Goal: Task Accomplishment & Management: Use online tool/utility

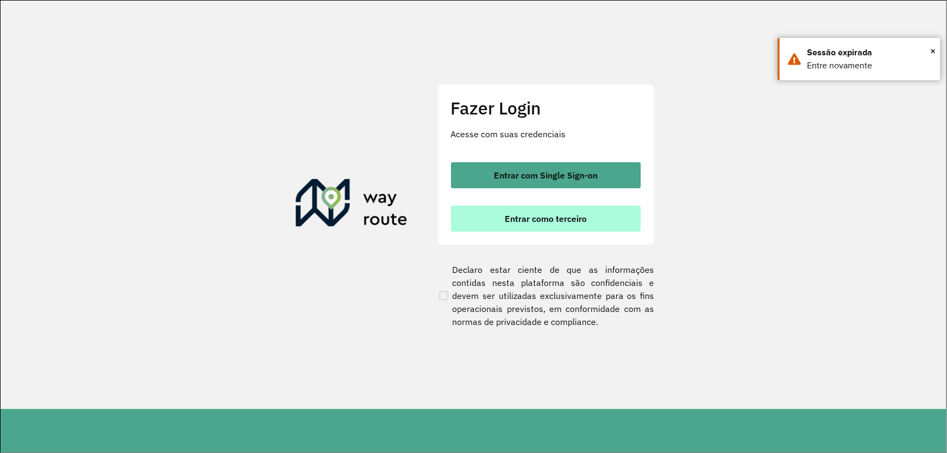
click at [492, 219] on button "Entrar como terceiro" at bounding box center [546, 219] width 190 height 26
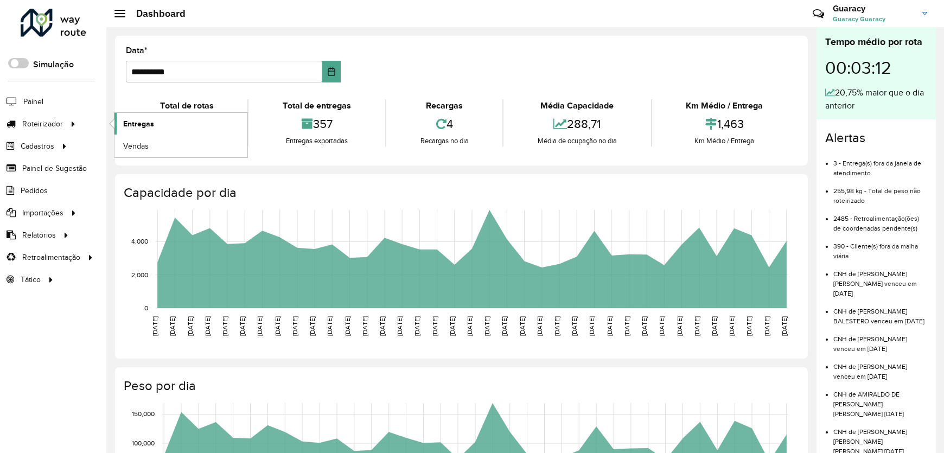
click at [137, 124] on span "Entregas" at bounding box center [138, 123] width 31 height 11
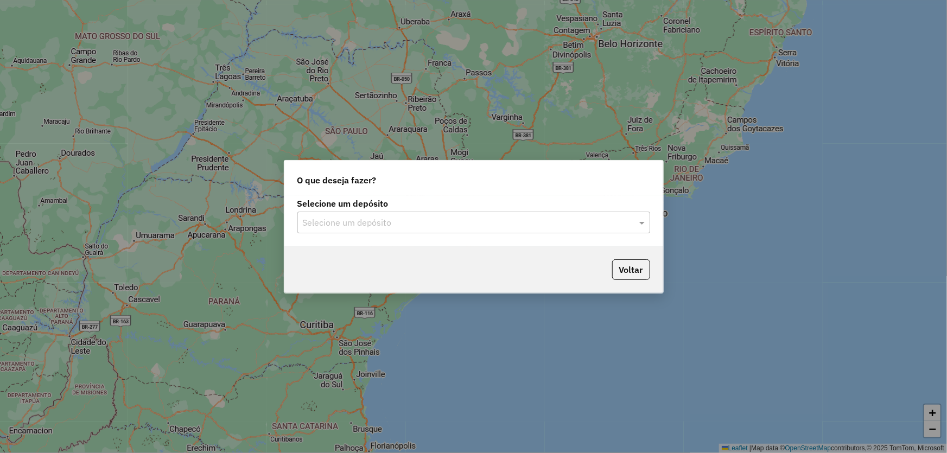
click at [311, 223] on input "text" at bounding box center [463, 222] width 320 height 13
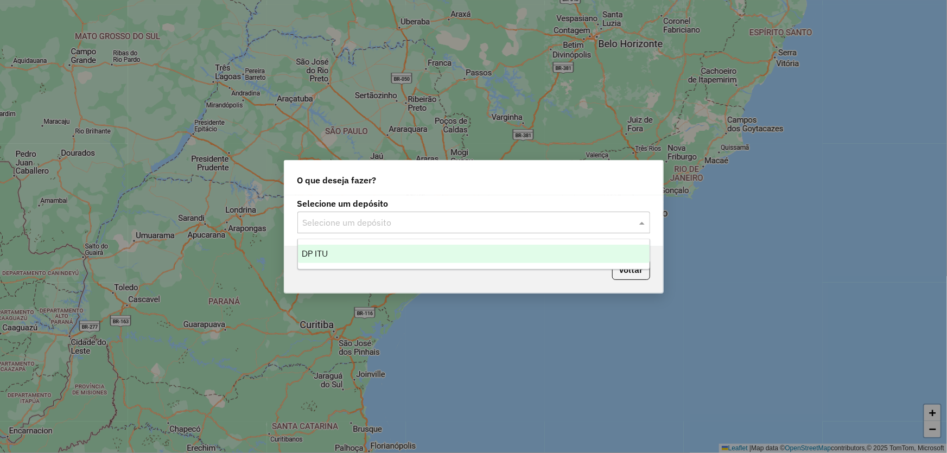
click at [316, 253] on span "DP ITU" at bounding box center [315, 253] width 26 height 9
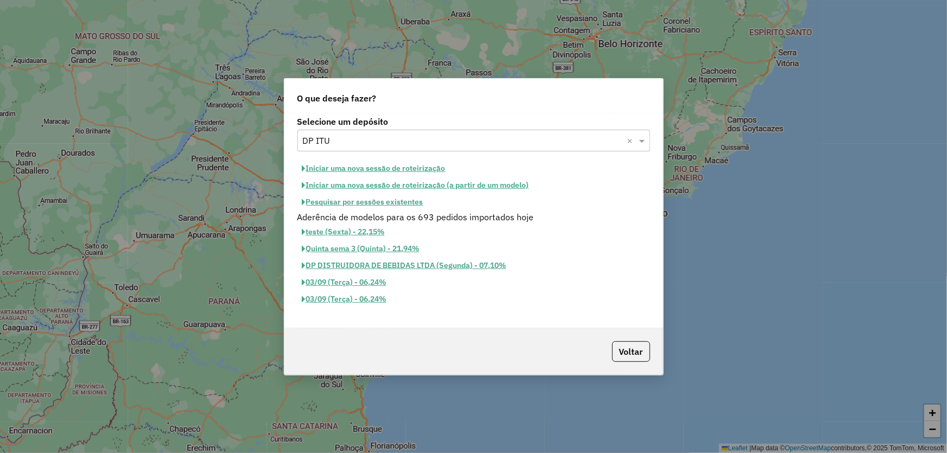
click at [342, 173] on button "Iniciar uma nova sessão de roteirização" at bounding box center [373, 168] width 153 height 17
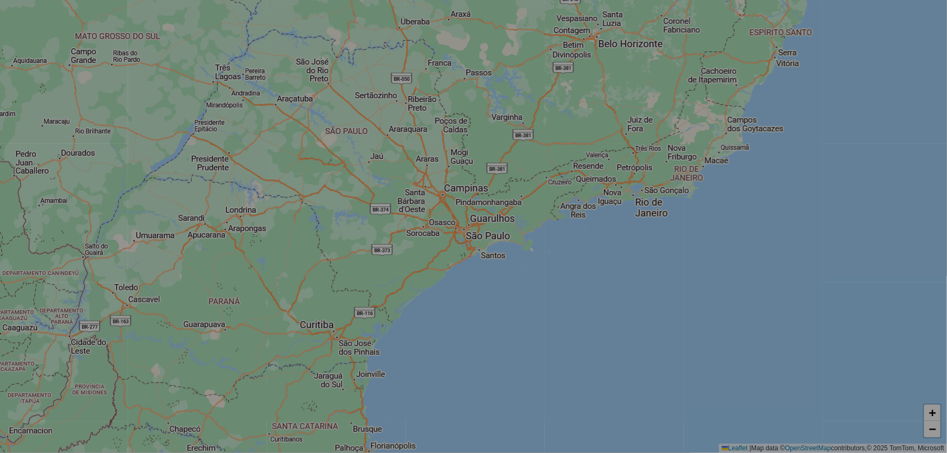
select select "*"
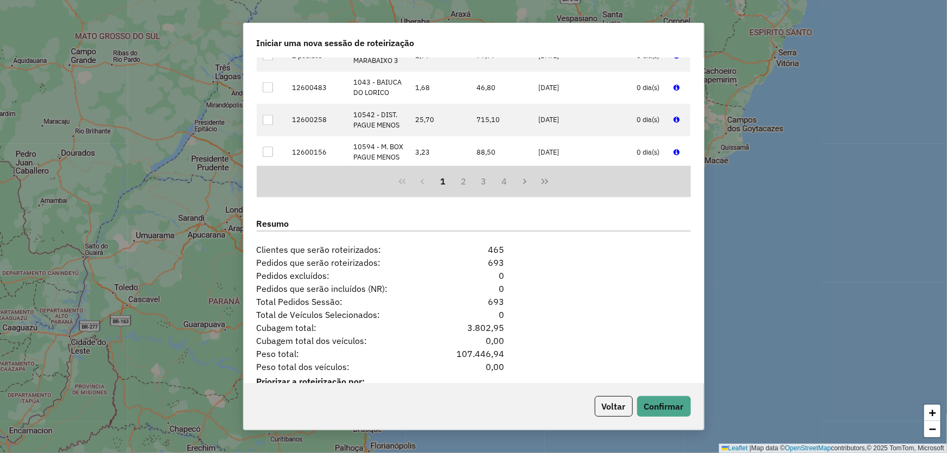
scroll to position [1274, 0]
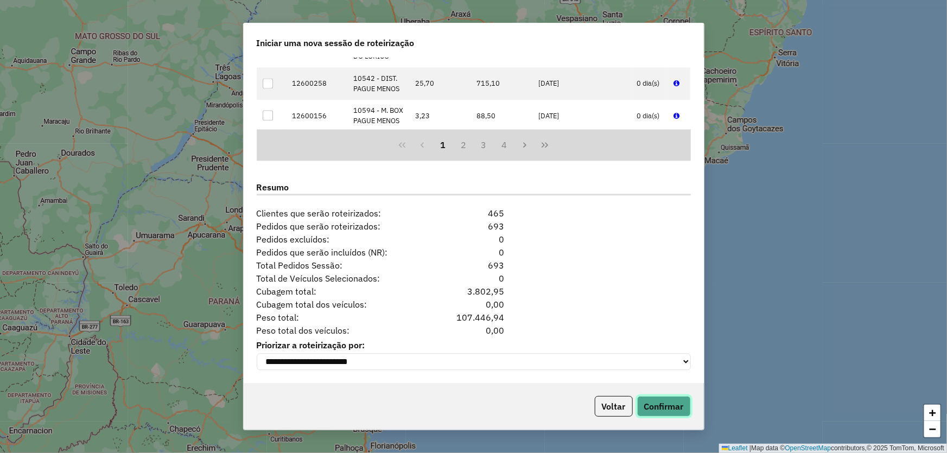
click at [652, 400] on button "Confirmar" at bounding box center [664, 406] width 54 height 21
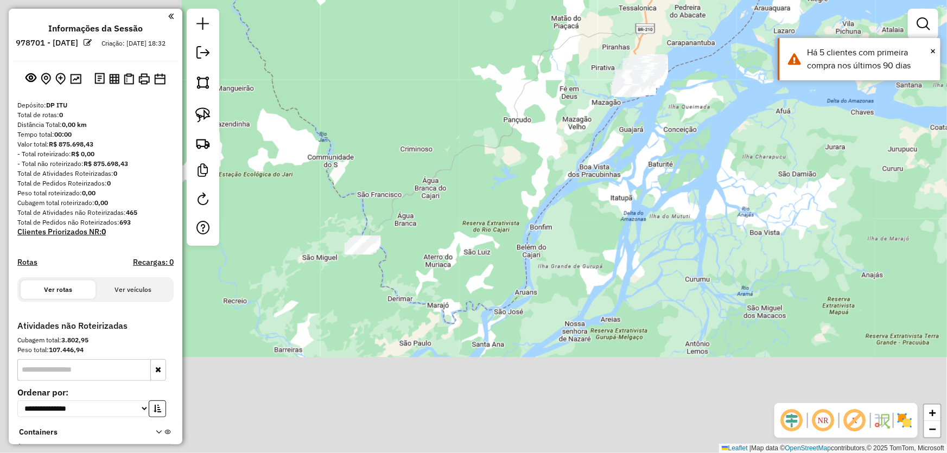
drag, startPoint x: 383, startPoint y: 341, endPoint x: 577, endPoint y: 158, distance: 266.8
click at [577, 158] on div "Janela de atendimento Grade de atendimento Capacidade Transportadoras Veículos …" at bounding box center [473, 226] width 947 height 453
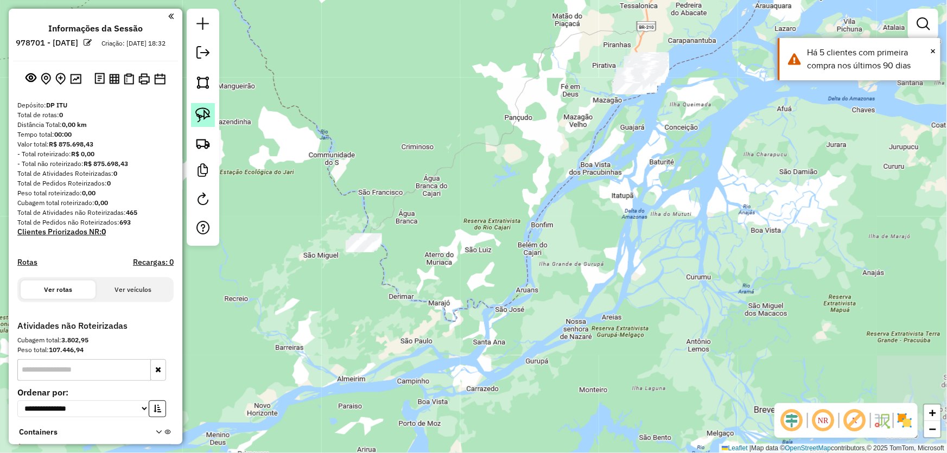
click at [207, 114] on img at bounding box center [202, 114] width 15 height 15
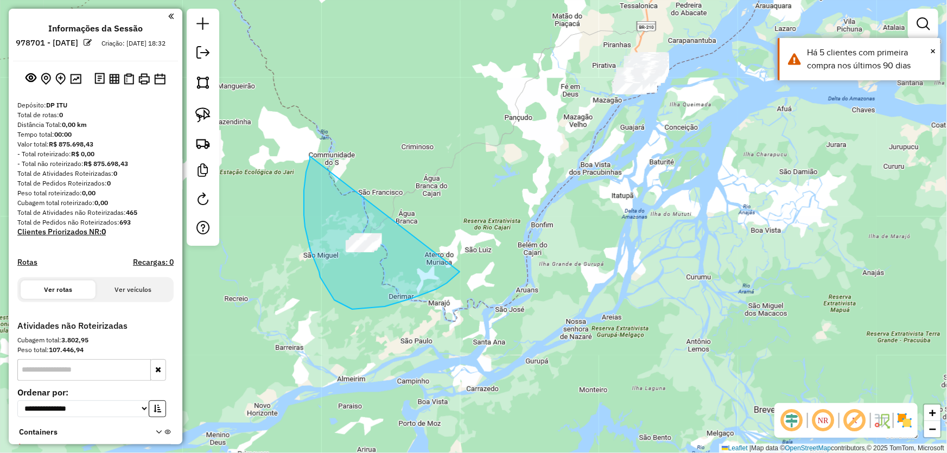
drag, startPoint x: 310, startPoint y: 156, endPoint x: 466, endPoint y: 220, distance: 168.9
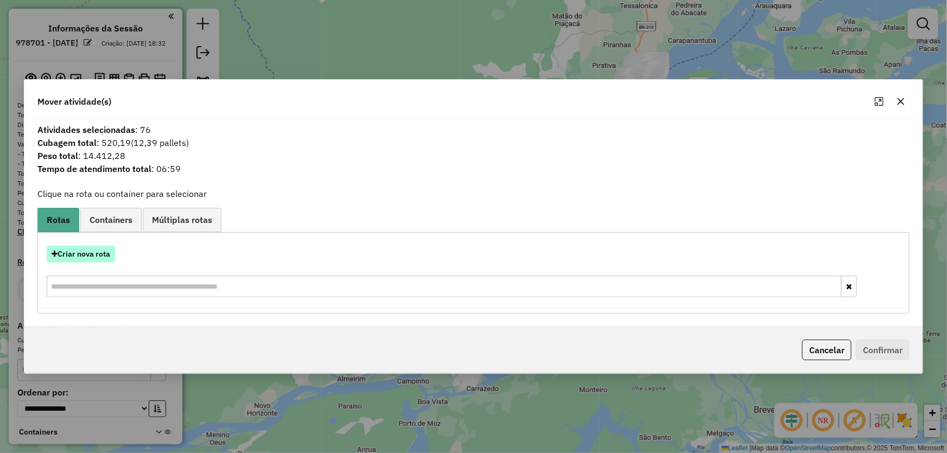
click at [105, 251] on button "Criar nova rota" at bounding box center [81, 254] width 68 height 17
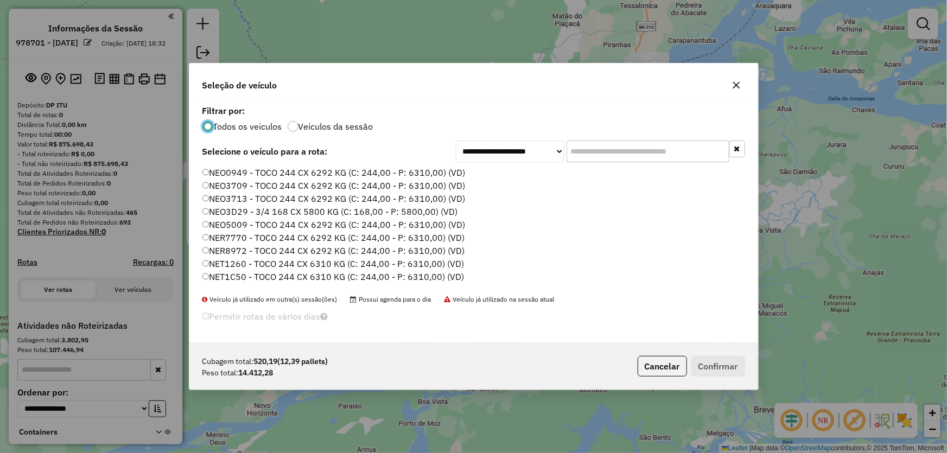
scroll to position [98, 0]
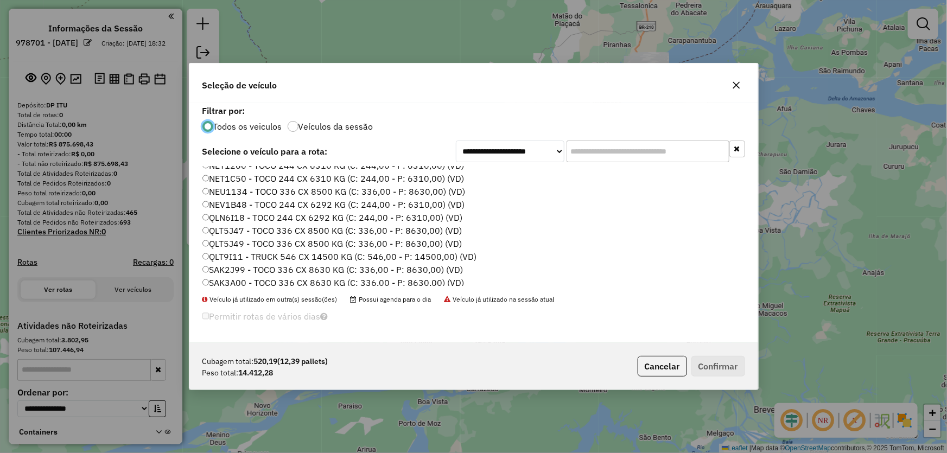
click at [234, 253] on label "QLT9I11 - TRUCK 546 CX 14500 KG (C: 546,00 - P: 14500,00) (VD)" at bounding box center [339, 256] width 275 height 13
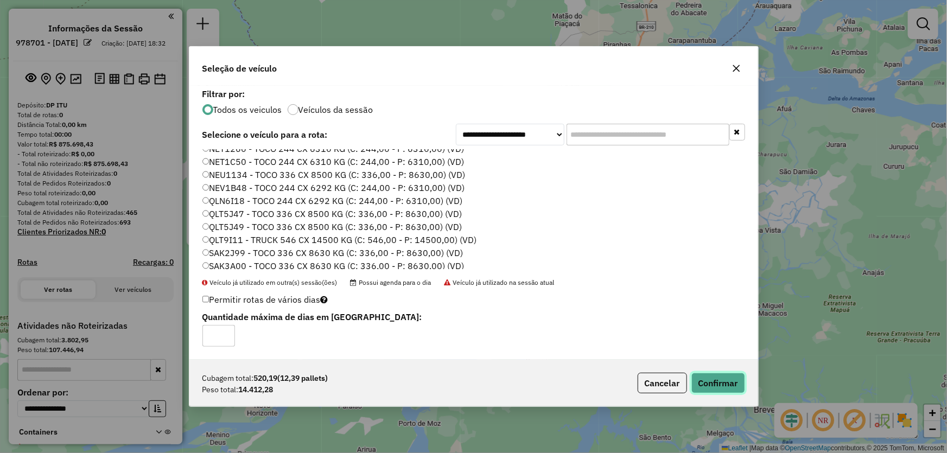
click at [702, 373] on button "Confirmar" at bounding box center [718, 383] width 54 height 21
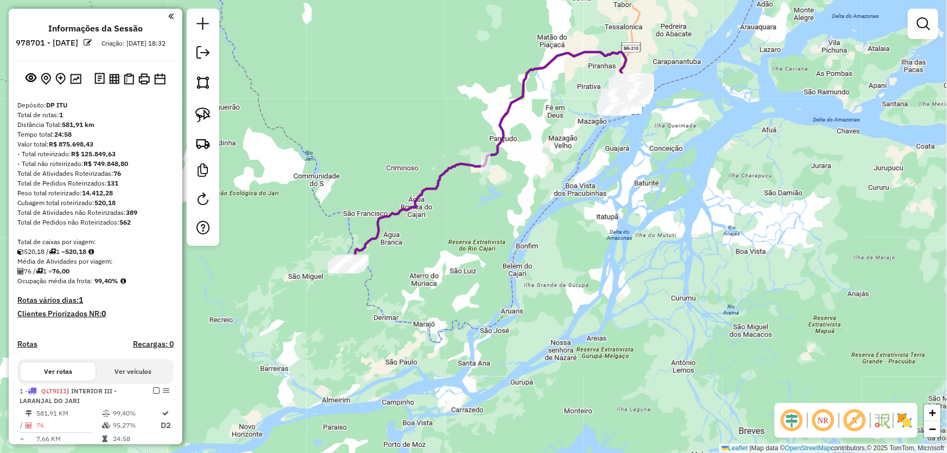
drag, startPoint x: 671, startPoint y: 109, endPoint x: 593, endPoint y: 202, distance: 121.8
click at [593, 202] on div "Janela de atendimento Grade de atendimento Capacidade Transportadoras Veículos …" at bounding box center [473, 226] width 947 height 453
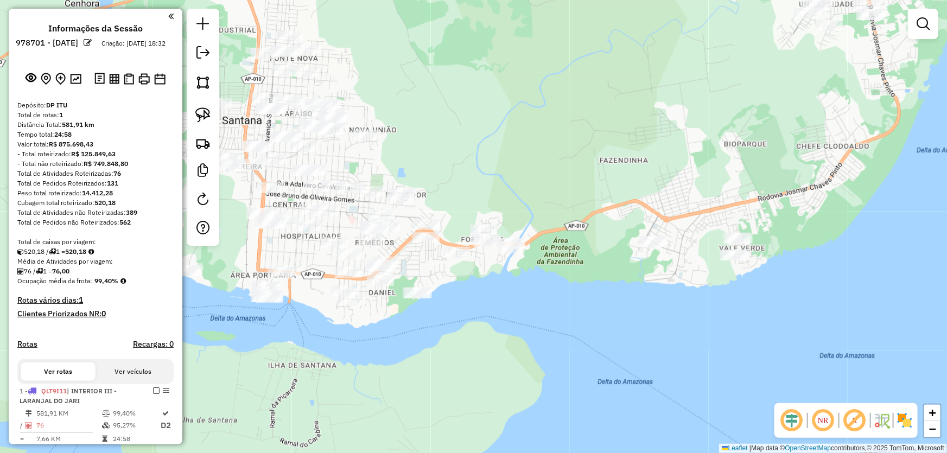
drag, startPoint x: 419, startPoint y: 161, endPoint x: 610, endPoint y: 131, distance: 193.3
click at [610, 131] on div "Janela de atendimento Grade de atendimento Capacidade Transportadoras Veículos …" at bounding box center [473, 226] width 947 height 453
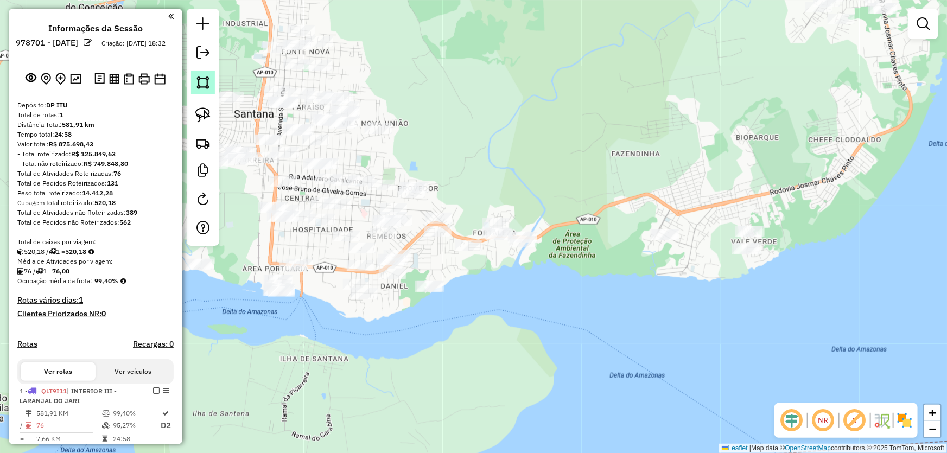
click at [210, 80] on img at bounding box center [202, 82] width 15 height 15
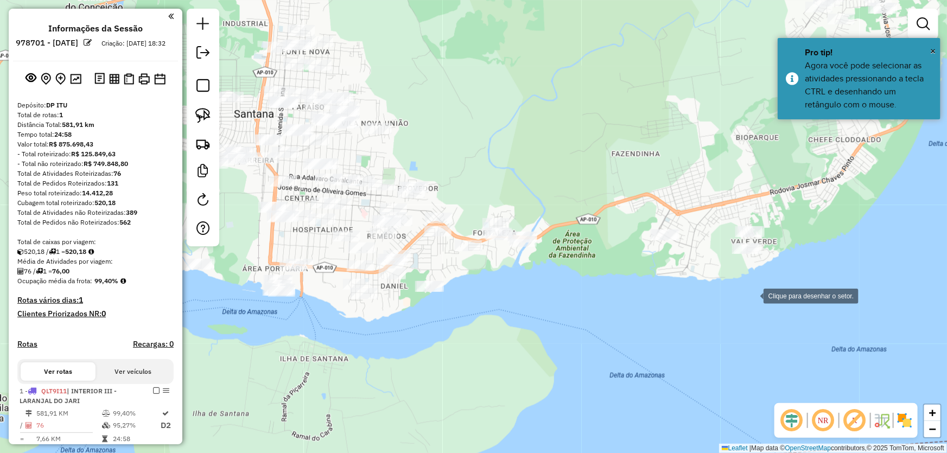
click at [753, 295] on div at bounding box center [753, 295] width 22 height 22
click at [767, 281] on div at bounding box center [756, 292] width 22 height 22
drag, startPoint x: 684, startPoint y: 150, endPoint x: 554, endPoint y: 163, distance: 130.3
click at [684, 149] on div at bounding box center [684, 150] width 22 height 22
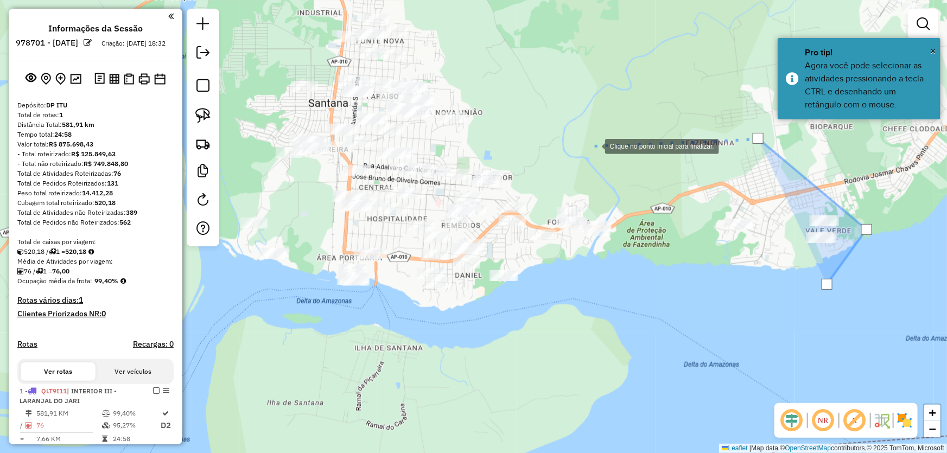
drag, startPoint x: 480, startPoint y: 162, endPoint x: 588, endPoint y: 142, distance: 109.3
click at [588, 142] on div at bounding box center [594, 146] width 22 height 22
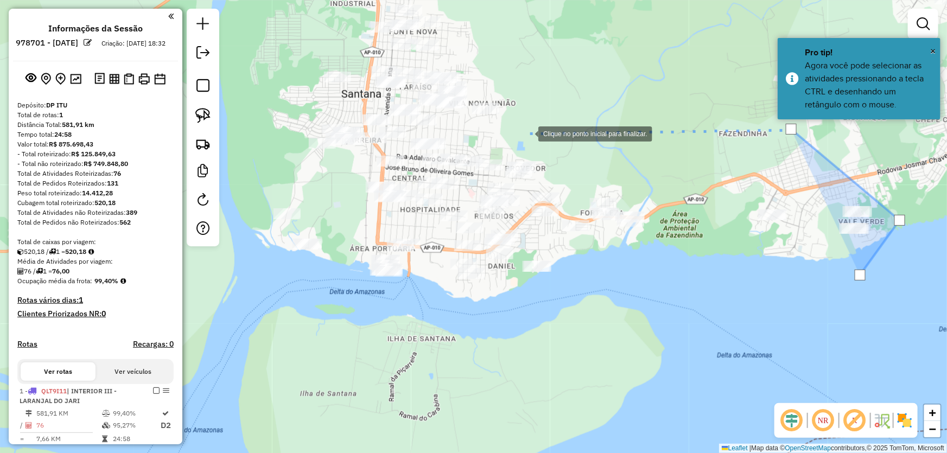
click at [520, 132] on div at bounding box center [528, 133] width 22 height 22
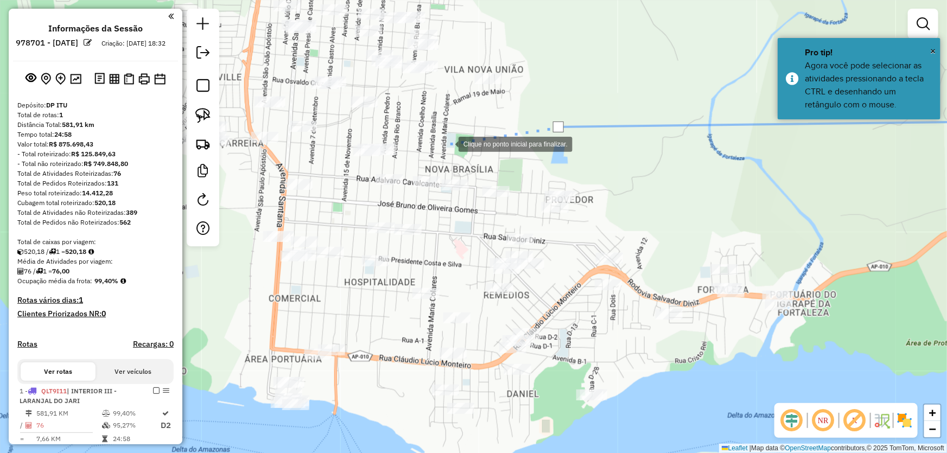
click at [448, 143] on div at bounding box center [448, 143] width 22 height 22
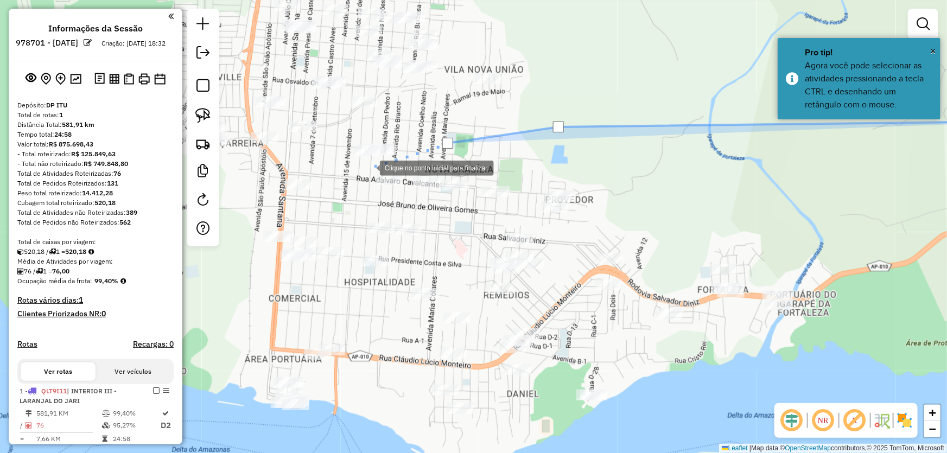
click at [369, 167] on div at bounding box center [369, 167] width 22 height 22
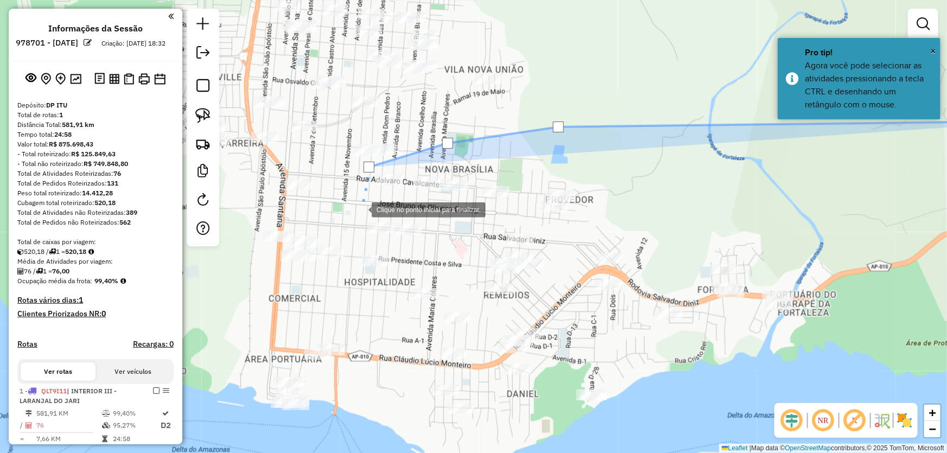
click at [358, 220] on div at bounding box center [361, 209] width 22 height 22
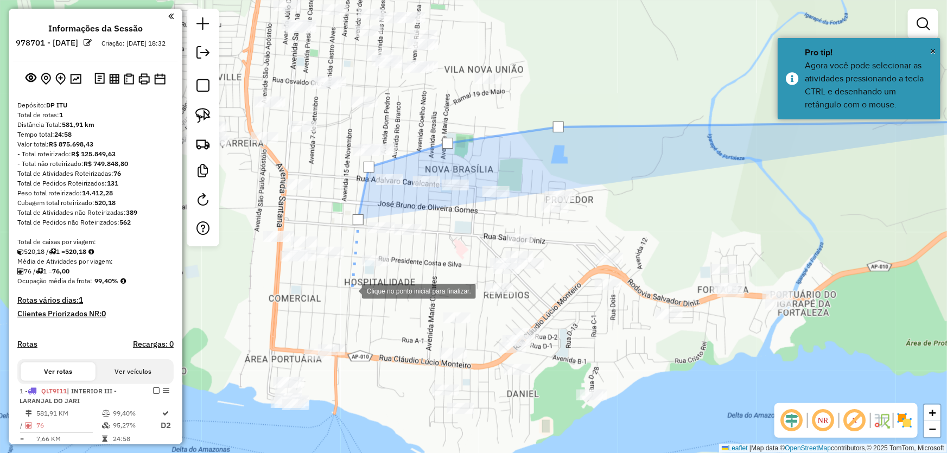
click at [351, 290] on div at bounding box center [351, 290] width 22 height 22
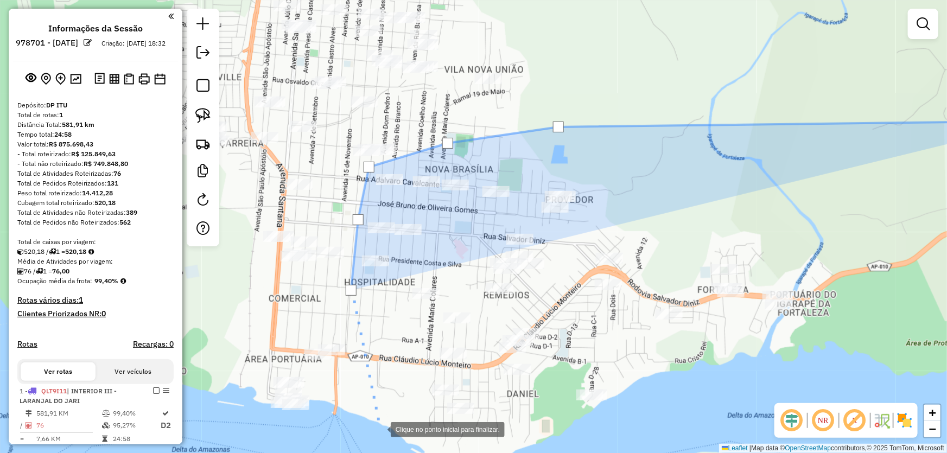
click at [380, 429] on div at bounding box center [380, 429] width 22 height 22
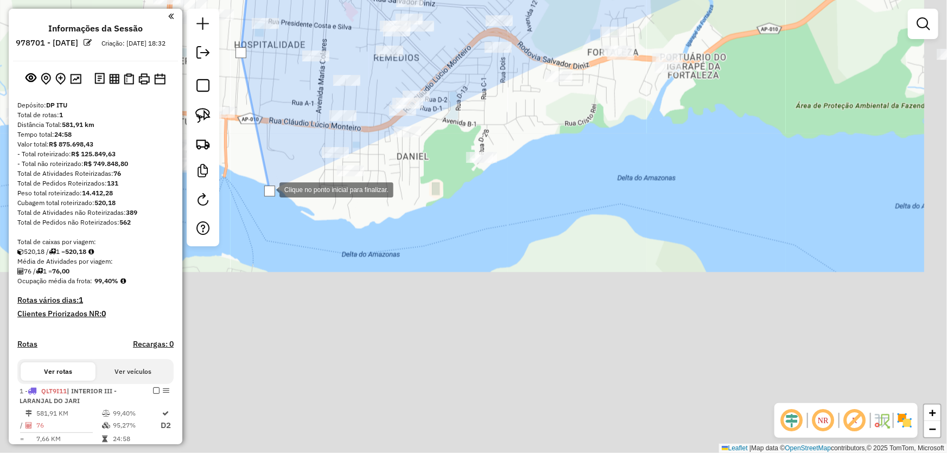
drag, startPoint x: 380, startPoint y: 429, endPoint x: 385, endPoint y: 256, distance: 172.6
click at [269, 189] on div at bounding box center [269, 191] width 11 height 11
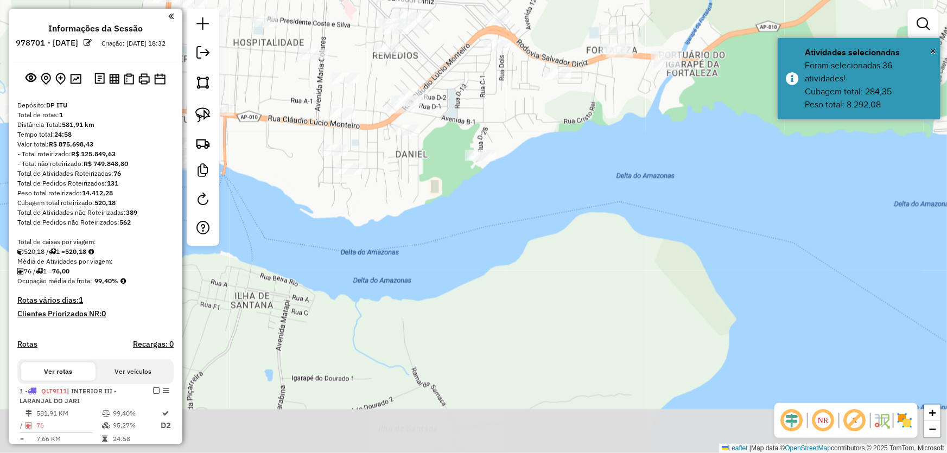
click at [409, 266] on div "Janela de atendimento Grade de atendimento Capacidade Transportadoras Veículos …" at bounding box center [473, 226] width 947 height 453
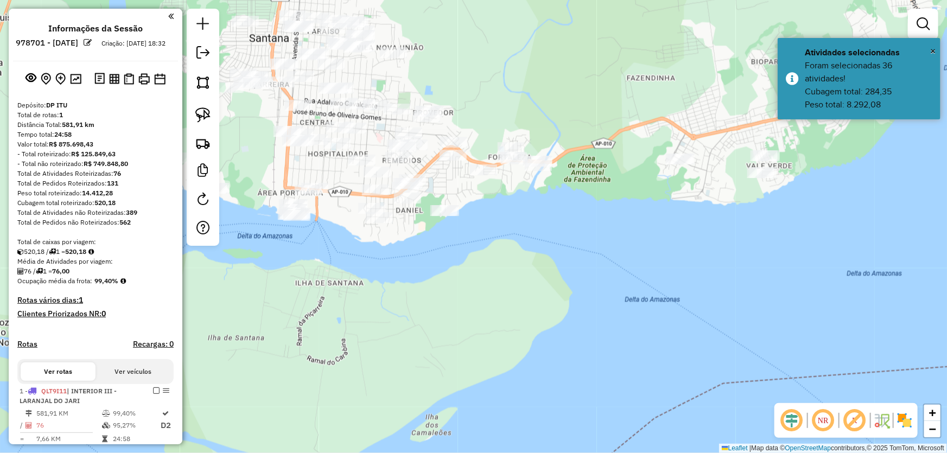
click at [477, 247] on div "Janela de atendimento Grade de atendimento Capacidade Transportadoras Veículos …" at bounding box center [473, 226] width 947 height 453
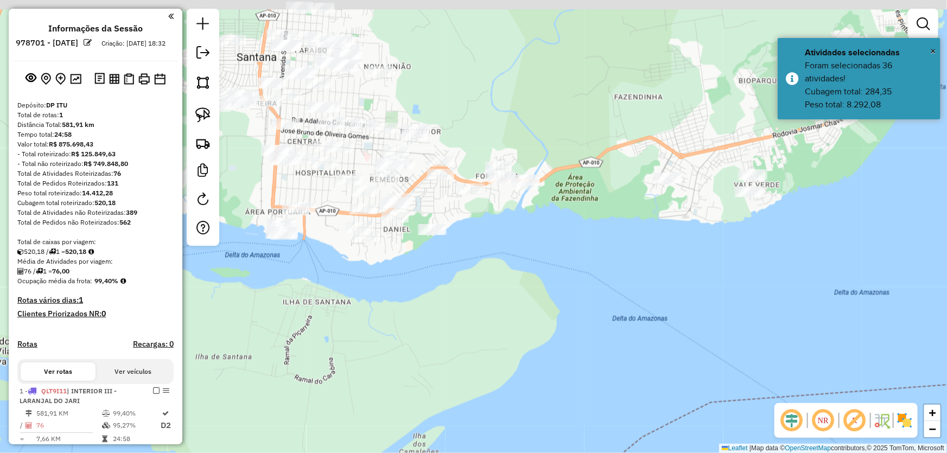
drag, startPoint x: 531, startPoint y: 254, endPoint x: 494, endPoint y: 271, distance: 40.5
click at [517, 275] on div "Janela de atendimento Grade de atendimento Capacidade Transportadoras Veículos …" at bounding box center [473, 226] width 947 height 453
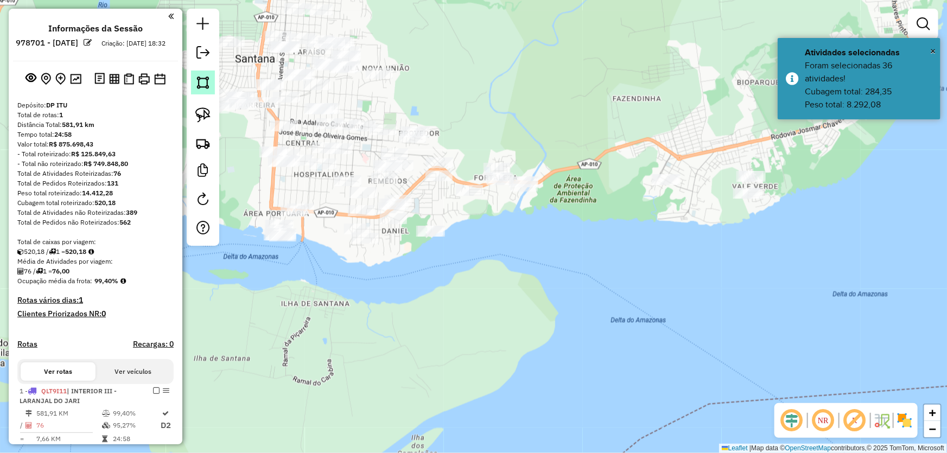
click at [208, 80] on img at bounding box center [202, 82] width 15 height 15
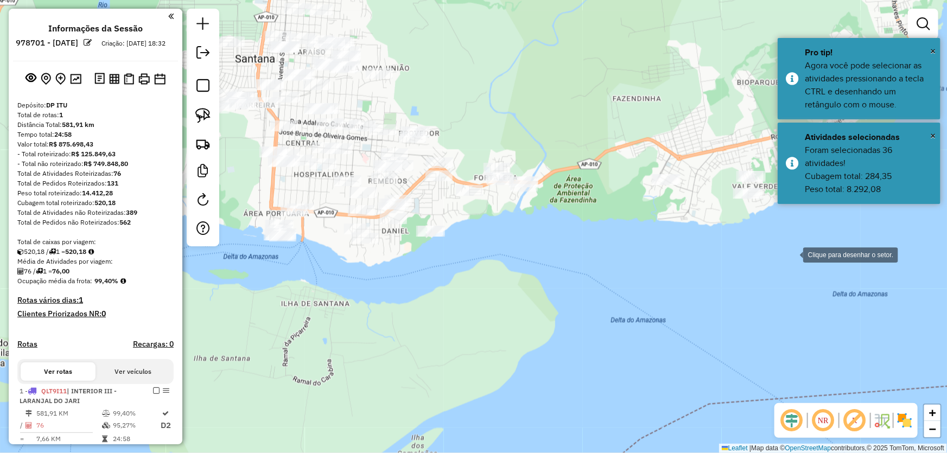
drag, startPoint x: 792, startPoint y: 254, endPoint x: 773, endPoint y: 234, distance: 27.6
click at [791, 254] on div at bounding box center [792, 254] width 22 height 22
click at [754, 126] on div at bounding box center [754, 128] width 22 height 22
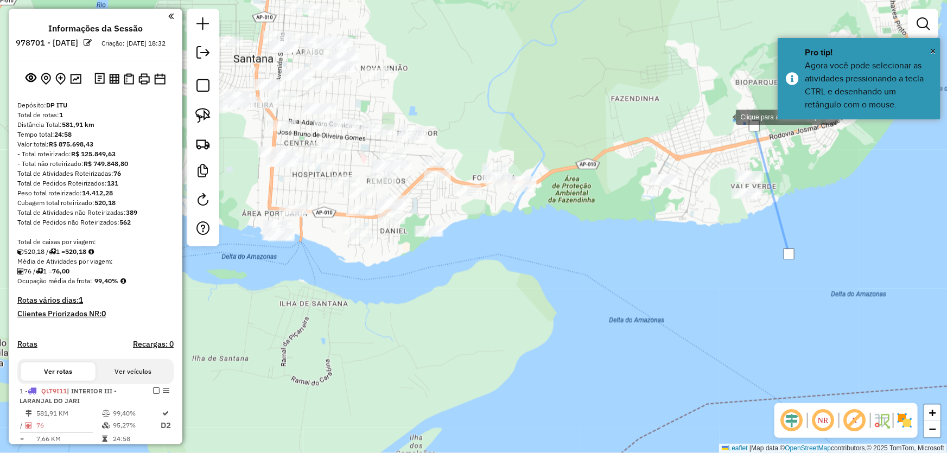
click at [714, 105] on div at bounding box center [725, 116] width 22 height 22
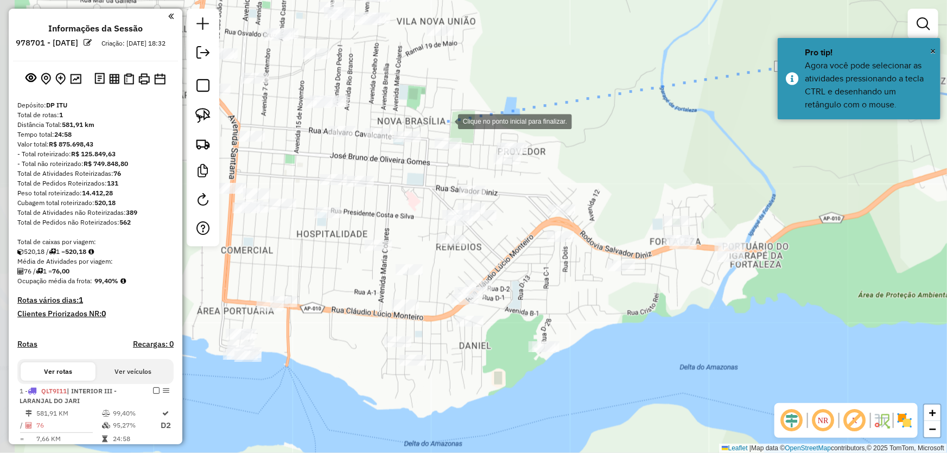
drag, startPoint x: 348, startPoint y: 137, endPoint x: 451, endPoint y: 118, distance: 104.8
click at [451, 118] on div at bounding box center [447, 121] width 22 height 22
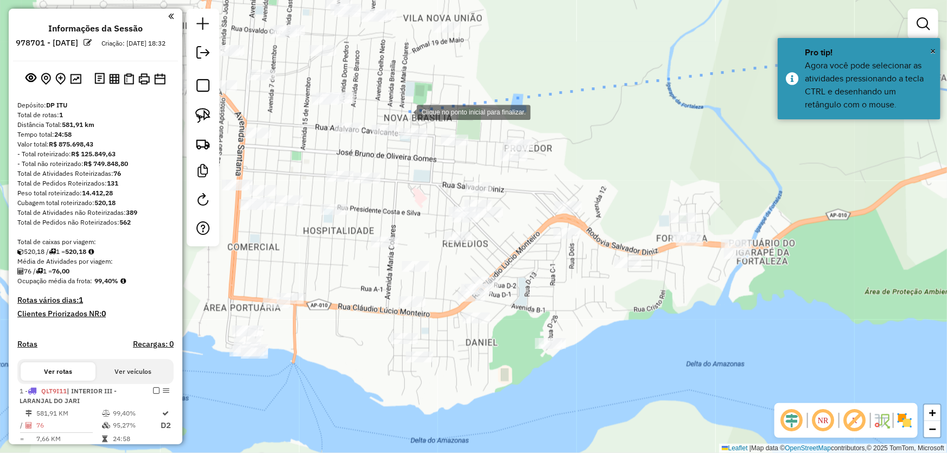
click at [401, 111] on div at bounding box center [406, 111] width 22 height 22
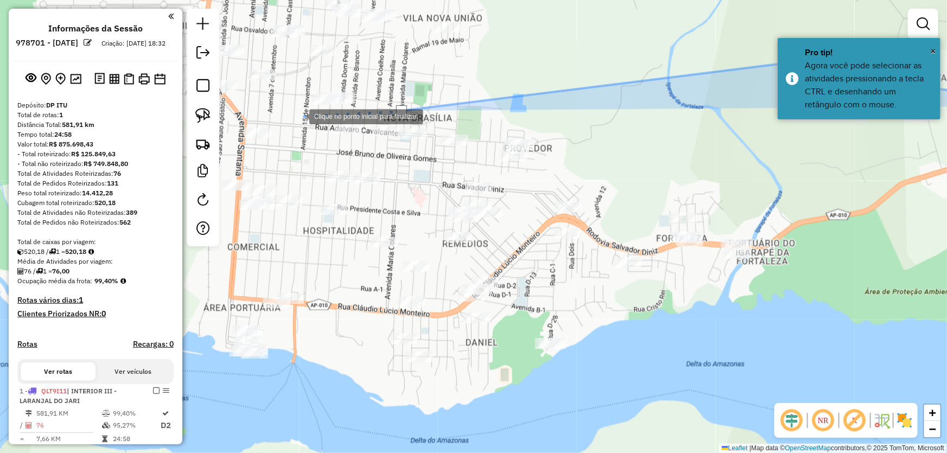
click at [298, 116] on div at bounding box center [299, 116] width 22 height 22
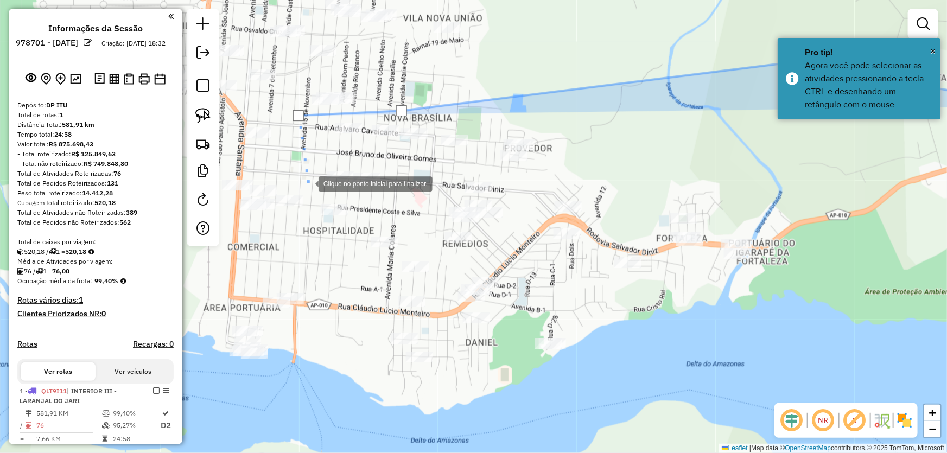
click at [308, 194] on div at bounding box center [308, 183] width 22 height 22
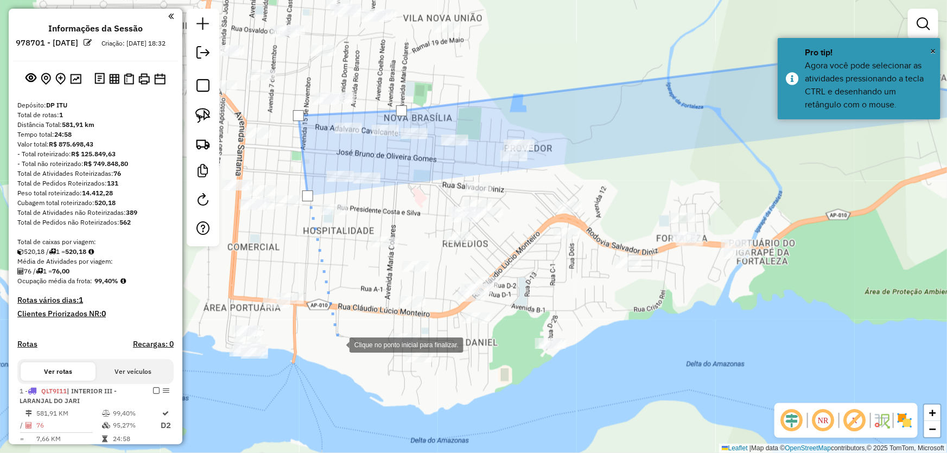
click at [339, 345] on div at bounding box center [339, 344] width 22 height 22
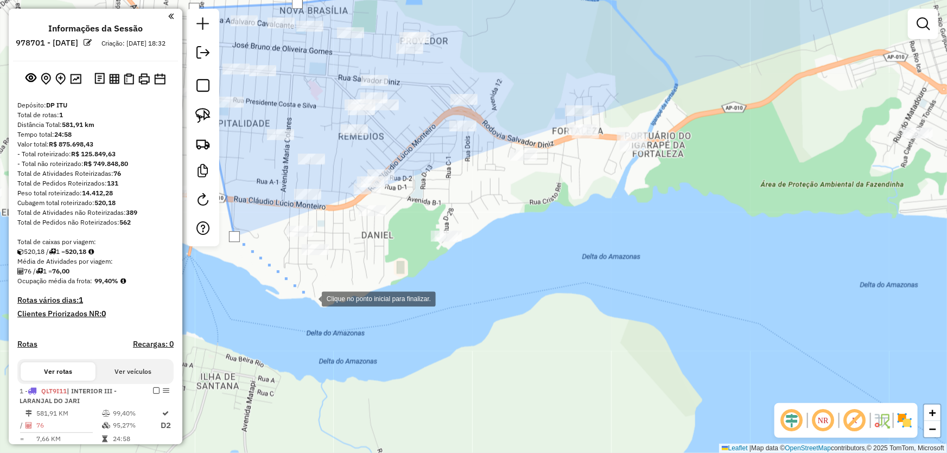
drag, startPoint x: 417, startPoint y: 407, endPoint x: 313, endPoint y: 299, distance: 149.6
click at [313, 299] on div at bounding box center [311, 298] width 22 height 22
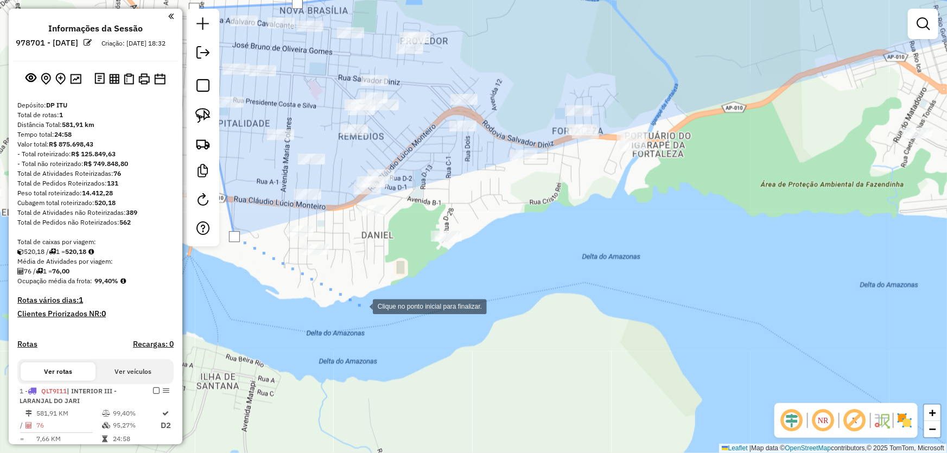
click at [362, 306] on div at bounding box center [362, 306] width 22 height 22
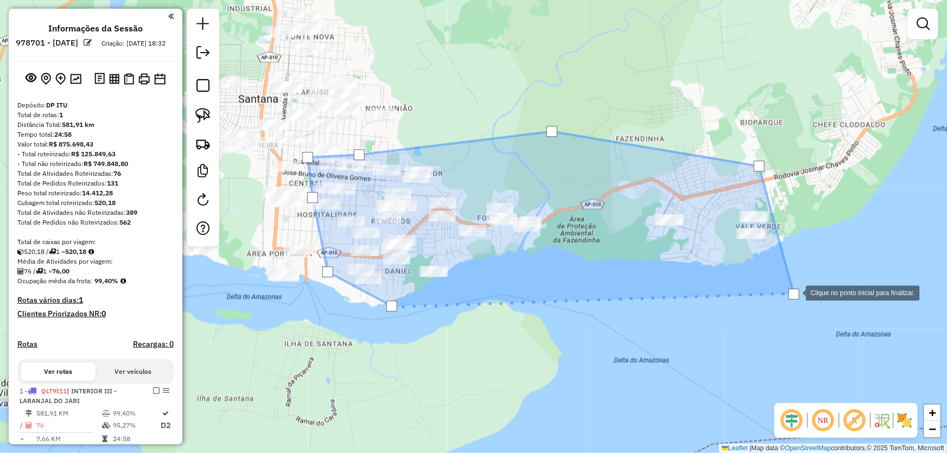
click at [795, 292] on div at bounding box center [793, 294] width 11 height 11
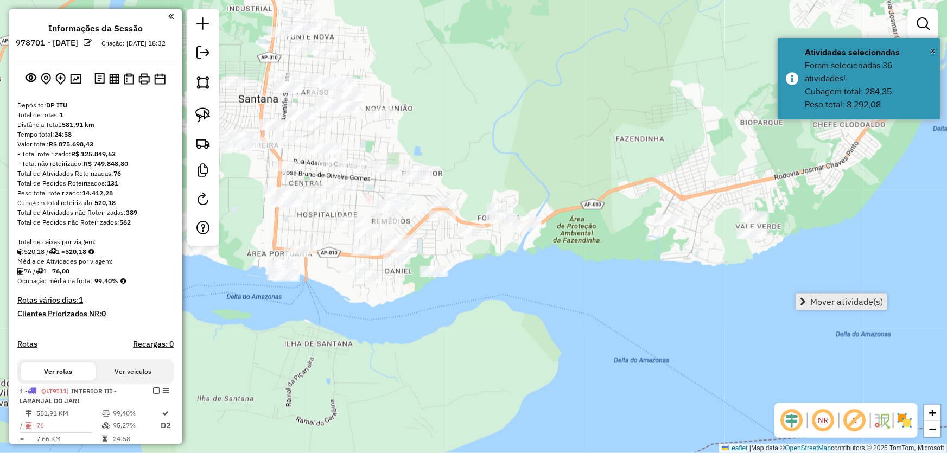
click at [803, 297] on span "Mover atividade(s)" at bounding box center [803, 301] width 6 height 9
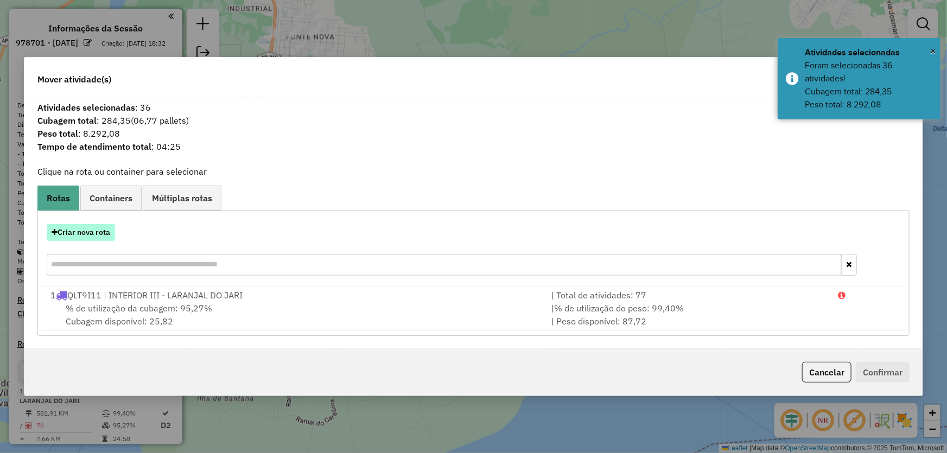
click at [103, 233] on button "Criar nova rota" at bounding box center [81, 232] width 68 height 17
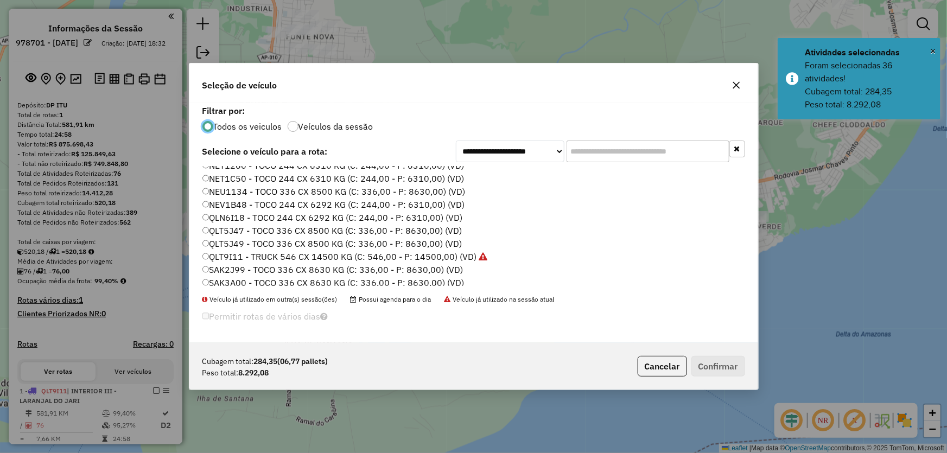
click at [233, 264] on label "SAK2J99 - TOCO 336 CX 8630 KG (C: 336,00 - P: 8630,00) (VD)" at bounding box center [332, 269] width 261 height 13
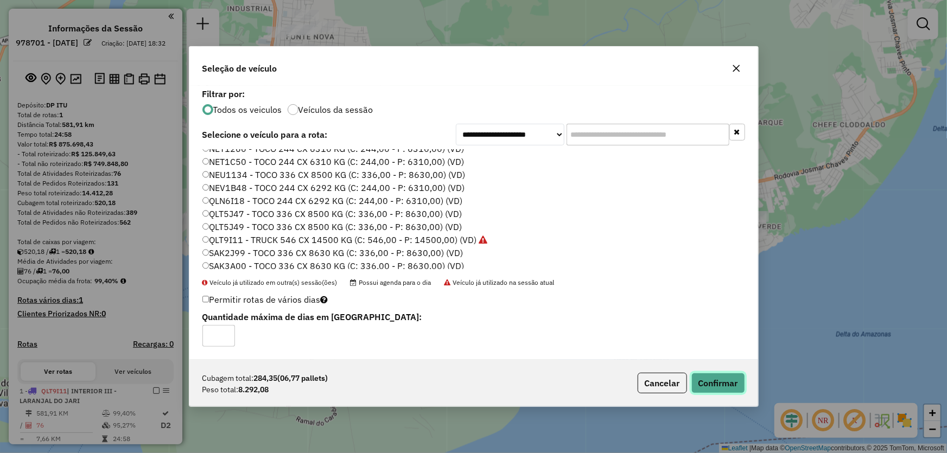
click at [709, 380] on button "Confirmar" at bounding box center [718, 383] width 54 height 21
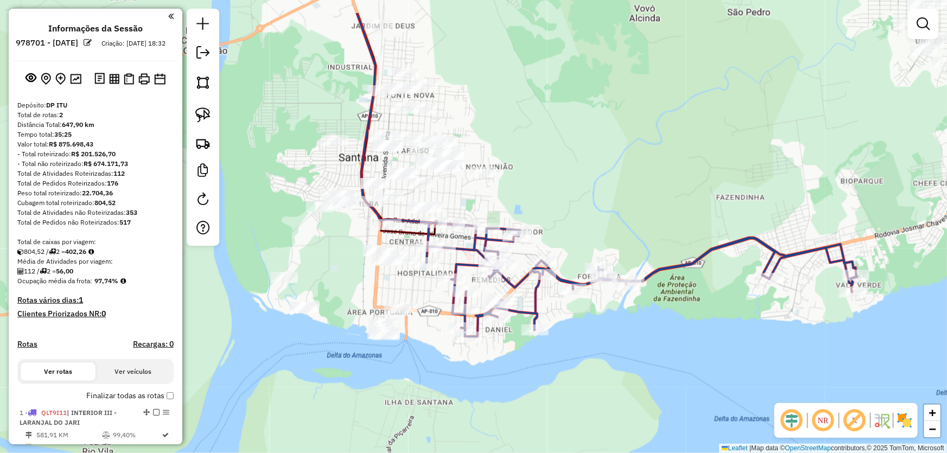
drag, startPoint x: 500, startPoint y: 141, endPoint x: 593, endPoint y: 197, distance: 108.8
click at [593, 197] on div "Janela de atendimento Grade de atendimento Capacidade Transportadoras Veículos …" at bounding box center [473, 226] width 947 height 453
click at [195, 85] on img at bounding box center [202, 82] width 15 height 15
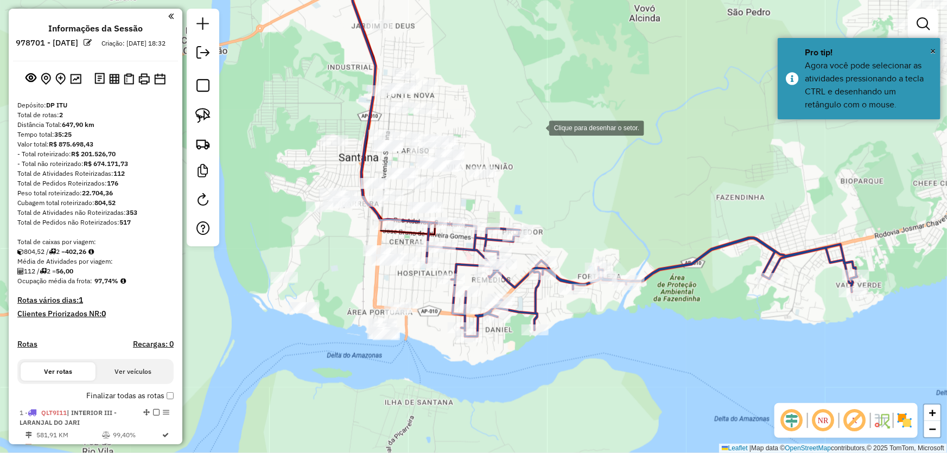
click at [538, 127] on div at bounding box center [538, 127] width 22 height 22
click at [285, 115] on div at bounding box center [296, 120] width 22 height 22
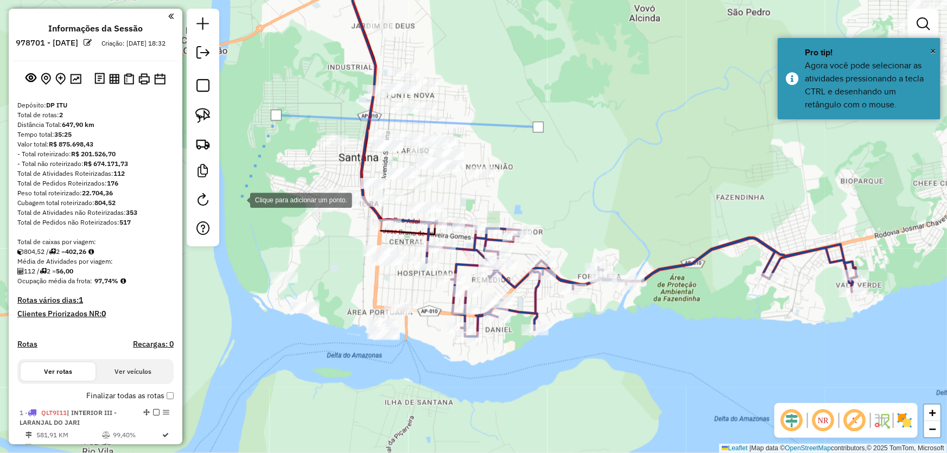
click at [239, 199] on div at bounding box center [239, 199] width 22 height 22
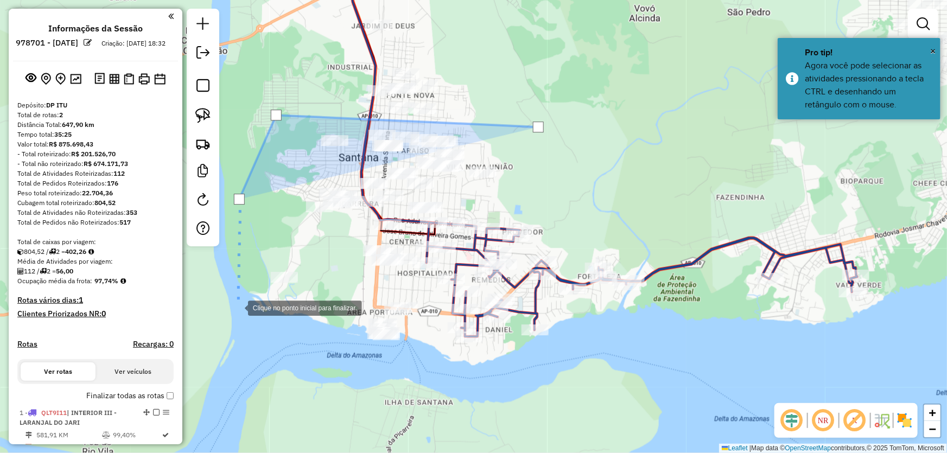
click at [237, 308] on div at bounding box center [237, 307] width 22 height 22
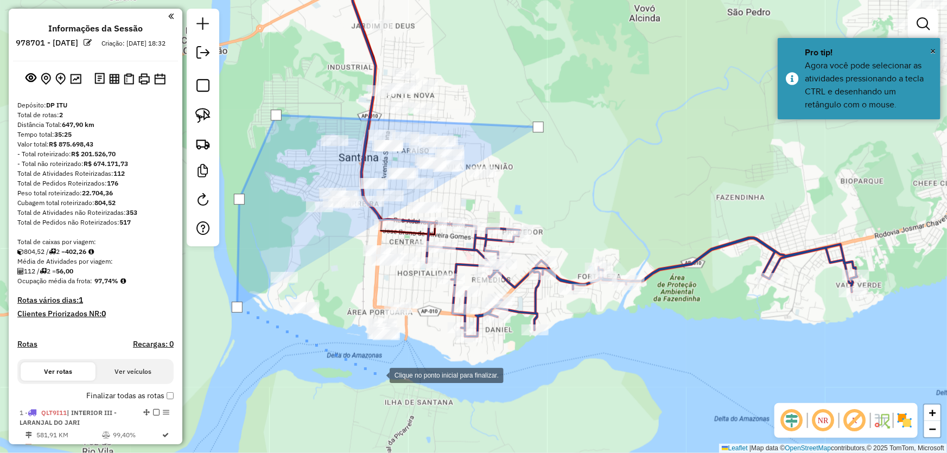
click at [379, 375] on div at bounding box center [379, 375] width 22 height 22
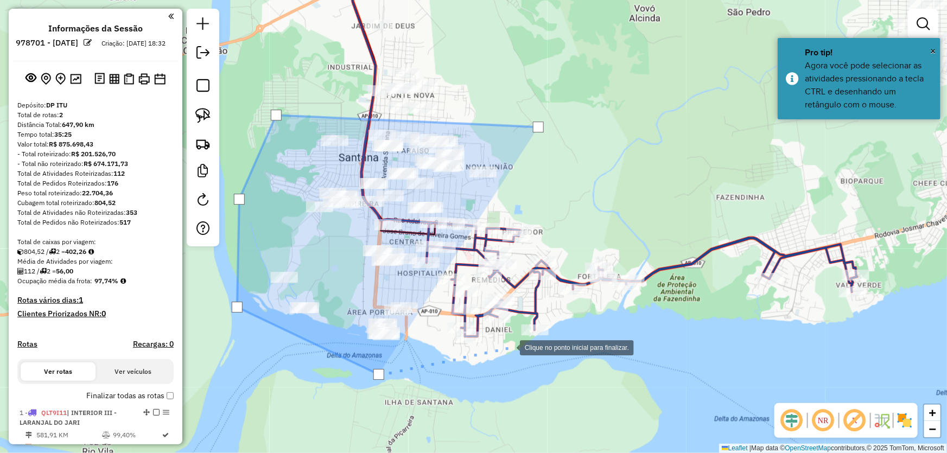
click at [520, 340] on div at bounding box center [509, 347] width 22 height 22
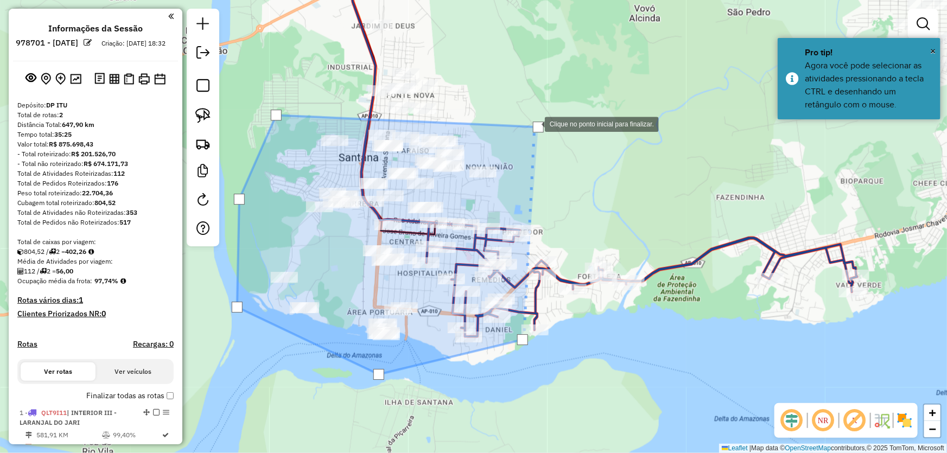
click at [537, 124] on div at bounding box center [538, 127] width 11 height 11
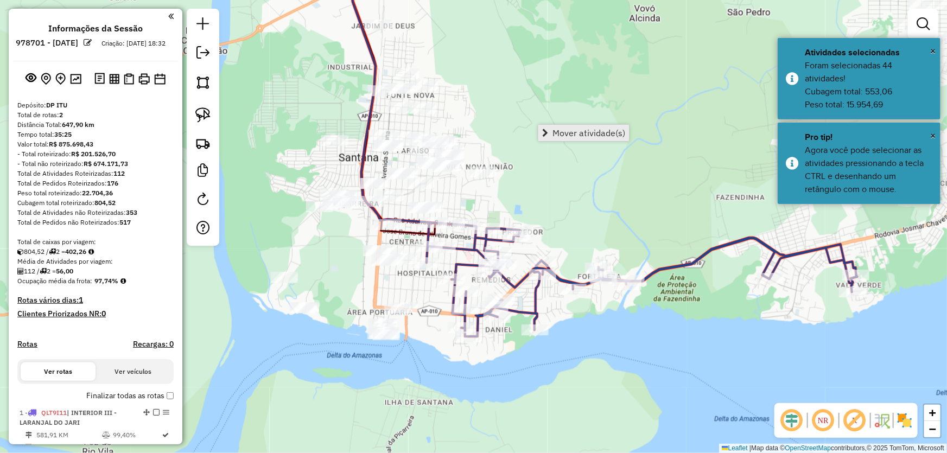
click at [552, 131] on span "Mover atividade(s)" at bounding box center [588, 133] width 73 height 9
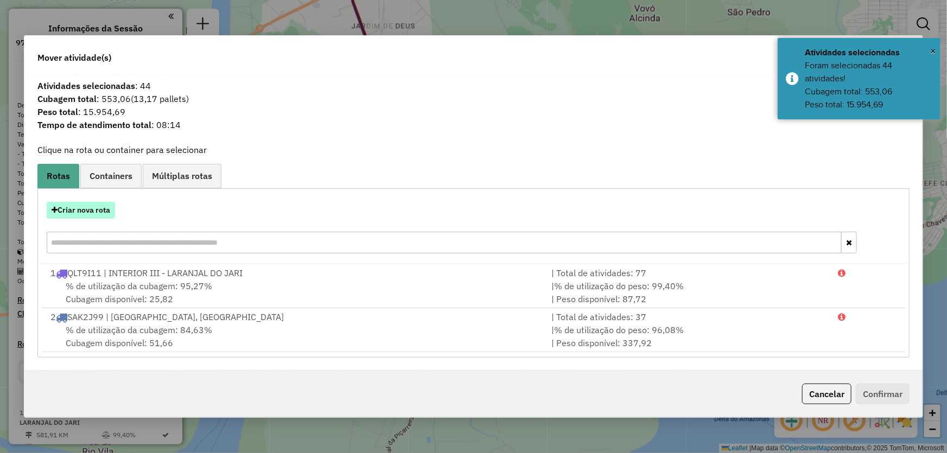
click at [79, 207] on button "Criar nova rota" at bounding box center [81, 210] width 68 height 17
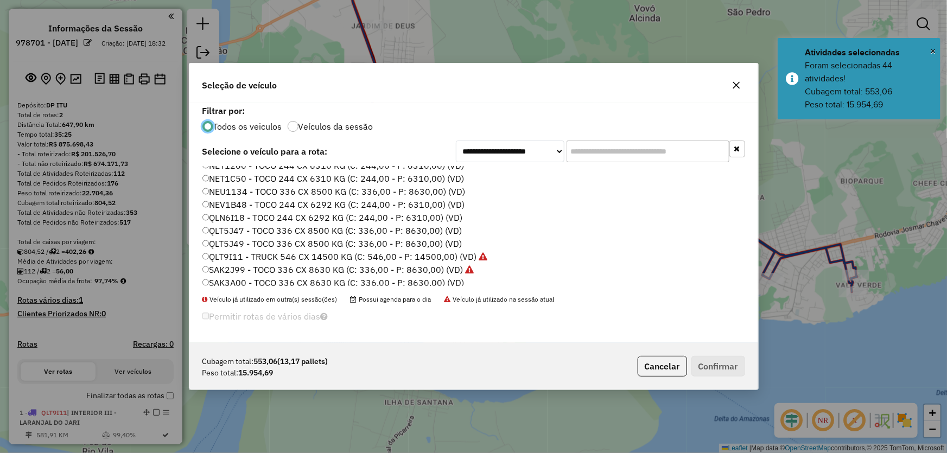
click at [236, 231] on label "QLT5J47 - TOCO 336 CX 8500 KG (C: 336,00 - P: 8630,00) (VD)" at bounding box center [332, 230] width 260 height 13
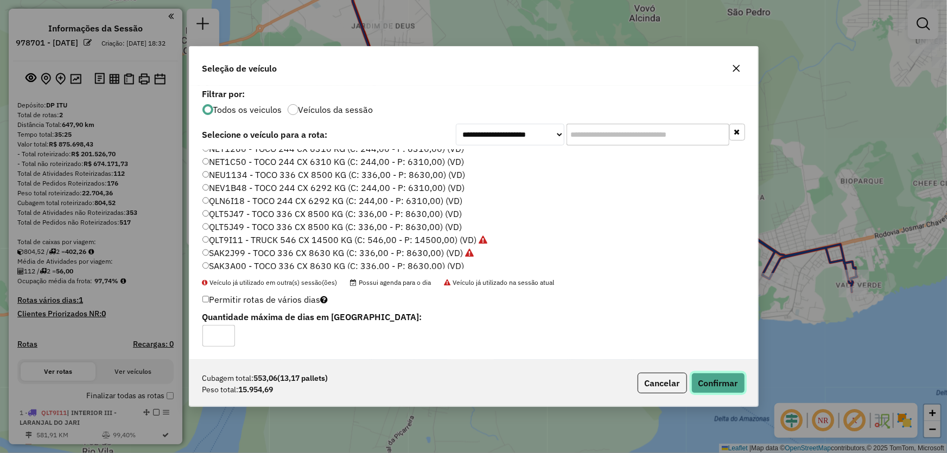
click at [713, 384] on button "Confirmar" at bounding box center [718, 383] width 54 height 21
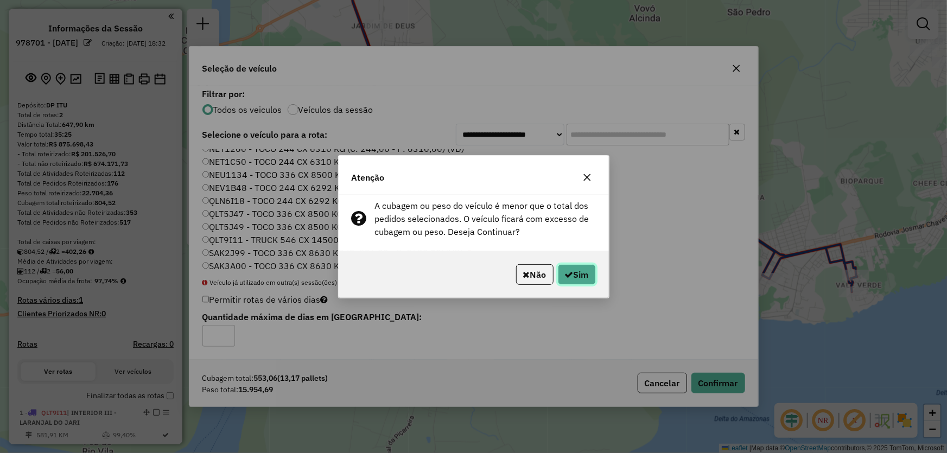
click at [565, 276] on icon "button" at bounding box center [569, 274] width 9 height 9
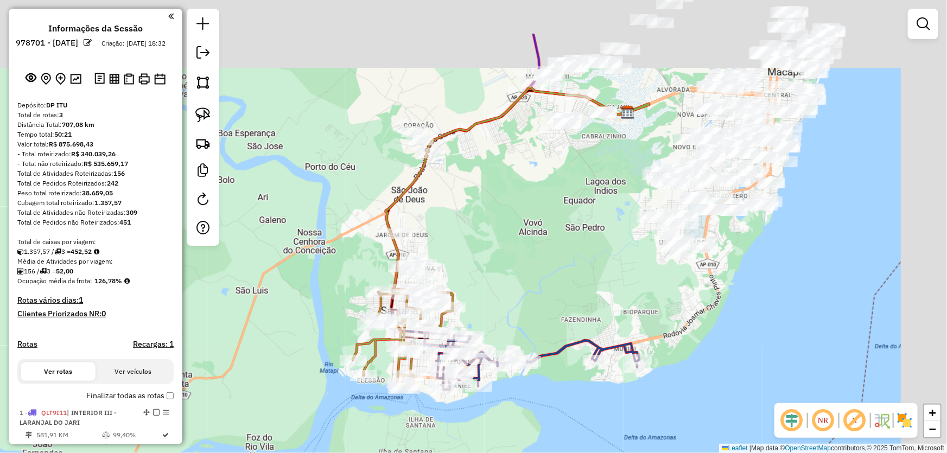
drag, startPoint x: 587, startPoint y: 192, endPoint x: 492, endPoint y: 319, distance: 158.5
click at [492, 319] on div "Janela de atendimento Grade de atendimento Capacidade Transportadoras Veículos …" at bounding box center [473, 226] width 947 height 453
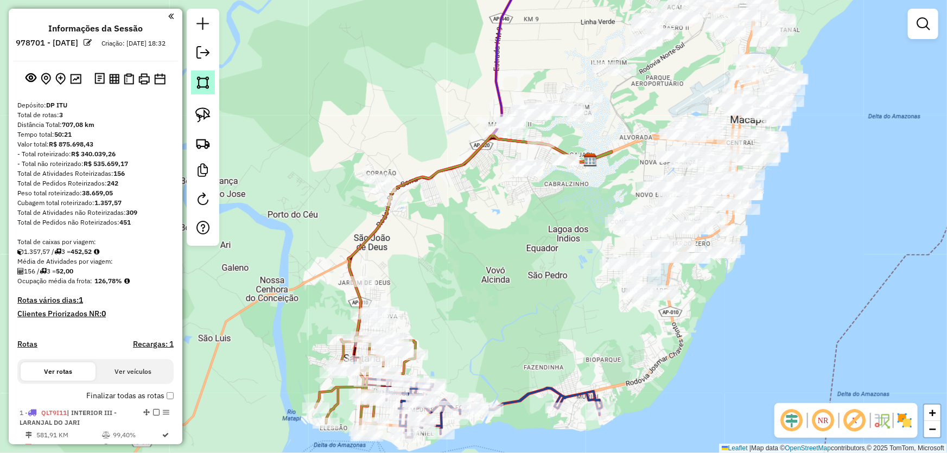
click at [196, 78] on img at bounding box center [202, 82] width 15 height 15
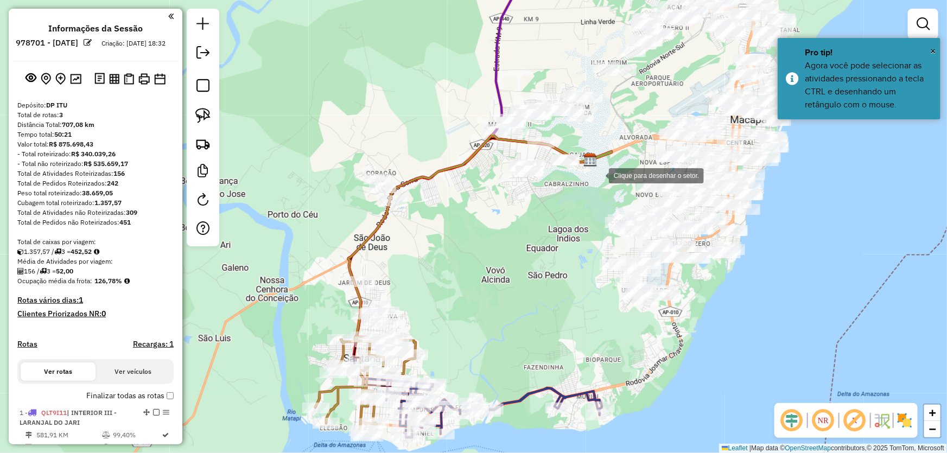
click at [598, 175] on div at bounding box center [598, 175] width 22 height 22
click at [610, 87] on div at bounding box center [611, 88] width 22 height 22
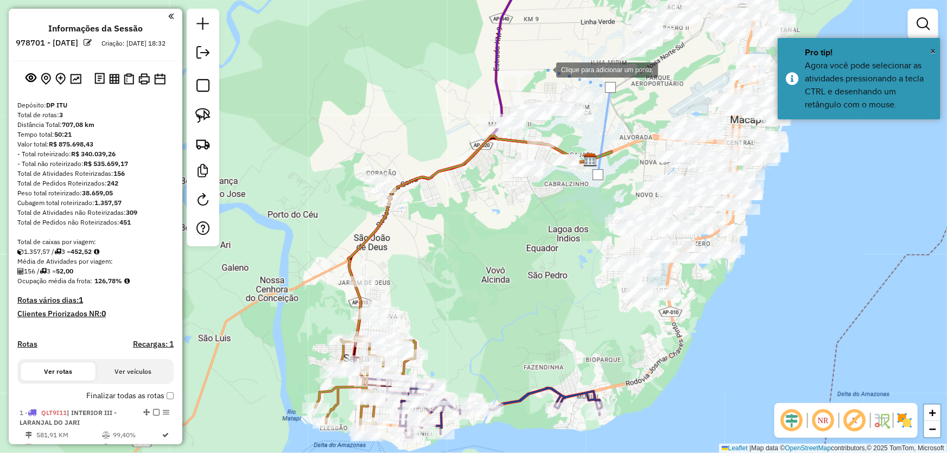
drag, startPoint x: 483, startPoint y: 55, endPoint x: 465, endPoint y: 60, distance: 18.6
click at [534, 58] on div at bounding box center [545, 69] width 22 height 22
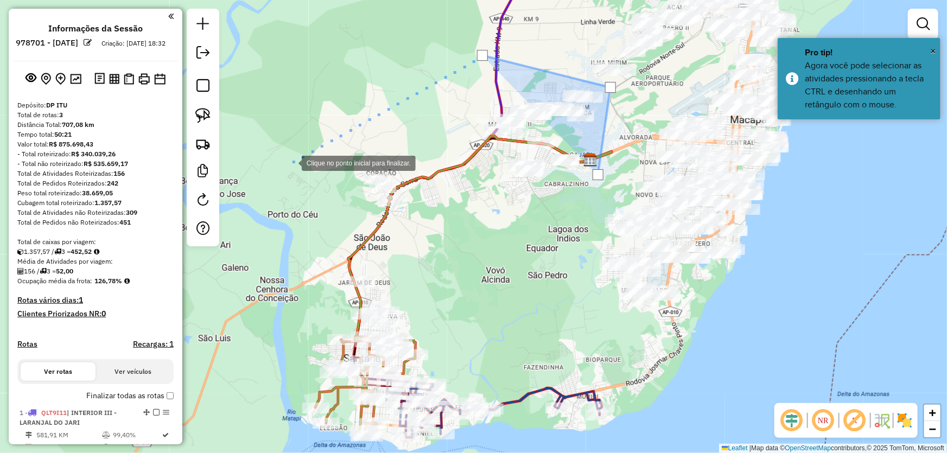
click at [291, 162] on div at bounding box center [291, 162] width 22 height 22
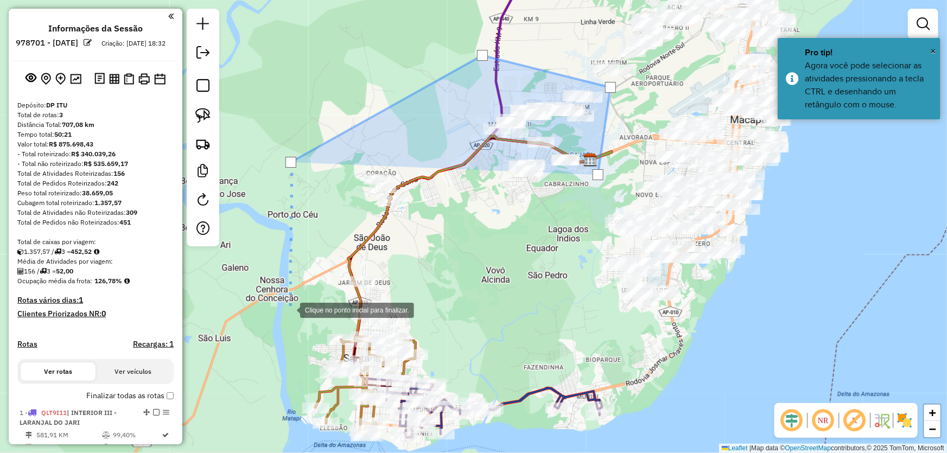
click at [289, 309] on div at bounding box center [289, 309] width 22 height 22
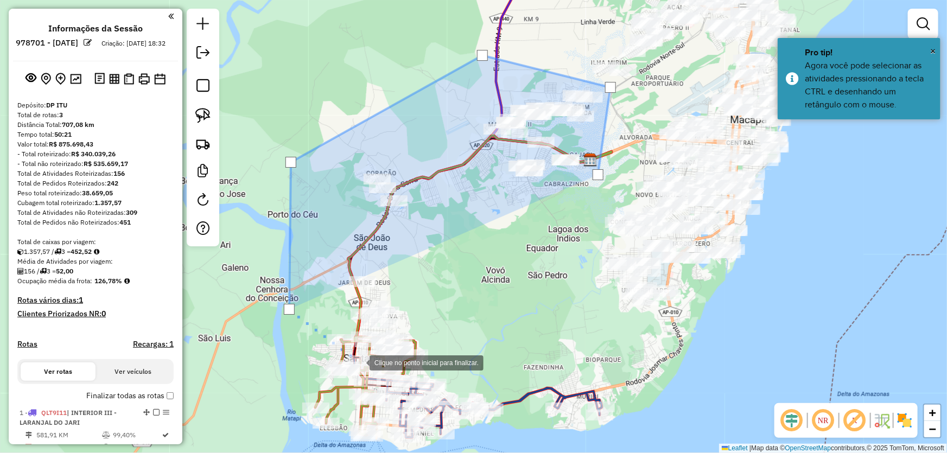
click at [360, 362] on div at bounding box center [359, 362] width 22 height 22
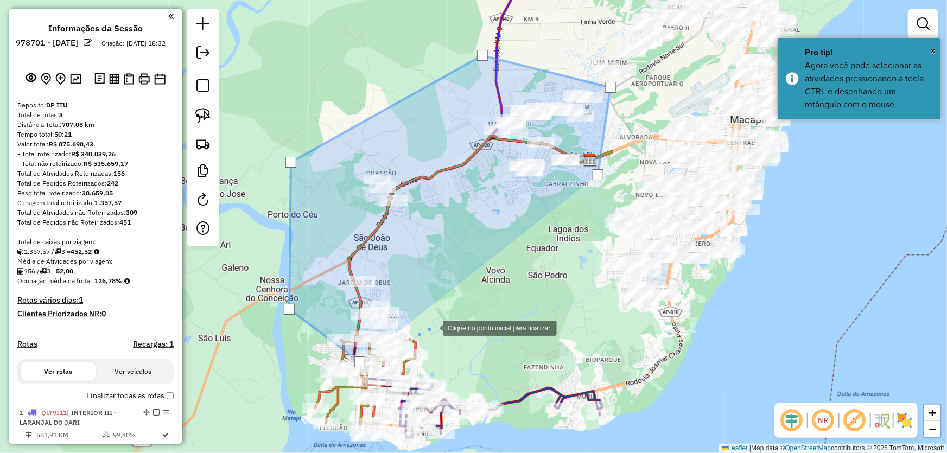
click at [443, 316] on div at bounding box center [432, 327] width 22 height 22
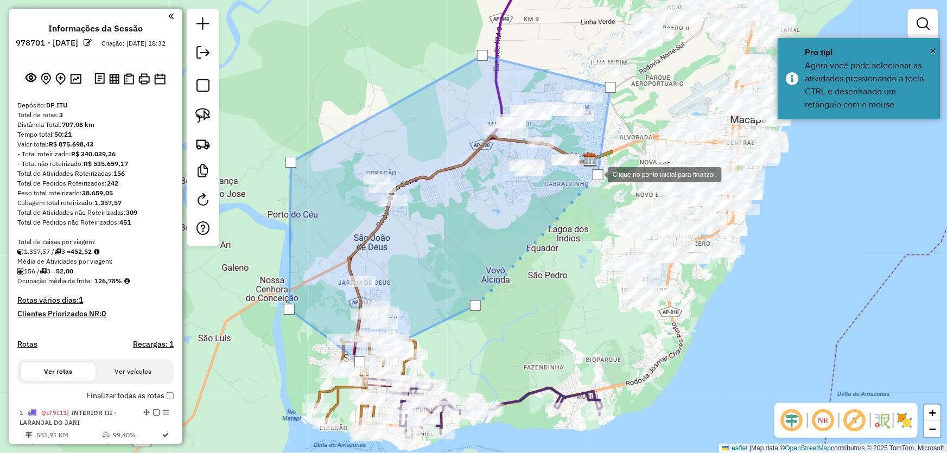
click at [597, 174] on div at bounding box center [597, 174] width 11 height 11
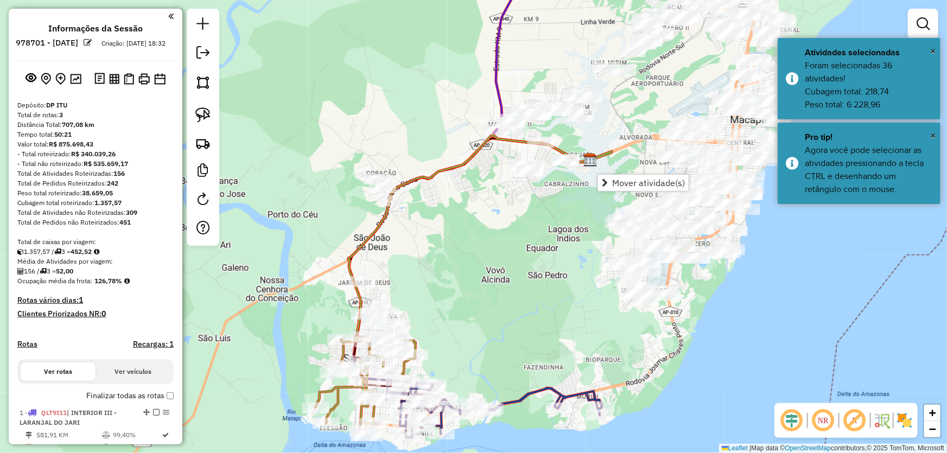
click at [609, 179] on link "Mover atividade(s)" at bounding box center [643, 183] width 91 height 16
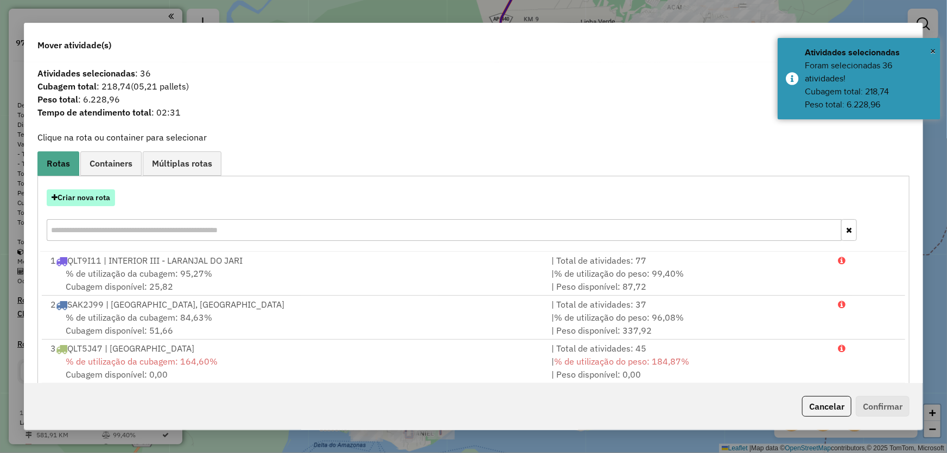
click at [89, 195] on button "Criar nova rota" at bounding box center [81, 197] width 68 height 17
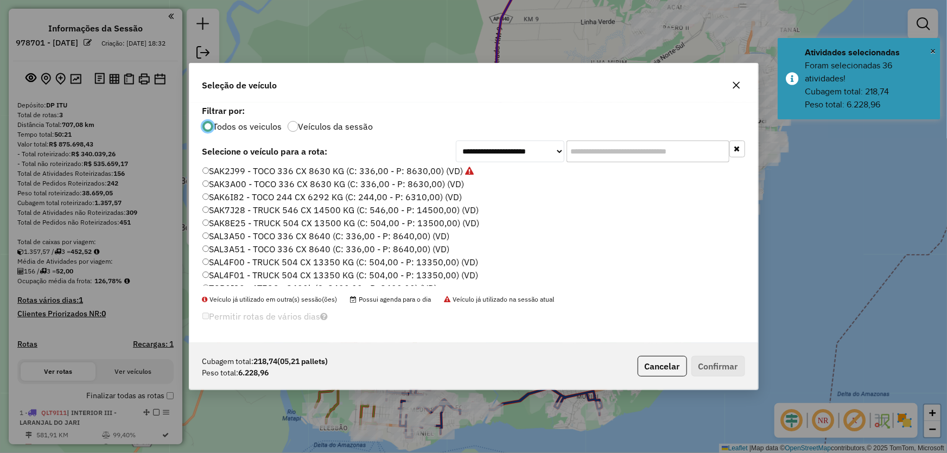
scroll to position [258, 0]
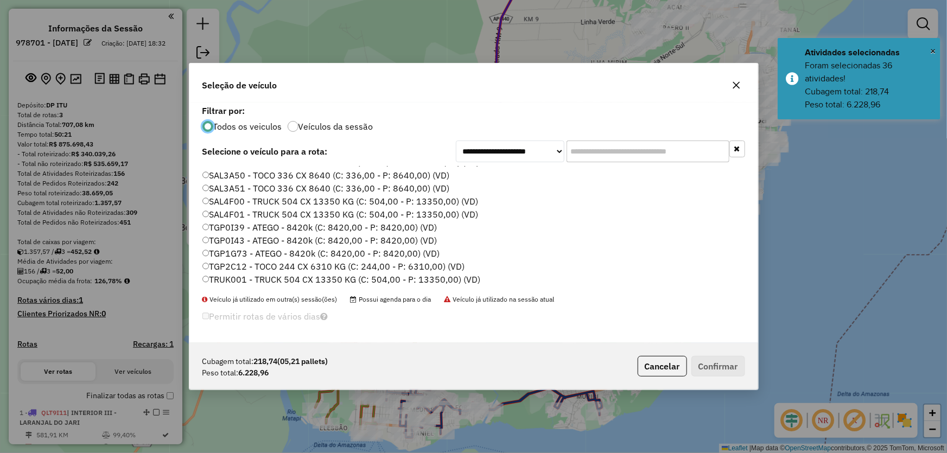
click at [234, 253] on label "TGP1G73 - ATEGO - 8420k (C: 8420,00 - P: 8420,00) (VD)" at bounding box center [321, 253] width 238 height 13
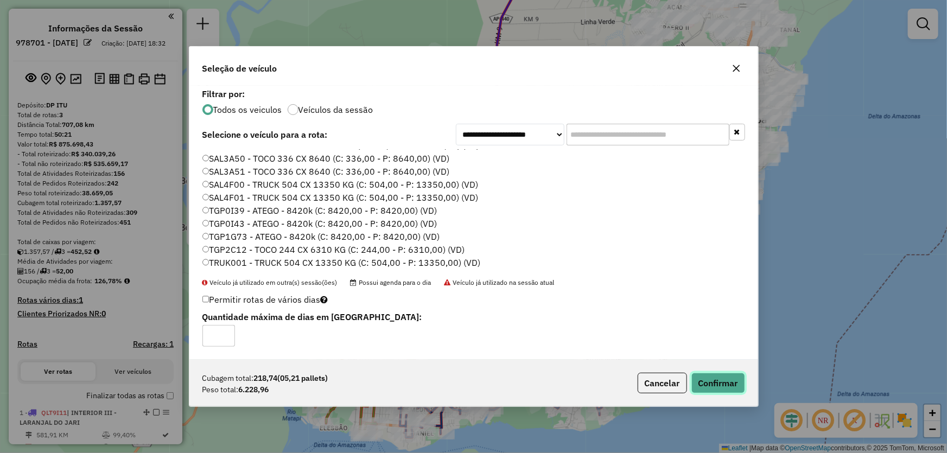
click at [703, 379] on button "Confirmar" at bounding box center [718, 383] width 54 height 21
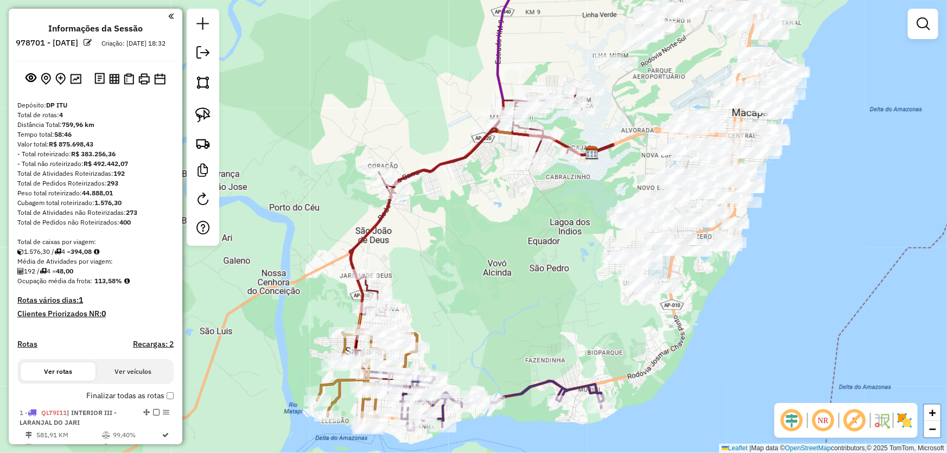
drag, startPoint x: 481, startPoint y: 307, endPoint x: 461, endPoint y: 190, distance: 118.3
click at [512, 187] on div "Janela de atendimento Grade de atendimento Capacidade Transportadoras Veículos …" at bounding box center [473, 226] width 947 height 453
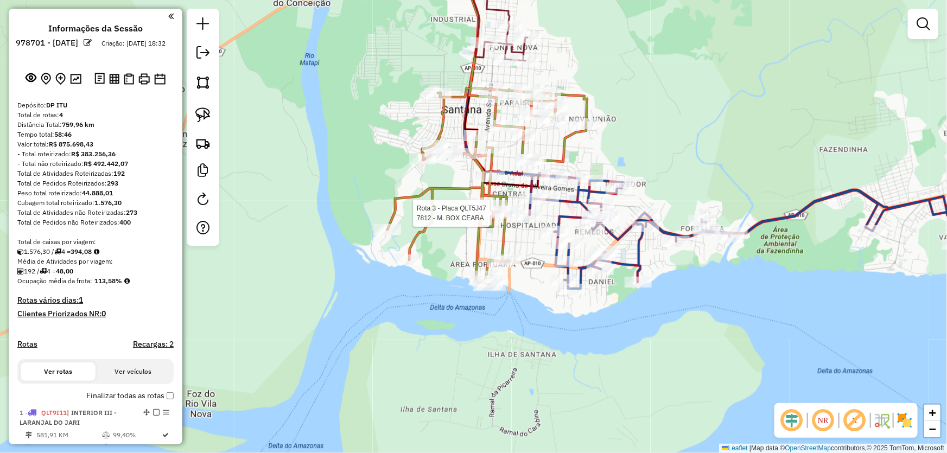
select select "**********"
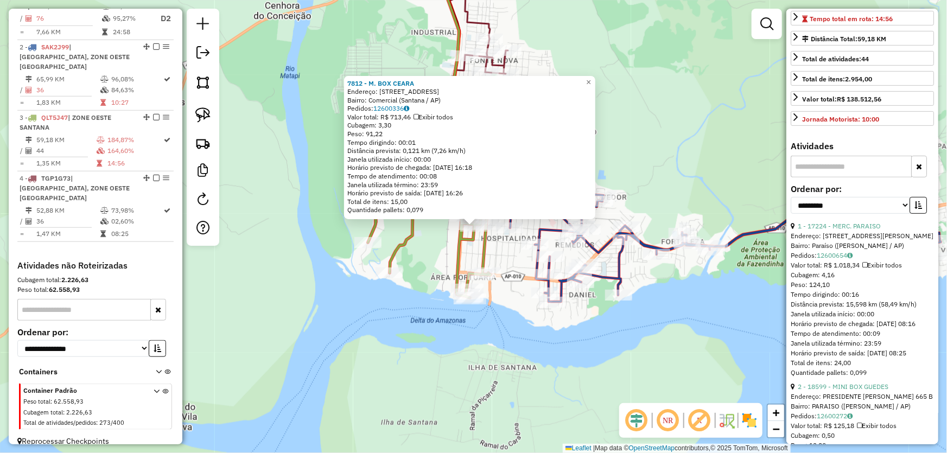
scroll to position [0, 0]
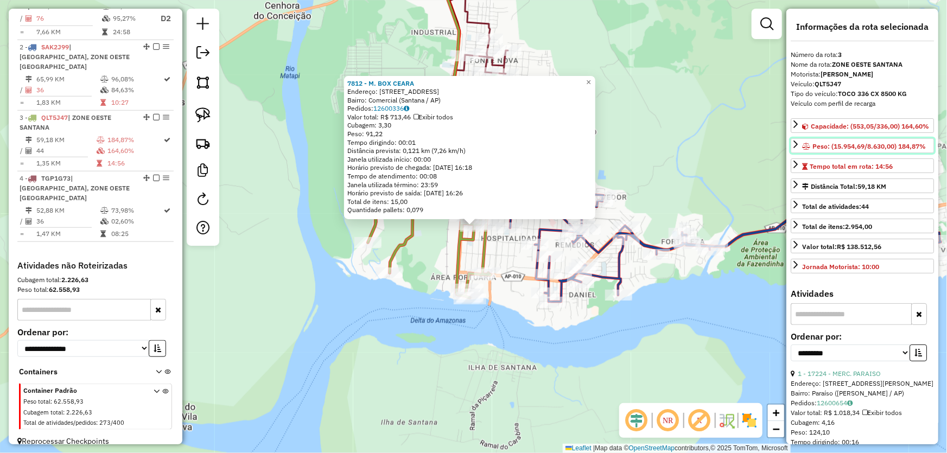
click at [793, 149] on icon at bounding box center [795, 144] width 9 height 9
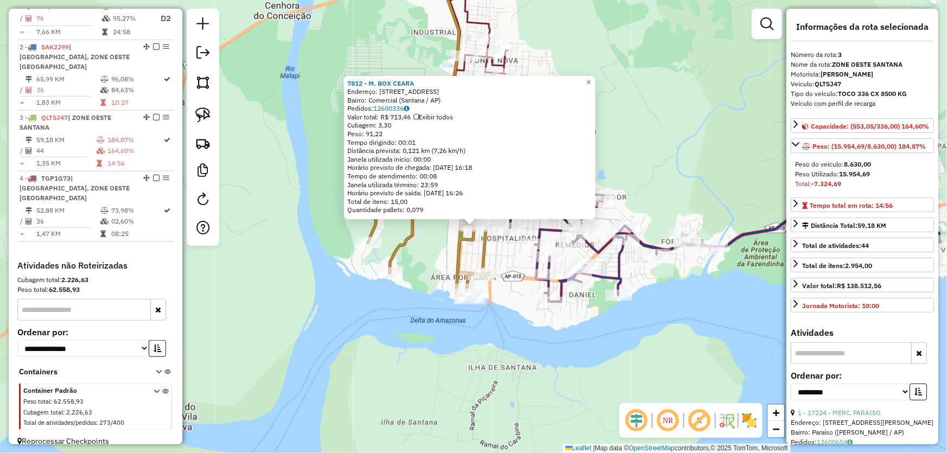
drag, startPoint x: 588, startPoint y: 346, endPoint x: 532, endPoint y: 333, distance: 57.3
click at [588, 345] on div "7812 - M. BOX CEARA Endereço: Avenida Sete de Setembro, 817 Bairro: Comercial (…" at bounding box center [473, 226] width 947 height 453
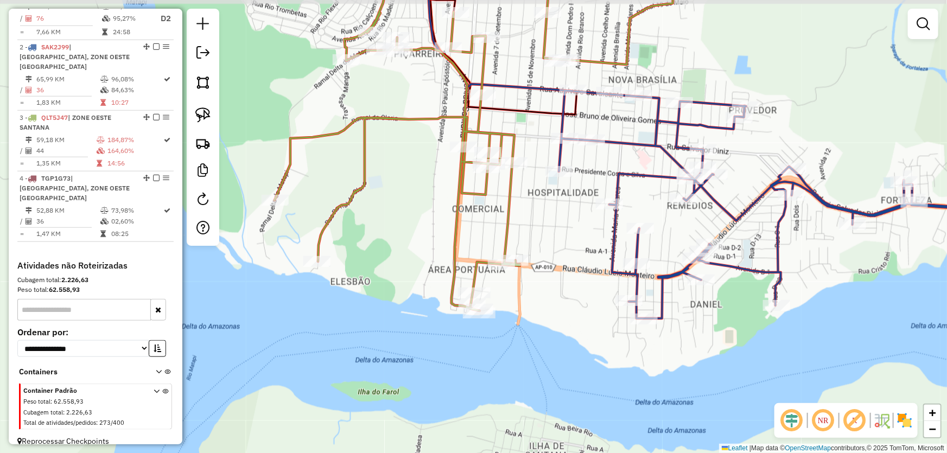
drag, startPoint x: 517, startPoint y: 317, endPoint x: 579, endPoint y: 360, distance: 75.3
click at [579, 360] on div "Janela de atendimento Grade de atendimento Capacidade Transportadoras Veículos …" at bounding box center [473, 226] width 947 height 453
click at [201, 106] on link at bounding box center [203, 115] width 24 height 24
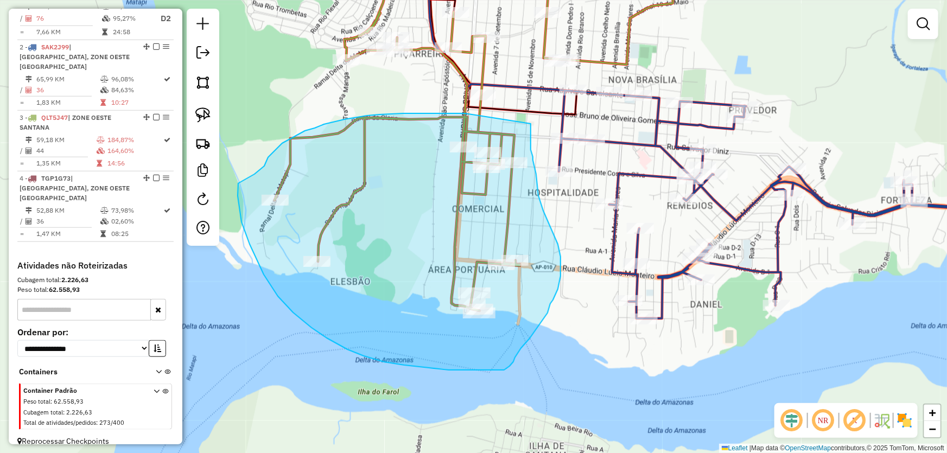
drag, startPoint x: 465, startPoint y: 113, endPoint x: 531, endPoint y: 124, distance: 66.5
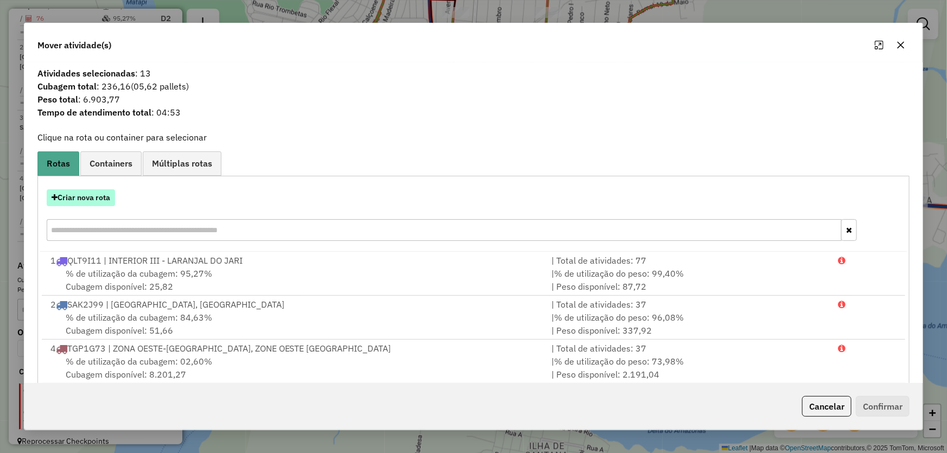
click at [97, 196] on button "Criar nova rota" at bounding box center [81, 197] width 68 height 17
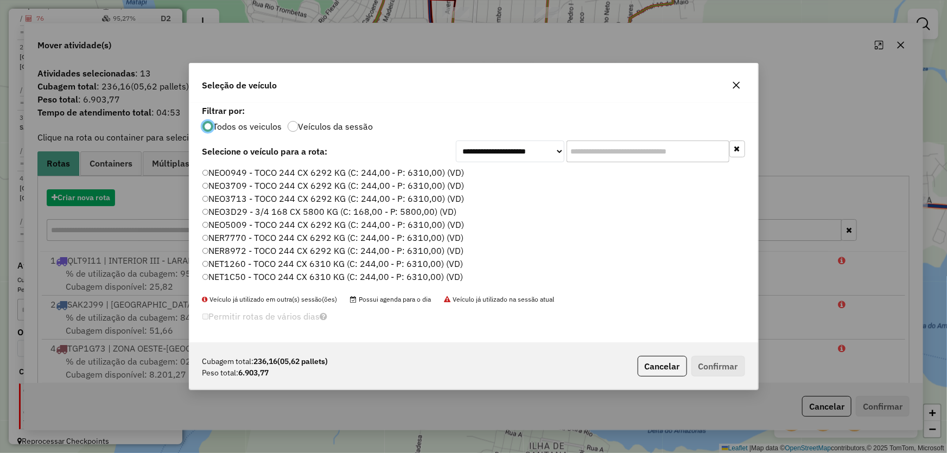
scroll to position [5, 3]
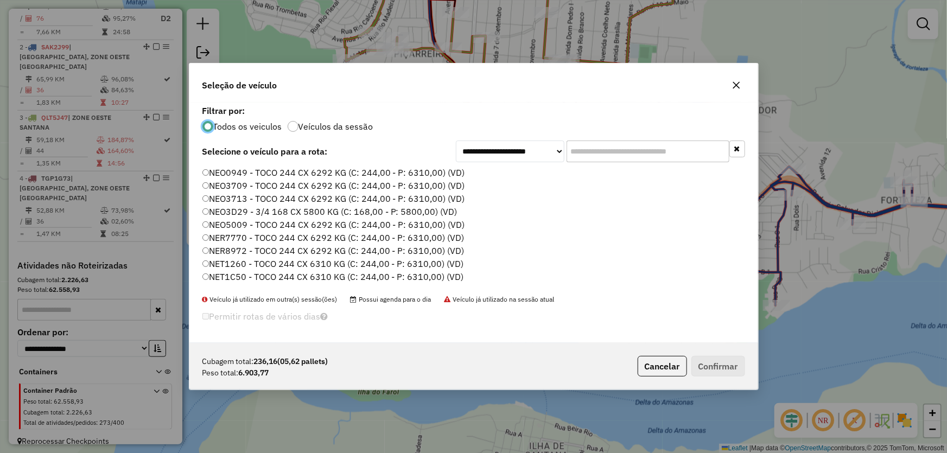
click at [229, 200] on label "NEO3713 - TOCO 244 CX 6292 KG (C: 244,00 - P: 6310,00) (VD)" at bounding box center [333, 198] width 263 height 13
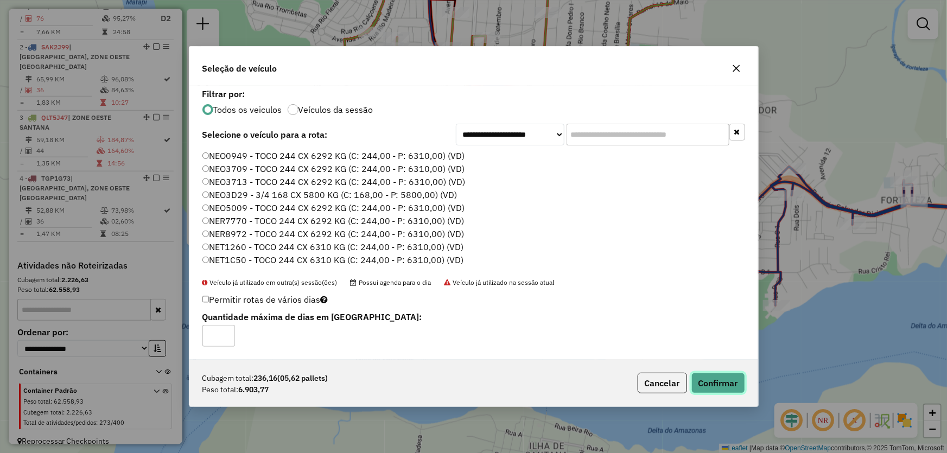
click at [712, 381] on button "Confirmar" at bounding box center [718, 383] width 54 height 21
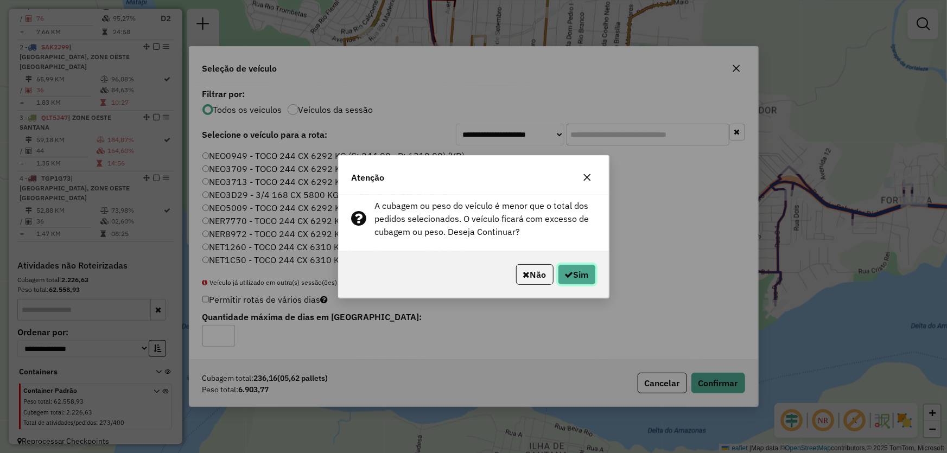
click at [579, 266] on button "Sim" at bounding box center [577, 274] width 38 height 21
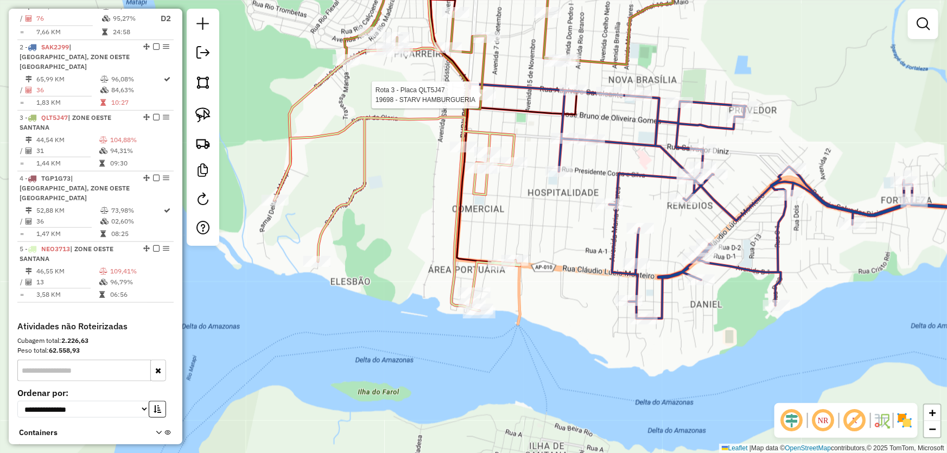
select select "**********"
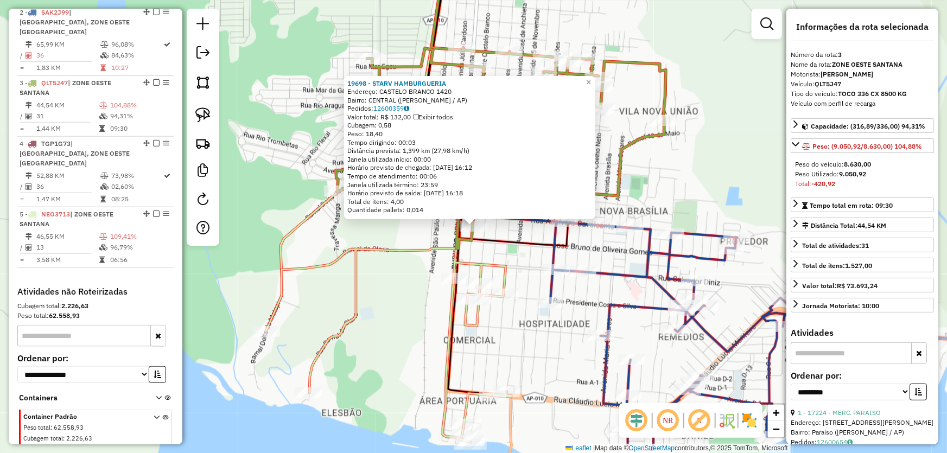
scroll to position [489, 0]
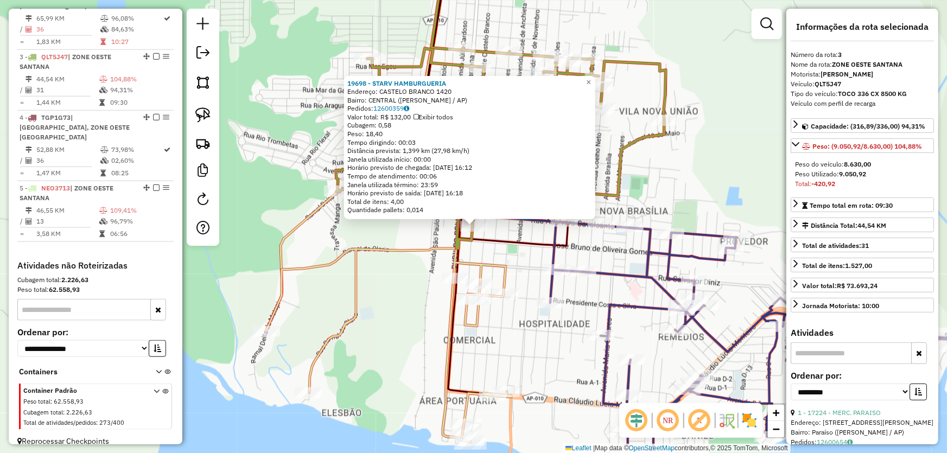
click at [726, 152] on div "19698 - STARV HAMBURGUERIA Endereço: CASTELO BRANCO 1420 Bairro: CENTRAL (SANTA…" at bounding box center [473, 226] width 947 height 453
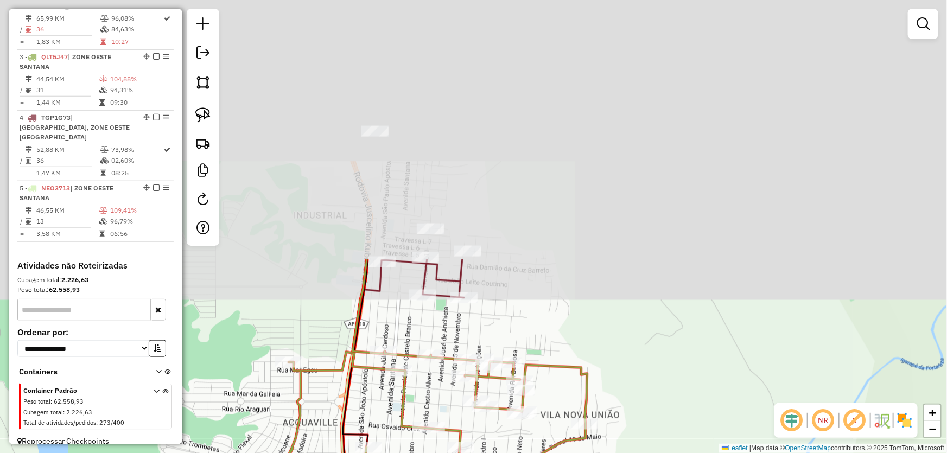
drag, startPoint x: 692, startPoint y: 79, endPoint x: 613, endPoint y: 380, distance: 311.2
click at [613, 380] on div "Janela de atendimento Grade de atendimento Capacidade Transportadoras Veículos …" at bounding box center [473, 226] width 947 height 453
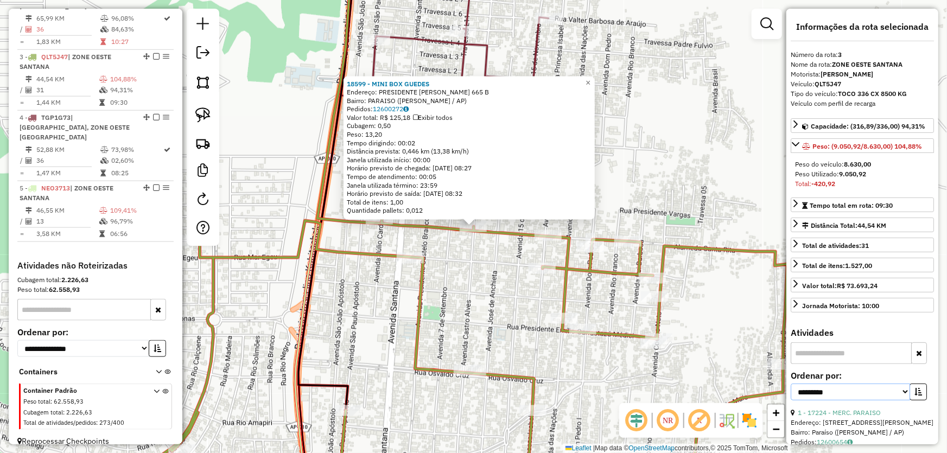
click at [814, 390] on select "**********" at bounding box center [850, 392] width 119 height 17
select select "*********"
click at [791, 384] on select "**********" at bounding box center [850, 392] width 119 height 17
click at [919, 393] on button "button" at bounding box center [917, 392] width 17 height 17
click at [858, 411] on link "19 - 791 - DIST. NILZA" at bounding box center [854, 413] width 113 height 8
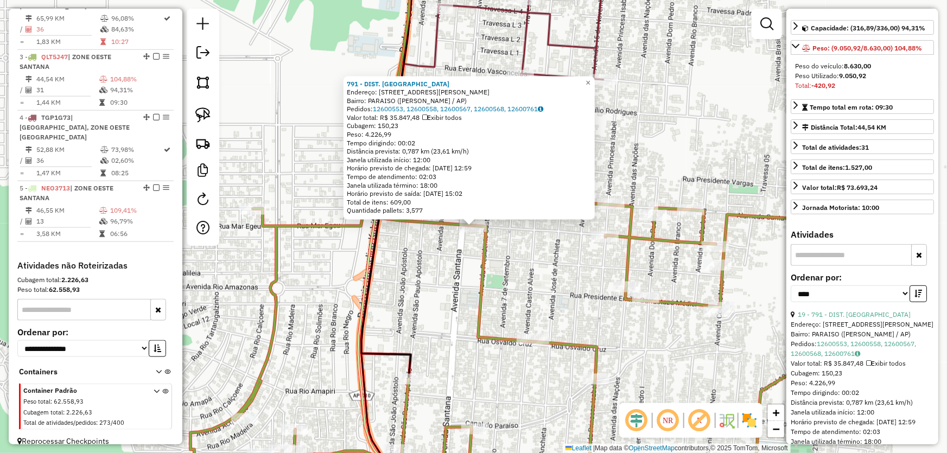
scroll to position [197, 0]
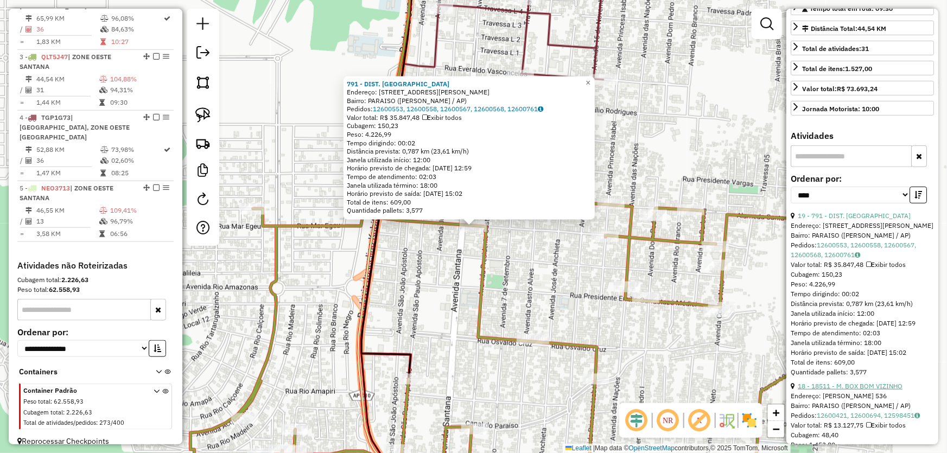
click at [837, 390] on link "18 - 18511 - M. BOX BOM VIZINHO" at bounding box center [850, 386] width 105 height 8
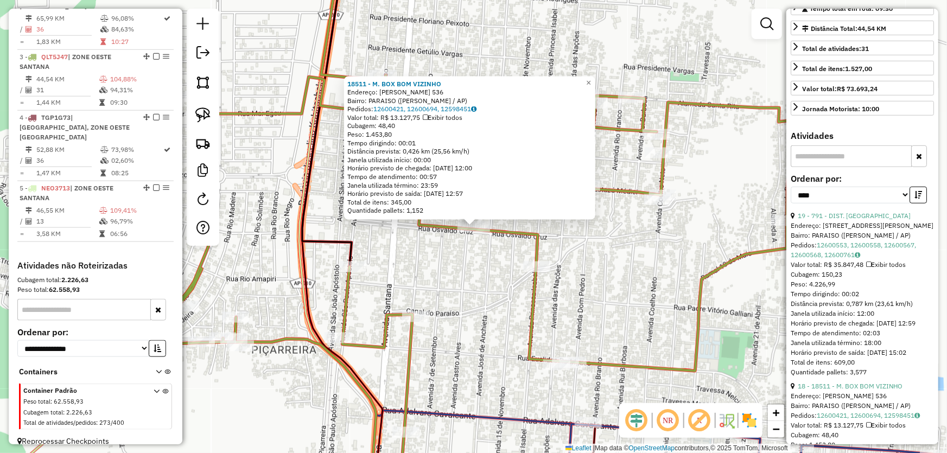
click at [642, 304] on div "18511 - M. BOX BOM VIZINHO Endereço: OSVALDO CRUZ 536 Bairro: PARAISO (SANTANA …" at bounding box center [473, 226] width 947 height 453
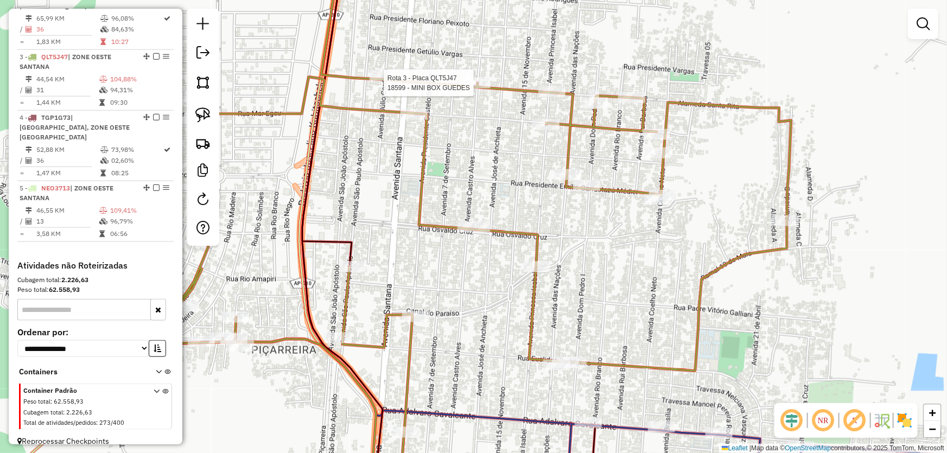
select select "*********"
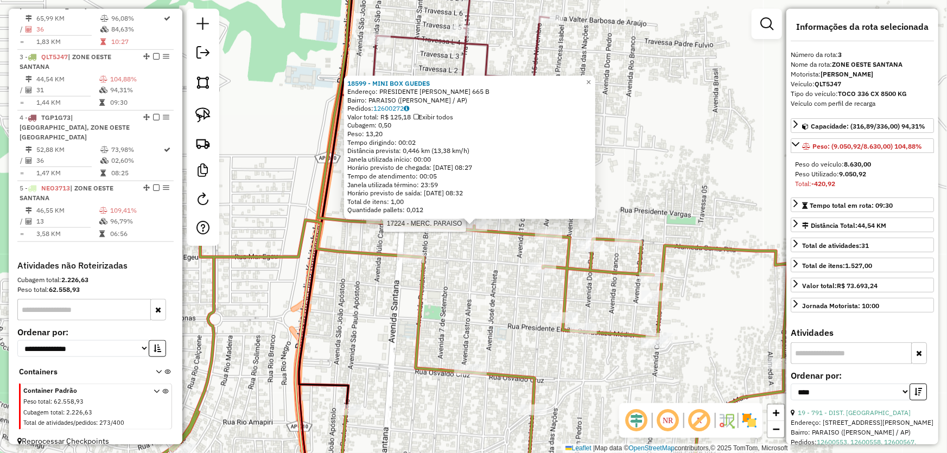
click at [374, 224] on div at bounding box center [379, 218] width 27 height 11
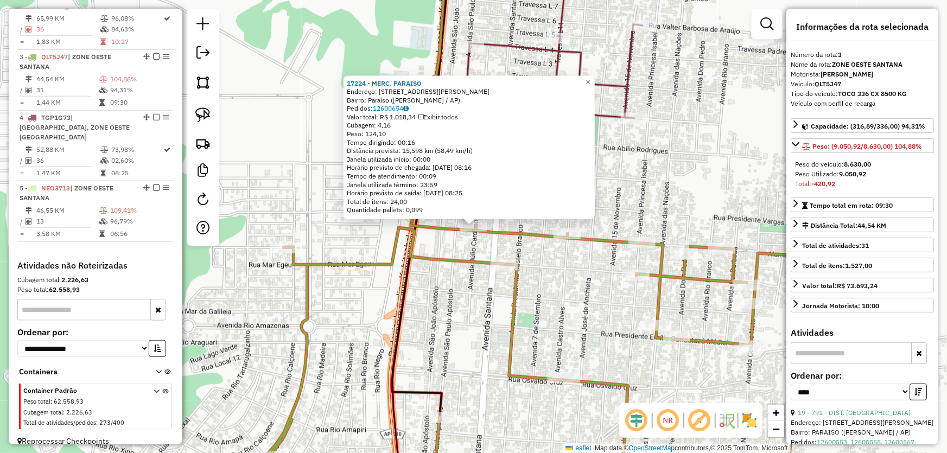
click at [581, 254] on div "17224 - MERC. PARAISO Endereço: Rua Presidente Manoel da Fonseca, 230 Bairro: P…" at bounding box center [473, 226] width 947 height 453
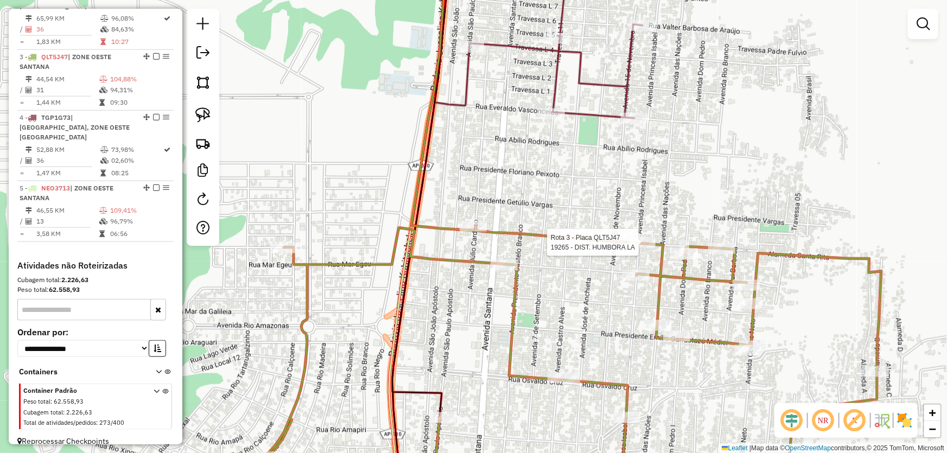
select select "*********"
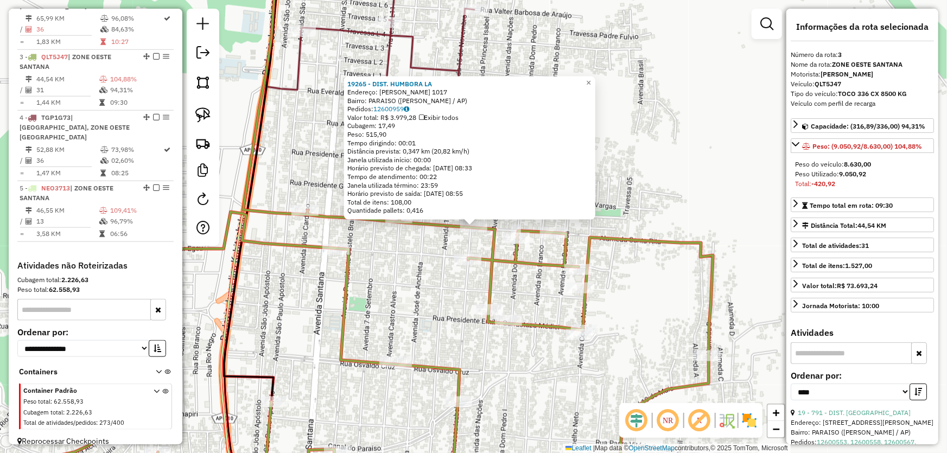
click at [390, 257] on div "19265 - DIST. HUMBORA LA Endereço: TRANCREDO NEVES 1017 Bairro: PARAISO (SANTAN…" at bounding box center [473, 226] width 947 height 453
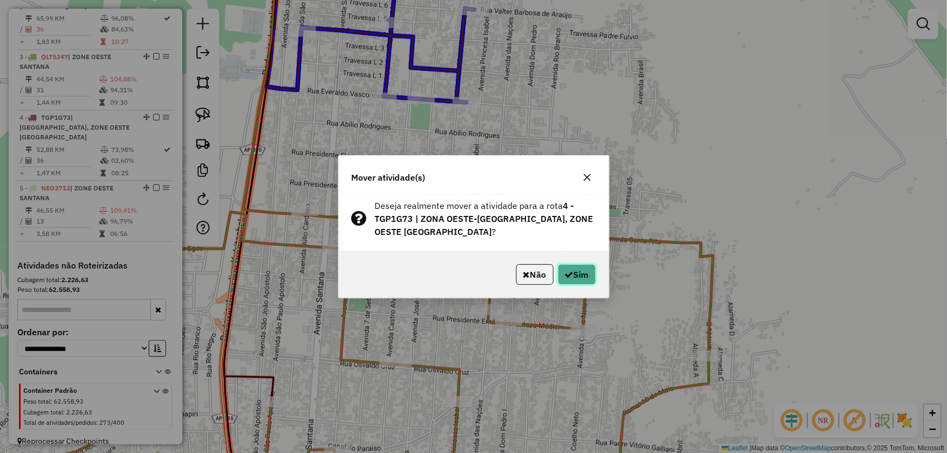
click at [575, 272] on button "Sim" at bounding box center [577, 274] width 38 height 21
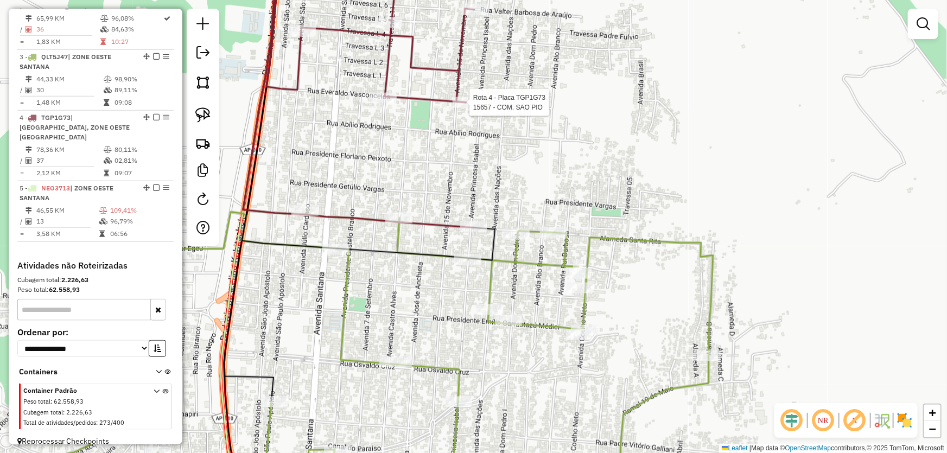
select select "*********"
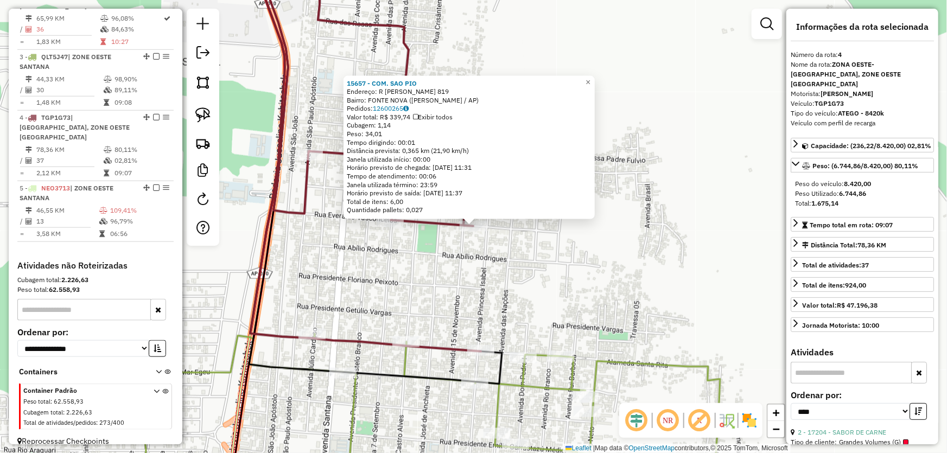
click at [585, 272] on div "15657 - COM. SAO PIO Endereço: R EVARALDO VASCONCELOS 819 Bairro: FONTE NOVA (S…" at bounding box center [473, 226] width 947 height 453
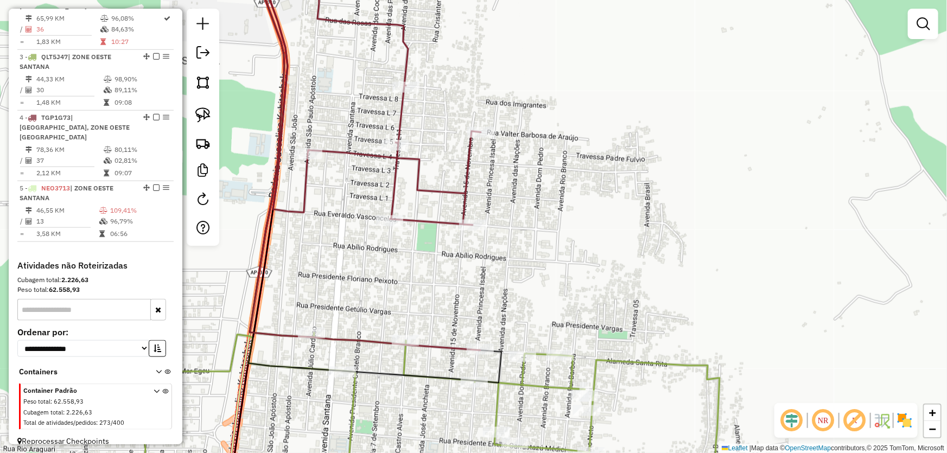
drag, startPoint x: 569, startPoint y: 280, endPoint x: 479, endPoint y: 90, distance: 209.9
click at [480, 91] on div "Janela de atendimento Grade de atendimento Capacidade Transportadoras Veículos …" at bounding box center [473, 226] width 947 height 453
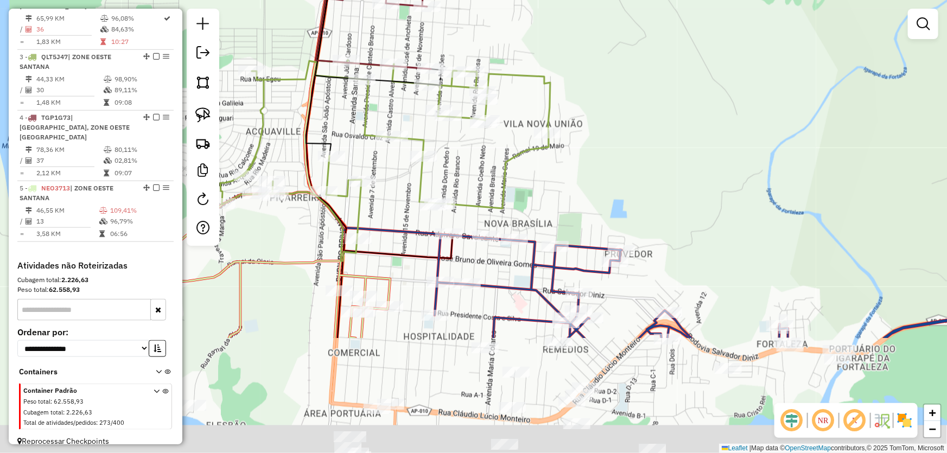
drag, startPoint x: 471, startPoint y: 320, endPoint x: 480, endPoint y: 139, distance: 181.4
click at [480, 150] on div "Janela de atendimento Grade de atendimento Capacidade Transportadoras Veículos …" at bounding box center [473, 226] width 947 height 453
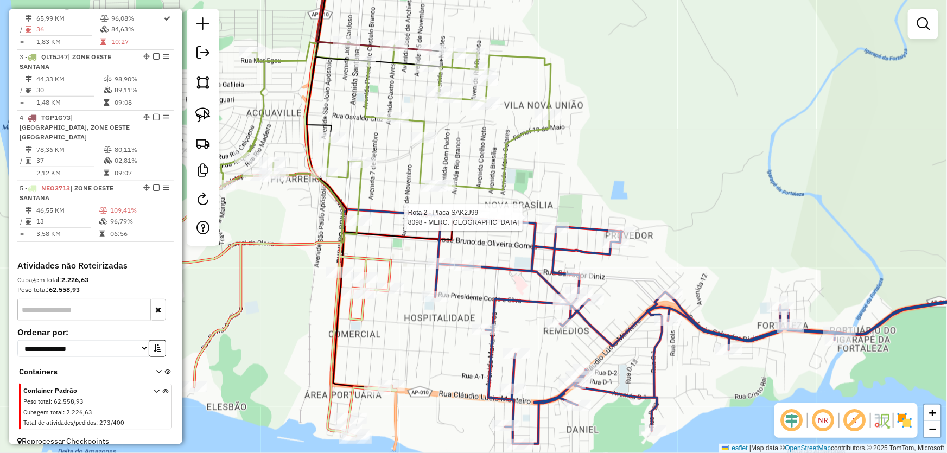
select select "*********"
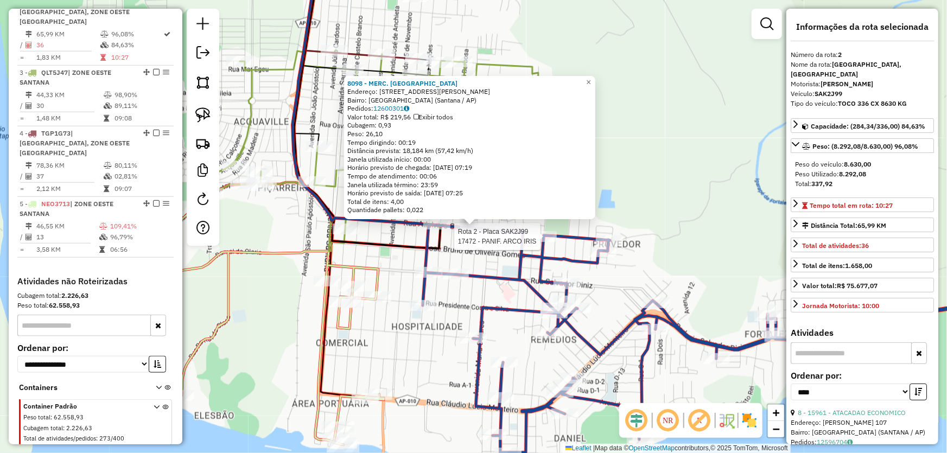
scroll to position [470, 0]
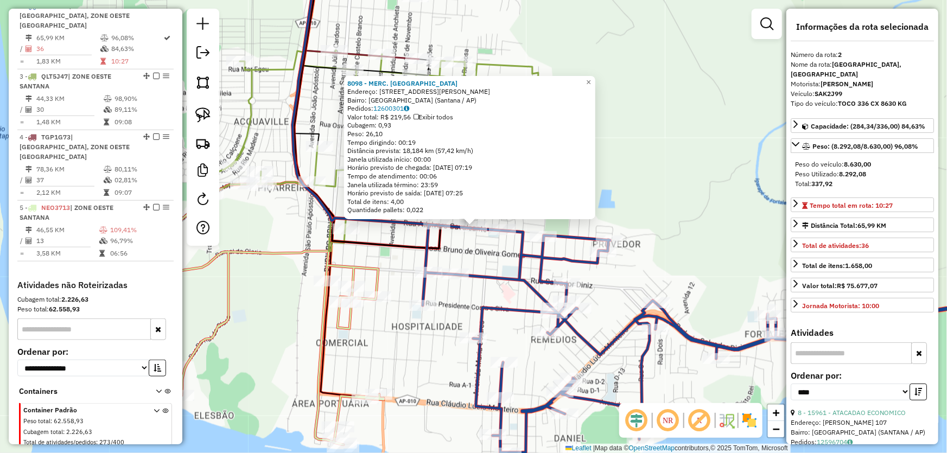
click at [721, 237] on div "8098 - MERC. FREIRES Endereço: Rua Adálvaro Alves Cavalcante, 1147 Bairro: Nova…" at bounding box center [473, 226] width 947 height 453
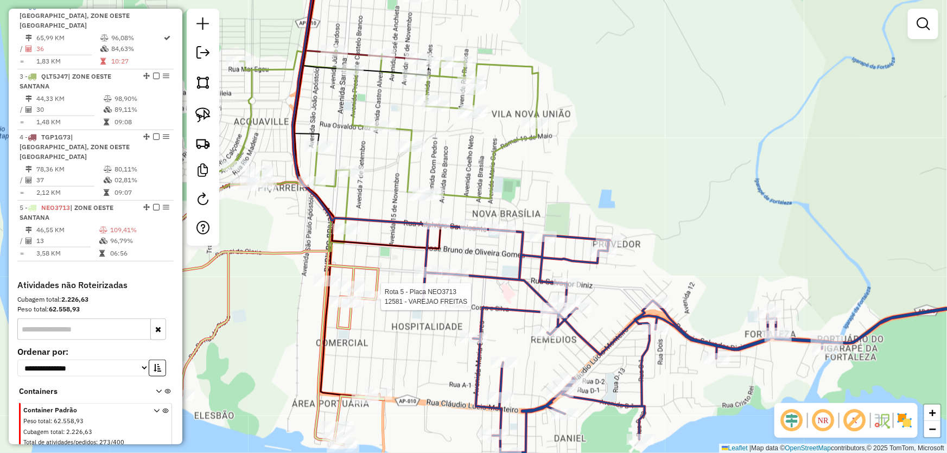
select select "*********"
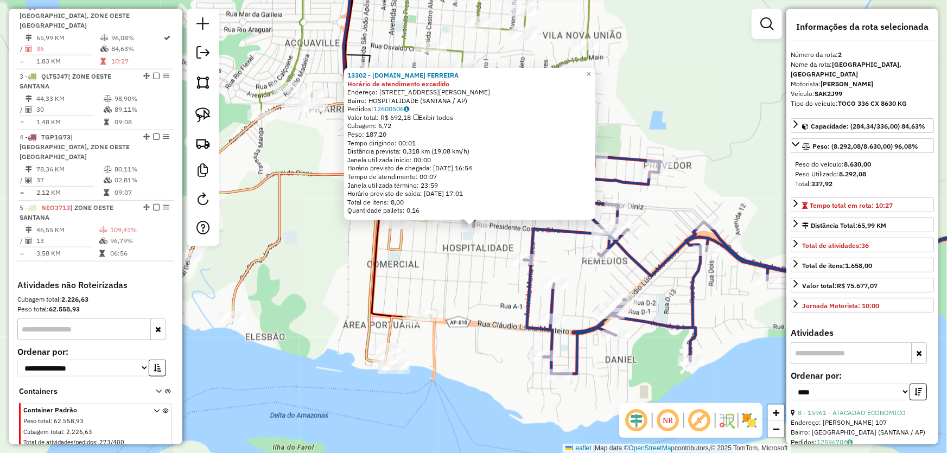
click at [445, 251] on div "13302 - M.BOX FERREIRA Horário de atendimento excedido Endereço: AV DOM PEDRO 1…" at bounding box center [473, 226] width 947 height 453
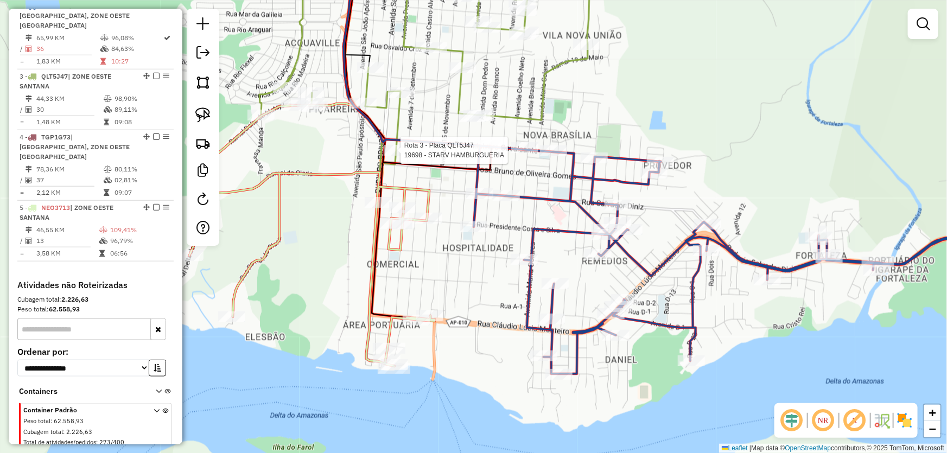
select select "*********"
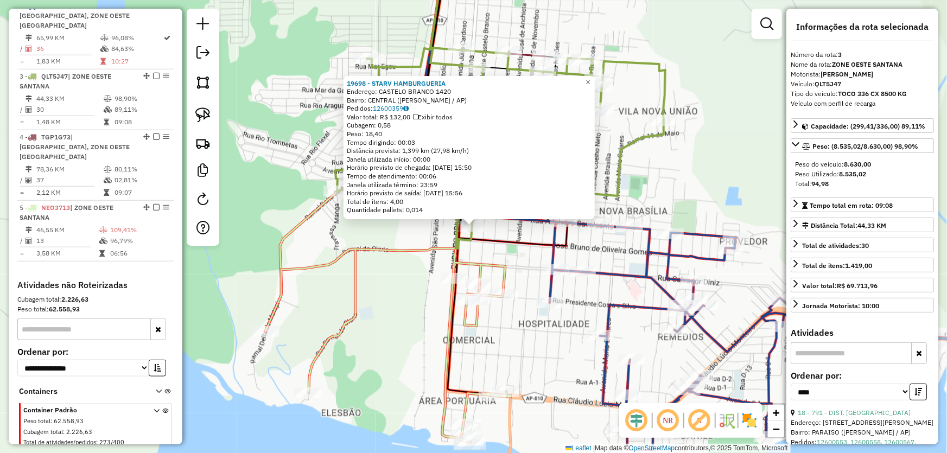
scroll to position [489, 0]
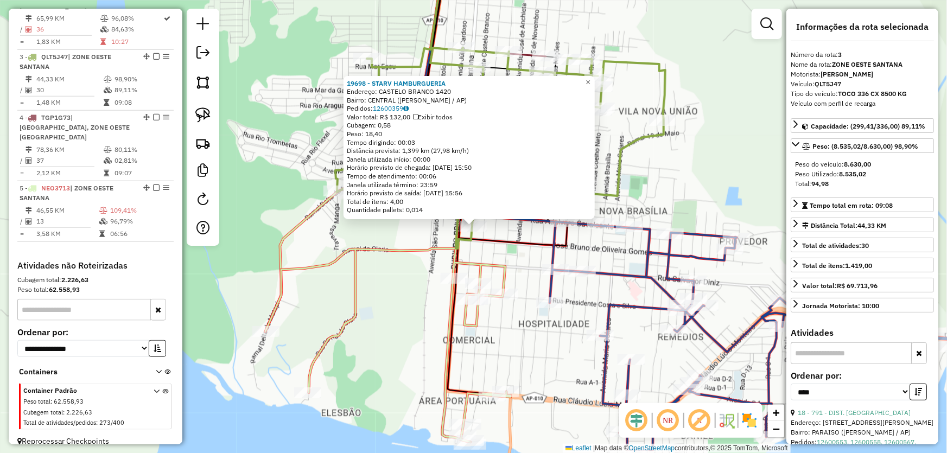
click at [504, 254] on div "19698 - STARV HAMBURGUERIA Endereço: CASTELO BRANCO 1420 Bairro: CENTRAL (SANTA…" at bounding box center [473, 226] width 947 height 453
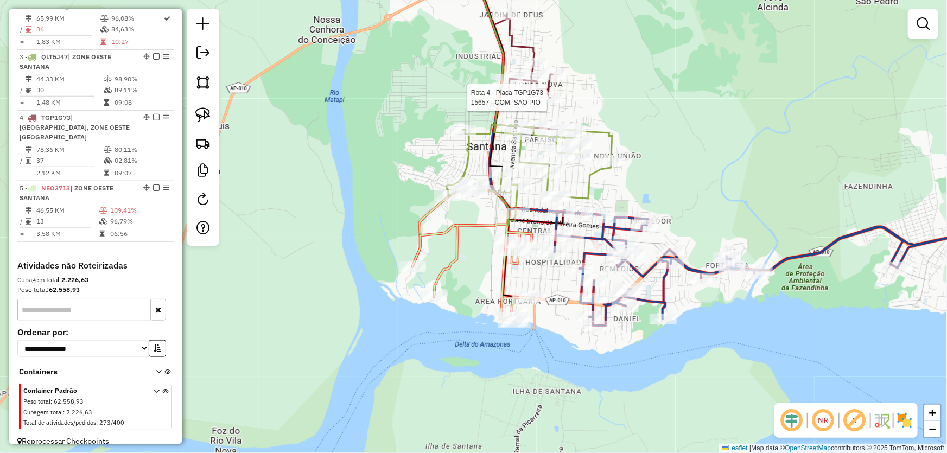
select select "*********"
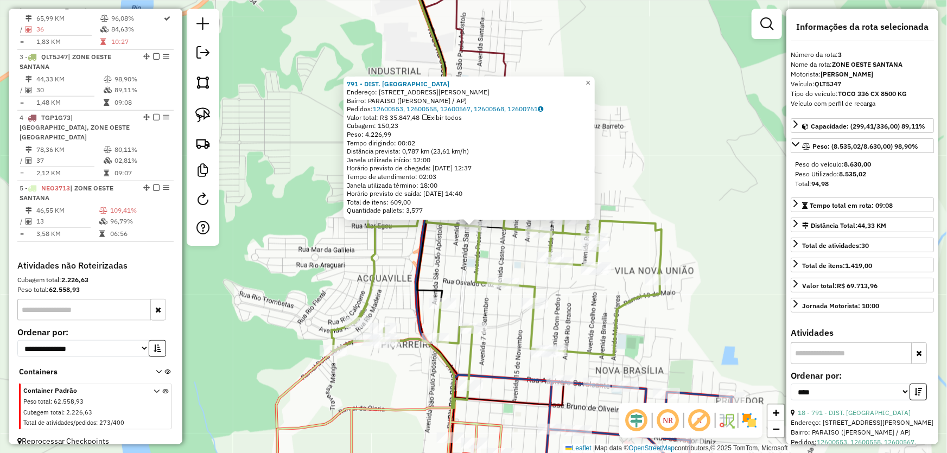
click at [454, 246] on div "791 - DIST. NILZA Endereço: AV DEODORO DA FONSECA, 000402 Bairro: PARAISO (SANT…" at bounding box center [473, 226] width 947 height 453
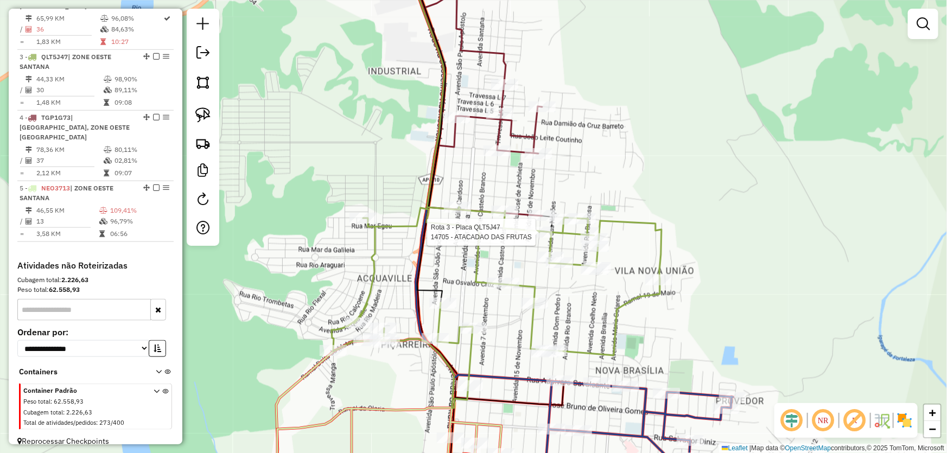
select select "*********"
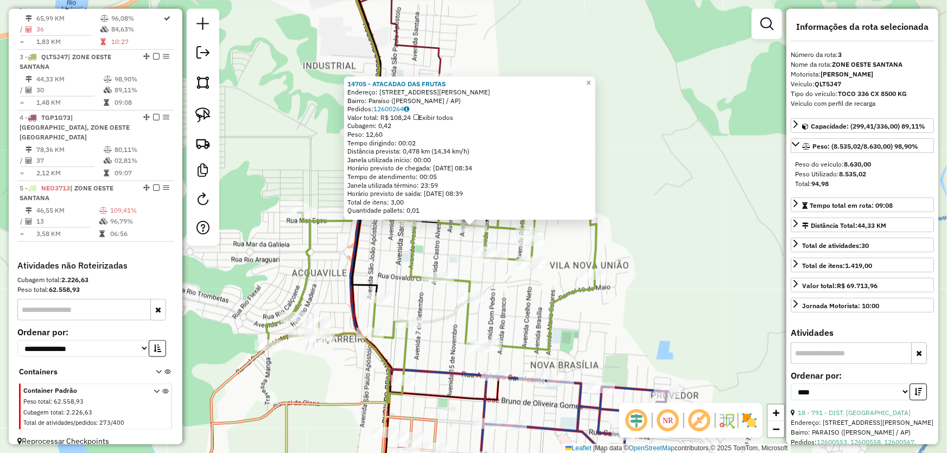
click at [446, 245] on div "14705 - ATACADAO DAS FRUTAS Endereço: Avenida Princesa Isabel, 2869 Bairro: Par…" at bounding box center [473, 226] width 947 height 453
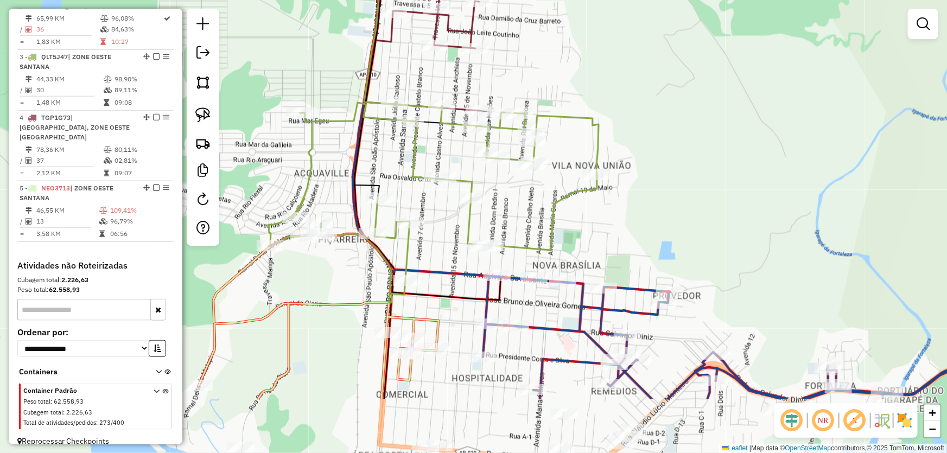
drag, startPoint x: 445, startPoint y: 353, endPoint x: 455, endPoint y: 184, distance: 168.5
click at [455, 185] on div "Janela de atendimento Grade de atendimento Capacidade Transportadoras Veículos …" at bounding box center [473, 226] width 947 height 453
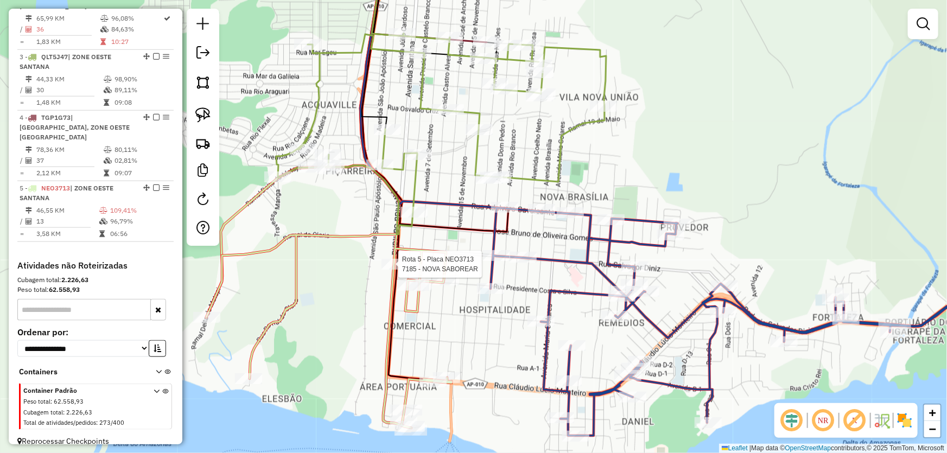
select select "*********"
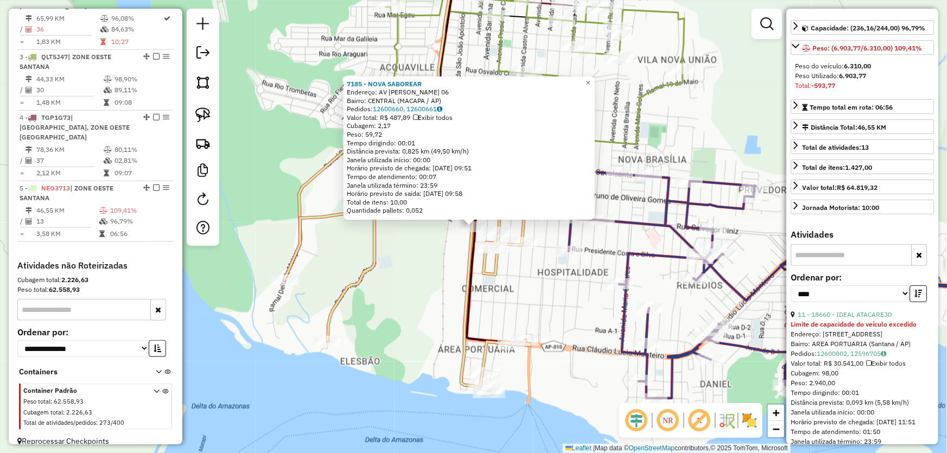
scroll to position [148, 0]
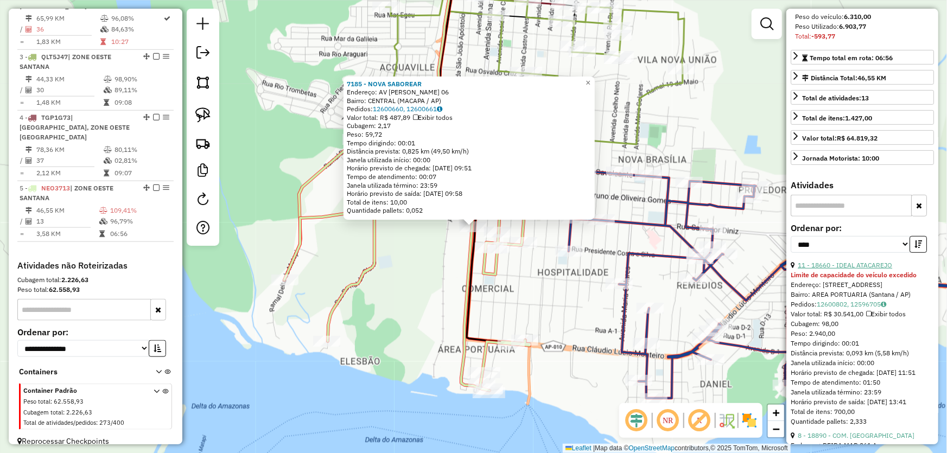
click at [843, 268] on link "11 - 18660 - IDEAL ATACAREJO" at bounding box center [845, 265] width 94 height 8
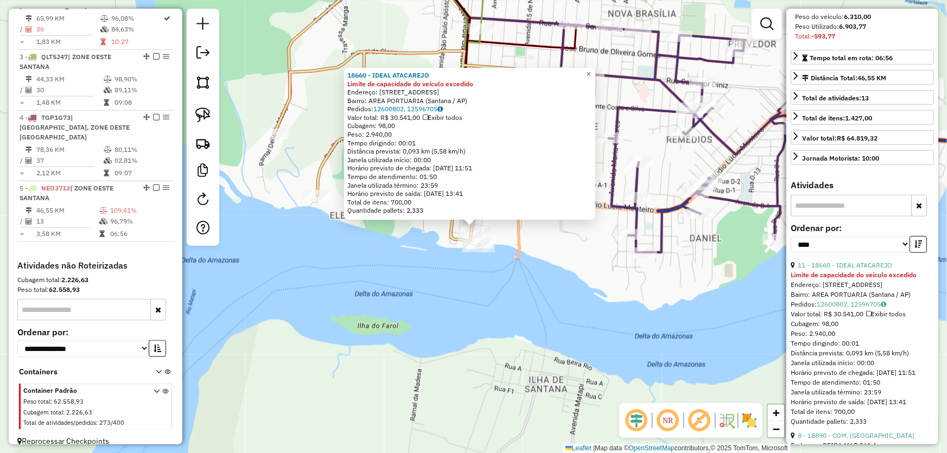
scroll to position [246, 0]
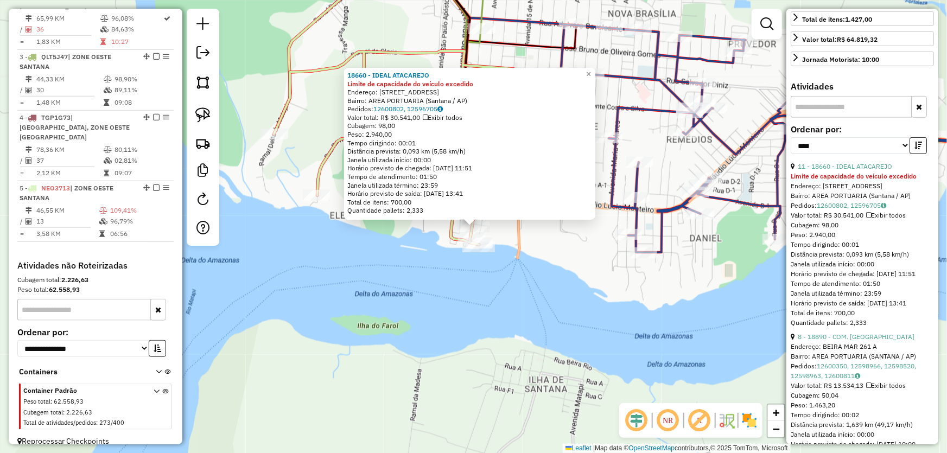
click at [834, 341] on link "8 - 18890 - COM. VELEIRO" at bounding box center [856, 337] width 117 height 8
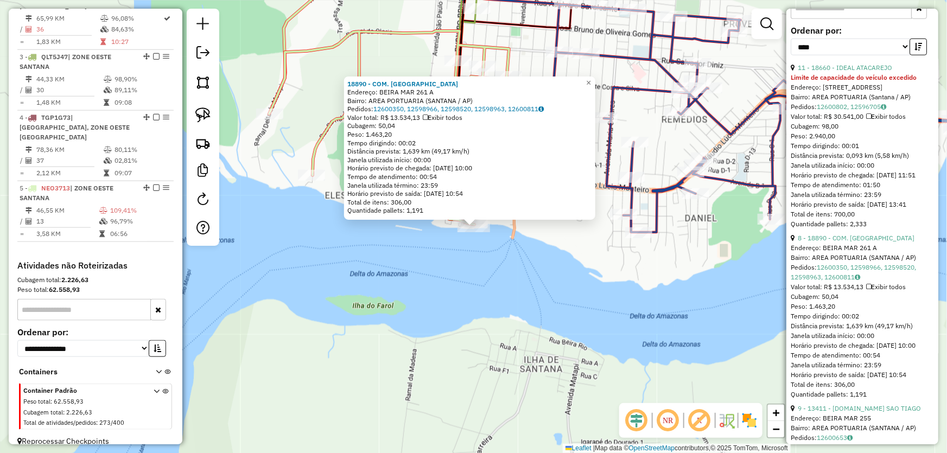
scroll to position [394, 0]
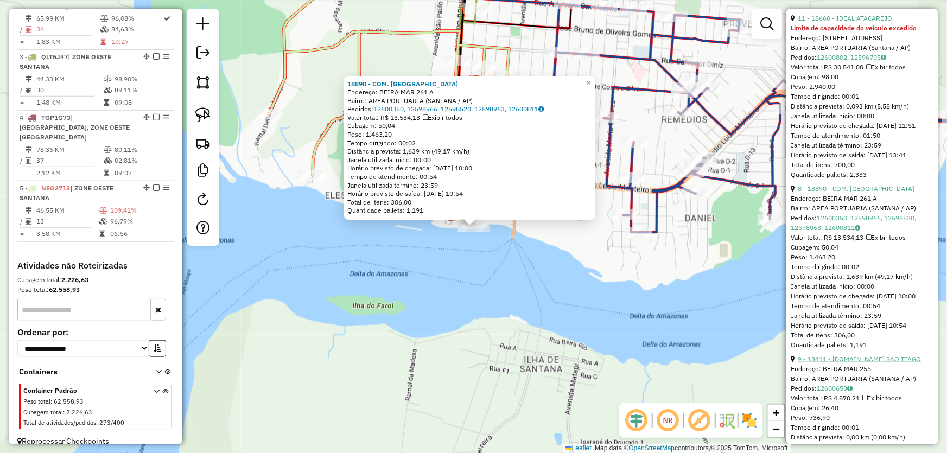
click at [823, 363] on link "9 - 13411 - M.BOX SAO TIAGO" at bounding box center [859, 359] width 123 height 8
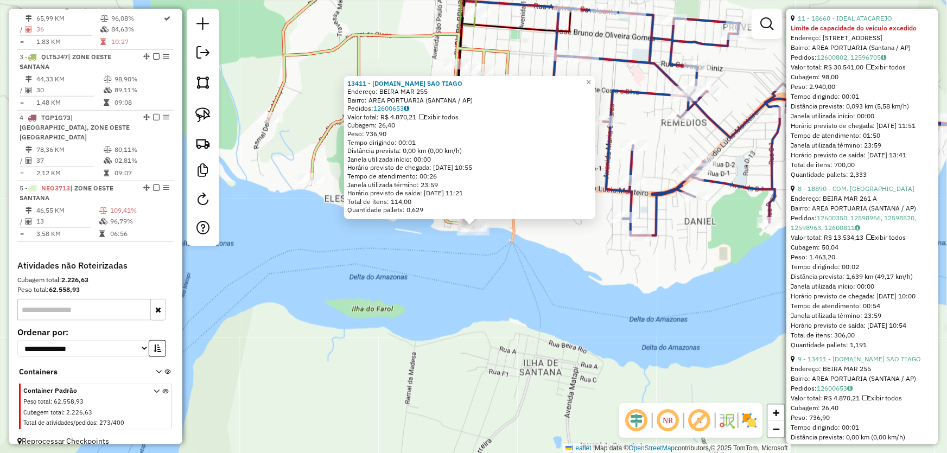
click at [573, 288] on div "13411 - M.BOX SAO TIAGO Endereço: BEIRA MAR 255 Bairro: AREA PORTUARIA (SANTANA…" at bounding box center [473, 226] width 947 height 453
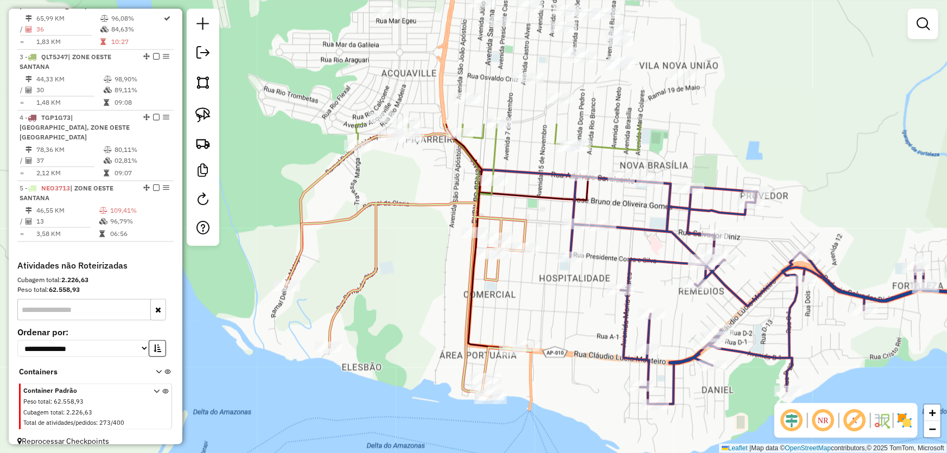
drag, startPoint x: 550, startPoint y: 212, endPoint x: 566, endPoint y: 341, distance: 130.2
click at [566, 341] on div "Janela de atendimento Grade de atendimento Capacidade Transportadoras Veículos …" at bounding box center [473, 226] width 947 height 453
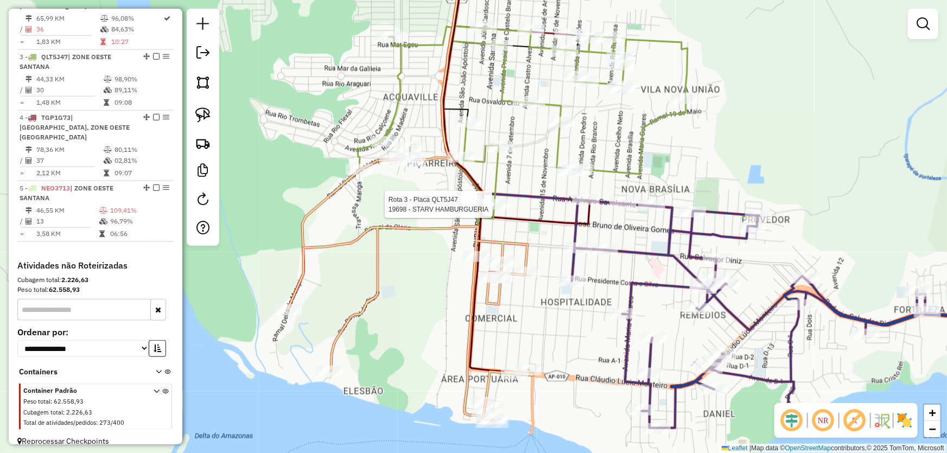
select select "*********"
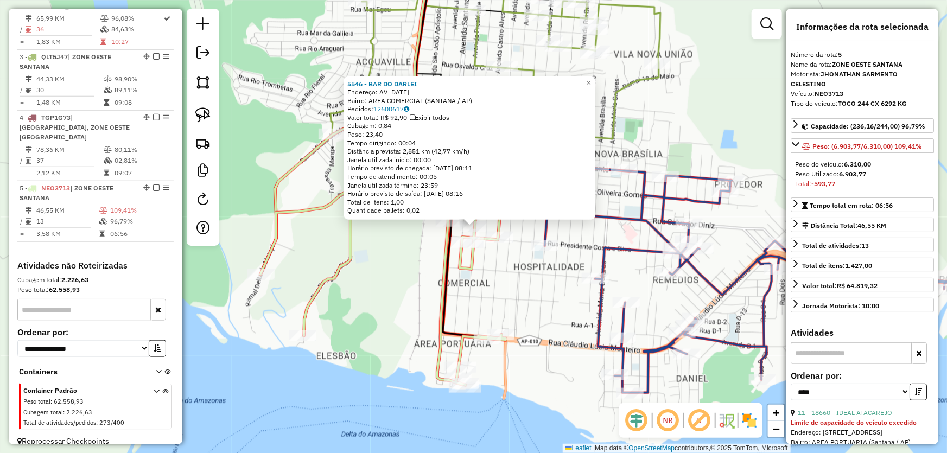
click at [412, 258] on div "5546 - BAR DO DARLEI Endereço: AV 7 DE SETEMBRO 983 Bairro: AREA COMERCIAL (SAN…" at bounding box center [473, 226] width 947 height 453
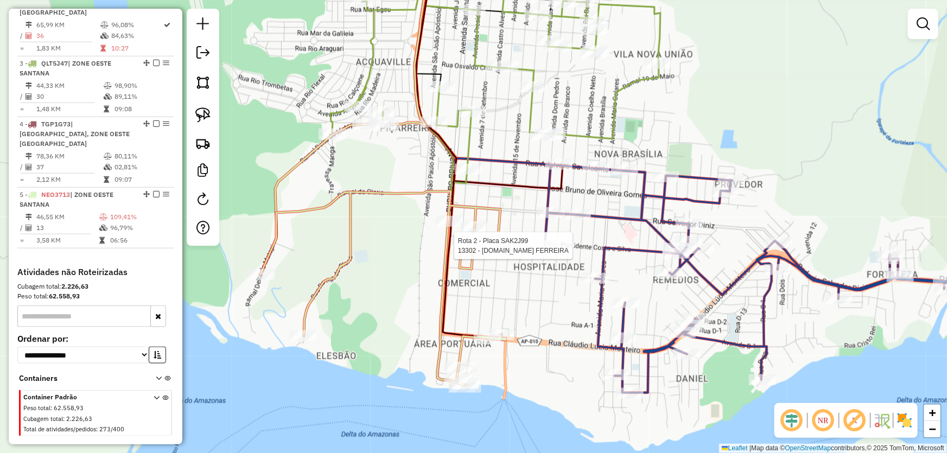
select select "*********"
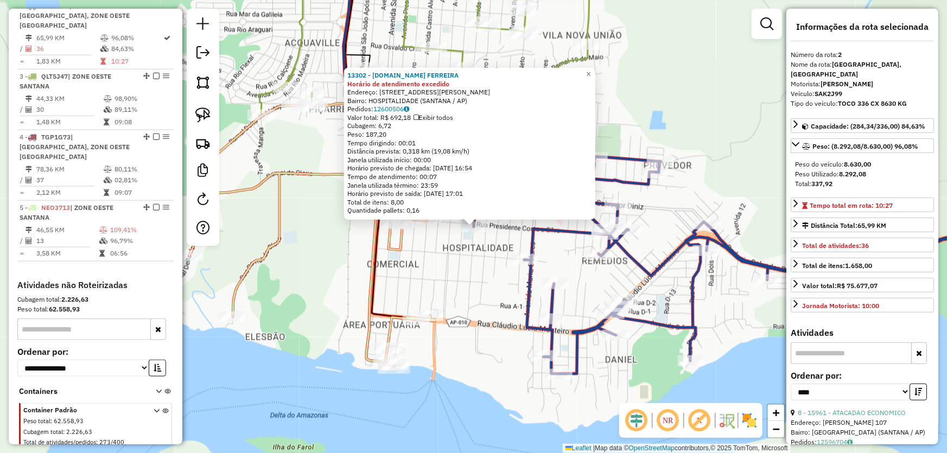
scroll to position [470, 0]
click at [502, 281] on div "13302 - M.BOX FERREIRA Horário de atendimento excedido Endereço: AV DOM PEDRO 1…" at bounding box center [473, 226] width 947 height 453
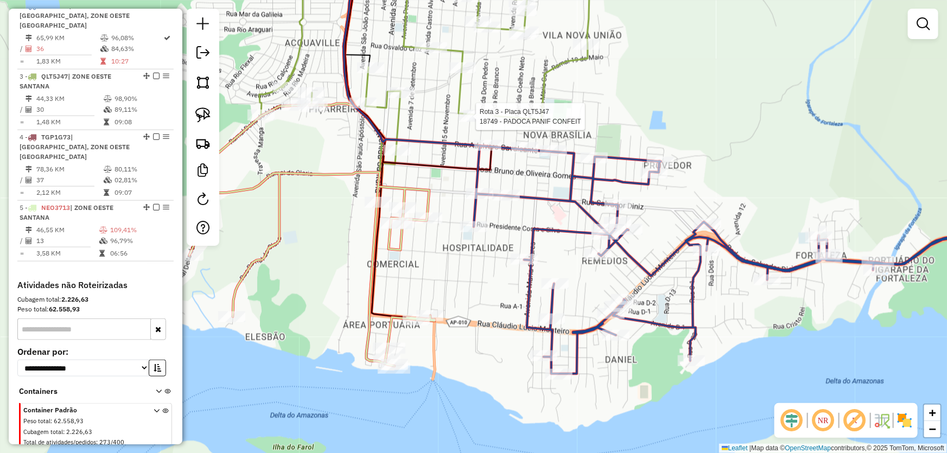
select select "*********"
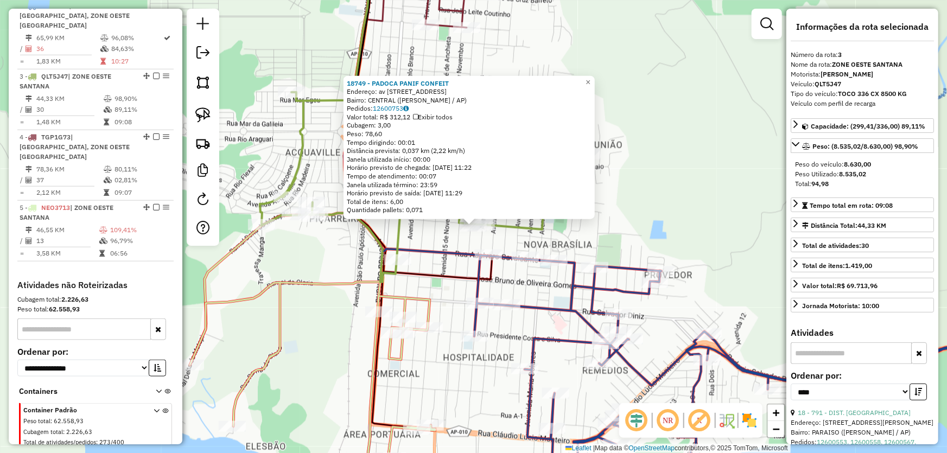
scroll to position [489, 0]
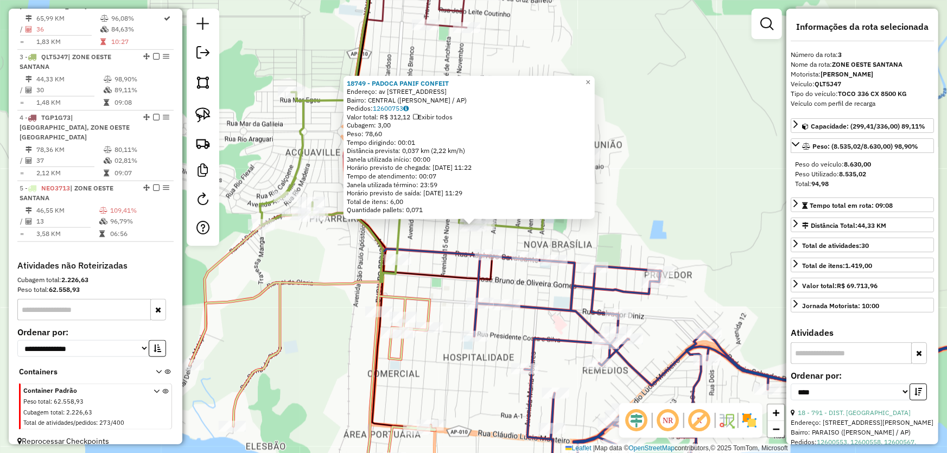
click at [643, 196] on div "18749 - PADOCA PANIF CONFEIT Endereço: av Avenida das Nacoes 1716 Bairro: CENTR…" at bounding box center [473, 226] width 947 height 453
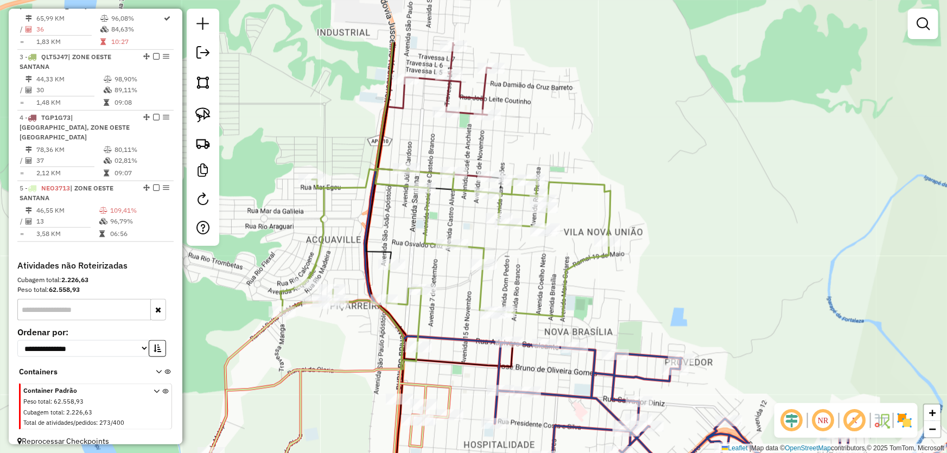
drag, startPoint x: 625, startPoint y: 135, endPoint x: 625, endPoint y: 236, distance: 100.9
click at [646, 240] on div "Janela de atendimento Grade de atendimento Capacidade Transportadoras Veículos …" at bounding box center [473, 226] width 947 height 453
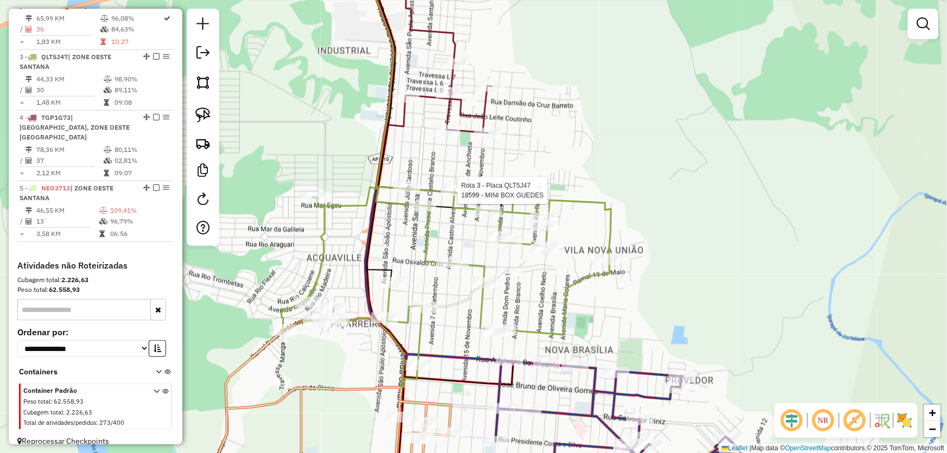
select select "*********"
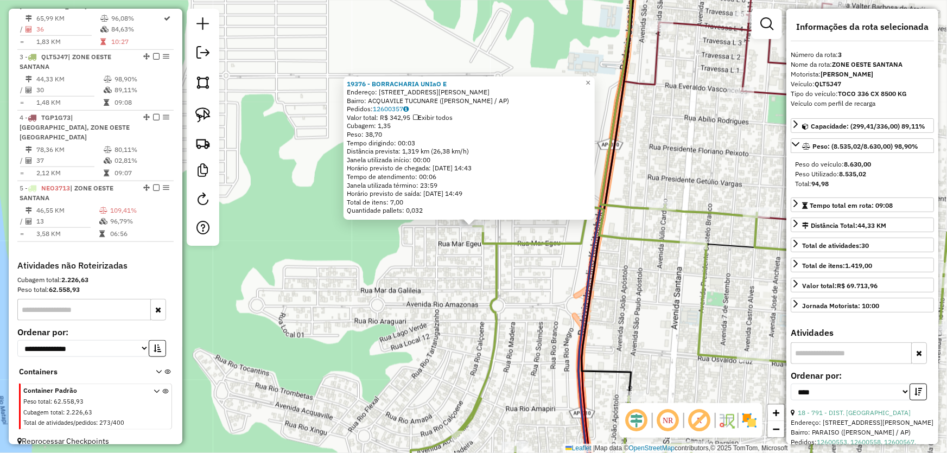
click at [522, 284] on div "19376 - BORRACHARIA UNIaO E Endereço: Rua Mar Frisio 982 Bairro: ACQUAVILE TUCU…" at bounding box center [473, 226] width 947 height 453
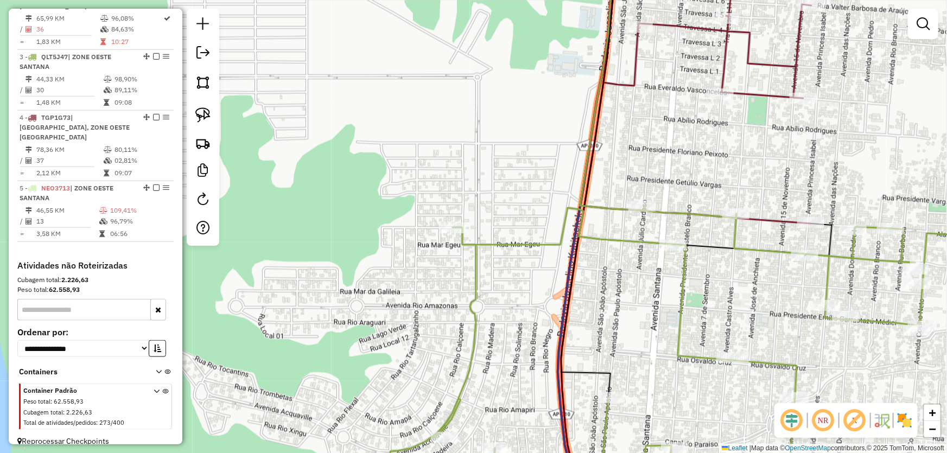
drag, startPoint x: 648, startPoint y: 283, endPoint x: 487, endPoint y: 279, distance: 161.2
click at [488, 281] on div "Janela de atendimento Grade de atendimento Capacidade Transportadoras Veículos …" at bounding box center [473, 226] width 947 height 453
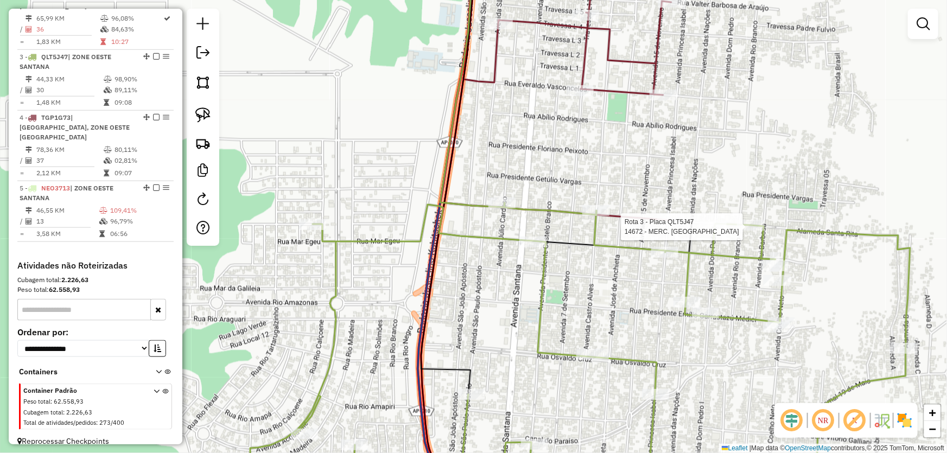
select select "*********"
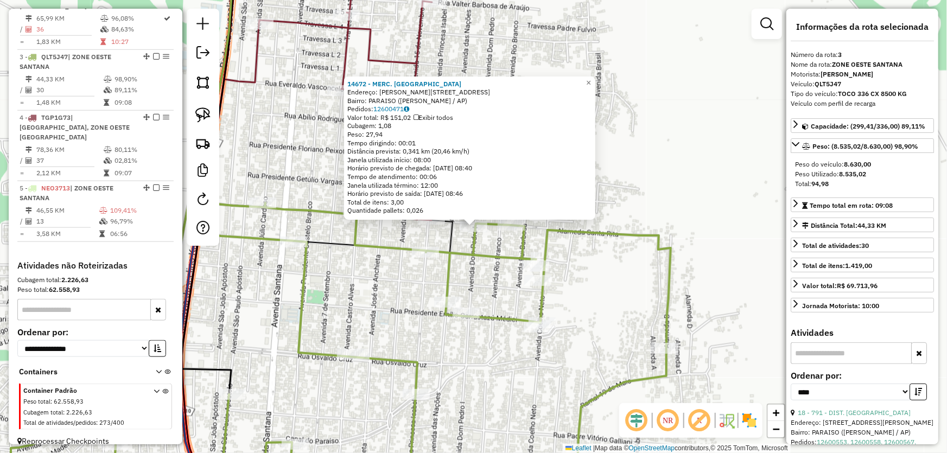
click at [653, 224] on div "14672 - MERC. PALMARES Endereço: R TANCREDO NEVES 1195 Bairro: PARAISO (SANTANA…" at bounding box center [473, 226] width 947 height 453
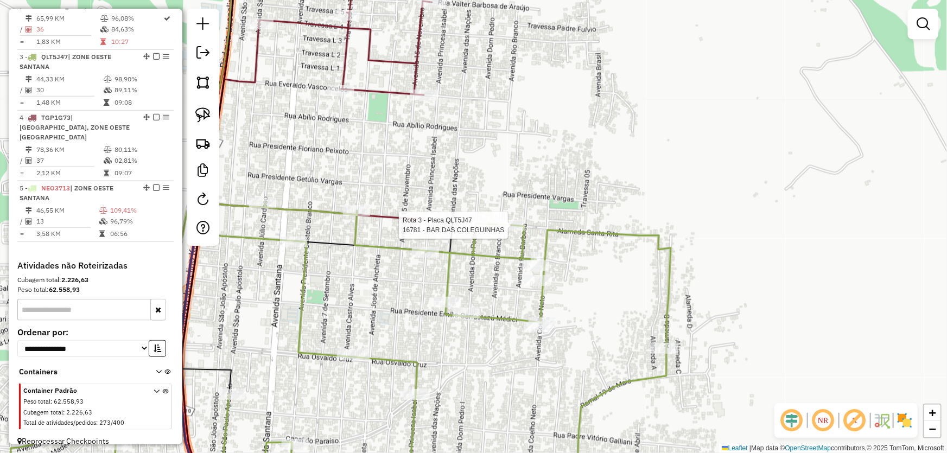
select select "*********"
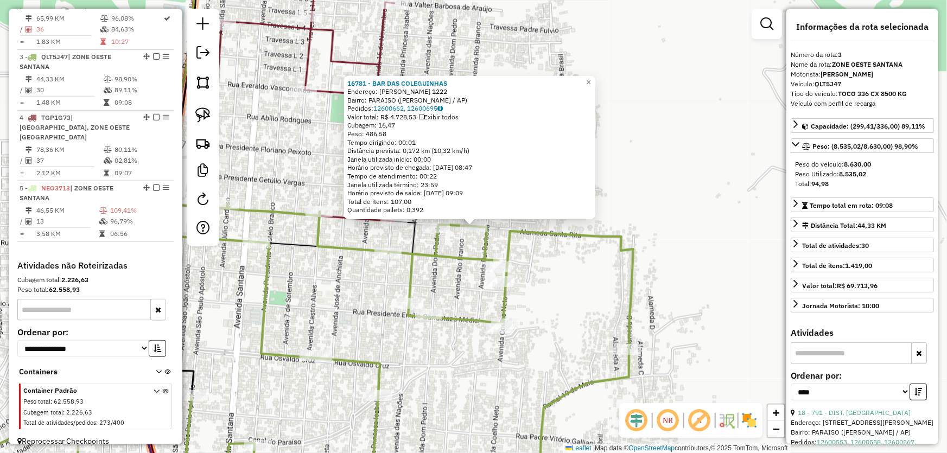
click at [449, 244] on div "16781 - BAR DAS COLEGUINHAS Endereço: TANCREDO NEVES 1222 Bairro: PARAISO (SANT…" at bounding box center [473, 226] width 947 height 453
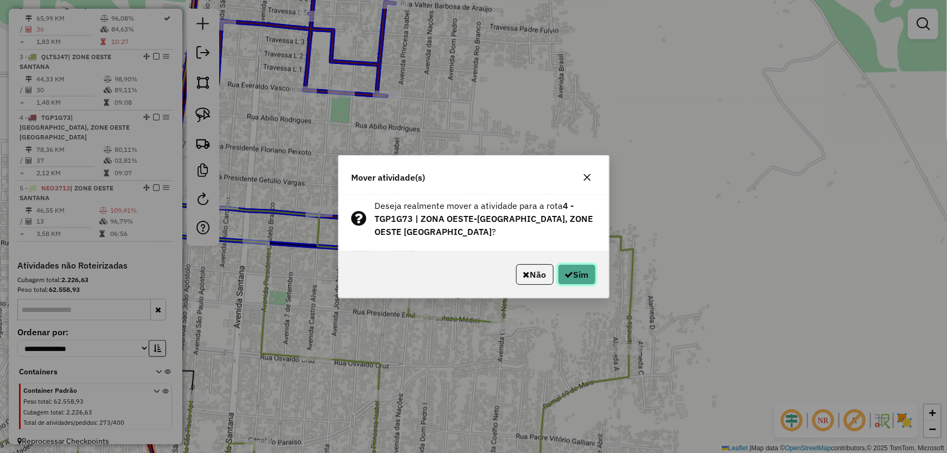
click at [561, 271] on button "Sim" at bounding box center [577, 274] width 38 height 21
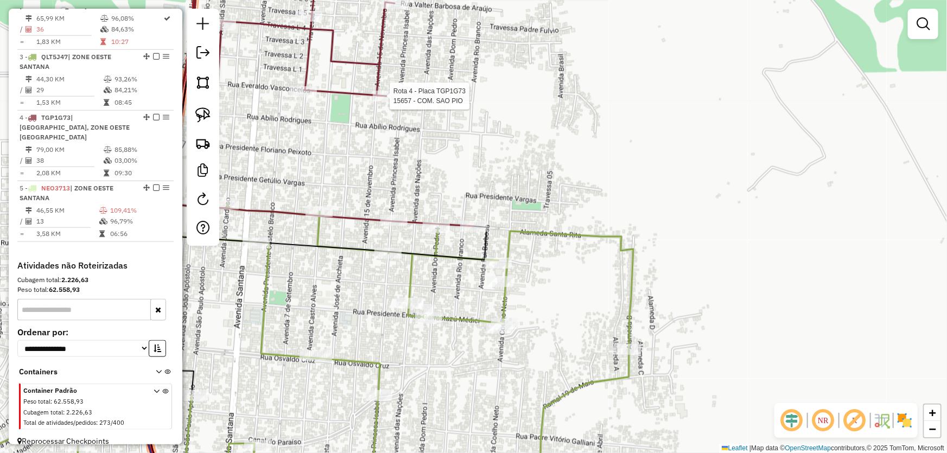
select select "*********"
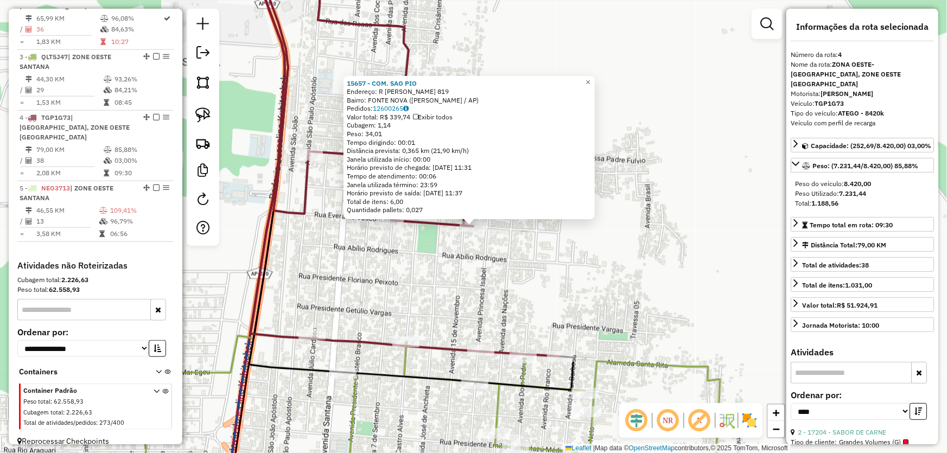
click at [615, 283] on div "15657 - COM. SAO PIO Endereço: R EVARALDO VASCONCELOS 819 Bairro: FONTE NOVA (S…" at bounding box center [473, 226] width 947 height 453
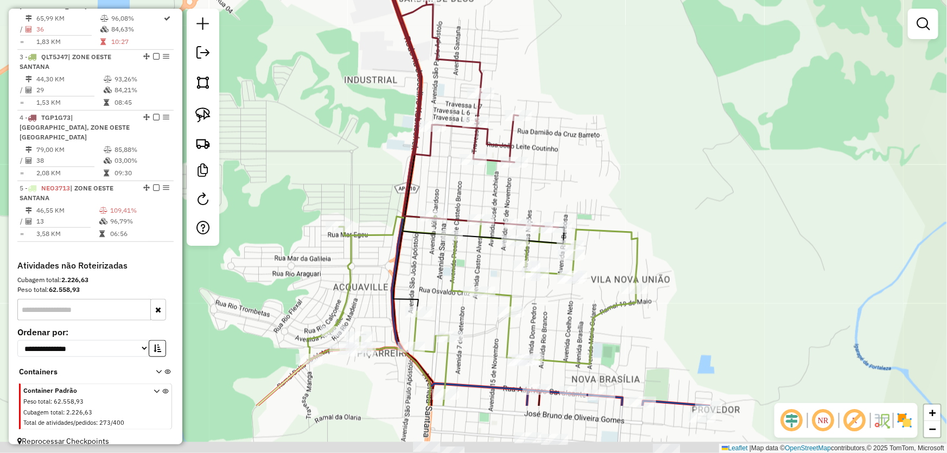
drag, startPoint x: 623, startPoint y: 288, endPoint x: 543, endPoint y: 23, distance: 276.7
click at [546, 31] on div "Janela de atendimento Grade de atendimento Capacidade Transportadoras Veículos …" at bounding box center [473, 226] width 947 height 453
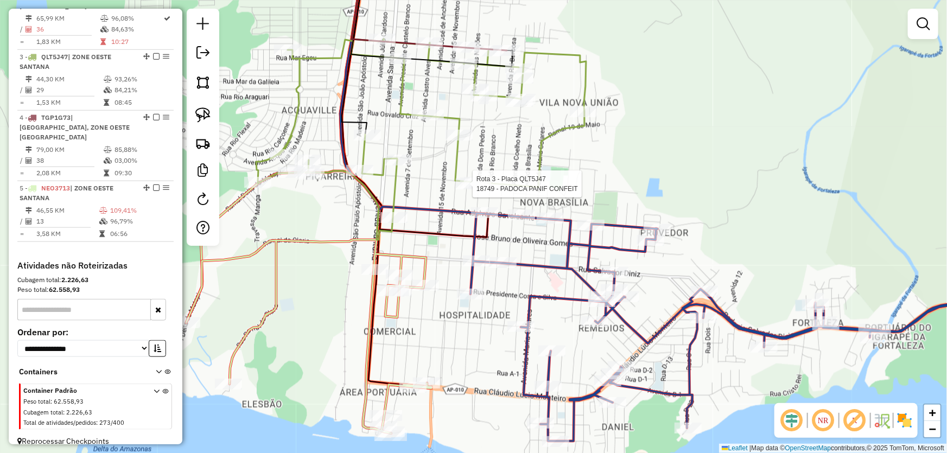
select select "*********"
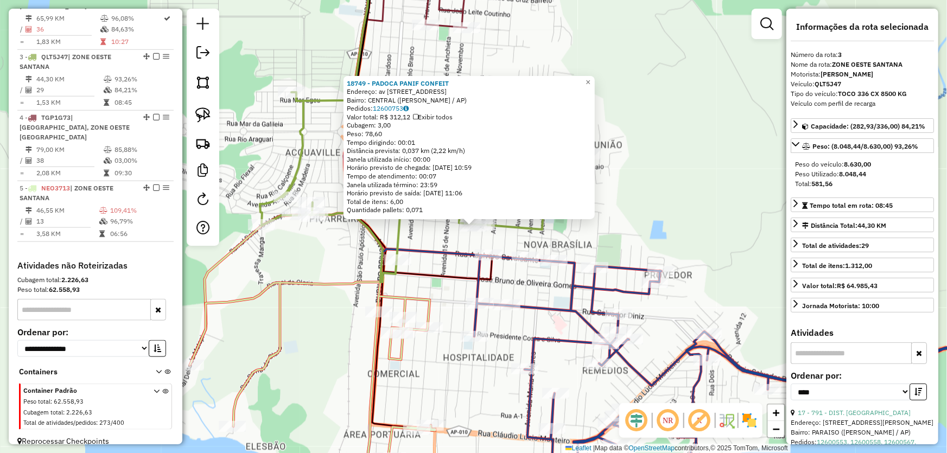
click at [375, 304] on icon at bounding box center [312, 379] width 245 height 194
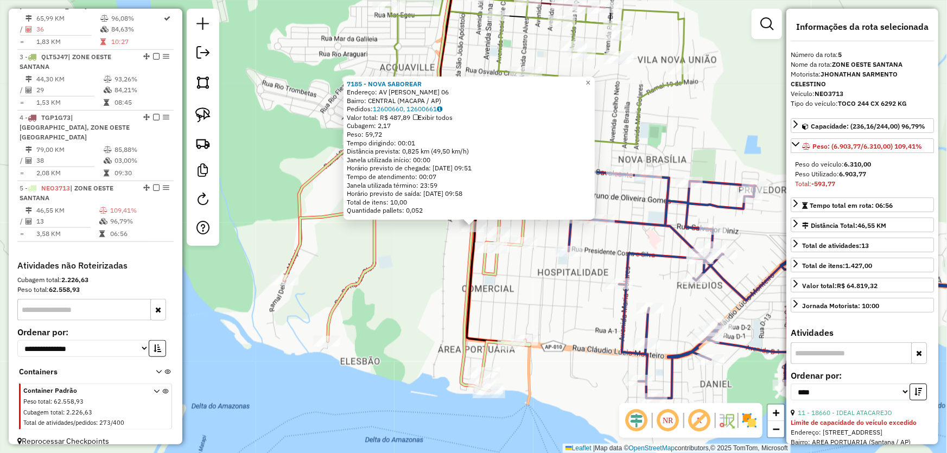
click at [426, 262] on div "7185 - NOVA SABOREAR Endereço: AV SANTANA 06 Bairro: CENTRAL (MACAPA / AP) Pedi…" at bounding box center [473, 226] width 947 height 453
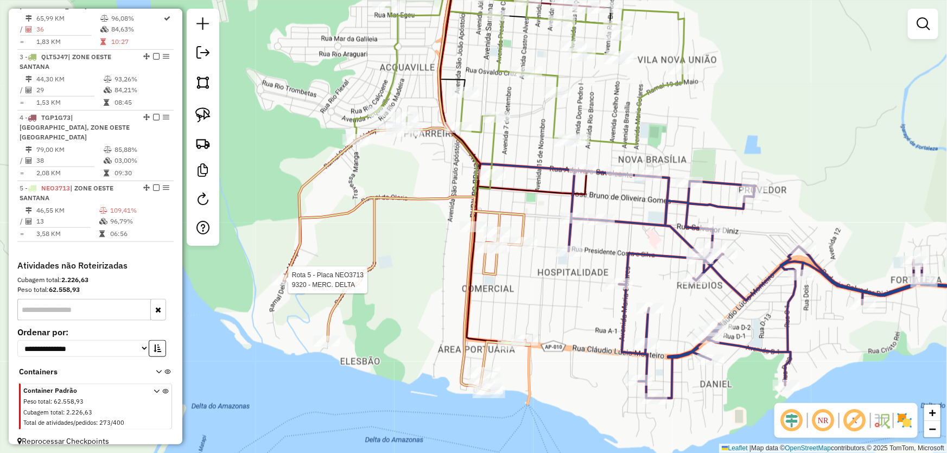
select select "*********"
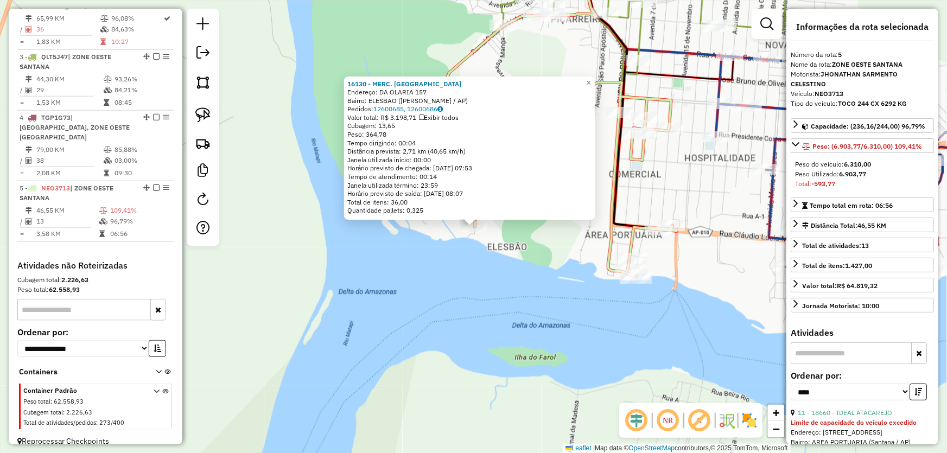
click at [531, 261] on div "16130 - MERC. ELESBAO Endereço: DA OLARIA 157 Bairro: ELESBAO (SANTANA / AP) Pe…" at bounding box center [473, 226] width 947 height 453
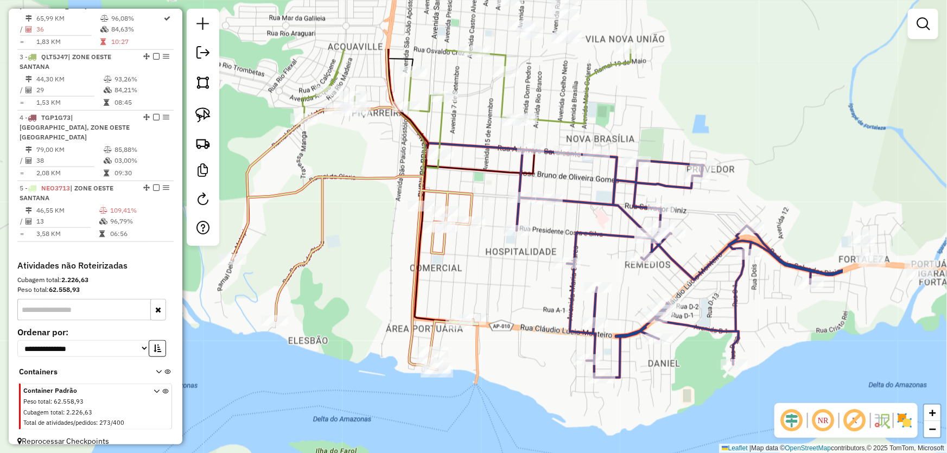
drag, startPoint x: 547, startPoint y: 235, endPoint x: 298, endPoint y: 353, distance: 275.2
click at [299, 353] on div "Janela de atendimento Grade de atendimento Capacidade Transportadoras Veículos …" at bounding box center [473, 226] width 947 height 453
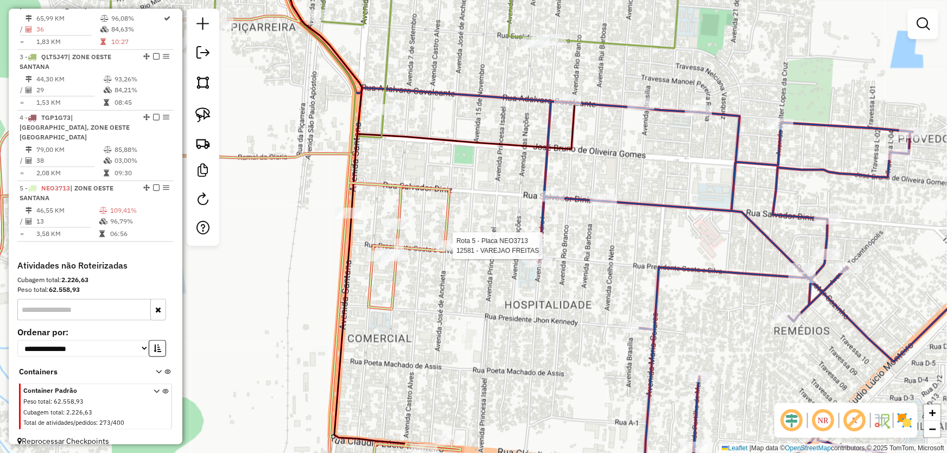
select select "*********"
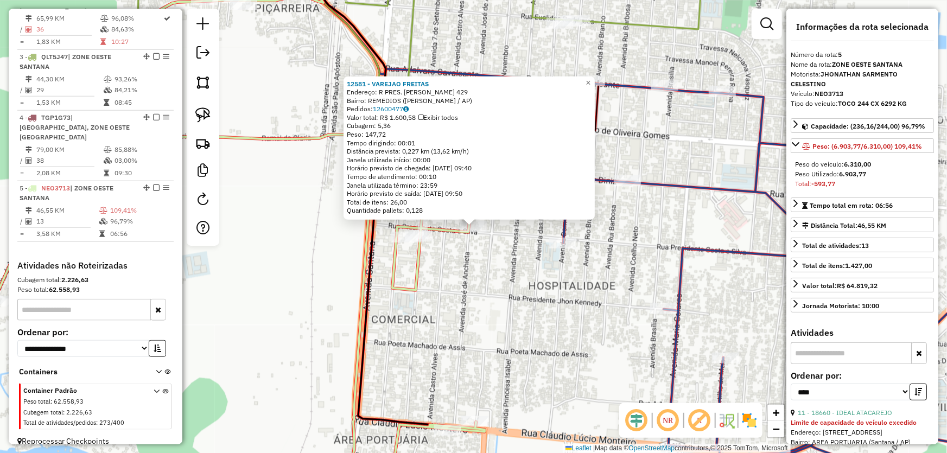
click at [437, 272] on div "12581 - VAREJAO FREITAS Endereço: R PRES. ARTHUR COSTA E SILVA 429 Bairro: REME…" at bounding box center [473, 226] width 947 height 453
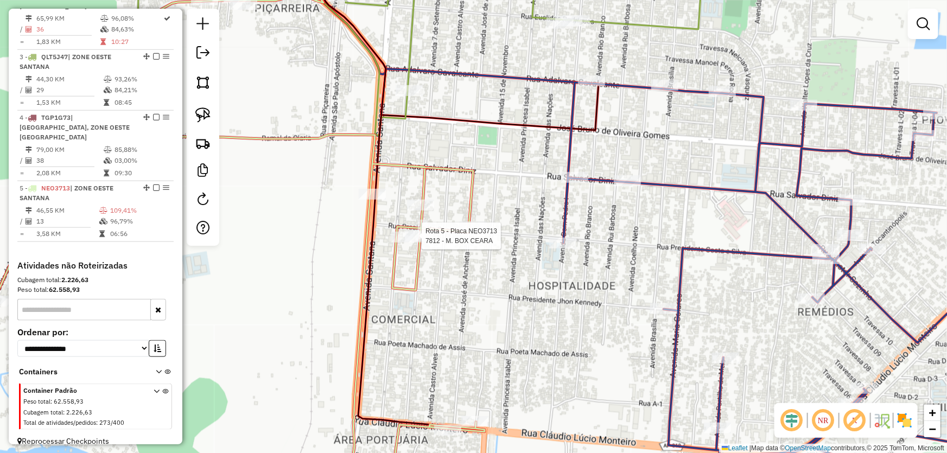
select select "*********"
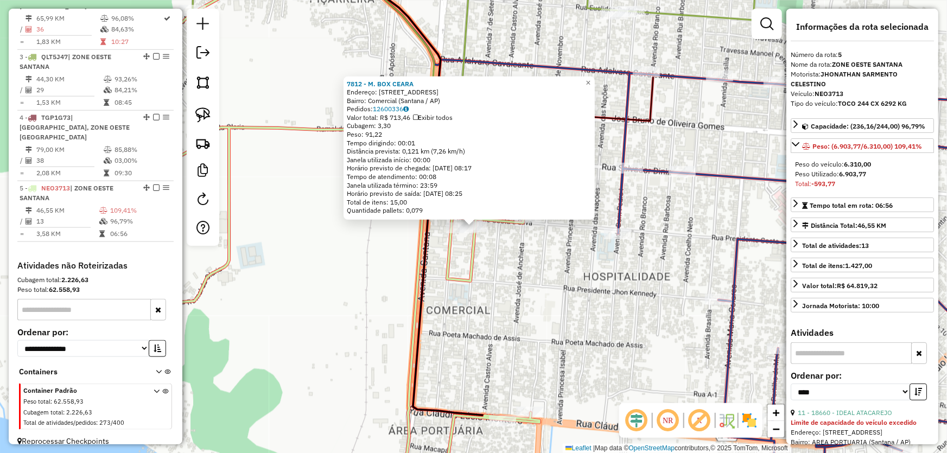
click at [407, 237] on div "Rota 5 - Placa NEO3713 7812 - M. BOX CEARA 7812 - M. BOX CEARA Endereço: Avenid…" at bounding box center [473, 226] width 947 height 453
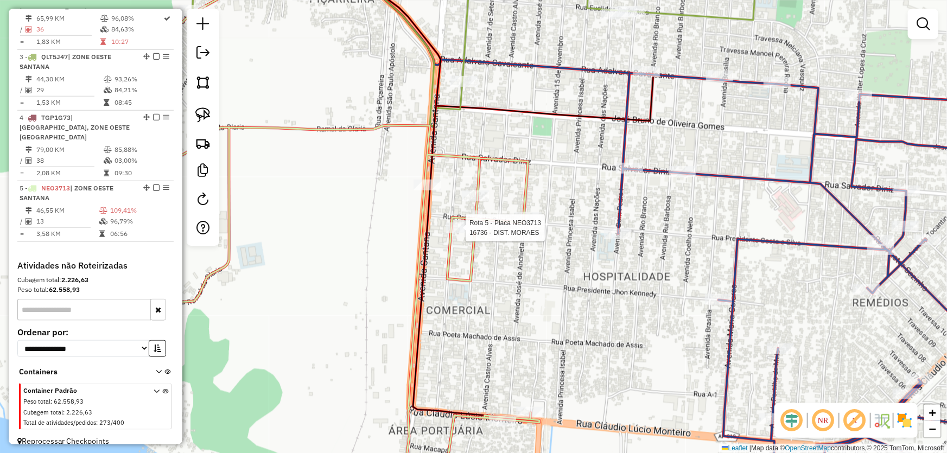
select select "*********"
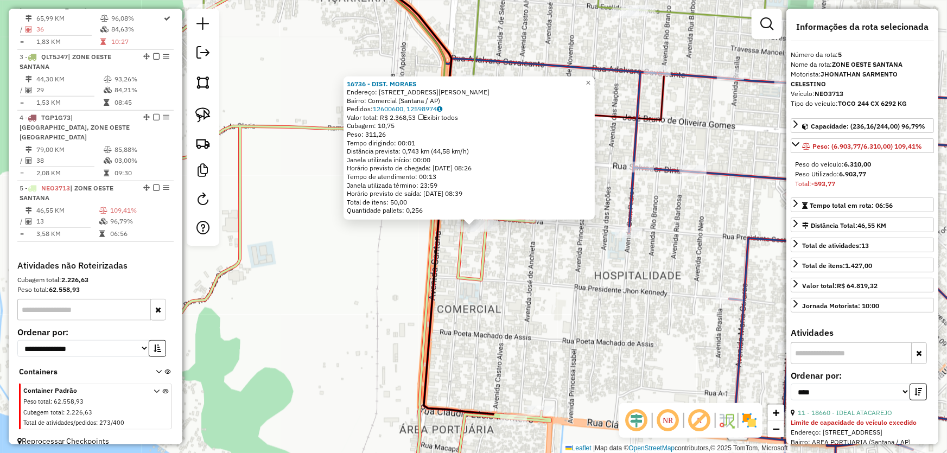
click at [509, 253] on div "16736 - DIST. MORAES Endereço: Rua Presidente Costa e Silva, 264 Bairro: Comerc…" at bounding box center [473, 226] width 947 height 453
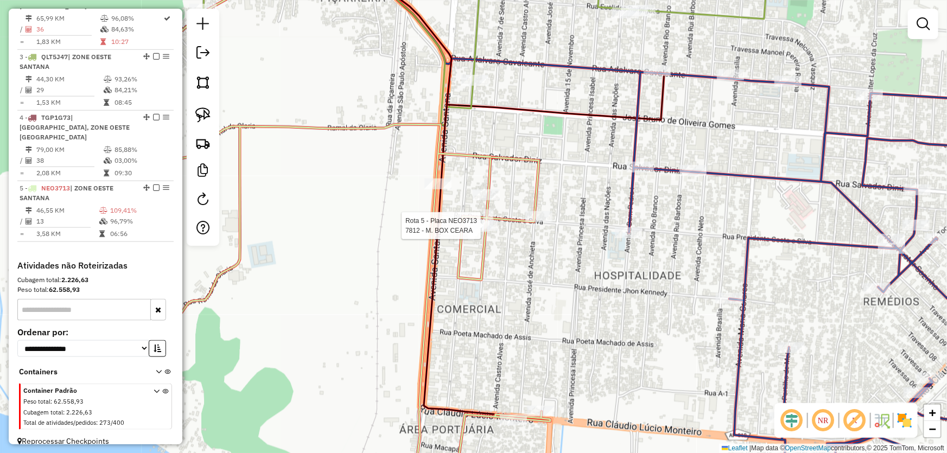
select select "*********"
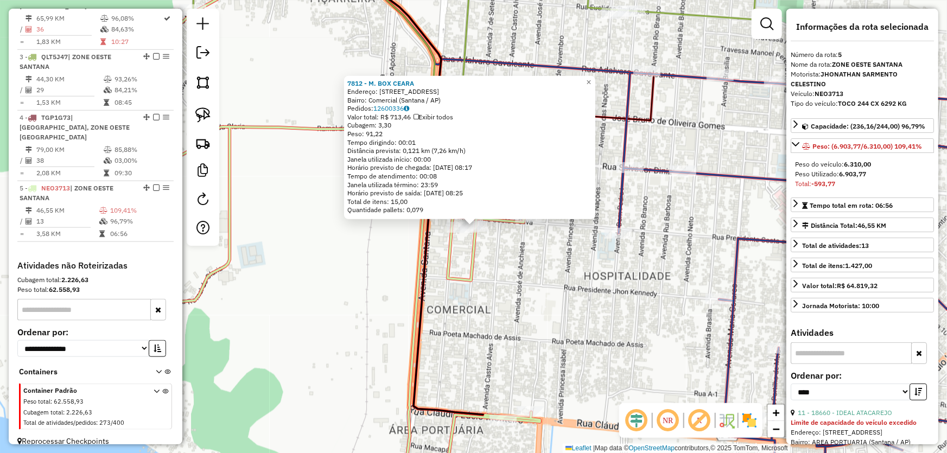
click at [494, 245] on div "7812 - M. BOX CEARA Endereço: Avenida Sete de Setembro, 817 Bairro: Comercial (…" at bounding box center [473, 226] width 947 height 453
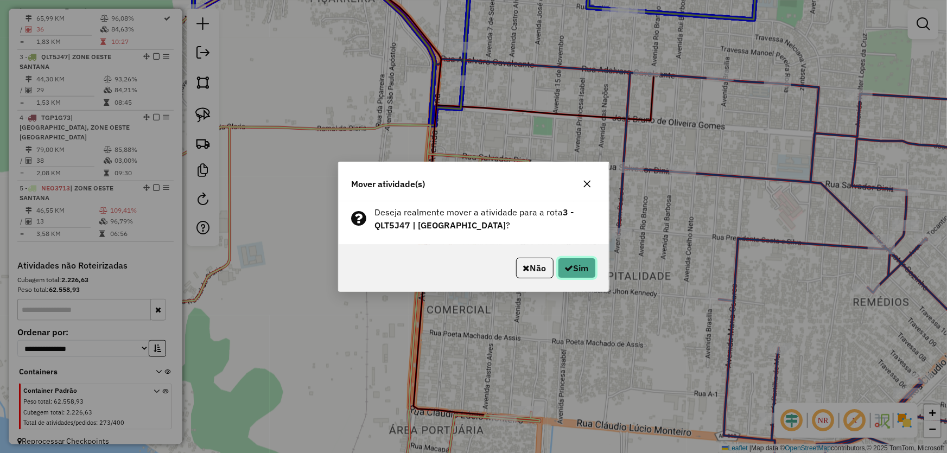
click at [570, 264] on icon "button" at bounding box center [569, 268] width 9 height 9
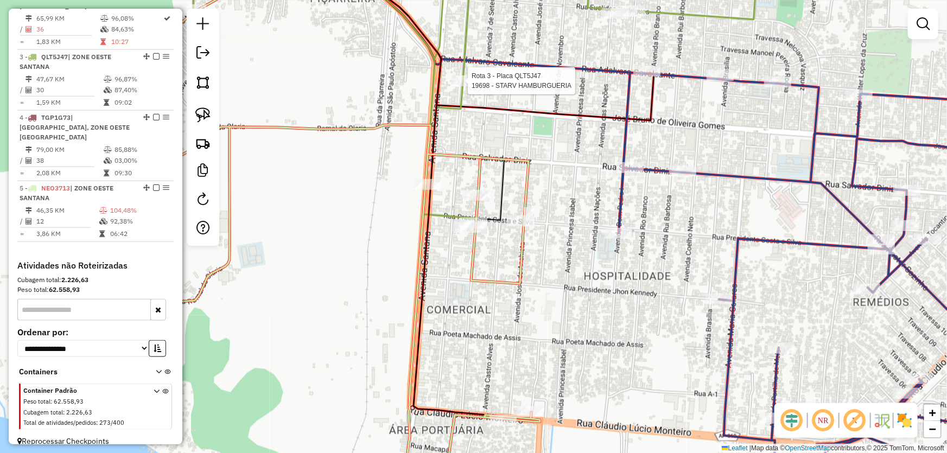
select select "*********"
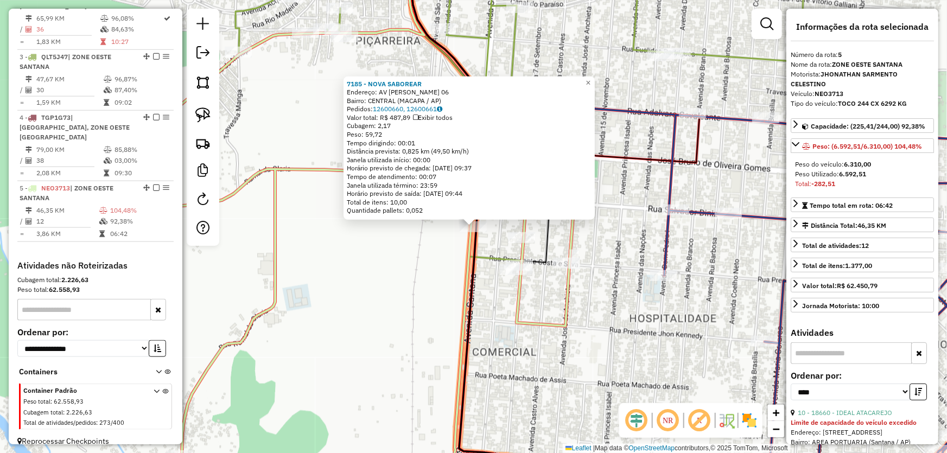
click at [408, 289] on div "7185 - NOVA SABOREAR Endereço: AV SANTANA 06 Bairro: CENTRAL (MACAPA / AP) Pedi…" at bounding box center [473, 226] width 947 height 453
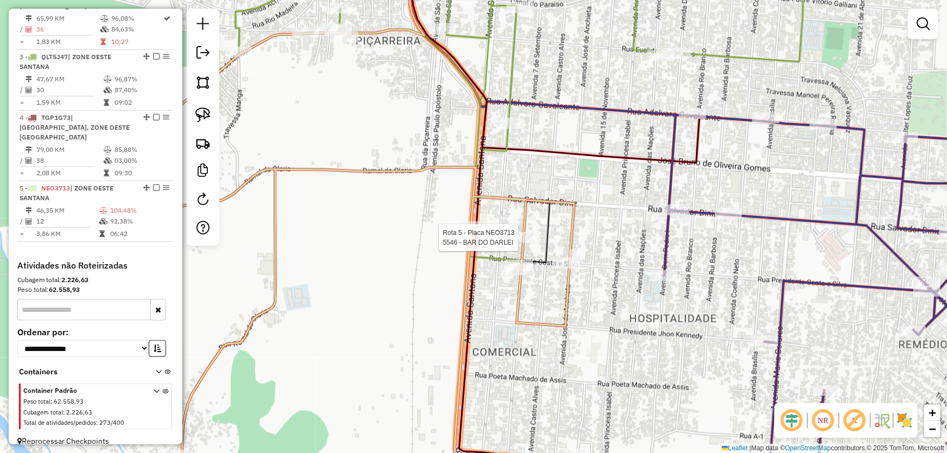
select select "*********"
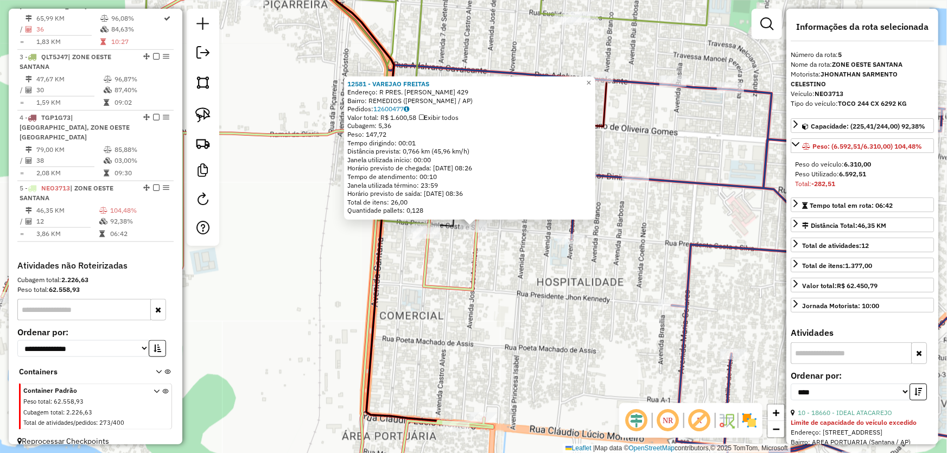
click at [522, 257] on div "12581 - VAREJAO FREITAS Endereço: R PRES. ARTHUR COSTA E SILVA 429 Bairro: REME…" at bounding box center [473, 226] width 947 height 453
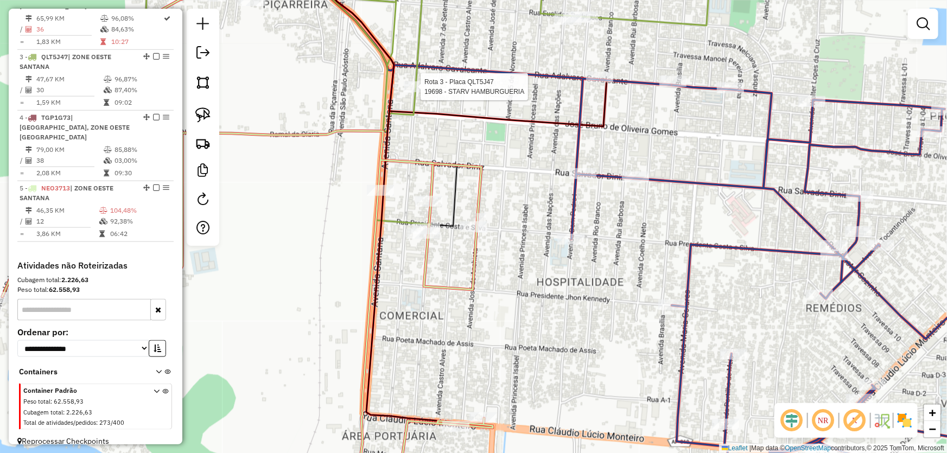
select select "*********"
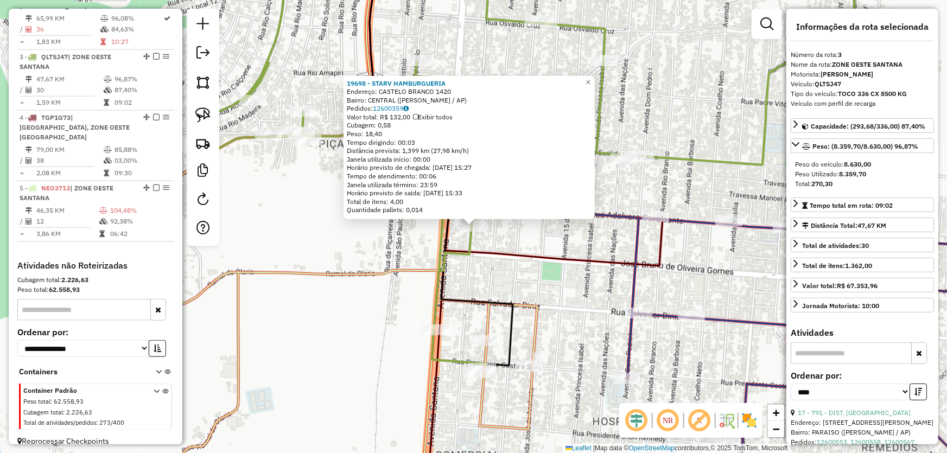
click at [552, 351] on div "Rota 5 - Placa NEO3713 12581 - VAREJAO FREITAS 19698 - STARV HAMBURGUERIA Ender…" at bounding box center [473, 226] width 947 height 453
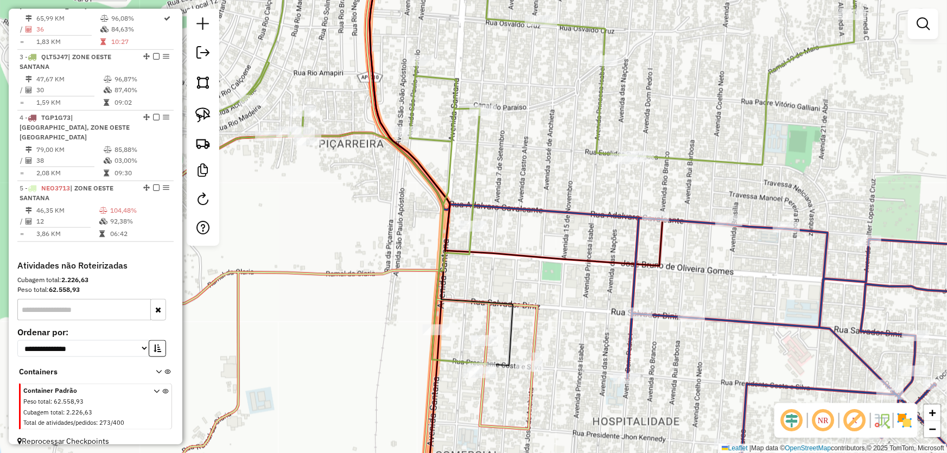
click at [531, 359] on icon at bounding box center [297, 384] width 479 height 228
select select "*********"
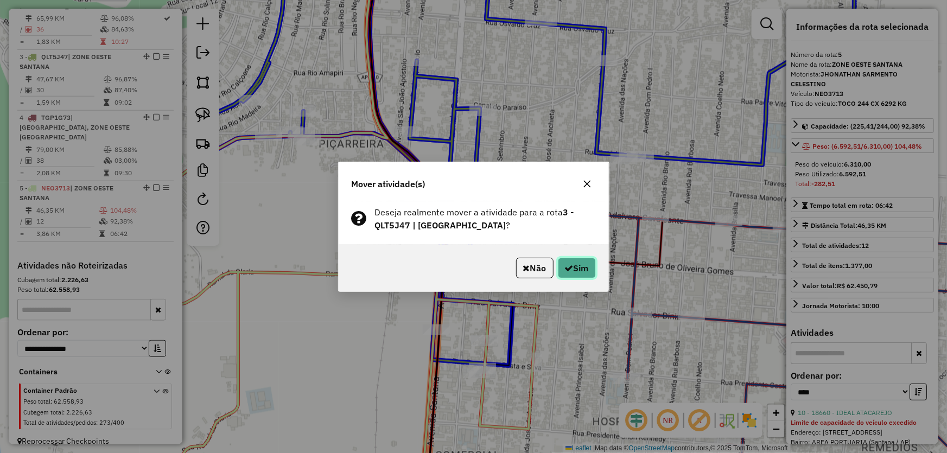
click at [570, 264] on icon "button" at bounding box center [569, 268] width 9 height 9
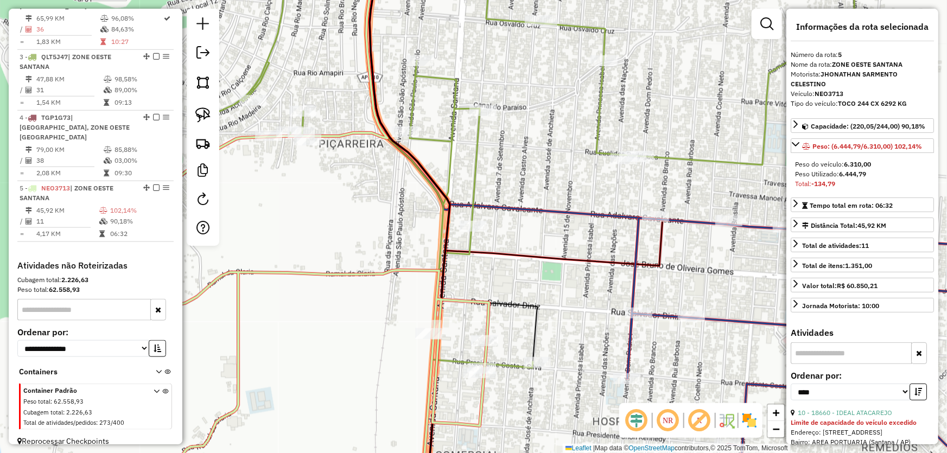
click at [574, 265] on icon at bounding box center [515, 110] width 293 height 311
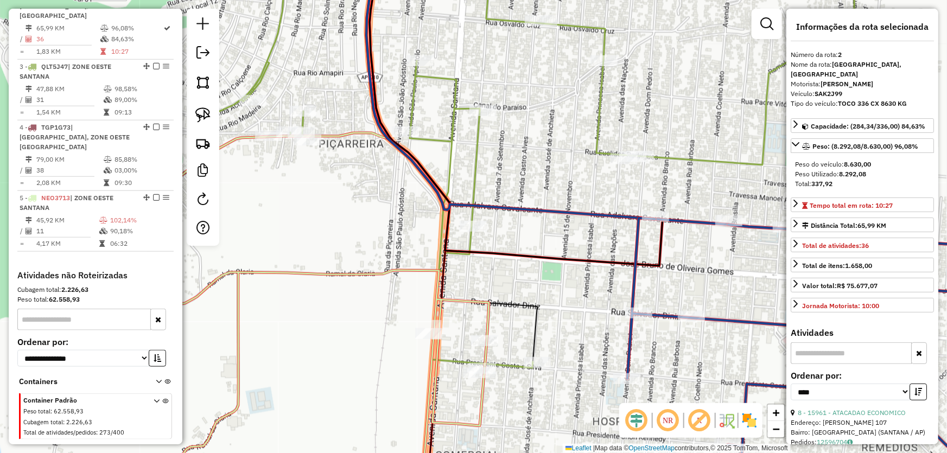
scroll to position [470, 0]
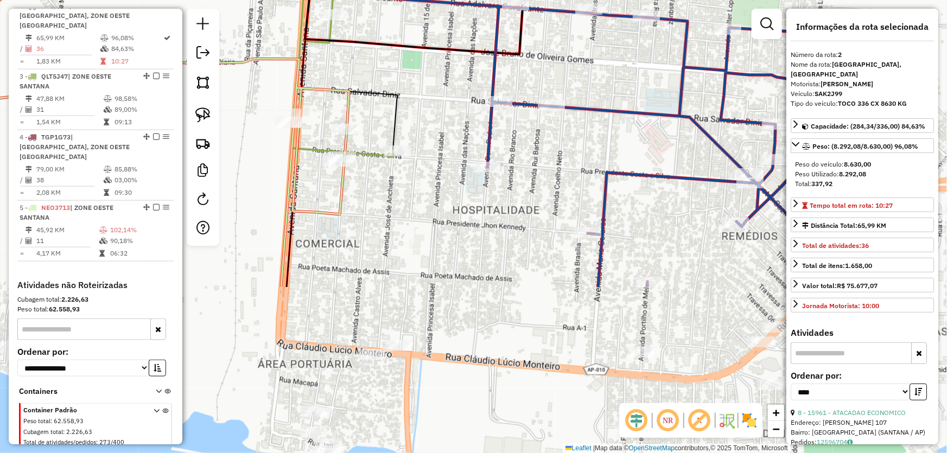
drag, startPoint x: 588, startPoint y: 285, endPoint x: 448, endPoint y: 74, distance: 253.7
click at [448, 74] on div "Janela de atendimento Grade de atendimento Capacidade Transportadoras Veículos …" at bounding box center [473, 226] width 947 height 453
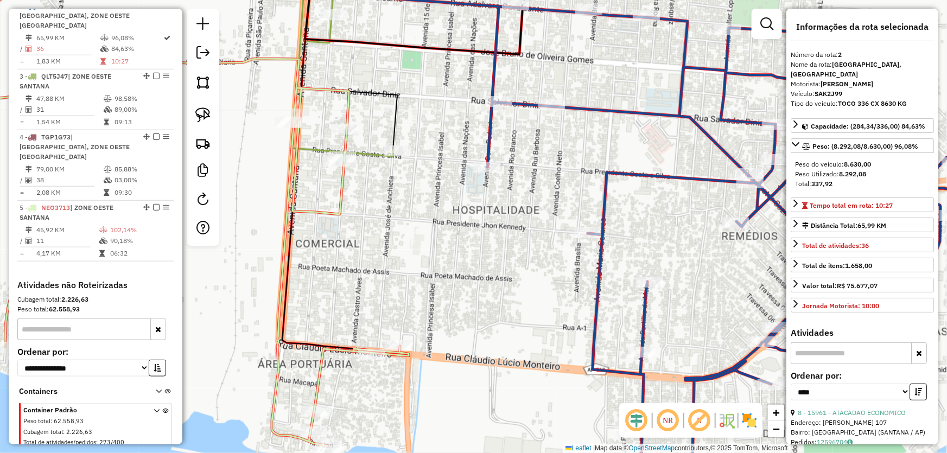
click at [472, 271] on div "Janela de atendimento Grade de atendimento Capacidade Transportadoras Veículos …" at bounding box center [473, 226] width 947 height 453
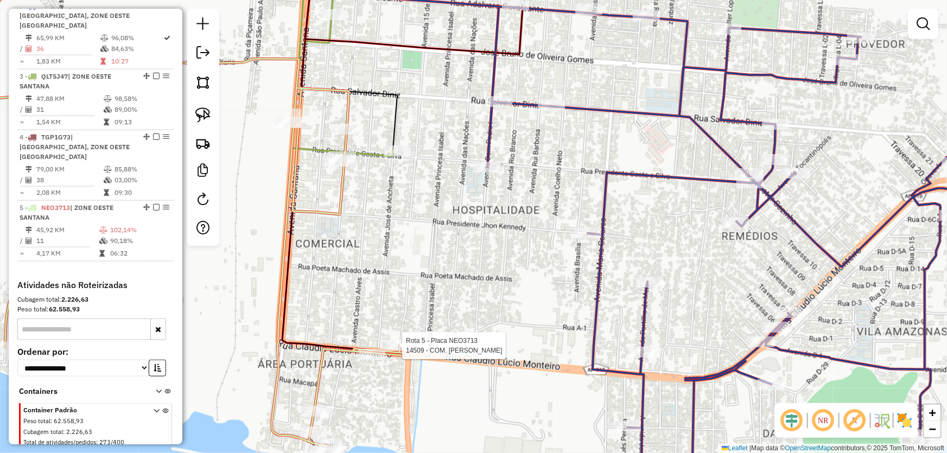
select select "*********"
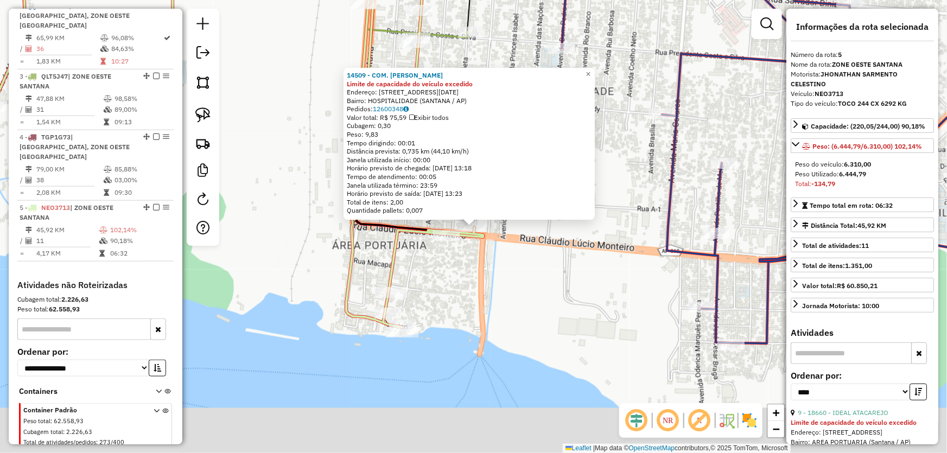
scroll to position [489, 0]
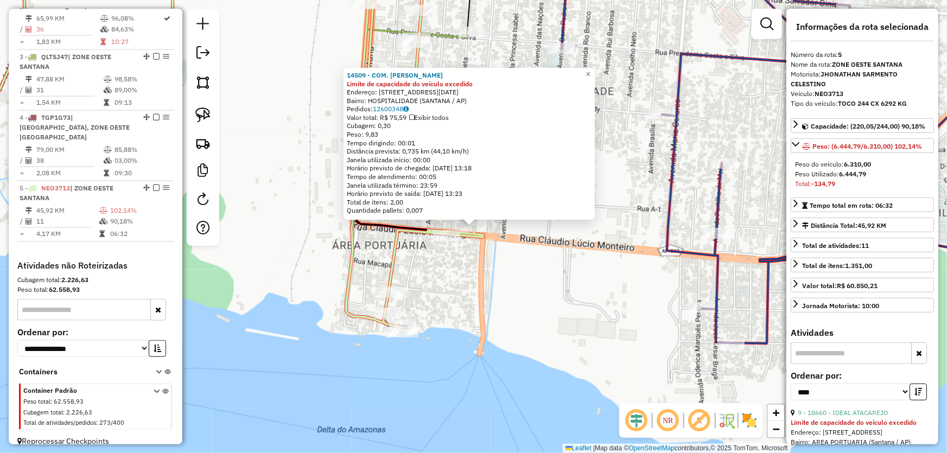
click at [532, 269] on div "14509 - COM. SANTOS E SILVA Limite de capacidade do veículo excedido Endereço: …" at bounding box center [473, 226] width 947 height 453
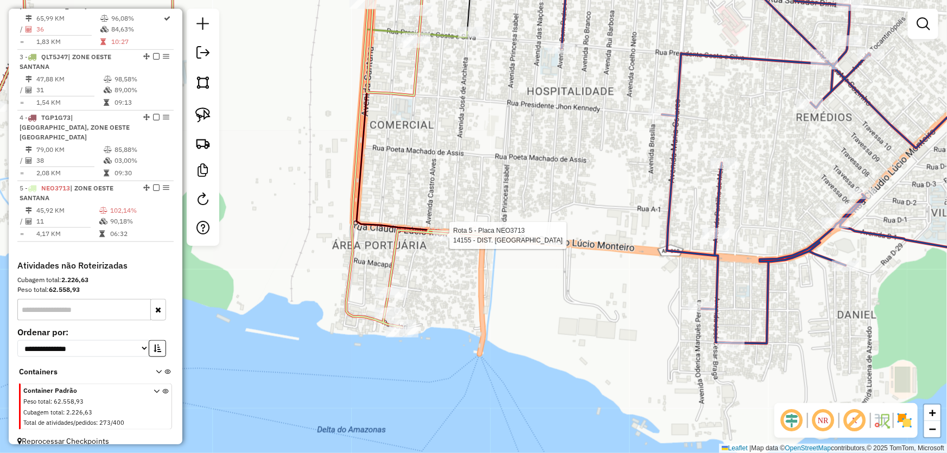
select select "*********"
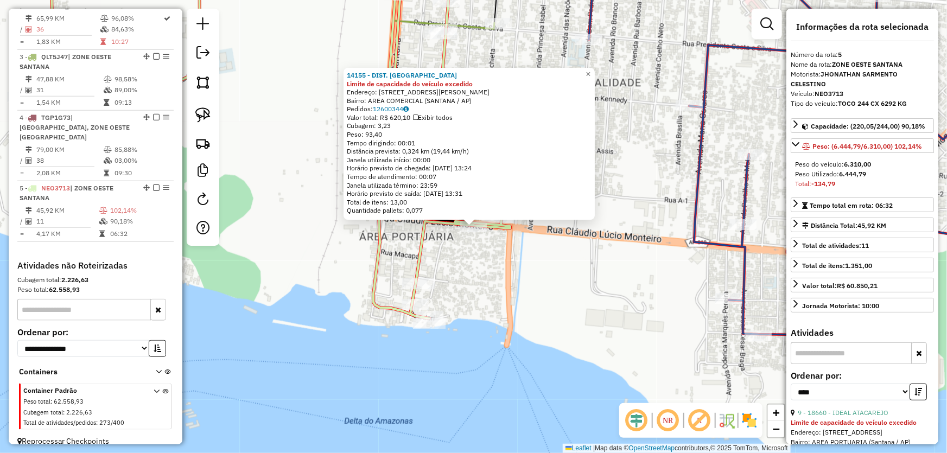
click at [507, 252] on div "14155 - DIST. SAO PEDRO Limite de capacidade do veículo excedido Endereço: R CL…" at bounding box center [473, 226] width 947 height 453
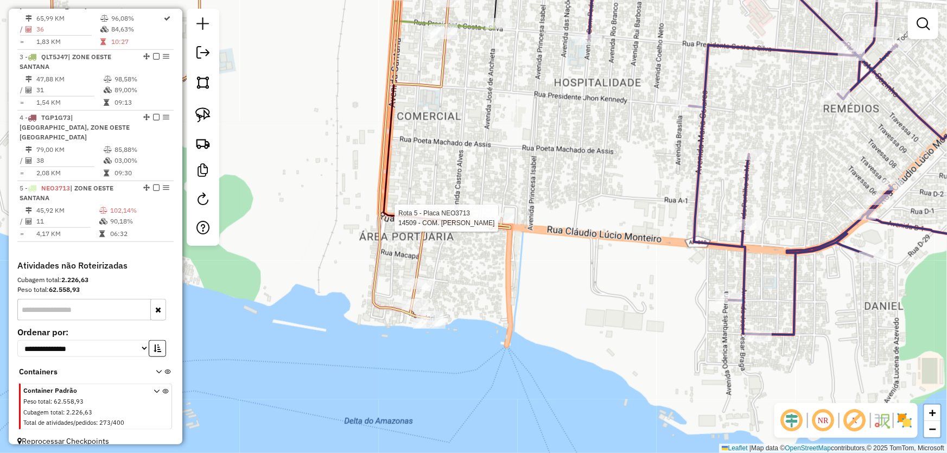
select select "*********"
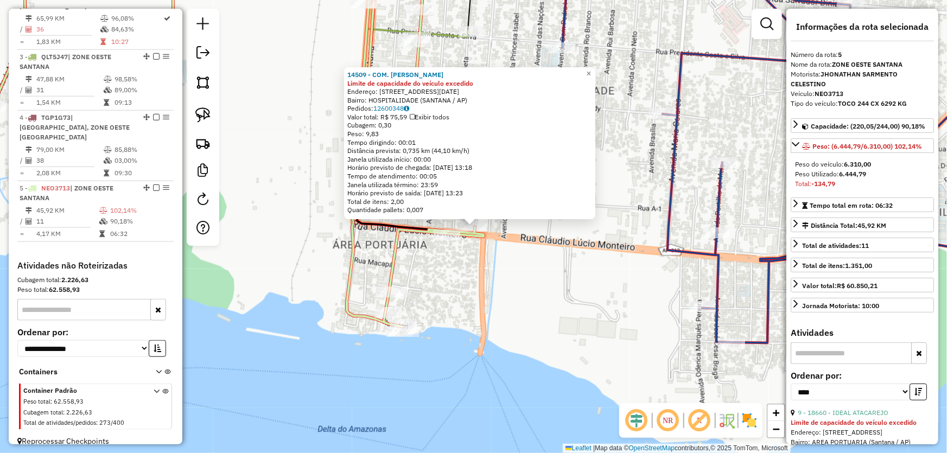
click at [545, 270] on div "14509 - COM. SANTOS E SILVA Limite de capacidade do veículo excedido Endereço: …" at bounding box center [473, 226] width 947 height 453
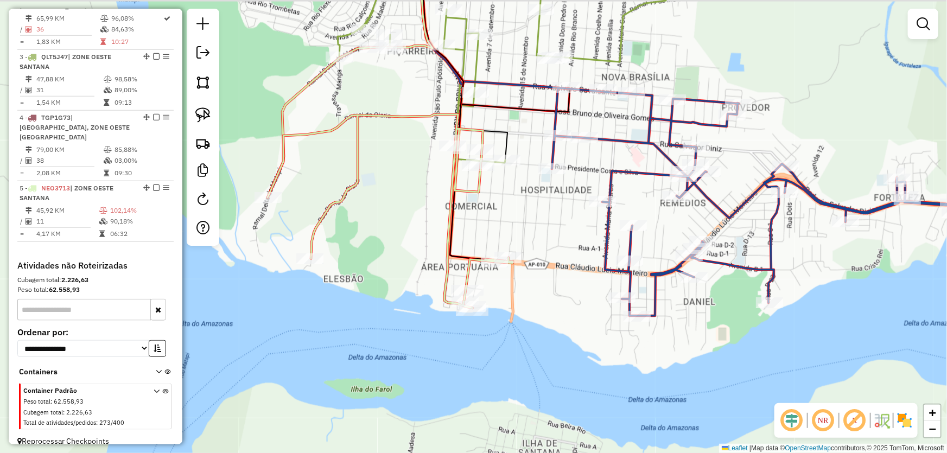
drag, startPoint x: 522, startPoint y: 189, endPoint x: 522, endPoint y: 288, distance: 99.3
click at [522, 288] on div "Janela de atendimento Grade de atendimento Capacidade Transportadoras Veículos …" at bounding box center [473, 226] width 947 height 453
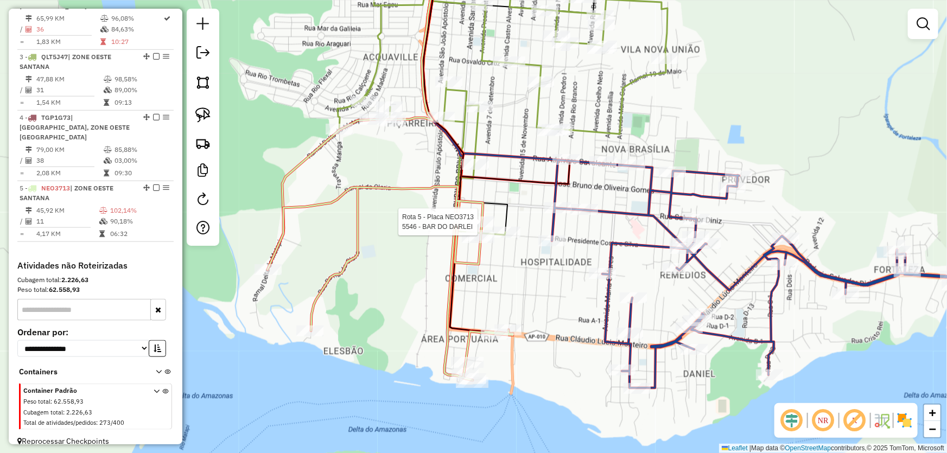
select select "*********"
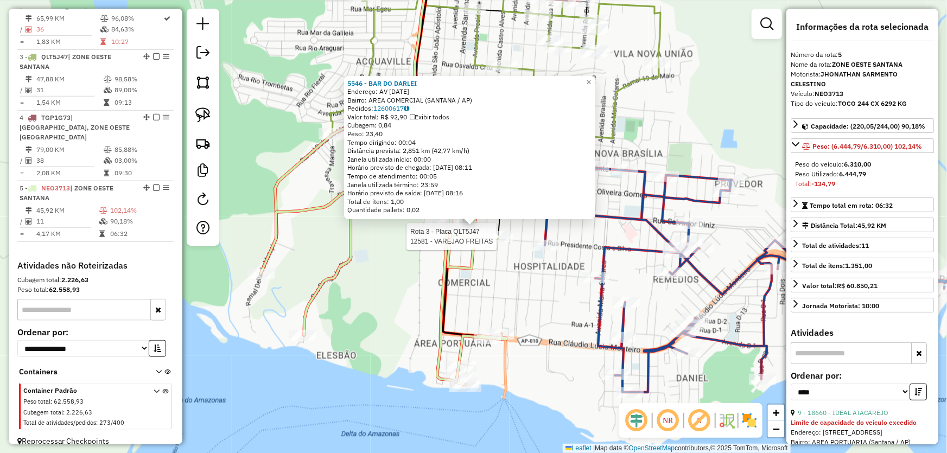
click at [502, 242] on div at bounding box center [499, 236] width 27 height 11
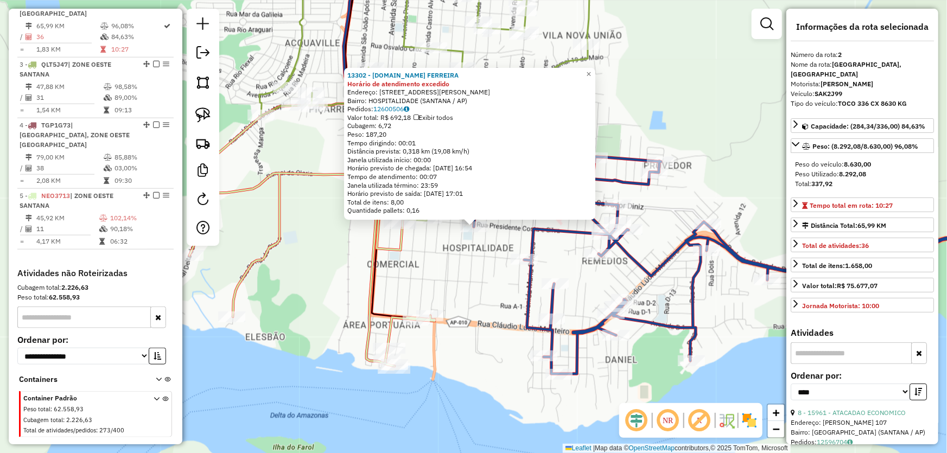
scroll to position [470, 0]
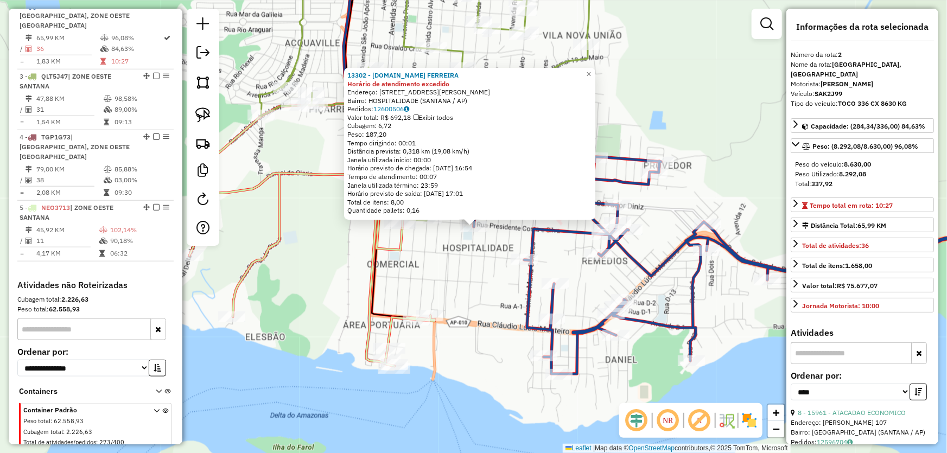
click at [457, 254] on div "13302 - M.BOX FERREIRA Horário de atendimento excedido Endereço: AV DOM PEDRO 1…" at bounding box center [473, 226] width 947 height 453
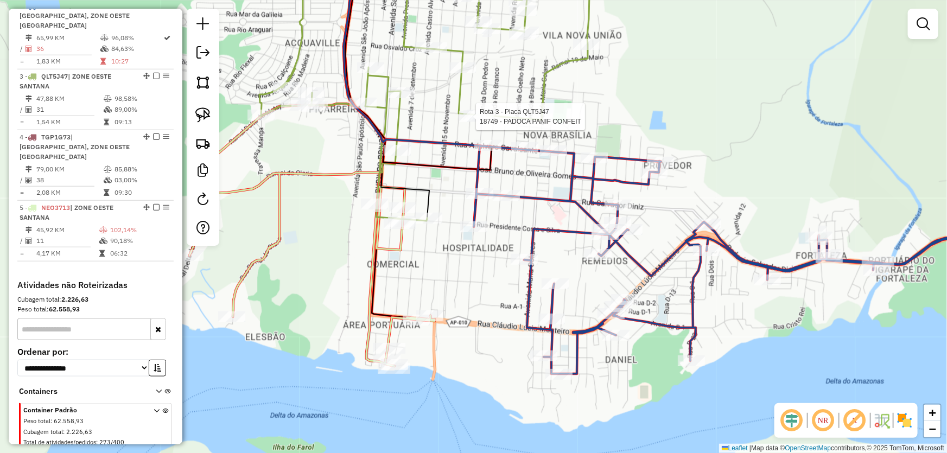
scroll to position [489, 0]
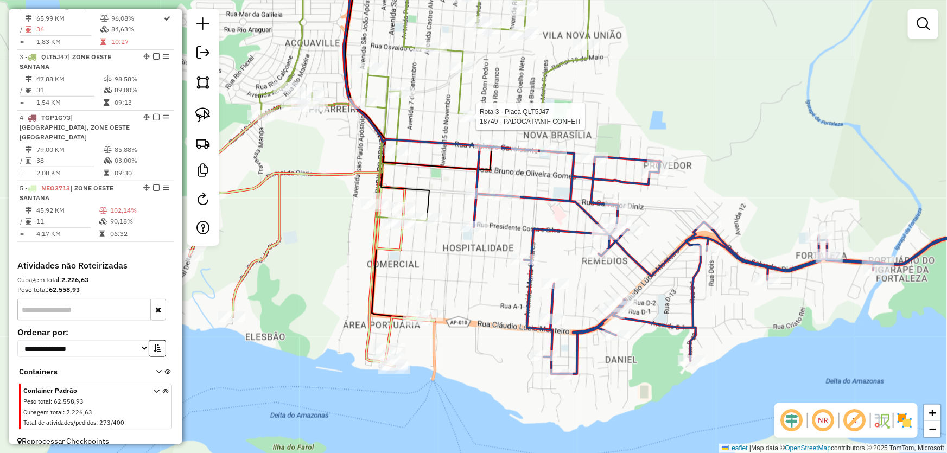
select select "*********"
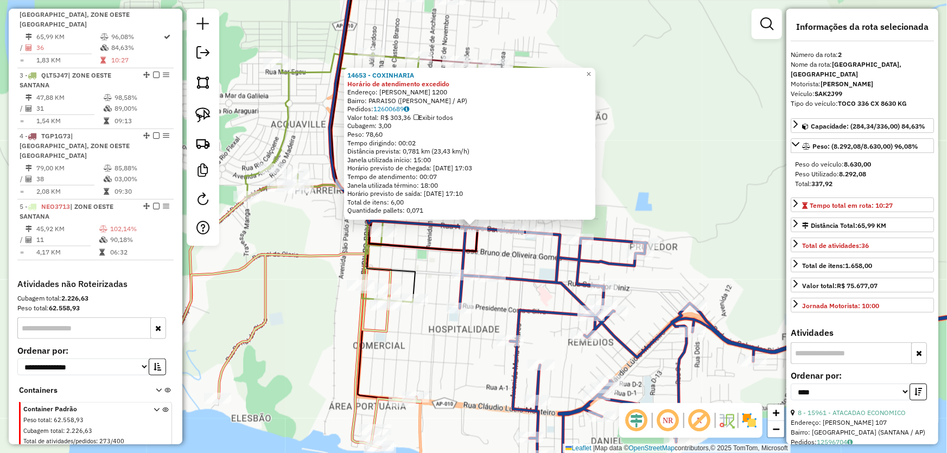
scroll to position [470, 0]
click at [514, 253] on div "14653 - COXINHARIA Horário de atendimento excedido Endereço: TANCREDO NEVES 120…" at bounding box center [473, 226] width 947 height 453
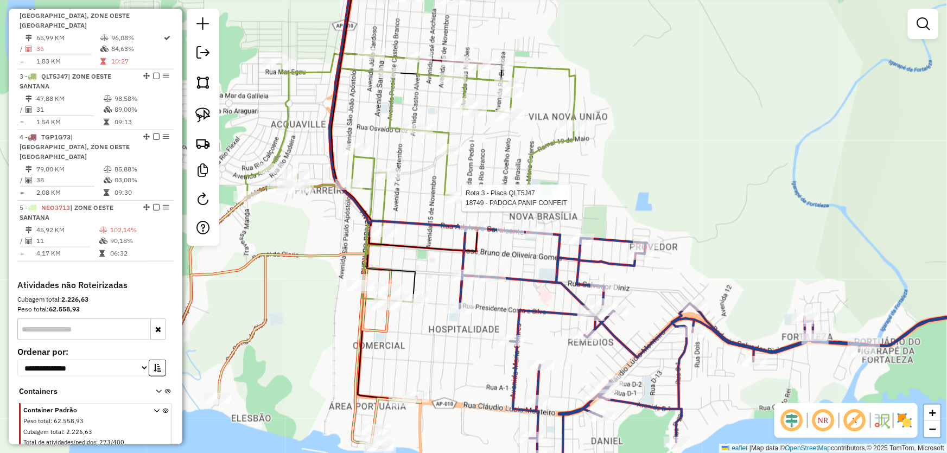
select select "*********"
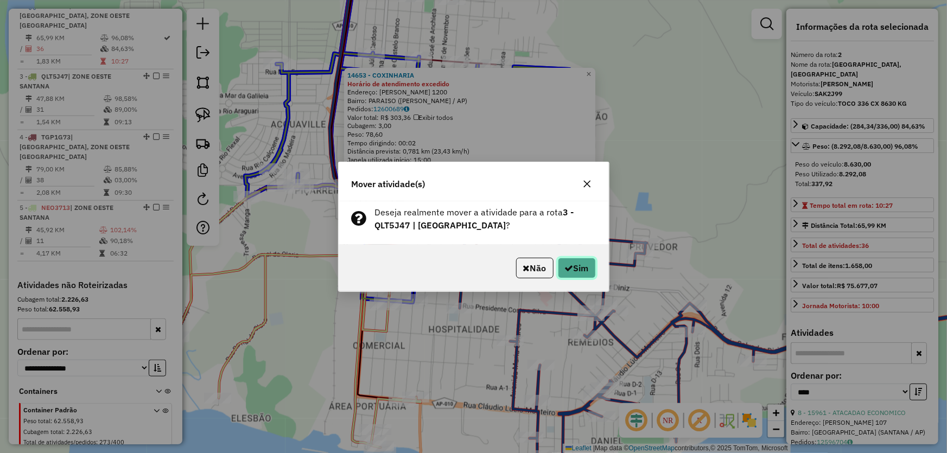
click at [558, 265] on button "Sim" at bounding box center [577, 268] width 38 height 21
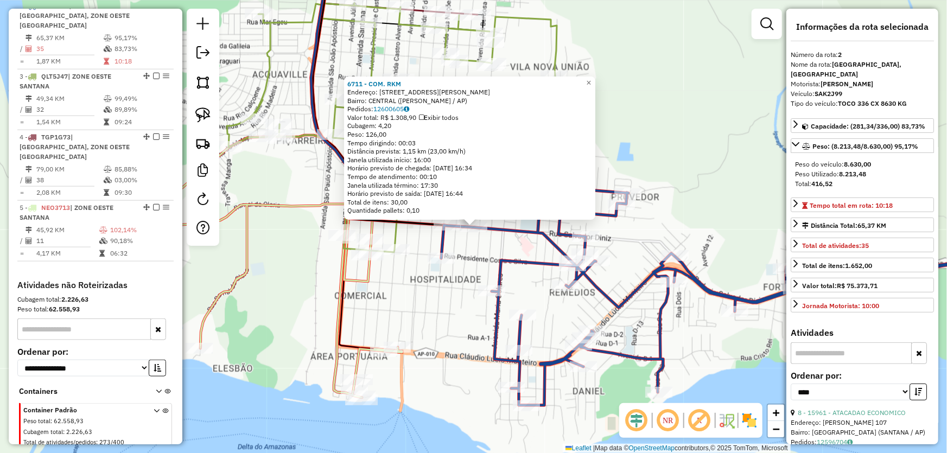
click at [436, 283] on div "6711 - COM. RKM Endereço: R PEDRO SALVADOR DINIZ 1096 Bairro: CENTRAL (SANTANA …" at bounding box center [473, 226] width 947 height 453
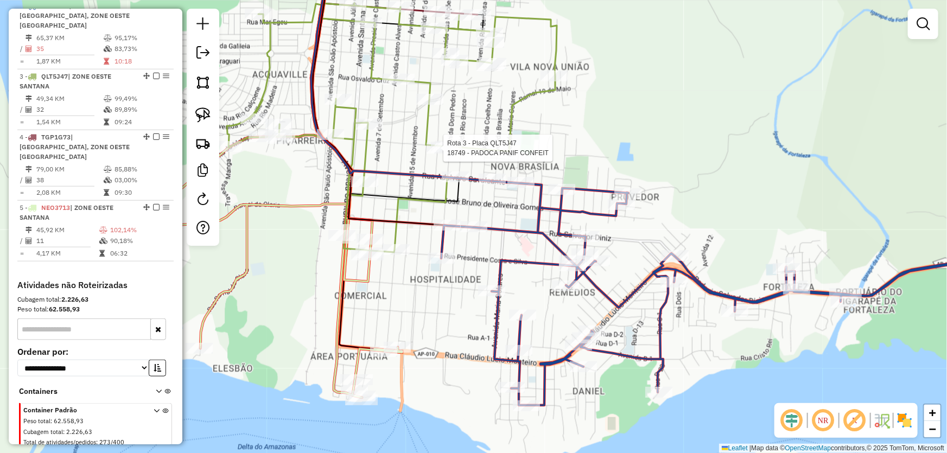
select select "*********"
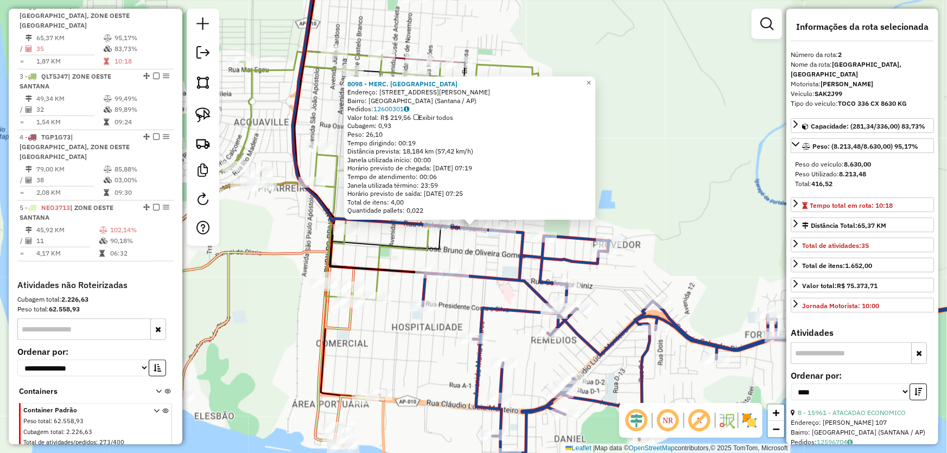
click at [487, 259] on div "8098 - MERC. FREIRES Endereço: Rua Adálvaro Alves Cavalcante, 1147 Bairro: Nova…" at bounding box center [473, 226] width 947 height 453
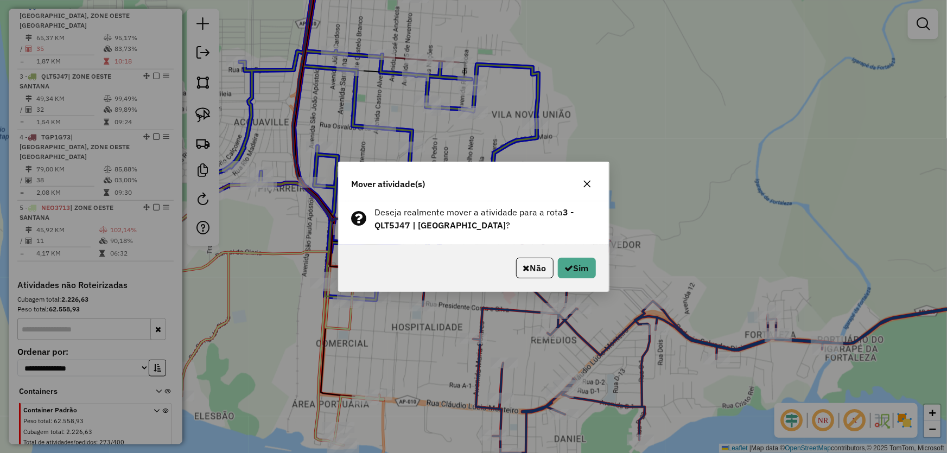
click at [570, 278] on div "Não Sim" at bounding box center [474, 268] width 270 height 47
click at [570, 274] on button "Sim" at bounding box center [577, 268] width 38 height 21
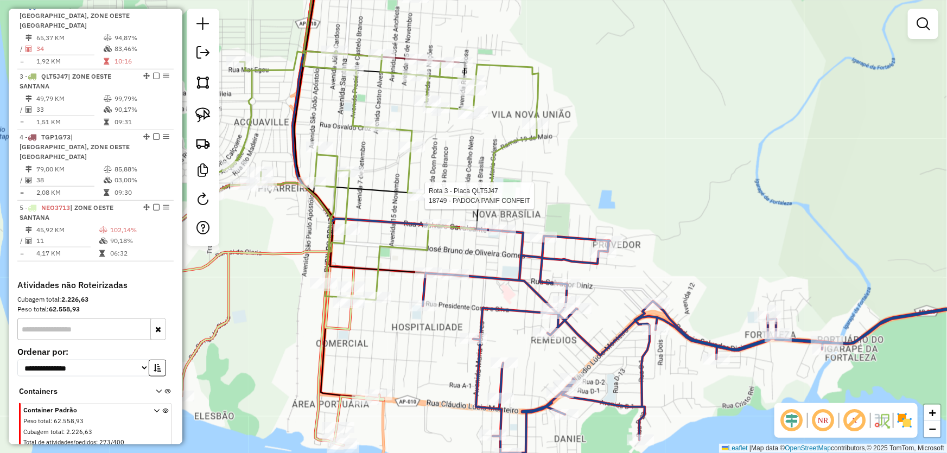
select select "*********"
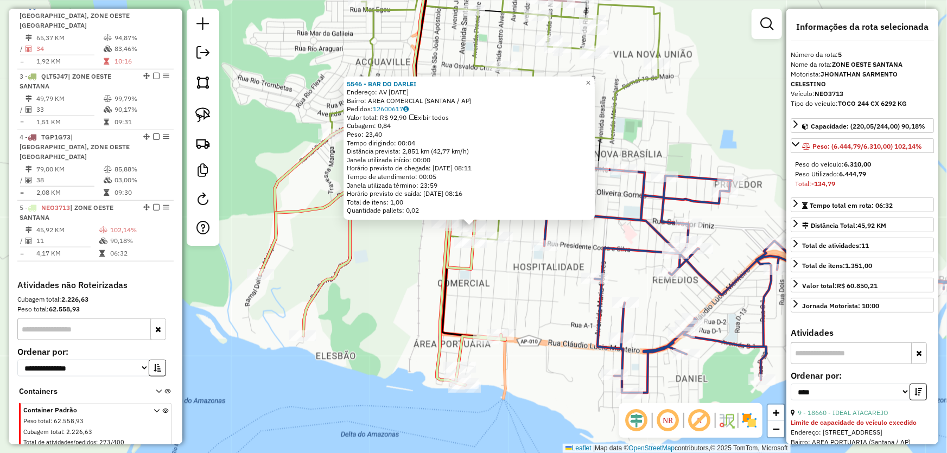
scroll to position [489, 0]
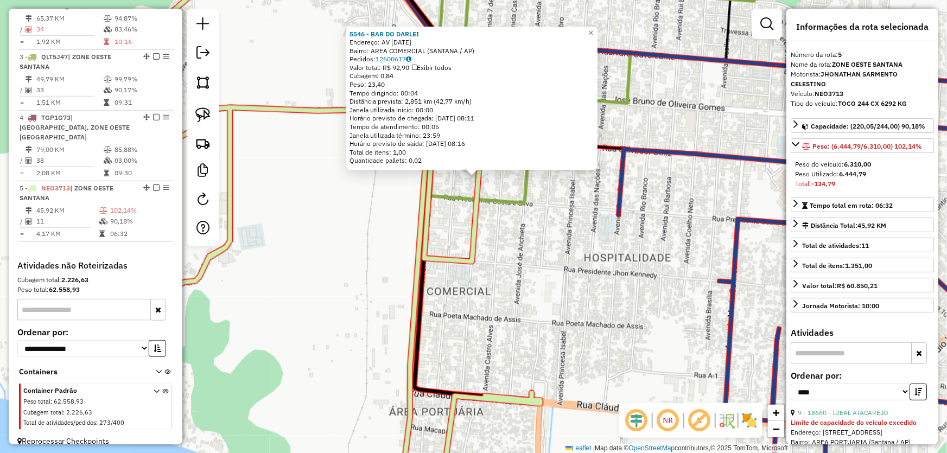
click at [493, 269] on div "5546 - BAR DO DARLEI Endereço: AV 7 DE SETEMBRO 983 Bairro: AREA COMERCIAL (SAN…" at bounding box center [473, 226] width 947 height 453
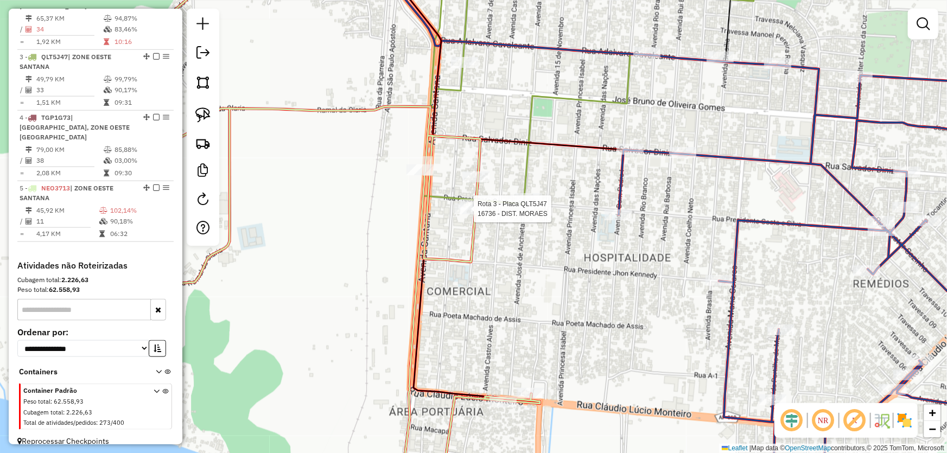
select select "*********"
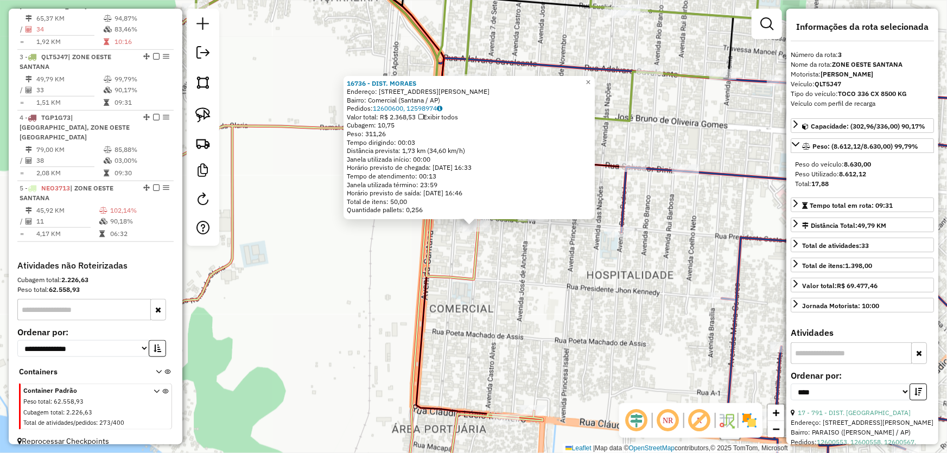
click at [528, 261] on div "16736 - DIST. MORAES Endereço: Rua Presidente Costa e Silva, 264 Bairro: Comerc…" at bounding box center [473, 226] width 947 height 453
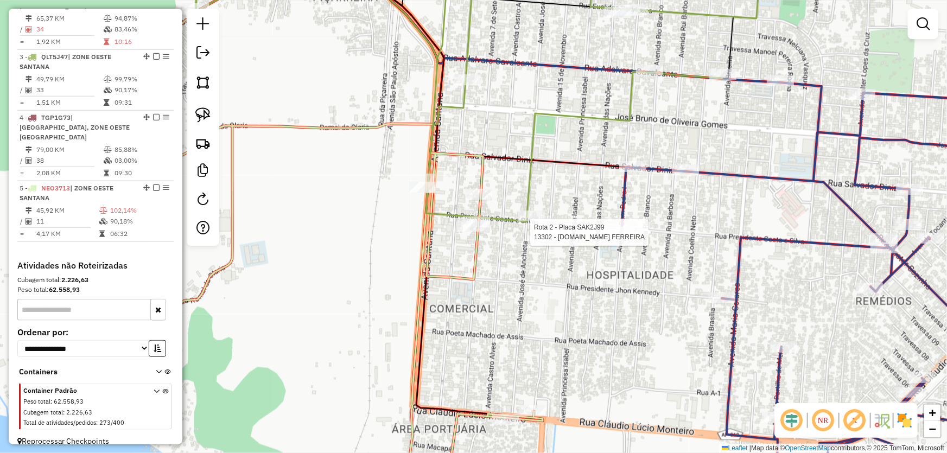
select select "*********"
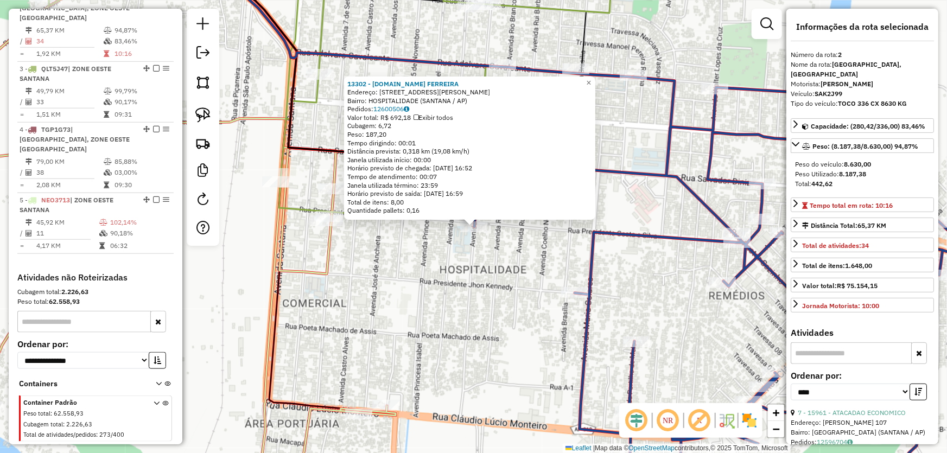
scroll to position [470, 0]
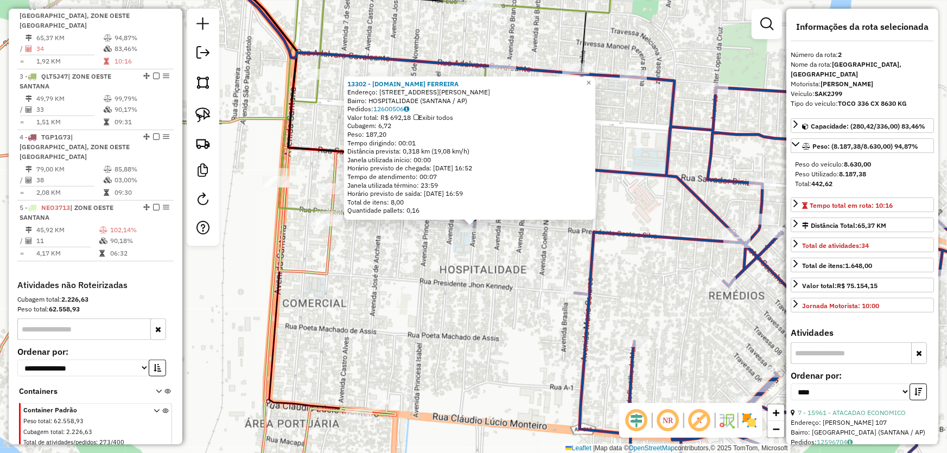
click at [462, 276] on div "13302 - M.BOX FERREIRA Endereço: AV DOM PEDRO 153 A Bairro: HOSPITALIDADE (SANT…" at bounding box center [473, 226] width 947 height 453
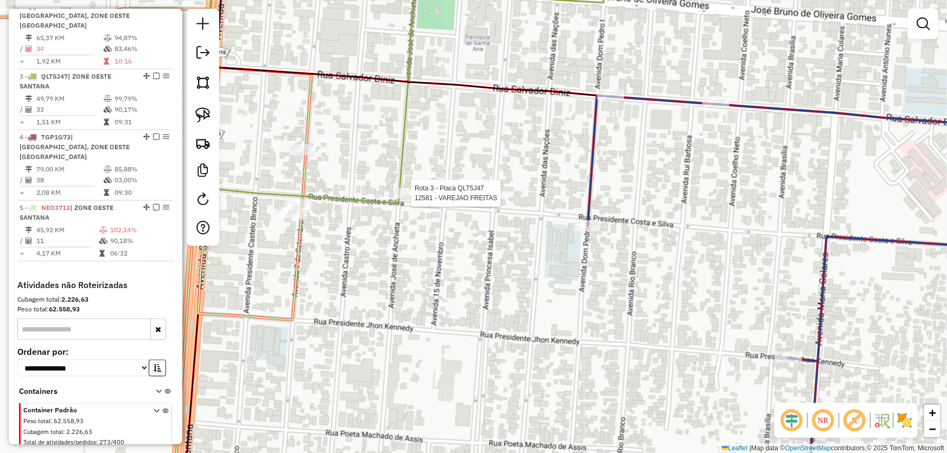
select select "*********"
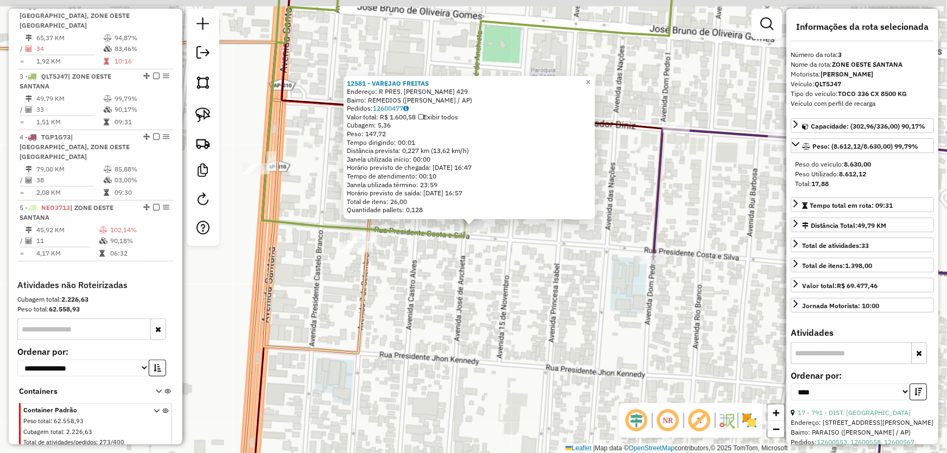
scroll to position [489, 0]
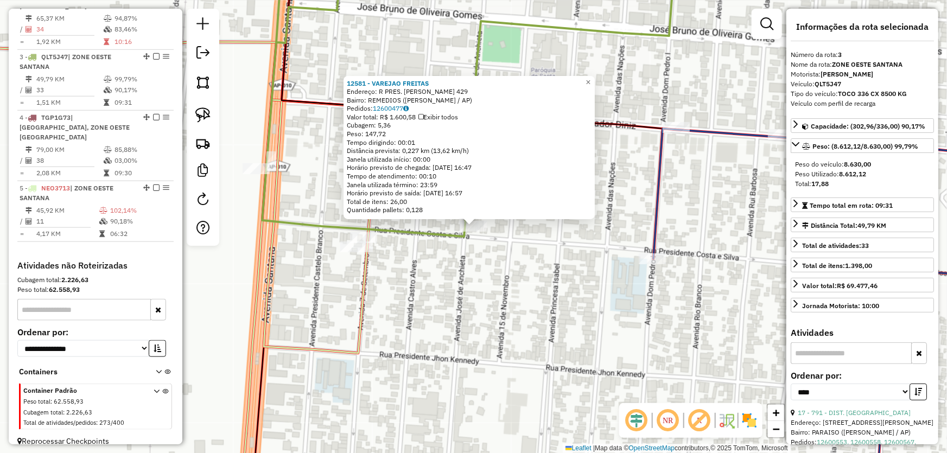
click at [442, 267] on div "12581 - VAREJAO FREITAS Endereço: R PRES. ARTHUR COSTA E SILVA 429 Bairro: REME…" at bounding box center [473, 226] width 947 height 453
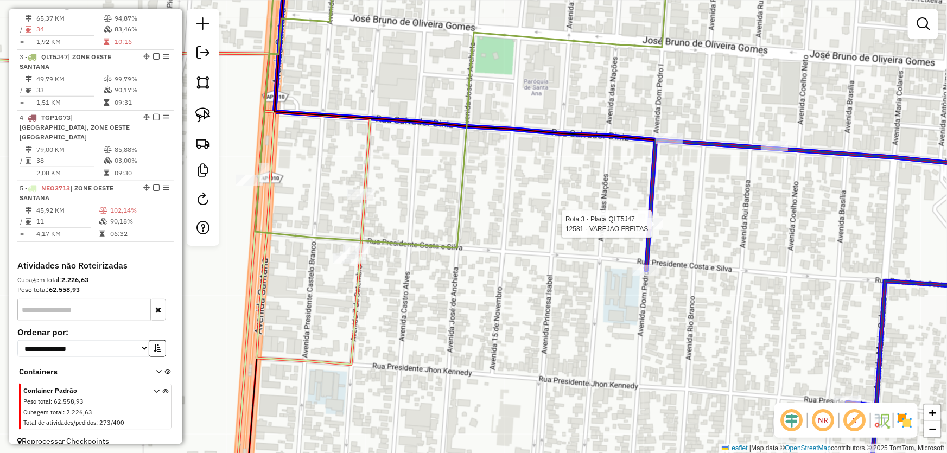
drag, startPoint x: 466, startPoint y: 243, endPoint x: 655, endPoint y: 230, distance: 189.3
click at [655, 229] on div at bounding box center [649, 223] width 27 height 11
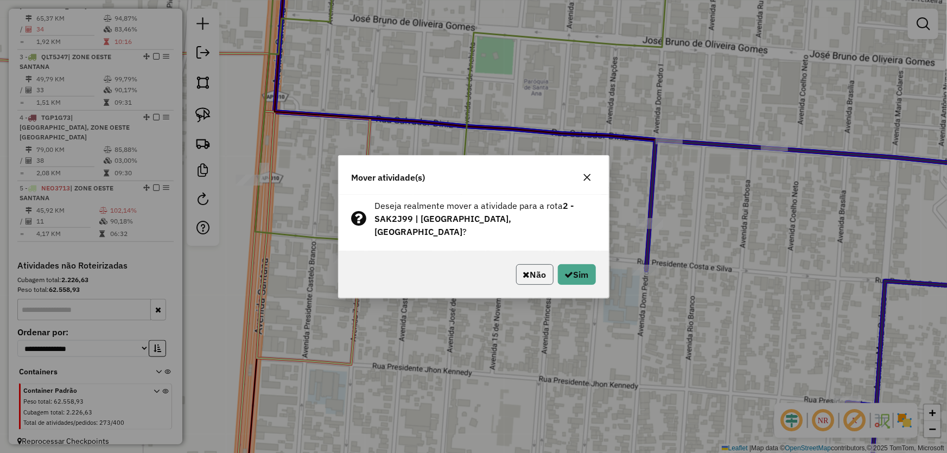
click at [540, 272] on button "Não" at bounding box center [534, 274] width 37 height 21
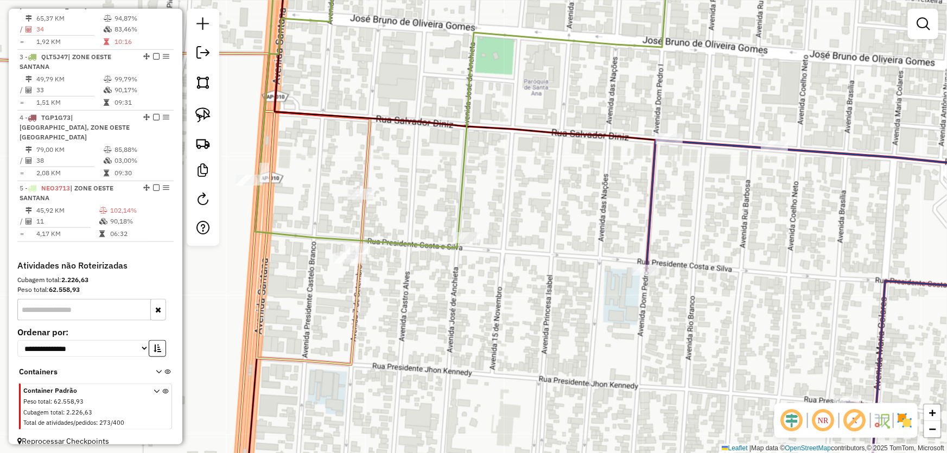
click at [466, 293] on div "Janela de atendimento Grade de atendimento Capacidade Transportadoras Veículos …" at bounding box center [473, 226] width 947 height 453
click at [207, 117] on img at bounding box center [202, 114] width 15 height 15
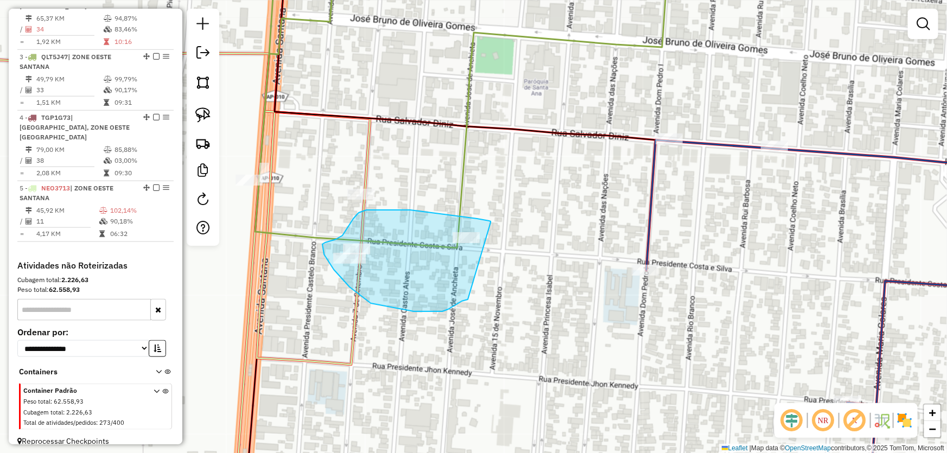
drag, startPoint x: 490, startPoint y: 221, endPoint x: 468, endPoint y: 299, distance: 81.4
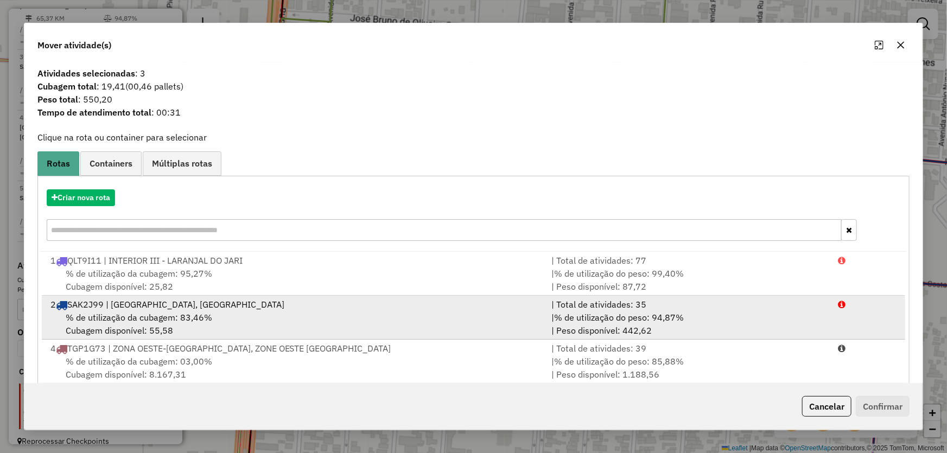
click at [132, 321] on span "% de utilização da cubagem: 83,46%" at bounding box center [139, 317] width 146 height 11
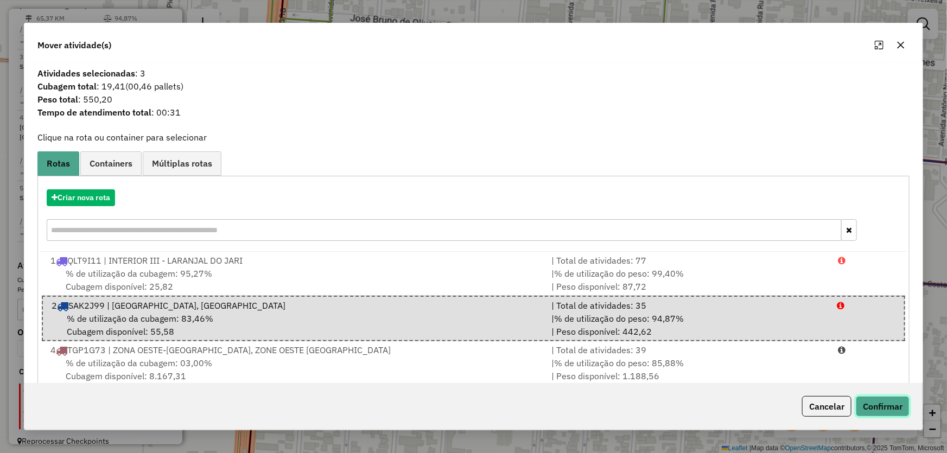
click at [875, 410] on button "Confirmar" at bounding box center [883, 406] width 54 height 21
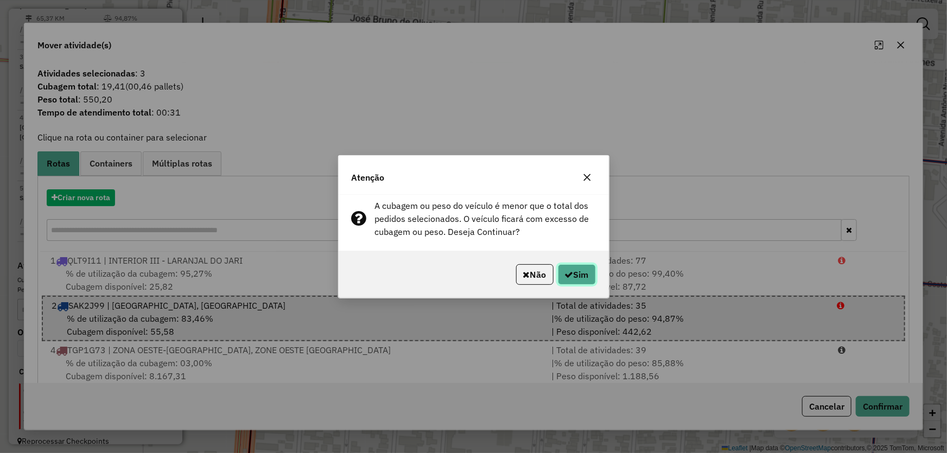
click at [586, 273] on button "Sim" at bounding box center [577, 274] width 38 height 21
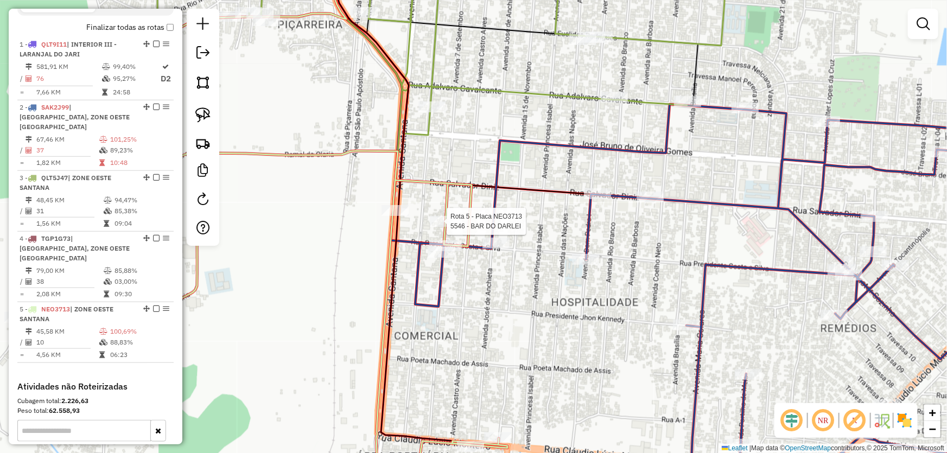
select select "*********"
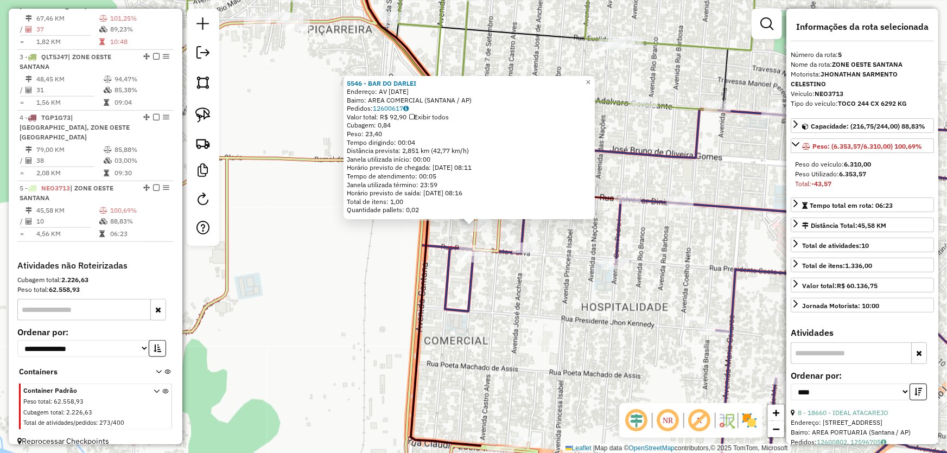
click at [552, 301] on div "5546 - BAR DO DARLEI Endereço: AV 7 DE SETEMBRO 983 Bairro: AREA COMERCIAL (SAN…" at bounding box center [473, 226] width 947 height 453
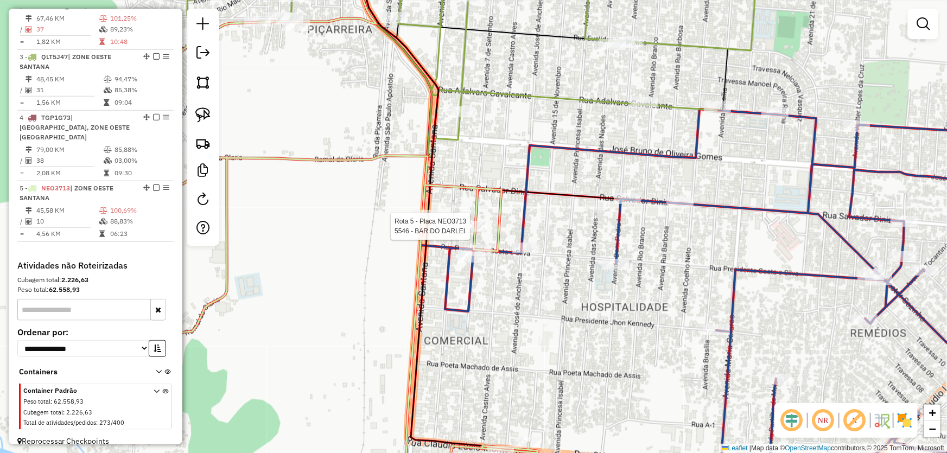
select select "*********"
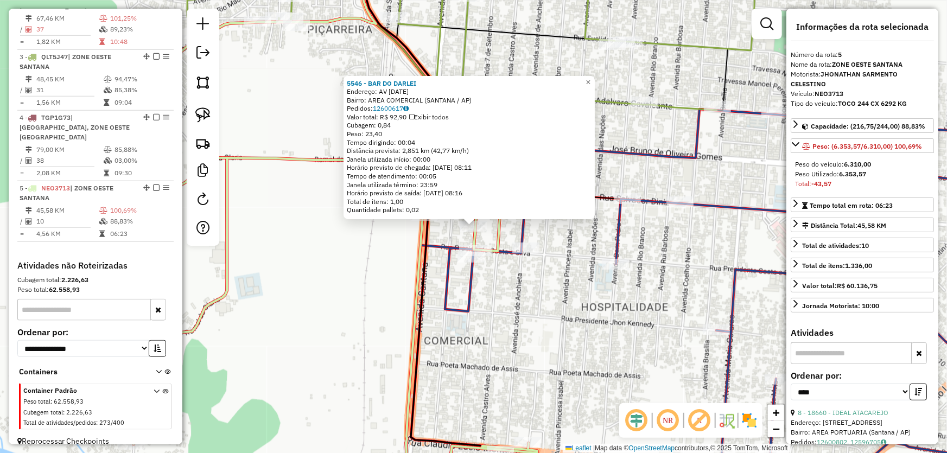
click at [391, 247] on div "5546 - BAR DO DARLEI Endereço: AV 7 DE SETEMBRO 983 Bairro: AREA COMERCIAL (SAN…" at bounding box center [473, 226] width 947 height 453
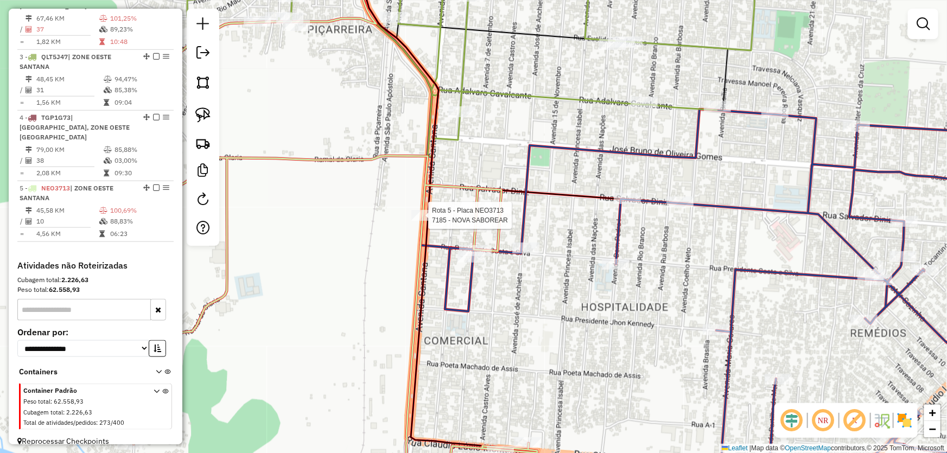
select select "*********"
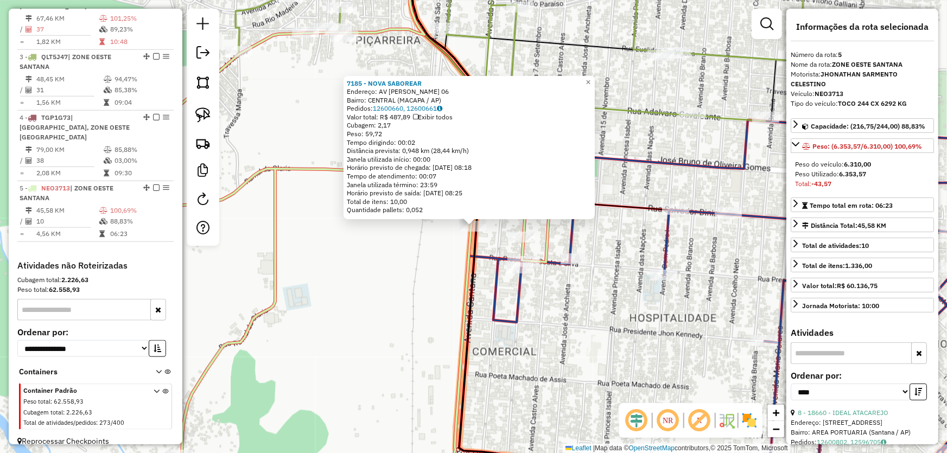
click at [454, 248] on div "7185 - NOVA SABOREAR Endereço: AV SANTANA 06 Bairro: CENTRAL (MACAPA / AP) Pedi…" at bounding box center [473, 226] width 947 height 453
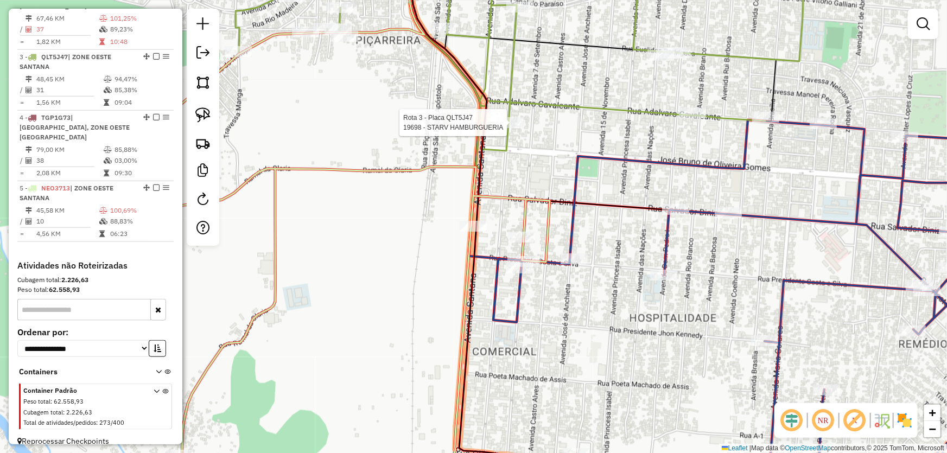
select select "*********"
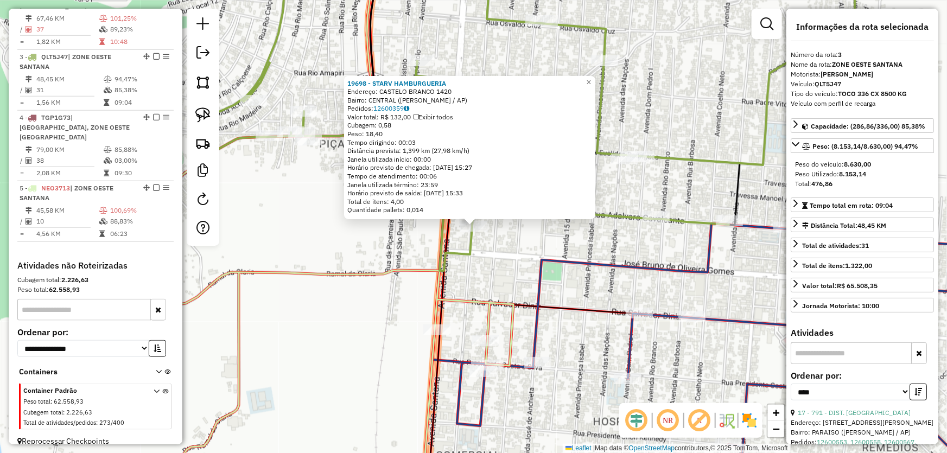
click at [407, 293] on div "19698 - STARV HAMBURGUERIA Endereço: CASTELO BRANCO 1420 Bairro: CENTRAL (SANTA…" at bounding box center [473, 226] width 947 height 453
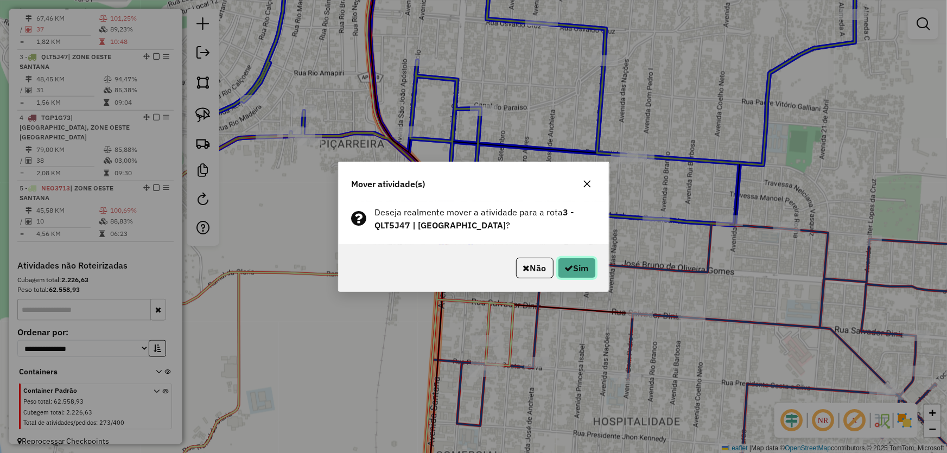
click at [567, 258] on button "Sim" at bounding box center [577, 268] width 38 height 21
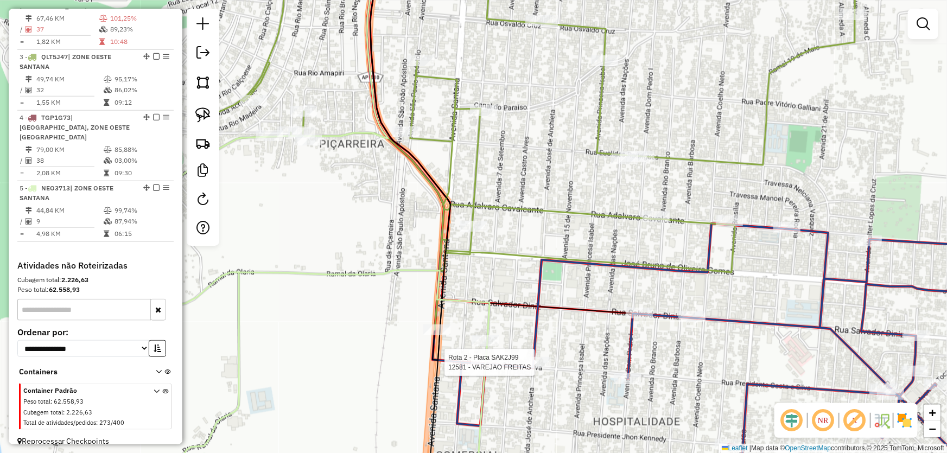
select select "*********"
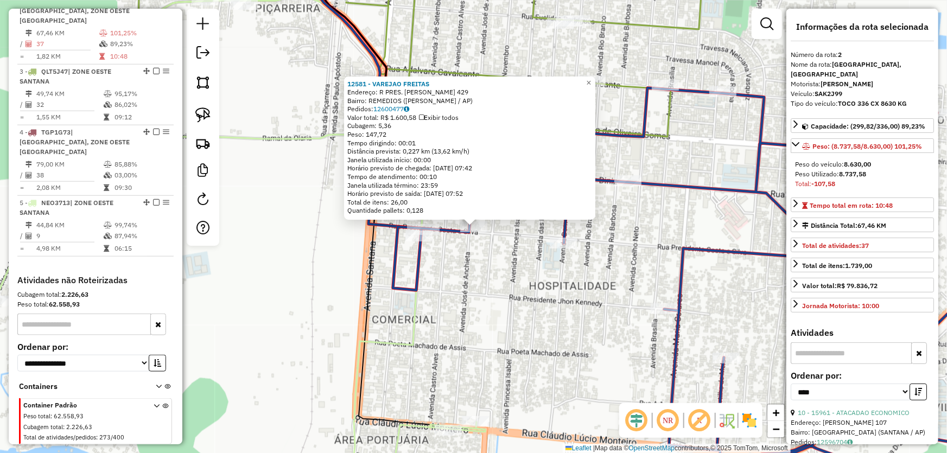
scroll to position [470, 0]
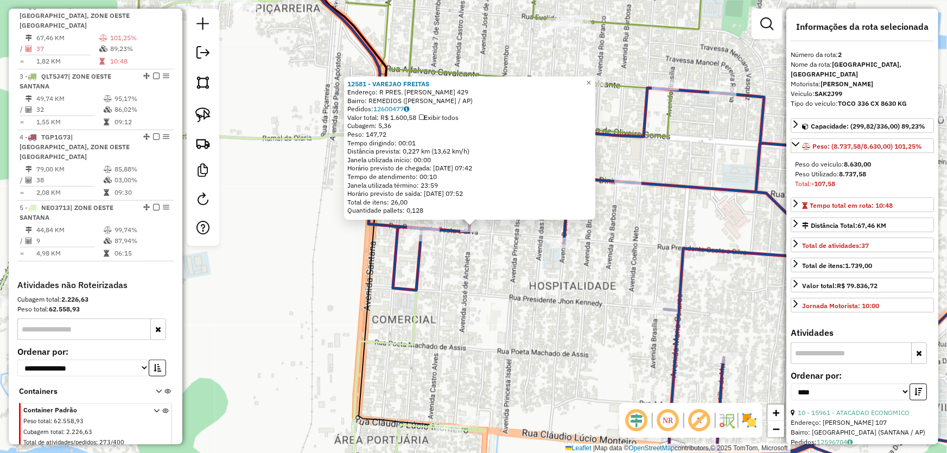
click at [540, 335] on div "12581 - VAREJAO FREITAS Endereço: R PRES. ARTHUR COSTA E SILVA 429 Bairro: REME…" at bounding box center [473, 226] width 947 height 453
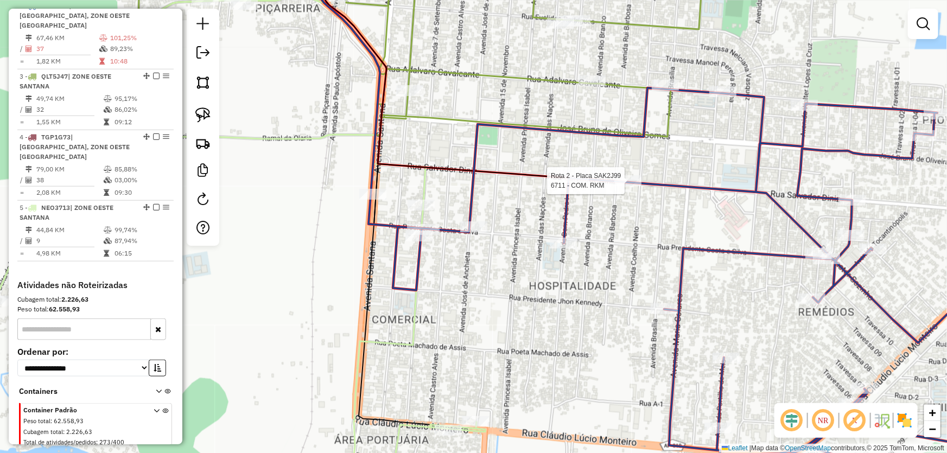
select select "*********"
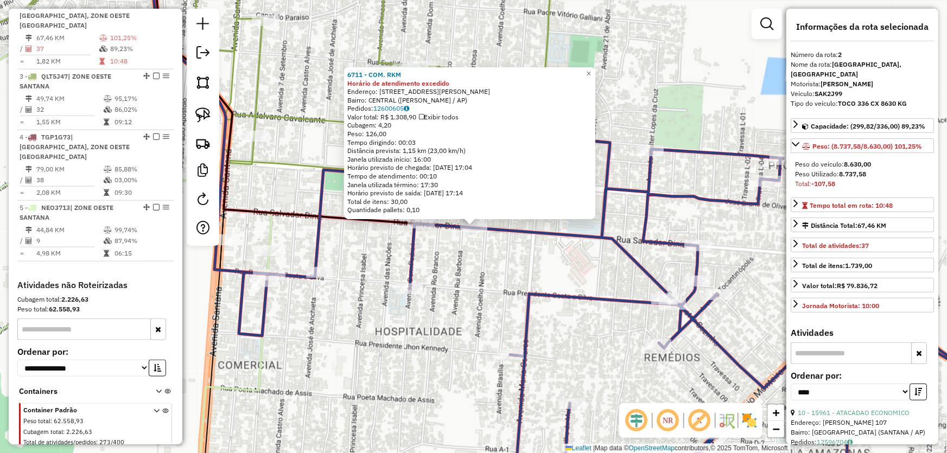
click at [552, 266] on div "6711 - COM. RKM Horário de atendimento excedido Endereço: R PEDRO SALVADOR DINI…" at bounding box center [473, 226] width 947 height 453
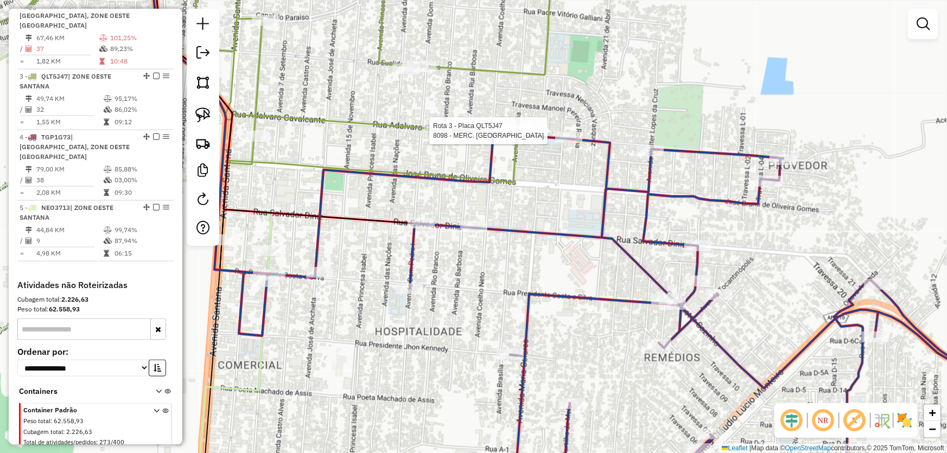
select select "*********"
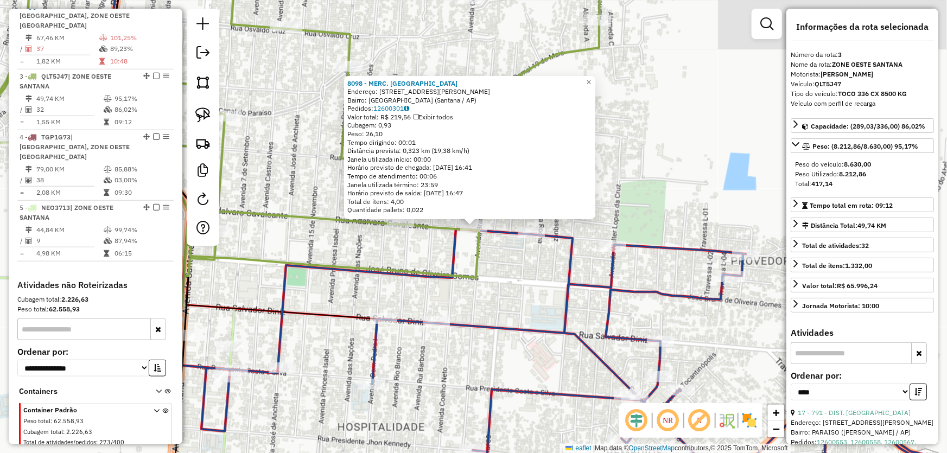
scroll to position [489, 0]
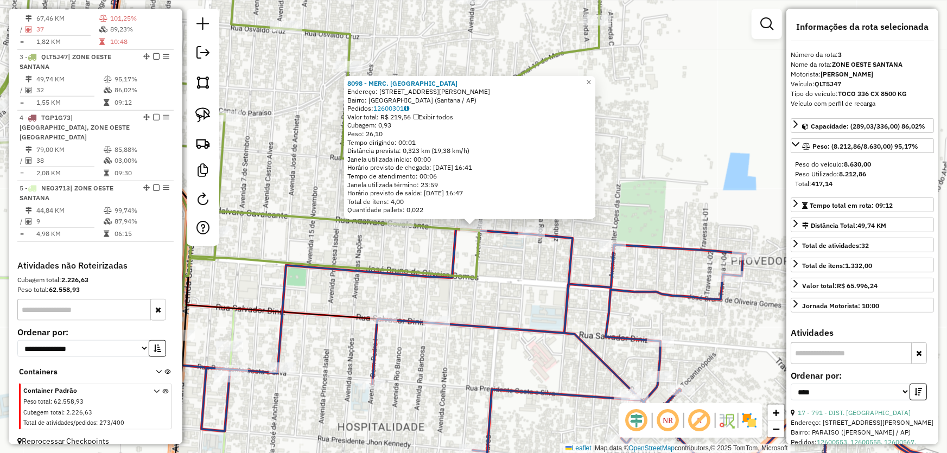
click at [527, 271] on div "8098 - MERC. FREIRES Endereço: Rua Adálvaro Alves Cavalcante, 1147 Bairro: Nova…" at bounding box center [473, 226] width 947 height 453
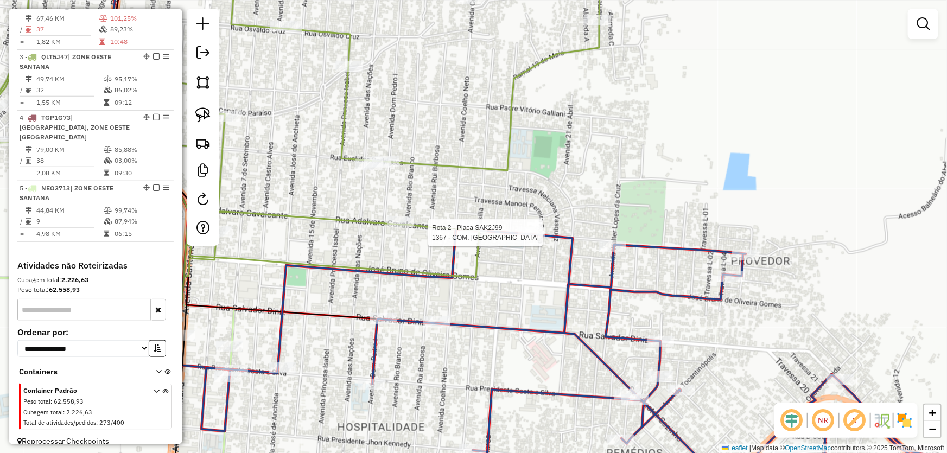
select select "*********"
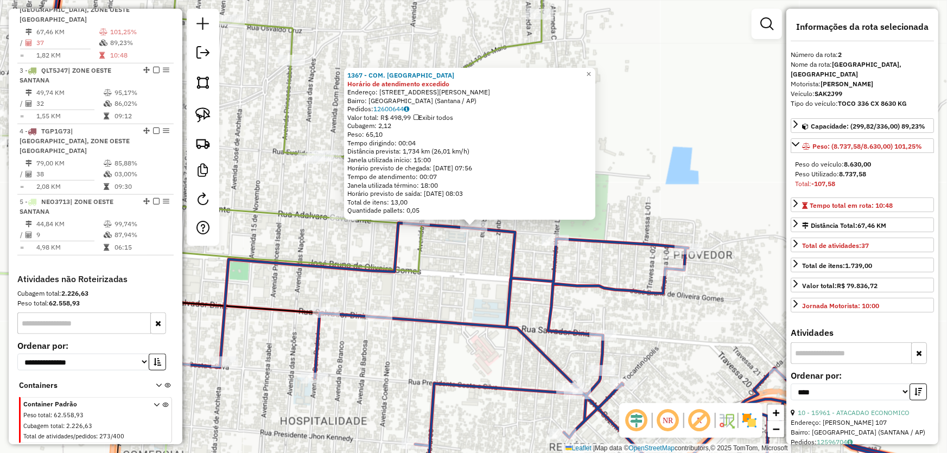
scroll to position [470, 0]
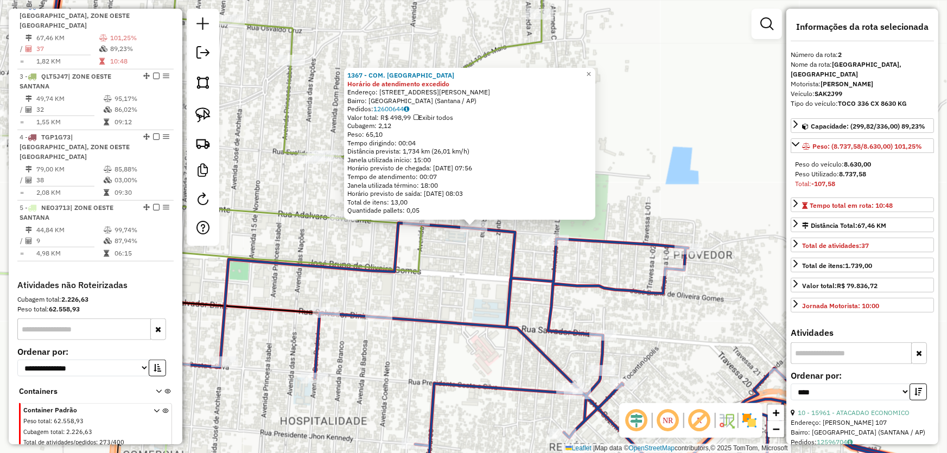
click at [449, 292] on div "1367 - COM. SANTO ANTONIO Horário de atendimento excedido Endereço: Travessa Pe…" at bounding box center [473, 226] width 947 height 453
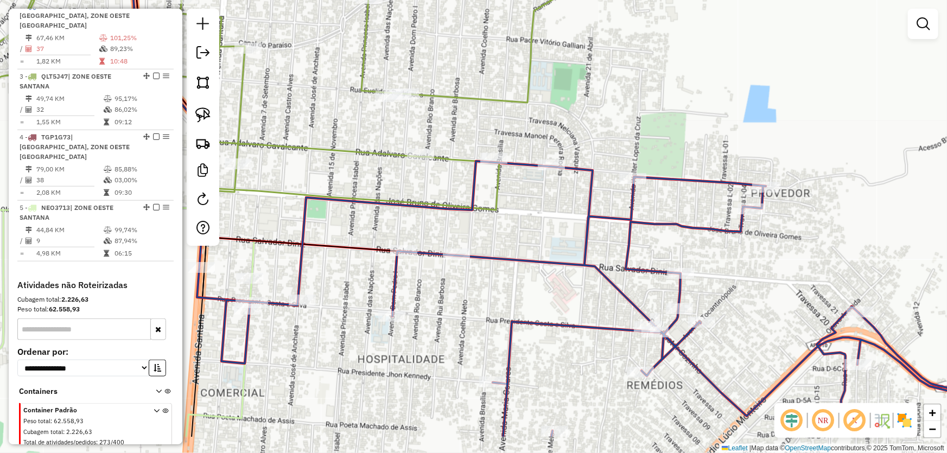
drag, startPoint x: 449, startPoint y: 291, endPoint x: 513, endPoint y: 202, distance: 109.7
click at [534, 217] on div "Janela de atendimento Grade de atendimento Capacidade Transportadoras Veículos …" at bounding box center [473, 226] width 947 height 453
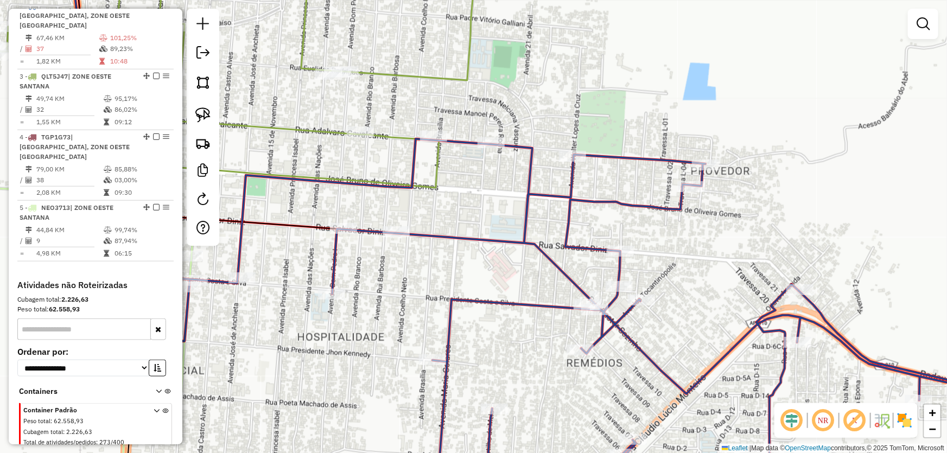
click at [481, 112] on div "Janela de atendimento Grade de atendimento Capacidade Transportadoras Veículos …" at bounding box center [473, 226] width 947 height 453
click at [204, 109] on img at bounding box center [202, 114] width 15 height 15
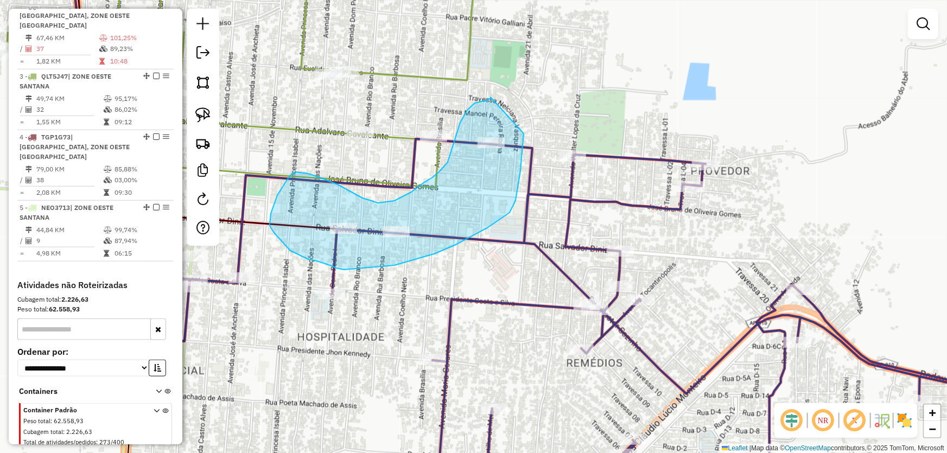
drag, startPoint x: 490, startPoint y: 97, endPoint x: 524, endPoint y: 133, distance: 48.8
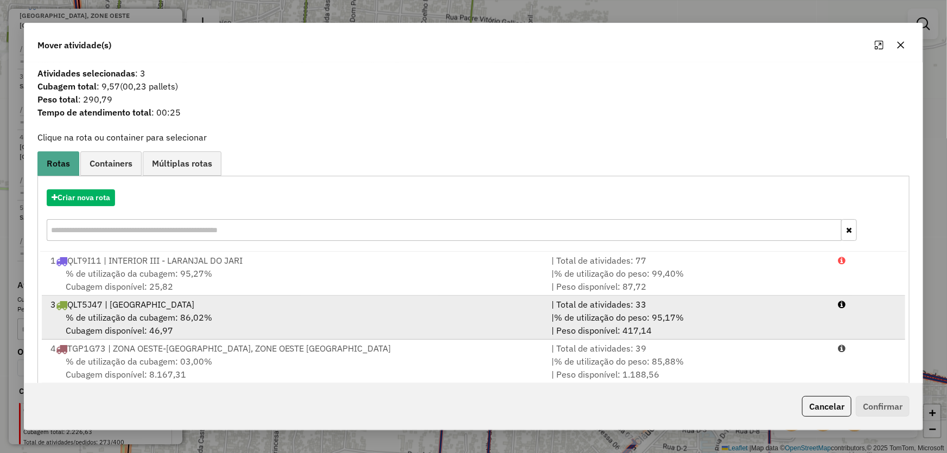
click at [112, 315] on span "% de utilização da cubagem: 86,02%" at bounding box center [139, 317] width 146 height 11
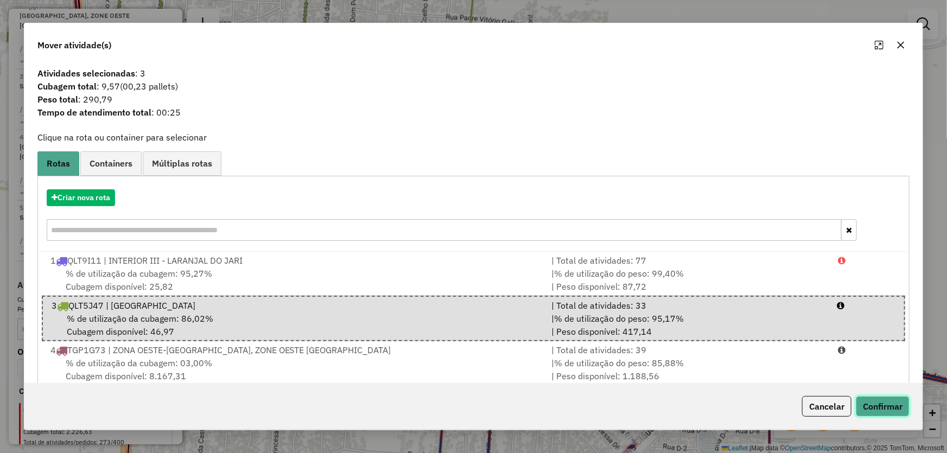
click at [863, 397] on button "Confirmar" at bounding box center [883, 406] width 54 height 21
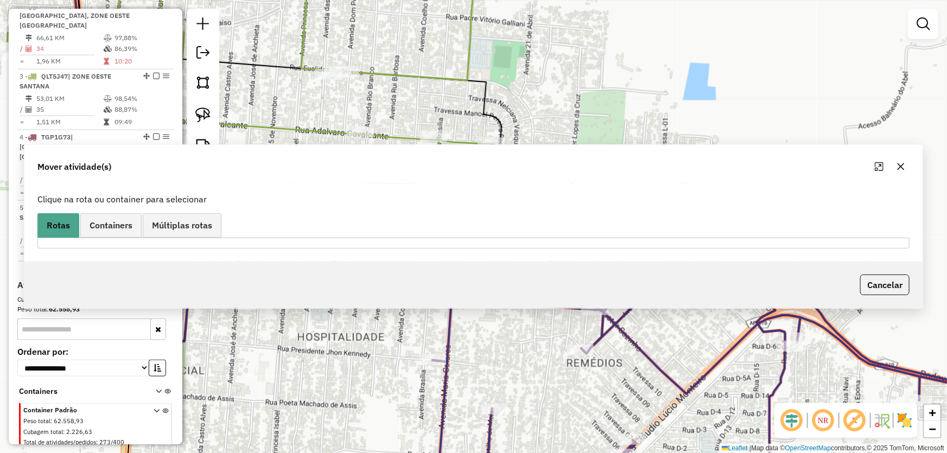
scroll to position [348, 0]
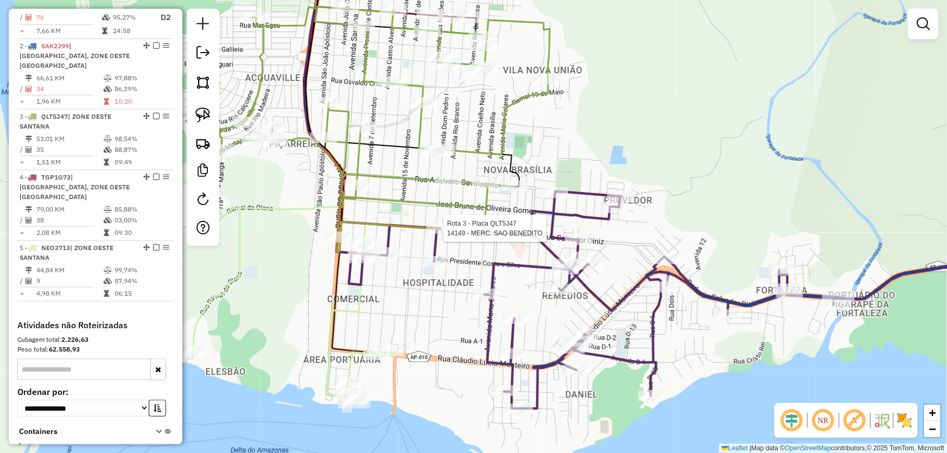
select select "*********"
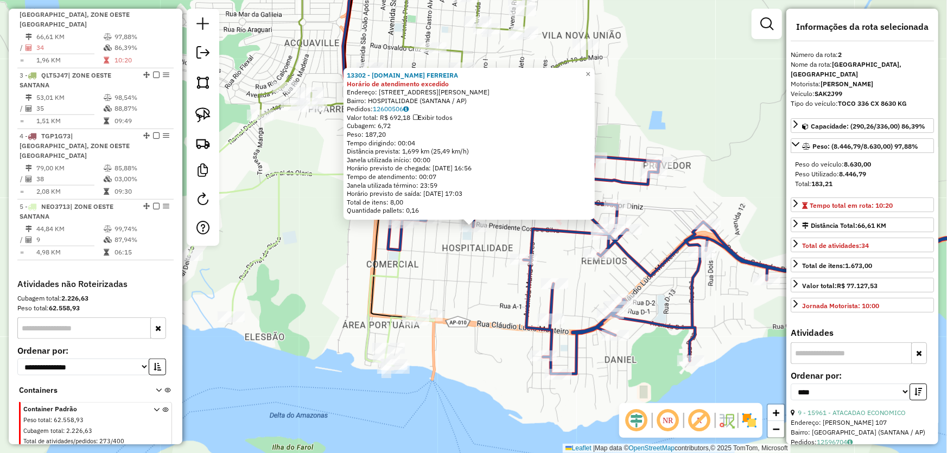
scroll to position [470, 0]
click at [470, 260] on div "13302 - M.BOX FERREIRA Horário de atendimento excedido Endereço: AV DOM PEDRO 1…" at bounding box center [473, 226] width 947 height 453
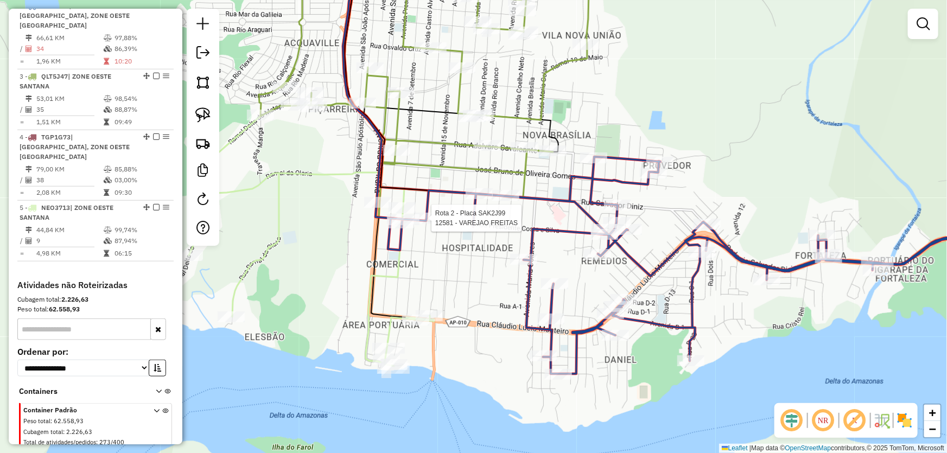
select select "*********"
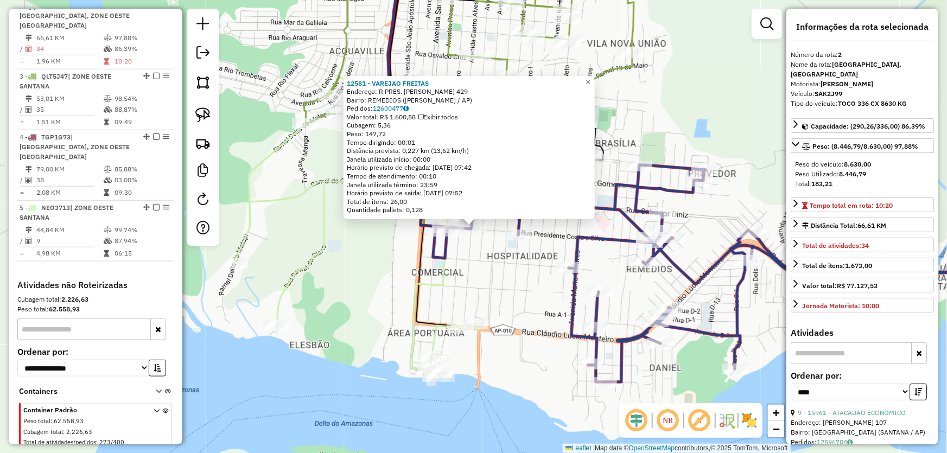
click at [498, 278] on div "12581 - VAREJAO FREITAS Endereço: R PRES. ARTHUR COSTA E SILVA 429 Bairro: REME…" at bounding box center [473, 226] width 947 height 453
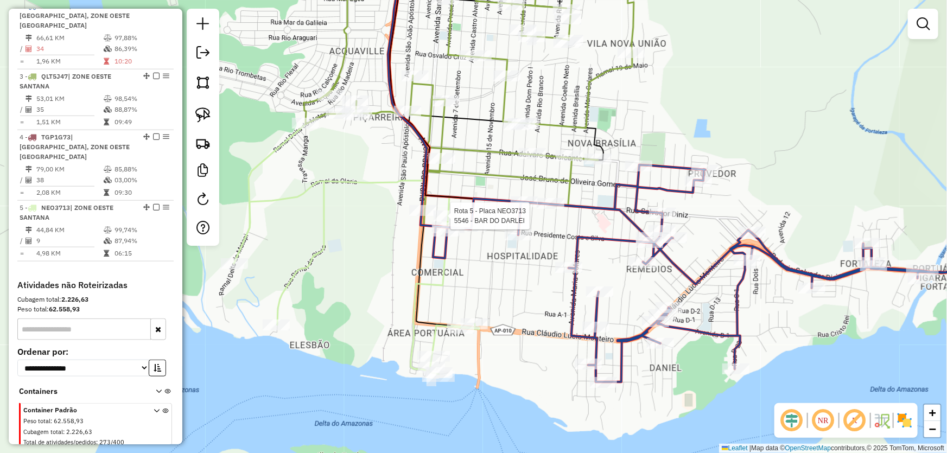
select select "*********"
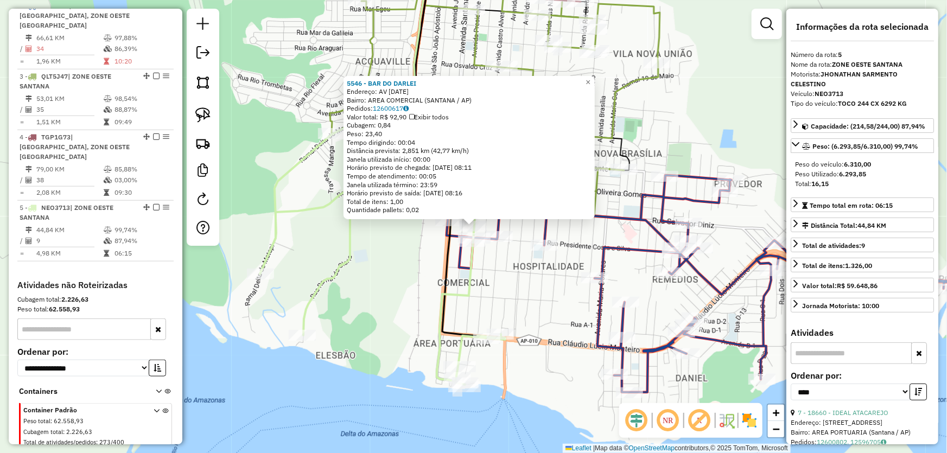
scroll to position [489, 0]
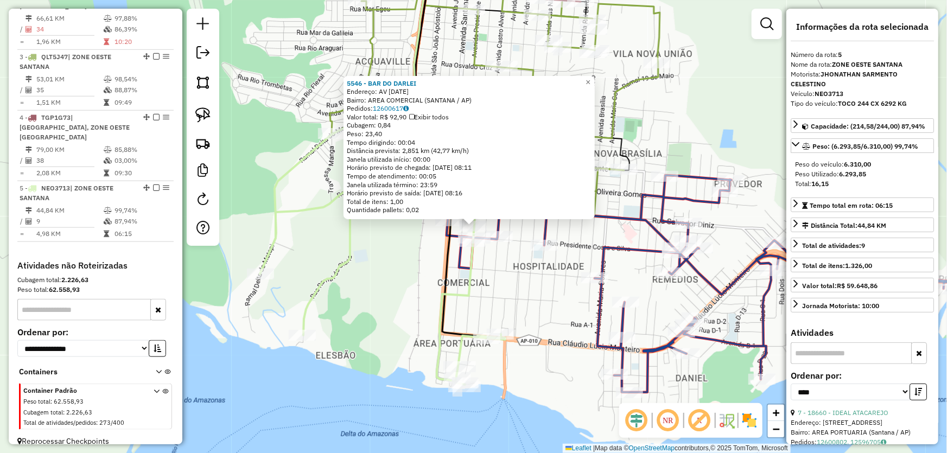
click at [402, 270] on div "5546 - BAR DO DARLEI Endereço: AV 7 DE SETEMBRO 983 Bairro: AREA COMERCIAL (SAN…" at bounding box center [473, 226] width 947 height 453
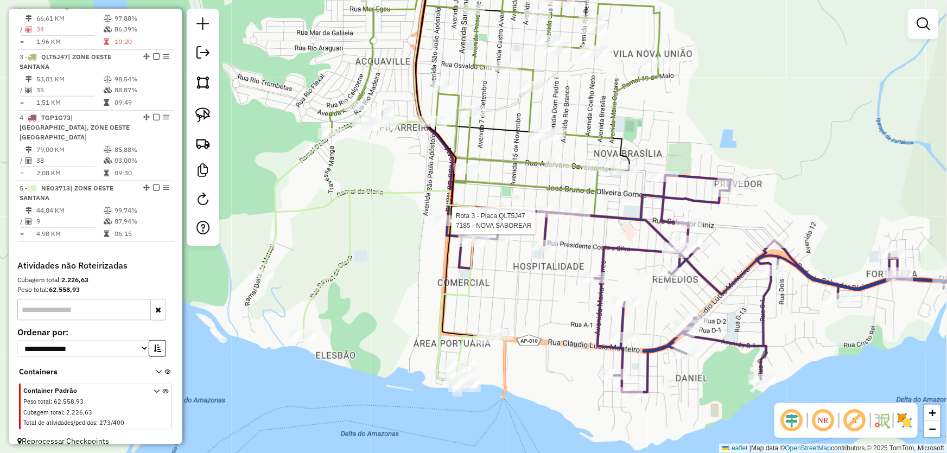
select select "*********"
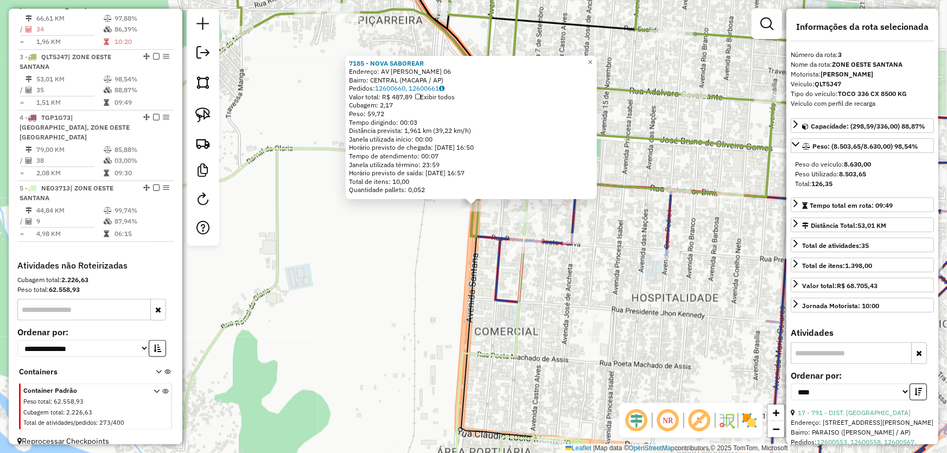
click at [463, 247] on div "7185 - NOVA SABOREAR Endereço: AV SANTANA 06 Bairro: CENTRAL (MACAPA / AP) Pedi…" at bounding box center [473, 226] width 947 height 453
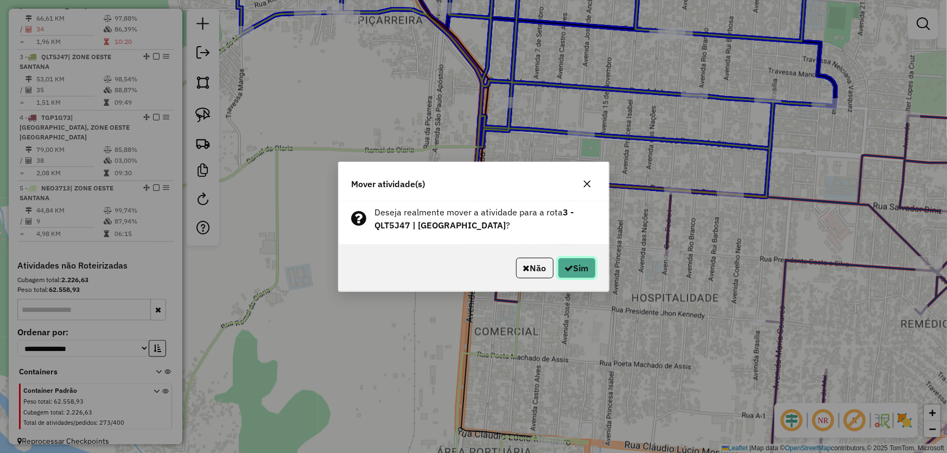
click at [578, 263] on button "Sim" at bounding box center [577, 268] width 38 height 21
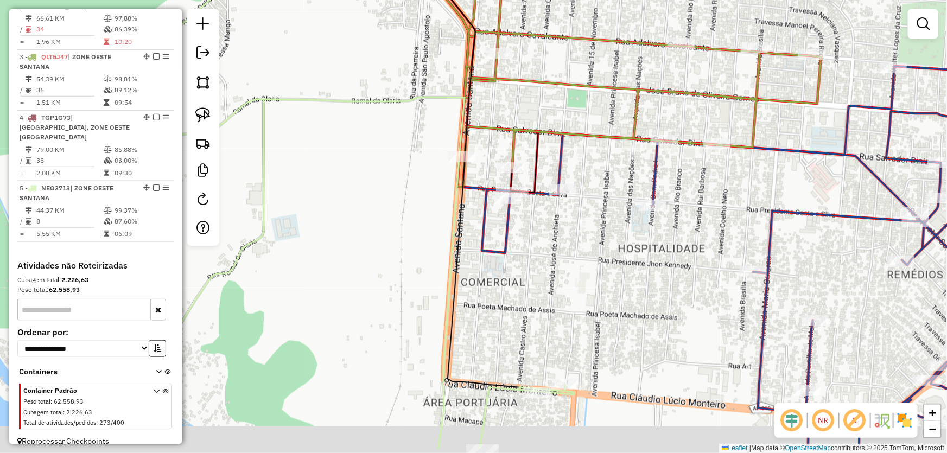
drag, startPoint x: 583, startPoint y: 306, endPoint x: 552, endPoint y: 206, distance: 104.7
click at [552, 206] on div "Janela de atendimento Grade de atendimento Capacidade Transportadoras Veículos …" at bounding box center [473, 226] width 947 height 453
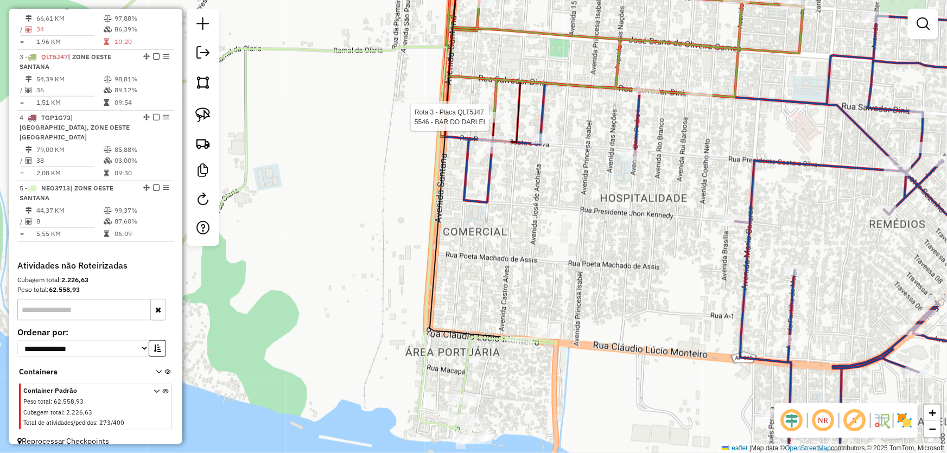
select select "*********"
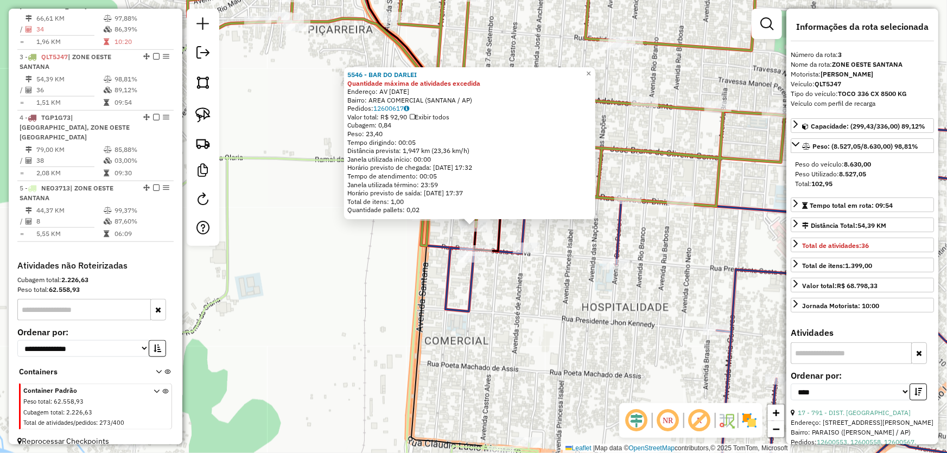
click at [593, 333] on div "5546 - BAR DO DARLEI Quantidade máxima de atividades excedida Endereço: AV 7 DE…" at bounding box center [473, 226] width 947 height 453
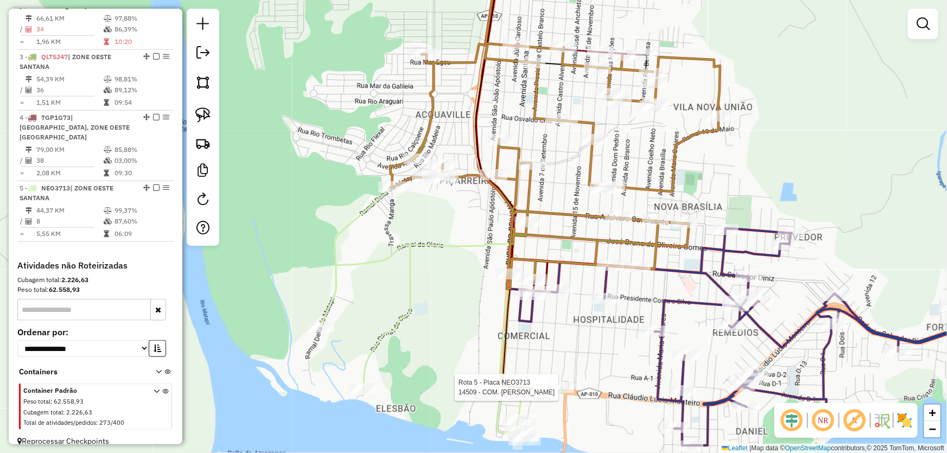
select select "*********"
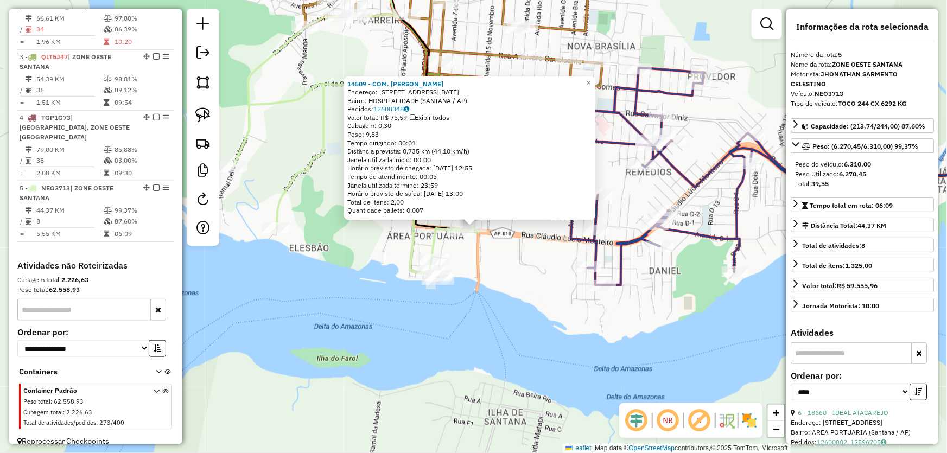
click at [543, 317] on div "14509 - COM. SANTOS E SILVA Endereço: AV 15 DE NOVEMBRO 45 Bairro: HOSPITALIDAD…" at bounding box center [473, 226] width 947 height 453
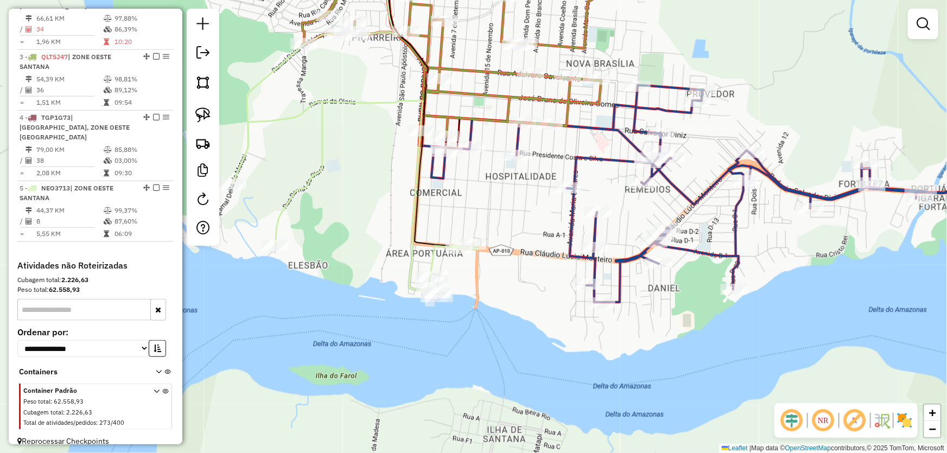
drag, startPoint x: 525, startPoint y: 225, endPoint x: 512, endPoint y: 318, distance: 93.8
click at [512, 318] on div "Janela de atendimento Grade de atendimento Capacidade Transportadoras Veículos …" at bounding box center [473, 226] width 947 height 453
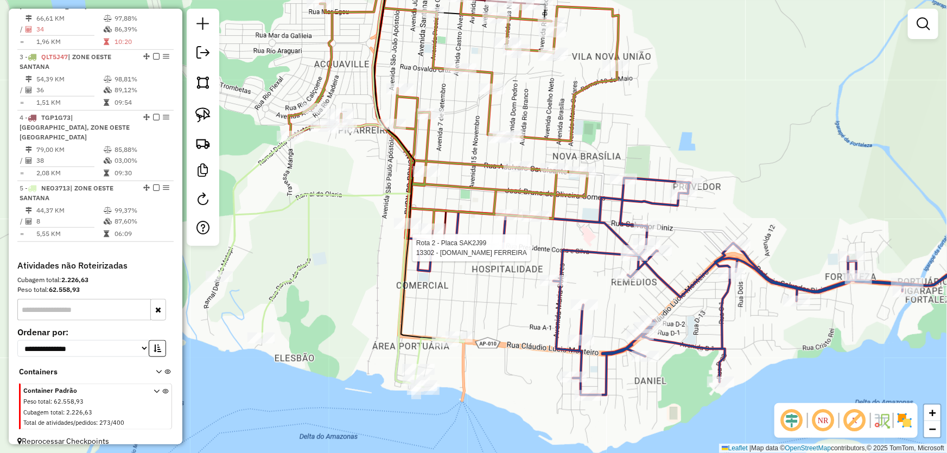
click at [507, 253] on div at bounding box center [502, 248] width 27 height 11
select select "*********"
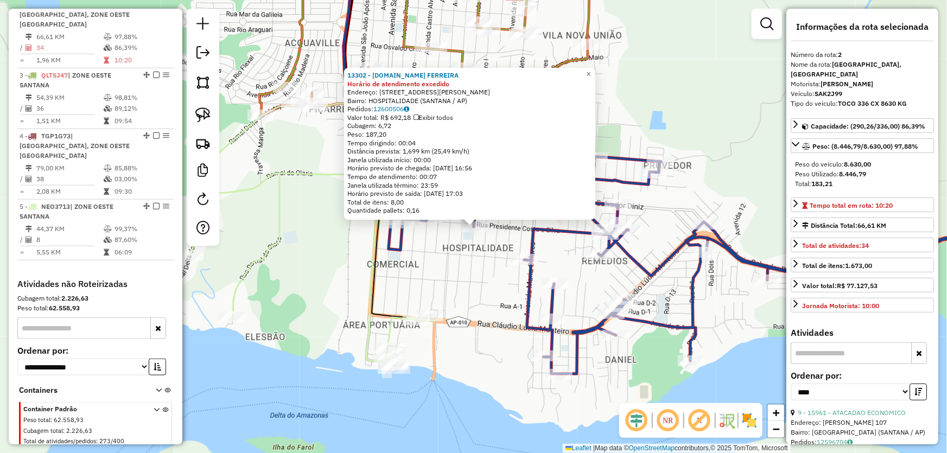
scroll to position [470, 0]
click at [523, 250] on div "13302 - M.BOX FERREIRA Horário de atendimento excedido Endereço: AV DOM PEDRO 1…" at bounding box center [473, 226] width 947 height 453
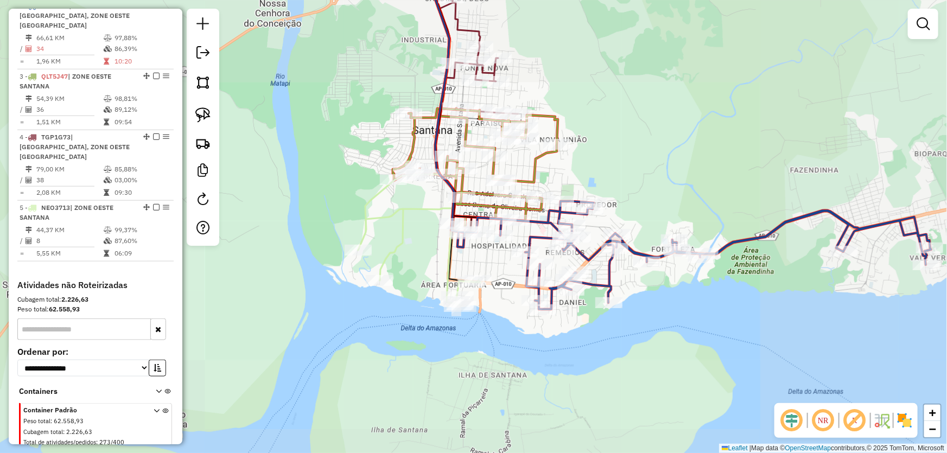
drag, startPoint x: 637, startPoint y: 181, endPoint x: 638, endPoint y: 189, distance: 7.6
click at [638, 189] on div "Janela de atendimento Grade de atendimento Capacidade Transportadoras Veículos …" at bounding box center [473, 226] width 947 height 453
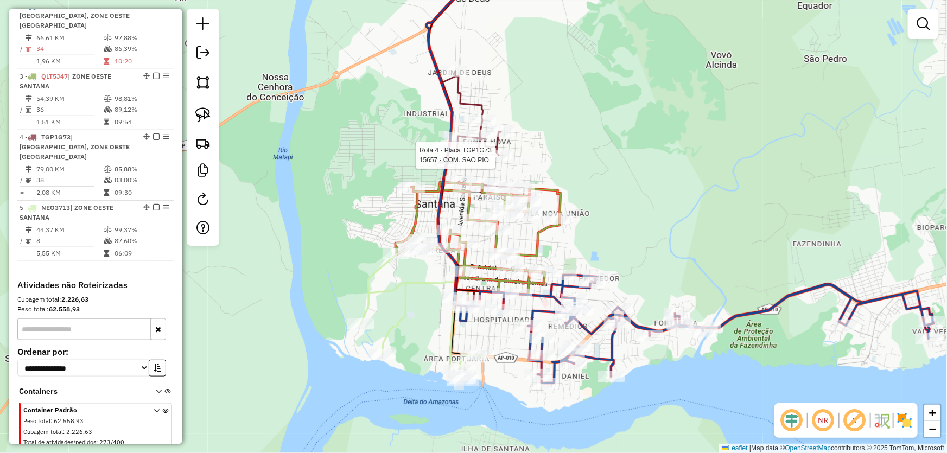
select select "*********"
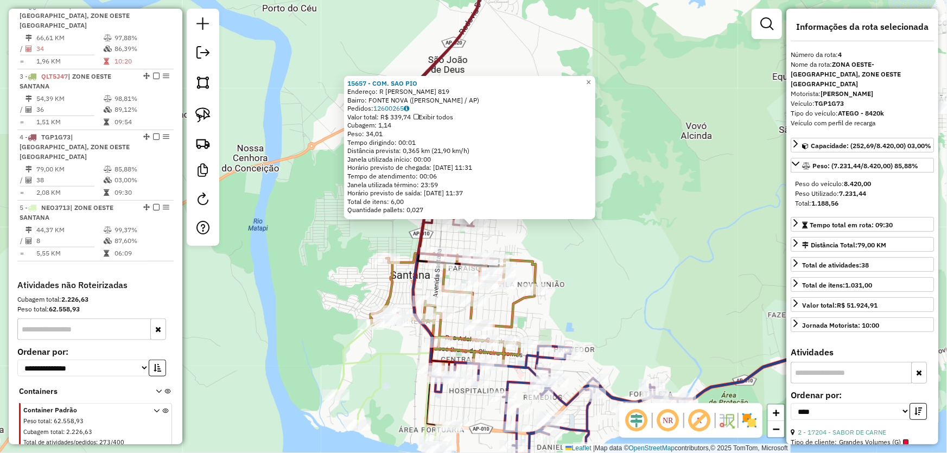
scroll to position [489, 0]
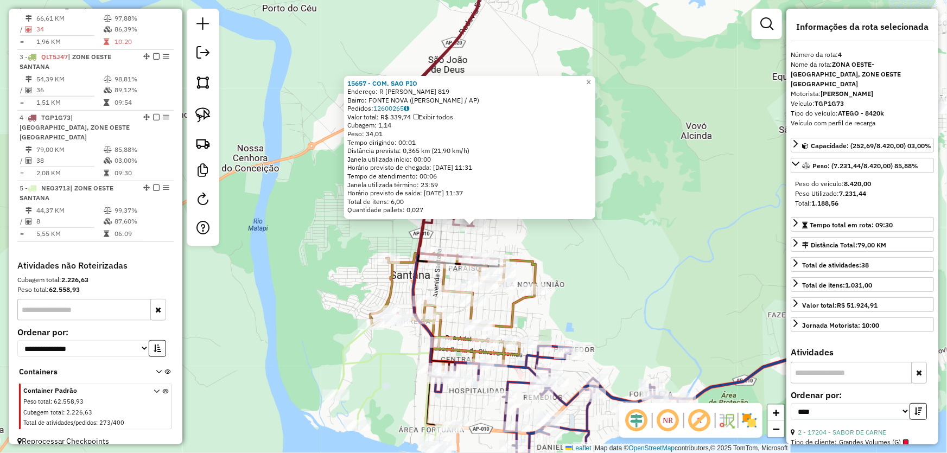
click at [636, 250] on div "15657 - COM. SAO PIO Endereço: R EVARALDO VASCONCELOS 819 Bairro: FONTE NOVA (S…" at bounding box center [473, 226] width 947 height 453
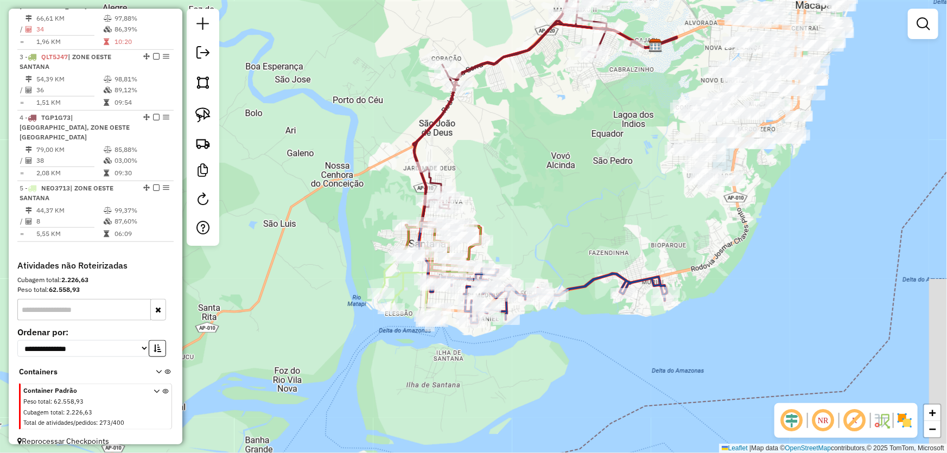
drag, startPoint x: 664, startPoint y: 183, endPoint x: 470, endPoint y: 200, distance: 193.9
click at [559, 152] on div "Janela de atendimento Grade de atendimento Capacidade Transportadoras Veículos …" at bounding box center [473, 226] width 947 height 453
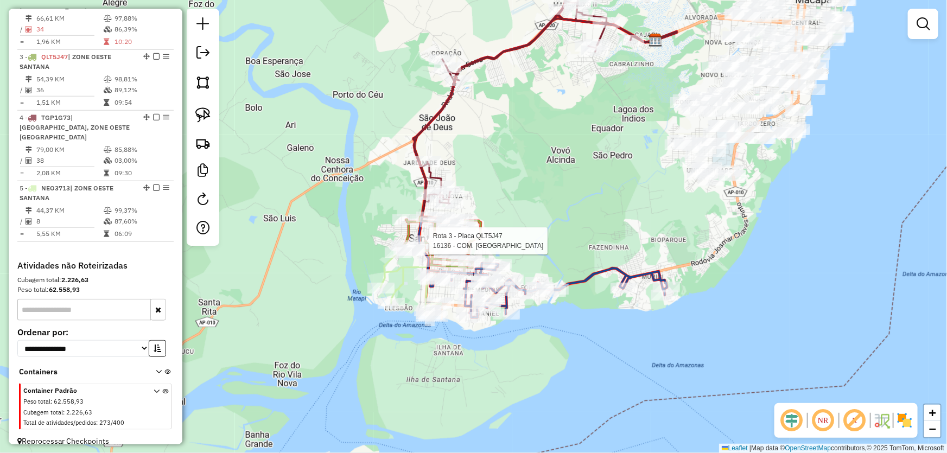
select select "*********"
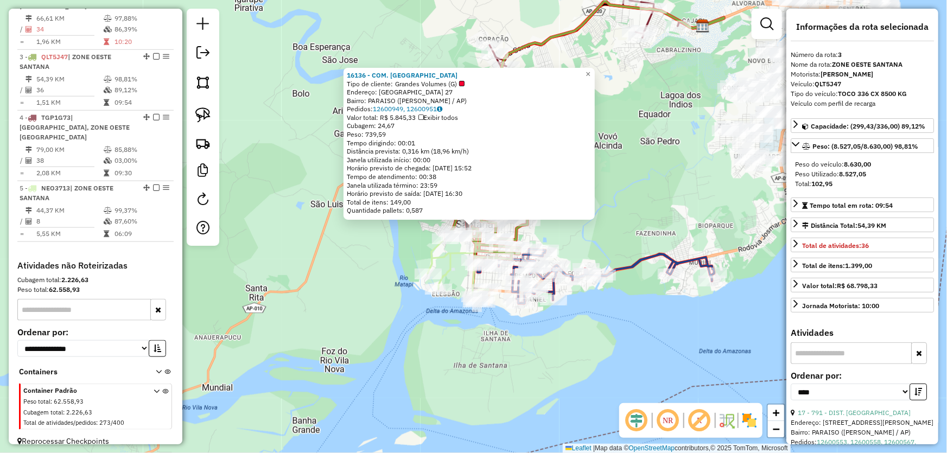
click at [642, 196] on div "16136 - COM. MOCORONGO Tipo de cliente: Grandes Volumes (G) Endereço: SAO PAULO…" at bounding box center [473, 226] width 947 height 453
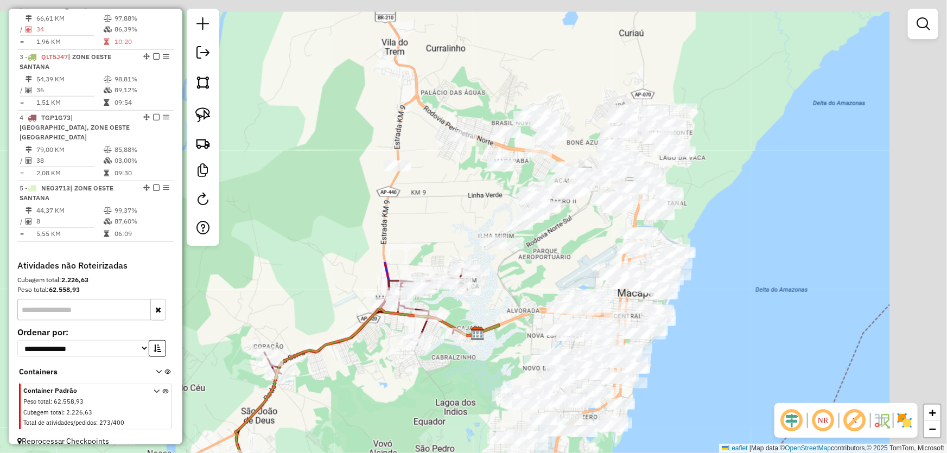
drag, startPoint x: 663, startPoint y: 110, endPoint x: 435, endPoint y: 422, distance: 386.7
click at [435, 422] on div "Janela de atendimento Grade de atendimento Capacidade Transportadoras Veículos …" at bounding box center [473, 226] width 947 height 453
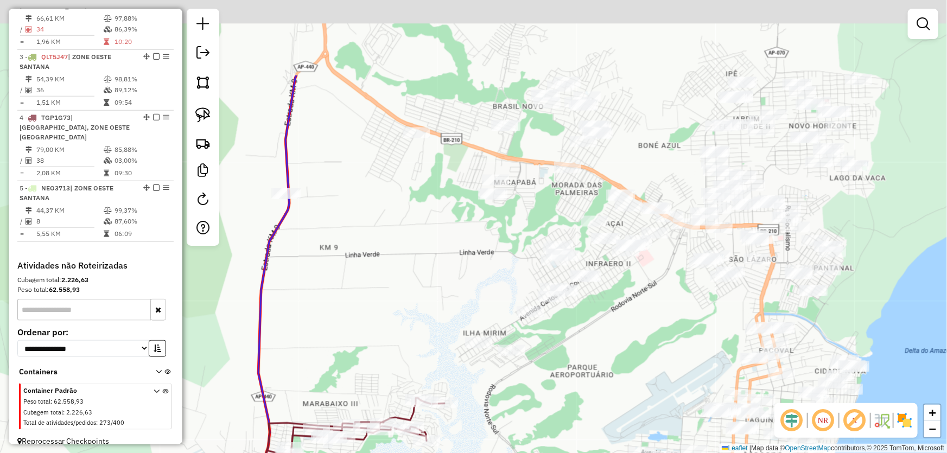
drag, startPoint x: 538, startPoint y: 237, endPoint x: 585, endPoint y: 358, distance: 129.2
click at [585, 358] on div "Janela de atendimento Grade de atendimento Capacidade Transportadoras Veículos …" at bounding box center [473, 226] width 947 height 453
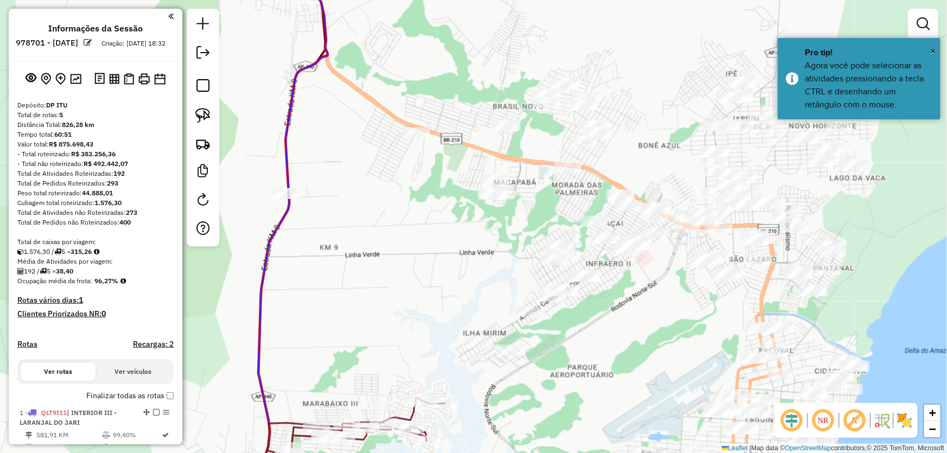
scroll to position [489, 0]
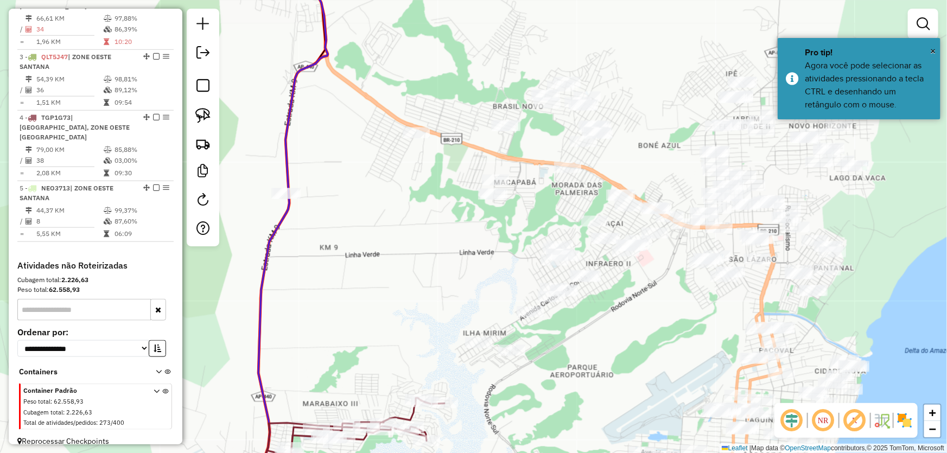
click at [484, 216] on div at bounding box center [473, 227] width 22 height 22
click at [287, 128] on div at bounding box center [287, 128] width 22 height 22
click at [252, 201] on div at bounding box center [253, 199] width 22 height 22
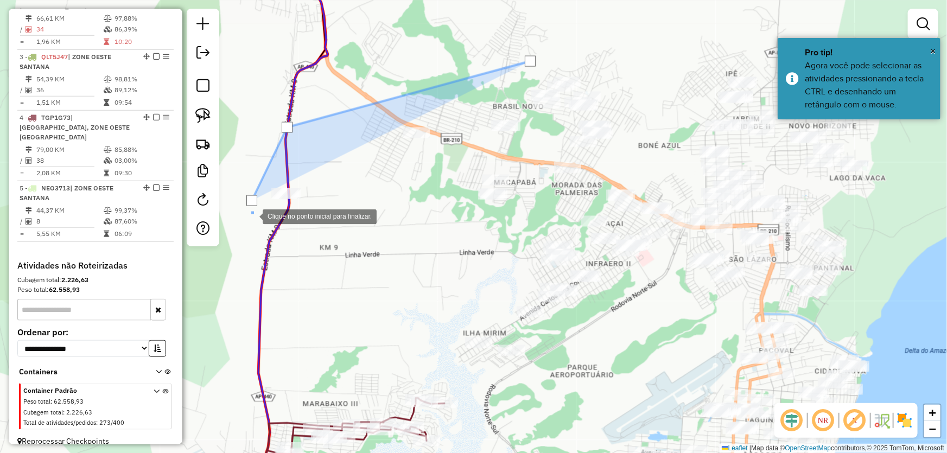
click at [263, 227] on div at bounding box center [252, 216] width 22 height 22
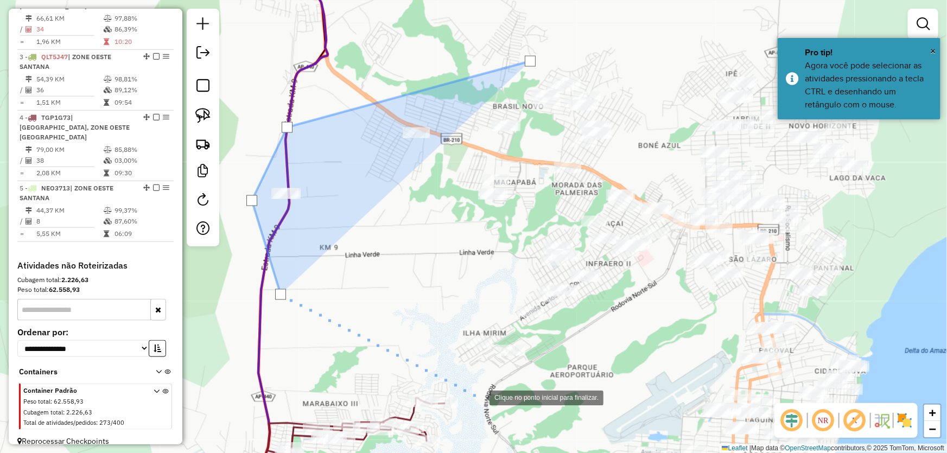
click at [489, 402] on div at bounding box center [479, 397] width 22 height 22
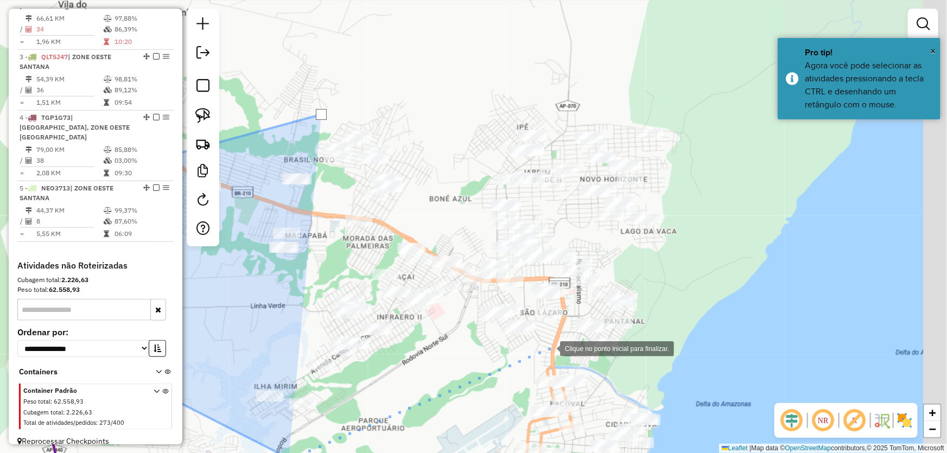
drag, startPoint x: 758, startPoint y: 289, endPoint x: 547, endPoint y: 347, distance: 219.0
click at [547, 347] on div at bounding box center [549, 348] width 22 height 22
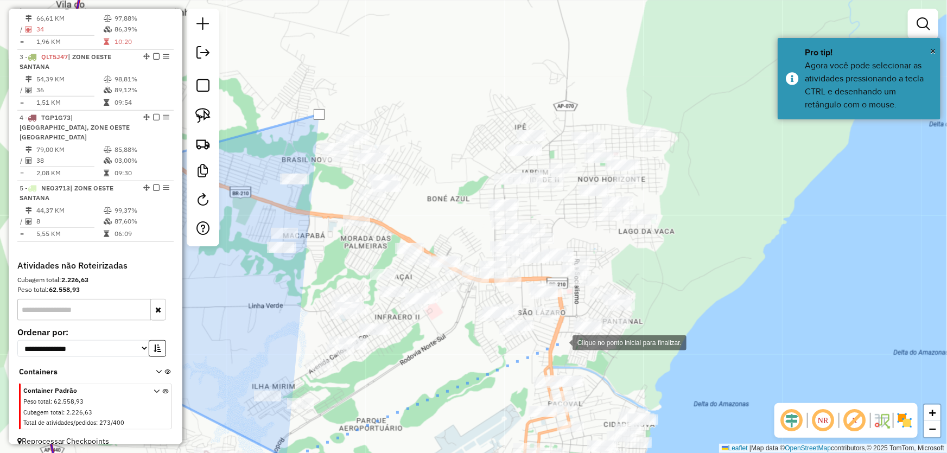
click at [563, 340] on div at bounding box center [562, 342] width 22 height 22
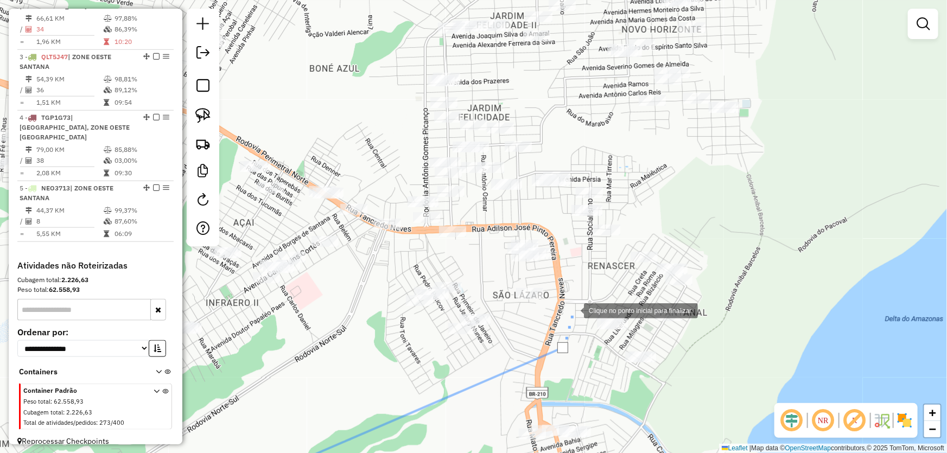
click at [573, 310] on div at bounding box center [573, 310] width 22 height 22
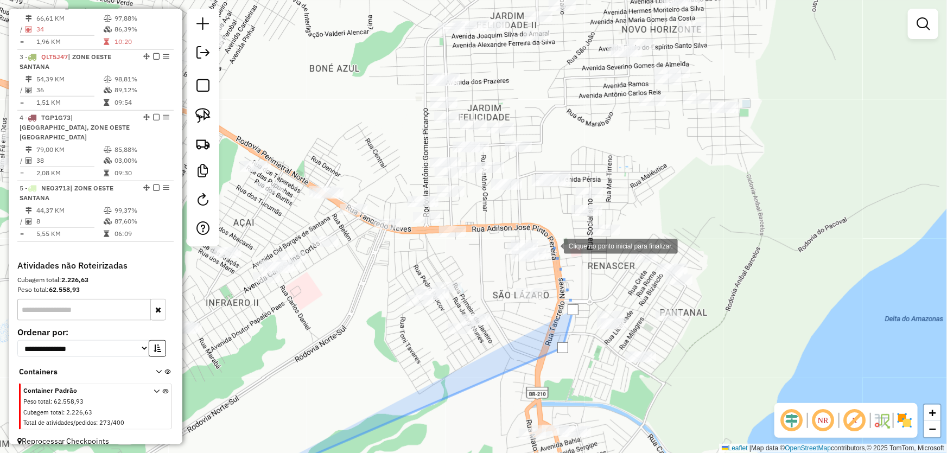
click at [553, 245] on div at bounding box center [553, 245] width 22 height 22
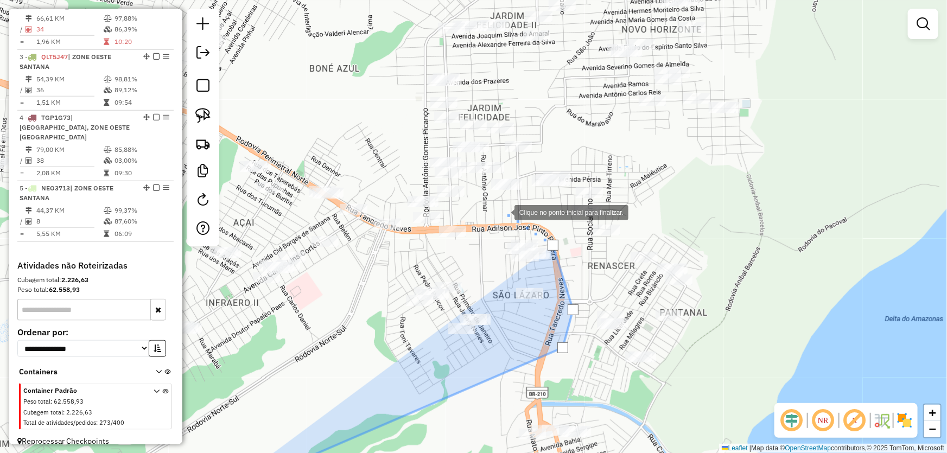
click at [503, 212] on div at bounding box center [504, 212] width 22 height 22
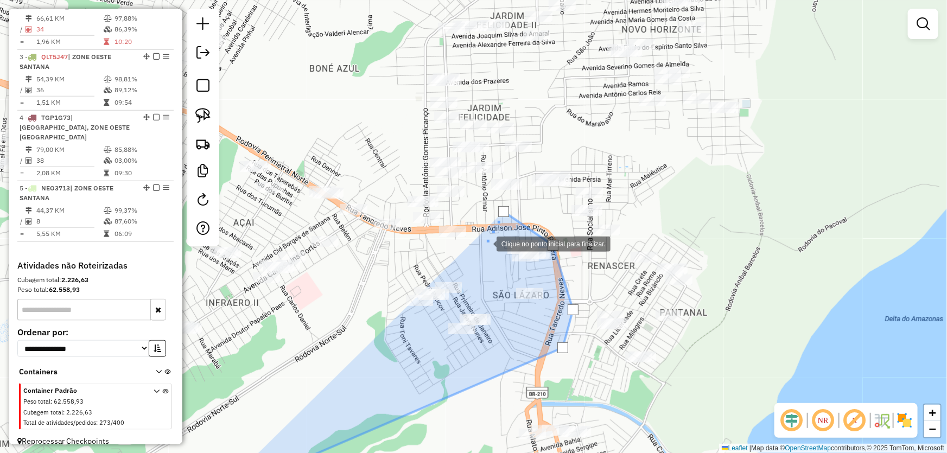
click at [486, 243] on div at bounding box center [486, 243] width 22 height 22
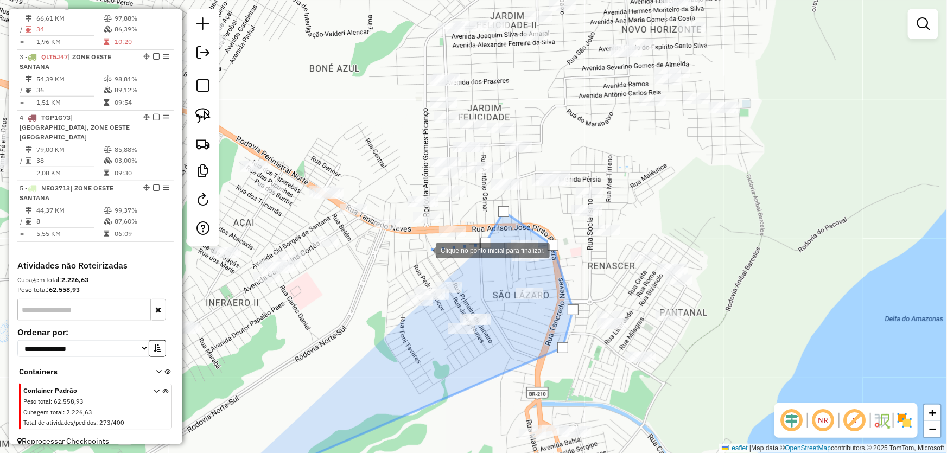
click at [425, 250] on div at bounding box center [425, 250] width 22 height 22
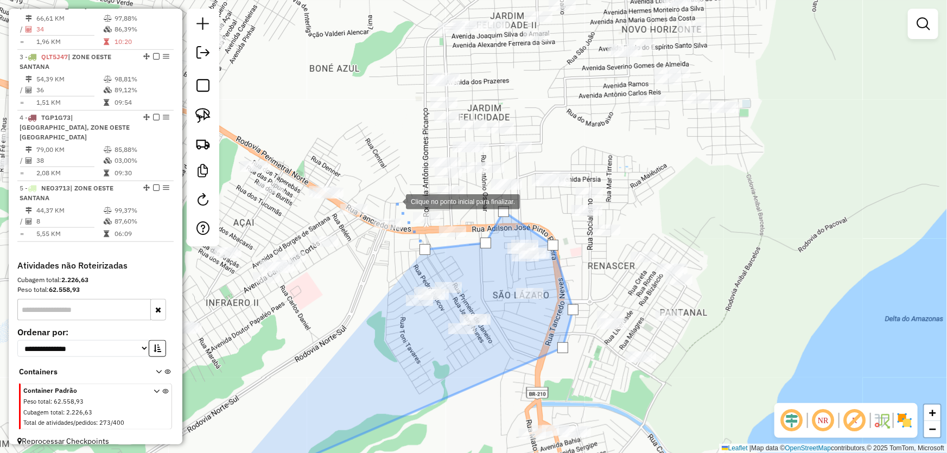
click at [395, 199] on div at bounding box center [395, 201] width 22 height 22
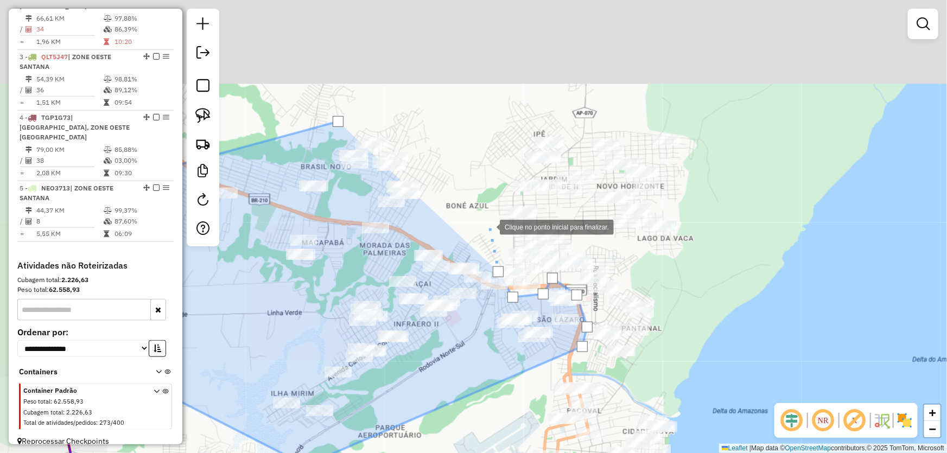
drag, startPoint x: 361, startPoint y: 98, endPoint x: 528, endPoint y: 250, distance: 225.8
click at [500, 237] on div at bounding box center [489, 226] width 22 height 22
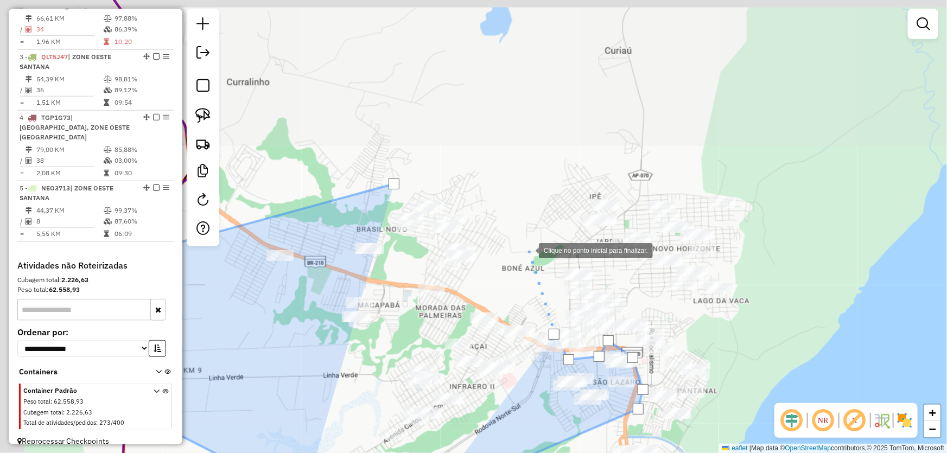
click at [517, 239] on div at bounding box center [528, 250] width 22 height 22
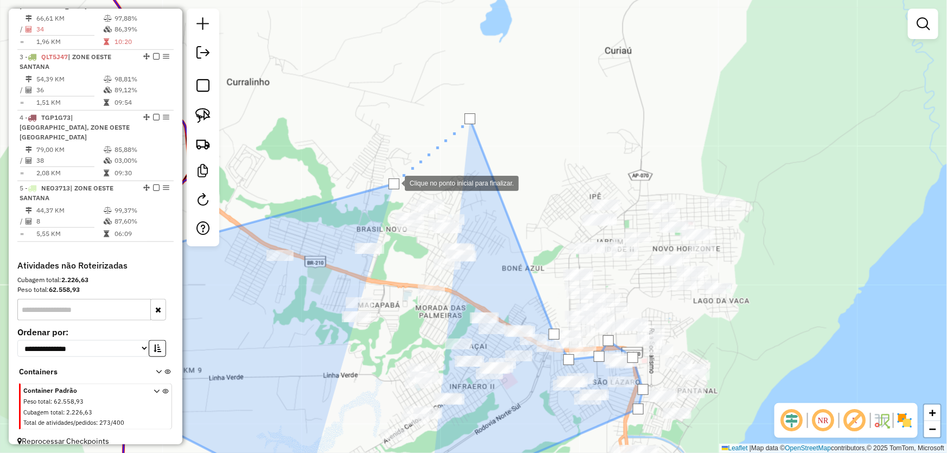
click at [394, 182] on div at bounding box center [393, 184] width 11 height 11
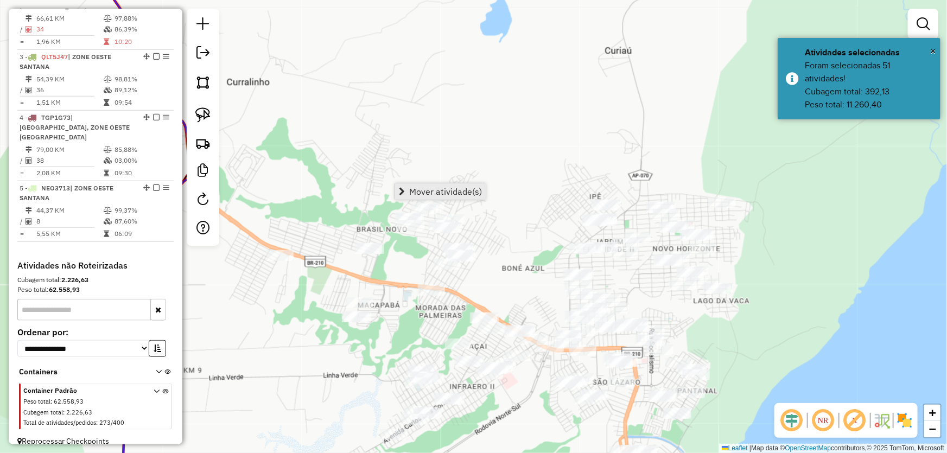
drag, startPoint x: 409, startPoint y: 184, endPoint x: 426, endPoint y: 186, distance: 18.0
click at [426, 187] on span "Mover atividade(s)" at bounding box center [445, 191] width 73 height 9
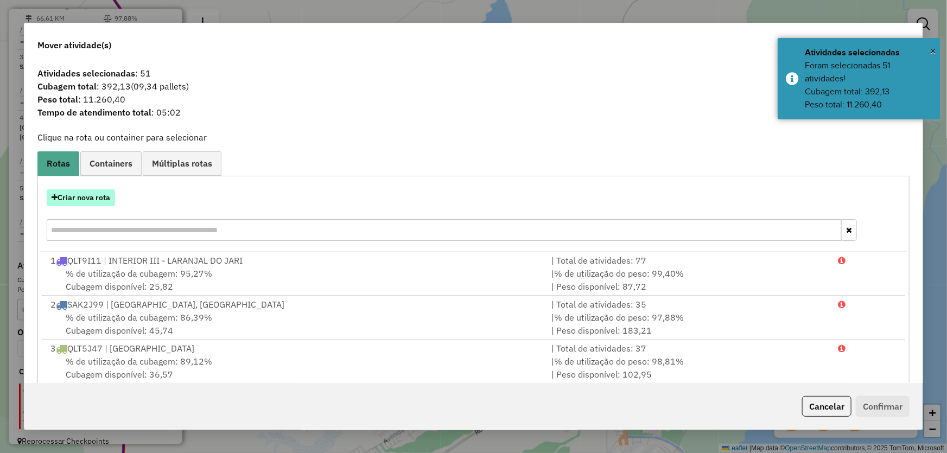
click at [111, 203] on button "Criar nova rota" at bounding box center [81, 197] width 68 height 17
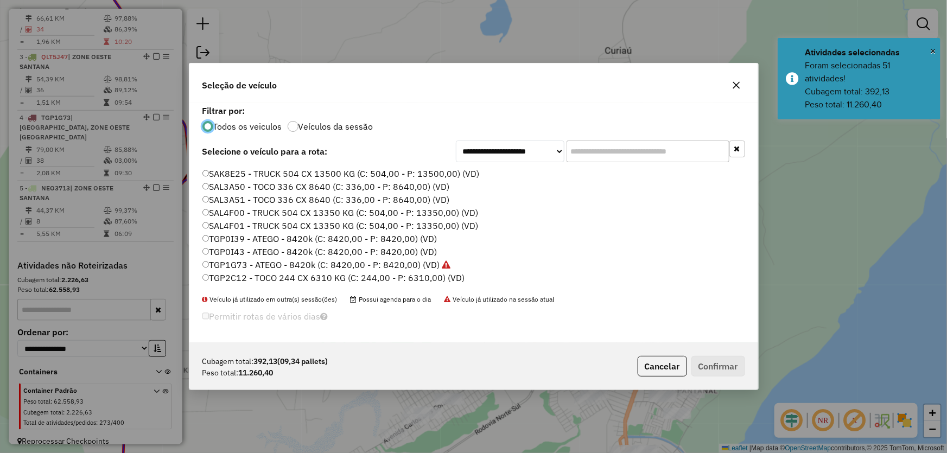
scroll to position [258, 0]
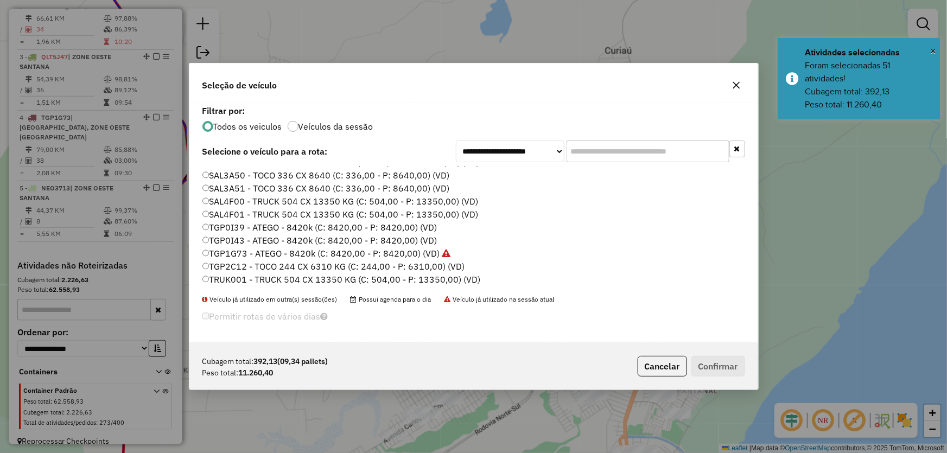
click at [229, 225] on label "TGP0I39 - ATEGO - 8420k (C: 8420,00 - P: 8420,00) (VD)" at bounding box center [319, 227] width 235 height 13
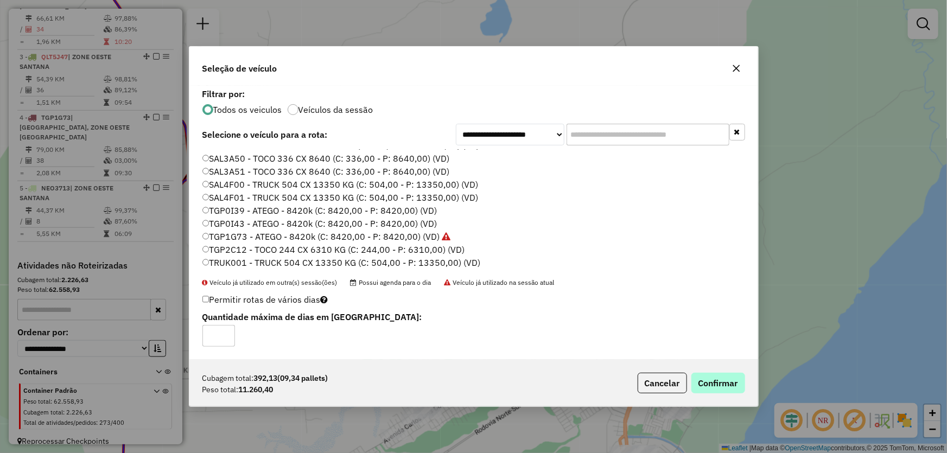
click at [729, 372] on div "Cubagem total: 392,13 (09,34 pallets) Peso total: 11.260,40 Cancelar Confirmar" at bounding box center [473, 383] width 569 height 47
click at [727, 376] on button "Confirmar" at bounding box center [718, 383] width 54 height 21
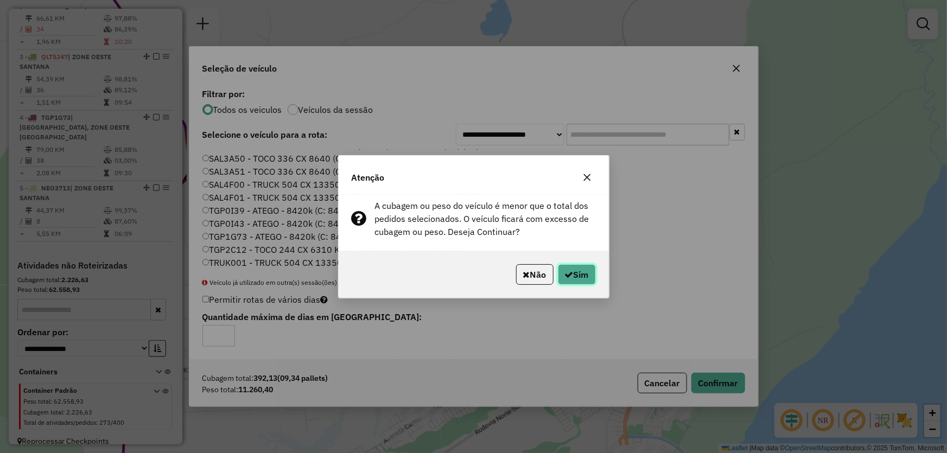
click at [566, 271] on icon "button" at bounding box center [569, 274] width 9 height 9
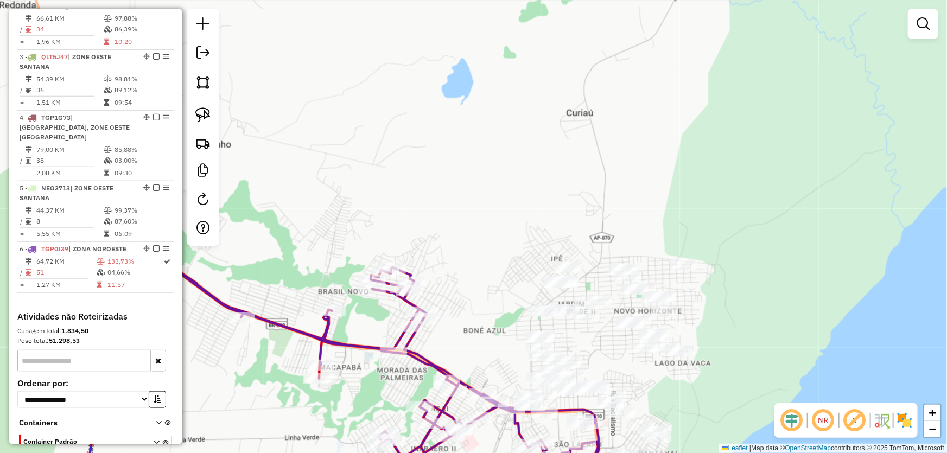
drag, startPoint x: 486, startPoint y: 155, endPoint x: 447, endPoint y: 237, distance: 91.0
click at [431, 245] on div "Janela de atendimento Grade de atendimento Capacidade Transportadoras Veículos …" at bounding box center [473, 226] width 947 height 453
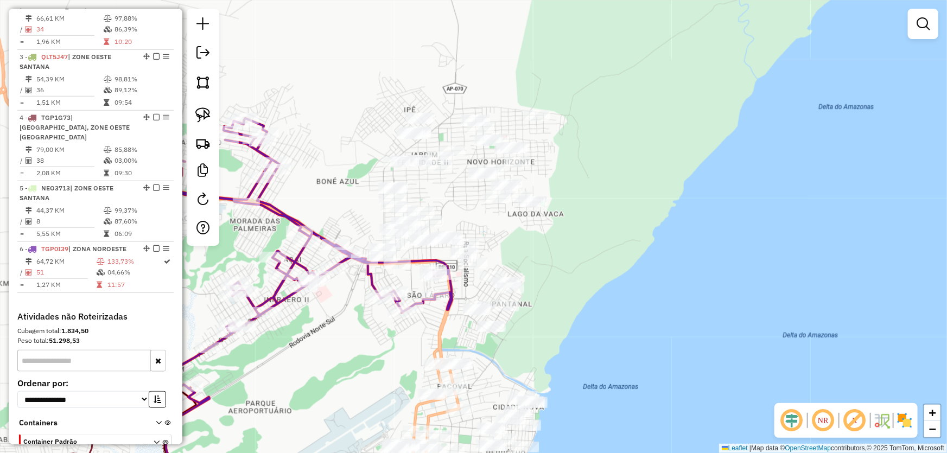
drag, startPoint x: 526, startPoint y: 251, endPoint x: 638, endPoint y: 330, distance: 136.2
click at [638, 330] on div "Janela de atendimento Grade de atendimento Capacidade Transportadoras Veículos …" at bounding box center [473, 226] width 947 height 453
click at [210, 81] on img at bounding box center [202, 82] width 15 height 15
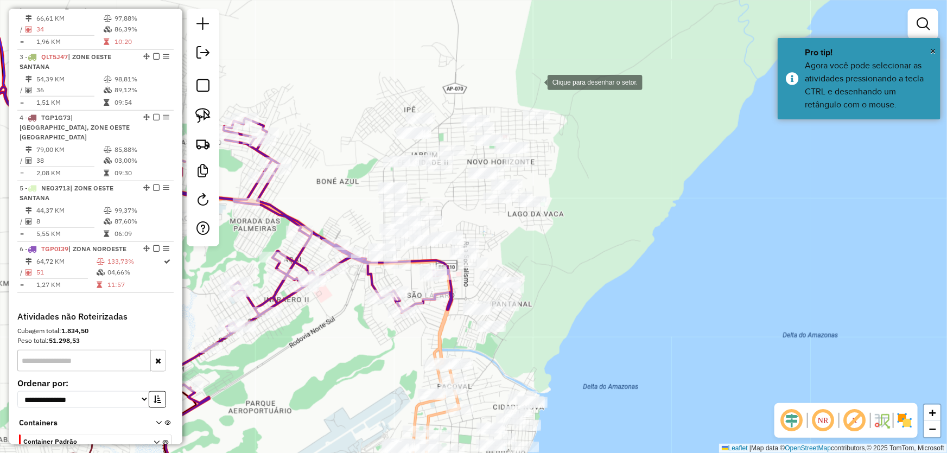
click at [537, 81] on div at bounding box center [537, 82] width 22 height 22
click at [466, 80] on div at bounding box center [477, 82] width 22 height 22
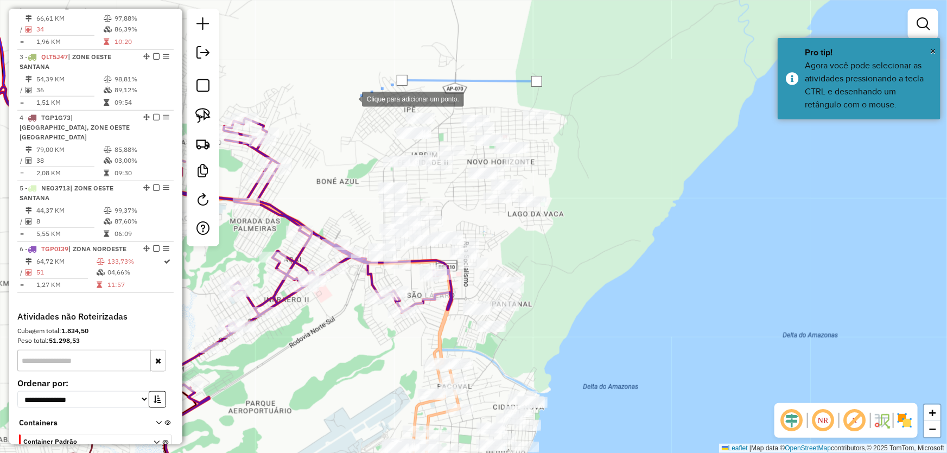
click at [351, 98] on div at bounding box center [351, 98] width 22 height 22
click at [348, 219] on div at bounding box center [348, 216] width 22 height 22
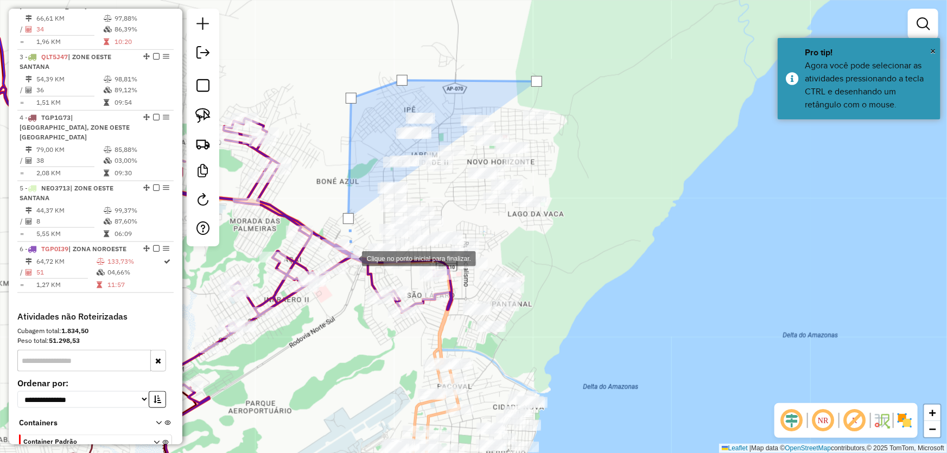
click at [360, 269] on div at bounding box center [351, 258] width 22 height 22
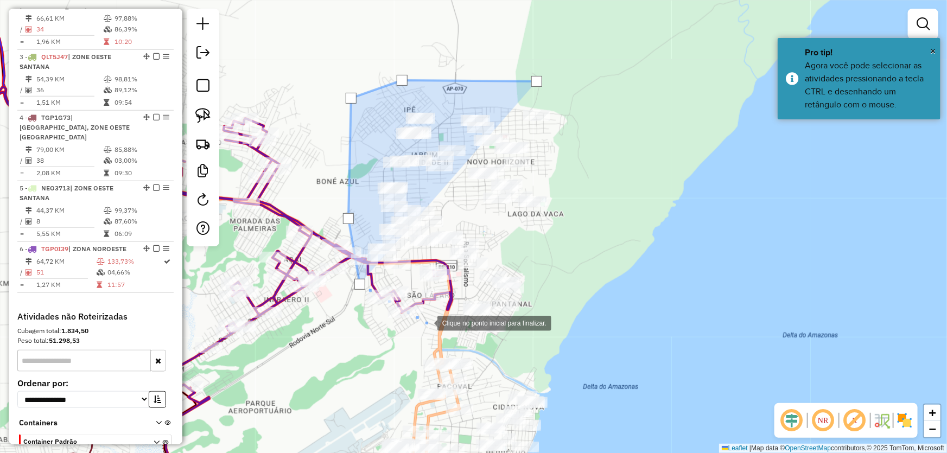
click at [426, 322] on div at bounding box center [427, 322] width 22 height 22
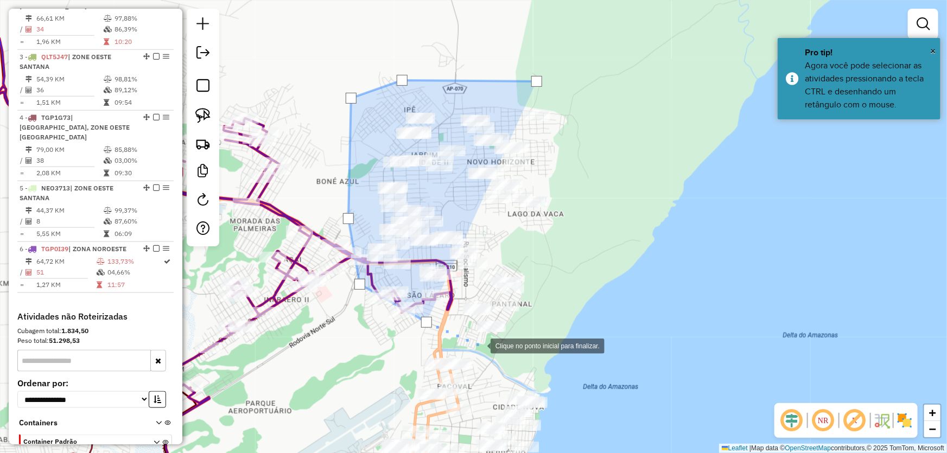
click at [480, 345] on div at bounding box center [480, 345] width 22 height 22
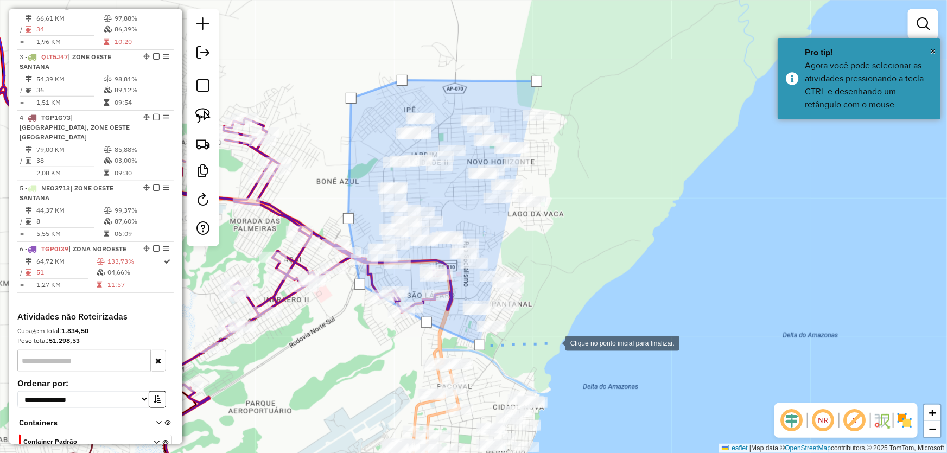
click at [557, 342] on div at bounding box center [555, 343] width 22 height 22
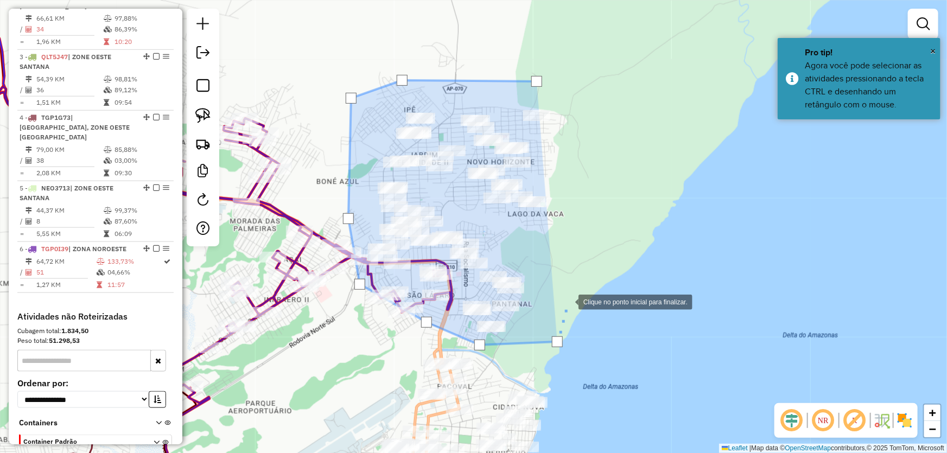
click at [578, 290] on div at bounding box center [568, 301] width 22 height 22
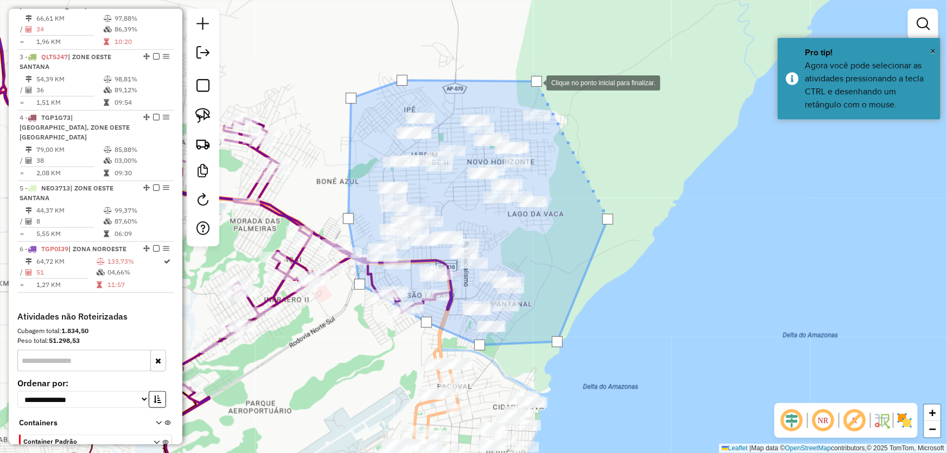
click at [536, 82] on div at bounding box center [536, 81] width 11 height 11
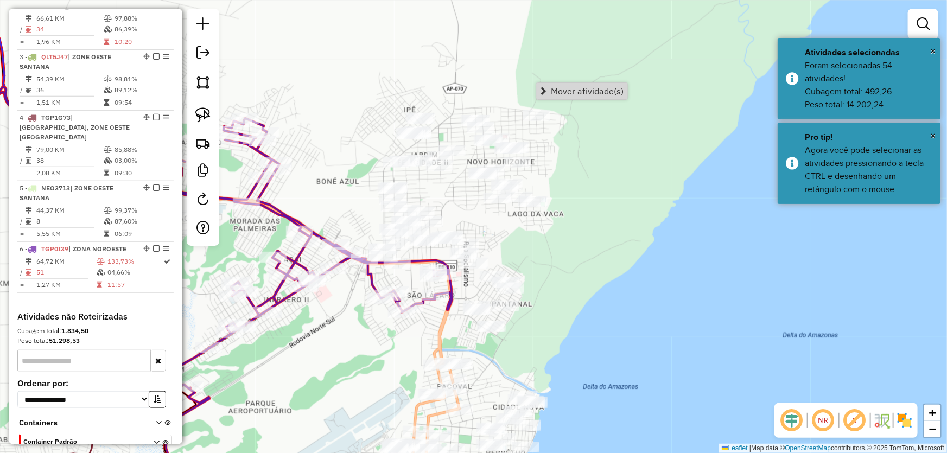
click at [547, 88] on link "Mover atividade(s)" at bounding box center [582, 91] width 91 height 16
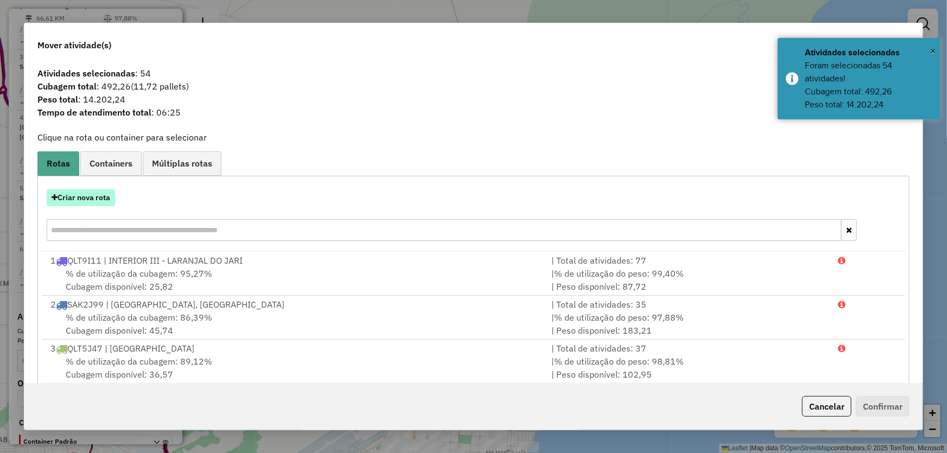
click at [104, 193] on button "Criar nova rota" at bounding box center [81, 197] width 68 height 17
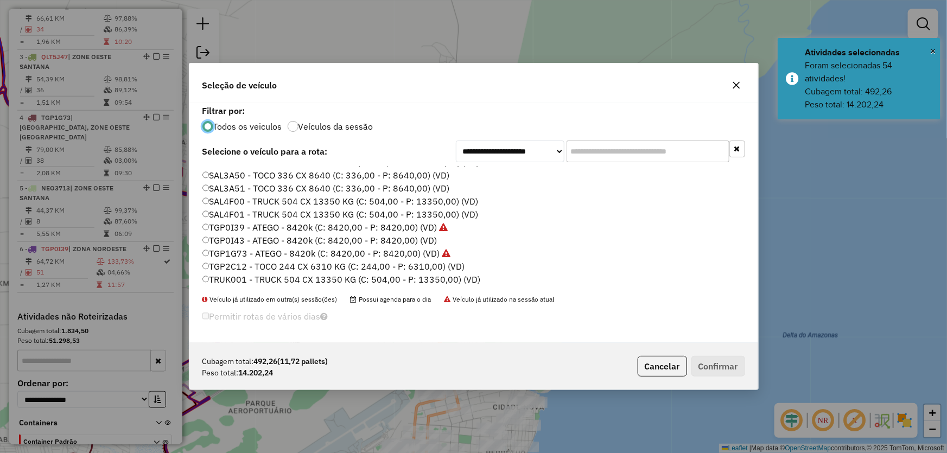
scroll to position [208, 0]
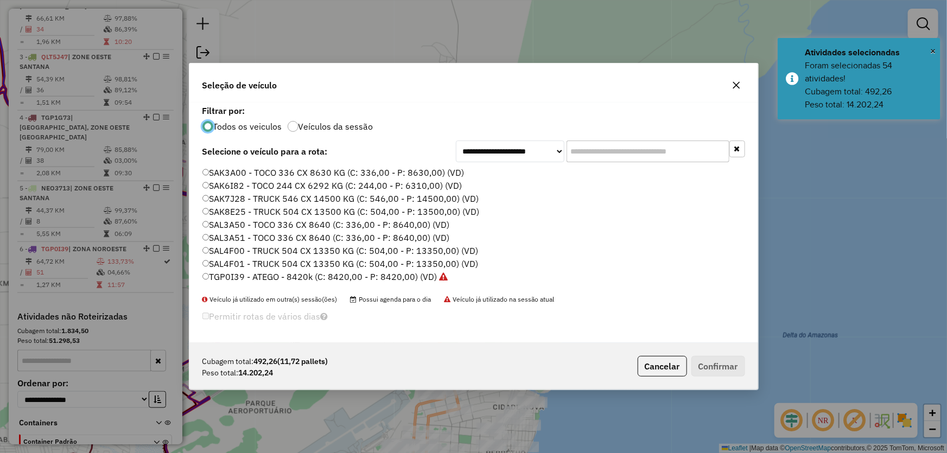
drag, startPoint x: 249, startPoint y: 224, endPoint x: 258, endPoint y: 228, distance: 9.7
click at [248, 224] on label "SAL3A50 - TOCO 336 CX 8640 (C: 336,00 - P: 8640,00) (VD)" at bounding box center [325, 224] width 247 height 13
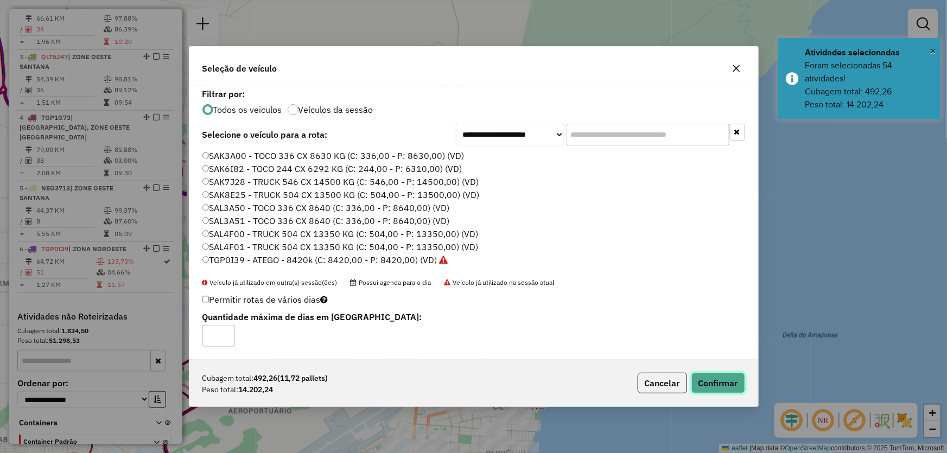
click at [705, 378] on button "Confirmar" at bounding box center [718, 383] width 54 height 21
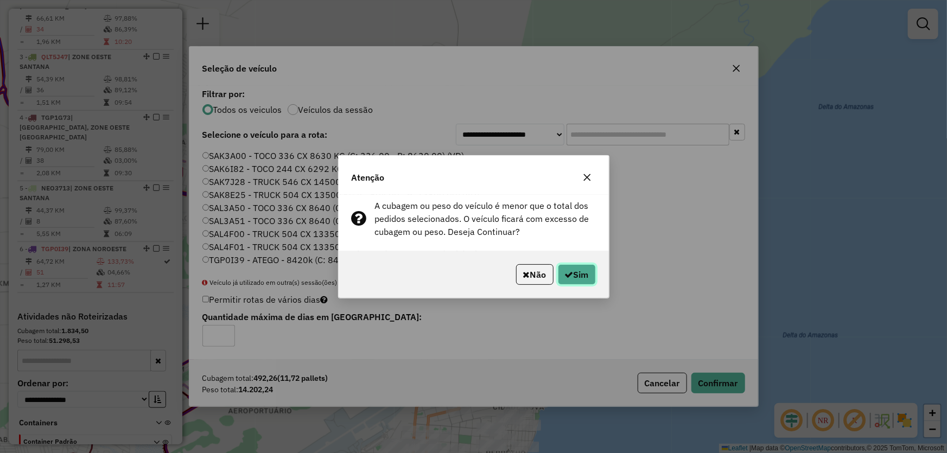
click at [589, 277] on button "Sim" at bounding box center [577, 274] width 38 height 21
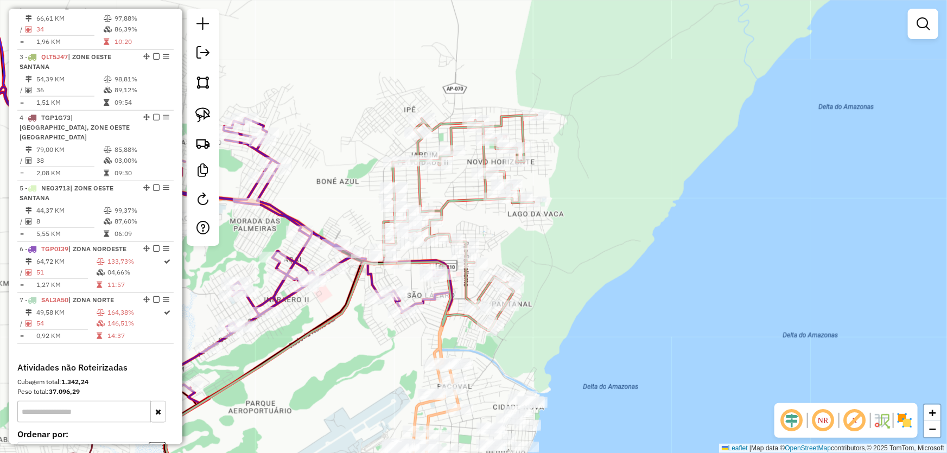
drag, startPoint x: 656, startPoint y: 309, endPoint x: 643, endPoint y: 132, distance: 177.9
click at [645, 136] on div "Janela de atendimento Grade de atendimento Capacidade Transportadoras Veículos …" at bounding box center [473, 226] width 947 height 453
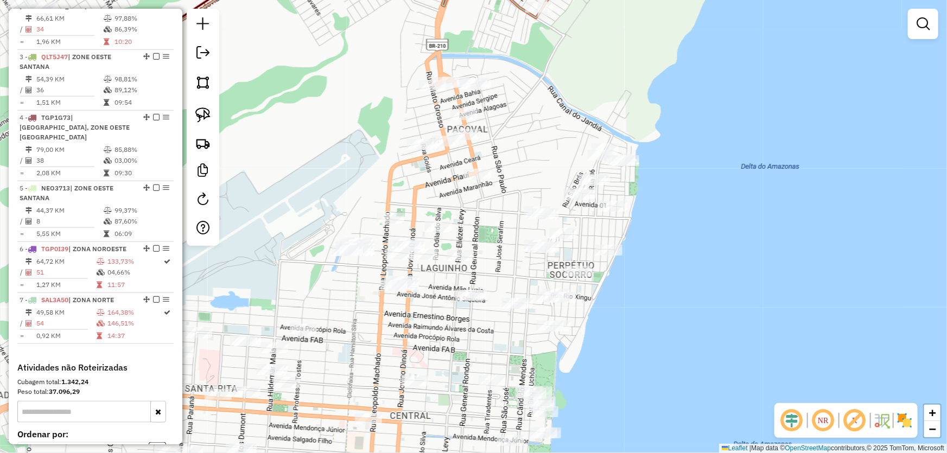
drag, startPoint x: 565, startPoint y: 168, endPoint x: 769, endPoint y: 109, distance: 212.0
click at [769, 109] on div "Janela de atendimento Grade de atendimento Capacidade Transportadoras Veículos …" at bounding box center [473, 226] width 947 height 453
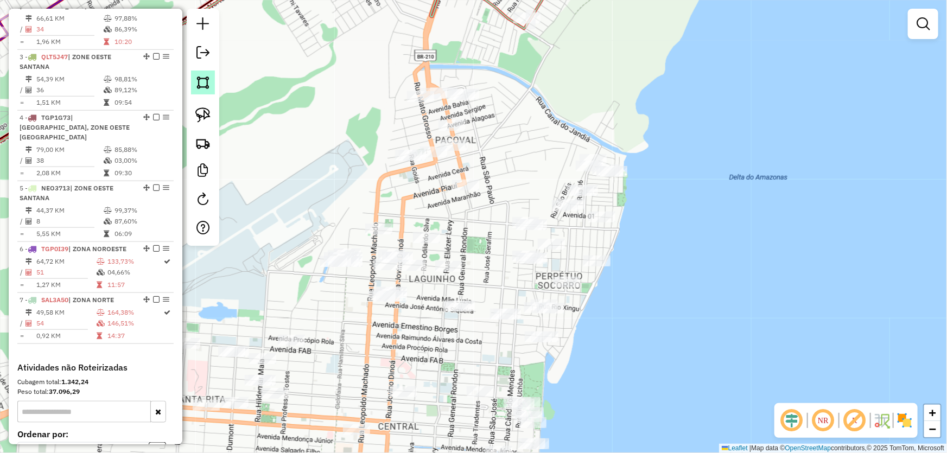
click at [202, 88] on img at bounding box center [202, 82] width 15 height 15
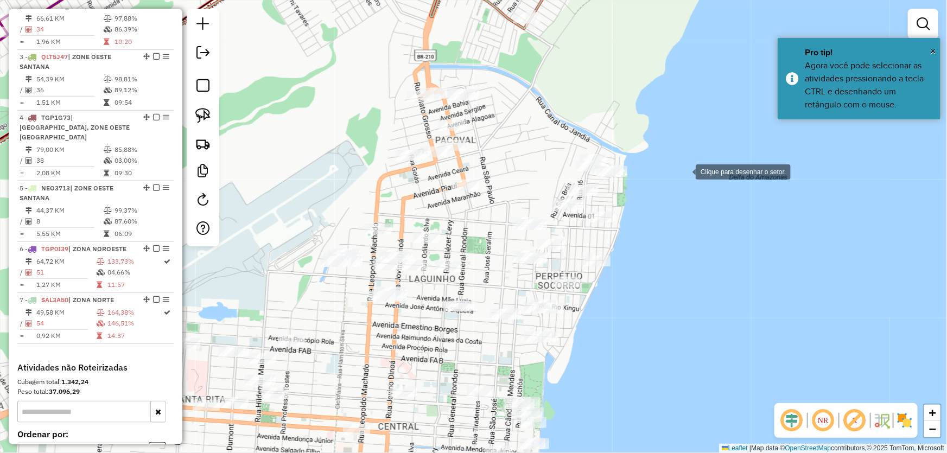
click at [685, 171] on div at bounding box center [685, 171] width 22 height 22
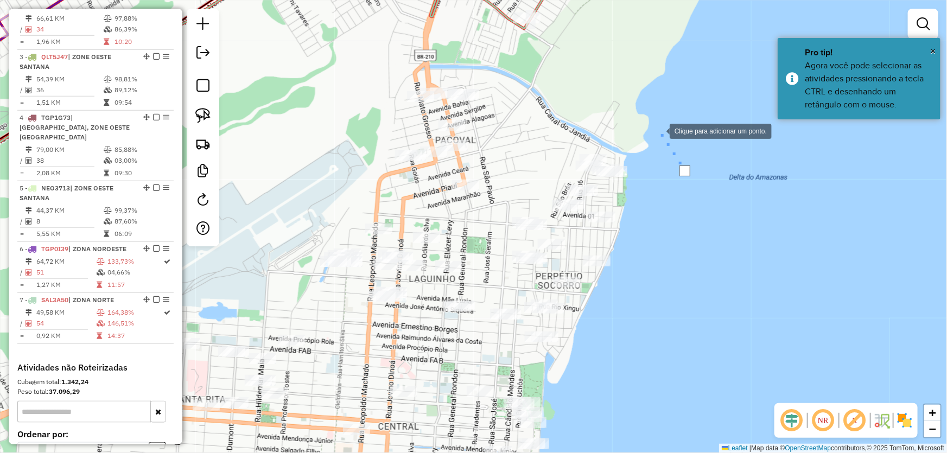
click at [648, 119] on div at bounding box center [659, 130] width 22 height 22
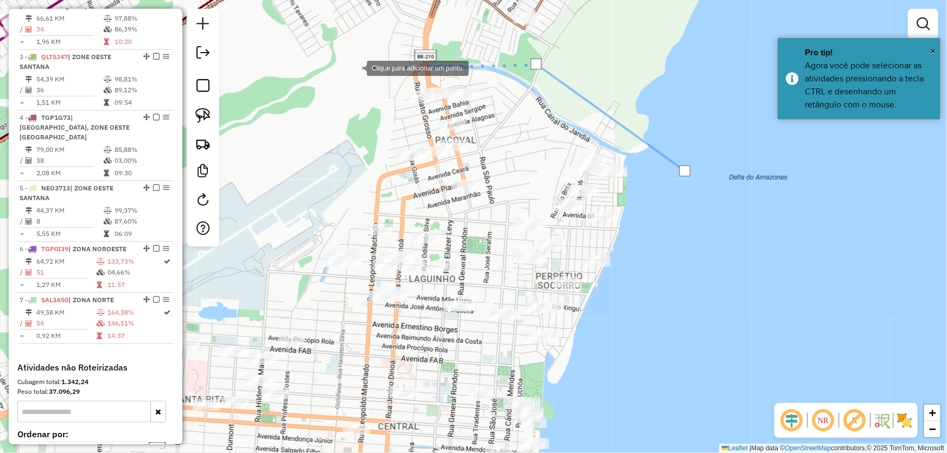
click at [355, 67] on div at bounding box center [356, 67] width 22 height 22
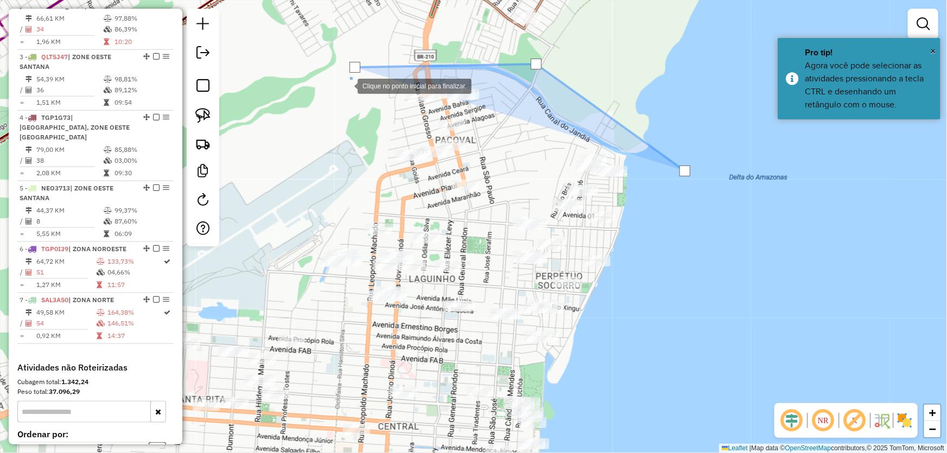
click at [336, 96] on div at bounding box center [347, 85] width 22 height 22
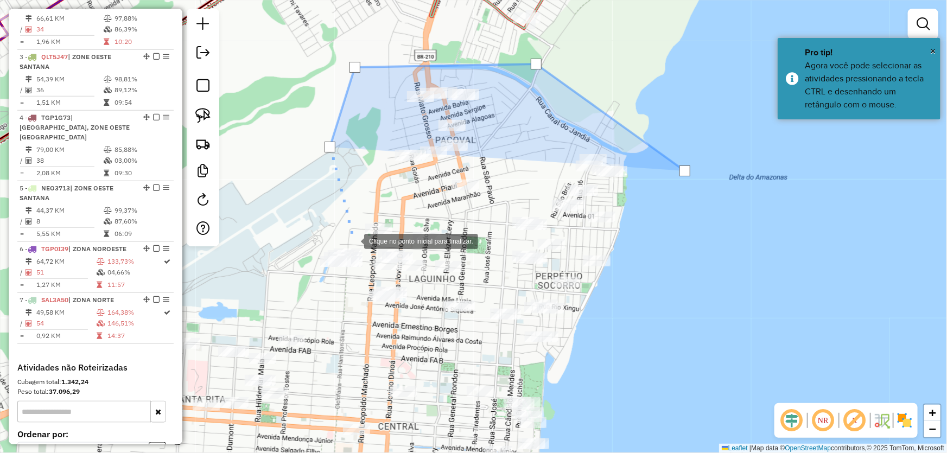
click at [353, 240] on div at bounding box center [353, 241] width 22 height 22
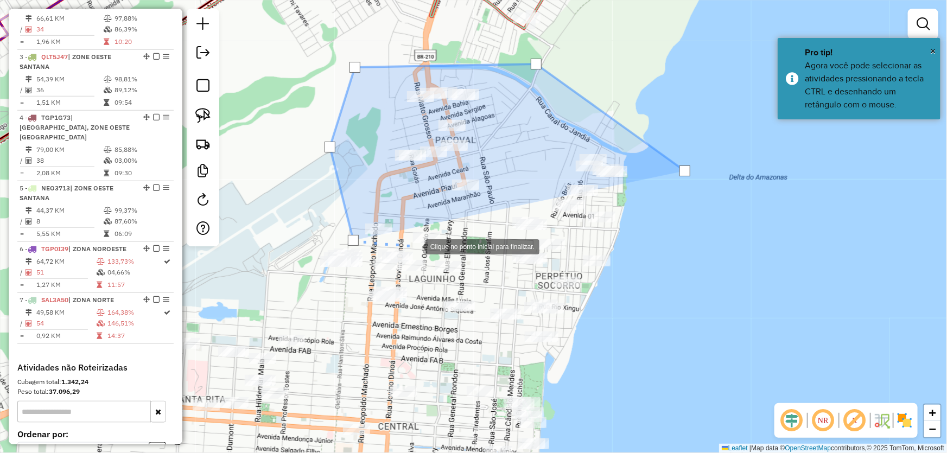
click at [415, 246] on div at bounding box center [415, 246] width 22 height 22
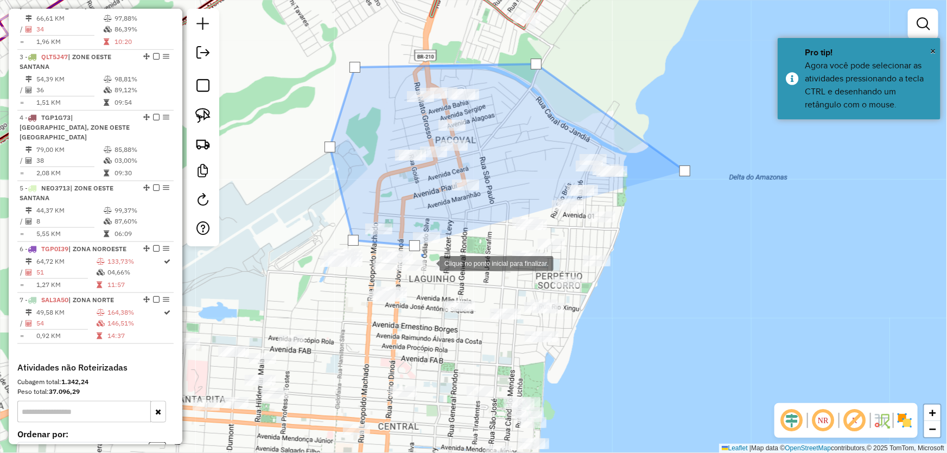
click at [430, 265] on div at bounding box center [429, 263] width 22 height 22
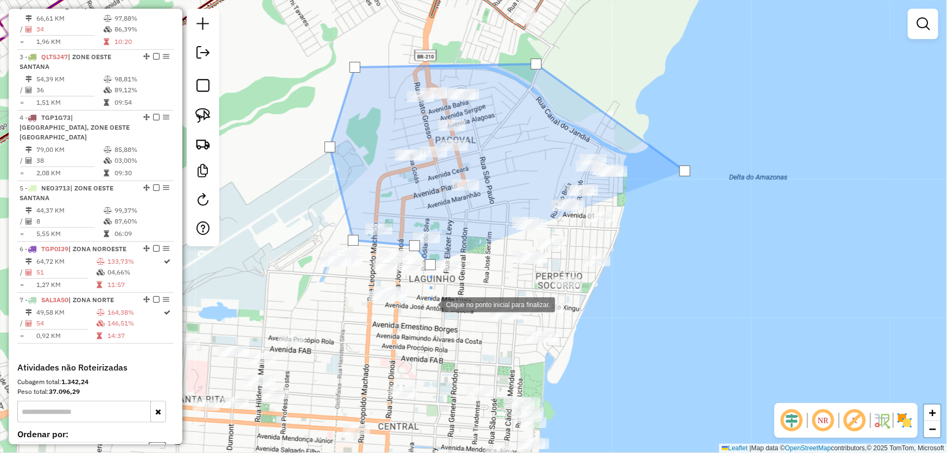
click at [430, 304] on div at bounding box center [430, 304] width 22 height 22
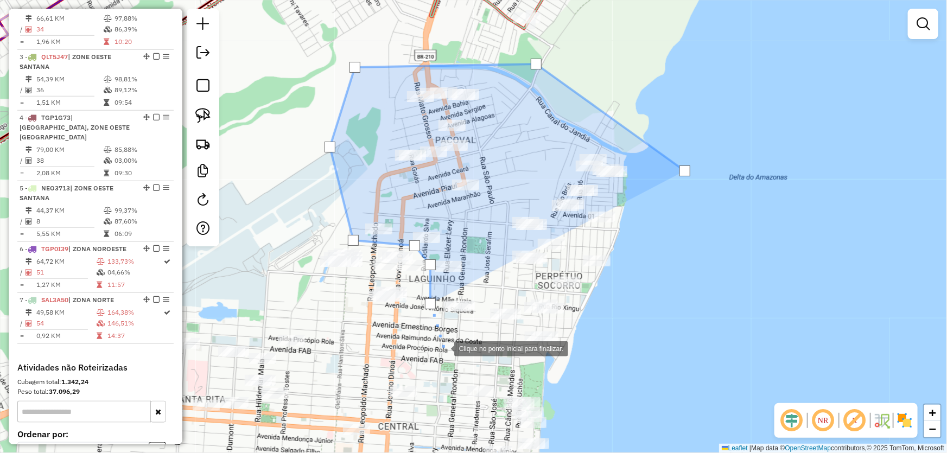
click at [443, 348] on div at bounding box center [443, 348] width 22 height 22
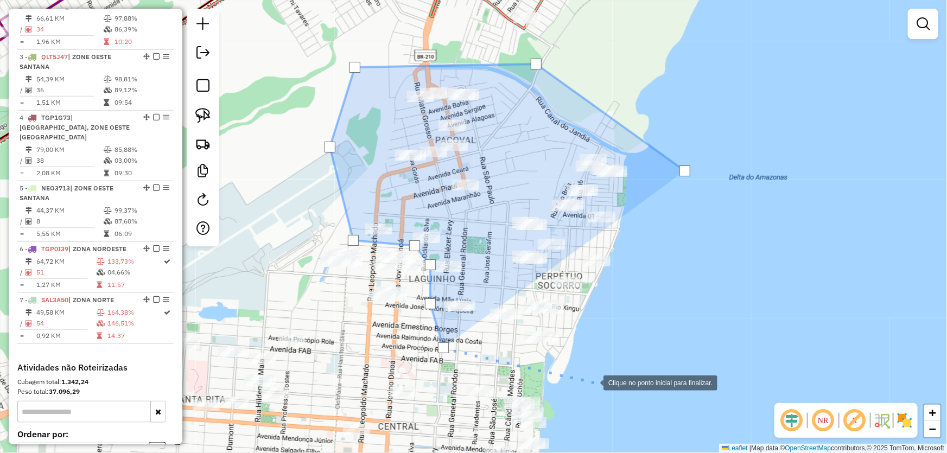
click at [603, 384] on div at bounding box center [593, 382] width 22 height 22
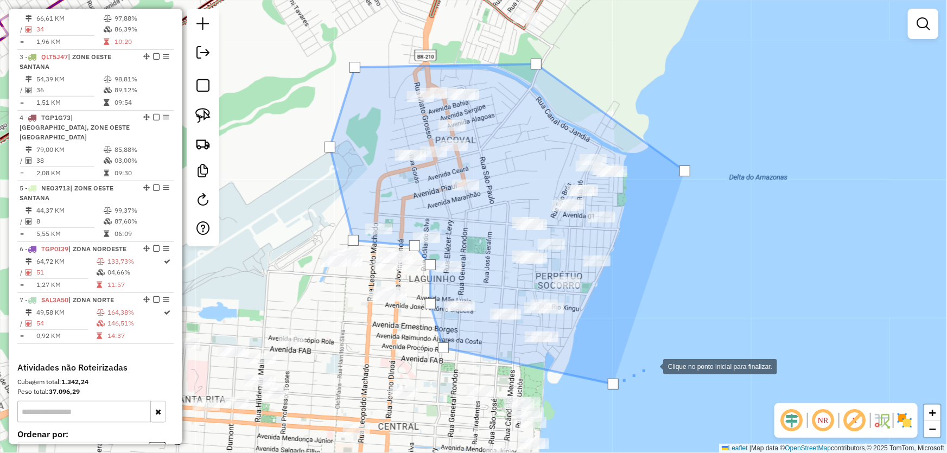
click at [663, 355] on div at bounding box center [652, 366] width 22 height 22
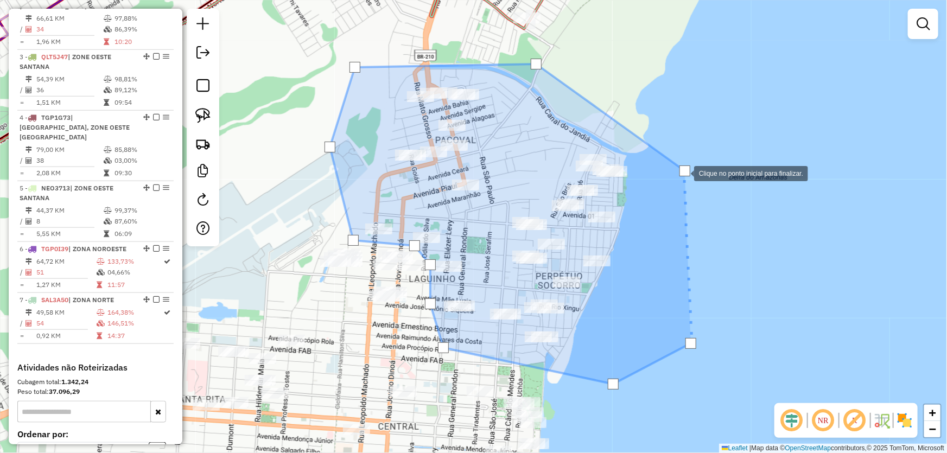
click at [683, 173] on div at bounding box center [684, 170] width 11 height 11
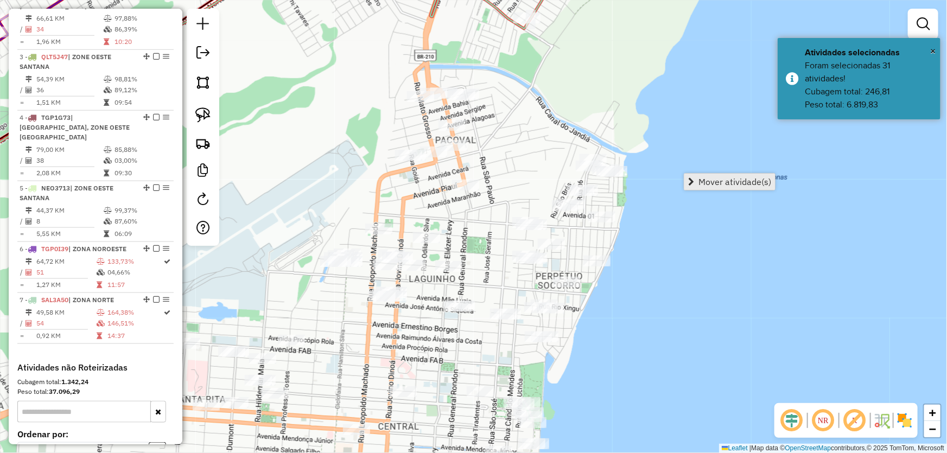
click at [700, 180] on span "Mover atividade(s)" at bounding box center [734, 181] width 73 height 9
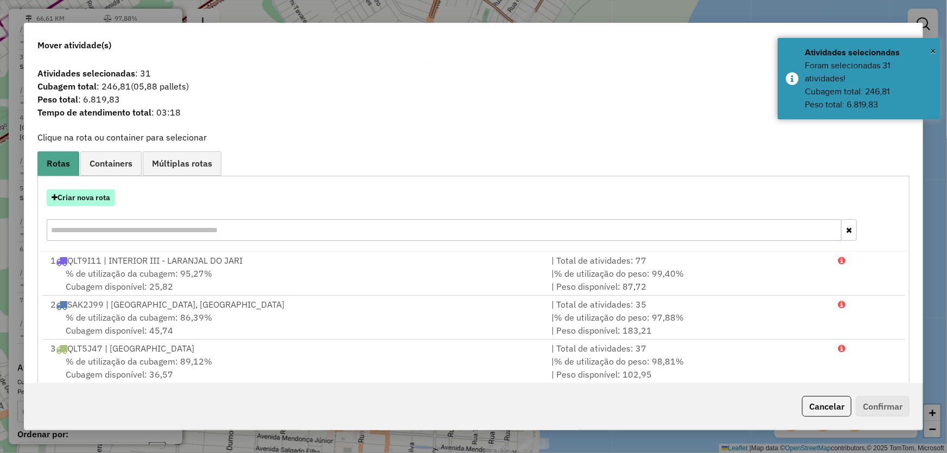
click at [80, 192] on button "Criar nova rota" at bounding box center [81, 197] width 68 height 17
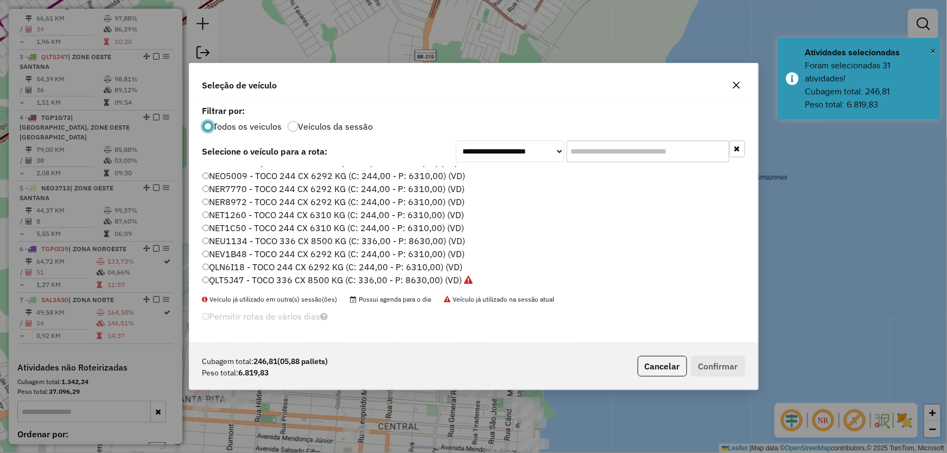
scroll to position [148, 0]
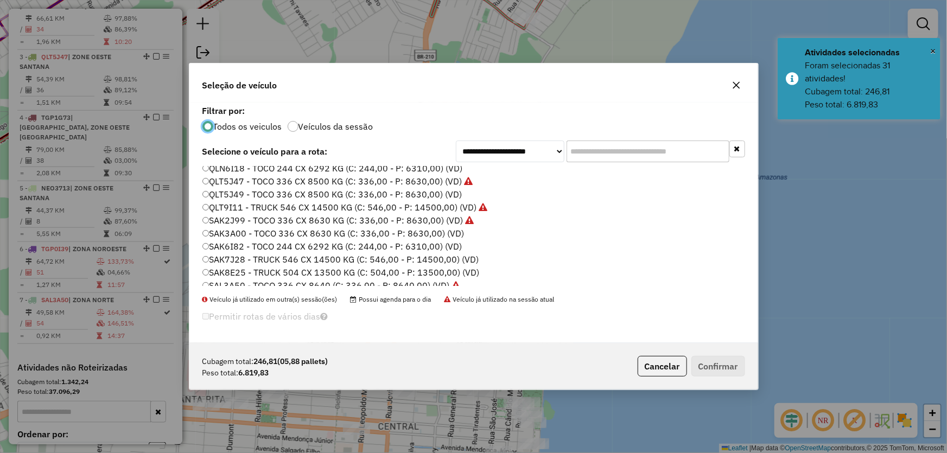
click at [242, 232] on label "SAK3A00 - TOCO 336 CX 8630 KG (C: 336,00 - P: 8630,00) (VD)" at bounding box center [333, 233] width 262 height 13
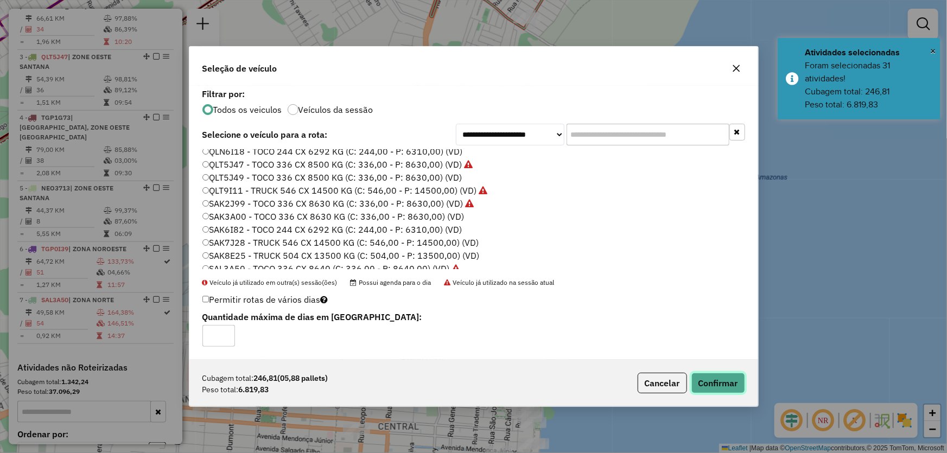
drag, startPoint x: 715, startPoint y: 383, endPoint x: 705, endPoint y: 377, distance: 11.0
click at [713, 383] on button "Confirmar" at bounding box center [718, 383] width 54 height 21
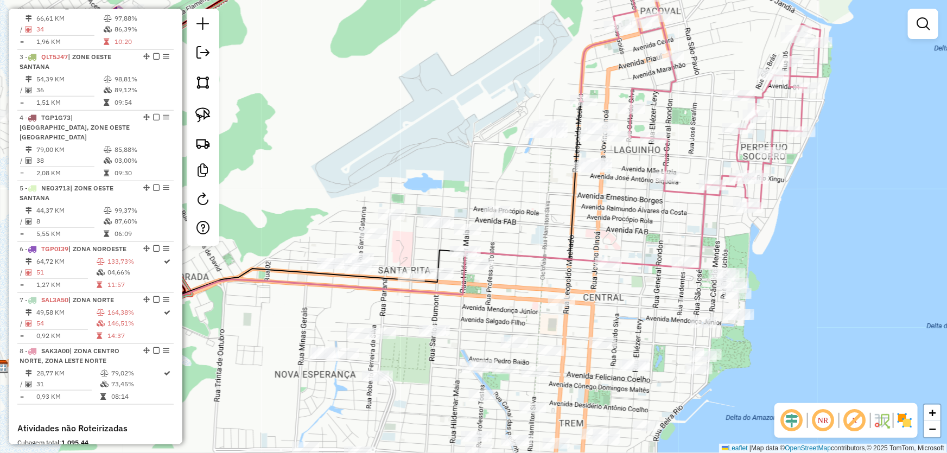
drag, startPoint x: 259, startPoint y: 275, endPoint x: 460, endPoint y: 146, distance: 238.6
click at [460, 146] on div "Janela de atendimento Grade de atendimento Capacidade Transportadoras Veículos …" at bounding box center [473, 226] width 947 height 453
click at [212, 78] on link at bounding box center [203, 83] width 24 height 24
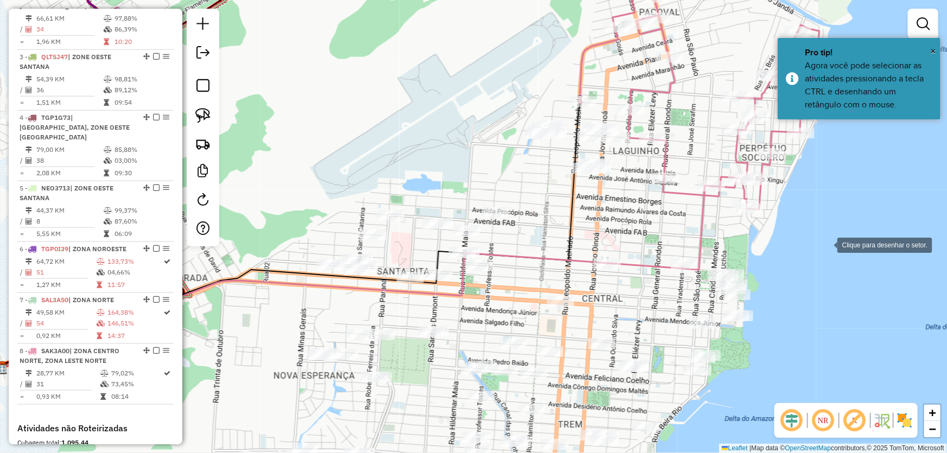
click at [825, 245] on div at bounding box center [826, 244] width 22 height 22
click at [665, 104] on div at bounding box center [665, 104] width 22 height 22
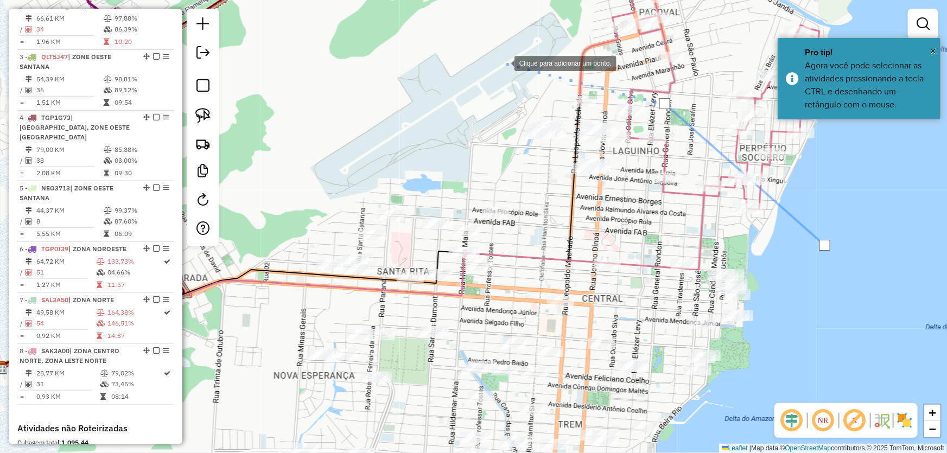
click at [503, 62] on div at bounding box center [504, 63] width 22 height 22
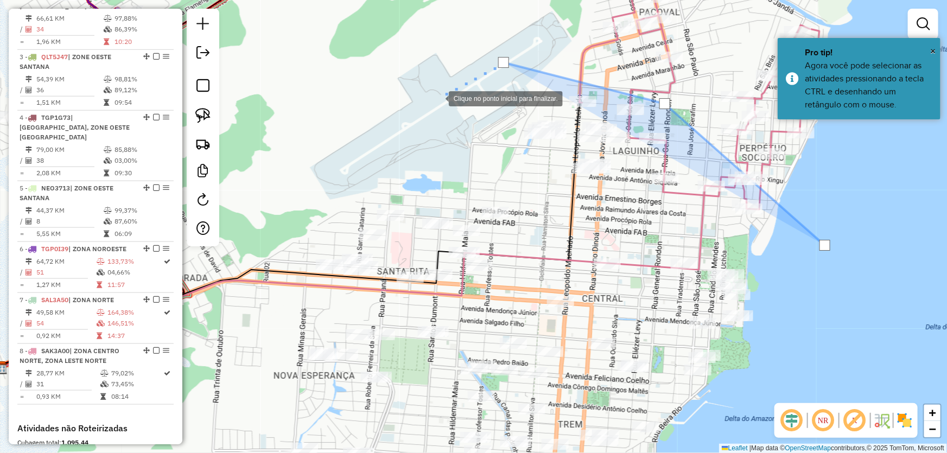
click at [427, 109] on div at bounding box center [438, 98] width 22 height 22
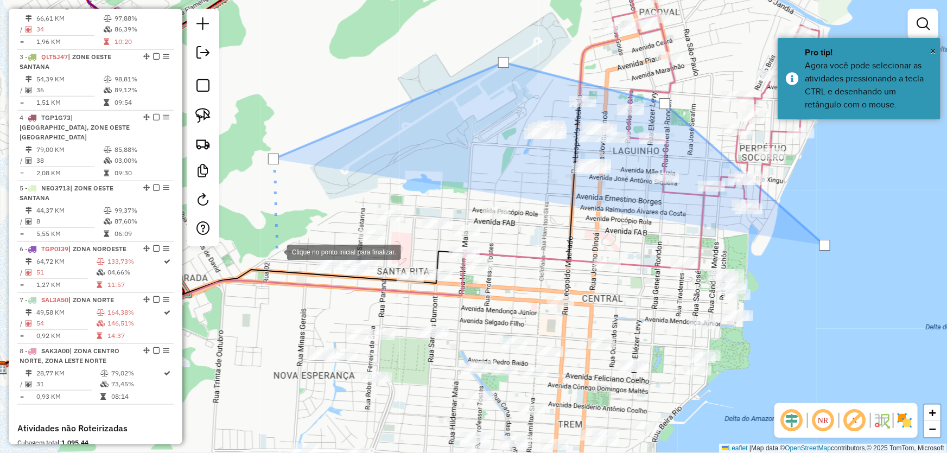
click at [276, 251] on div at bounding box center [276, 251] width 22 height 22
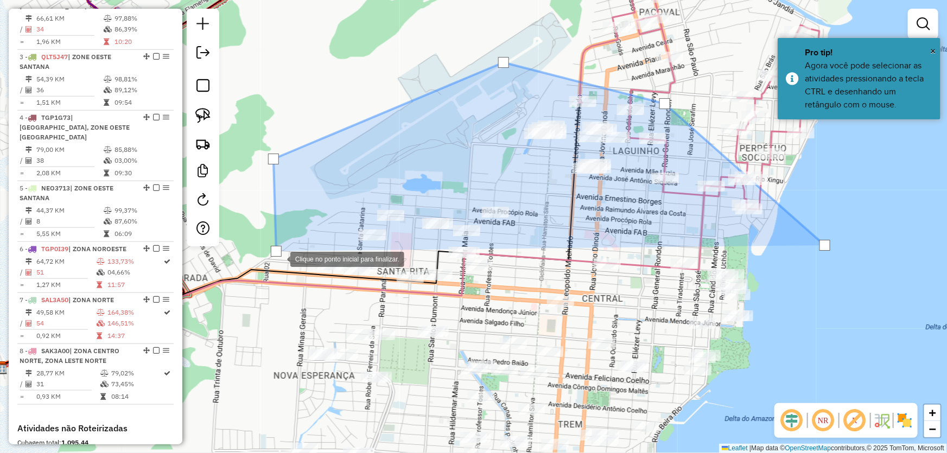
click at [282, 264] on div at bounding box center [280, 258] width 22 height 22
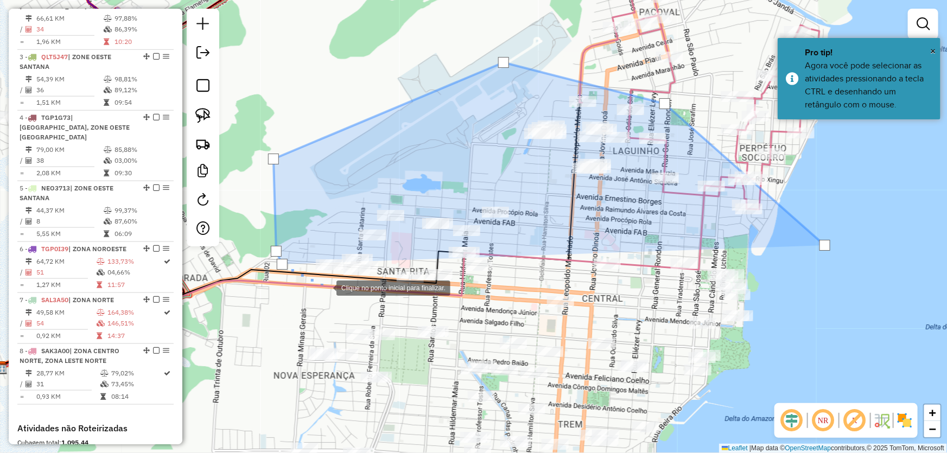
click at [326, 287] on div at bounding box center [326, 287] width 22 height 22
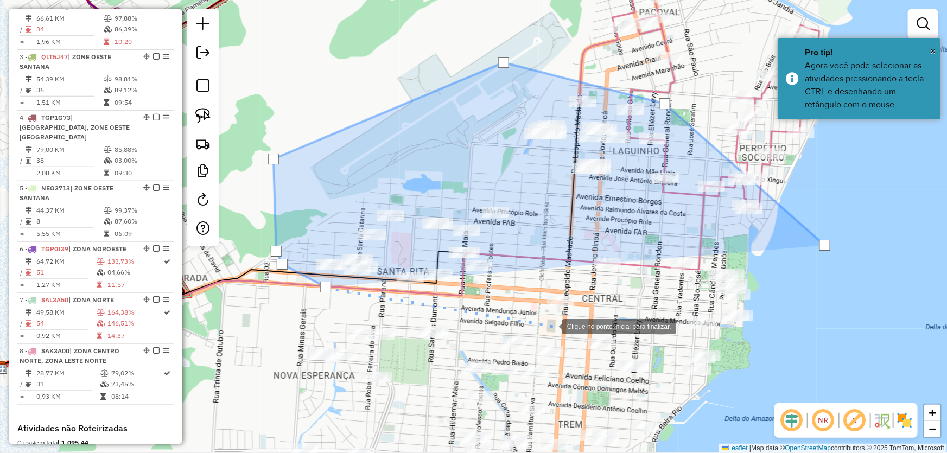
click at [551, 326] on div at bounding box center [551, 326] width 22 height 22
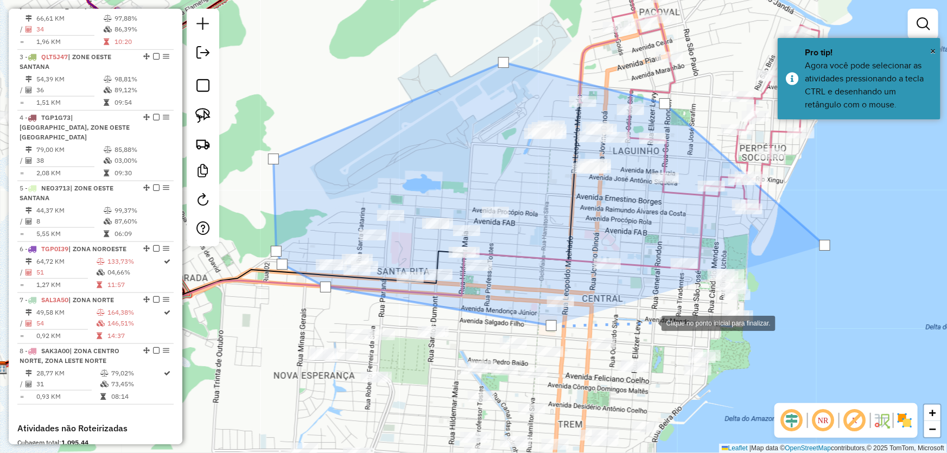
click at [651, 322] on div at bounding box center [651, 322] width 22 height 22
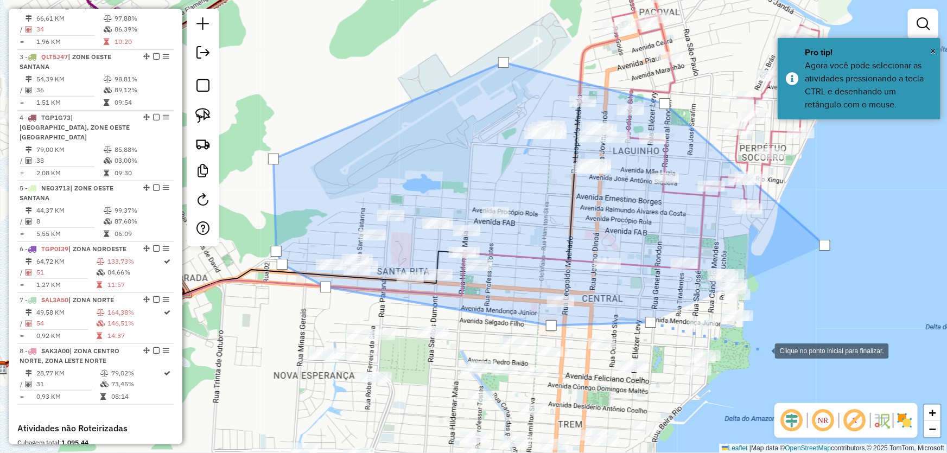
click at [764, 350] on div at bounding box center [764, 350] width 22 height 22
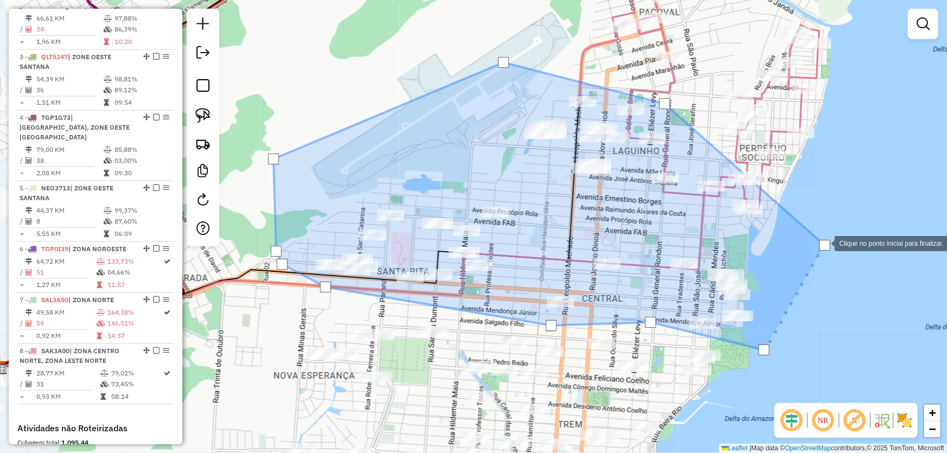
click at [825, 243] on div at bounding box center [824, 245] width 11 height 11
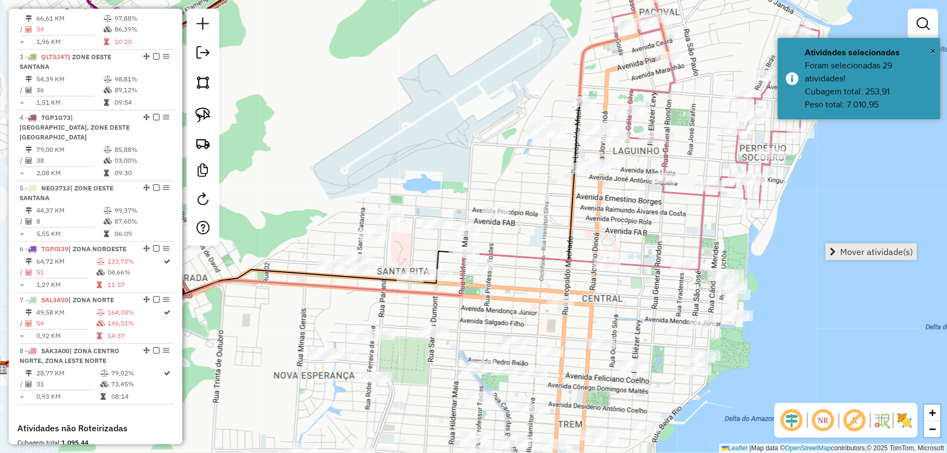
click at [845, 248] on span "Mover atividade(s)" at bounding box center [876, 251] width 73 height 9
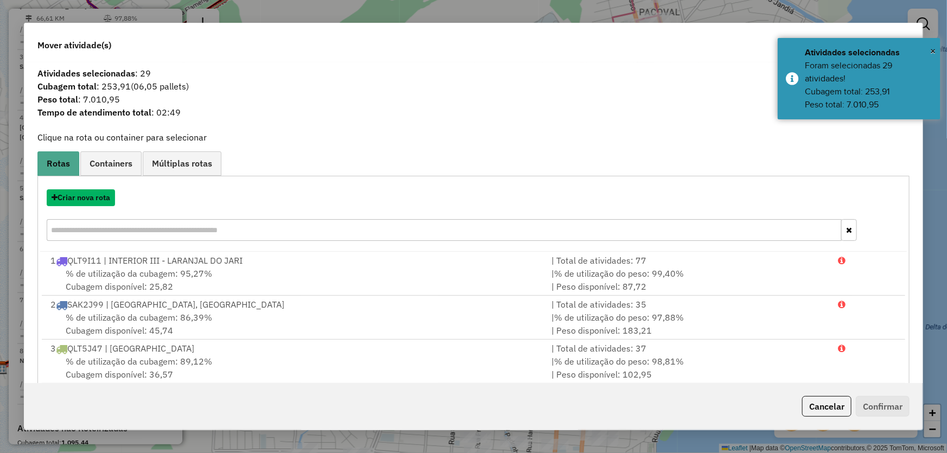
click at [77, 199] on button "Criar nova rota" at bounding box center [81, 197] width 68 height 17
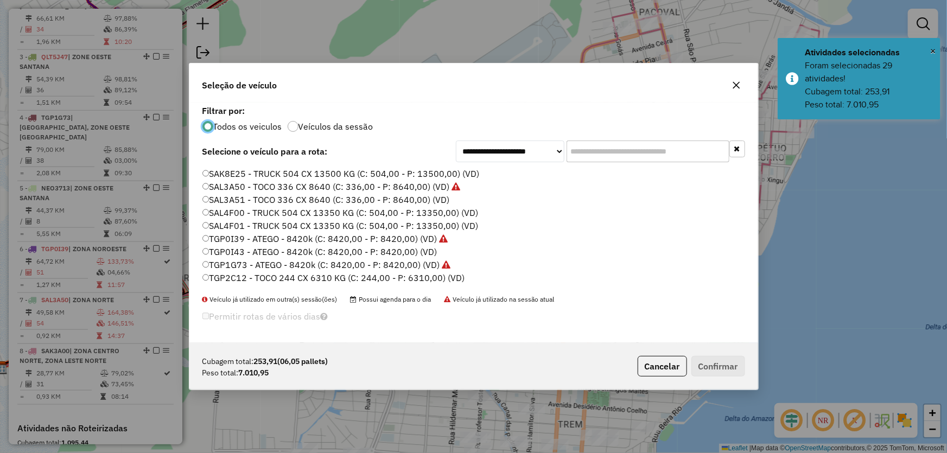
scroll to position [258, 0]
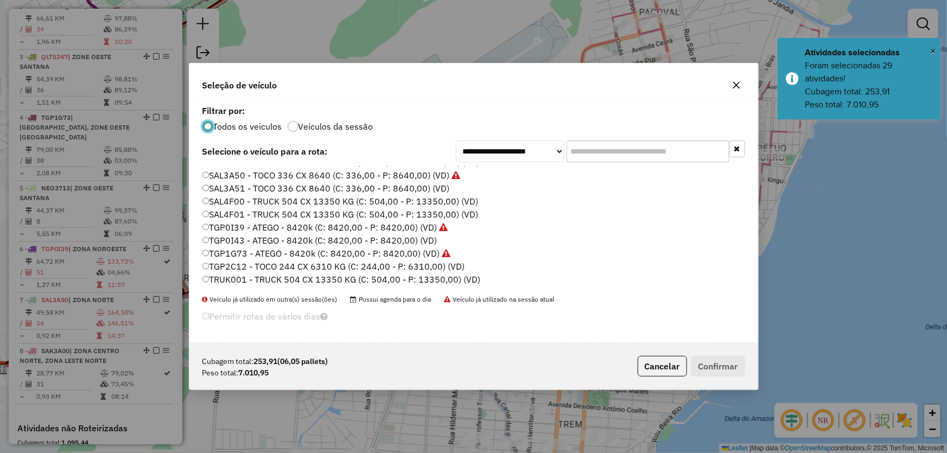
click at [239, 239] on label "TGP0I43 - ATEGO - 8420k (C: 8420,00 - P: 8420,00) (VD)" at bounding box center [319, 240] width 235 height 13
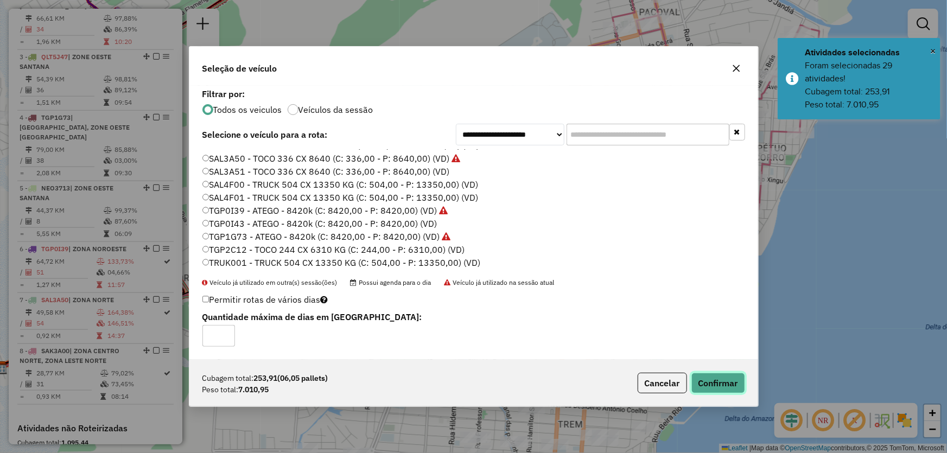
click at [724, 382] on button "Confirmar" at bounding box center [718, 383] width 54 height 21
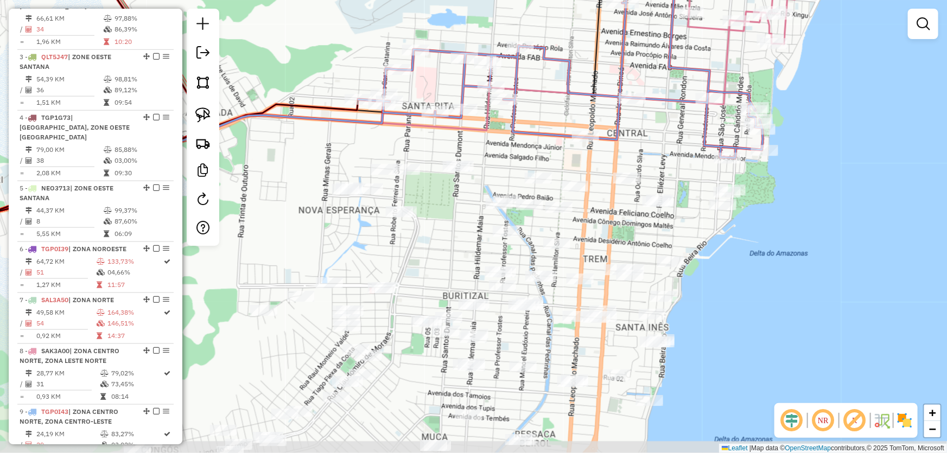
drag, startPoint x: 412, startPoint y: 138, endPoint x: 430, endPoint y: 77, distance: 63.3
click at [438, 0] on html "Aguarde... Pop-up bloqueado! Seu navegador bloqueou automáticamente a abertura …" at bounding box center [473, 226] width 947 height 453
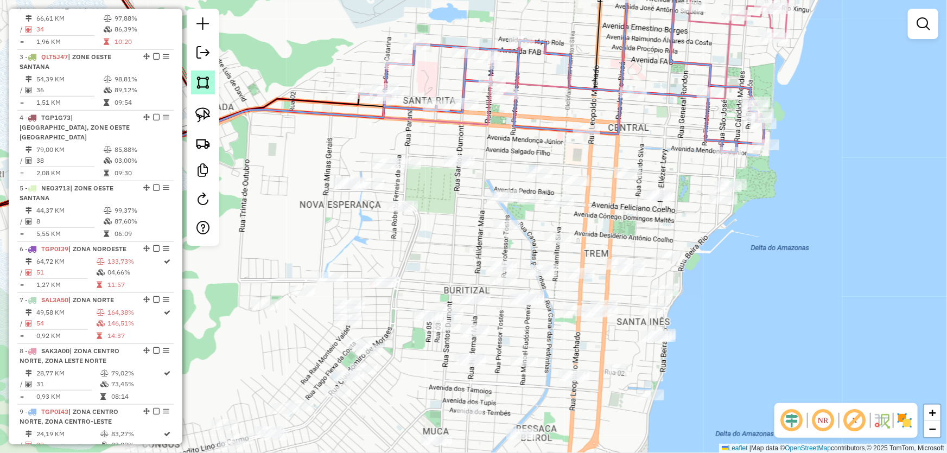
click at [205, 78] on img at bounding box center [202, 82] width 15 height 15
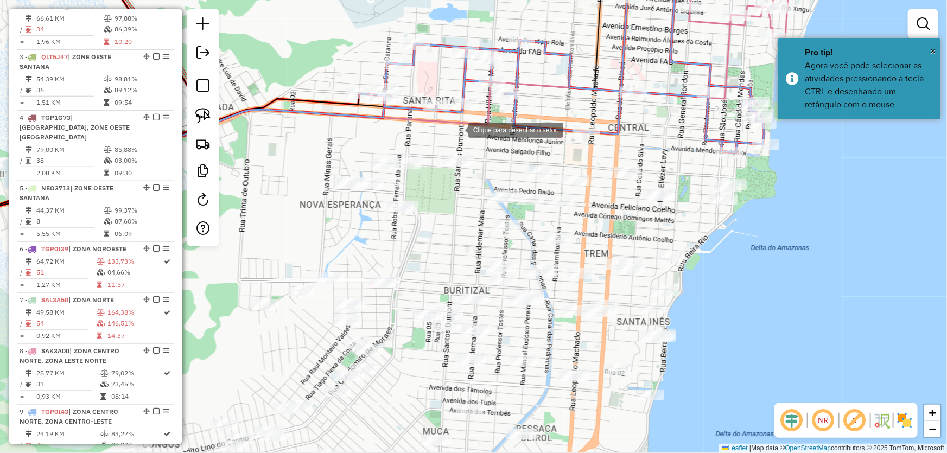
click at [457, 129] on div at bounding box center [458, 129] width 22 height 22
click at [487, 152] on div at bounding box center [487, 153] width 22 height 22
click at [476, 165] on div at bounding box center [487, 155] width 22 height 22
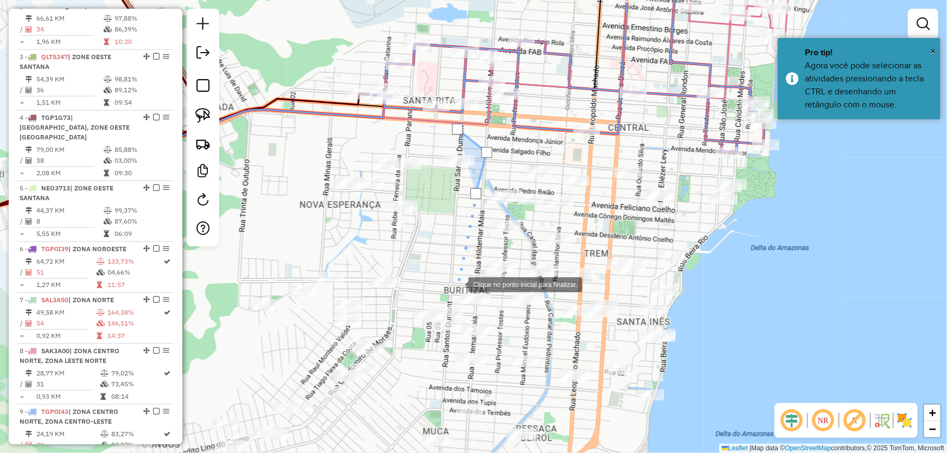
click at [457, 284] on div at bounding box center [458, 284] width 22 height 22
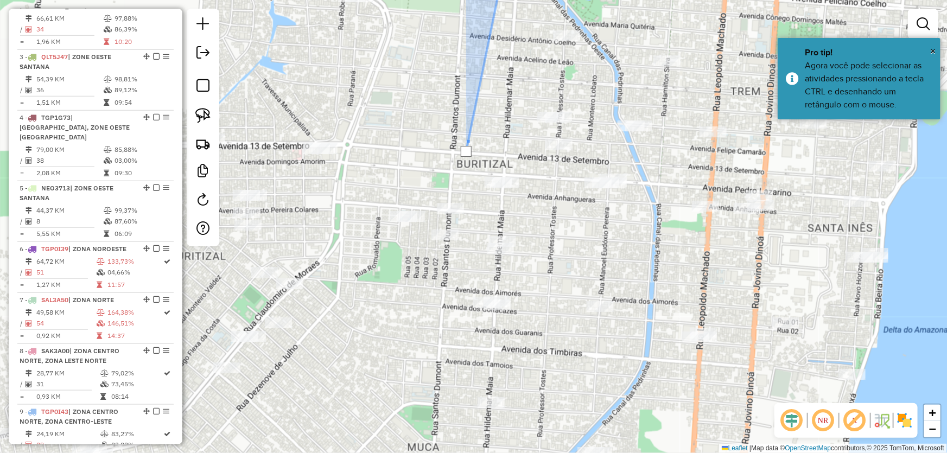
drag, startPoint x: 460, startPoint y: 278, endPoint x: 471, endPoint y: 116, distance: 162.6
click at [471, 122] on div at bounding box center [469, 133] width 22 height 22
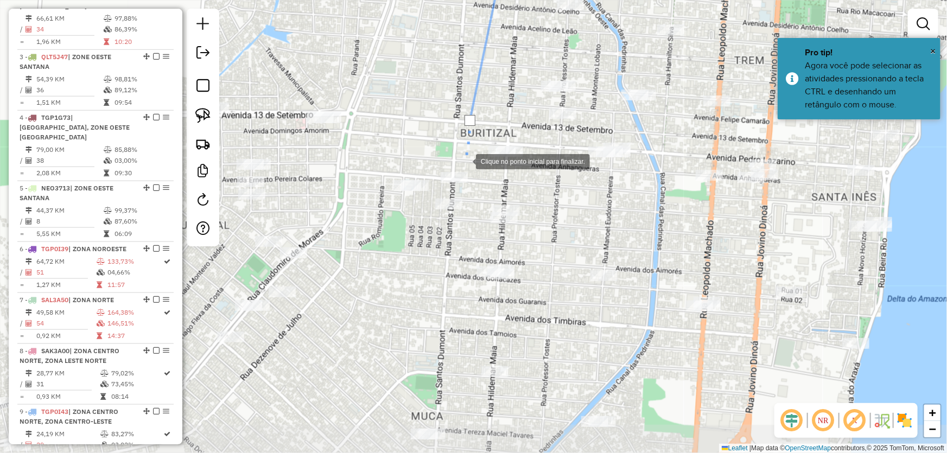
click at [465, 161] on div at bounding box center [465, 161] width 22 height 22
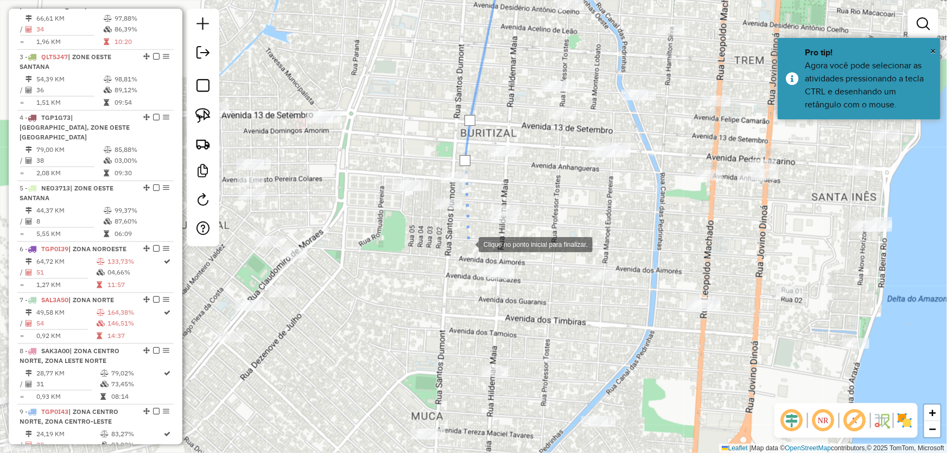
click at [469, 251] on div at bounding box center [468, 244] width 22 height 22
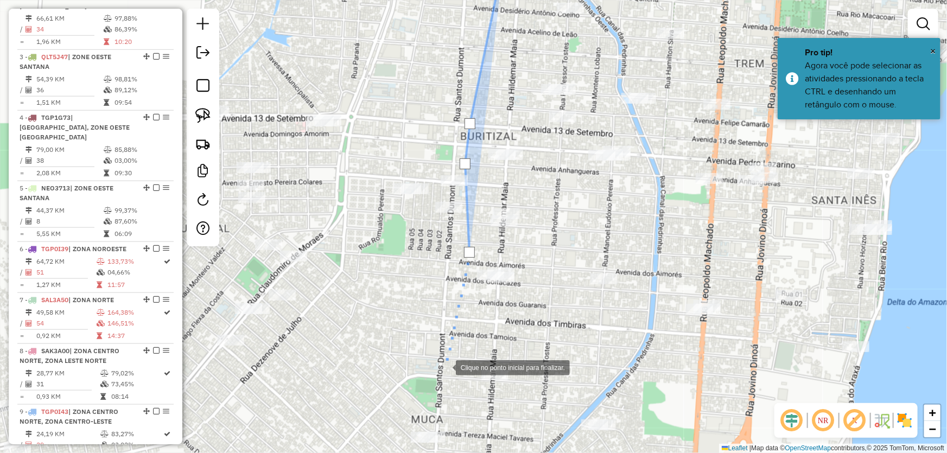
click at [445, 367] on div at bounding box center [445, 367] width 22 height 22
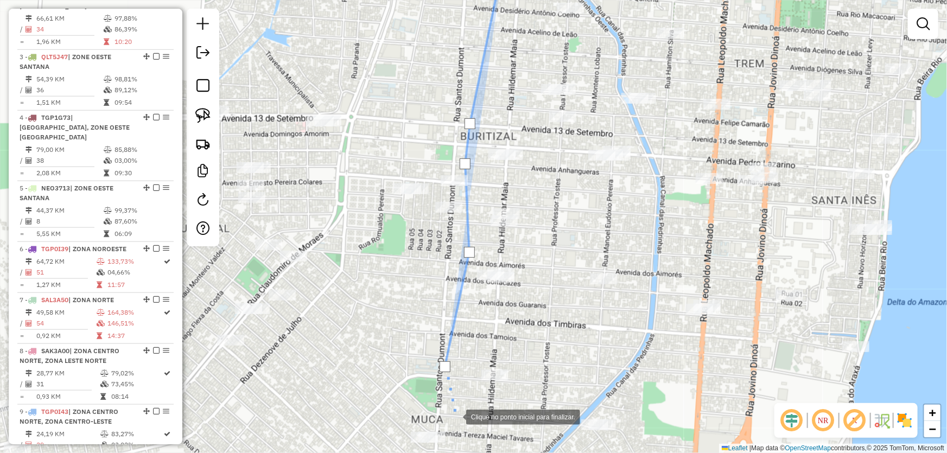
click at [457, 421] on div at bounding box center [455, 416] width 22 height 22
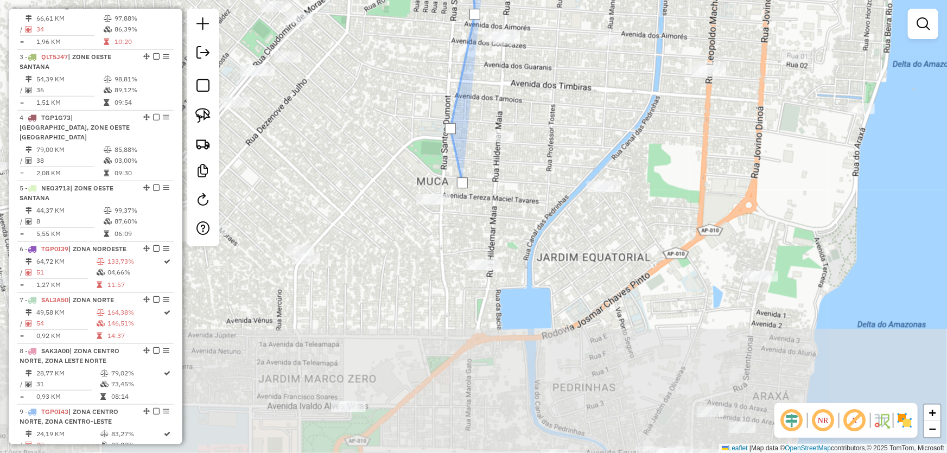
drag, startPoint x: 455, startPoint y: 443, endPoint x: 460, endPoint y: 156, distance: 287.6
click at [460, 182] on div at bounding box center [459, 193] width 22 height 22
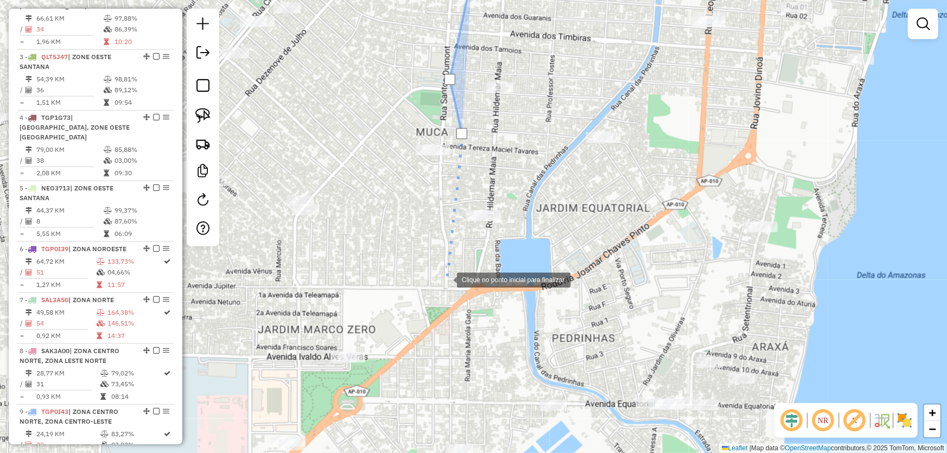
click at [446, 279] on div at bounding box center [446, 279] width 22 height 22
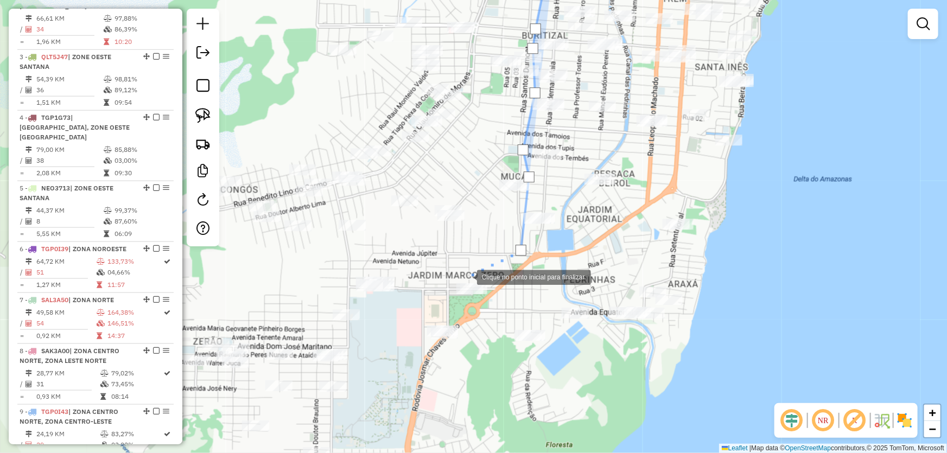
drag, startPoint x: 390, startPoint y: 306, endPoint x: 445, endPoint y: 260, distance: 72.0
click at [468, 276] on div at bounding box center [466, 276] width 22 height 22
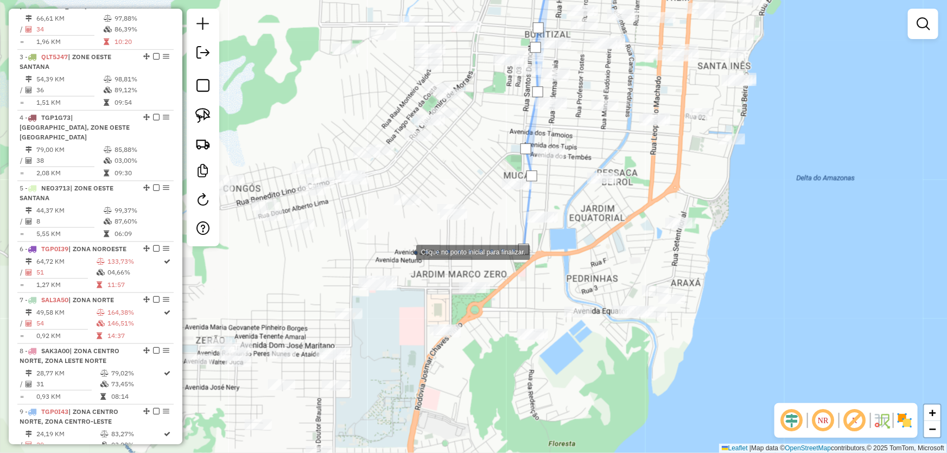
drag, startPoint x: 388, startPoint y: 249, endPoint x: 377, endPoint y: 253, distance: 12.2
click at [394, 249] on div at bounding box center [405, 251] width 22 height 22
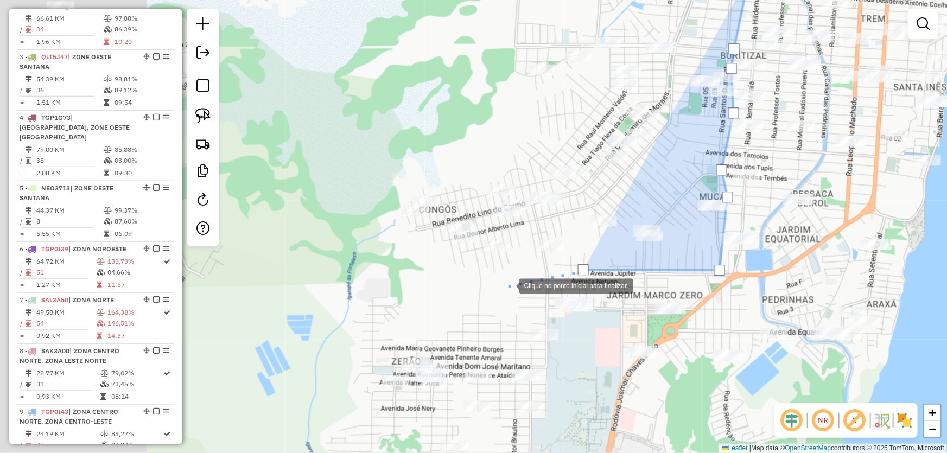
drag, startPoint x: 303, startPoint y: 263, endPoint x: 501, endPoint y: 286, distance: 199.4
click at [508, 286] on div at bounding box center [509, 285] width 22 height 22
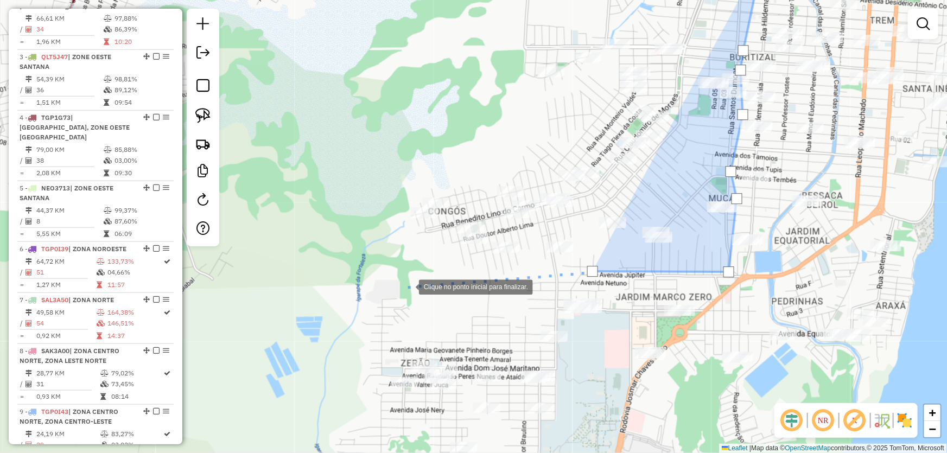
click at [408, 286] on div at bounding box center [408, 286] width 22 height 22
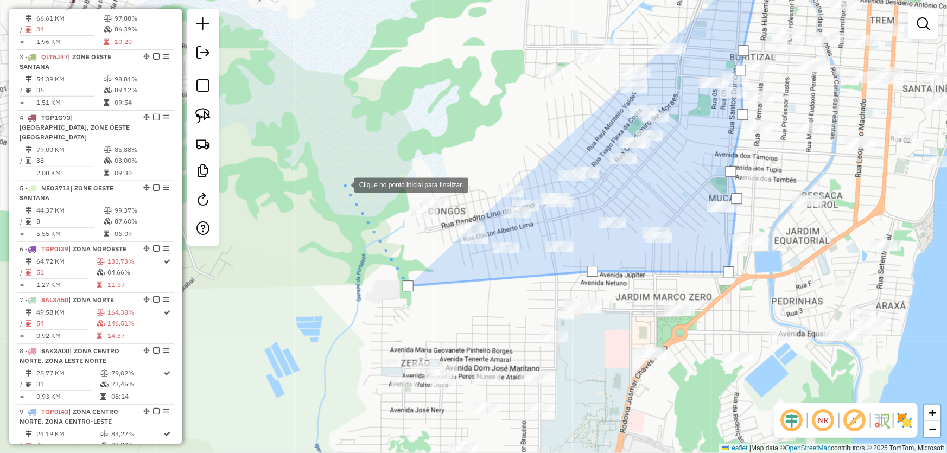
click at [343, 184] on div at bounding box center [344, 184] width 22 height 22
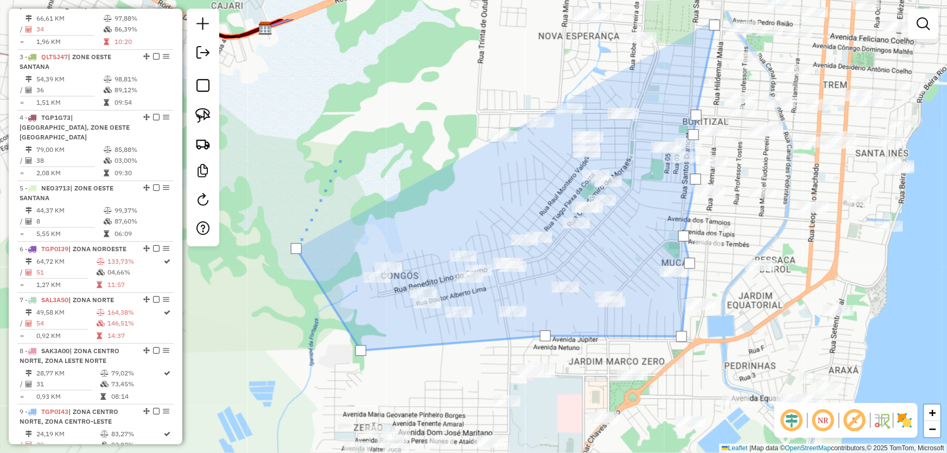
drag, startPoint x: 399, startPoint y: 79, endPoint x: 238, endPoint y: 266, distance: 246.9
click at [329, 170] on div at bounding box center [340, 160] width 22 height 22
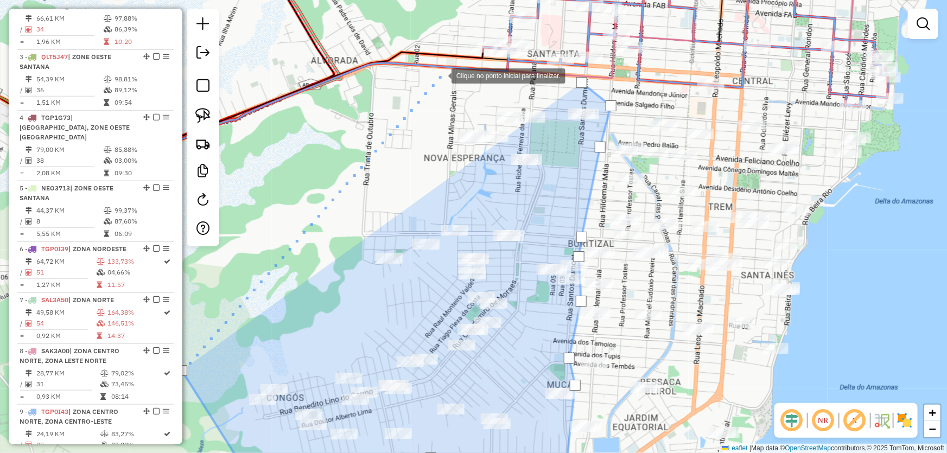
click at [442, 74] on div at bounding box center [441, 75] width 22 height 22
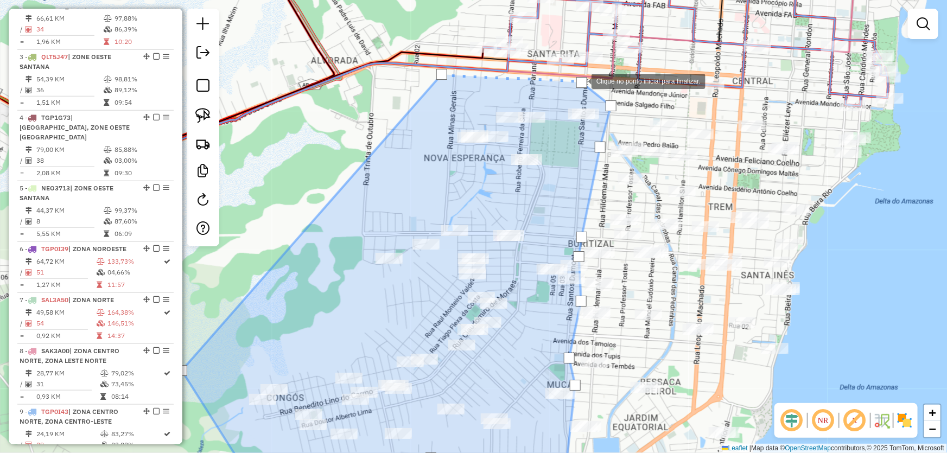
click at [581, 80] on div at bounding box center [581, 82] width 11 height 11
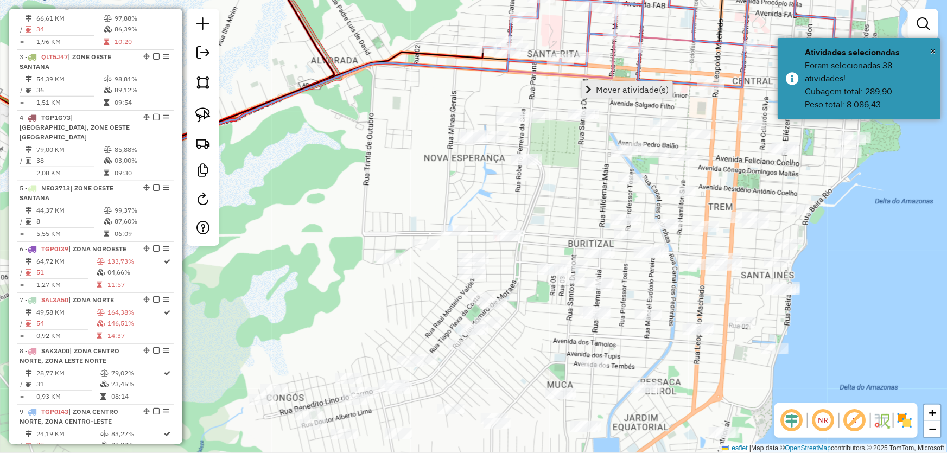
click at [602, 90] on span "Mover atividade(s)" at bounding box center [632, 89] width 73 height 9
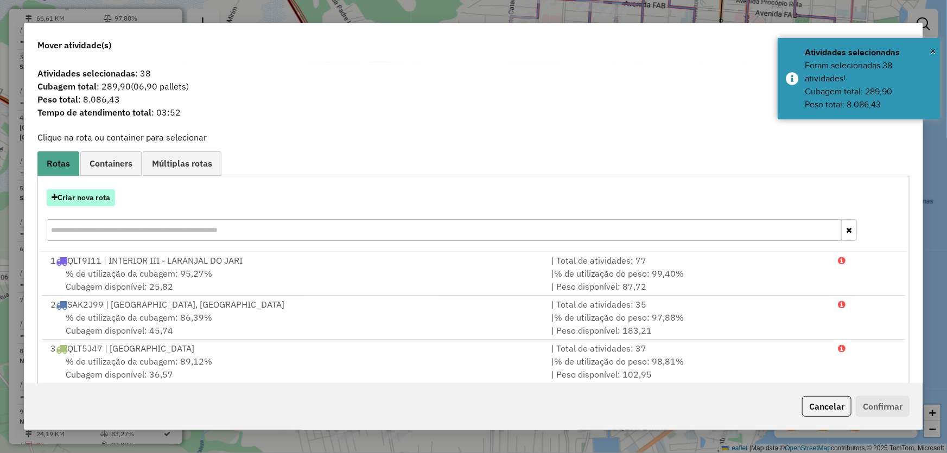
click at [98, 190] on button "Criar nova rota" at bounding box center [81, 197] width 68 height 17
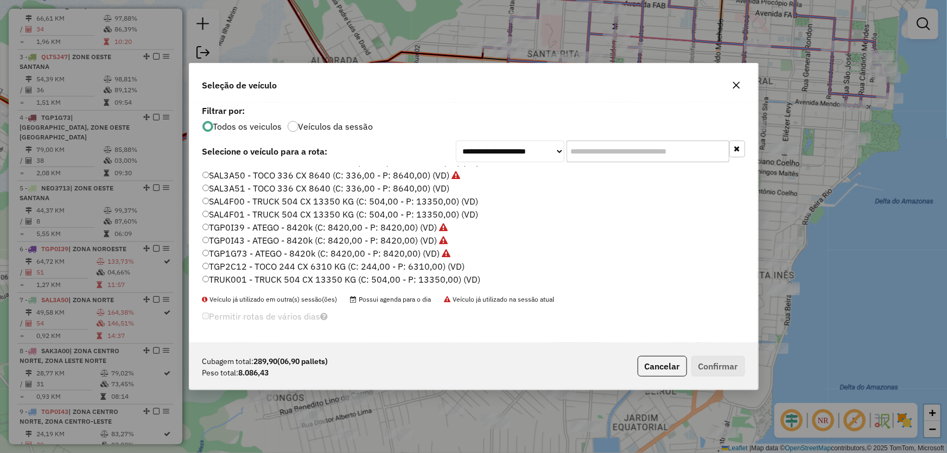
click at [239, 191] on label "SAL3A51 - TOCO 336 CX 8640 (C: 336,00 - P: 8640,00) (VD)" at bounding box center [325, 188] width 247 height 13
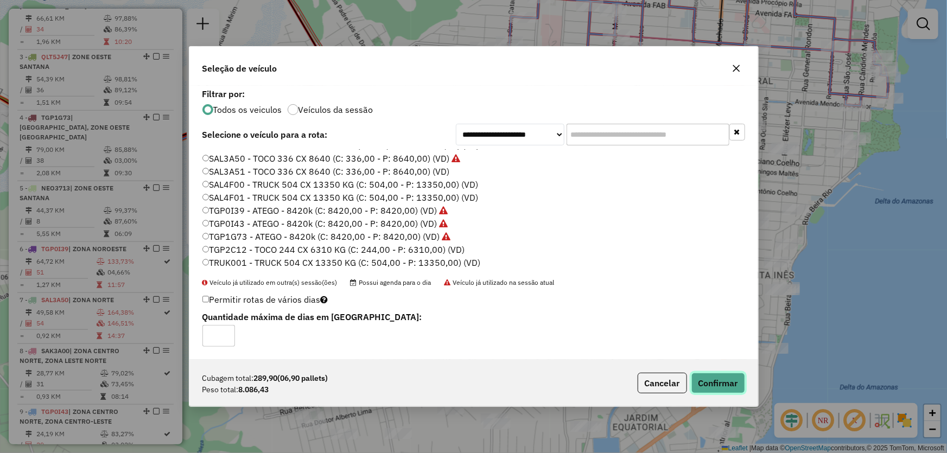
click at [716, 386] on button "Confirmar" at bounding box center [718, 383] width 54 height 21
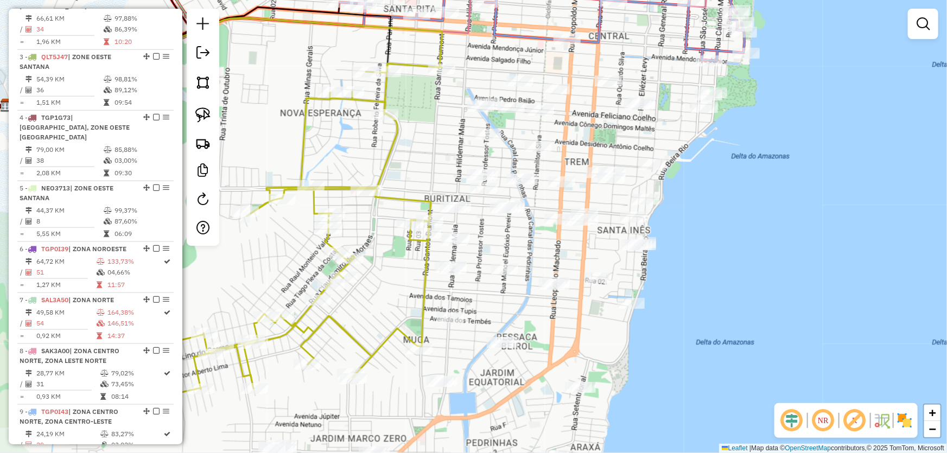
drag, startPoint x: 897, startPoint y: 257, endPoint x: 754, endPoint y: 212, distance: 150.7
click at [754, 212] on div "Janela de atendimento Grade de atendimento Capacidade Transportadoras Veículos …" at bounding box center [473, 226] width 947 height 453
click at [206, 87] on img at bounding box center [202, 82] width 15 height 15
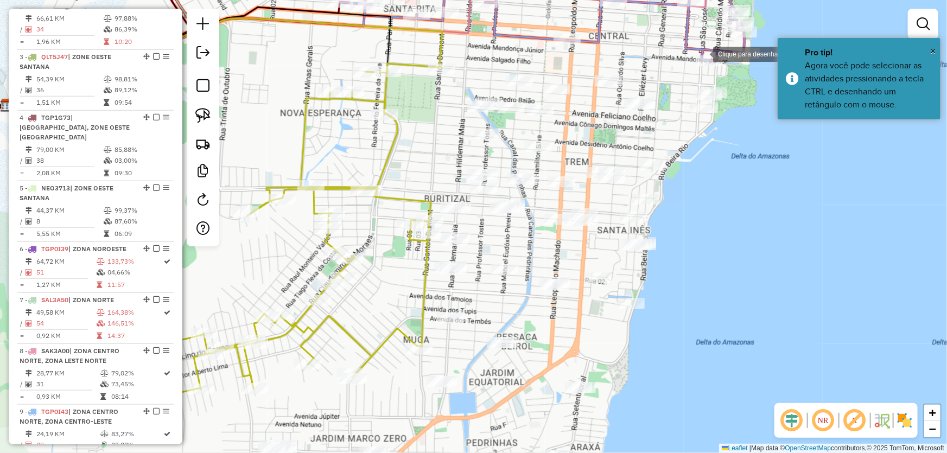
drag, startPoint x: 702, startPoint y: 53, endPoint x: 581, endPoint y: 53, distance: 121.5
click at [701, 53] on div at bounding box center [702, 53] width 22 height 22
drag, startPoint x: 464, startPoint y: 65, endPoint x: 445, endPoint y: 82, distance: 26.5
click at [464, 65] on div at bounding box center [465, 65] width 22 height 22
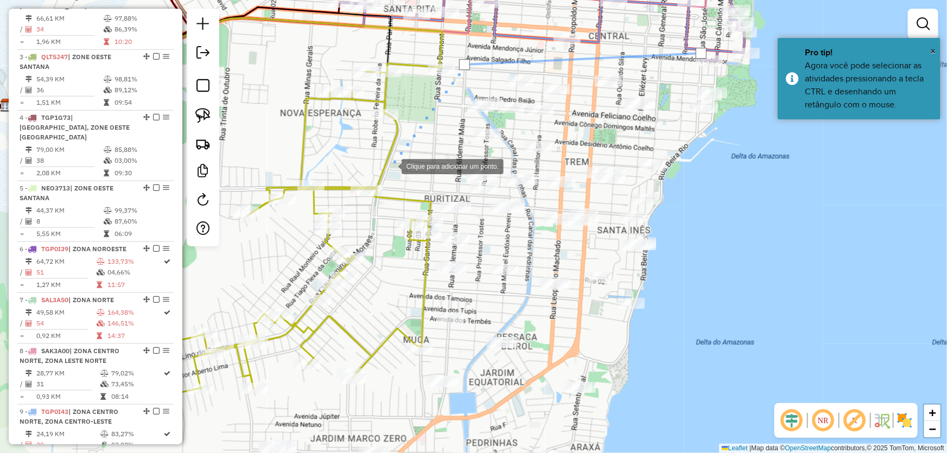
click at [391, 165] on div at bounding box center [391, 166] width 22 height 22
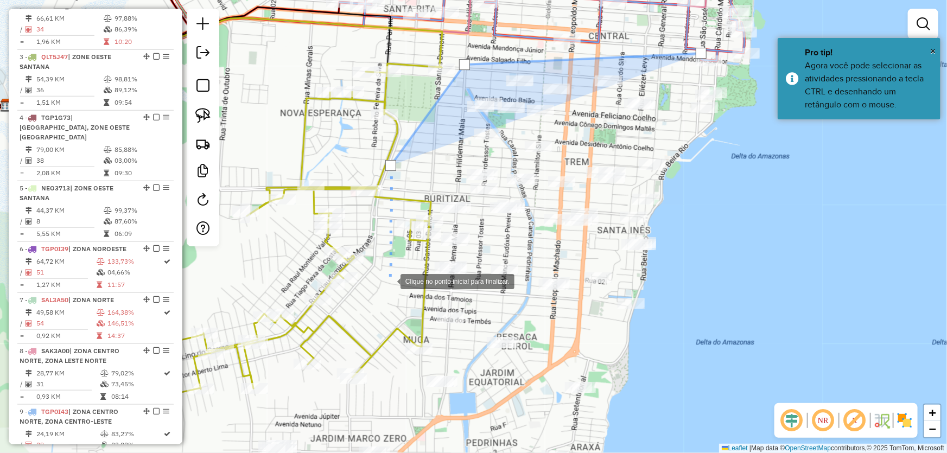
click at [393, 291] on div at bounding box center [390, 281] width 22 height 22
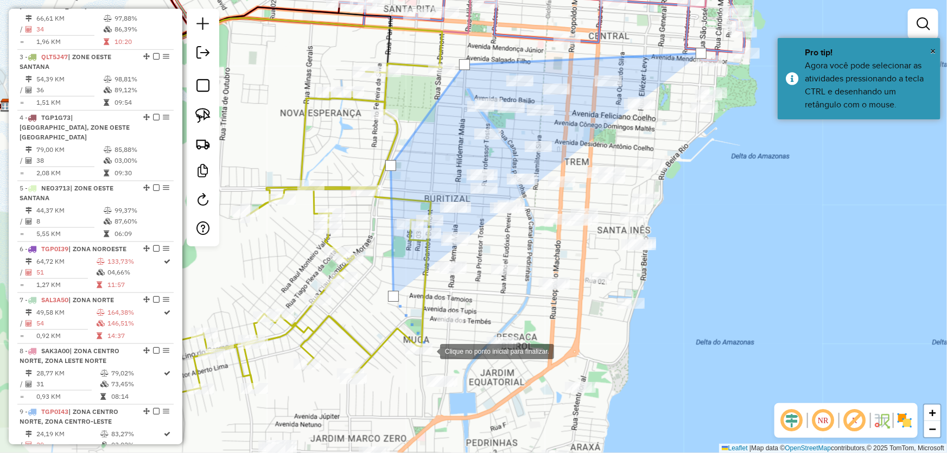
drag, startPoint x: 434, startPoint y: 355, endPoint x: 470, endPoint y: 371, distance: 39.1
click at [436, 356] on div at bounding box center [429, 351] width 22 height 22
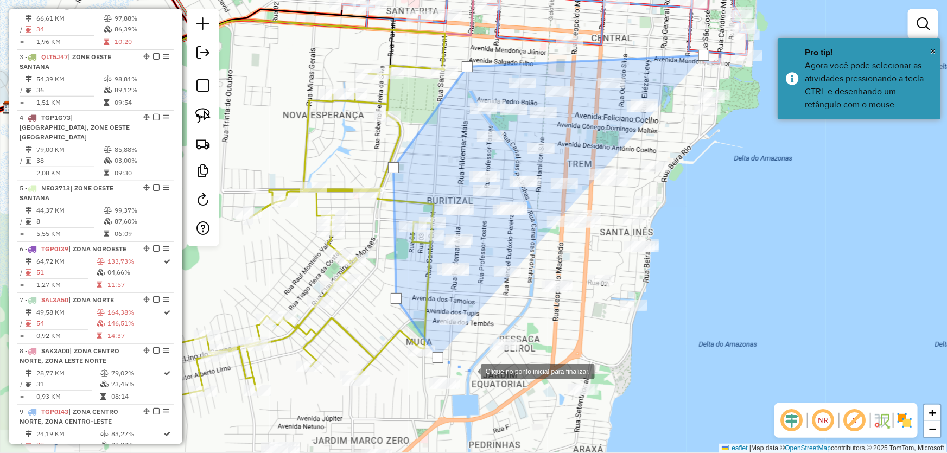
click at [481, 369] on div at bounding box center [470, 371] width 22 height 22
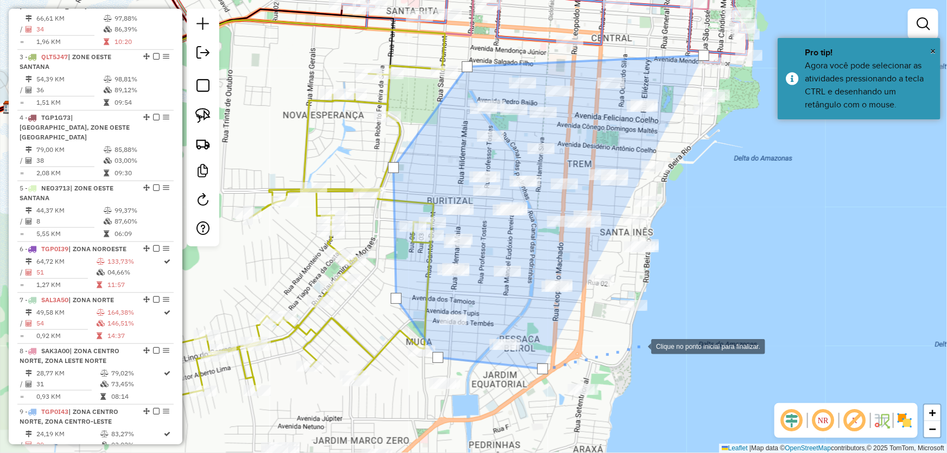
click at [640, 346] on div at bounding box center [640, 346] width 22 height 22
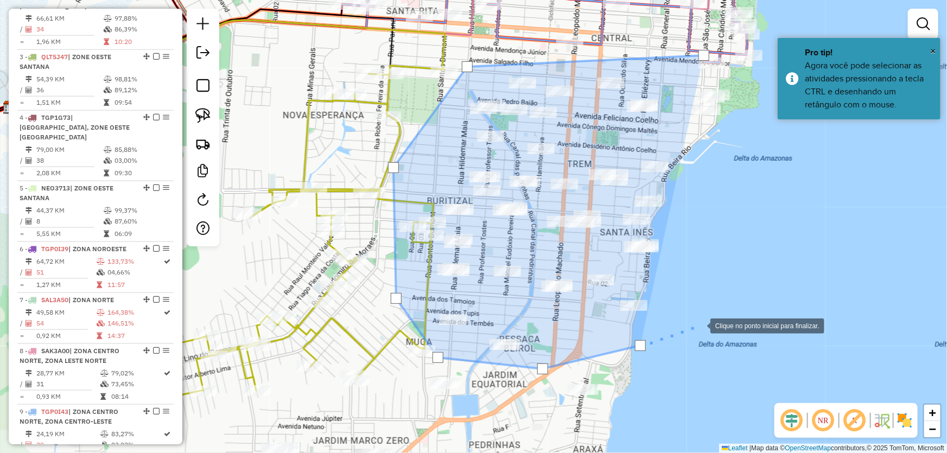
drag, startPoint x: 713, startPoint y: 315, endPoint x: 713, endPoint y: 288, distance: 27.7
click at [710, 315] on div at bounding box center [700, 325] width 22 height 22
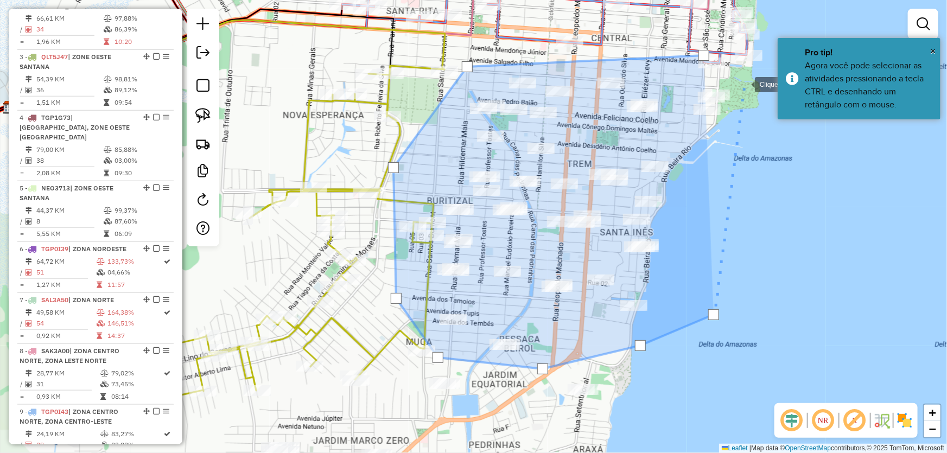
click at [744, 84] on div at bounding box center [744, 84] width 22 height 22
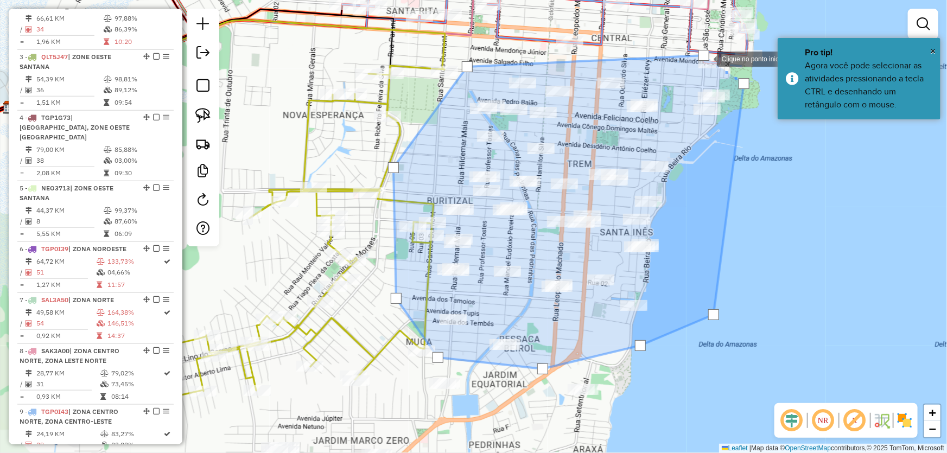
click at [706, 58] on div at bounding box center [703, 55] width 11 height 11
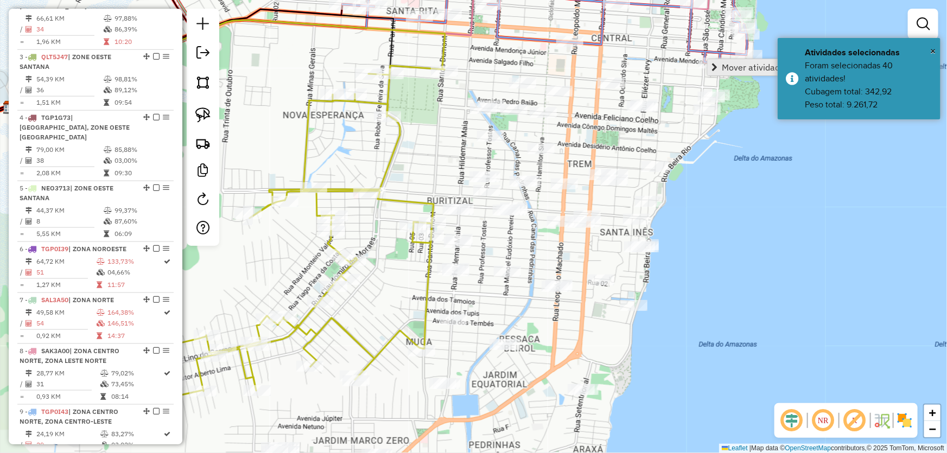
click at [715, 61] on link "Mover atividade(s)" at bounding box center [752, 67] width 91 height 16
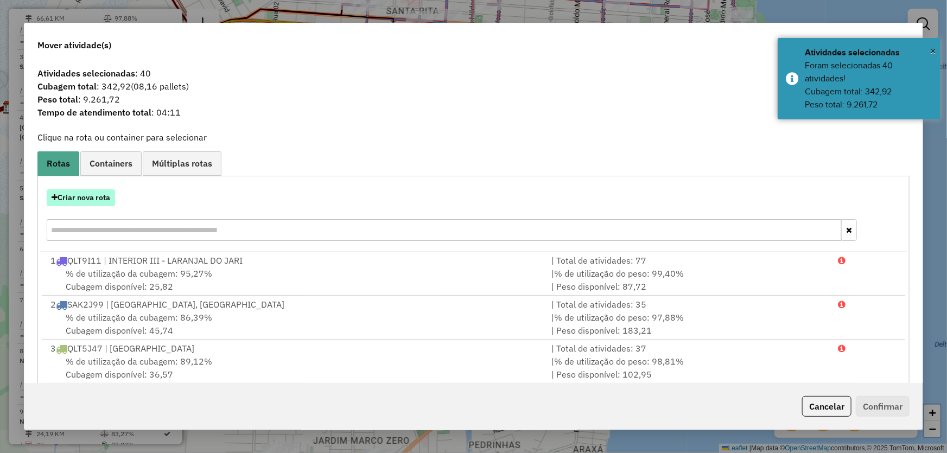
click at [71, 201] on button "Criar nova rota" at bounding box center [81, 197] width 68 height 17
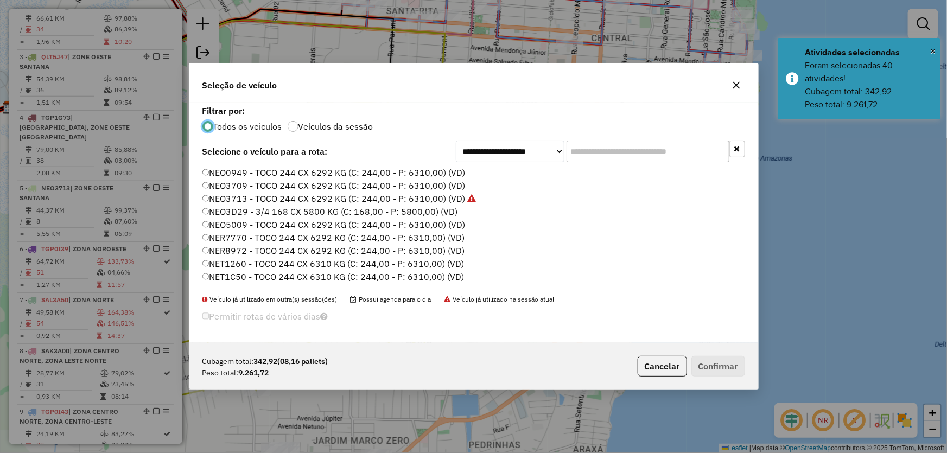
scroll to position [98, 0]
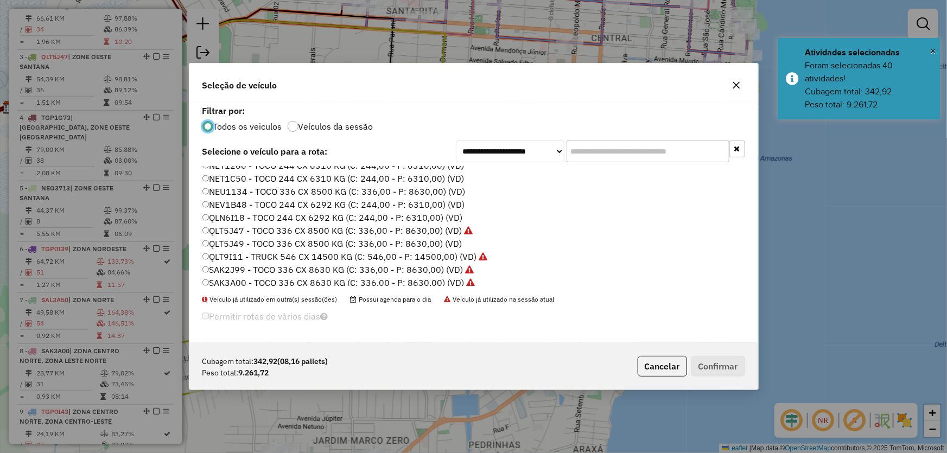
click at [240, 241] on label "QLT5J49 - TOCO 336 CX 8500 KG (C: 336,00 - P: 8630,00) (VD)" at bounding box center [332, 243] width 260 height 13
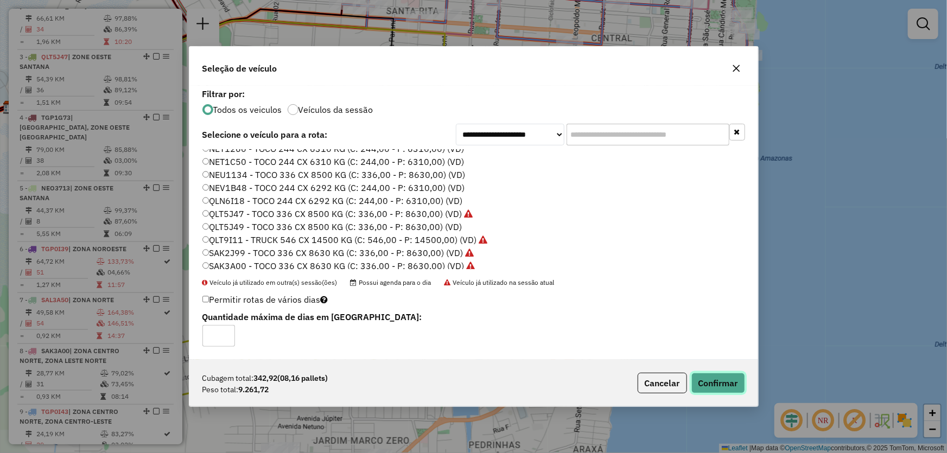
click at [722, 378] on button "Confirmar" at bounding box center [718, 383] width 54 height 21
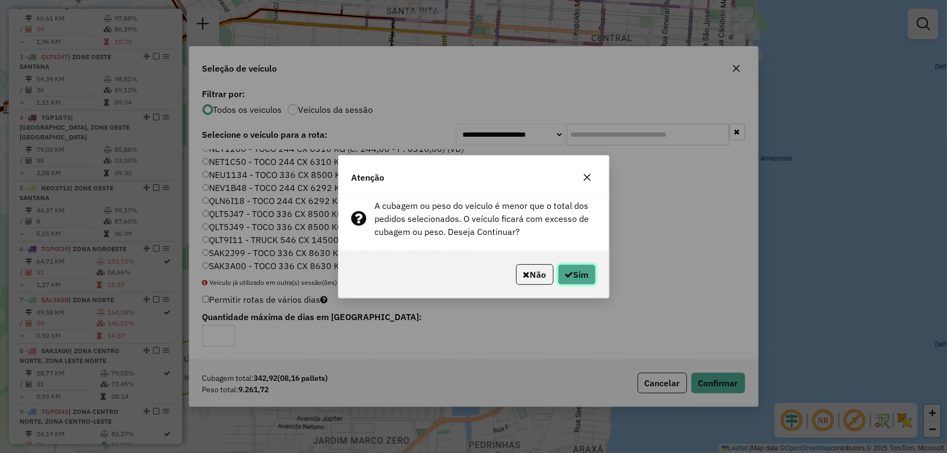
click at [566, 273] on icon "button" at bounding box center [569, 274] width 9 height 9
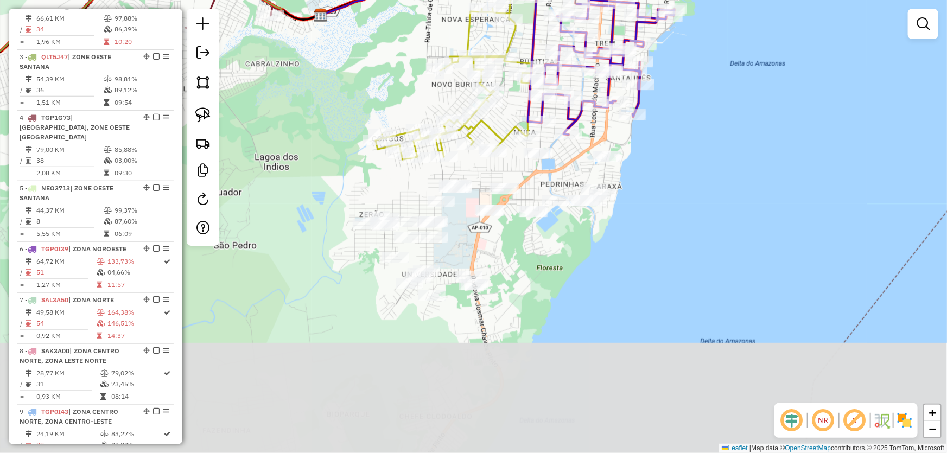
drag, startPoint x: 692, startPoint y: 299, endPoint x: 731, endPoint y: 97, distance: 206.1
click at [731, 97] on div "Janela de atendimento Grade de atendimento Capacidade Transportadoras Veículos …" at bounding box center [473, 226] width 947 height 453
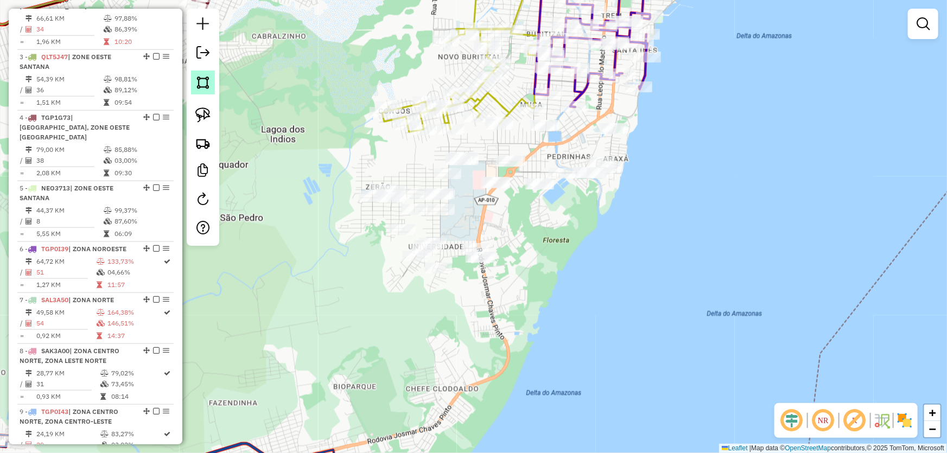
click at [207, 83] on img at bounding box center [202, 82] width 15 height 15
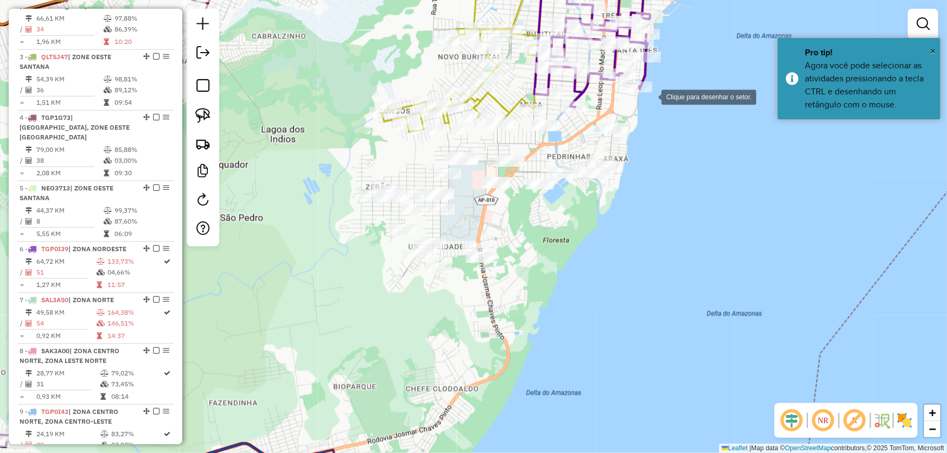
click at [651, 96] on div at bounding box center [651, 96] width 22 height 22
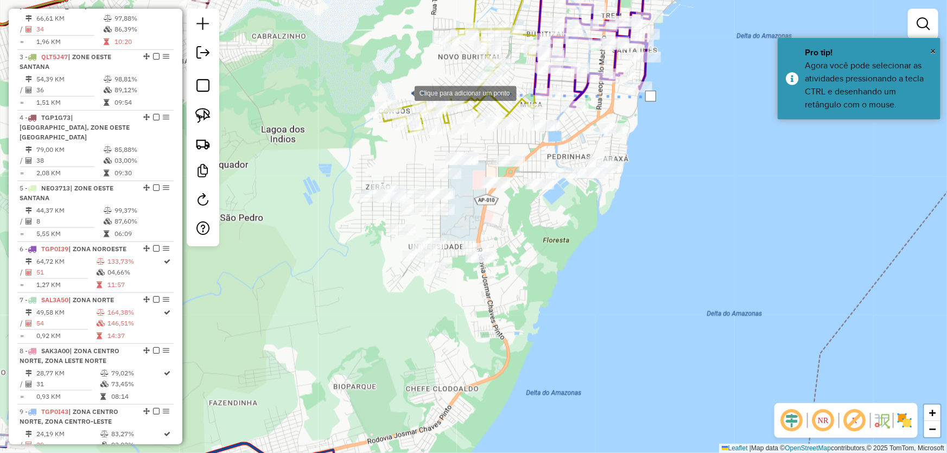
click at [393, 92] on div at bounding box center [404, 92] width 22 height 22
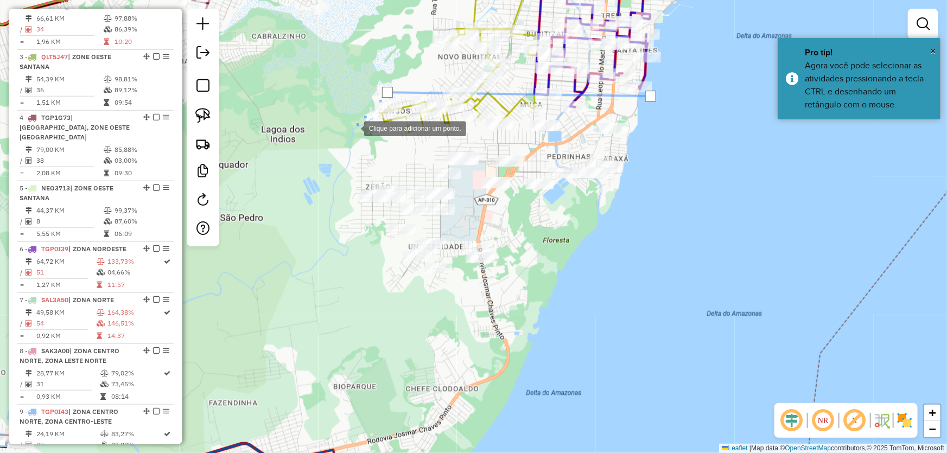
click at [342, 138] on div at bounding box center [353, 128] width 22 height 22
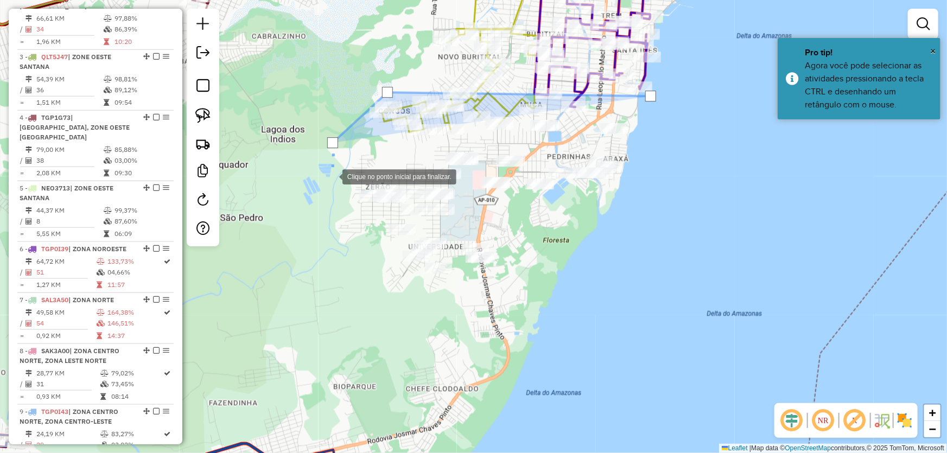
drag, startPoint x: 326, startPoint y: 260, endPoint x: 335, endPoint y: 270, distance: 13.4
click at [326, 187] on div at bounding box center [332, 176] width 22 height 22
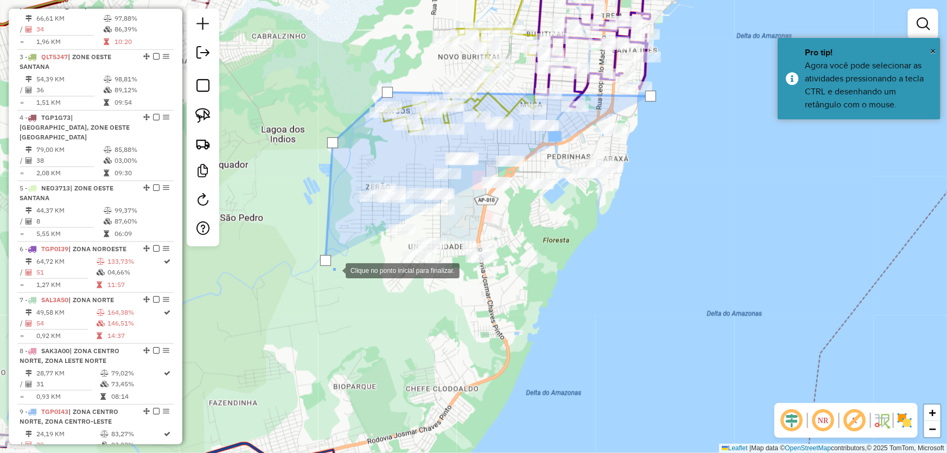
click at [346, 281] on div at bounding box center [335, 270] width 22 height 22
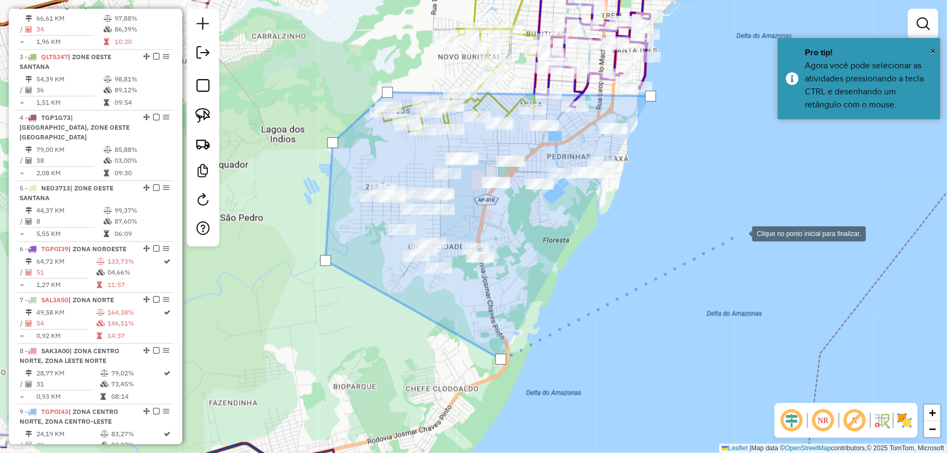
click at [741, 233] on div at bounding box center [741, 233] width 22 height 22
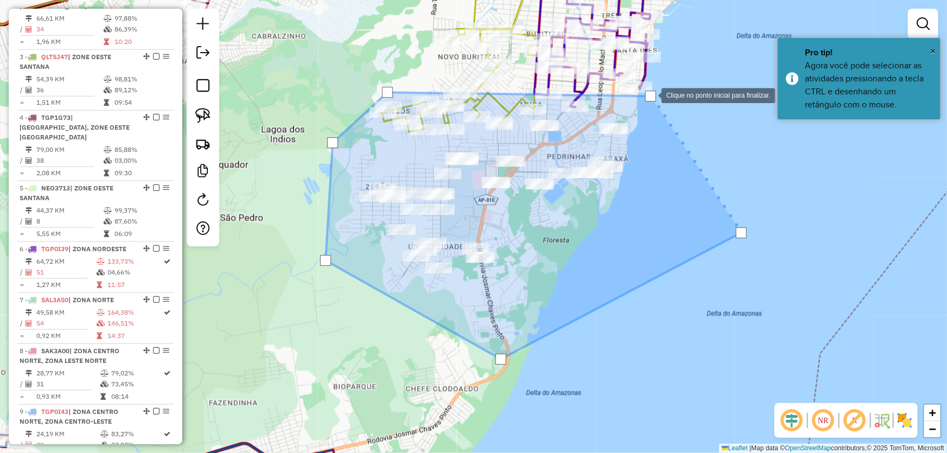
click at [650, 94] on div at bounding box center [650, 96] width 11 height 11
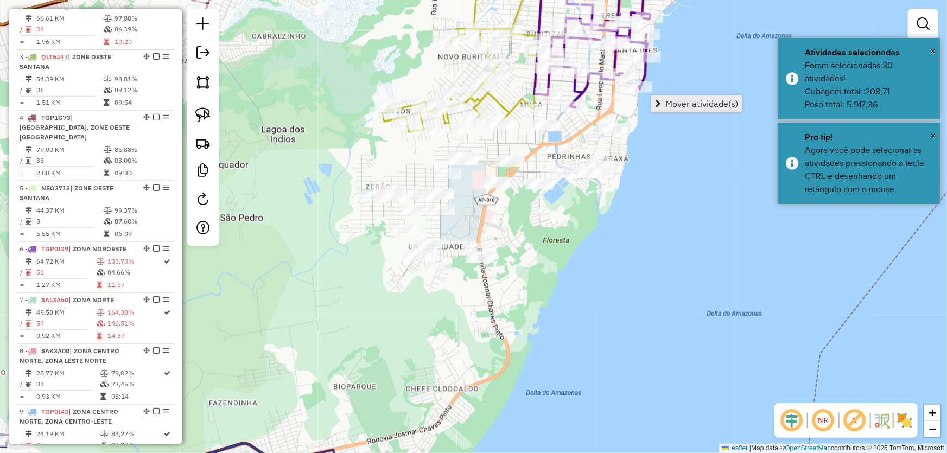
click at [684, 103] on span "Mover atividade(s)" at bounding box center [701, 103] width 73 height 9
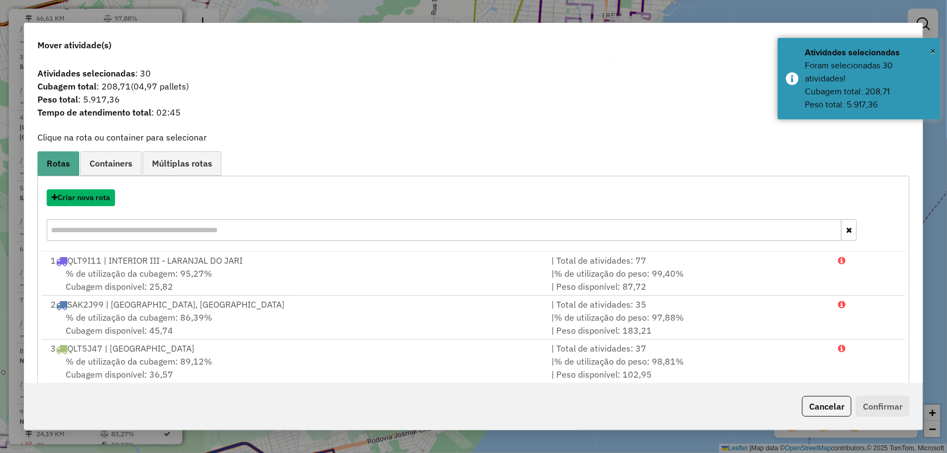
click at [99, 195] on button "Criar nova rota" at bounding box center [81, 197] width 68 height 17
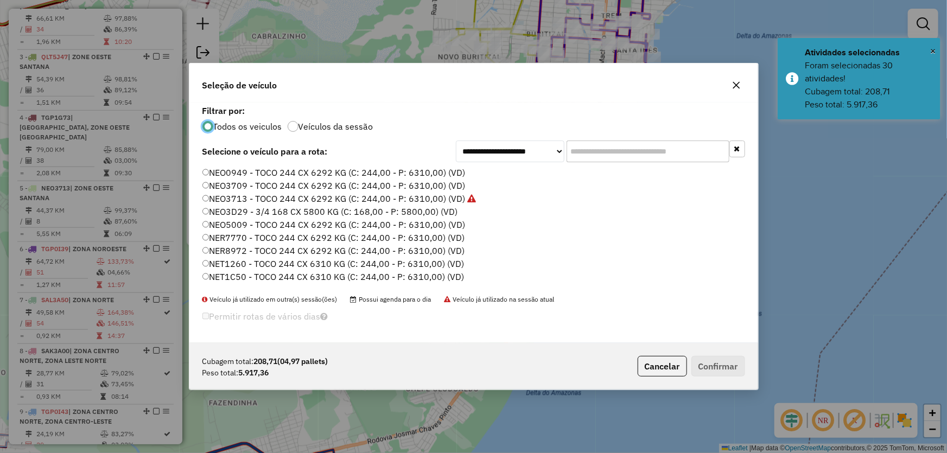
scroll to position [49, 0]
click at [240, 264] on label "QLN6I18 - TOCO 244 CX 6292 KG (C: 244,00 - P: 6310,00) (VD)" at bounding box center [332, 266] width 260 height 13
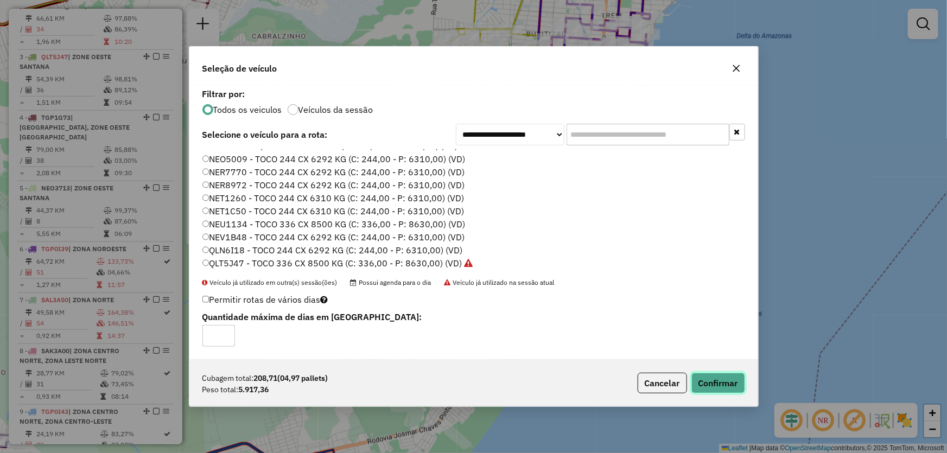
click at [706, 377] on button "Confirmar" at bounding box center [718, 383] width 54 height 21
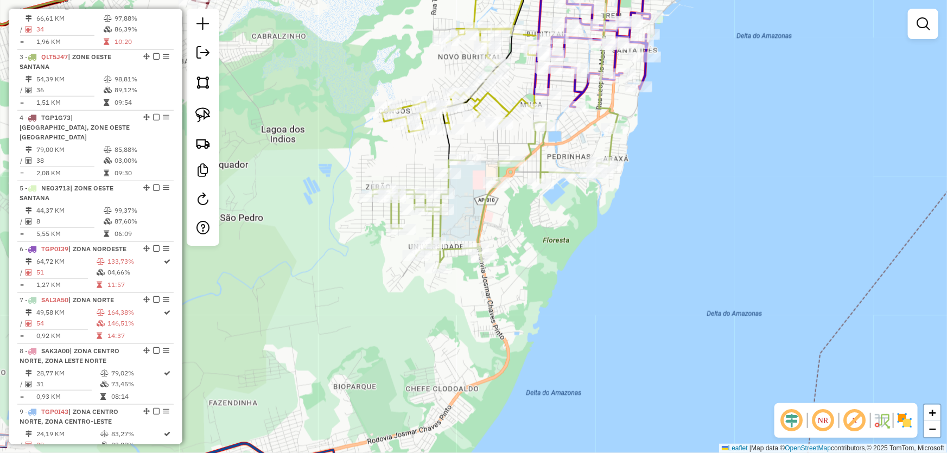
drag, startPoint x: 721, startPoint y: 139, endPoint x: 656, endPoint y: 472, distance: 339.4
click at [656, 452] on html "Aguarde... Pop-up bloqueado! Seu navegador bloqueou automáticamente a abertura …" at bounding box center [473, 226] width 947 height 453
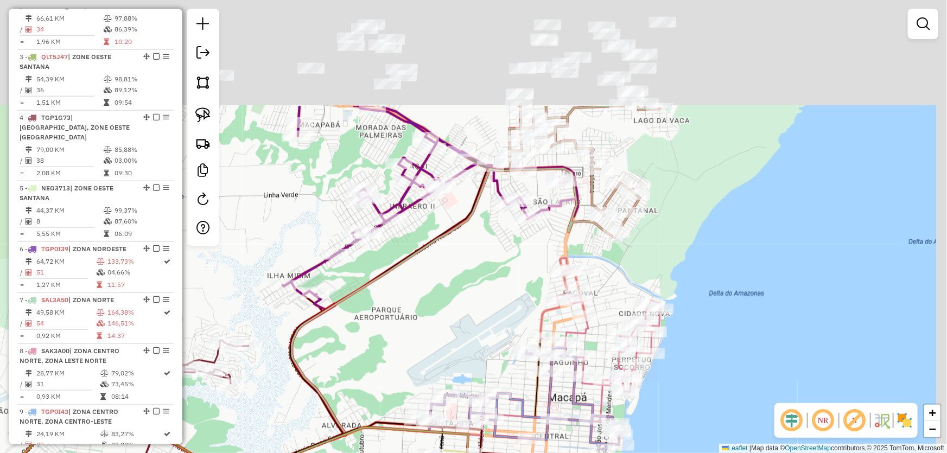
drag, startPoint x: 724, startPoint y: 267, endPoint x: 706, endPoint y: 420, distance: 154.0
click at [710, 442] on div "Janela de atendimento Grade de atendimento Capacidade Transportadoras Veículos …" at bounding box center [473, 226] width 947 height 453
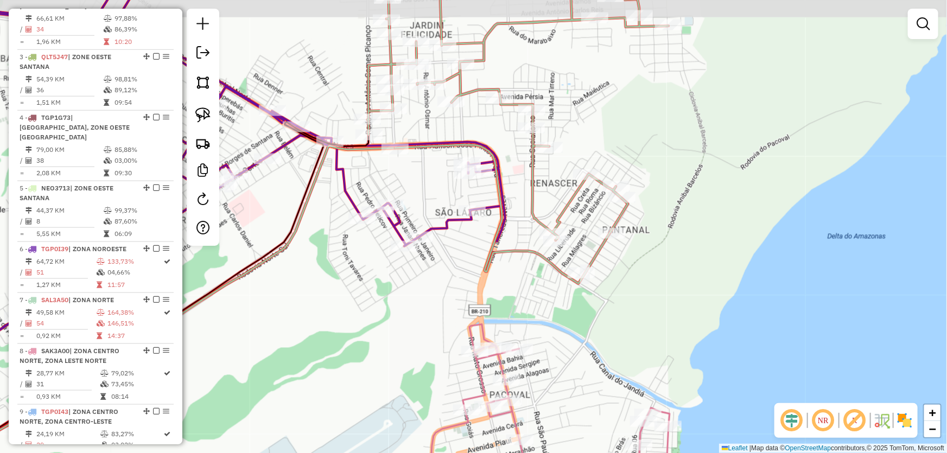
drag, startPoint x: 633, startPoint y: 248, endPoint x: 678, endPoint y: 291, distance: 61.8
click at [678, 291] on div "Janela de atendimento Grade de atendimento Capacidade Transportadoras Veículos …" at bounding box center [473, 226] width 947 height 453
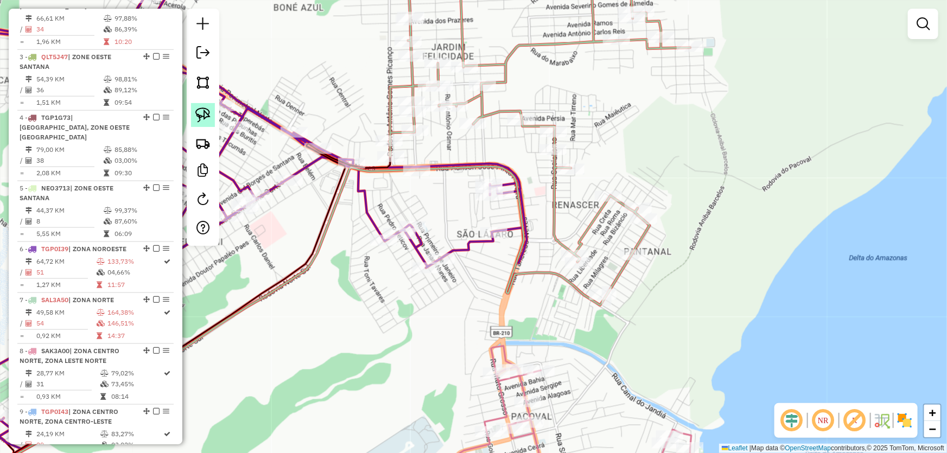
click at [201, 116] on img at bounding box center [202, 114] width 15 height 15
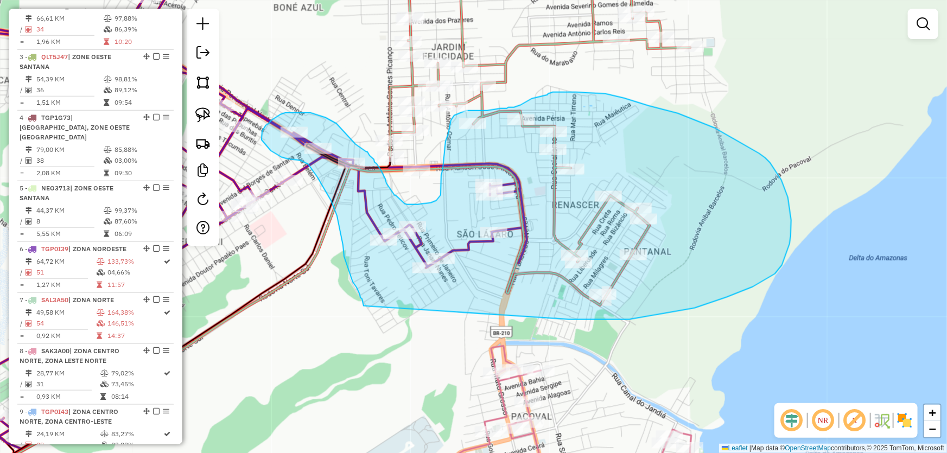
drag, startPoint x: 569, startPoint y: 320, endPoint x: 364, endPoint y: 310, distance: 205.3
click at [364, 310] on div "Janela de atendimento Grade de atendimento Capacidade Transportadoras Veículos …" at bounding box center [473, 226] width 947 height 453
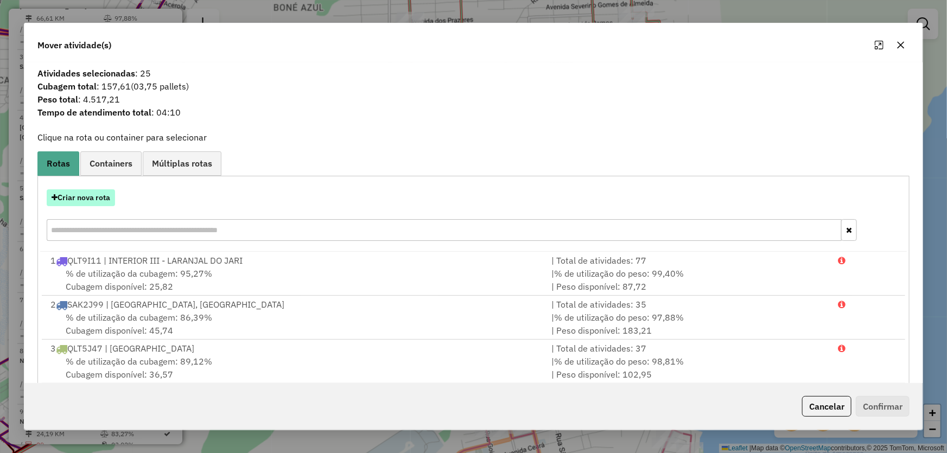
click at [95, 200] on button "Criar nova rota" at bounding box center [81, 197] width 68 height 17
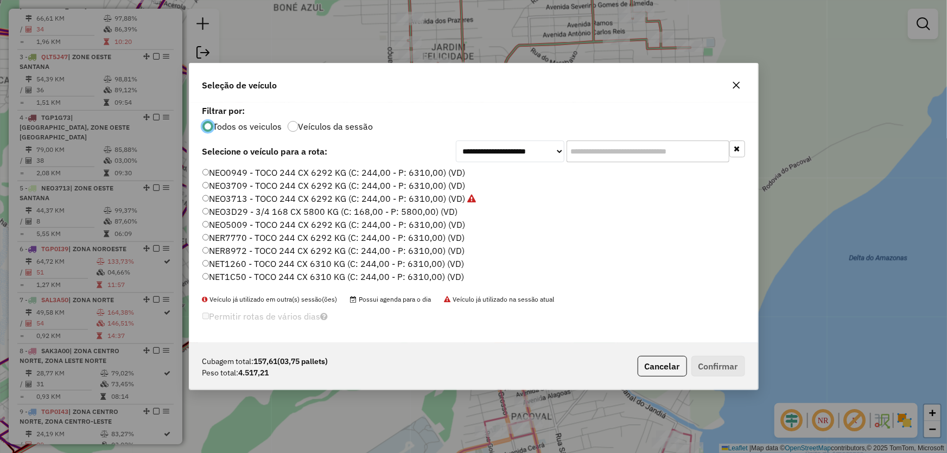
scroll to position [258, 0]
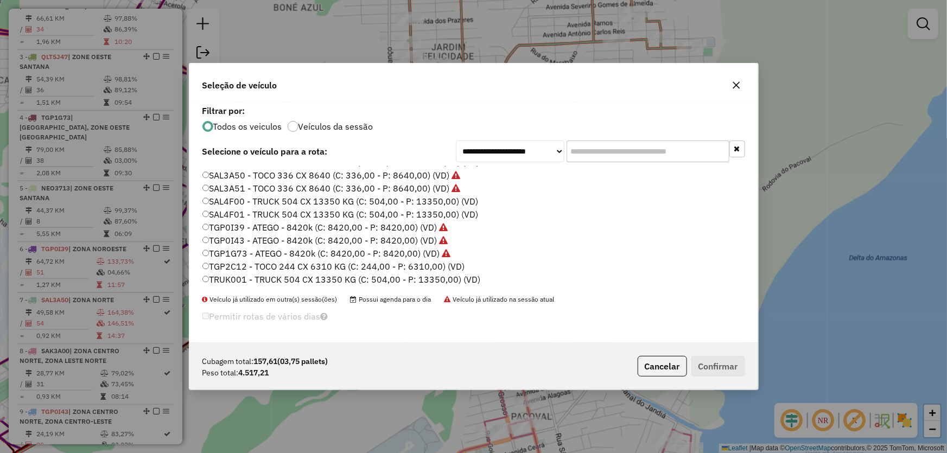
click at [231, 269] on label "TGP2C12 - TOCO 244 CX 6310 KG (C: 244,00 - P: 6310,00) (VD)" at bounding box center [333, 266] width 263 height 13
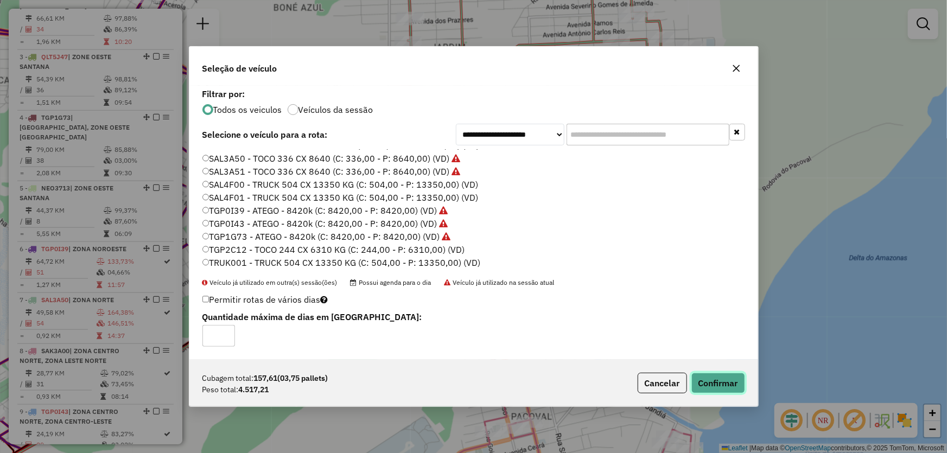
click at [706, 384] on button "Confirmar" at bounding box center [718, 383] width 54 height 21
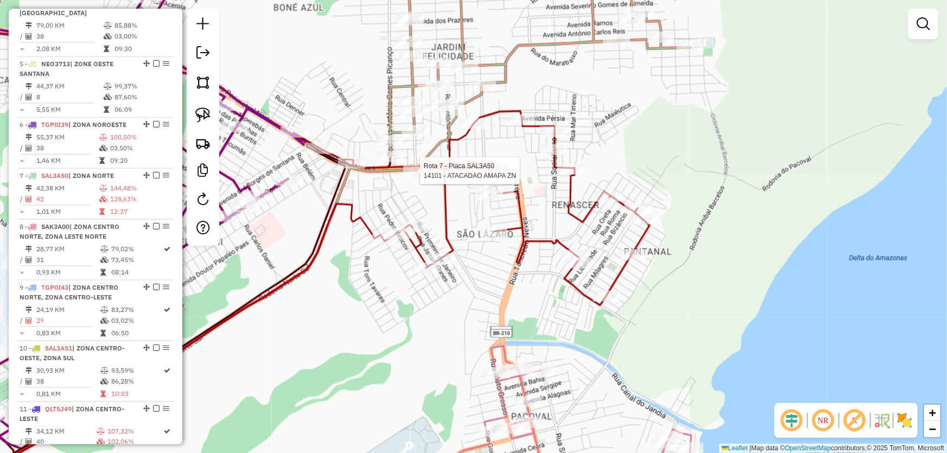
select select "*********"
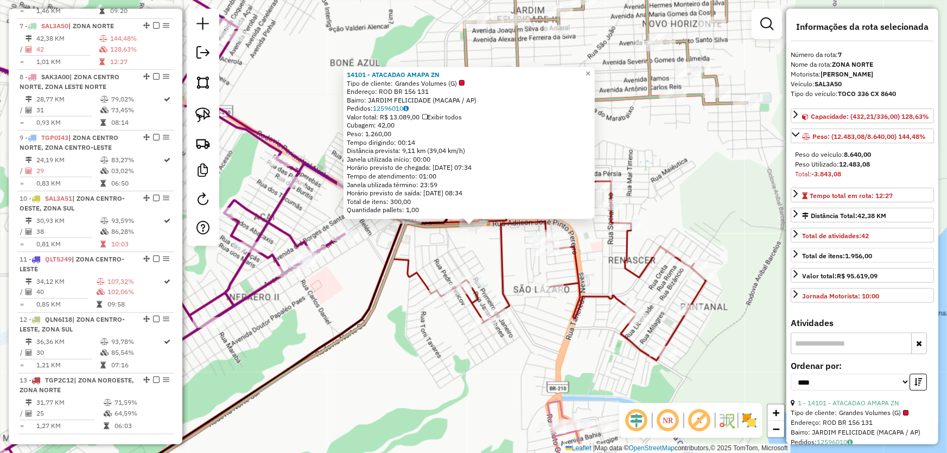
scroll to position [148, 0]
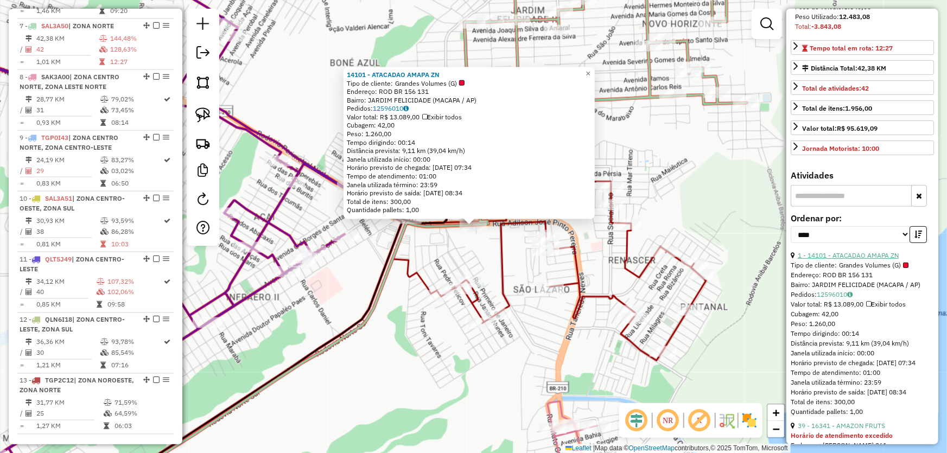
click at [828, 259] on link "1 - 14101 - ATACADAO AMAPA ZN" at bounding box center [848, 255] width 101 height 8
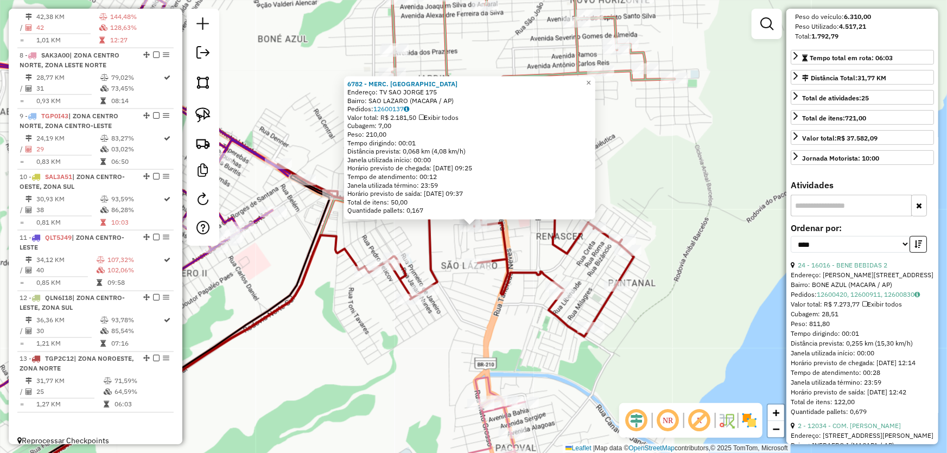
click at [467, 317] on div "6782 - MERC. [PERSON_NAME]: TV SAO JORGE 175 Bairro: SAO LAZARO ([GEOGRAPHIC_DA…" at bounding box center [473, 226] width 947 height 453
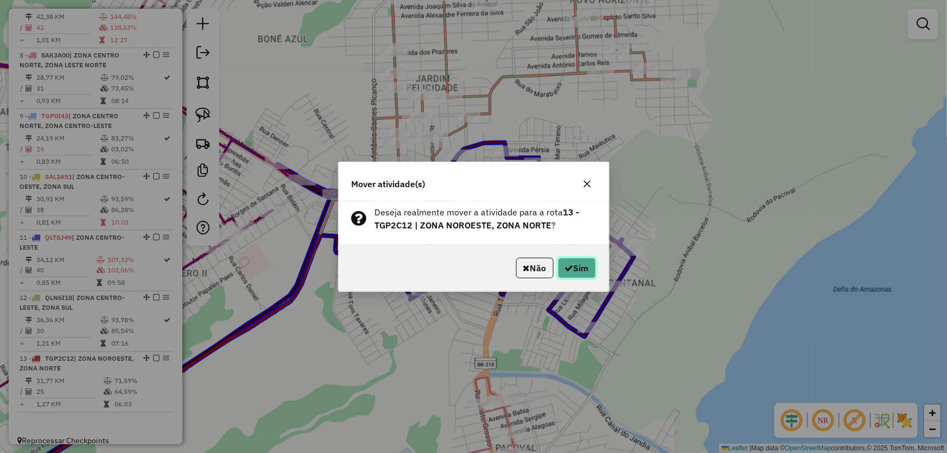
click at [578, 269] on button "Sim" at bounding box center [577, 268] width 38 height 21
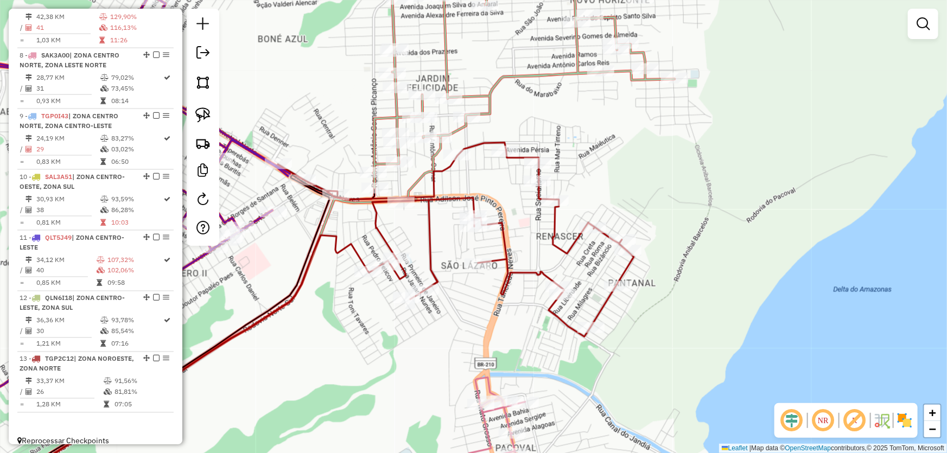
click at [353, 355] on div "Janela de atendimento Grade de atendimento Capacidade Transportadoras Veículos …" at bounding box center [473, 226] width 947 height 453
select select "*********"
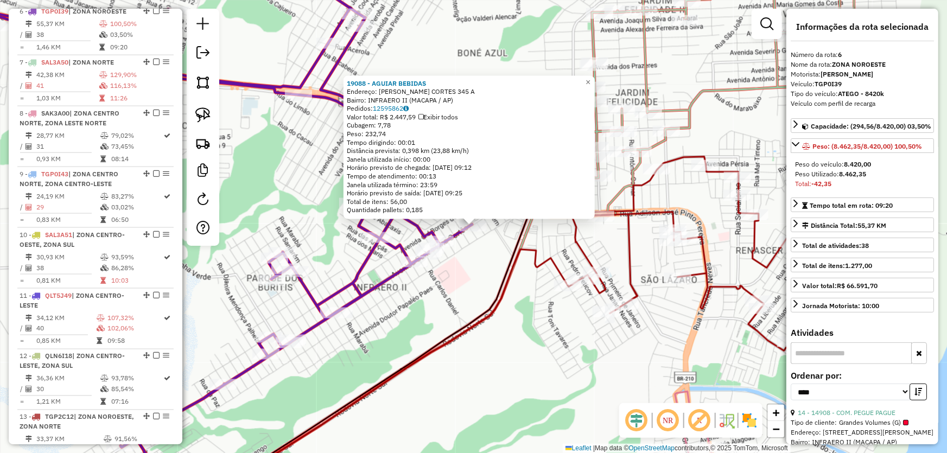
scroll to position [712, 0]
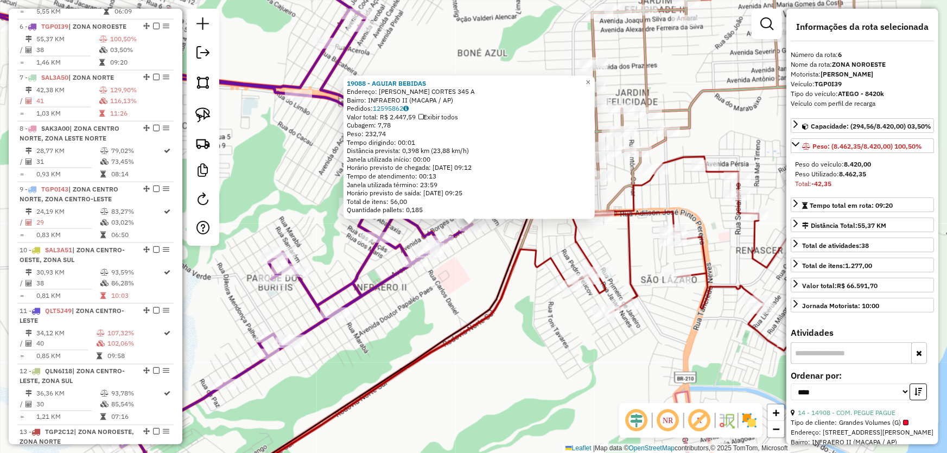
click at [447, 276] on div "19088 - AGUIAR BEBIDAS Endereço: [PERSON_NAME] CORTES 345 A Bairro: INFRAERO II…" at bounding box center [473, 226] width 947 height 453
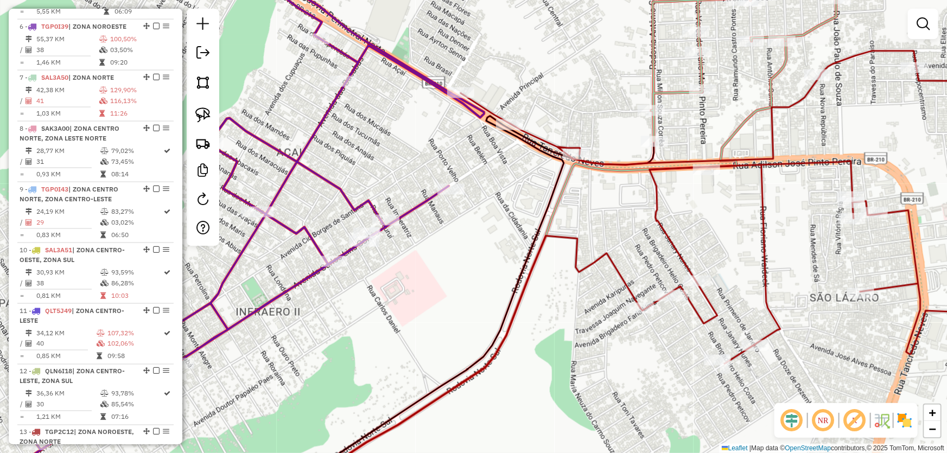
click at [384, 212] on div "Janela de atendimento Grade de atendimento Capacidade Transportadoras Veículos …" at bounding box center [473, 226] width 947 height 453
select select "*********"
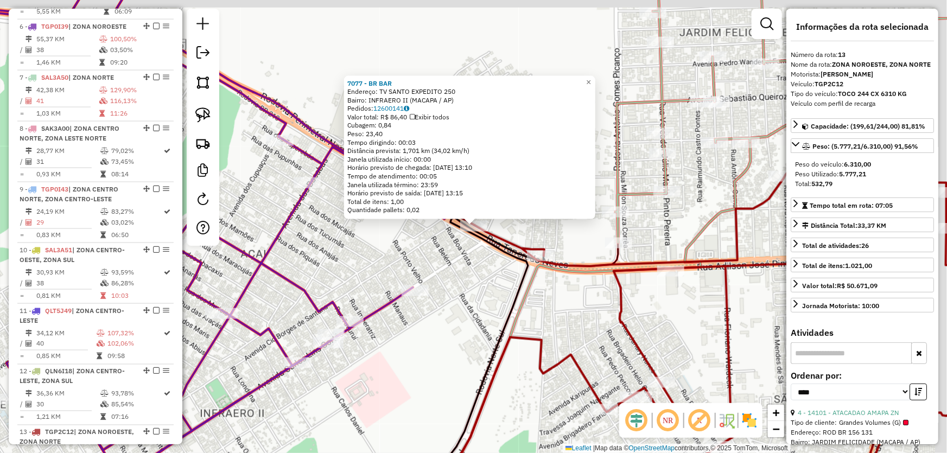
scroll to position [785, 0]
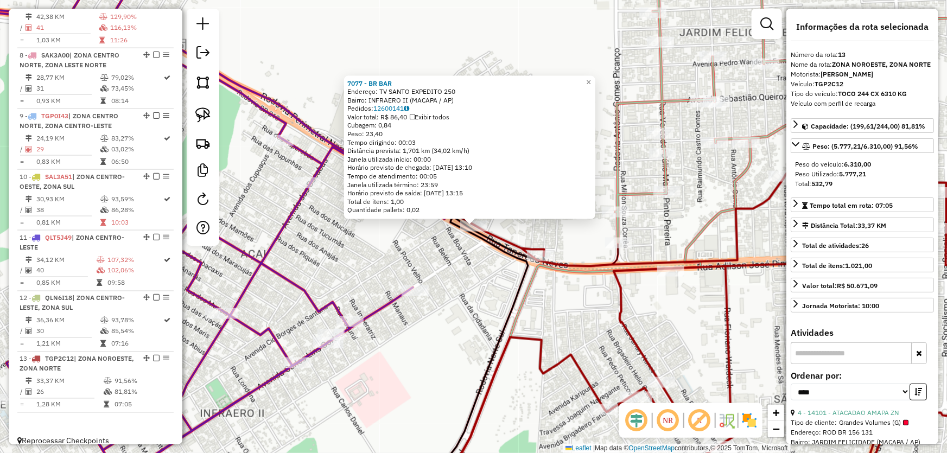
click at [455, 285] on div "7077 - BR BAR Endereço: TV SANTO EXPEDITO 250 Bairro: INFRAERO II (MACAPA / AP)…" at bounding box center [473, 226] width 947 height 453
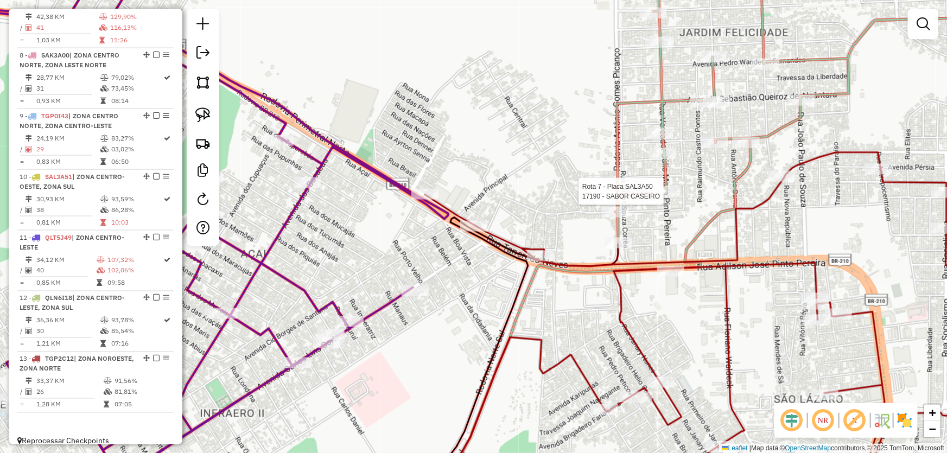
select select "*********"
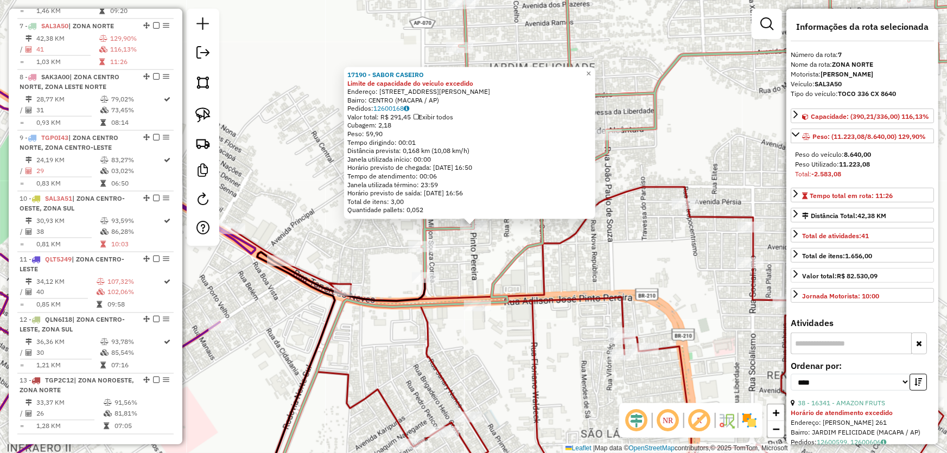
scroll to position [98, 0]
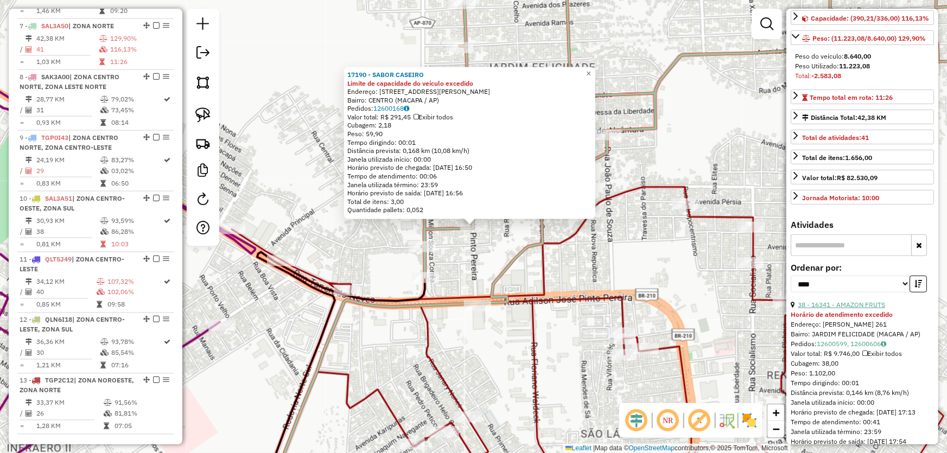
click at [844, 309] on link "38 - 16341 - AMAZON FRUTS" at bounding box center [841, 305] width 87 height 8
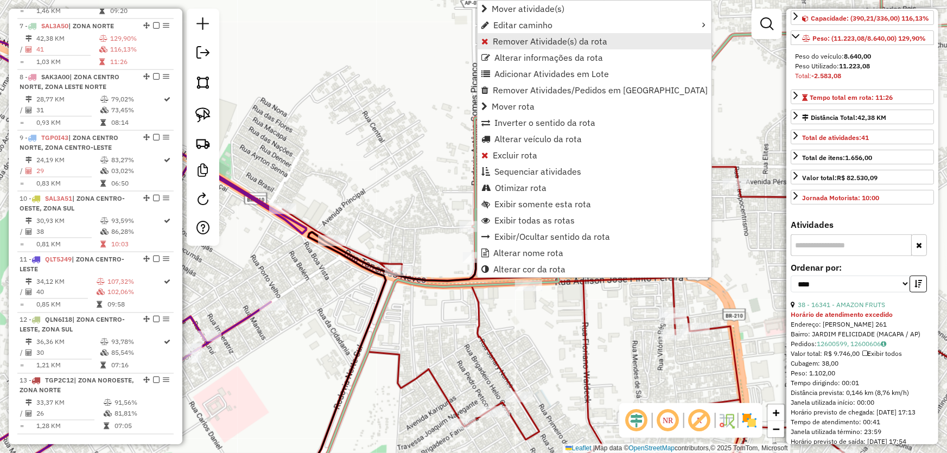
click at [499, 42] on span "Remover Atividade(s) da rota" at bounding box center [550, 41] width 114 height 9
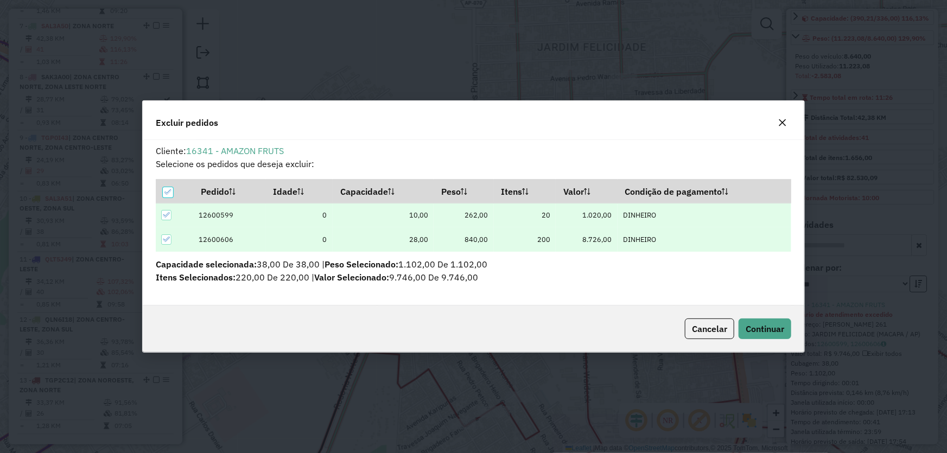
scroll to position [5, 3]
click at [767, 325] on span "Continuar" at bounding box center [764, 328] width 39 height 11
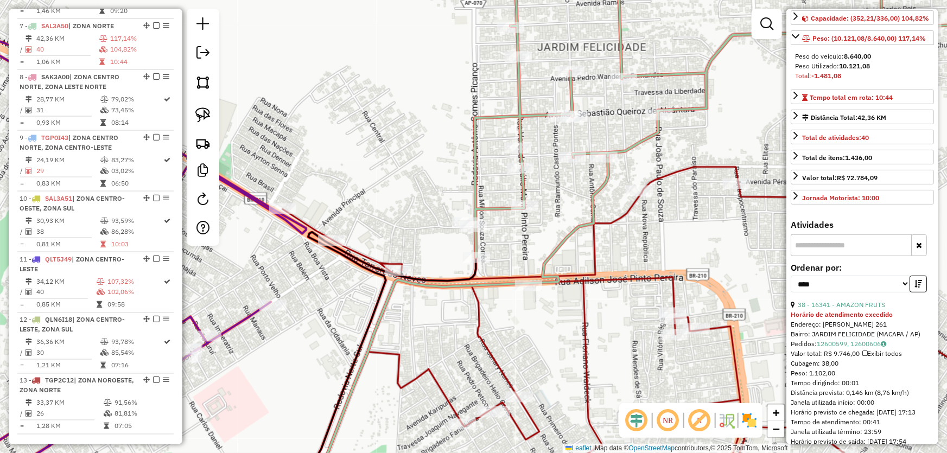
click at [412, 163] on div "Janela de atendimento Grade de atendimento Capacidade Transportadoras Veículos …" at bounding box center [473, 226] width 947 height 453
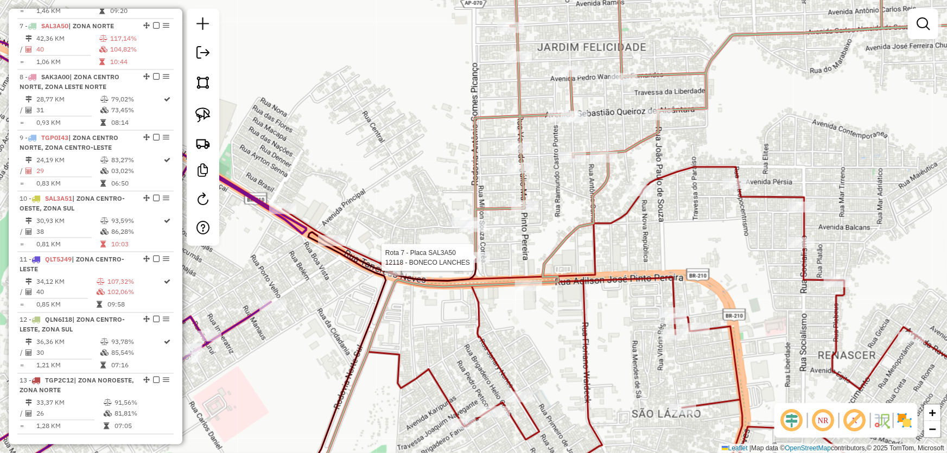
select select "*********"
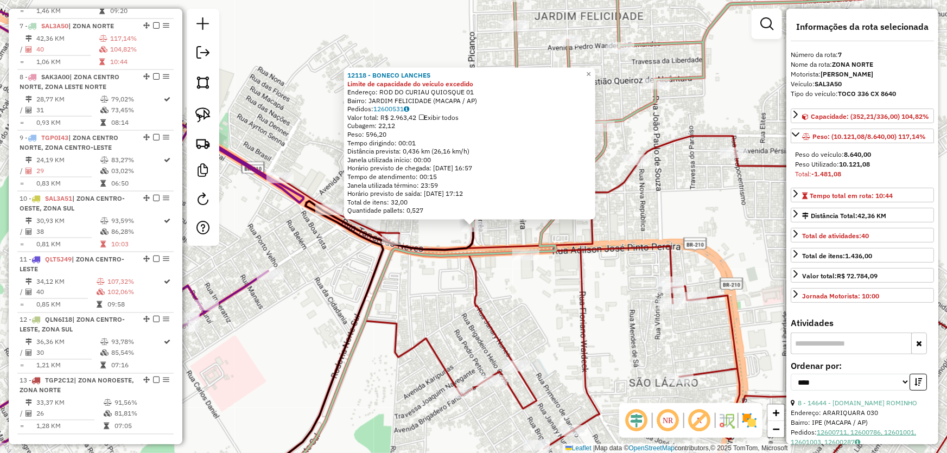
scroll to position [148, 0]
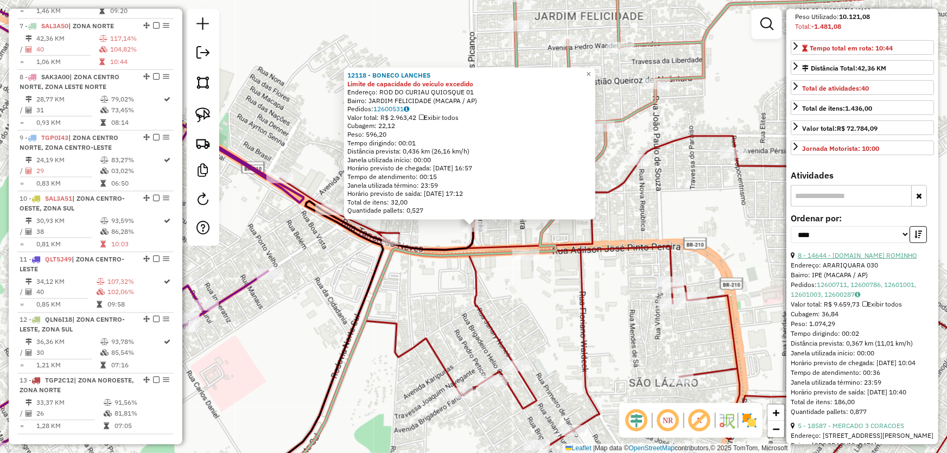
click at [832, 259] on link "8 - 14644 - [DOMAIN_NAME] ROMINHO" at bounding box center [857, 255] width 119 height 8
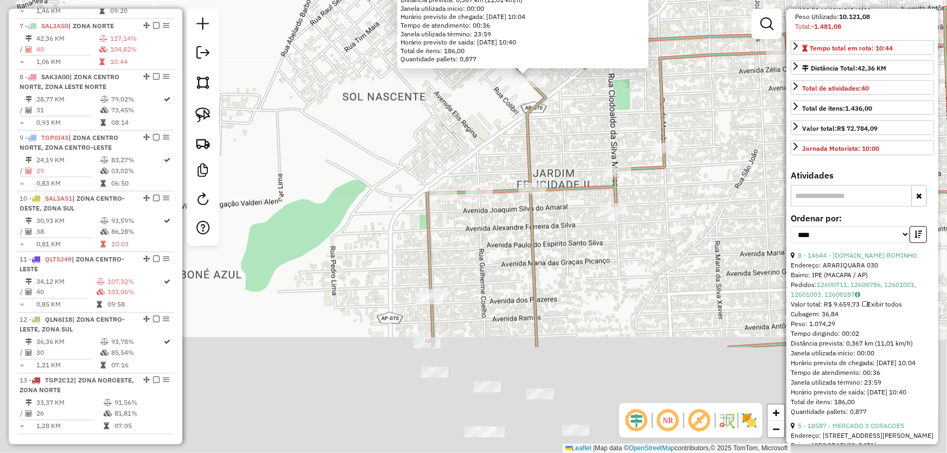
drag, startPoint x: 304, startPoint y: 266, endPoint x: 355, endPoint y: 86, distance: 187.1
click at [361, 80] on div "14644 - [DOMAIN_NAME] [PERSON_NAME]: ARARIQUARA 030 Bairro: IPE (MACAPA / AP) P…" at bounding box center [473, 226] width 947 height 453
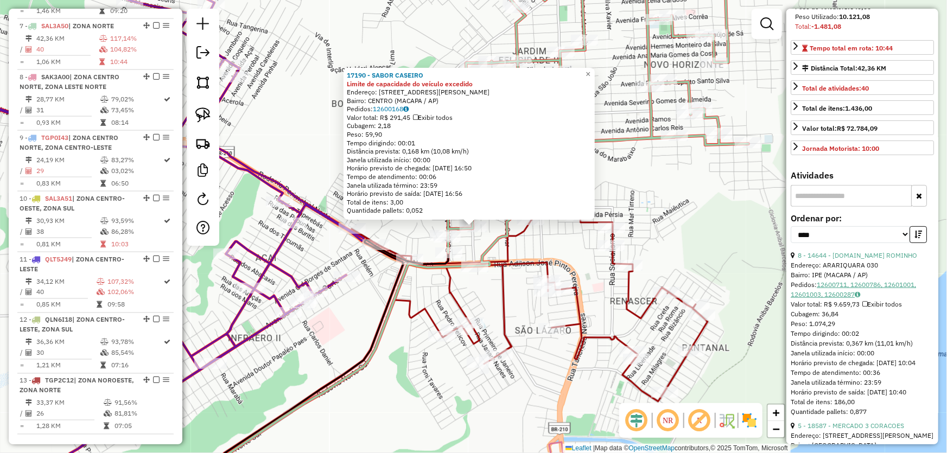
scroll to position [296, 0]
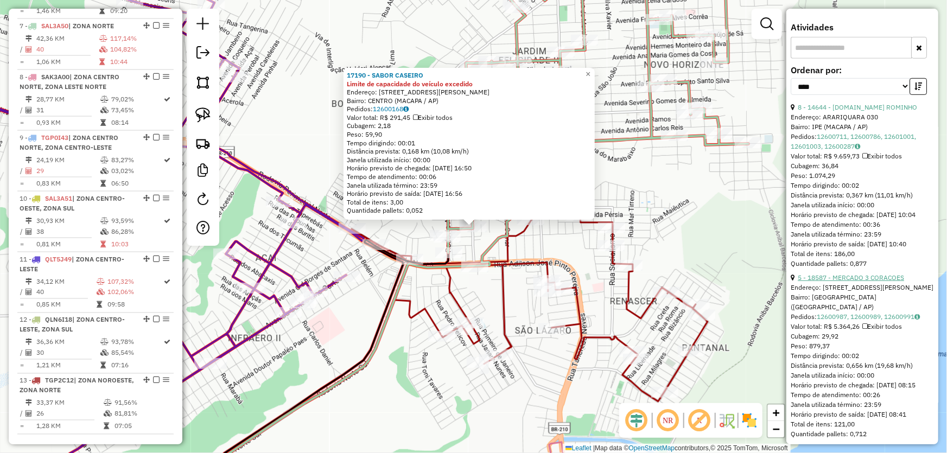
click at [833, 282] on link "5 - 18587 - MERCADO 3 CORACOES" at bounding box center [851, 277] width 106 height 8
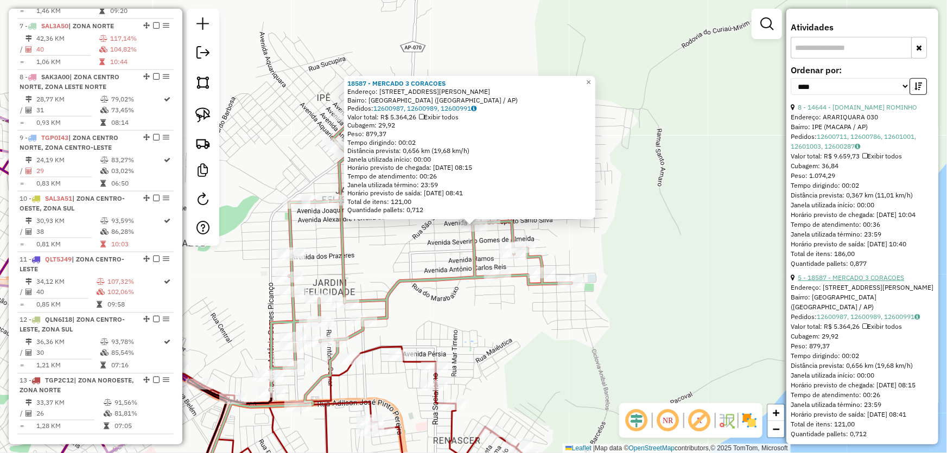
scroll to position [444, 0]
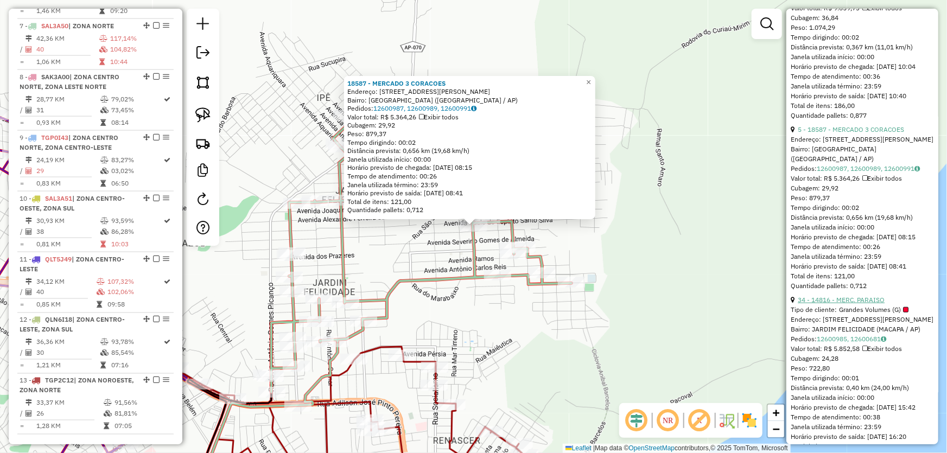
click at [833, 304] on link "34 - 14816 - MERC. PARAISO" at bounding box center [841, 300] width 87 height 8
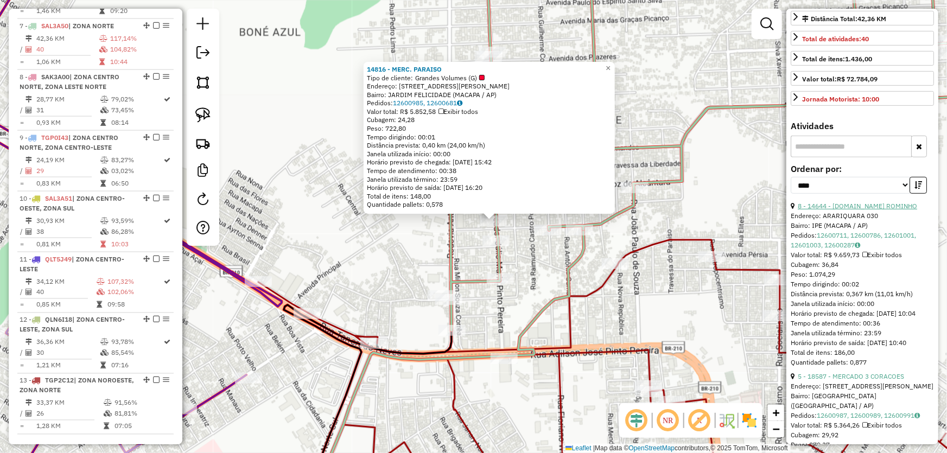
scroll to position [0, 0]
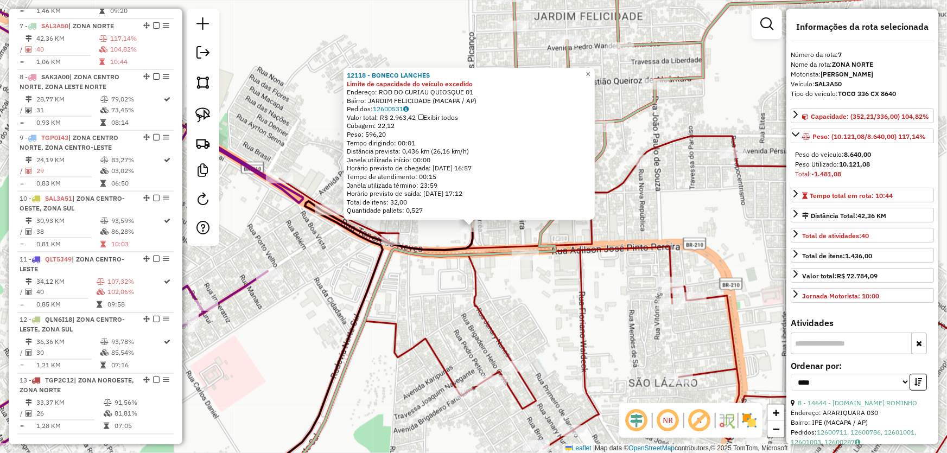
click at [493, 298] on div "12118 - BONECO LANCHES Limite de capacidade do veículo excedido Endereço: ROD D…" at bounding box center [473, 226] width 947 height 453
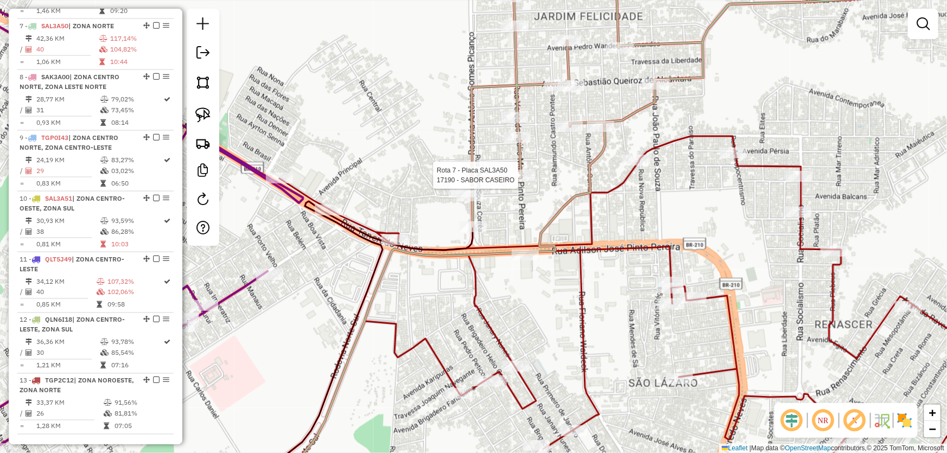
select select "*********"
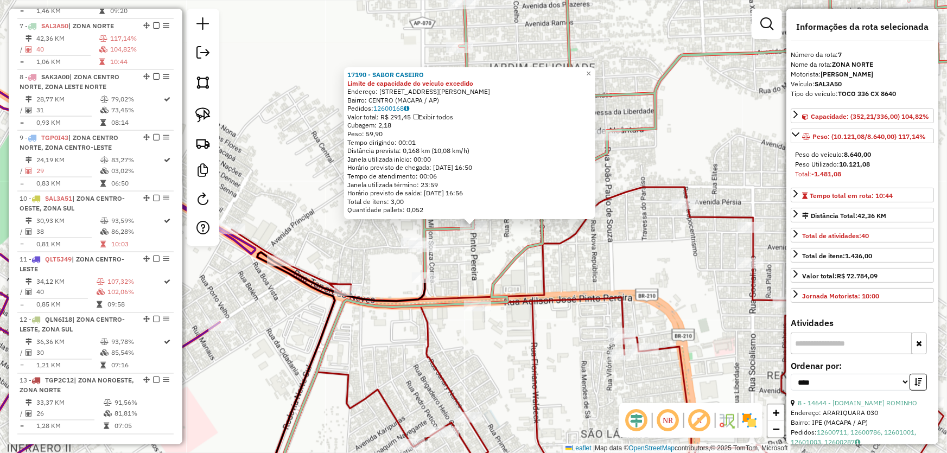
click at [476, 269] on div "17190 - SABOR CASEIRO Limite de capacidade do veículo excedido Endereço: RUA VE…" at bounding box center [473, 226] width 947 height 453
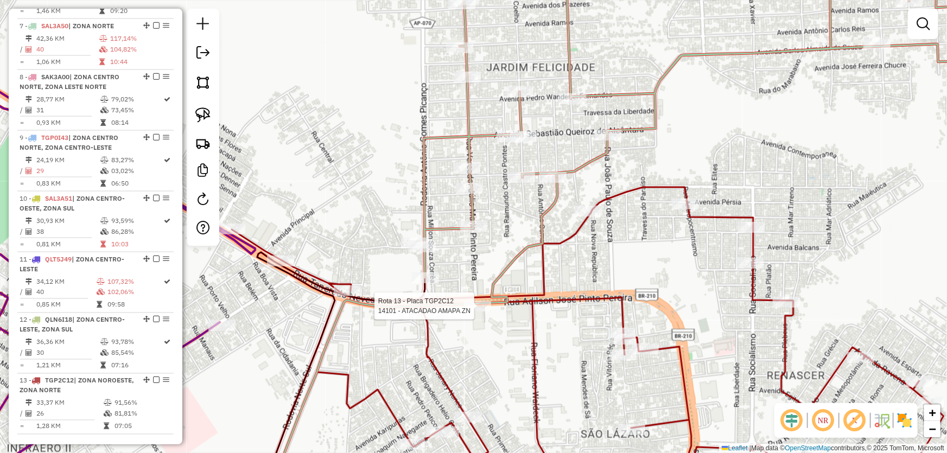
select select "*********"
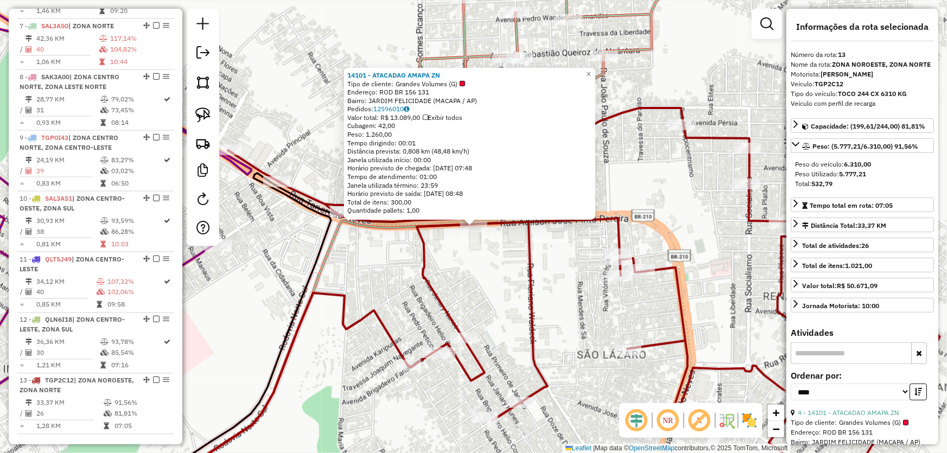
scroll to position [955, 0]
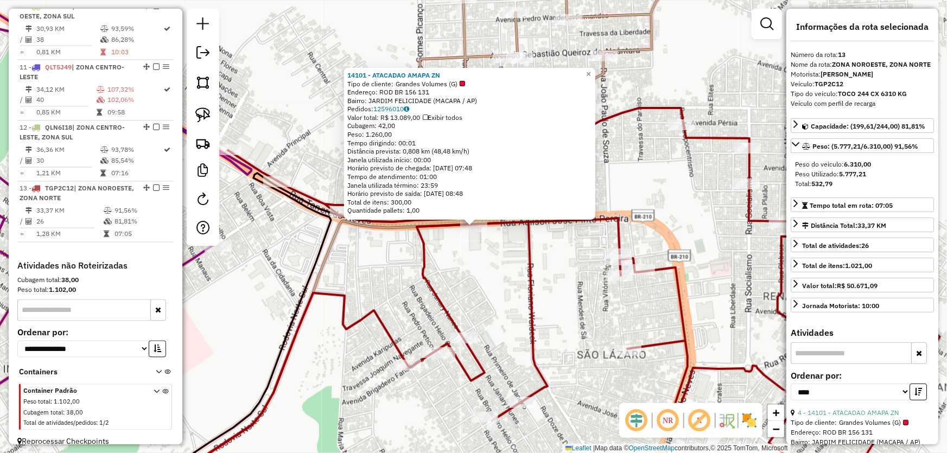
click at [488, 297] on div "14101 - ATACADAO AMAPA ZN Tipo de cliente: Grandes Volumes (G) Endereço: ROD BR…" at bounding box center [473, 226] width 947 height 453
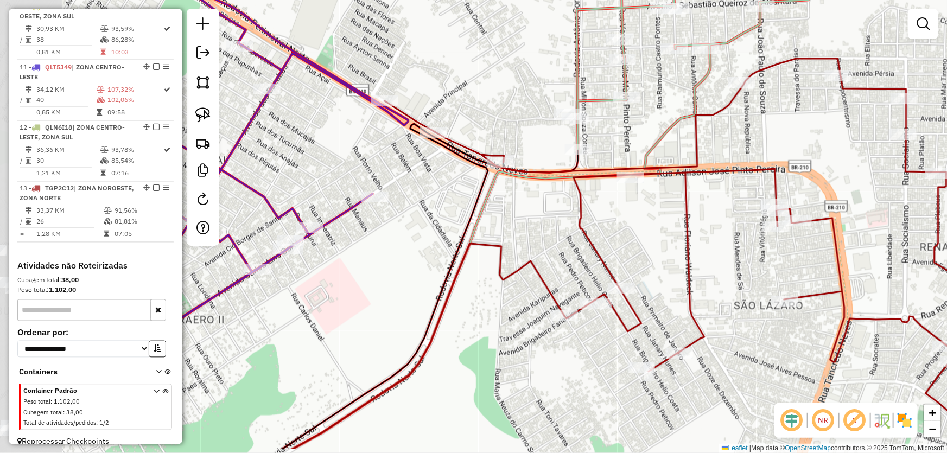
drag, startPoint x: 470, startPoint y: 288, endPoint x: 517, endPoint y: 218, distance: 84.9
click at [630, 235] on div "Janela de atendimento Grade de atendimento Capacidade Transportadoras Veículos …" at bounding box center [473, 226] width 947 height 453
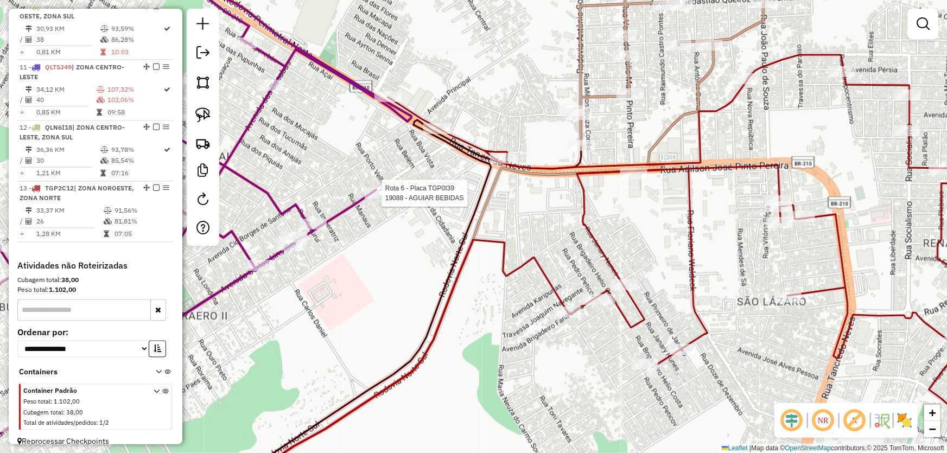
click at [379, 199] on div at bounding box center [378, 193] width 27 height 11
select select "*********"
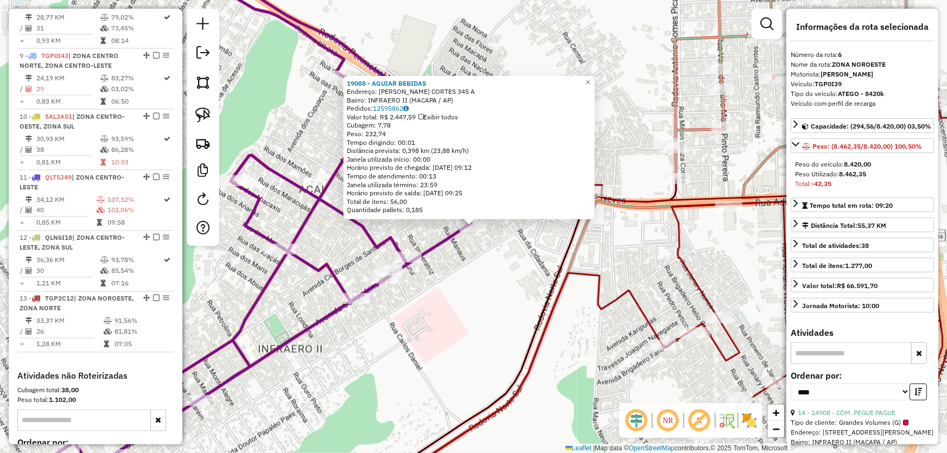
scroll to position [712, 0]
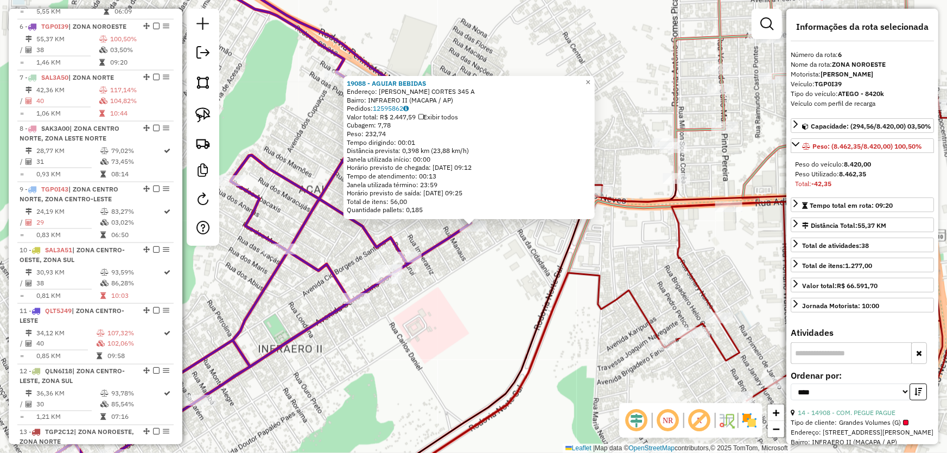
click at [481, 279] on div "19088 - AGUIAR BEBIDAS Endereço: [PERSON_NAME] CORTES 345 A Bairro: INFRAERO II…" at bounding box center [473, 226] width 947 height 453
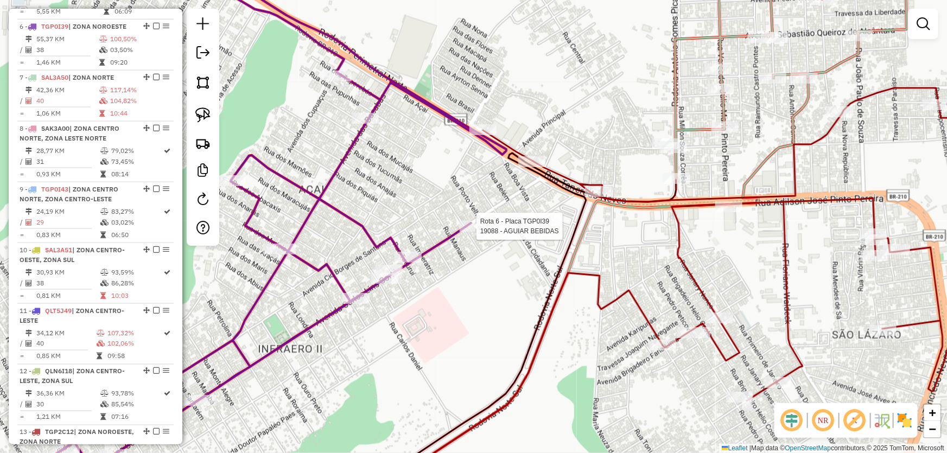
select select "*********"
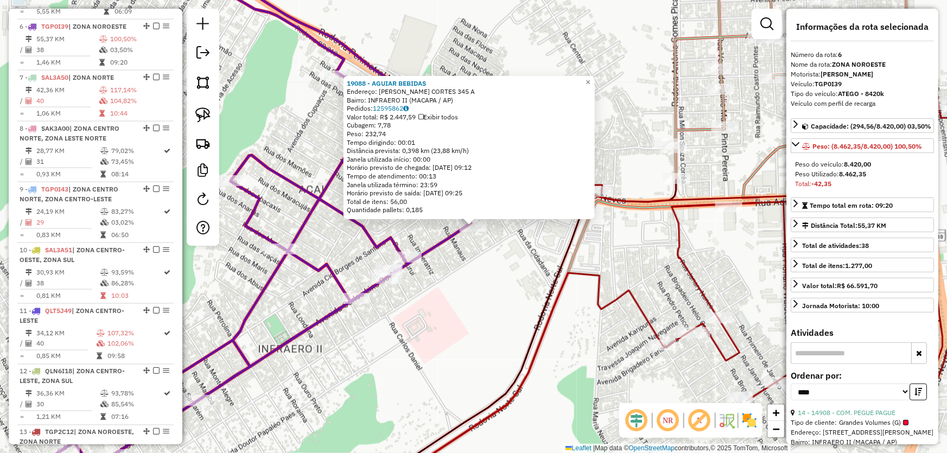
click at [490, 263] on div "19088 - AGUIAR BEBIDAS Endereço: [PERSON_NAME] CORTES 345 A Bairro: INFRAERO II…" at bounding box center [473, 226] width 947 height 453
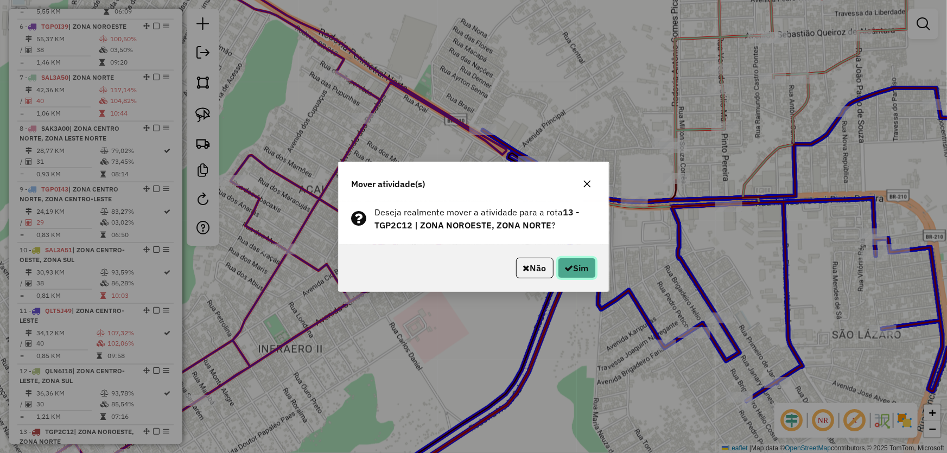
click at [581, 264] on button "Sim" at bounding box center [577, 268] width 38 height 21
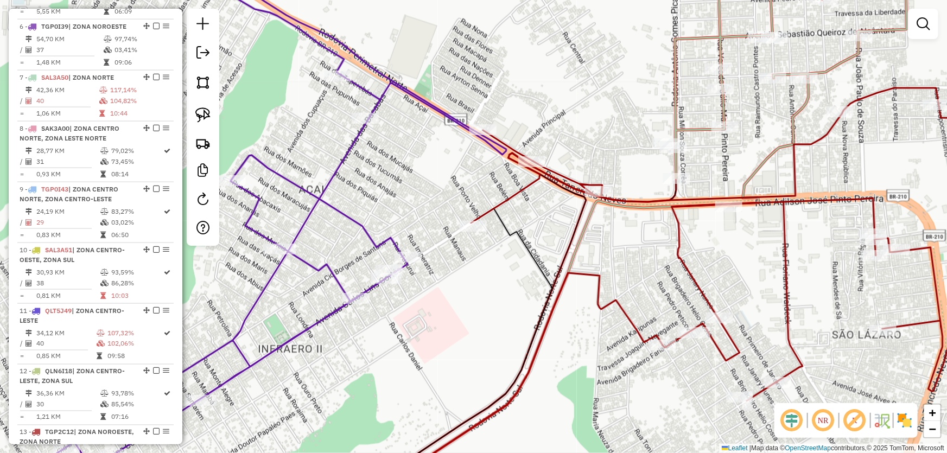
click at [530, 241] on icon at bounding box center [451, 353] width 201 height 290
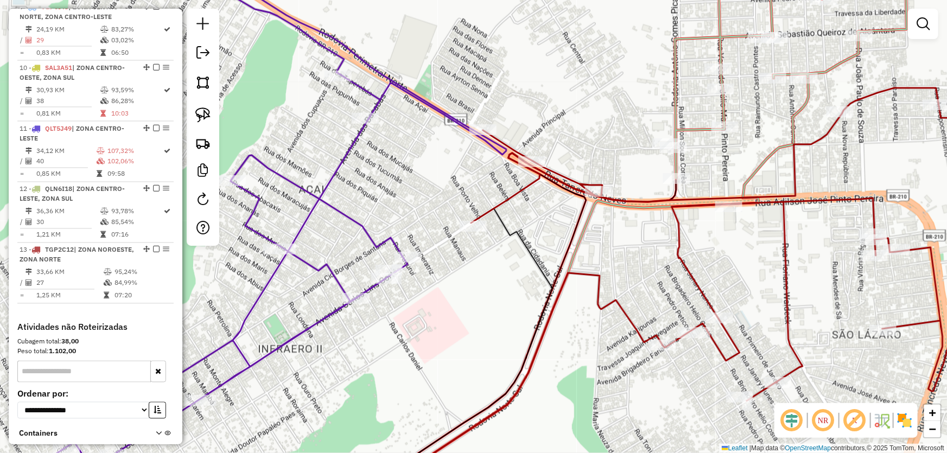
select select "*********"
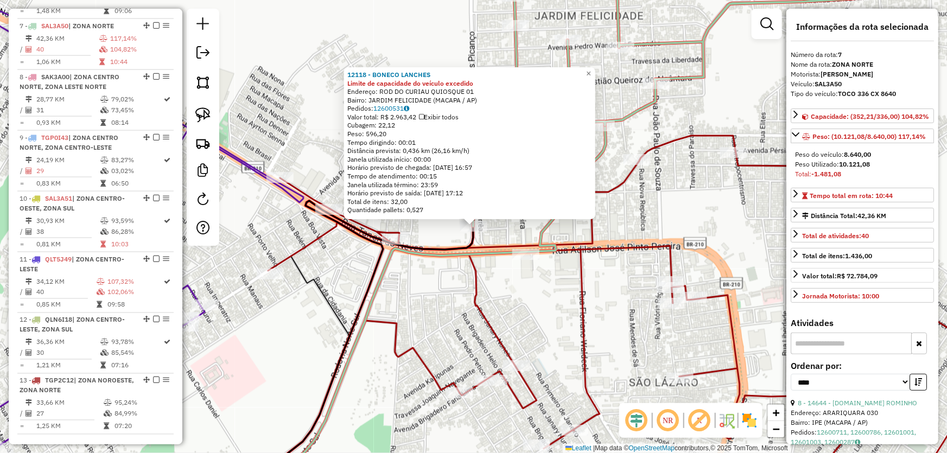
scroll to position [49, 0]
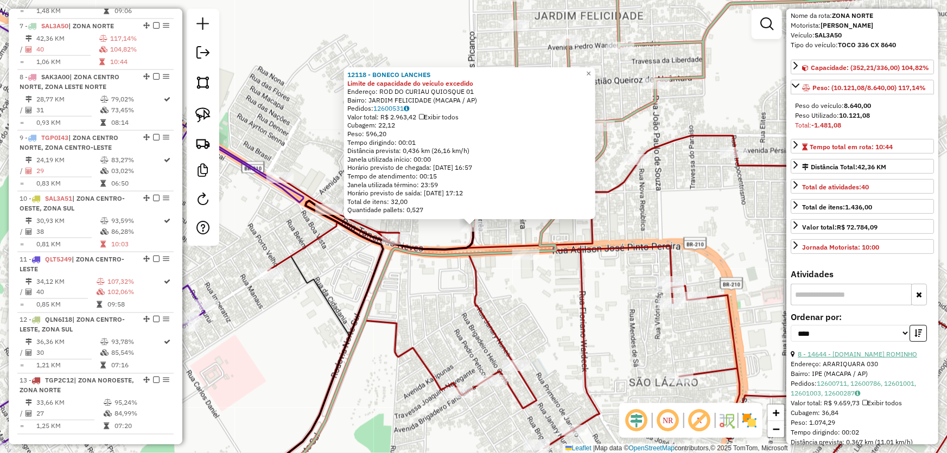
click at [835, 358] on link "8 - 14644 - [DOMAIN_NAME] ROMINHO" at bounding box center [857, 354] width 119 height 8
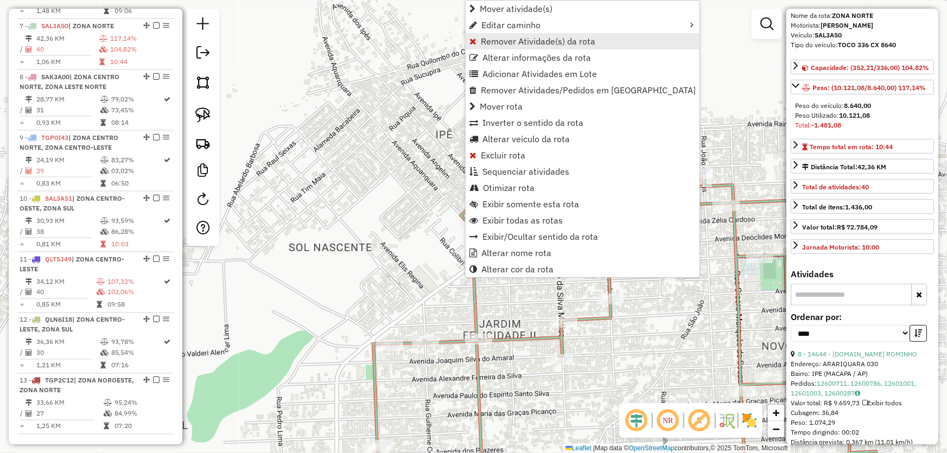
click at [498, 43] on span "Remover Atividade(s) da rota" at bounding box center [538, 41] width 114 height 9
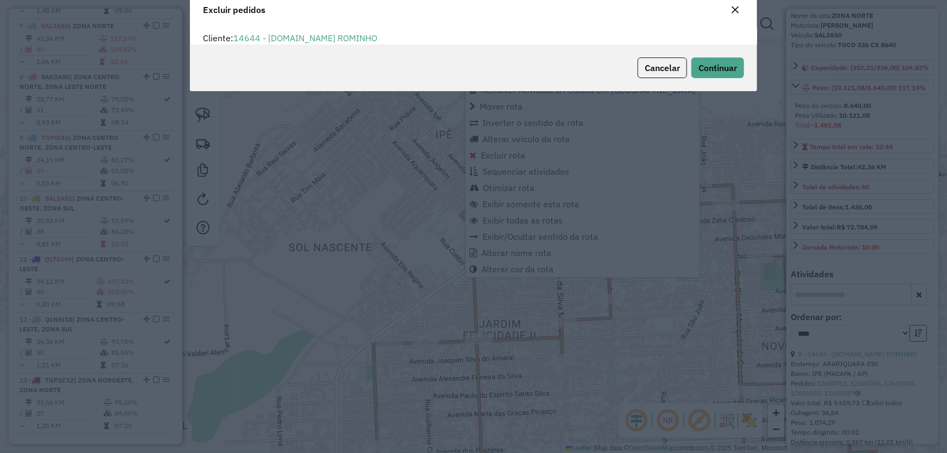
scroll to position [5, 3]
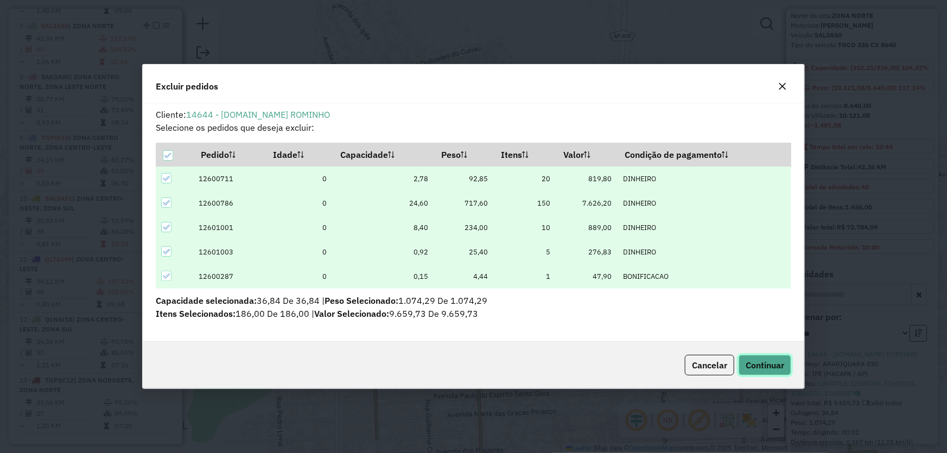
click at [765, 367] on span "Continuar" at bounding box center [764, 365] width 39 height 11
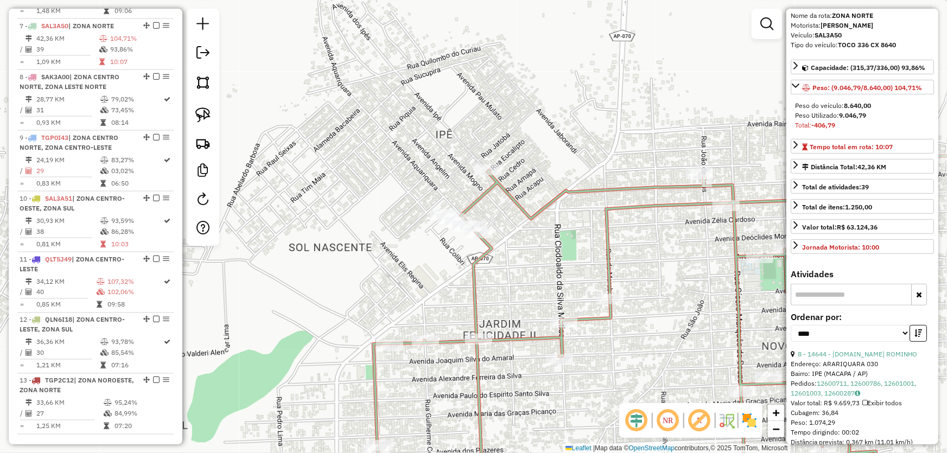
click at [323, 256] on div "Janela de atendimento Grade de atendimento Capacidade Transportadoras Veículos …" at bounding box center [473, 226] width 947 height 453
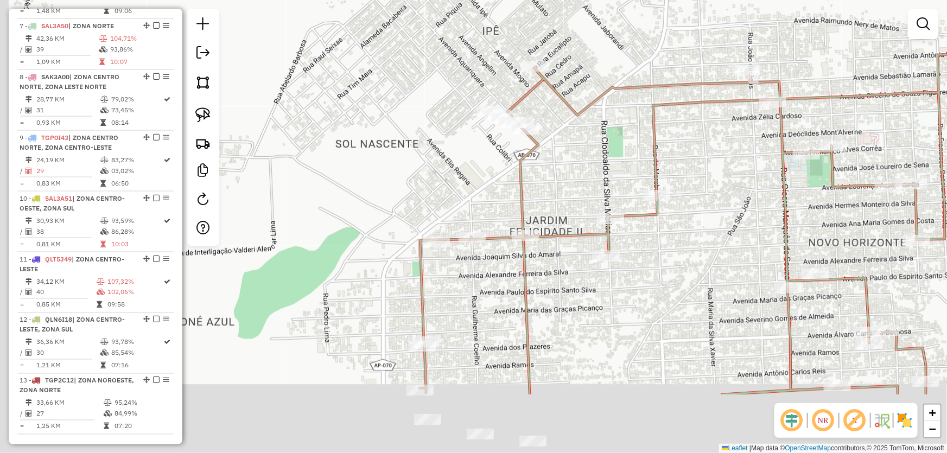
drag, startPoint x: 317, startPoint y: 290, endPoint x: 469, endPoint y: 1, distance: 327.1
click at [464, 11] on div "Janela de atendimento Grade de atendimento Capacidade Transportadoras Veículos …" at bounding box center [473, 226] width 947 height 453
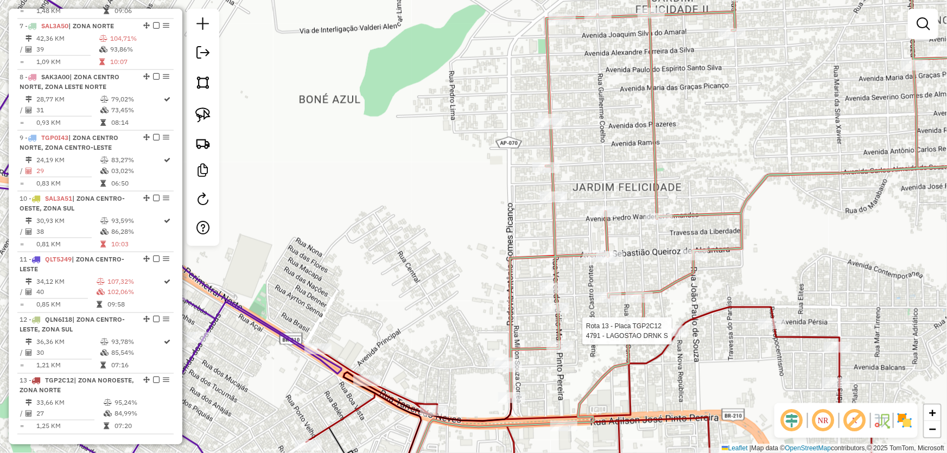
select select "*********"
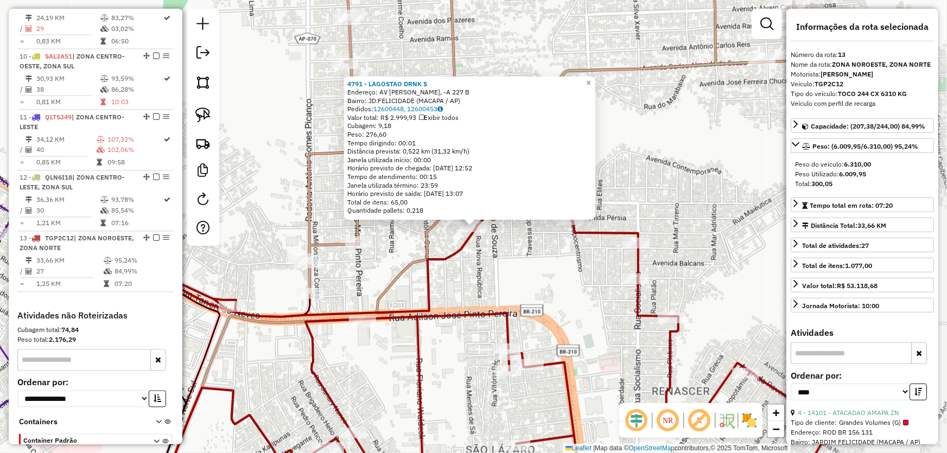
scroll to position [955, 0]
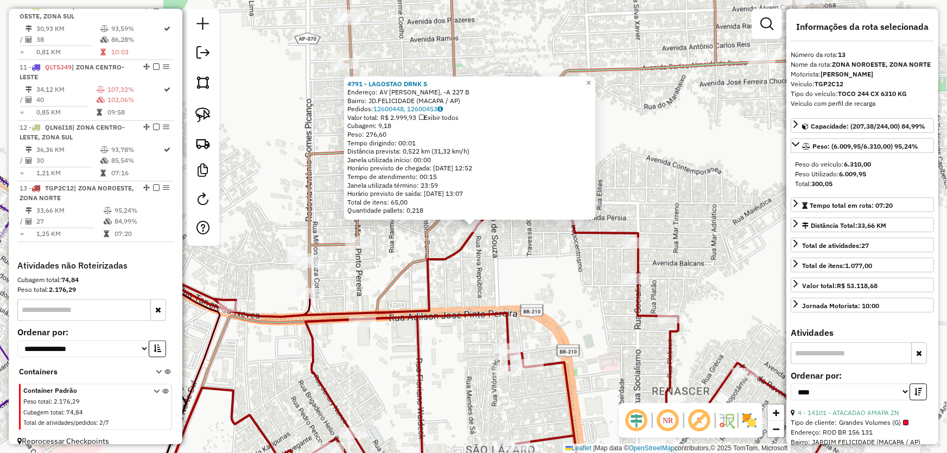
click at [544, 268] on div "4791 - LAGOSTAO DRNK S Endereço: AV [PERSON_NAME], -A 227 B Bairro: JD.FELICIDA…" at bounding box center [473, 226] width 947 height 453
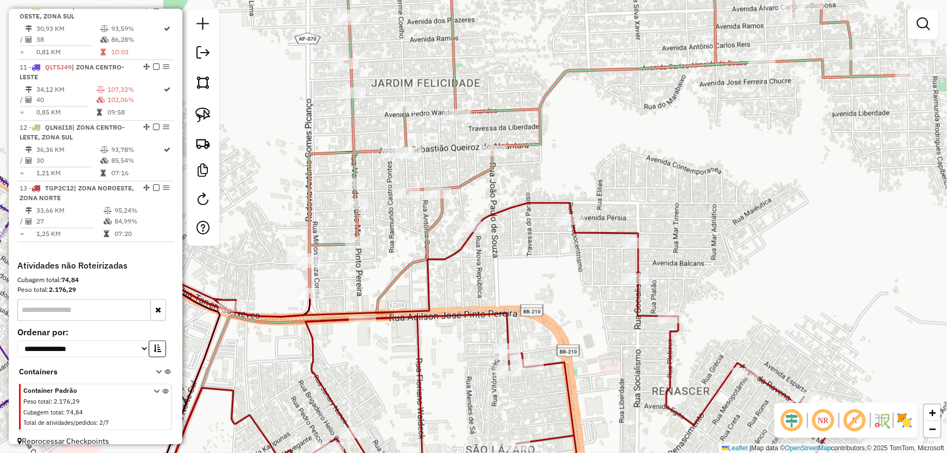
select select "*********"
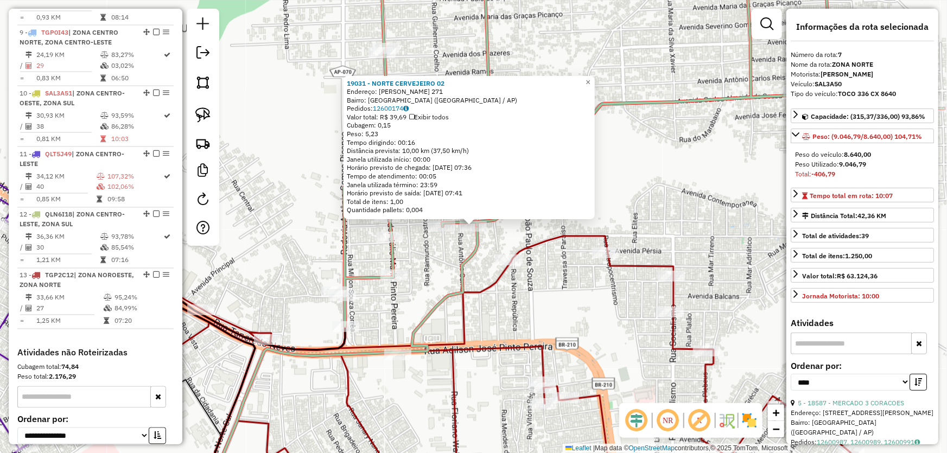
scroll to position [763, 0]
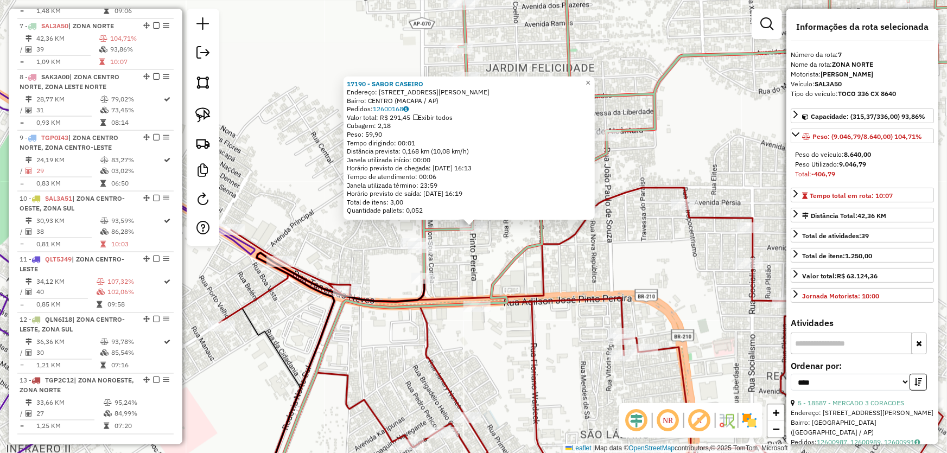
click at [585, 260] on div "17190 - SABOR CASEIRO Endereço: [STREET_ADDRESS][PERSON_NAME] C Bairro: [GEOGRA…" at bounding box center [473, 226] width 947 height 453
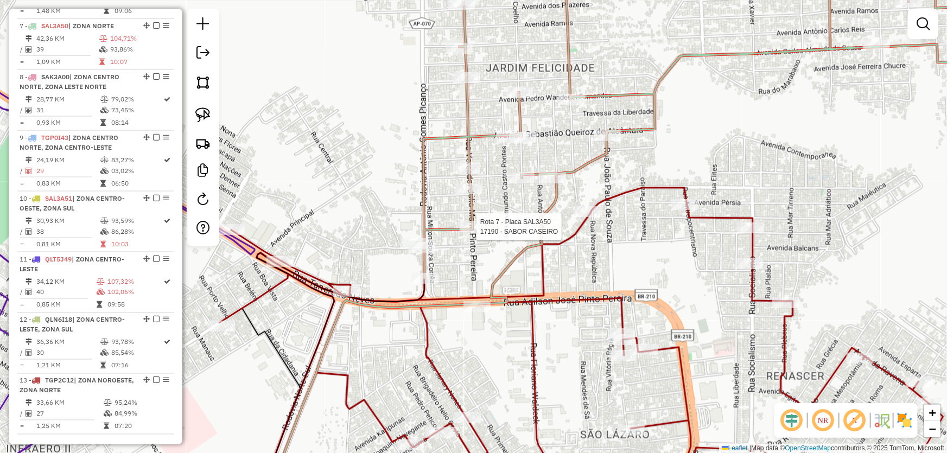
select select "*********"
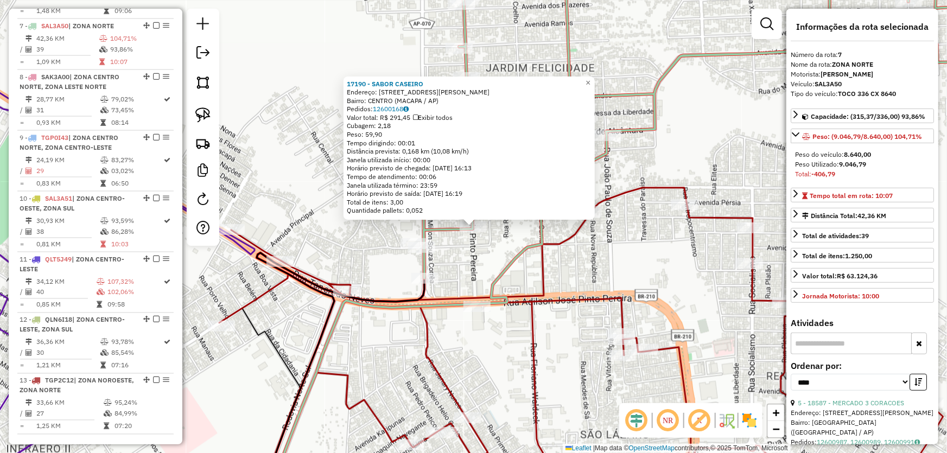
scroll to position [98, 0]
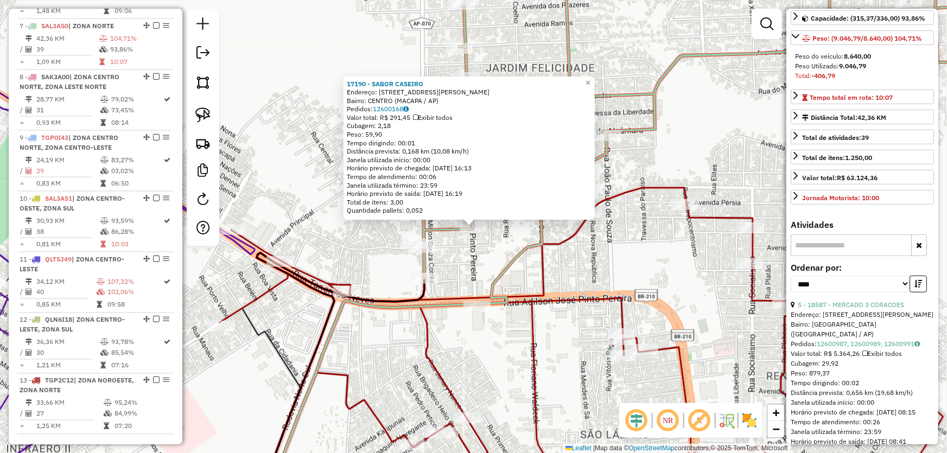
click at [831, 298] on div "**********" at bounding box center [862, 282] width 143 height 36
click at [834, 310] on div "Endereço: [STREET_ADDRESS][PERSON_NAME]" at bounding box center [862, 315] width 143 height 10
click at [834, 307] on link "5 - 18587 - MERCADO 3 CORACOES" at bounding box center [851, 305] width 106 height 8
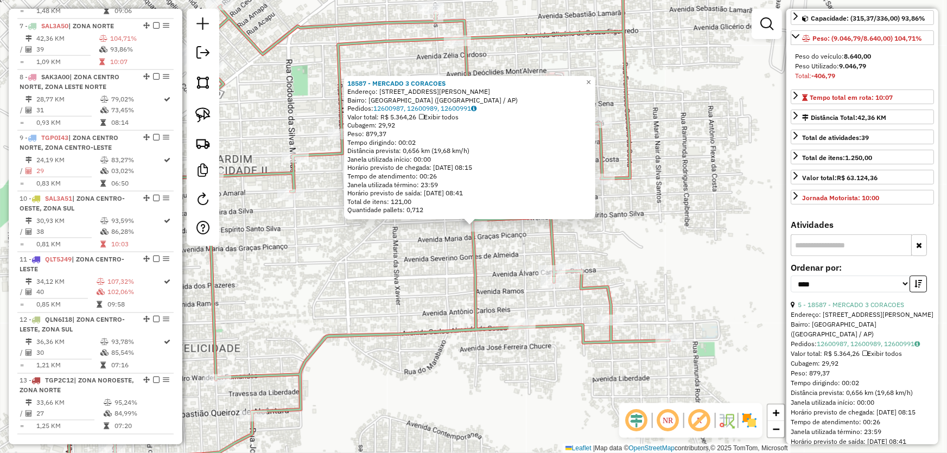
click at [443, 291] on div "Rota 7 - Placa SAL3A50 18676 - M. BOX ARAUJO 02 18587 - MERCADO 3 CORACOES Ende…" at bounding box center [473, 226] width 947 height 453
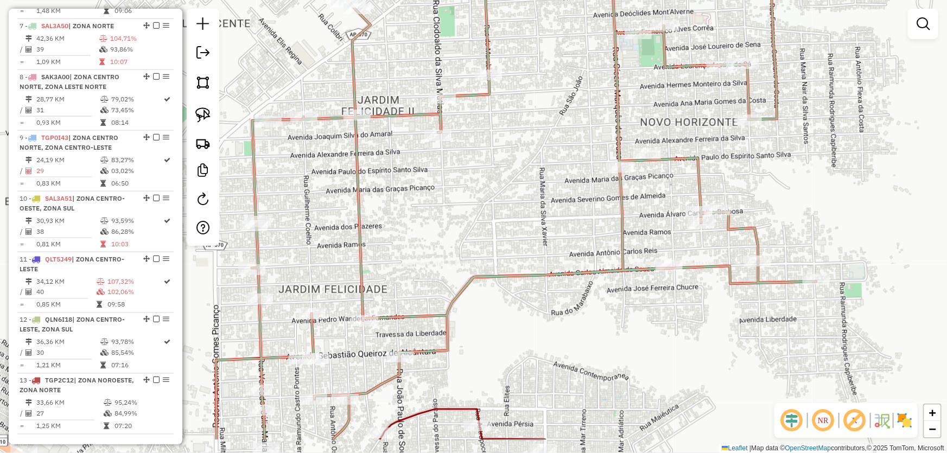
drag, startPoint x: 406, startPoint y: 295, endPoint x: 920, endPoint y: 58, distance: 565.6
click at [928, 53] on div "Janela de atendimento Grade de atendimento Capacidade Transportadoras Veículos …" at bounding box center [473, 226] width 947 height 453
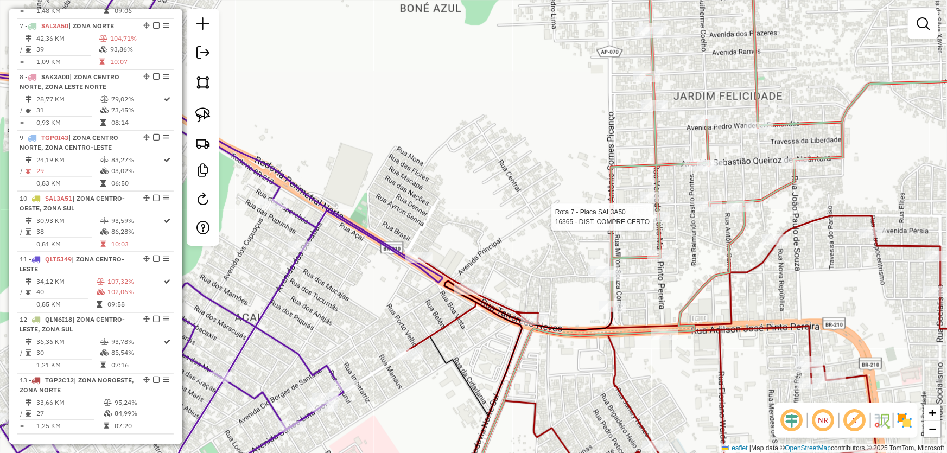
select select "*********"
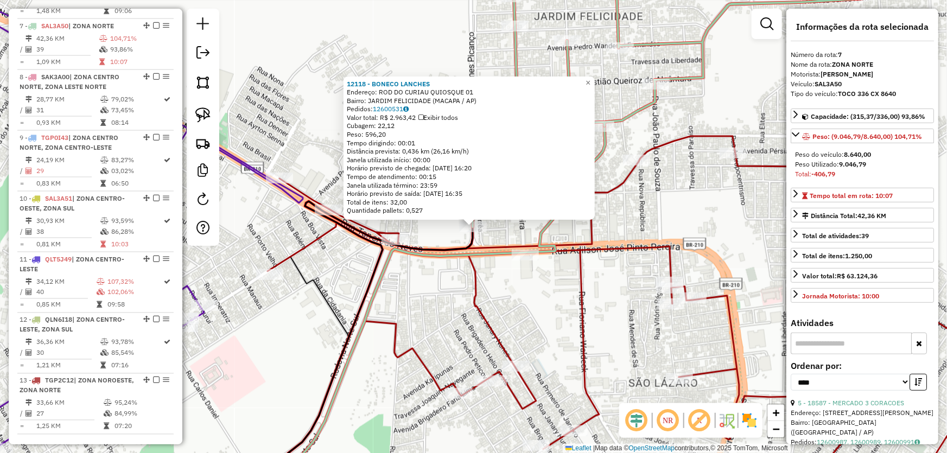
click at [514, 309] on div "12118 - BONECO LANCHES Endereço: ROD DO CURIAU QUIOSQUE 01 Bairro: JARDIM FELIC…" at bounding box center [473, 226] width 947 height 453
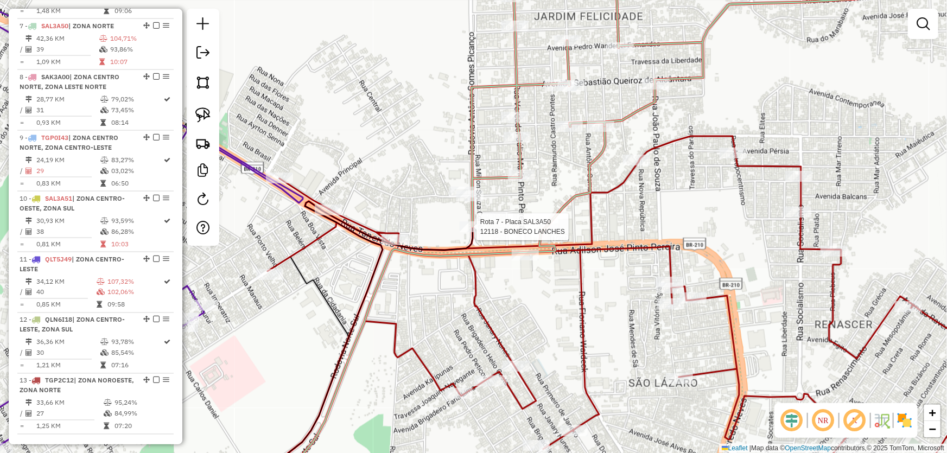
select select "*********"
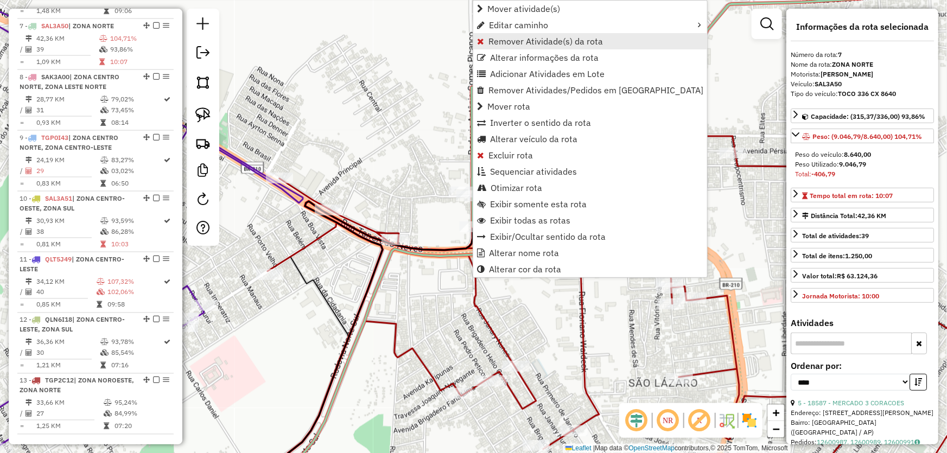
click at [513, 42] on span "Remover Atividade(s) da rota" at bounding box center [545, 41] width 114 height 9
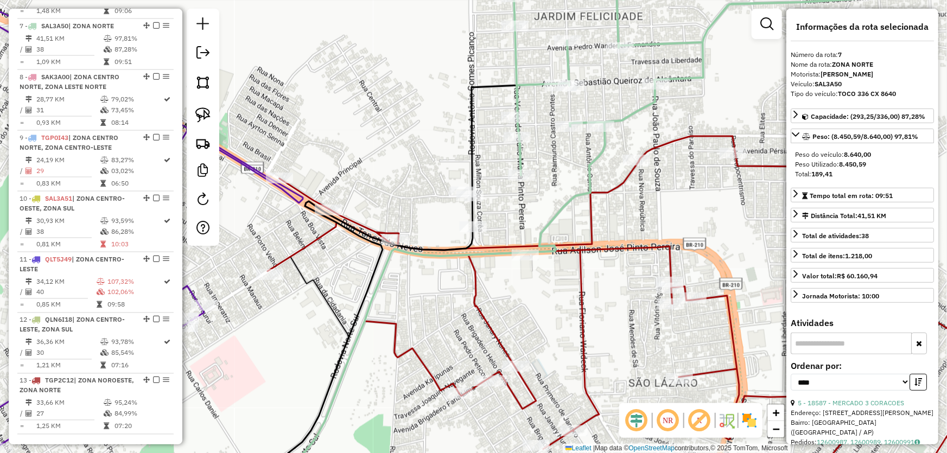
click at [540, 288] on div "Janela de atendimento Grade de atendimento Capacidade Transportadoras Veículos …" at bounding box center [473, 226] width 947 height 453
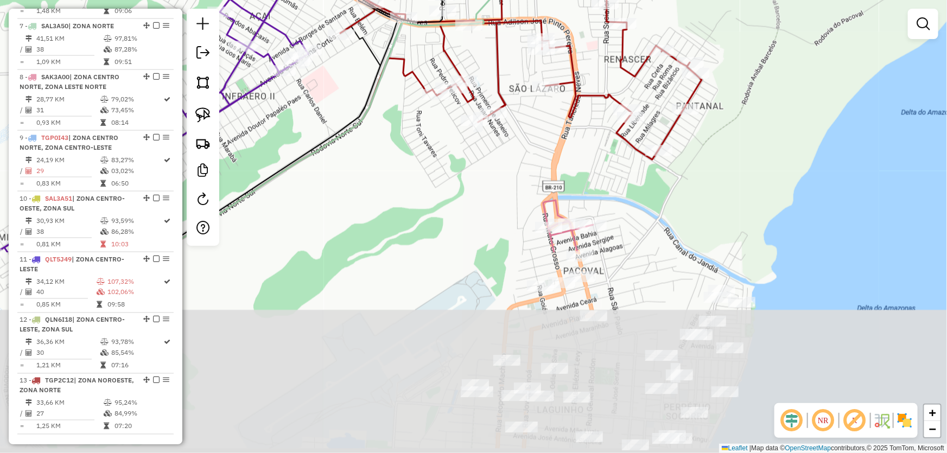
drag, startPoint x: 652, startPoint y: 395, endPoint x: 579, endPoint y: 120, distance: 284.1
click at [579, 119] on div "Janela de atendimento Grade de atendimento Capacidade Transportadoras Veículos …" at bounding box center [473, 226] width 947 height 453
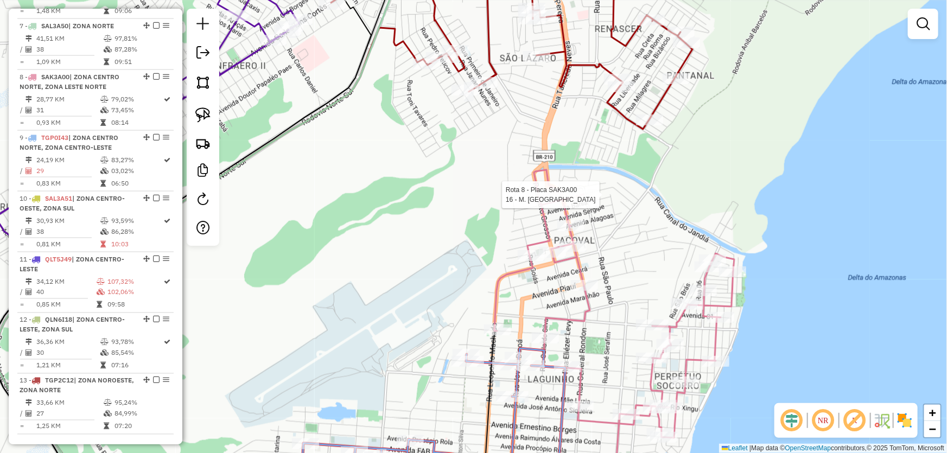
select select "*********"
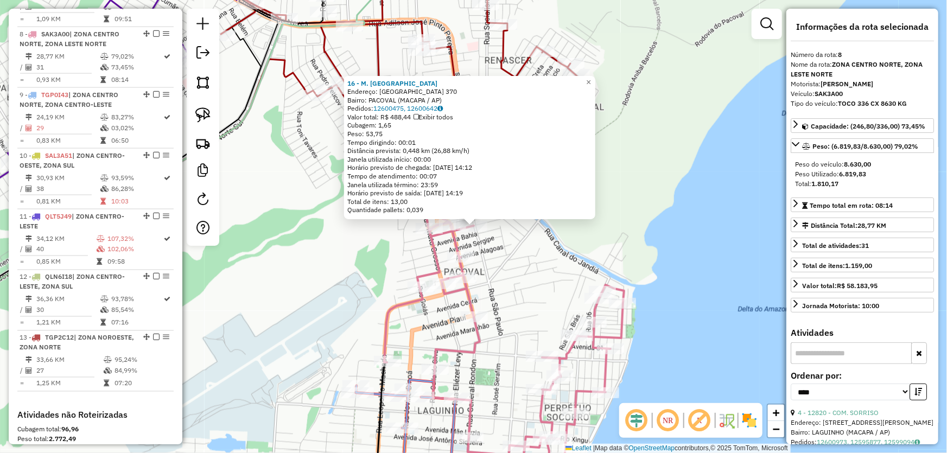
scroll to position [814, 0]
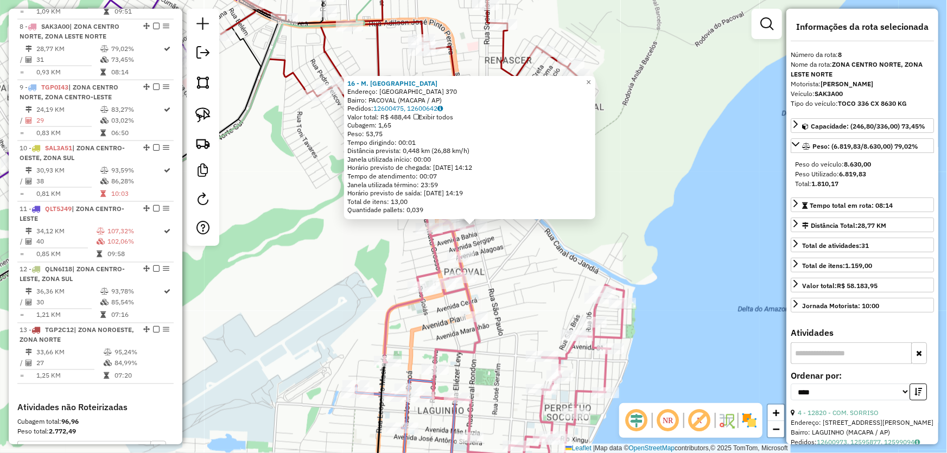
click at [555, 252] on div "16 - M. BOX LIMA Endereço: [GEOGRAPHIC_DATA] 370 Bairro: [GEOGRAPHIC_DATA] ([GE…" at bounding box center [473, 226] width 947 height 453
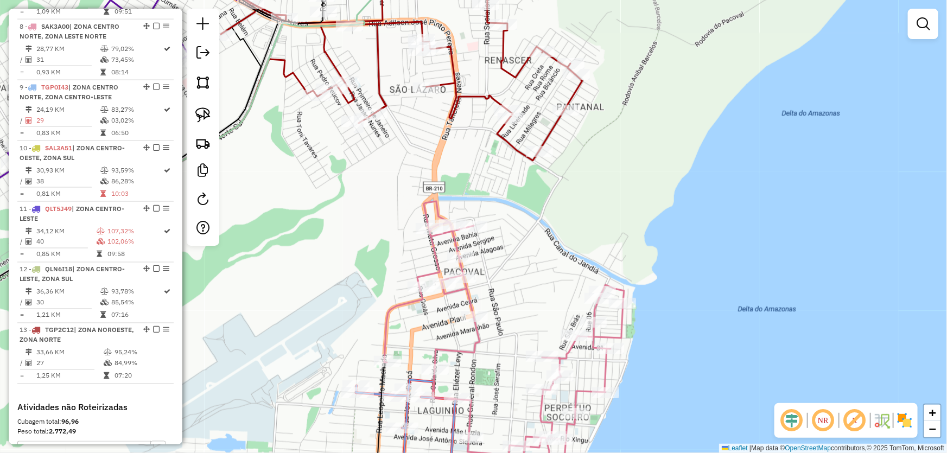
drag, startPoint x: 564, startPoint y: 211, endPoint x: 564, endPoint y: 265, distance: 54.3
click at [564, 265] on div "Janela de atendimento Grade de atendimento Capacidade Transportadoras Veículos …" at bounding box center [473, 226] width 947 height 453
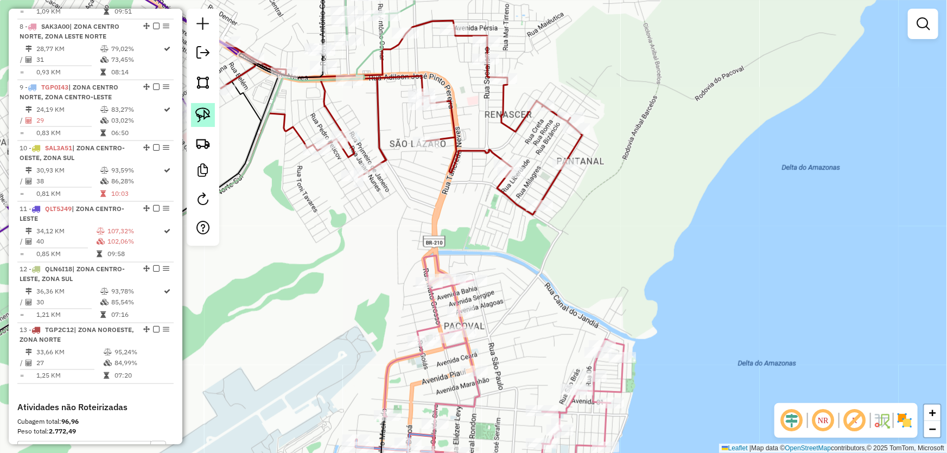
click at [208, 111] on img at bounding box center [202, 114] width 15 height 15
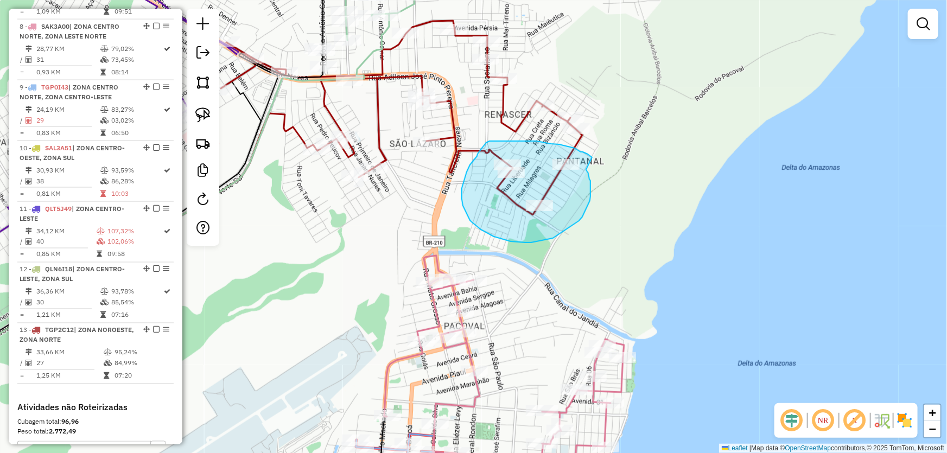
drag, startPoint x: 586, startPoint y: 170, endPoint x: 594, endPoint y: 158, distance: 13.7
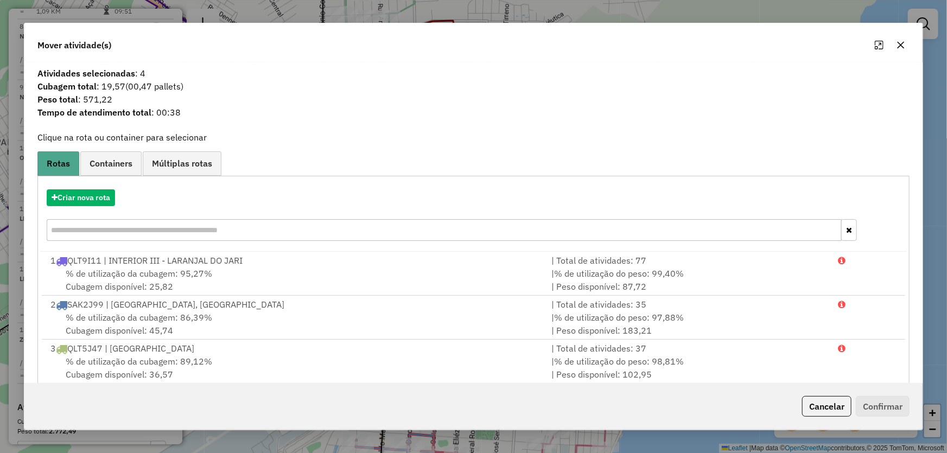
scroll to position [197, 0]
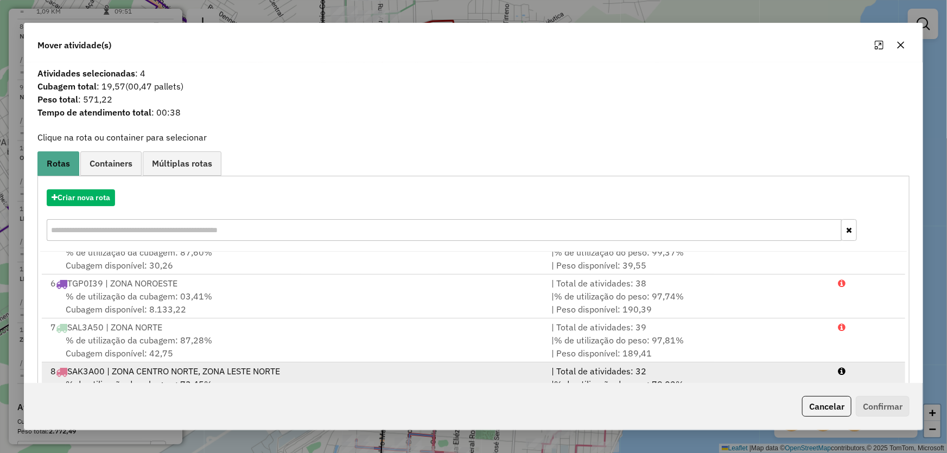
click at [135, 374] on div "8 SAK3A00 | ZONA CENTRO NORTE, ZONA LESTE NORTE" at bounding box center [294, 371] width 501 height 13
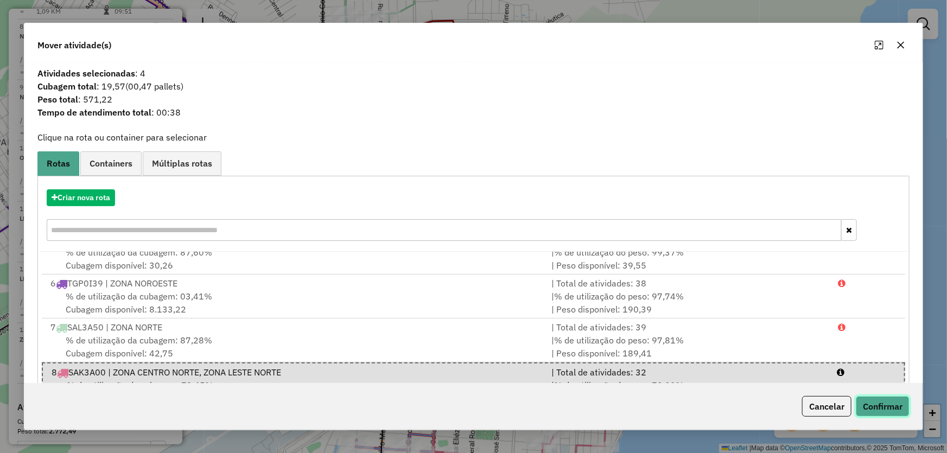
click at [878, 406] on button "Confirmar" at bounding box center [883, 406] width 54 height 21
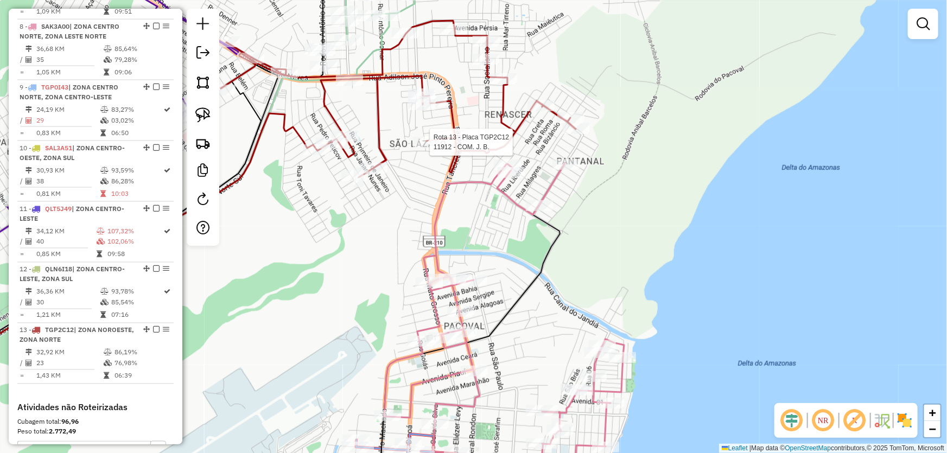
select select "*********"
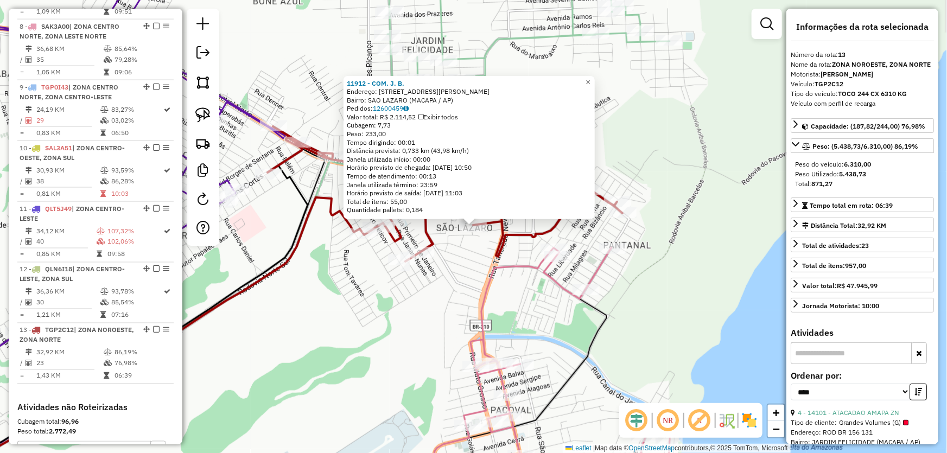
scroll to position [955, 0]
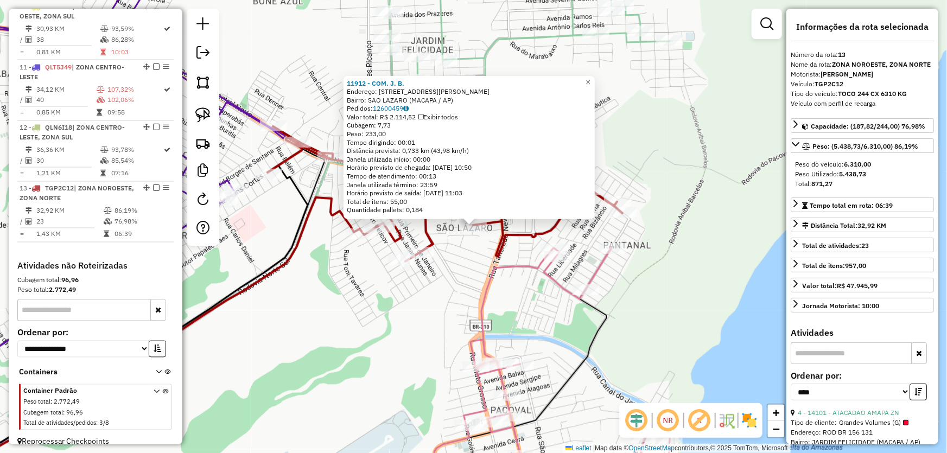
click at [396, 326] on div "11912 - COM. J. B. Endereço: AV [PERSON_NAME] 203 Bairro: SAO LAZARO (MACAPA / …" at bounding box center [473, 226] width 947 height 453
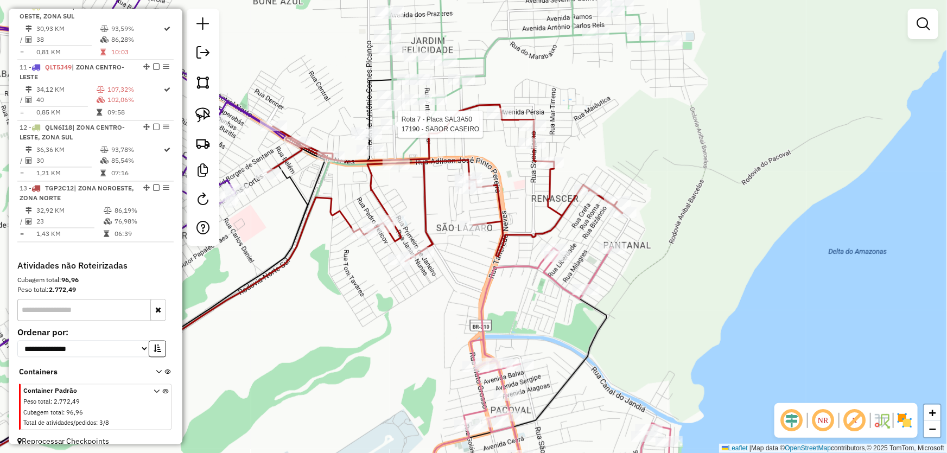
select select "*********"
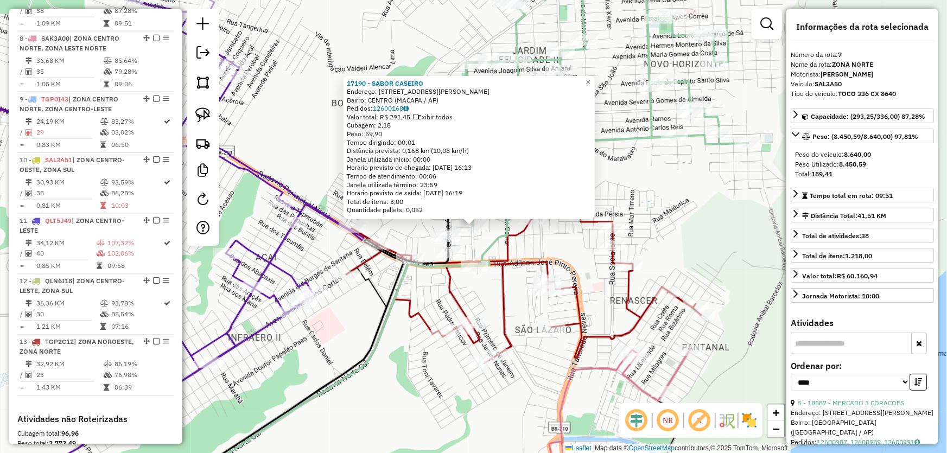
scroll to position [763, 0]
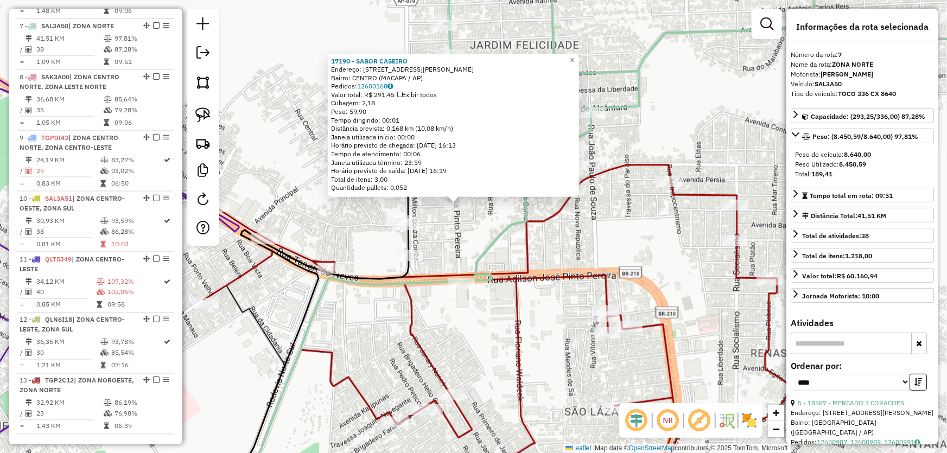
click at [481, 235] on div "17190 - SABOR CASEIRO Endereço: [STREET_ADDRESS][PERSON_NAME] C Bairro: [GEOGRA…" at bounding box center [473, 226] width 947 height 453
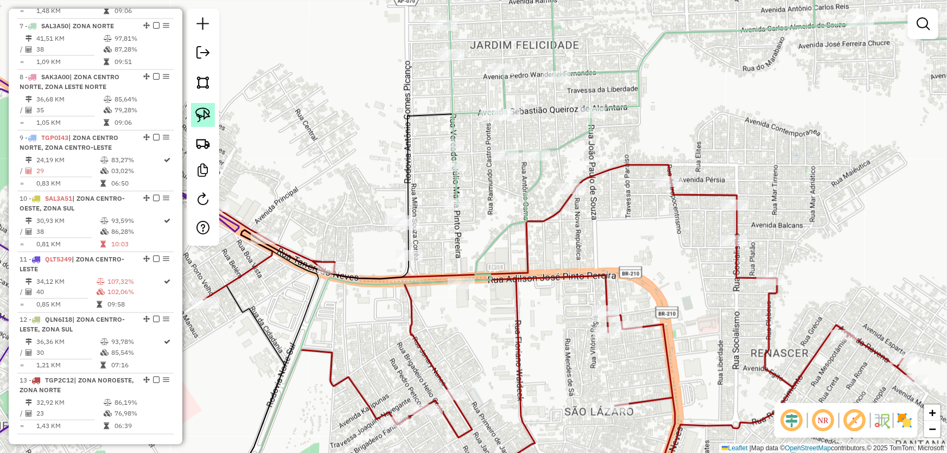
click at [203, 109] on img at bounding box center [202, 114] width 15 height 15
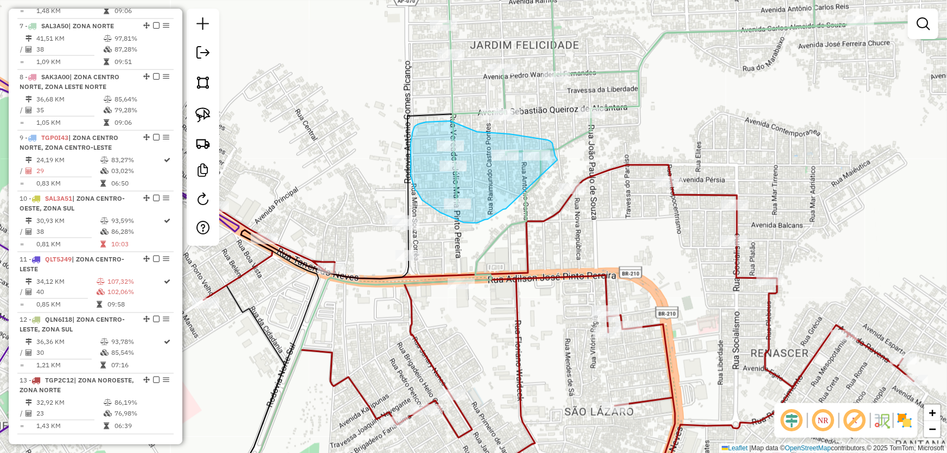
drag, startPoint x: 497, startPoint y: 214, endPoint x: 557, endPoint y: 160, distance: 80.7
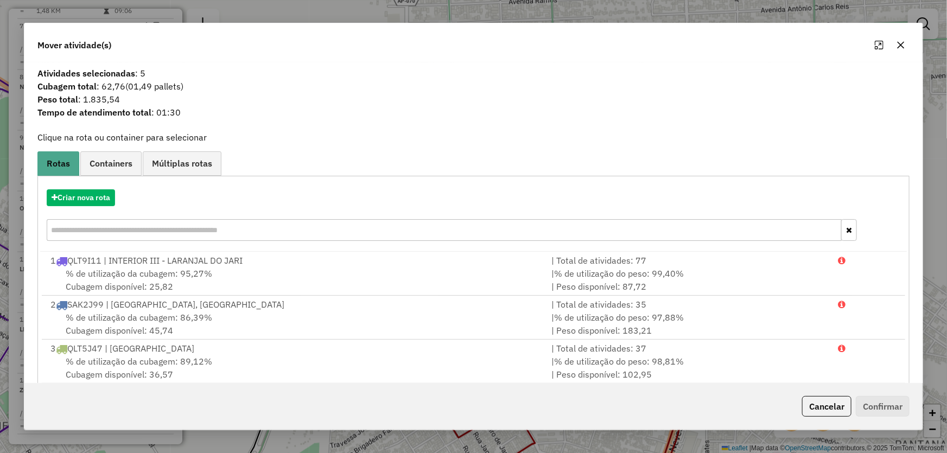
click at [907, 46] on button "button" at bounding box center [900, 44] width 17 height 17
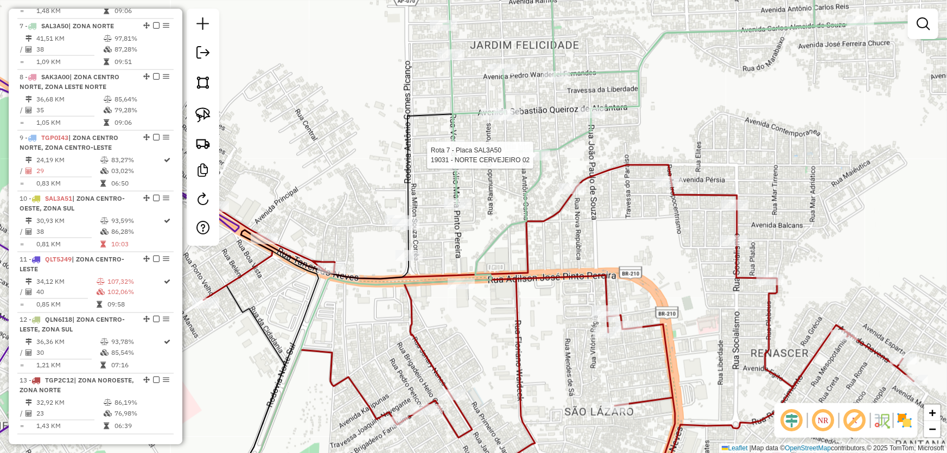
select select "*********"
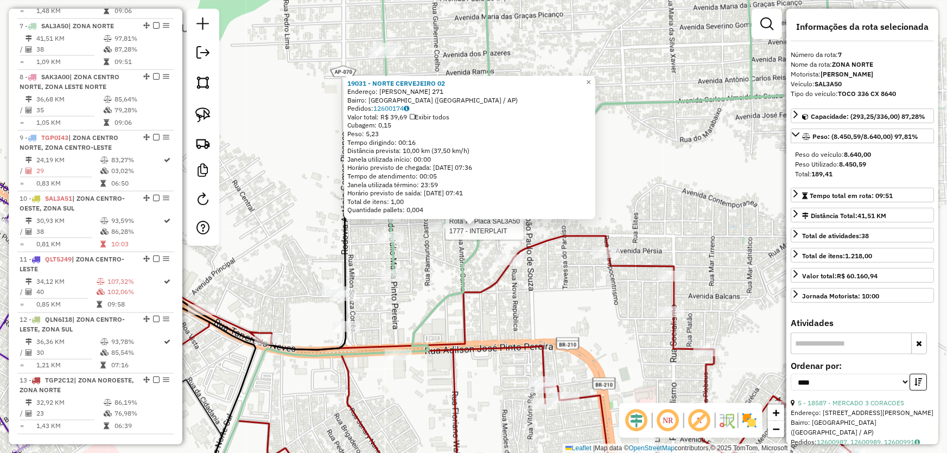
click at [433, 232] on div at bounding box center [442, 226] width 27 height 11
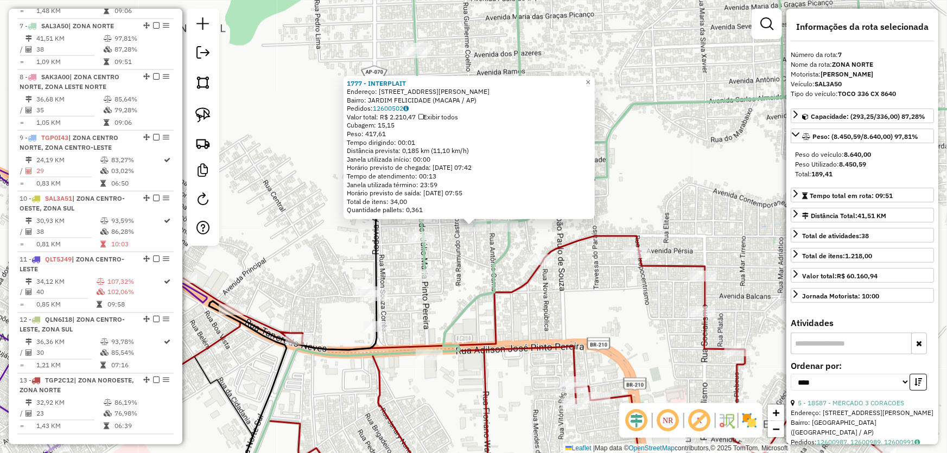
click at [424, 267] on icon at bounding box center [693, 115] width 564 height 320
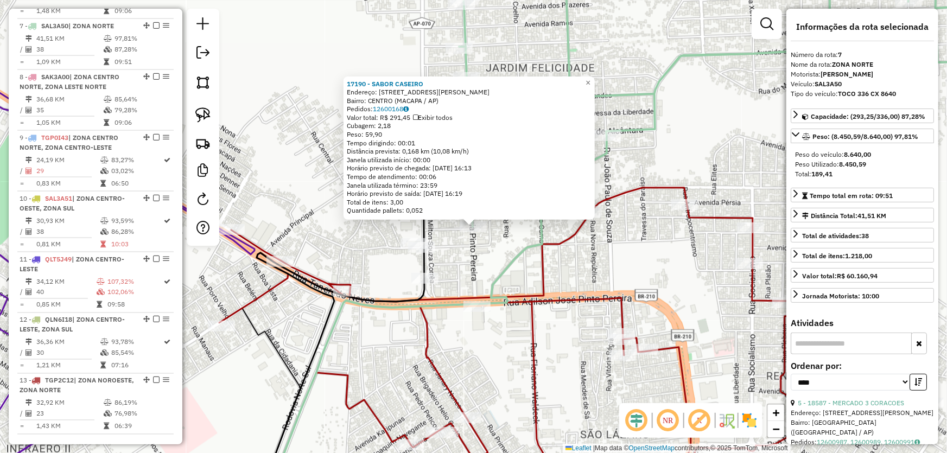
click at [461, 258] on div "17190 - SABOR CASEIRO Endereço: [STREET_ADDRESS][PERSON_NAME] C Bairro: [GEOGRA…" at bounding box center [473, 226] width 947 height 453
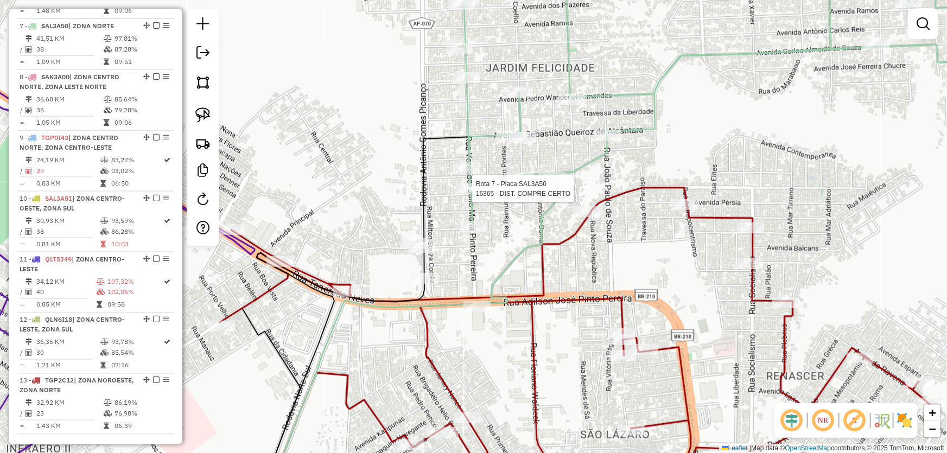
select select "*********"
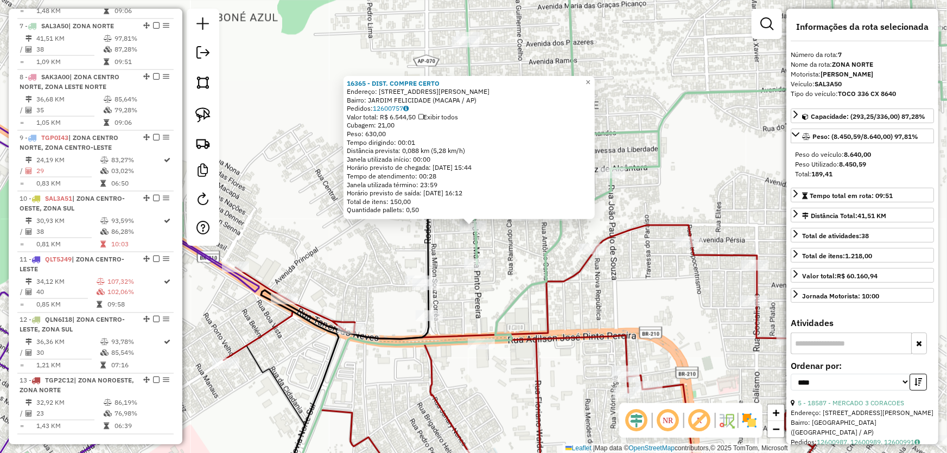
click at [512, 237] on div "16365 - DIST. COMPRE CERTO Endereço: R VEREADOR [PERSON_NAME] 529 Bairro: JARDI…" at bounding box center [473, 226] width 947 height 453
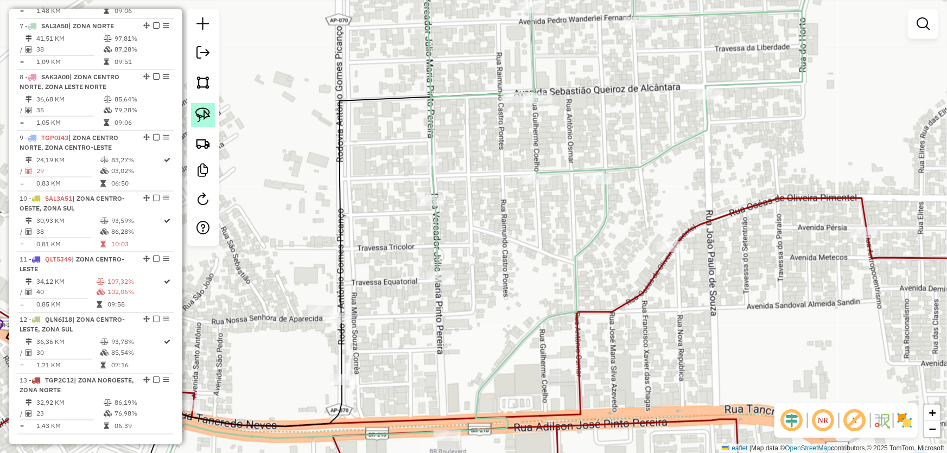
drag, startPoint x: 204, startPoint y: 123, endPoint x: 474, endPoint y: 170, distance: 273.8
click at [204, 122] on link at bounding box center [203, 115] width 24 height 24
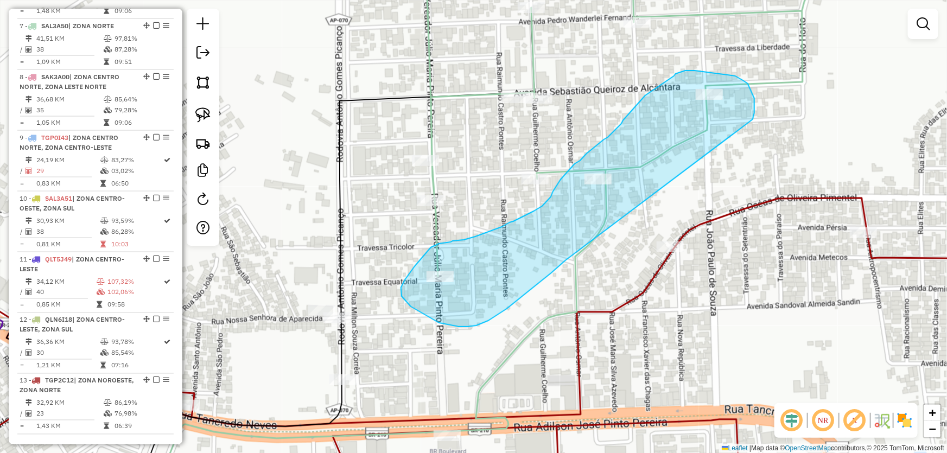
drag, startPoint x: 753, startPoint y: 117, endPoint x: 586, endPoint y: 235, distance: 204.7
click at [586, 235] on div "Janela de atendimento Grade de atendimento Capacidade Transportadoras Veículos …" at bounding box center [473, 226] width 947 height 453
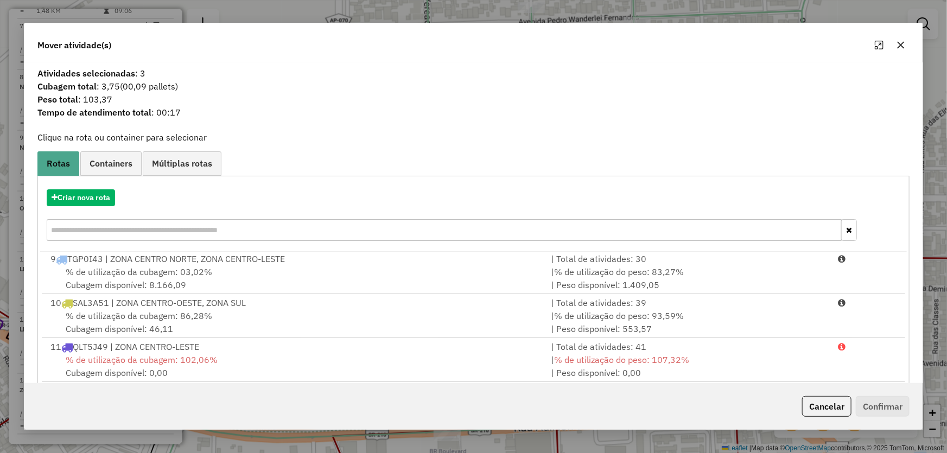
scroll to position [103, 0]
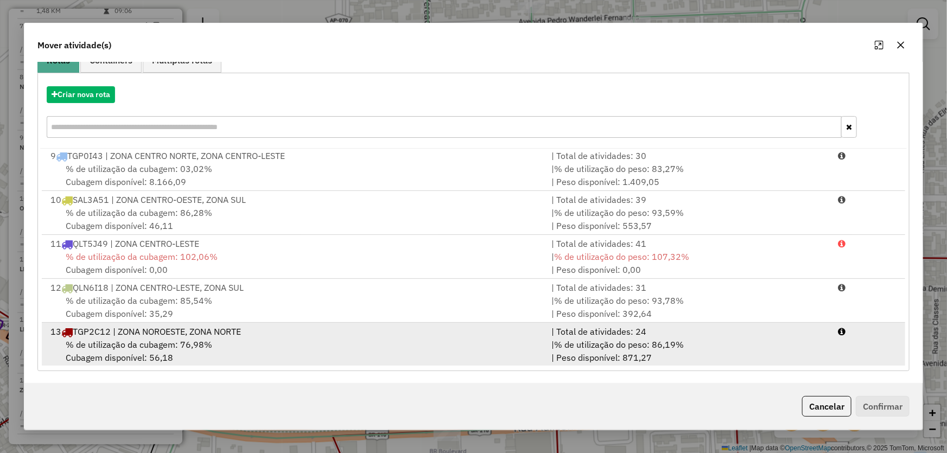
click at [160, 332] on div "13 TGP2C12 | ZONA NOROESTE, ZONA NORTE" at bounding box center [294, 331] width 501 height 13
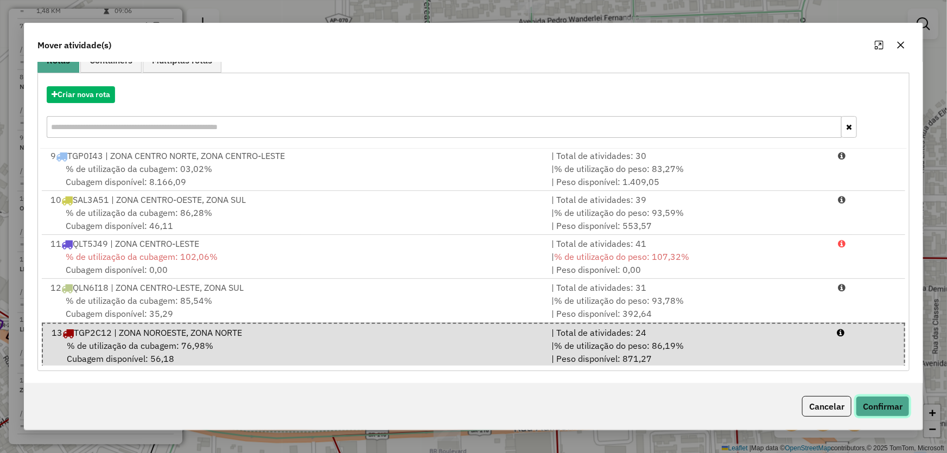
click at [879, 409] on button "Confirmar" at bounding box center [883, 406] width 54 height 21
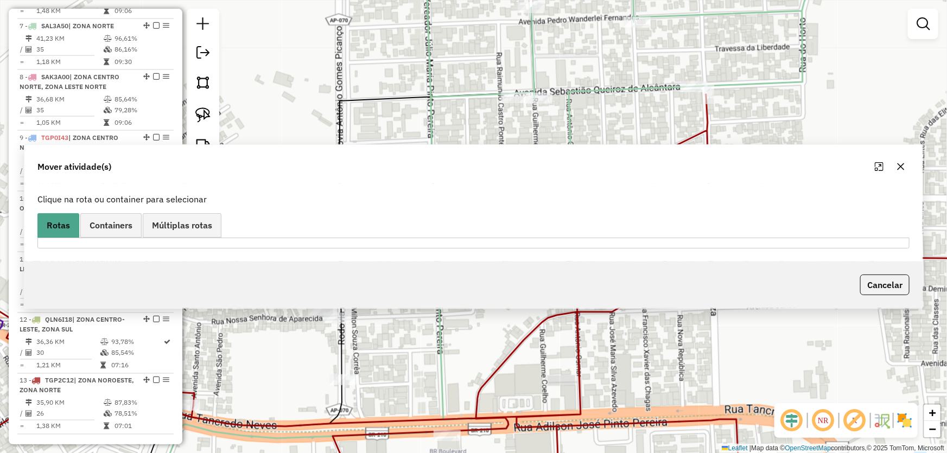
scroll to position [712, 0]
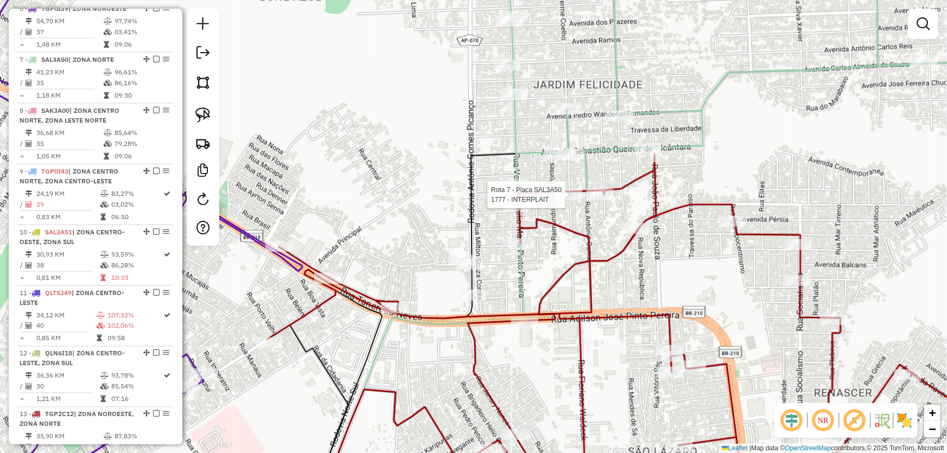
select select "*********"
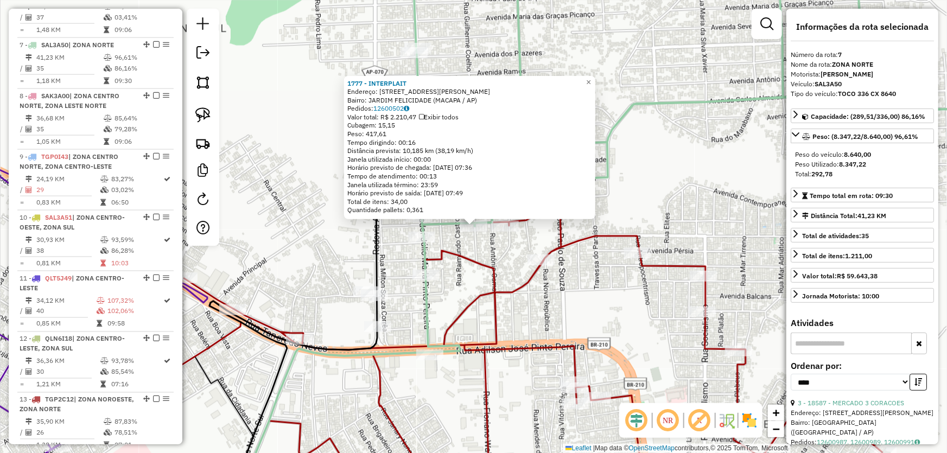
scroll to position [763, 0]
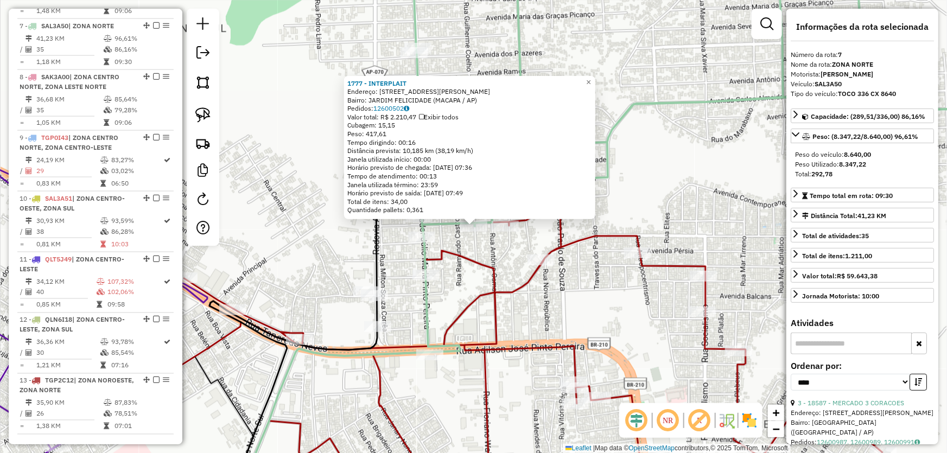
click at [317, 203] on div "1777 - INTERPLAIT Endereço: AV [PERSON_NAME] COSTA 371A Bairro: [GEOGRAPHIC_DAT…" at bounding box center [473, 226] width 947 height 453
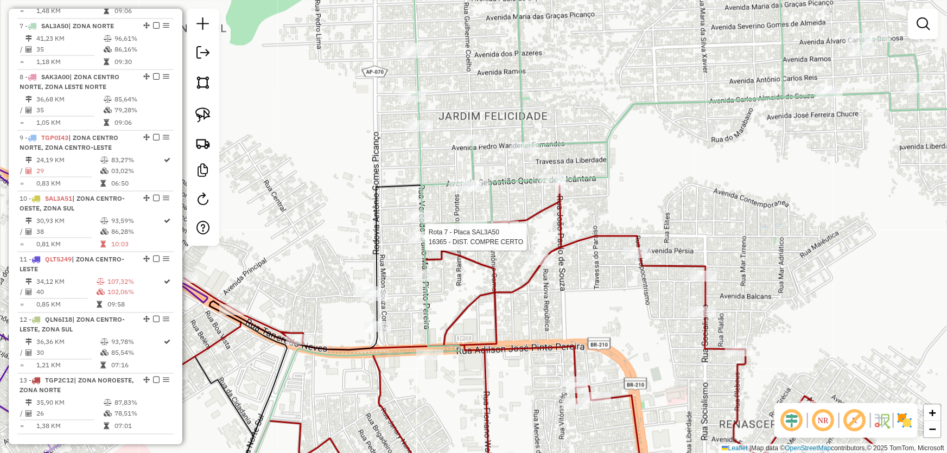
select select "*********"
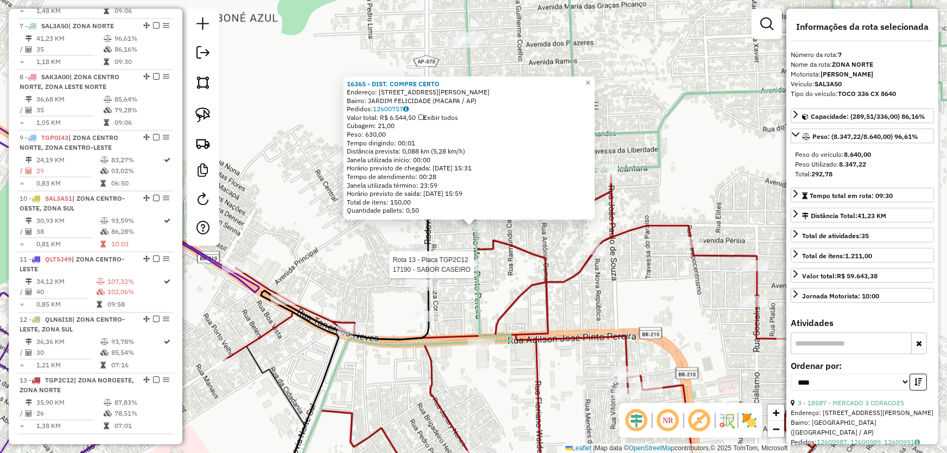
scroll to position [955, 0]
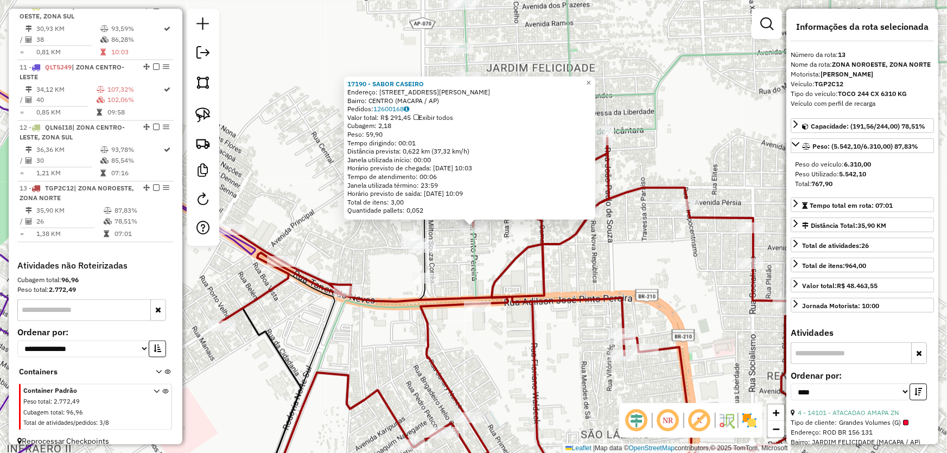
click at [273, 169] on div "17190 - SABOR CASEIRO Endereço: RUA VEREADOR [PERSON_NAME] 389 C Bairro: [GEOGR…" at bounding box center [473, 226] width 947 height 453
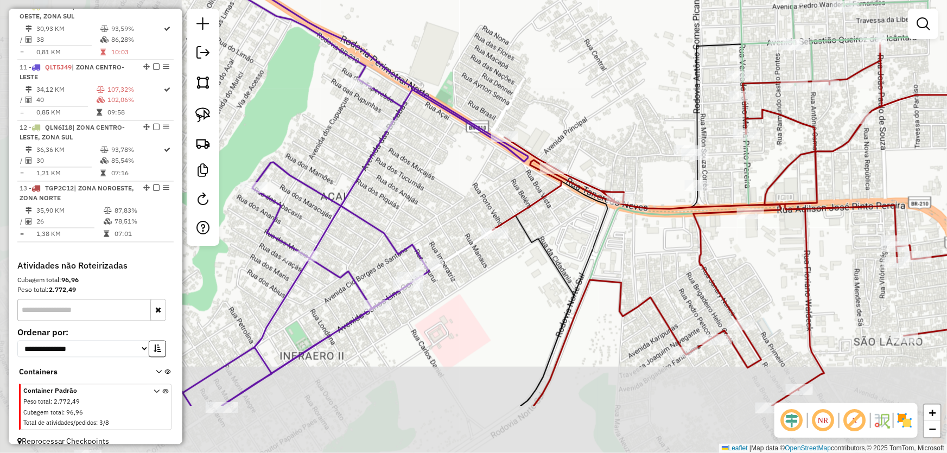
drag, startPoint x: 273, startPoint y: 168, endPoint x: 547, endPoint y: 75, distance: 289.4
click at [547, 75] on div "Janela de atendimento Grade de atendimento Capacidade Transportadoras Veículos …" at bounding box center [473, 226] width 947 height 453
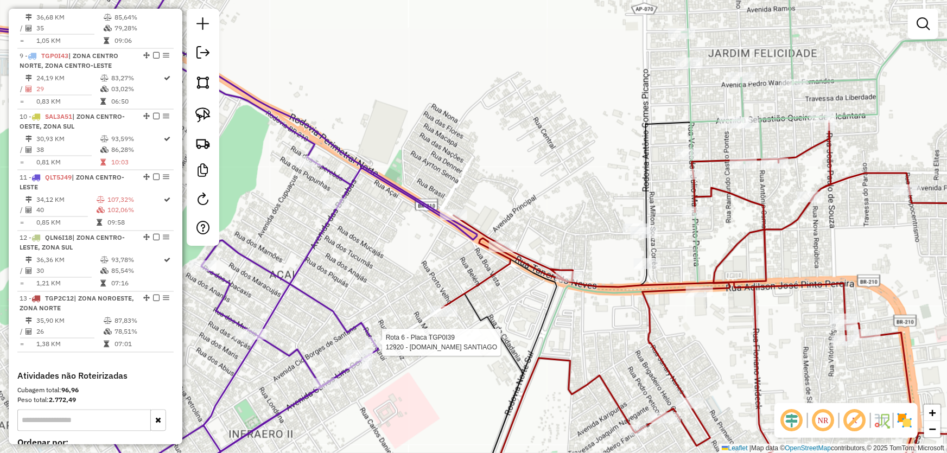
select select "*********"
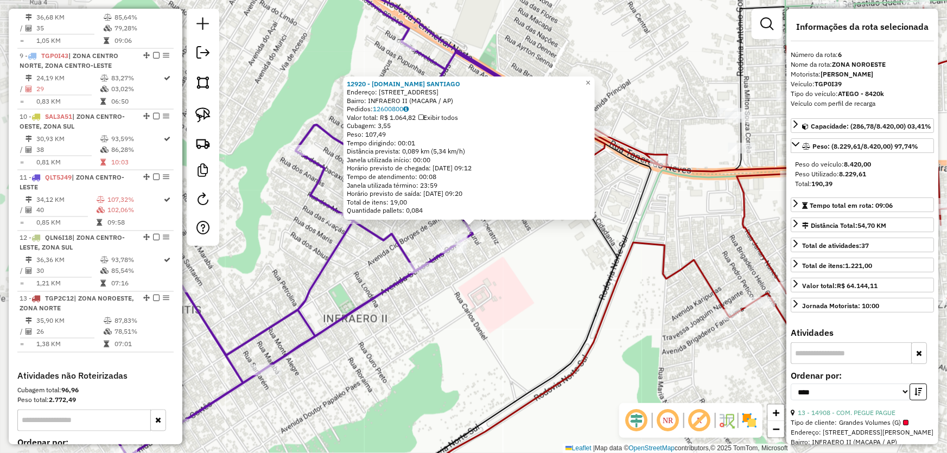
scroll to position [712, 0]
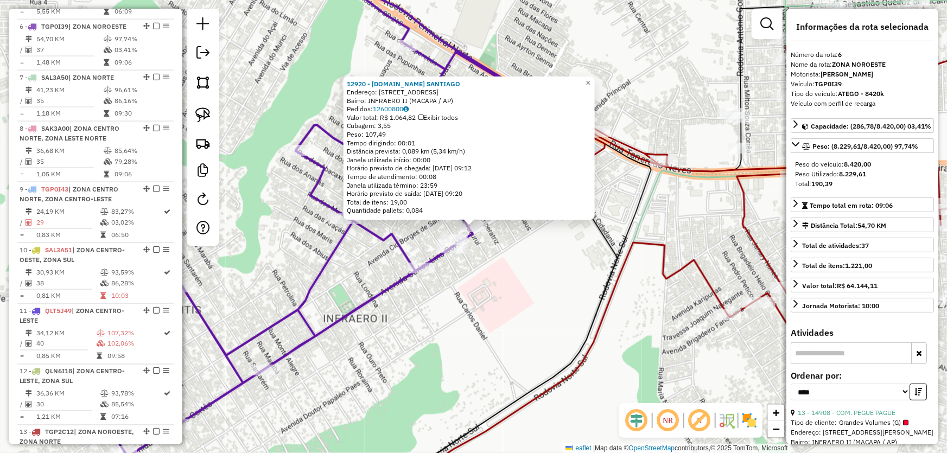
click at [503, 275] on div "12920 - [DOMAIN_NAME] [PERSON_NAME]: R TUCURUI 620 Bairro: INFRAERO II (MACAPA …" at bounding box center [473, 226] width 947 height 453
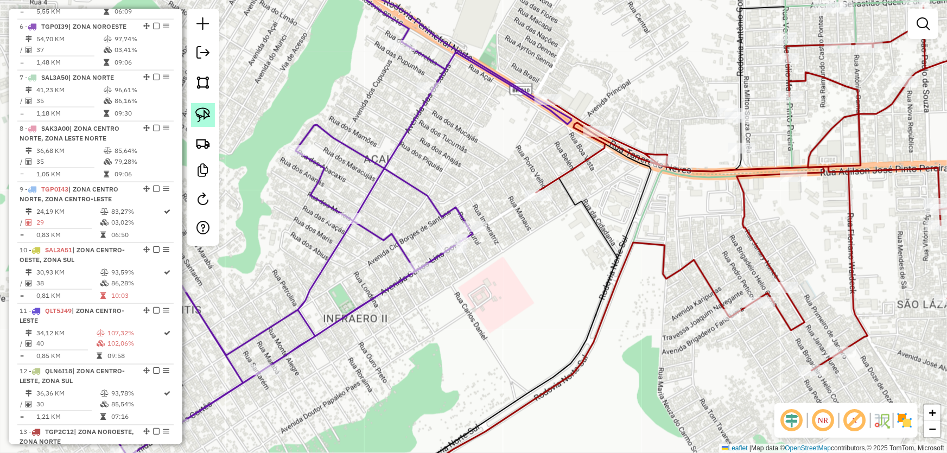
click at [204, 118] on img at bounding box center [202, 114] width 15 height 15
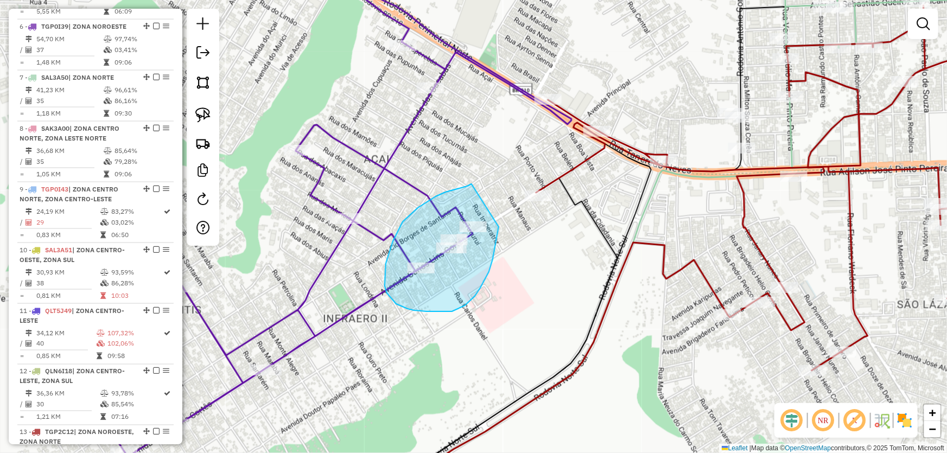
drag, startPoint x: 471, startPoint y: 184, endPoint x: 499, endPoint y: 227, distance: 50.7
click at [499, 227] on div "Janela de atendimento Grade de atendimento Capacidade Transportadoras Veículos …" at bounding box center [473, 226] width 947 height 453
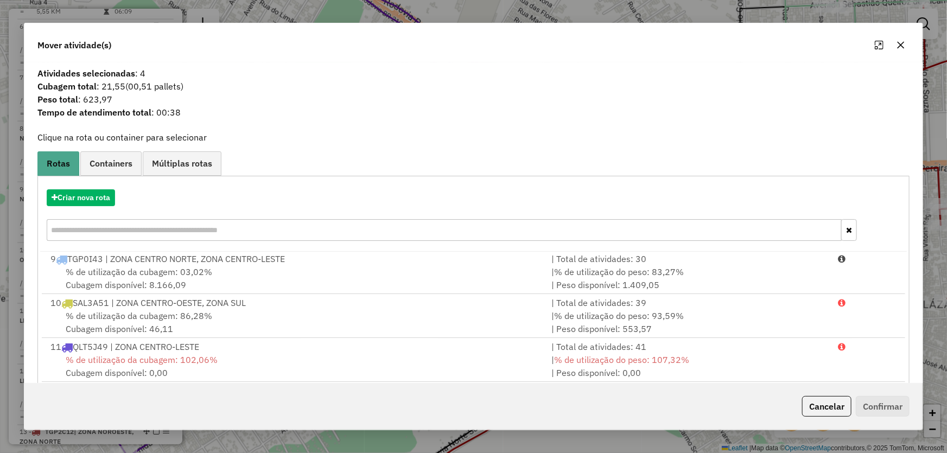
scroll to position [103, 0]
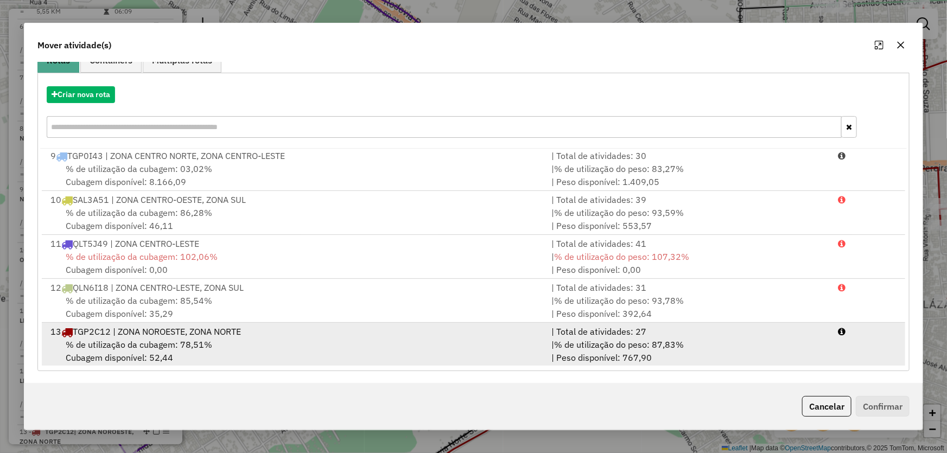
click at [161, 341] on span "% de utilização da cubagem: 78,51%" at bounding box center [139, 344] width 146 height 11
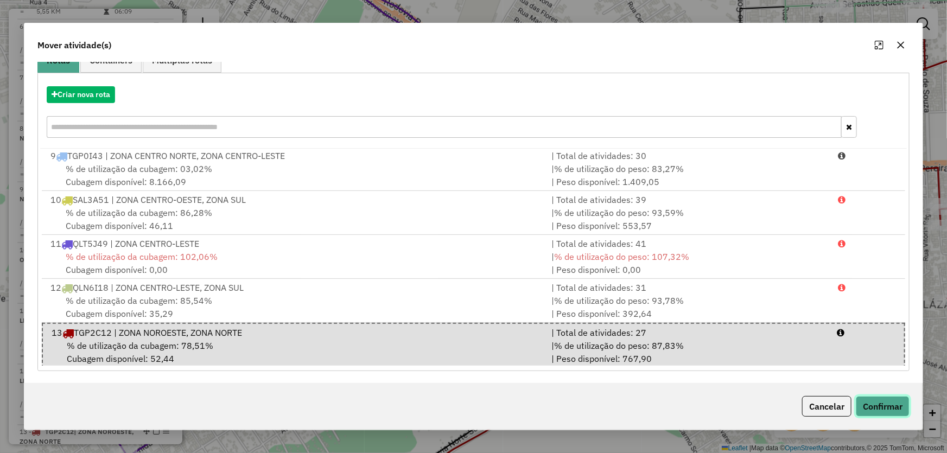
click at [890, 407] on button "Confirmar" at bounding box center [883, 406] width 54 height 21
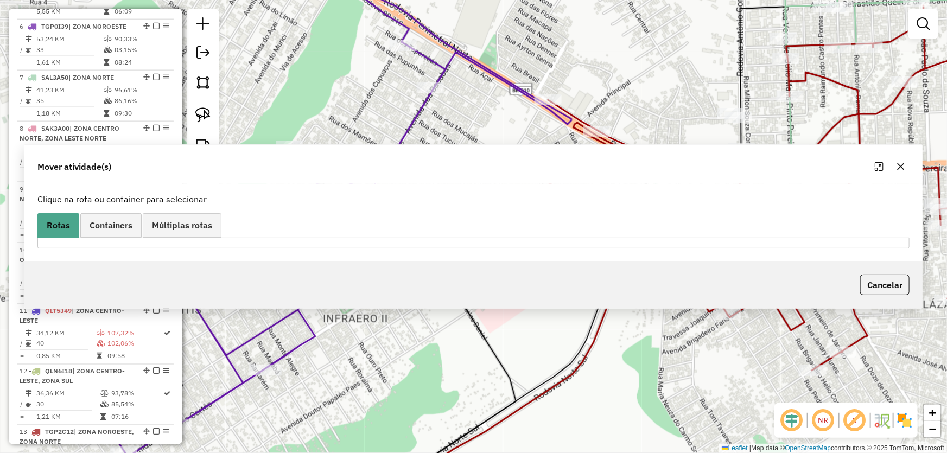
scroll to position [0, 0]
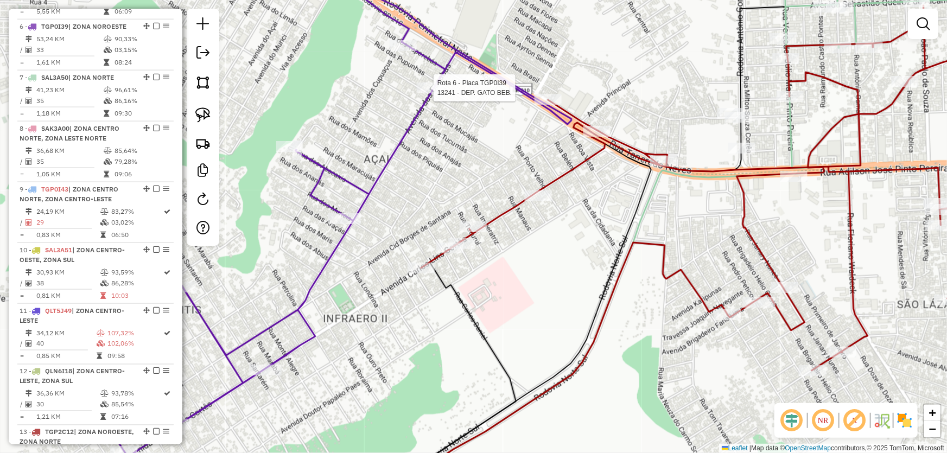
select select "*********"
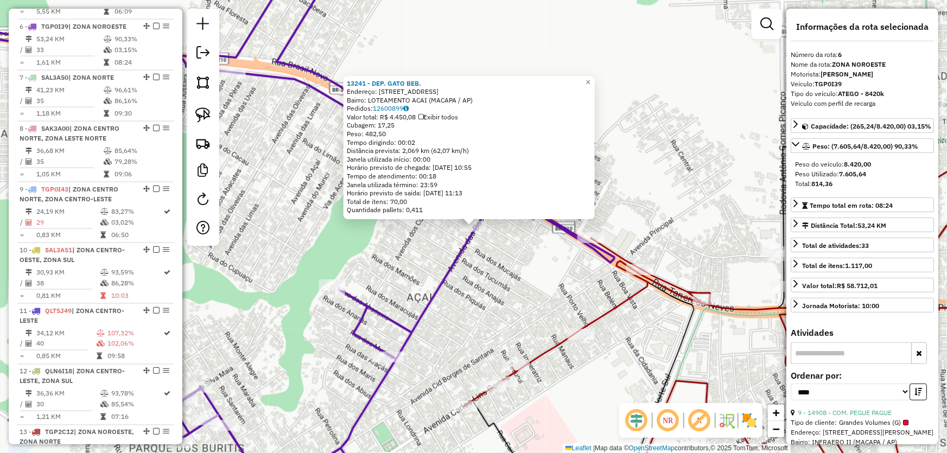
click at [556, 280] on div "13241 - DEP. GATO BEB. Endereço: AV DAS BACABAS 258 Bairro: LOTEAMENTO ACAI (MA…" at bounding box center [473, 226] width 947 height 453
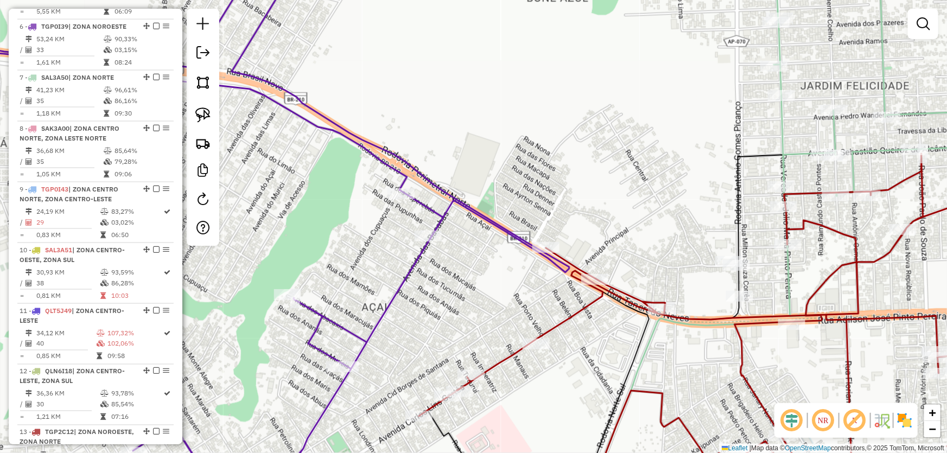
drag, startPoint x: 718, startPoint y: 175, endPoint x: 509, endPoint y: 207, distance: 211.4
click at [509, 207] on div "Janela de atendimento Grade de atendimento Capacidade Transportadoras Veículos …" at bounding box center [473, 226] width 947 height 453
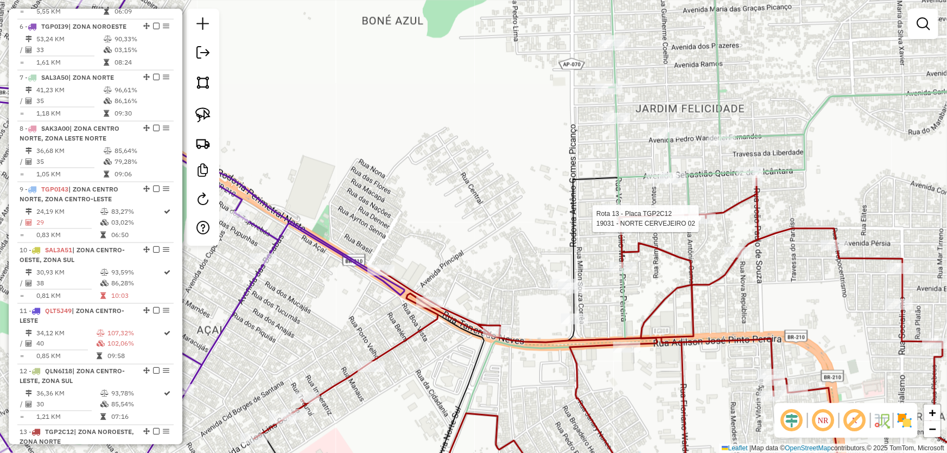
select select "*********"
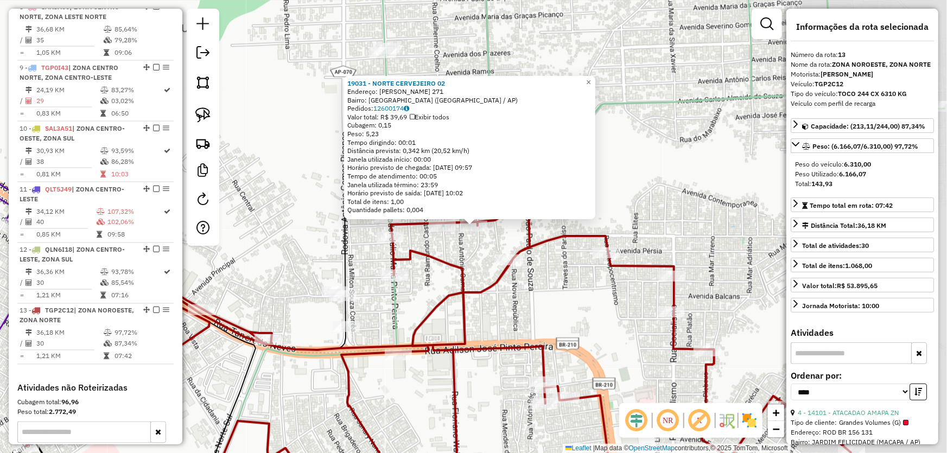
scroll to position [955, 0]
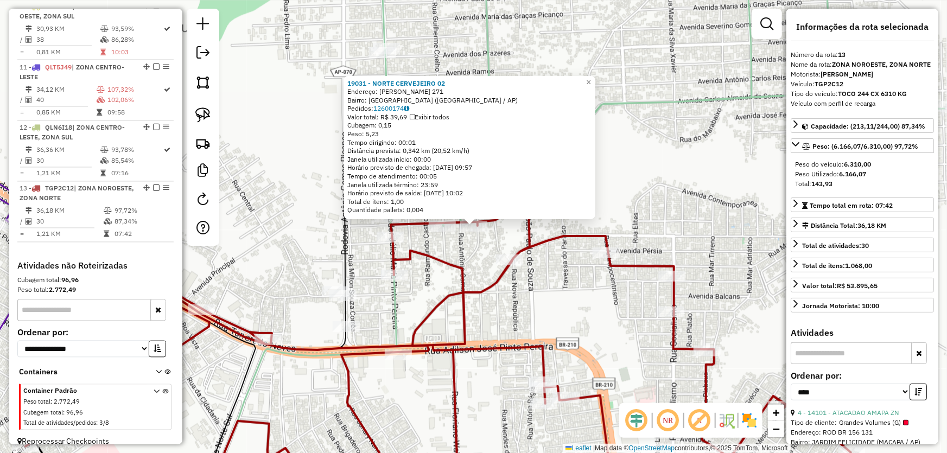
click at [579, 291] on div "19031 - NORTE CERVEJEIRO 02 Endereço: [PERSON_NAME] 271 Bairro: [GEOGRAPHIC_DAT…" at bounding box center [473, 226] width 947 height 453
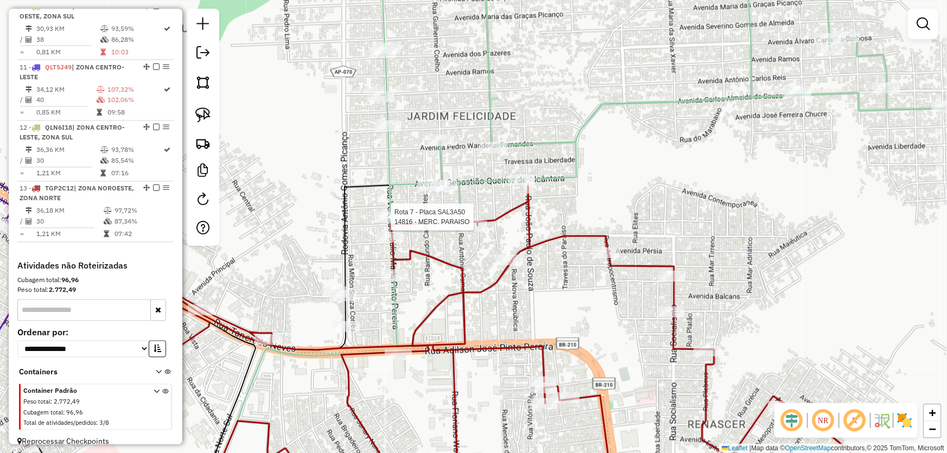
select select "*********"
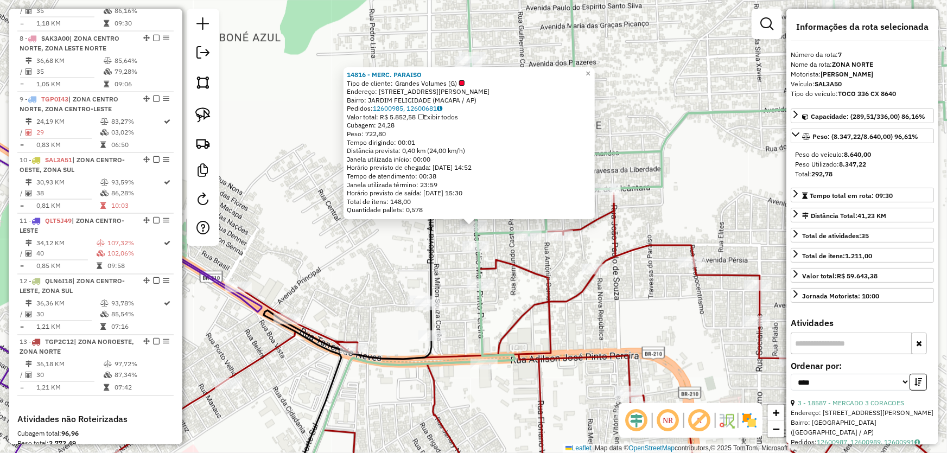
scroll to position [763, 0]
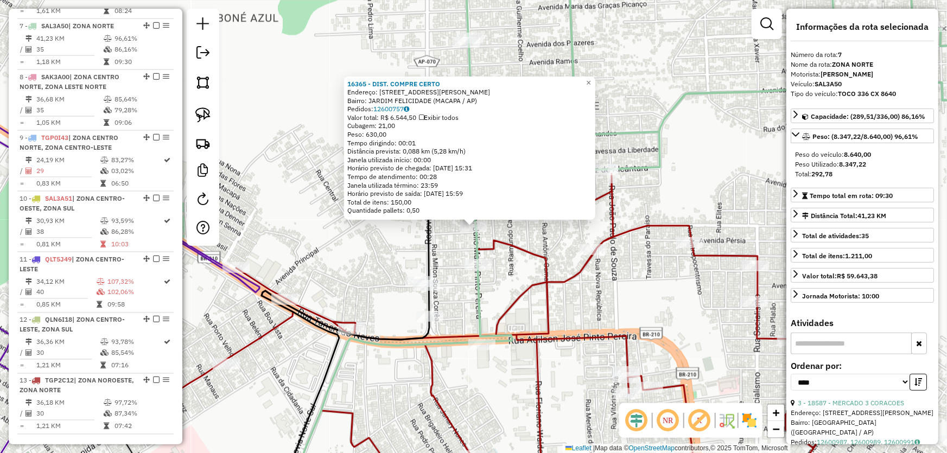
click at [530, 239] on div "16365 - DIST. COMPRE CERTO Endereço: R VEREADOR [PERSON_NAME] 529 Bairro: JARDI…" at bounding box center [473, 226] width 947 height 453
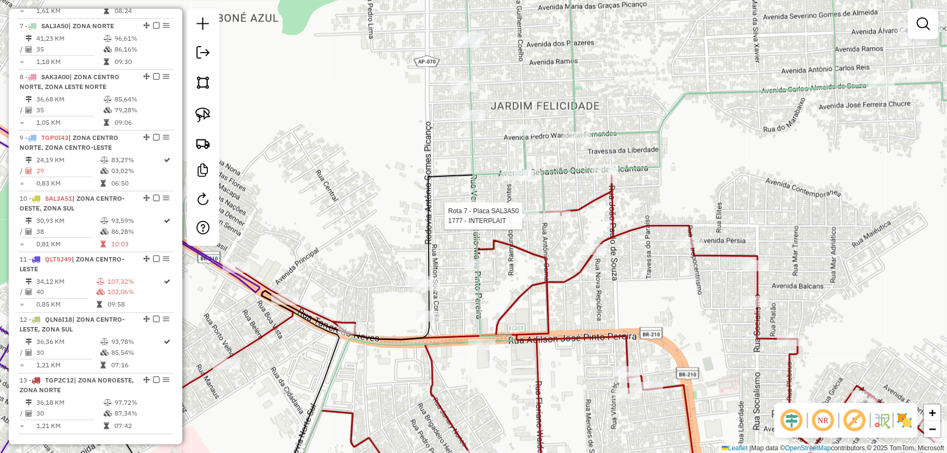
select select "*********"
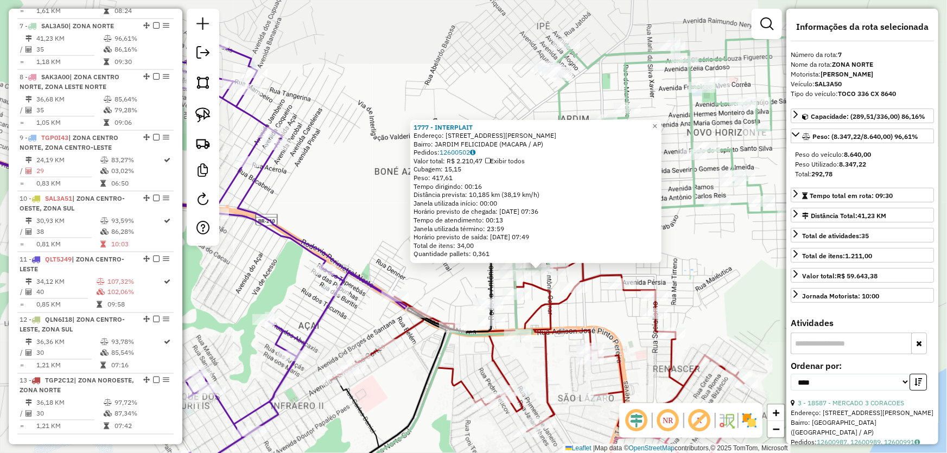
click at [616, 322] on div "1777 - INTERPLAIT Endereço: AV [PERSON_NAME] COSTA 371A Bairro: [GEOGRAPHIC_DAT…" at bounding box center [473, 226] width 947 height 453
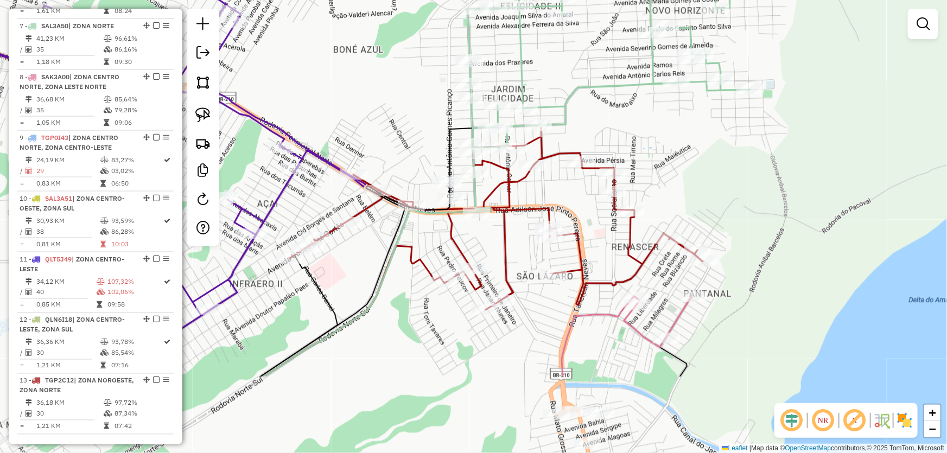
drag, startPoint x: 616, startPoint y: 322, endPoint x: 575, endPoint y: 200, distance: 128.9
click at [575, 200] on div "Janela de atendimento Grade de atendimento Capacidade Transportadoras Veículos …" at bounding box center [473, 226] width 947 height 453
select select "*********"
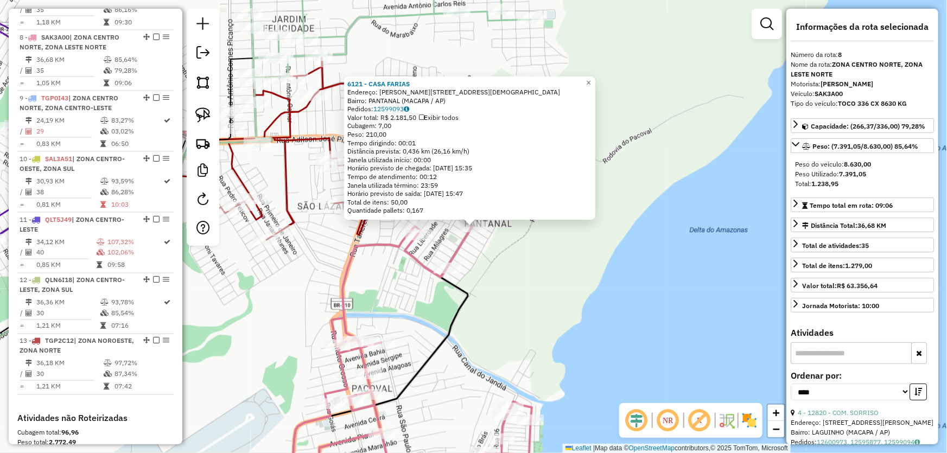
scroll to position [814, 0]
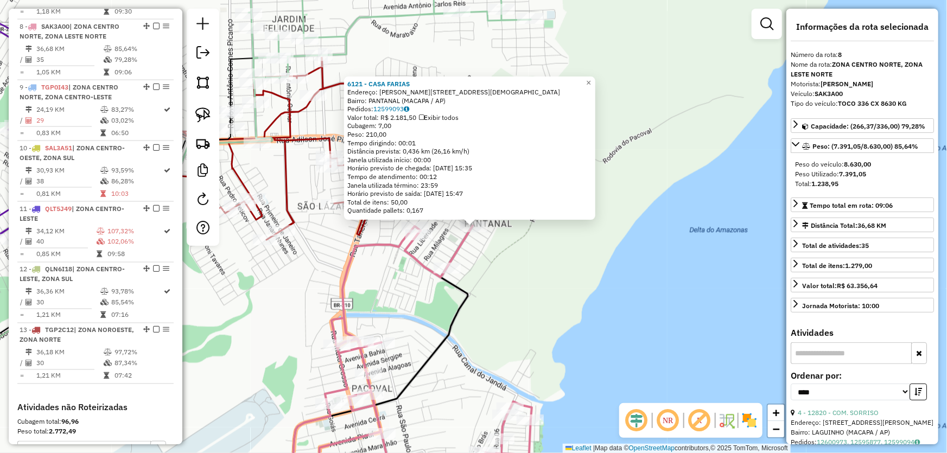
click at [595, 289] on div "6121 - CASA [PERSON_NAME]: R [PERSON_NAME] DO NASCIMENTO [DEMOGRAPHIC_DATA] Bai…" at bounding box center [473, 226] width 947 height 453
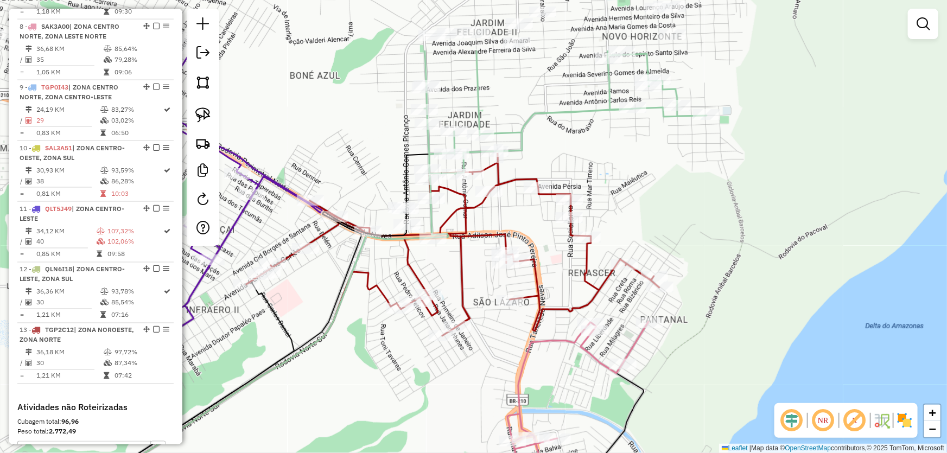
drag, startPoint x: 519, startPoint y: 258, endPoint x: 701, endPoint y: 363, distance: 209.8
click at [701, 363] on div "Janela de atendimento Grade de atendimento Capacidade Transportadoras Veículos …" at bounding box center [473, 226] width 947 height 453
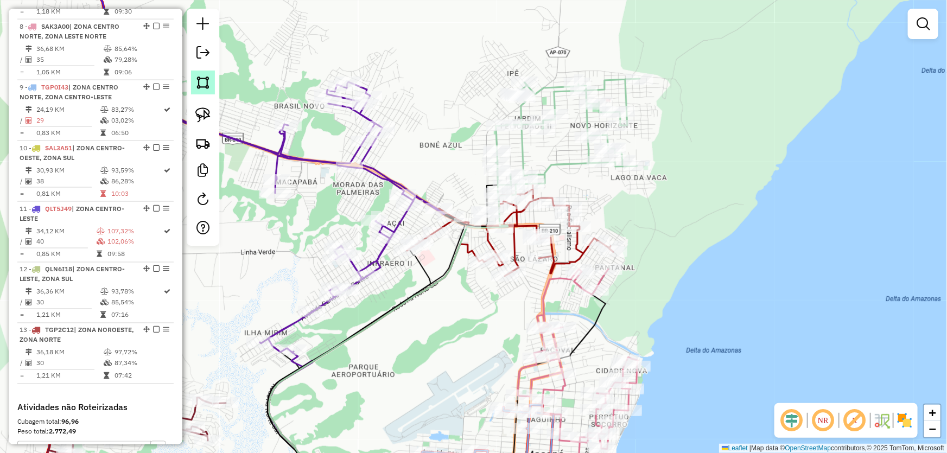
click at [198, 88] on link at bounding box center [203, 83] width 24 height 24
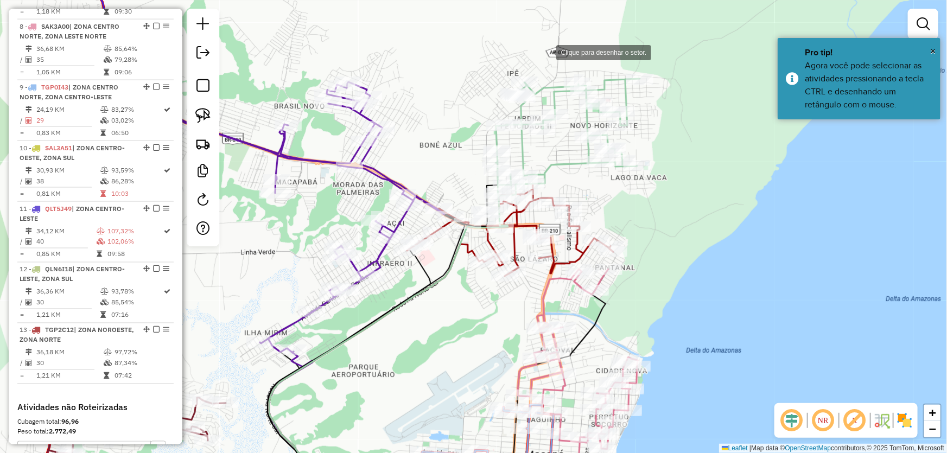
drag, startPoint x: 545, startPoint y: 52, endPoint x: 496, endPoint y: 67, distance: 51.8
click at [545, 52] on div at bounding box center [545, 52] width 22 height 22
click at [452, 74] on div at bounding box center [454, 74] width 22 height 22
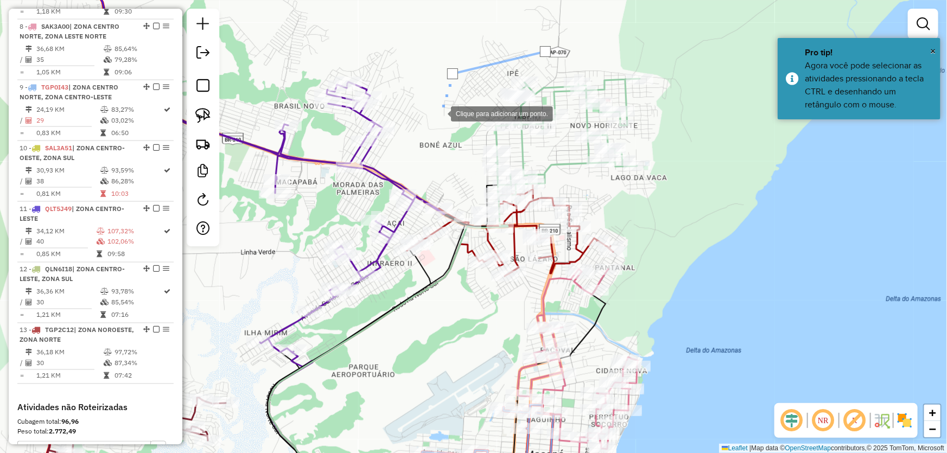
click at [431, 124] on div at bounding box center [440, 113] width 22 height 22
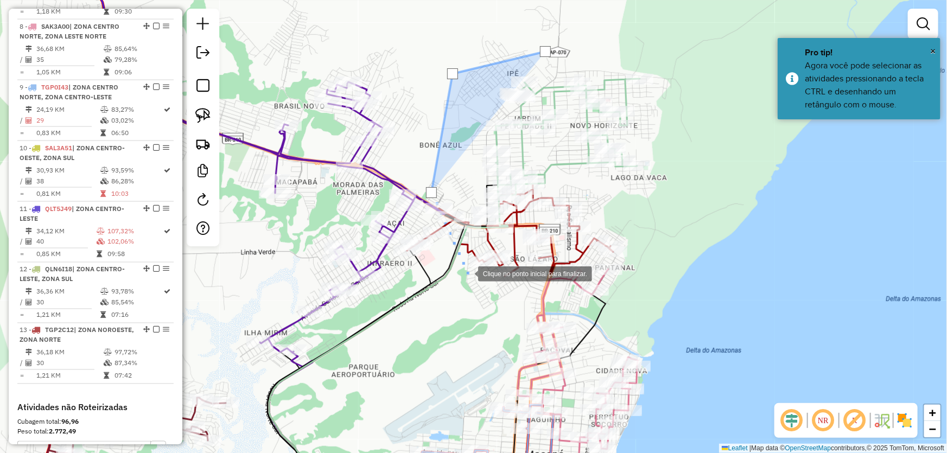
click at [467, 273] on div at bounding box center [467, 273] width 22 height 22
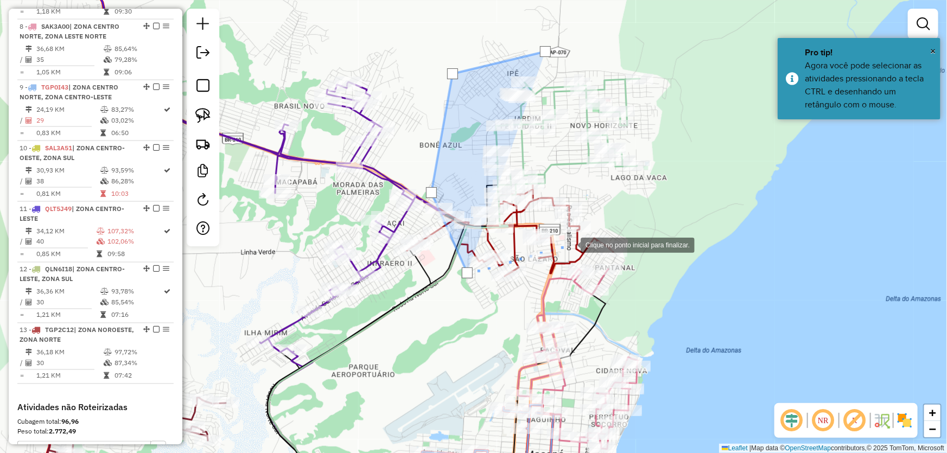
click at [570, 244] on div at bounding box center [570, 244] width 22 height 22
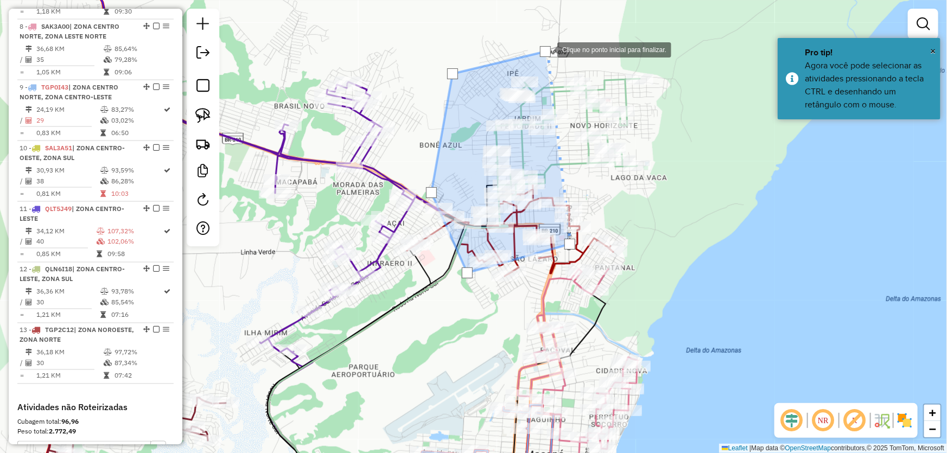
click at [546, 49] on div at bounding box center [545, 51] width 11 height 11
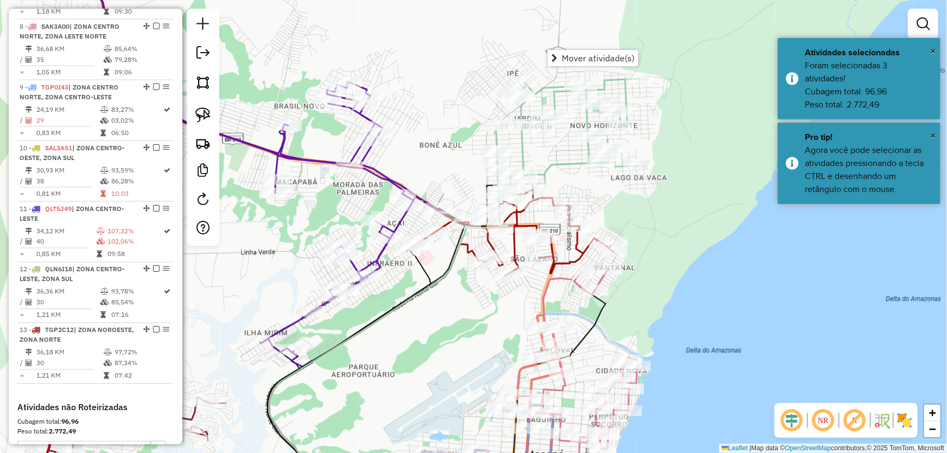
click at [706, 258] on div "Janela de atendimento Grade de atendimento Capacidade Transportadoras Veículos …" at bounding box center [473, 226] width 947 height 453
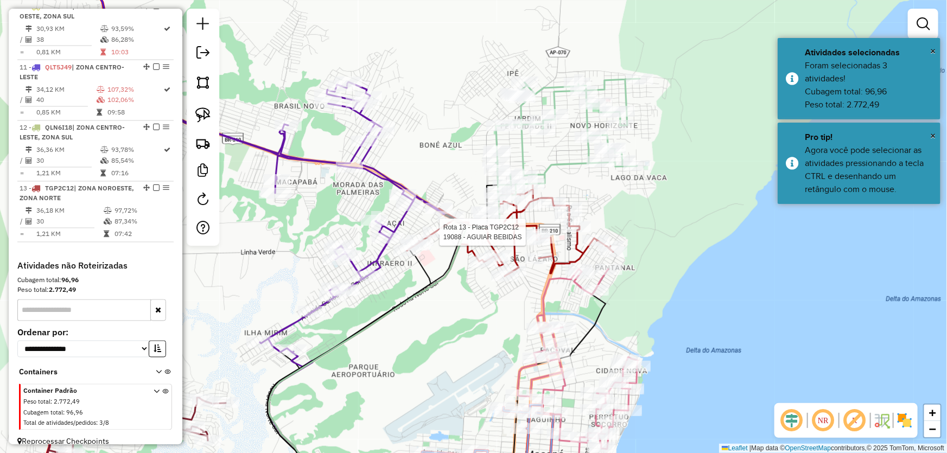
select select "*********"
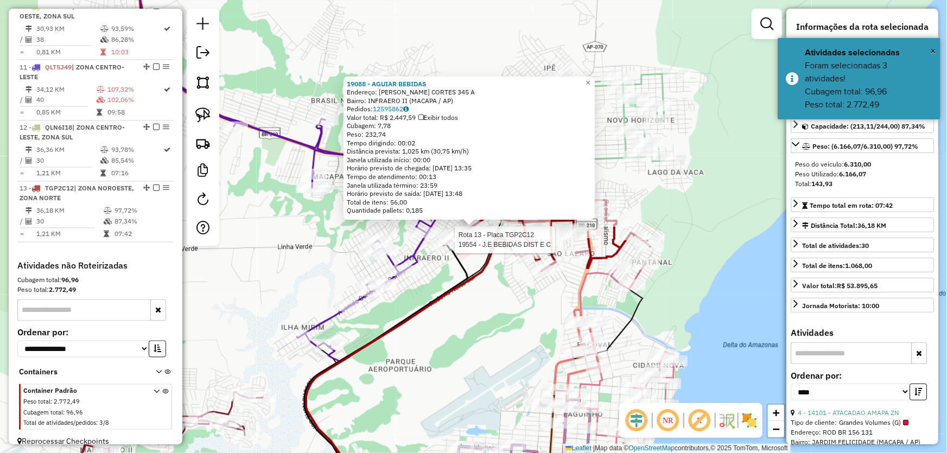
scroll to position [955, 0]
click at [512, 336] on div "19088 - AGUIAR BEBIDAS Endereço: [PERSON_NAME] CORTES 345 A Bairro: INFRAERO II…" at bounding box center [473, 226] width 947 height 453
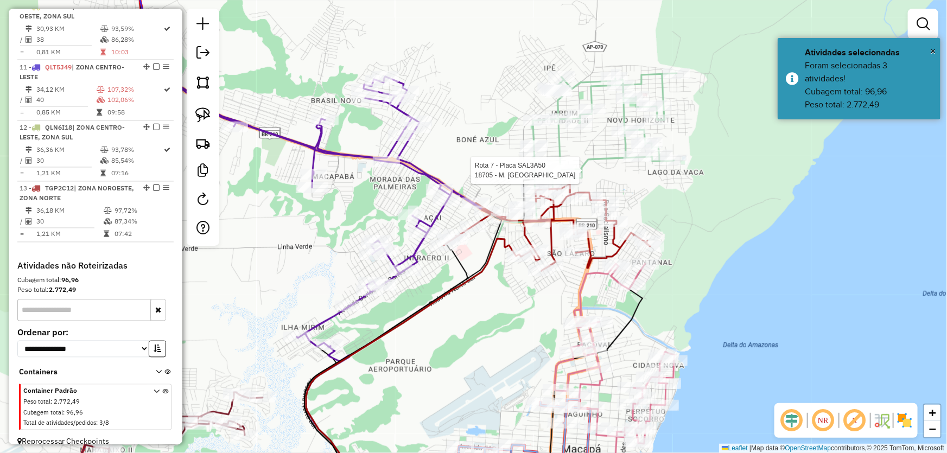
select select "*********"
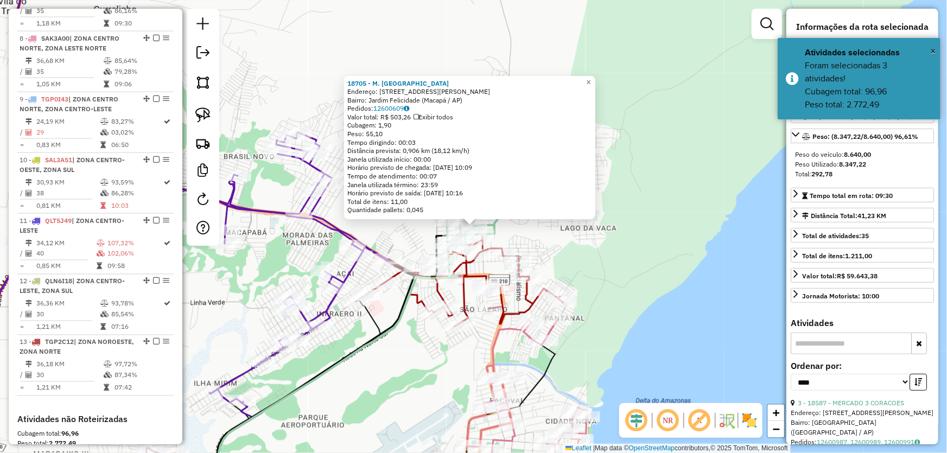
scroll to position [763, 0]
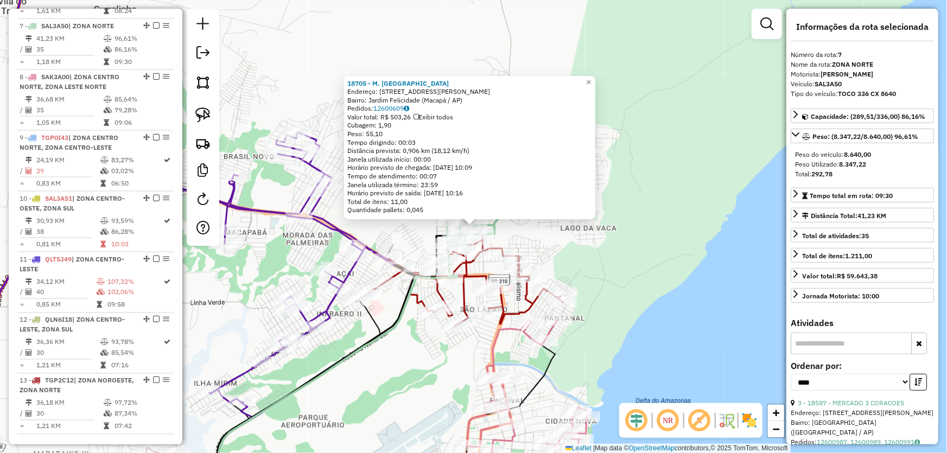
click at [667, 310] on div "18705 - M. BOX SANTA FE Endereço: [STREET_ADDRESS][PERSON_NAME] ([GEOGRAPHIC_DA…" at bounding box center [473, 226] width 947 height 453
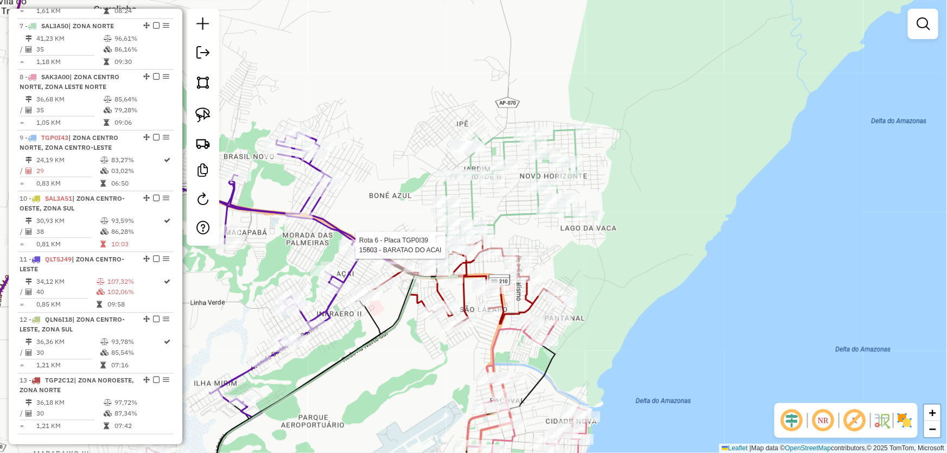
select select "*********"
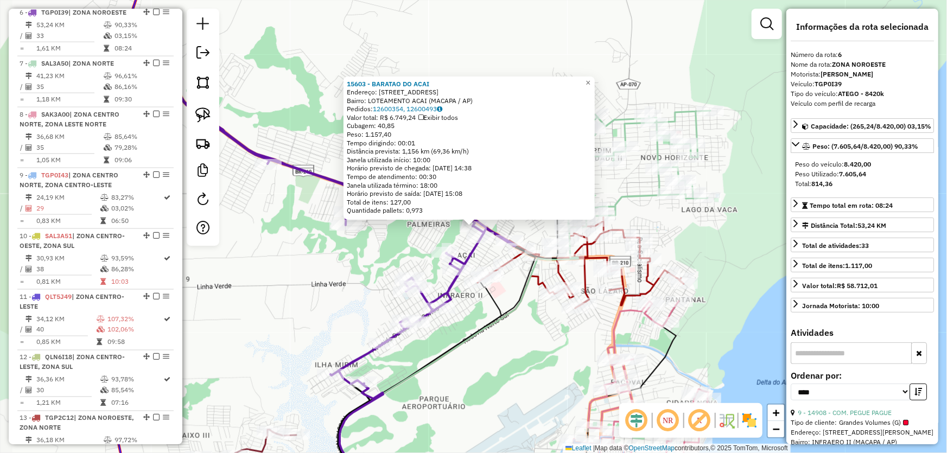
scroll to position [712, 0]
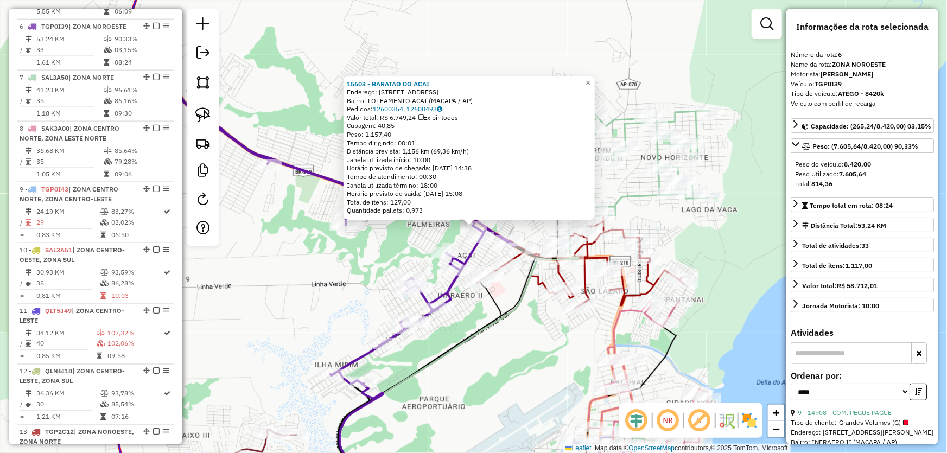
click at [547, 364] on div "15603 - BARATAO DO ACAI Endereço: AV DOS CUPUACUS 140 Bairro: LOTEAMENTO ACAI (…" at bounding box center [473, 226] width 947 height 453
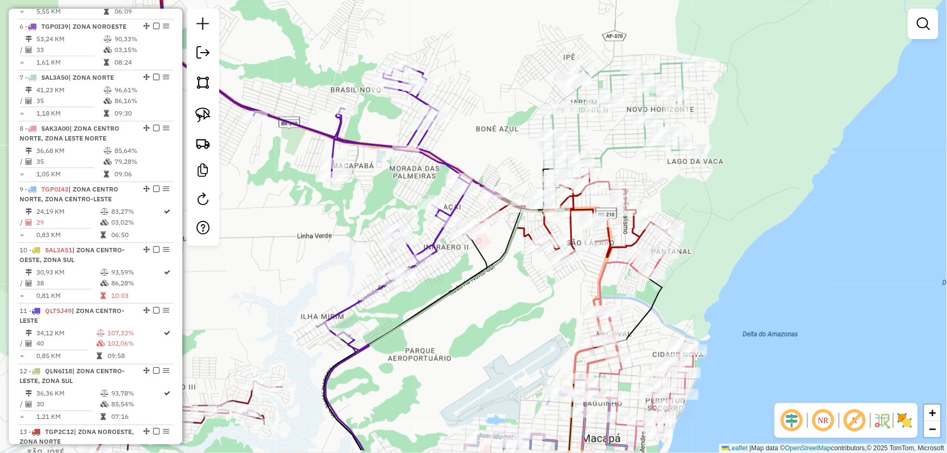
drag, startPoint x: 527, startPoint y: 377, endPoint x: 461, endPoint y: 119, distance: 265.9
click at [462, 123] on div "Janela de atendimento Grade de atendimento Capacidade Transportadoras Veículos …" at bounding box center [473, 226] width 947 height 453
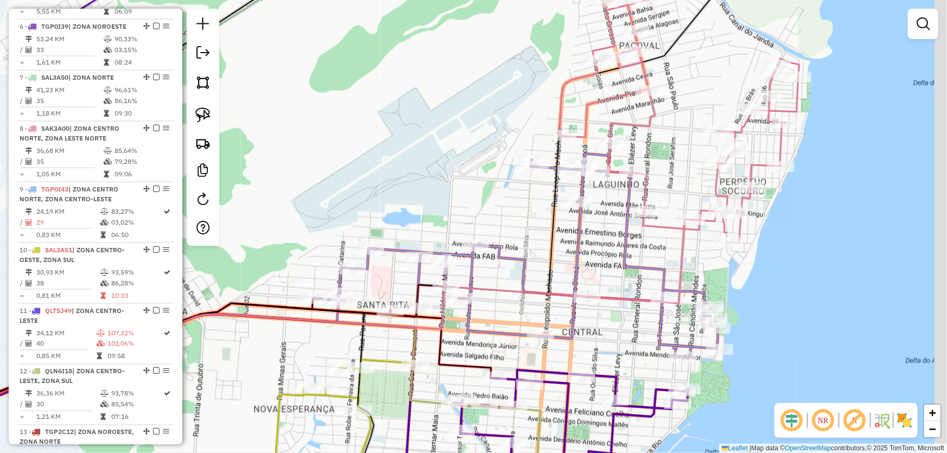
drag, startPoint x: 475, startPoint y: 195, endPoint x: 447, endPoint y: 144, distance: 58.8
click at [447, 144] on div "Janela de atendimento Grade de atendimento Capacidade Transportadoras Veículos …" at bounding box center [473, 226] width 947 height 453
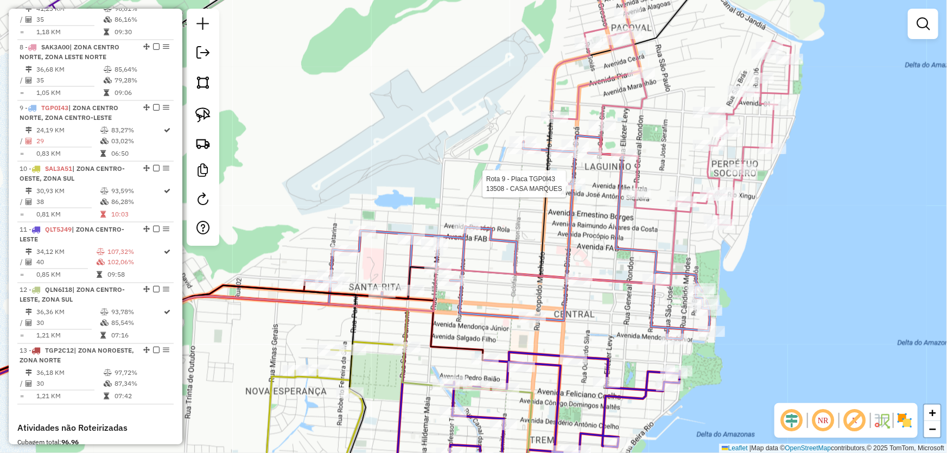
select select "*********"
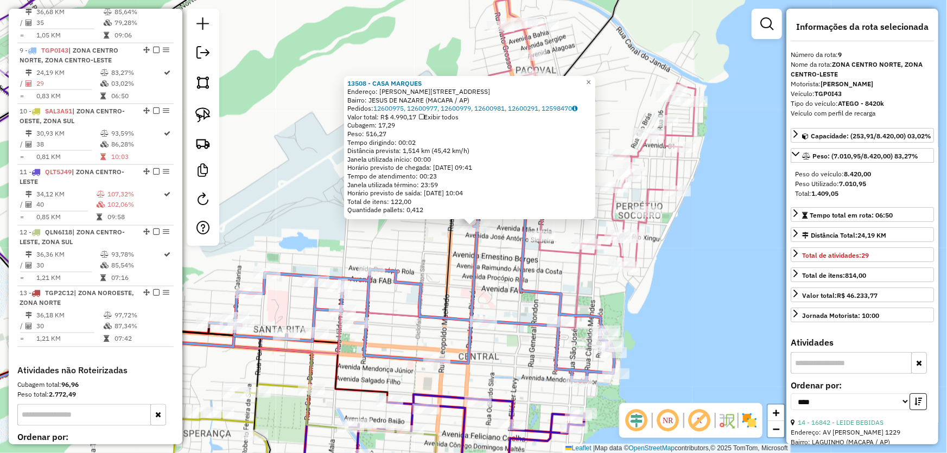
scroll to position [875, 0]
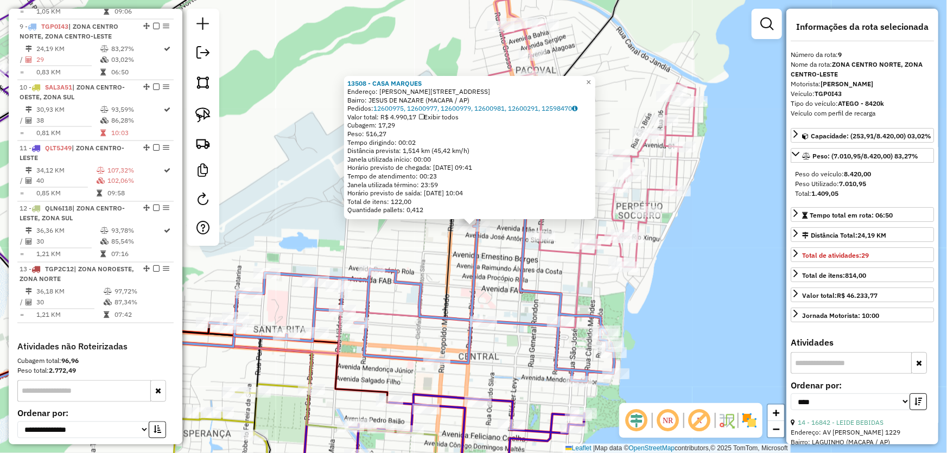
click at [550, 277] on div "13508 - CASA MARQUES Endereço: [PERSON_NAME] DINOA 734 Bairro: [PERSON_NAME] (M…" at bounding box center [473, 226] width 947 height 453
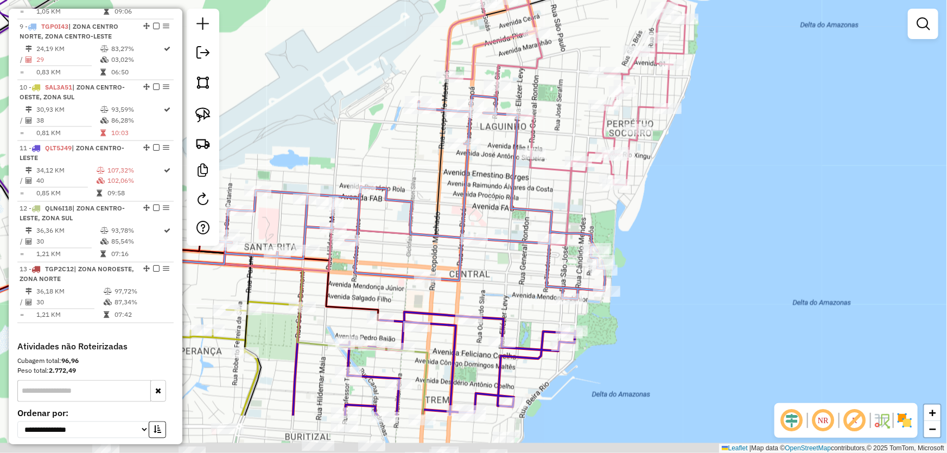
drag, startPoint x: 549, startPoint y: 272, endPoint x: 557, endPoint y: 117, distance: 155.4
click at [561, 106] on div "Janela de atendimento Grade de atendimento Capacidade Transportadoras Veículos …" at bounding box center [473, 226] width 947 height 453
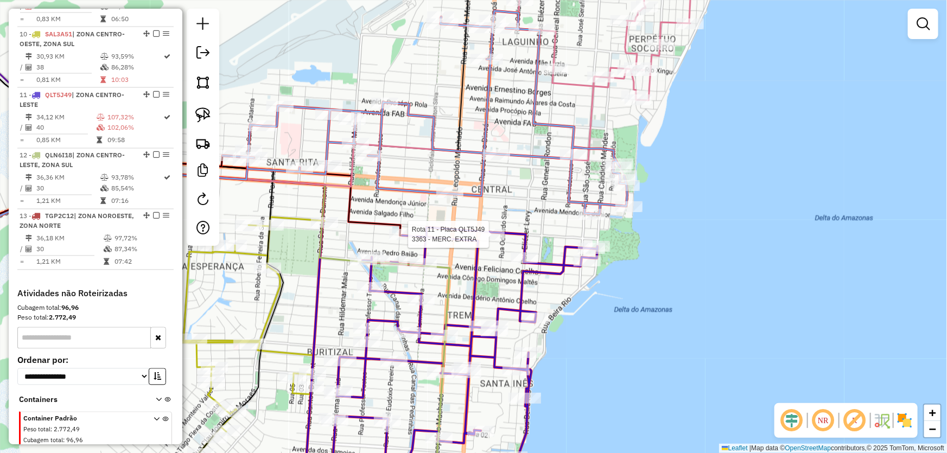
select select "*********"
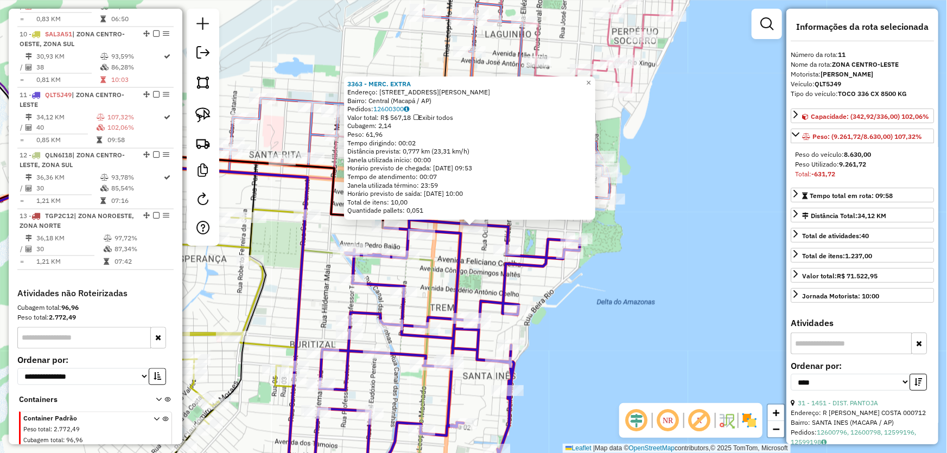
scroll to position [955, 0]
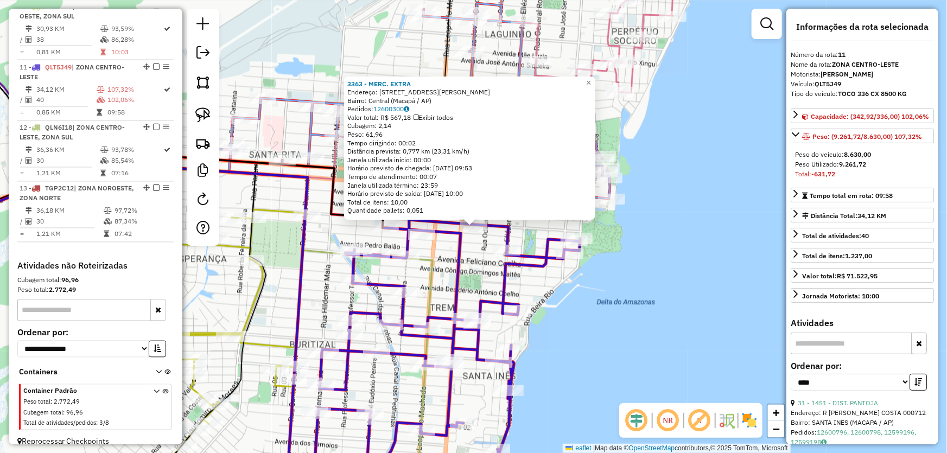
click at [656, 266] on div "3363 - MERC. EXTRA Endereço: [STREET_ADDRESS][PERSON_NAME] Bairro: Central ([GE…" at bounding box center [473, 226] width 947 height 453
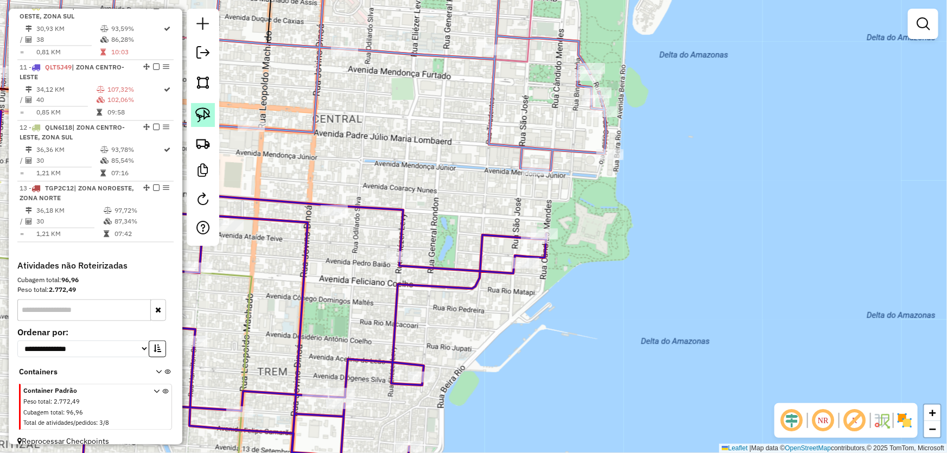
click at [209, 112] on img at bounding box center [202, 114] width 15 height 15
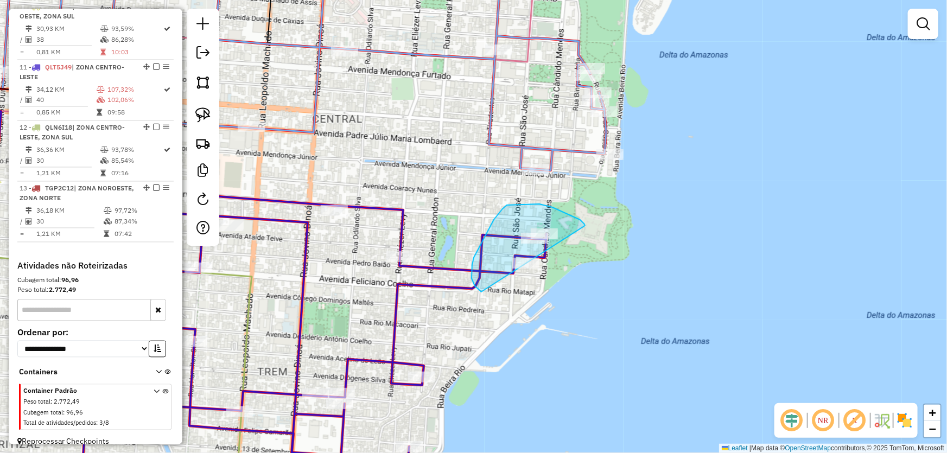
drag, startPoint x: 585, startPoint y: 226, endPoint x: 556, endPoint y: 309, distance: 88.5
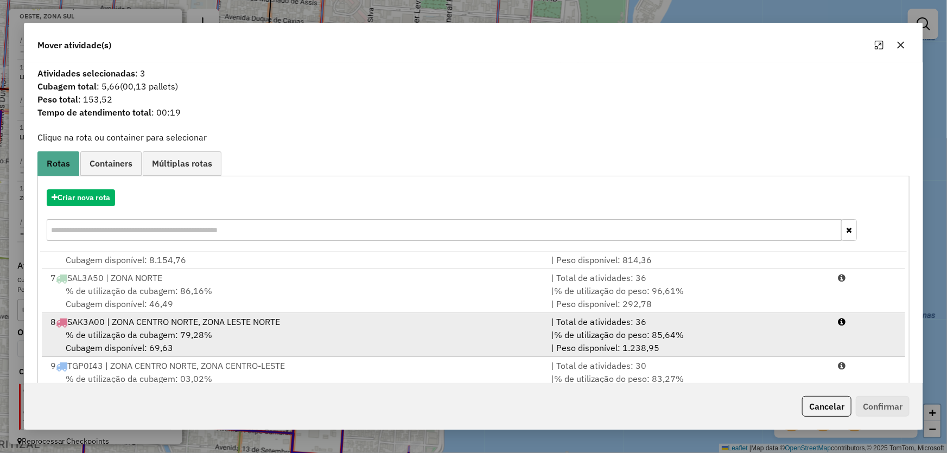
scroll to position [296, 0]
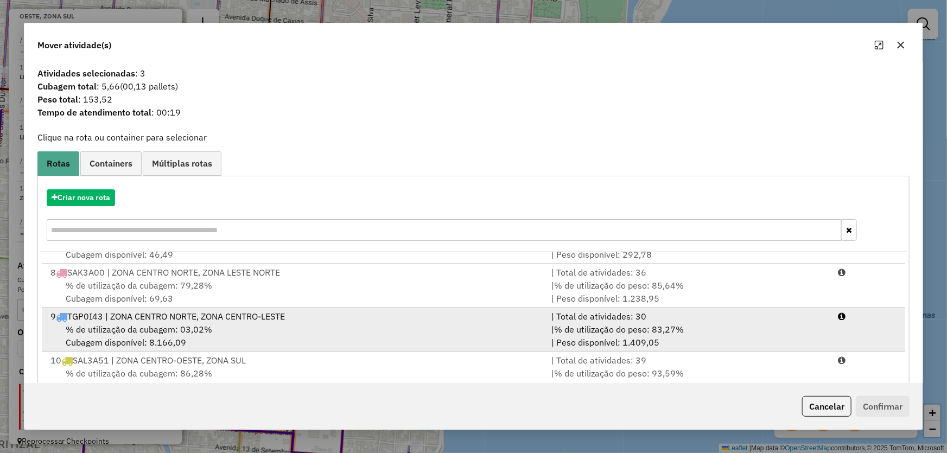
click at [161, 333] on span "% de utilização da cubagem: 03,02%" at bounding box center [139, 329] width 146 height 11
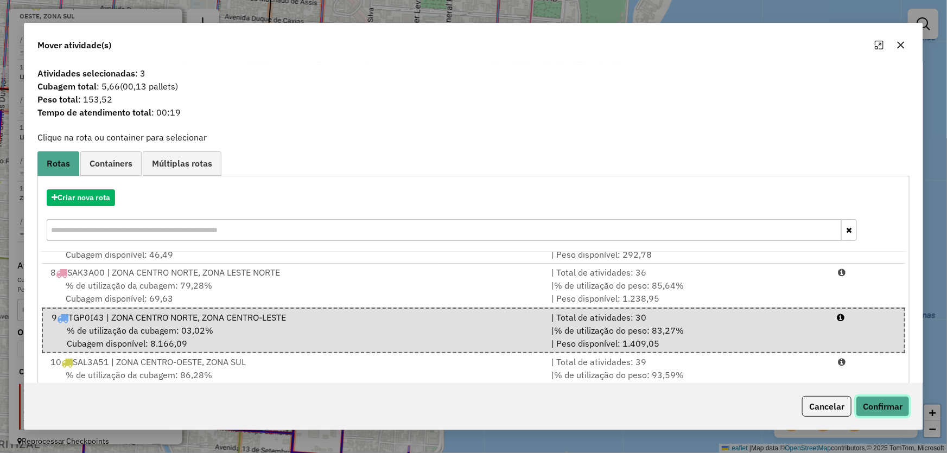
click at [888, 405] on button "Confirmar" at bounding box center [883, 406] width 54 height 21
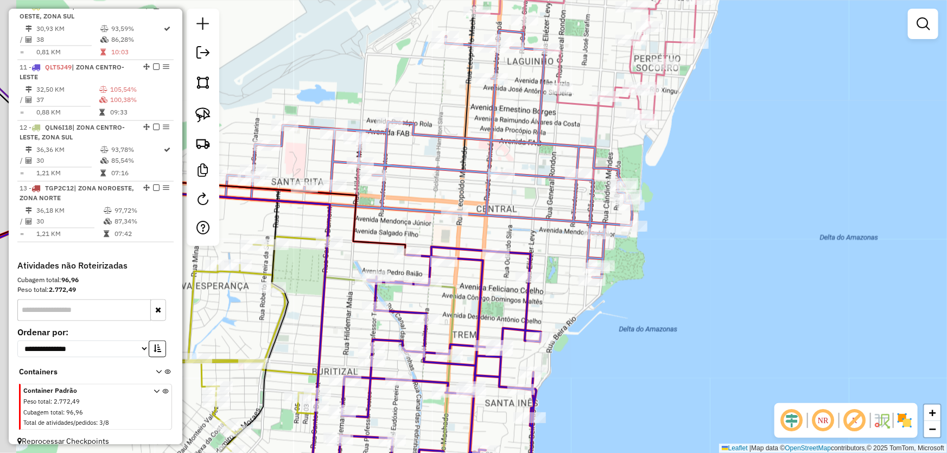
drag, startPoint x: 481, startPoint y: 213, endPoint x: 607, endPoint y: 197, distance: 127.4
click at [607, 197] on div "Janela de atendimento Grade de atendimento Capacidade Transportadoras Veículos …" at bounding box center [473, 226] width 947 height 453
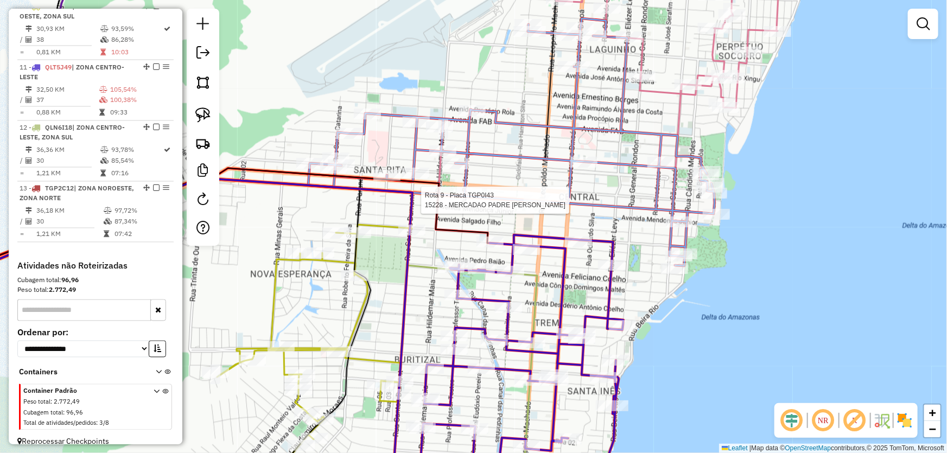
click at [536, 206] on div at bounding box center [537, 200] width 27 height 11
select select "*********"
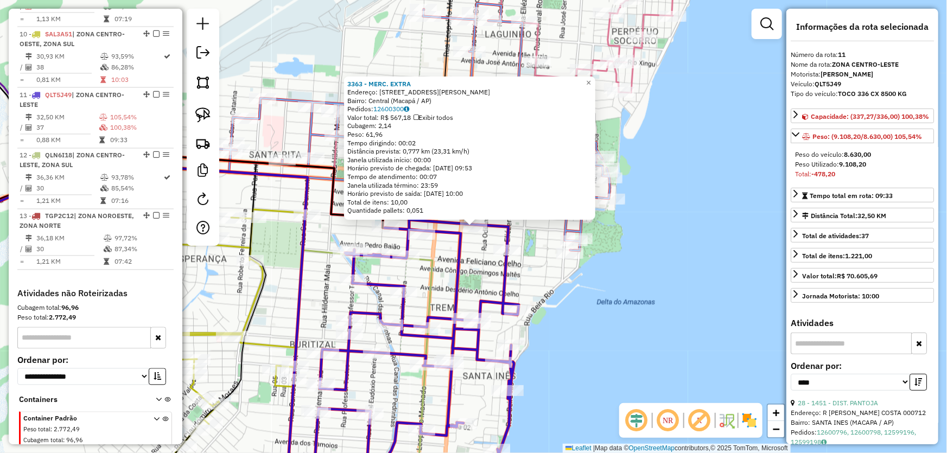
scroll to position [955, 0]
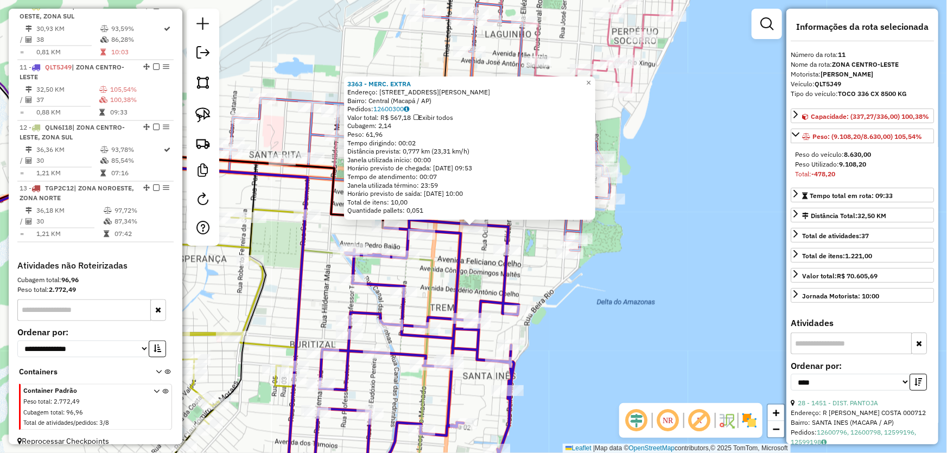
click at [592, 298] on div "3363 - MERC. EXTRA Endereço: [STREET_ADDRESS][PERSON_NAME] Bairro: Central ([GE…" at bounding box center [473, 226] width 947 height 453
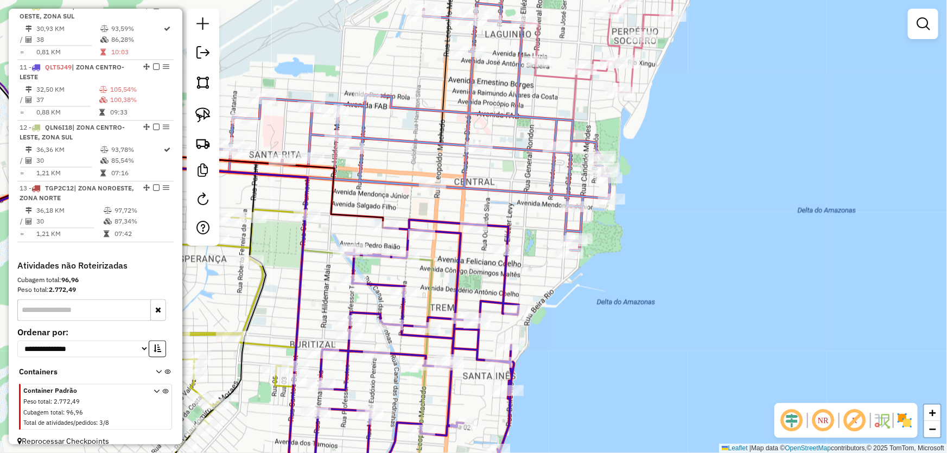
drag, startPoint x: 588, startPoint y: 313, endPoint x: 750, endPoint y: 43, distance: 314.7
click at [747, 56] on div "Janela de atendimento Grade de atendimento Capacidade Transportadoras Veículos …" at bounding box center [473, 226] width 947 height 453
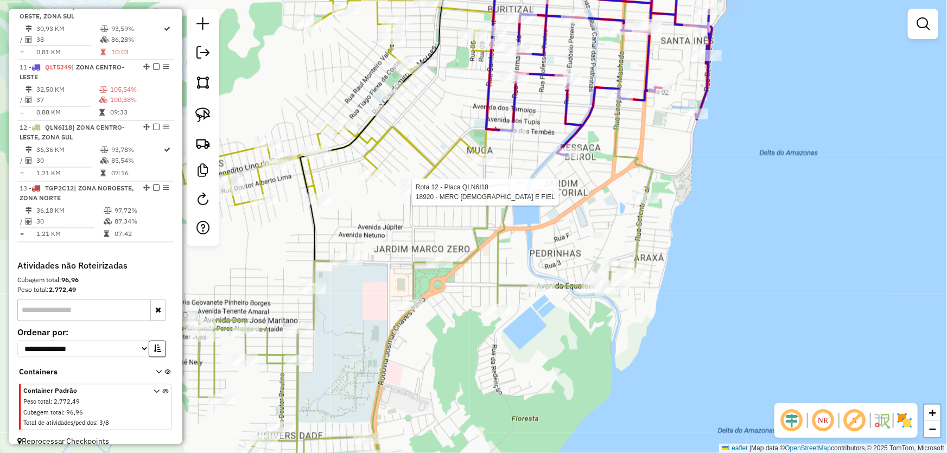
select select "*********"
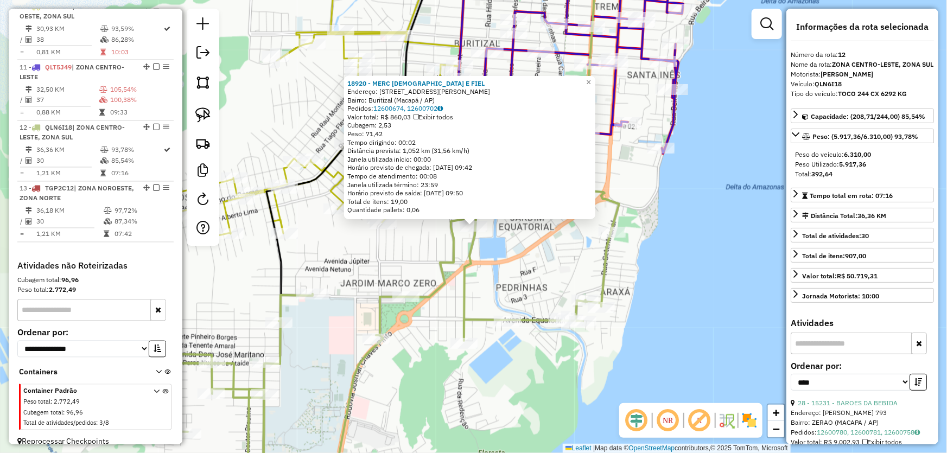
click at [494, 263] on div "18920 - MERC DEUS E FIEL Endereço: [STREET_ADDRESS][PERSON_NAME] Bairro: Buriti…" at bounding box center [473, 226] width 947 height 453
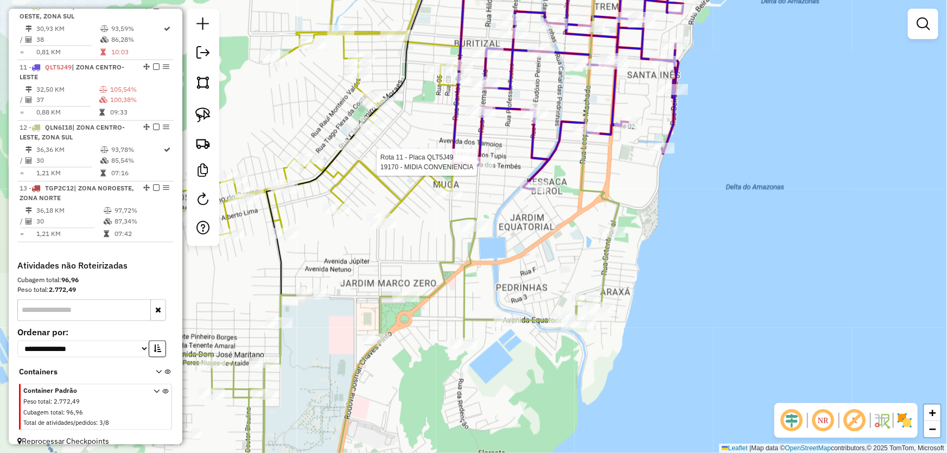
select select "*********"
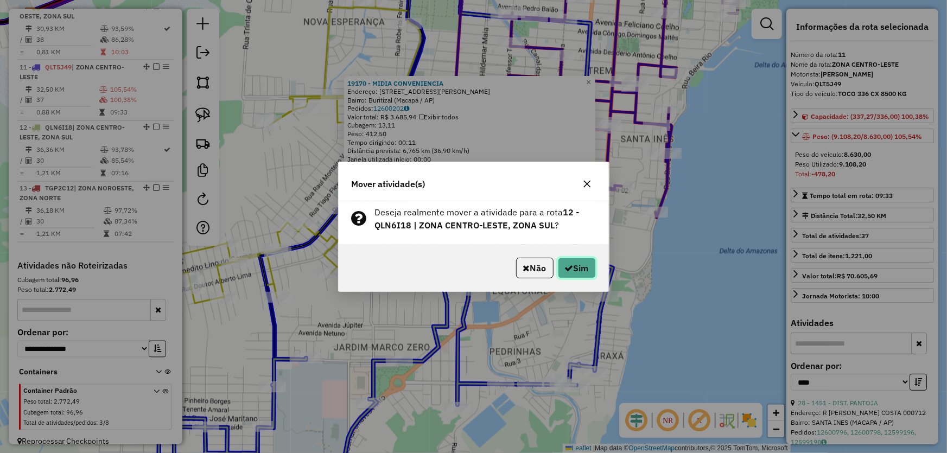
click at [569, 265] on icon "button" at bounding box center [569, 268] width 9 height 9
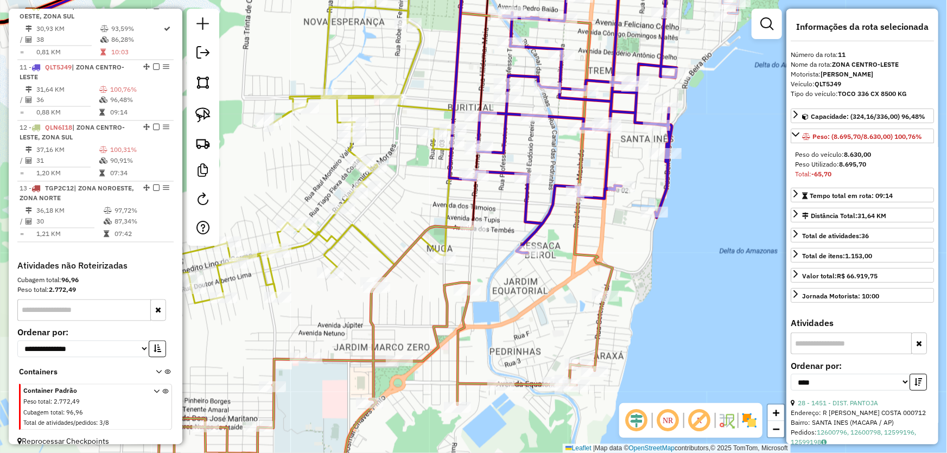
click at [421, 292] on div "Janela de atendimento Grade de atendimento Capacidade Transportadoras Veículos …" at bounding box center [473, 226] width 947 height 453
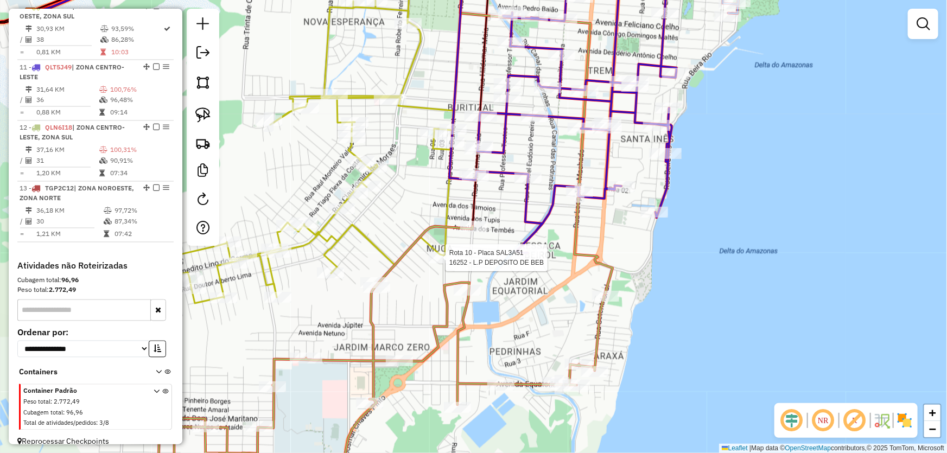
select select "*********"
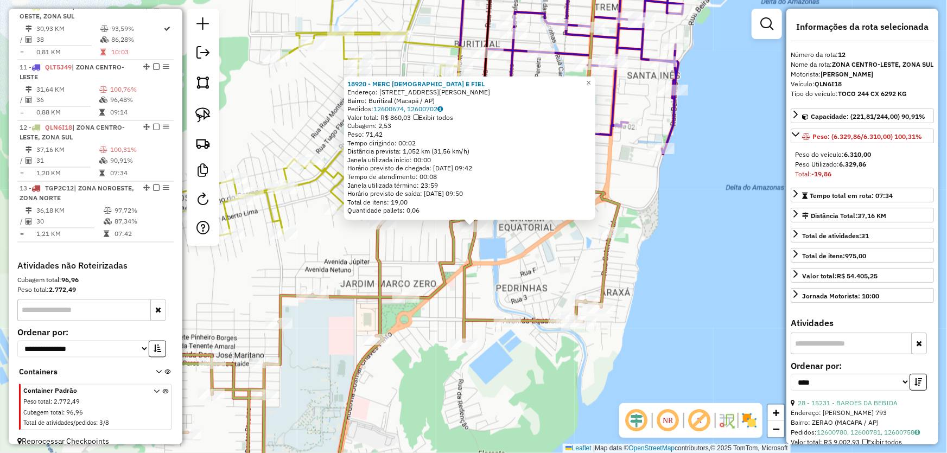
click at [434, 248] on div "18920 - MERC DEUS E FIEL Endereço: [STREET_ADDRESS][PERSON_NAME] Bairro: Buriti…" at bounding box center [473, 226] width 947 height 453
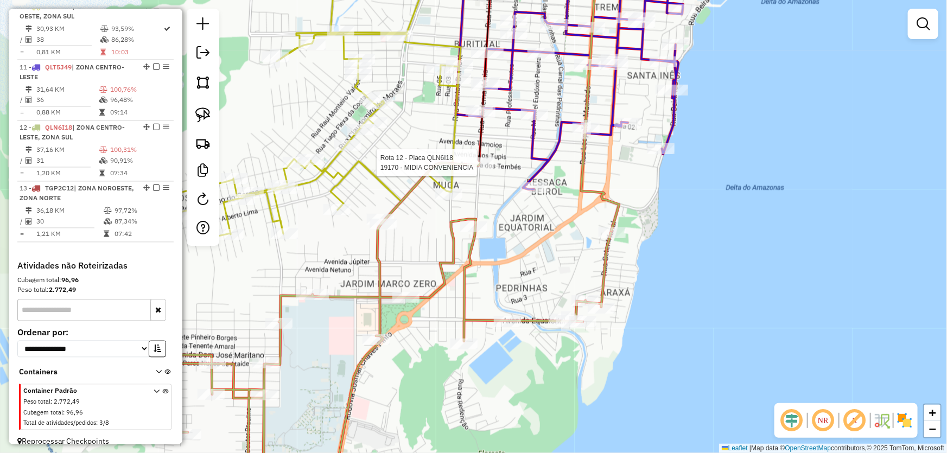
select select "*********"
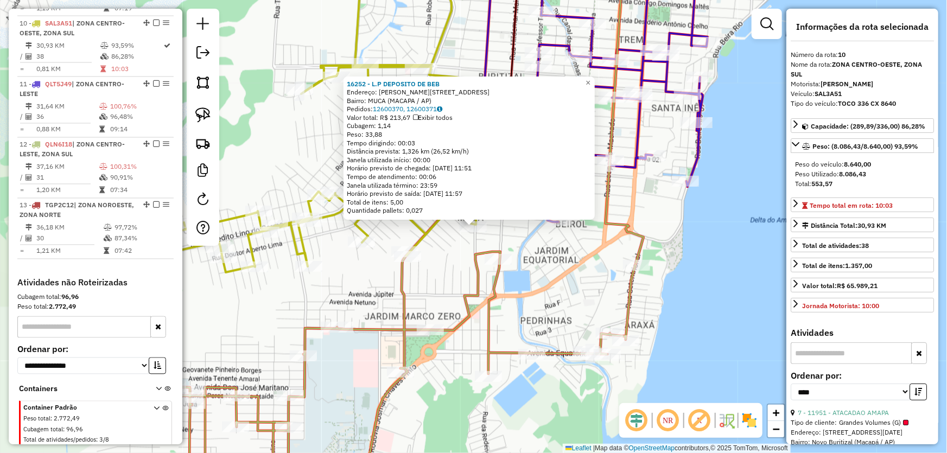
scroll to position [936, 0]
click at [456, 256] on div "16252 - L.P DEPOSITO DE BEB Endereço: [PERSON_NAME] 3400 3820 Bairro: MUCA (MAC…" at bounding box center [473, 226] width 947 height 453
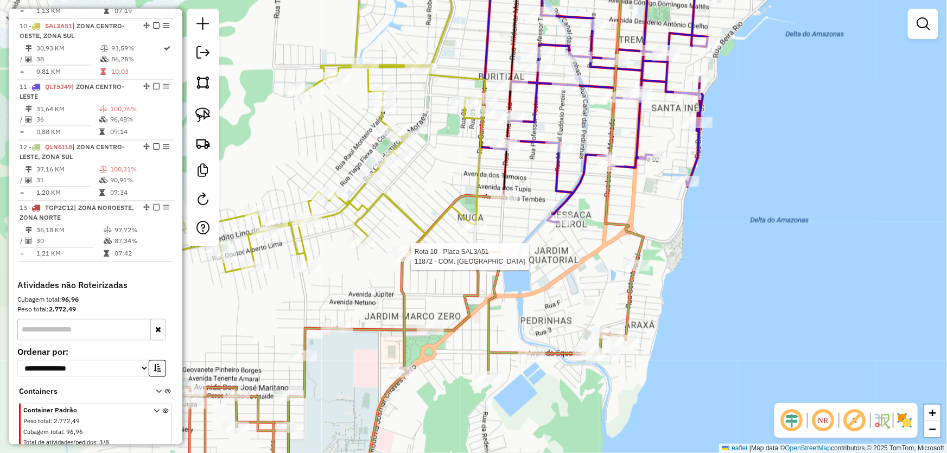
select select "*********"
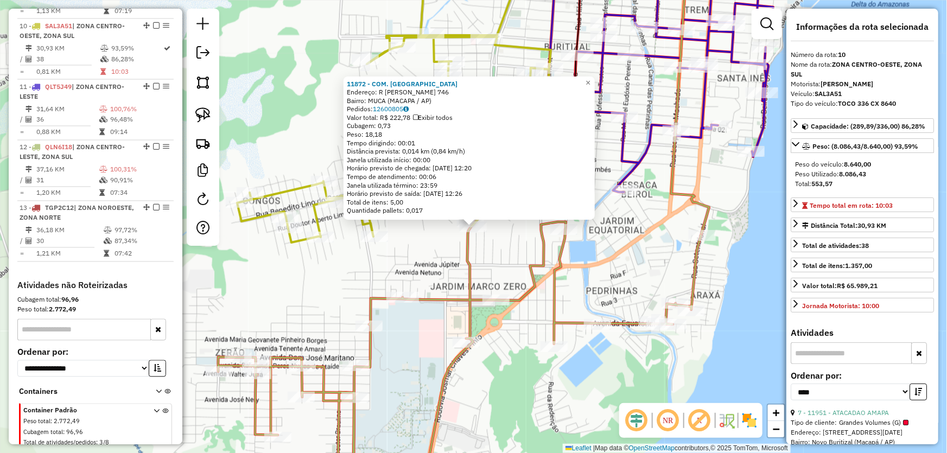
click at [509, 254] on div "11872 - COM. [GEOGRAPHIC_DATA] Endereço: R [PERSON_NAME] 746 Bairro: MUCA (MACA…" at bounding box center [473, 226] width 947 height 453
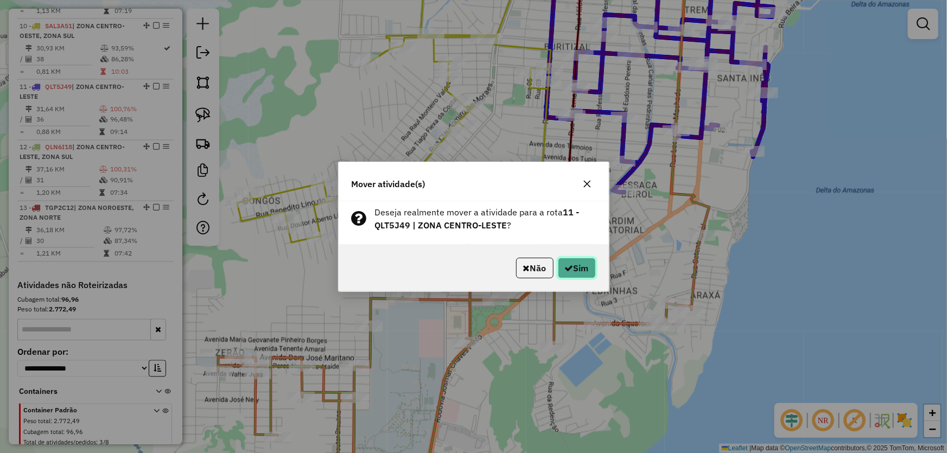
click at [579, 276] on button "Sim" at bounding box center [577, 268] width 38 height 21
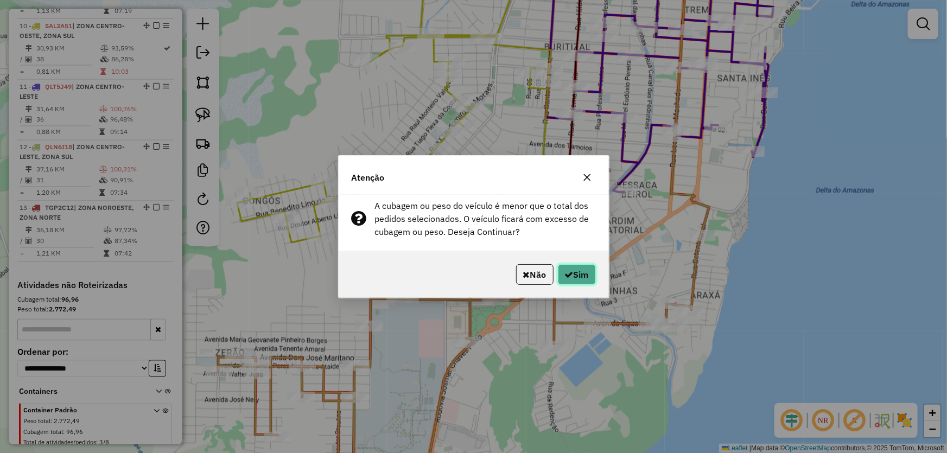
click at [579, 276] on button "Sim" at bounding box center [577, 274] width 38 height 21
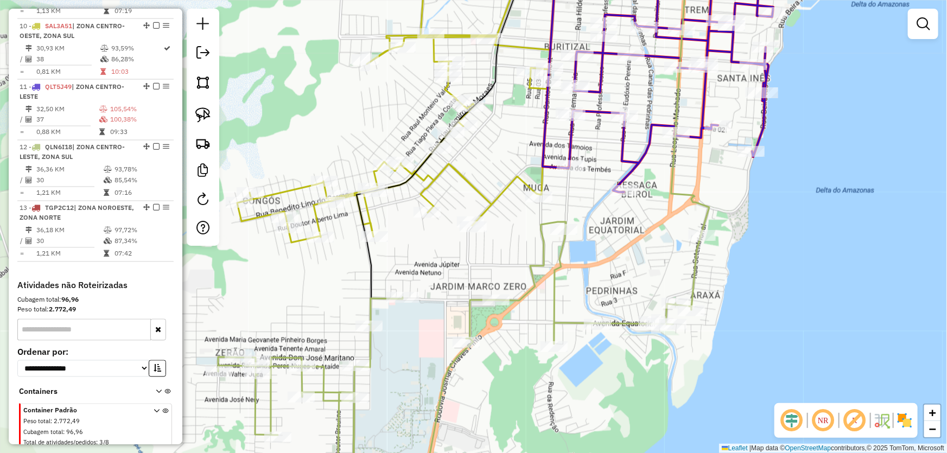
click at [570, 157] on icon at bounding box center [671, 73] width 204 height 237
select select "*********"
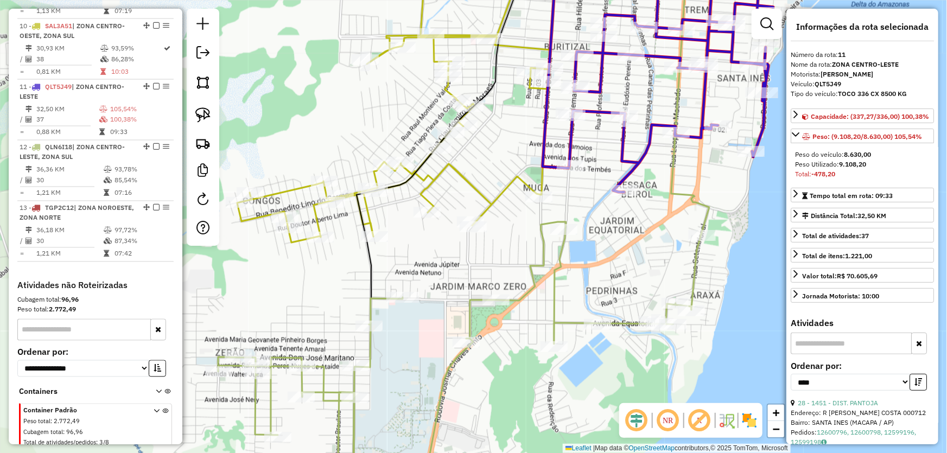
scroll to position [955, 0]
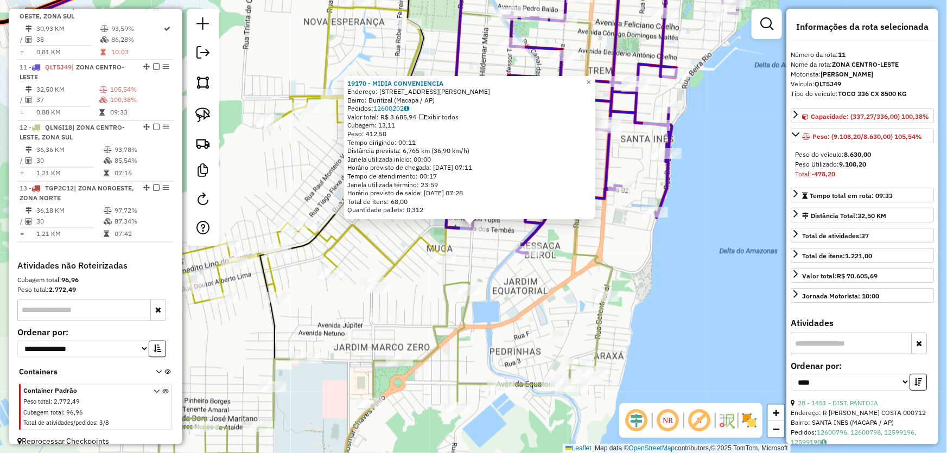
click at [417, 310] on div "19170 - MIDIA CONVENIENCIA Endereço: [STREET_ADDRESS][PERSON_NAME] Pedidos: 126…" at bounding box center [473, 226] width 947 height 453
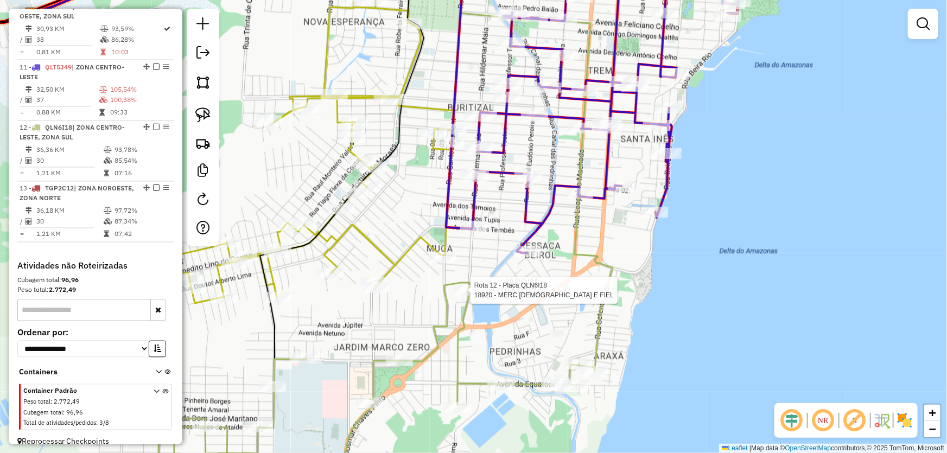
select select "*********"
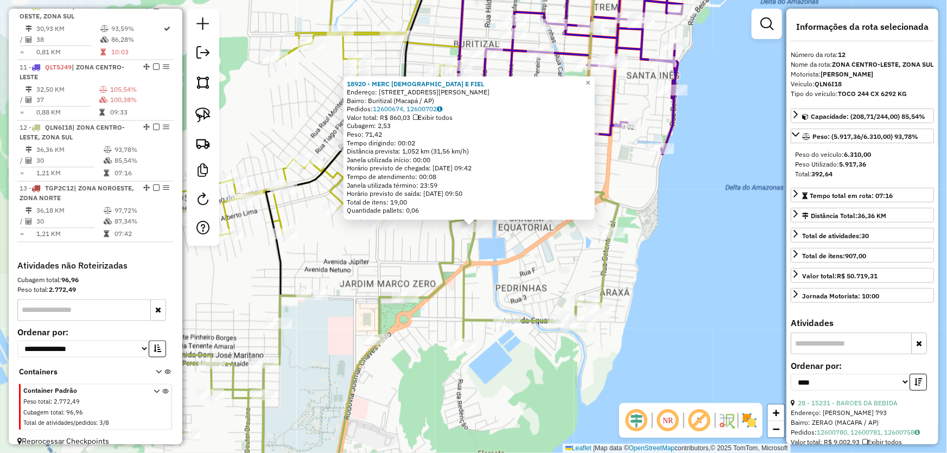
click at [374, 285] on div "18920 - MERC DEUS E FIEL Endereço: [STREET_ADDRESS][PERSON_NAME] Bairro: Buriti…" at bounding box center [473, 226] width 947 height 453
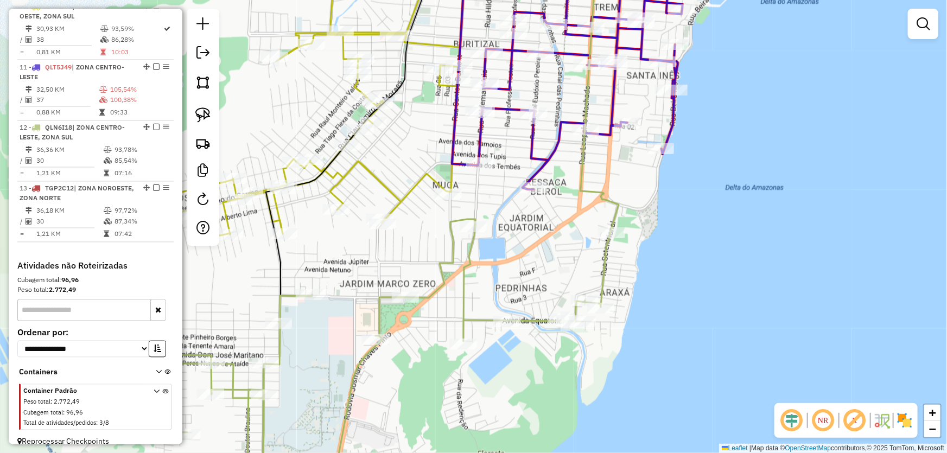
select select "*********"
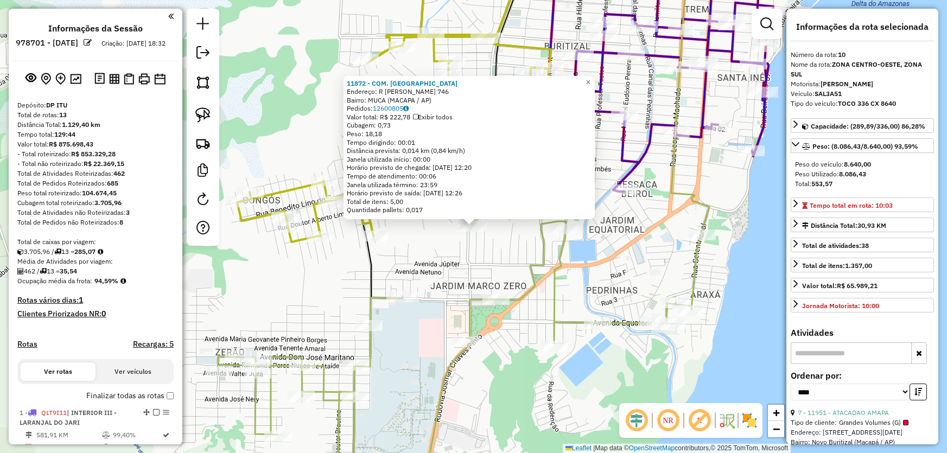
select select "*********"
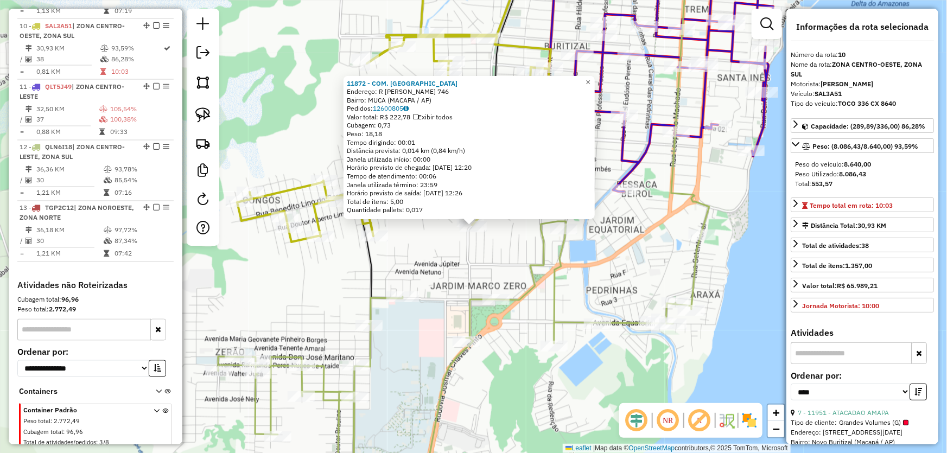
click at [394, 276] on div "11872 - COM. [GEOGRAPHIC_DATA] Endereço: R [PERSON_NAME] 746 Bairro: MUCA (MACA…" at bounding box center [473, 226] width 947 height 453
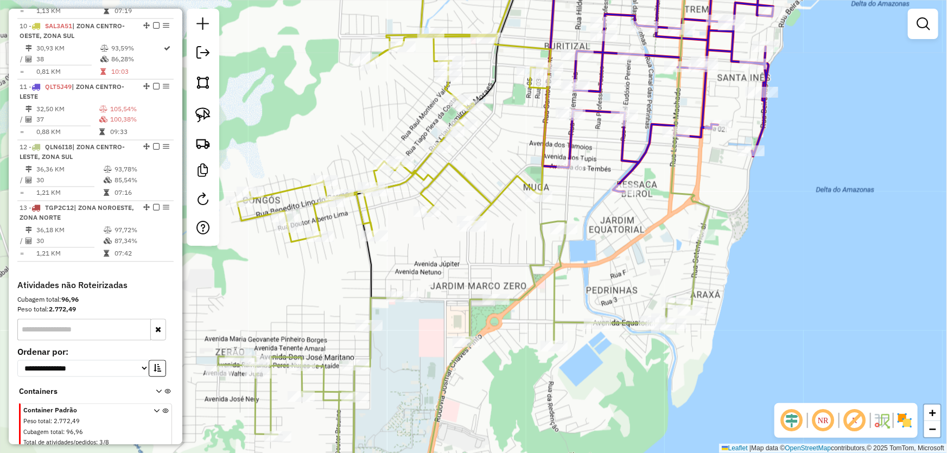
click at [515, 240] on div "Janela de atendimento Grade de atendimento Capacidade Transportadoras Veículos …" at bounding box center [473, 226] width 947 height 453
click at [193, 107] on link at bounding box center [203, 115] width 24 height 24
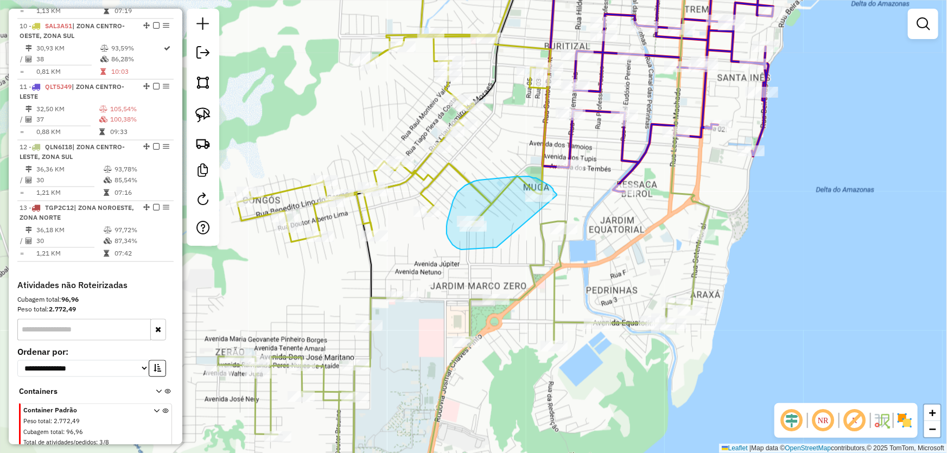
drag, startPoint x: 496, startPoint y: 247, endPoint x: 558, endPoint y: 204, distance: 75.1
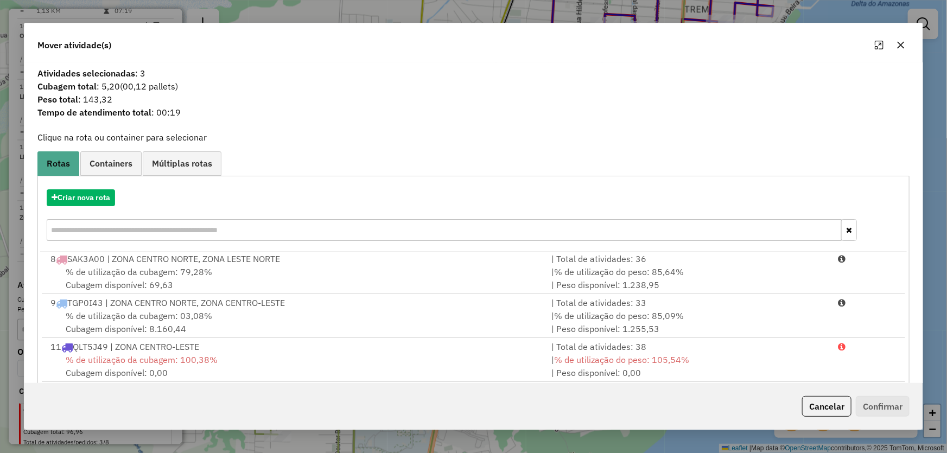
scroll to position [103, 0]
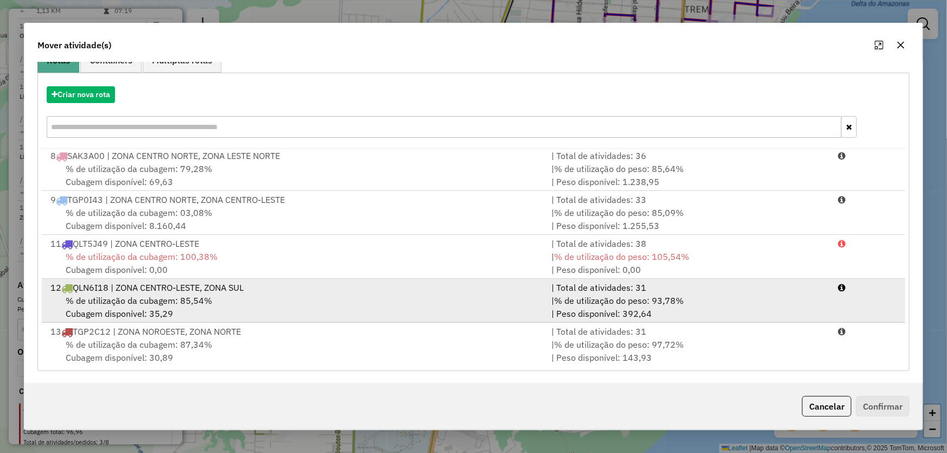
click at [158, 295] on span "% de utilização da cubagem: 85,54%" at bounding box center [139, 300] width 146 height 11
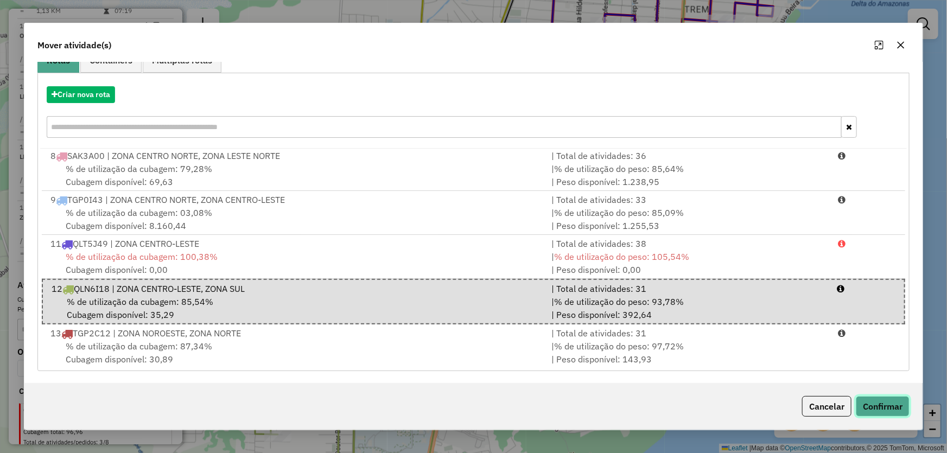
click at [870, 403] on button "Confirmar" at bounding box center [883, 406] width 54 height 21
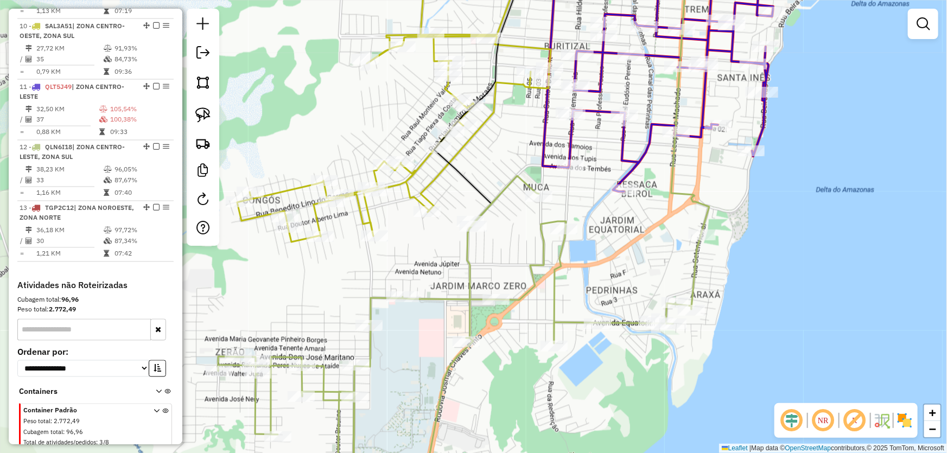
scroll to position [875, 0]
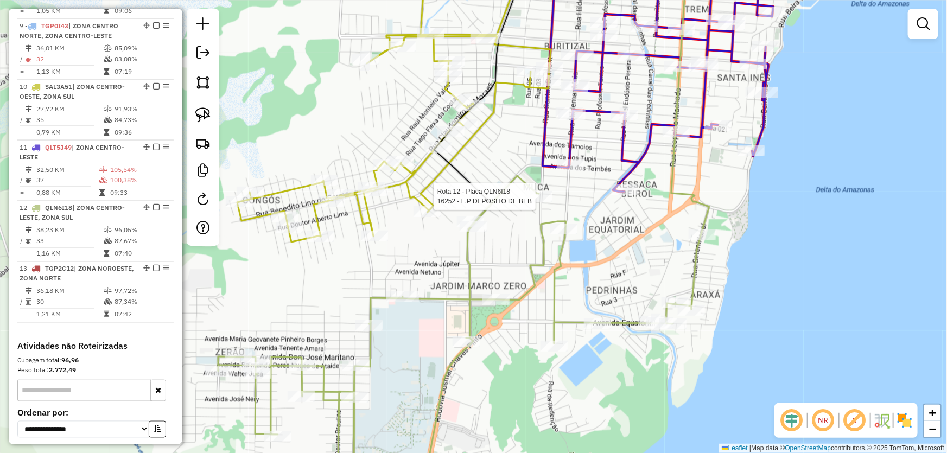
select select "*********"
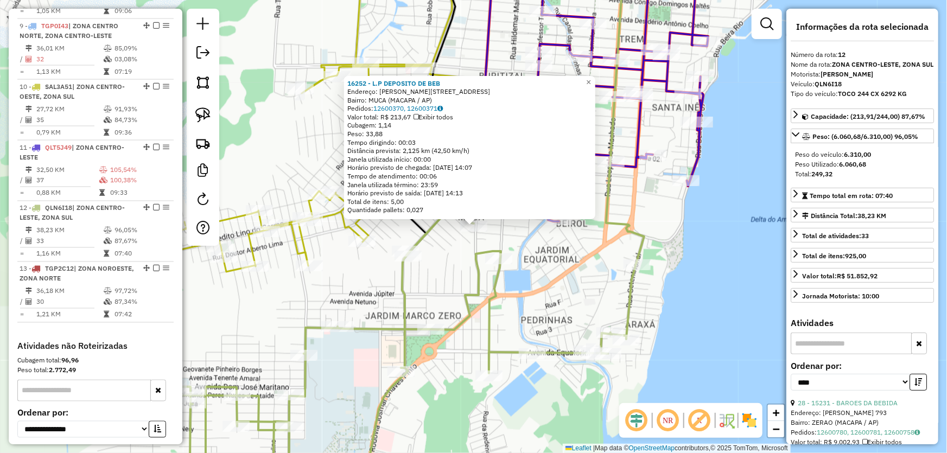
scroll to position [955, 0]
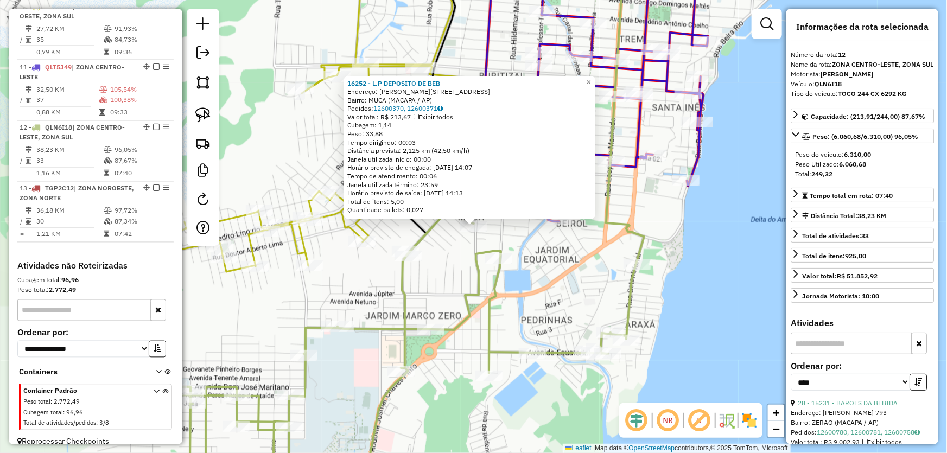
click at [577, 286] on div "16252 - L.P DEPOSITO DE BEB Endereço: R SANTOS DUMONT 3400 3820 Bairro: MUCA (M…" at bounding box center [473, 226] width 947 height 453
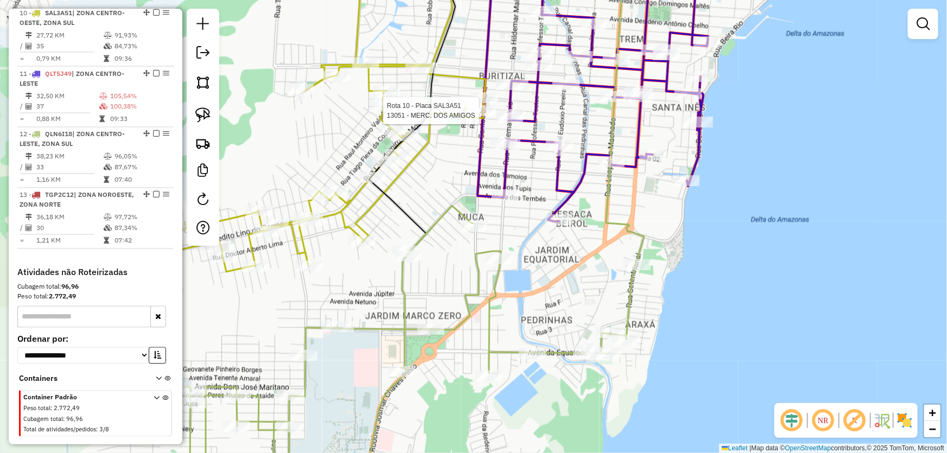
select select "*********"
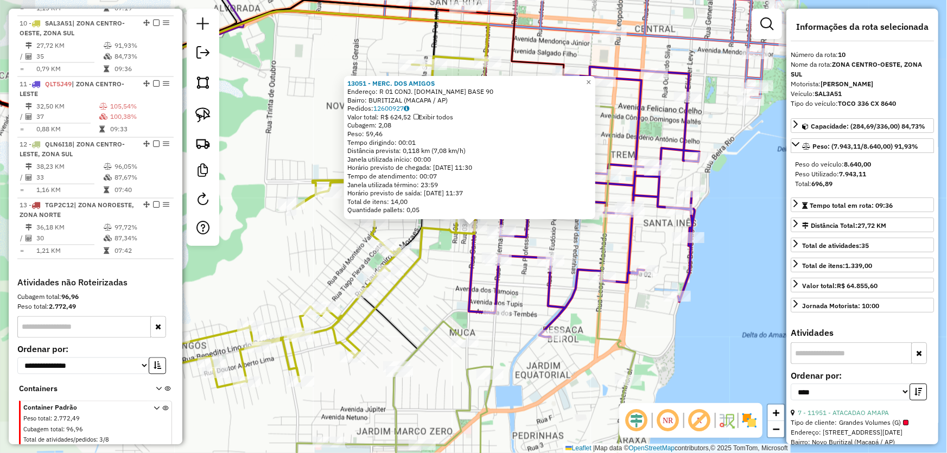
scroll to position [936, 0]
click at [514, 281] on div "13051 - MERC. DOS AMIGOS Endereço: R 01 CONJ. HOSP.DE BASE 90 Bairro: BURITIZAL…" at bounding box center [473, 226] width 947 height 453
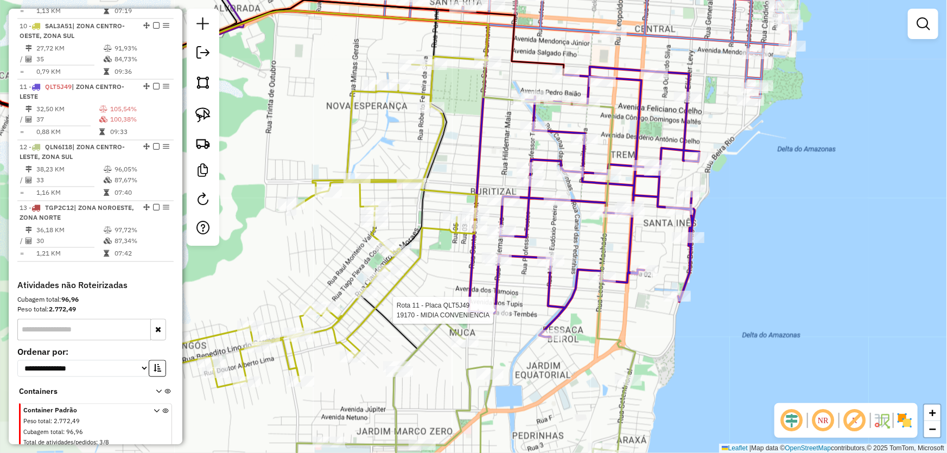
scroll to position [955, 0]
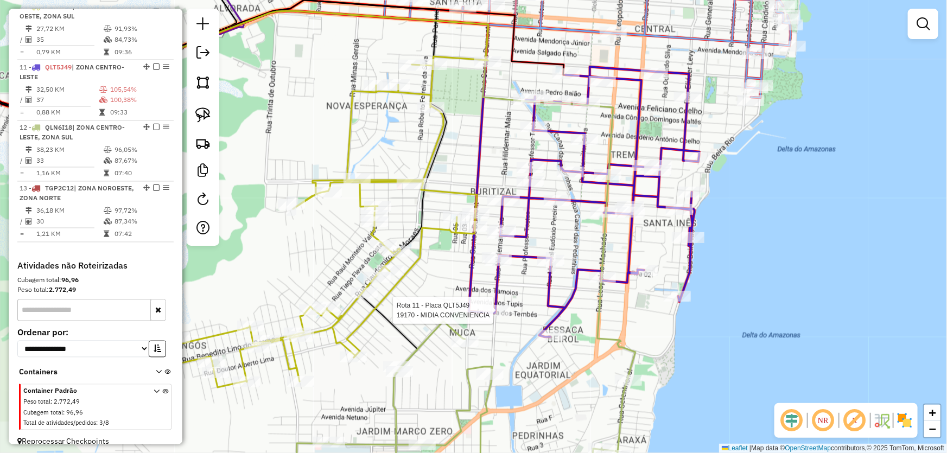
select select "*********"
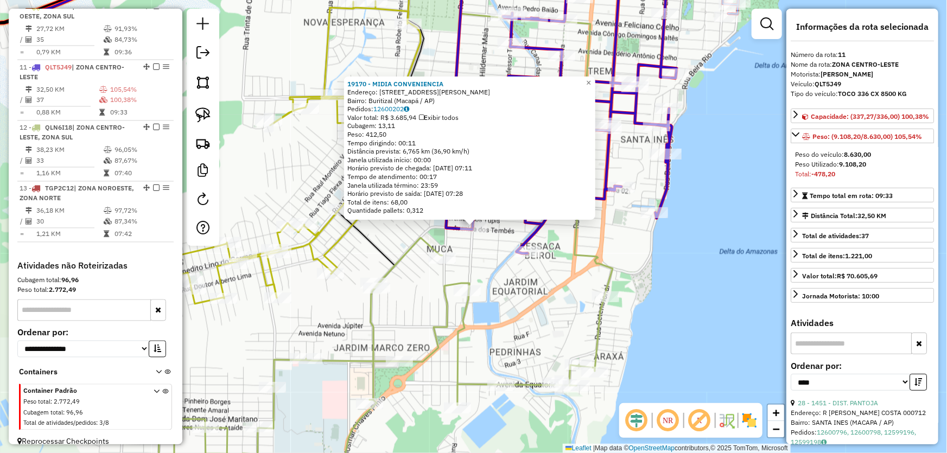
click at [498, 284] on div "19170 - MIDIA CONVENIENCIA Endereço: [STREET_ADDRESS][PERSON_NAME] Pedidos: 126…" at bounding box center [473, 226] width 947 height 453
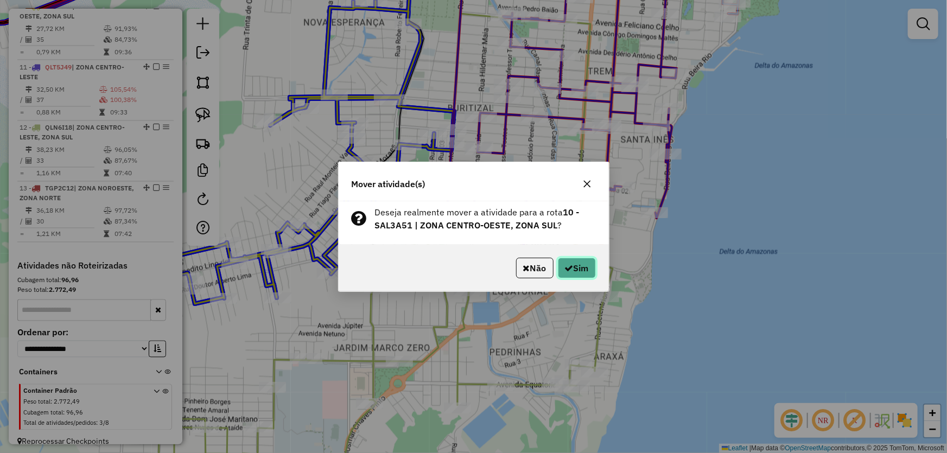
click at [565, 266] on icon "button" at bounding box center [569, 268] width 9 height 9
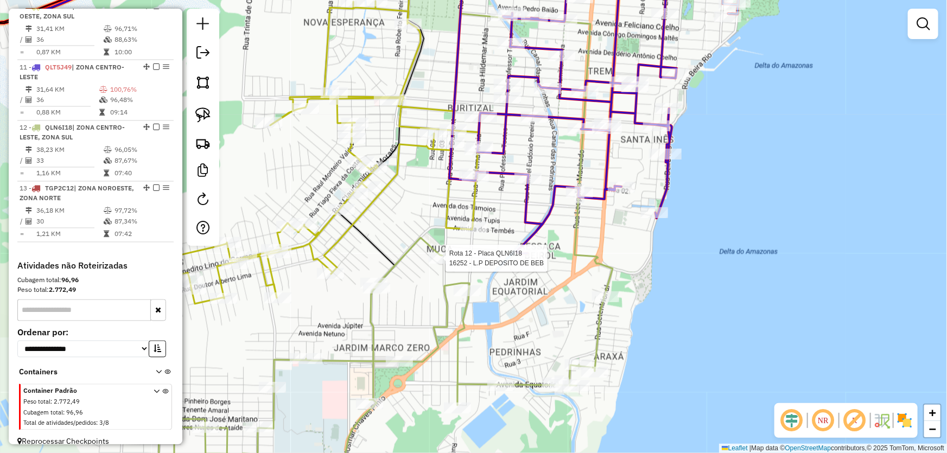
select select "*********"
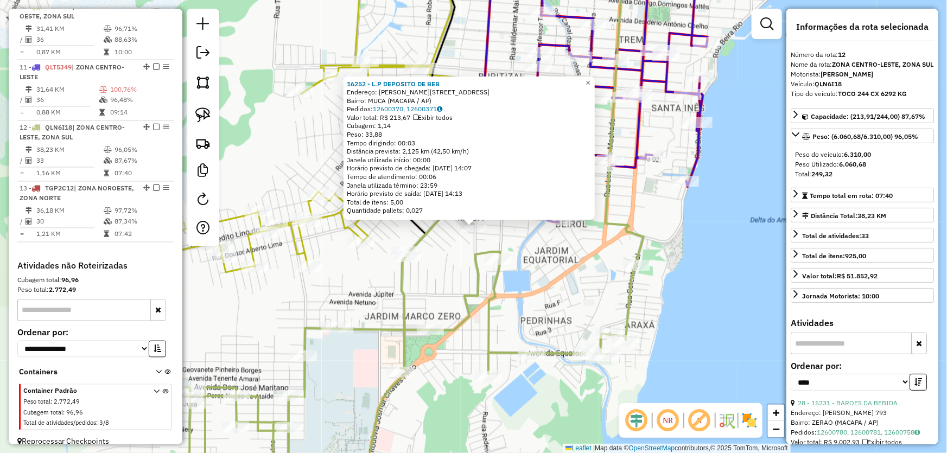
click at [437, 269] on div "16252 - L.P DEPOSITO DE BEB Endereço: R SANTOS DUMONT 3400 3820 Bairro: MUCA (M…" at bounding box center [473, 226] width 947 height 453
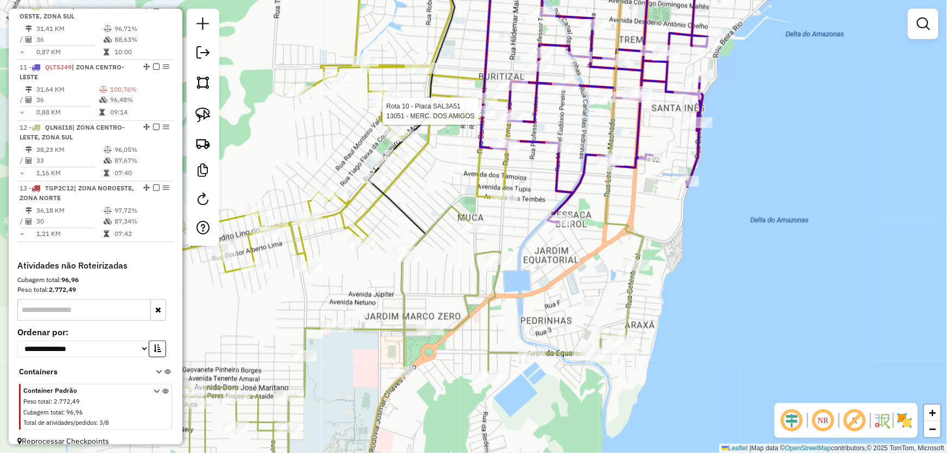
select select "*********"
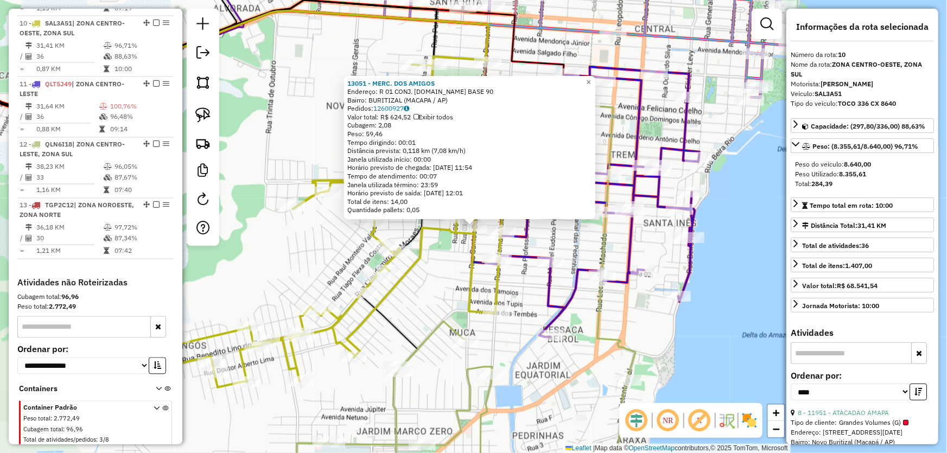
scroll to position [936, 0]
click at [517, 294] on div "13051 - MERC. DOS AMIGOS Endereço: R 01 CONJ. HOSP.DE BASE 90 Bairro: BURITIZAL…" at bounding box center [473, 226] width 947 height 453
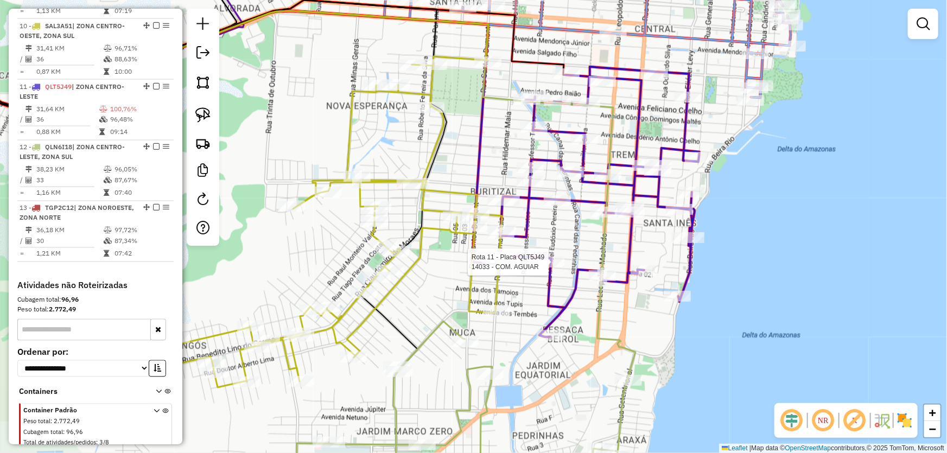
select select "*********"
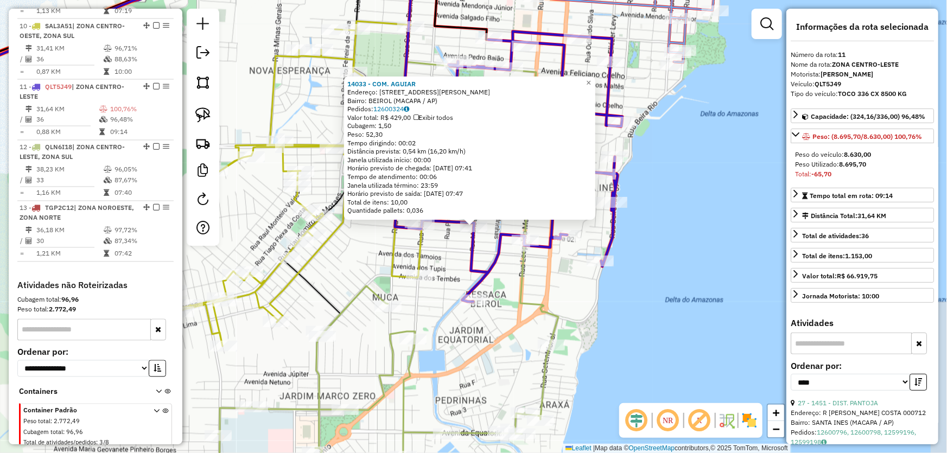
scroll to position [955, 0]
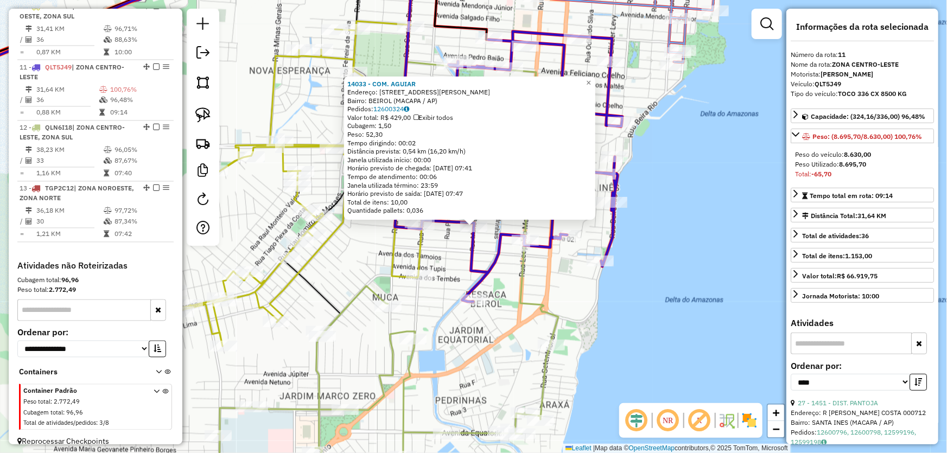
click at [687, 256] on div "14033 - COM. AGUIAR Endereço: R MANOEL EUDOXIO PEREIRA 2927 3616 Bairro: BEIROL…" at bounding box center [473, 226] width 947 height 453
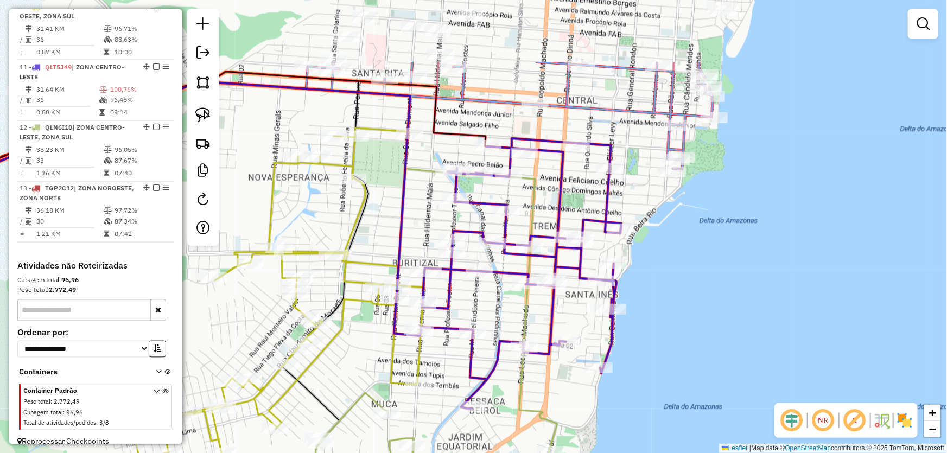
drag, startPoint x: 656, startPoint y: 158, endPoint x: 646, endPoint y: 277, distance: 119.3
click at [651, 285] on div "Janela de atendimento Grade de atendimento Capacidade Transportadoras Veículos …" at bounding box center [473, 226] width 947 height 453
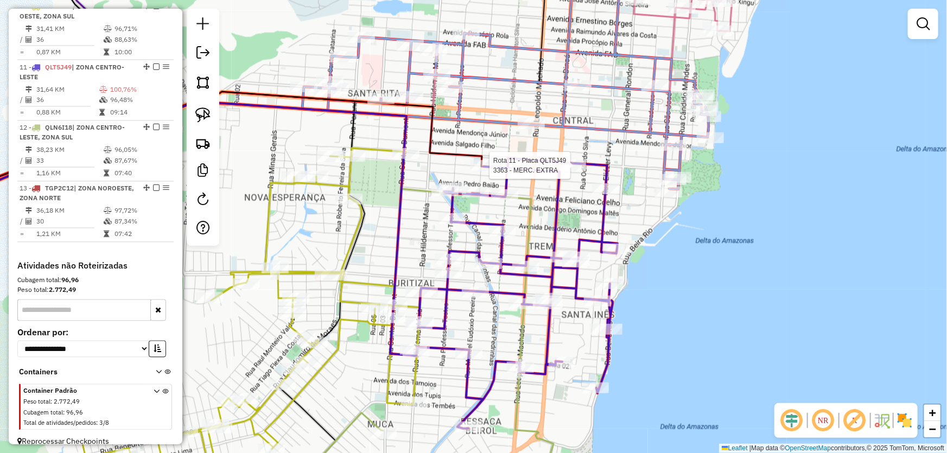
select select "*********"
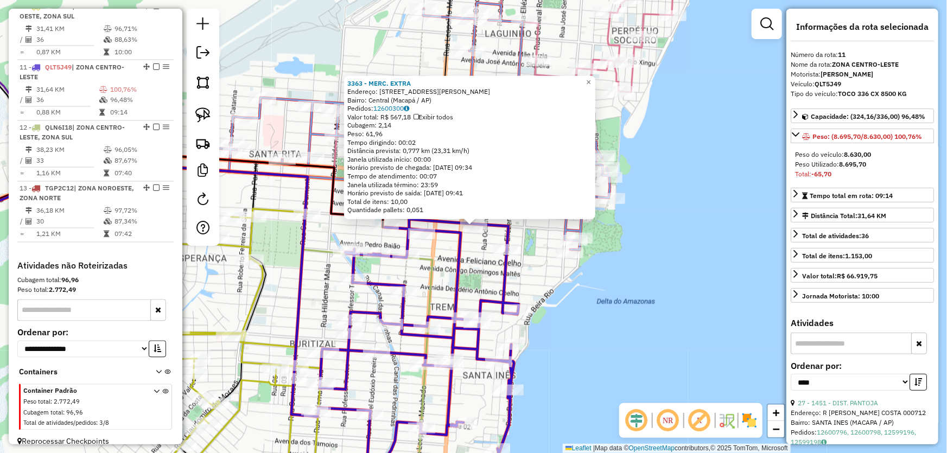
click at [613, 318] on div "3363 - MERC. EXTRA Endereço: Avenida Antônio Coelho de Carvalho, 997 Bairro: Ce…" at bounding box center [473, 226] width 947 height 453
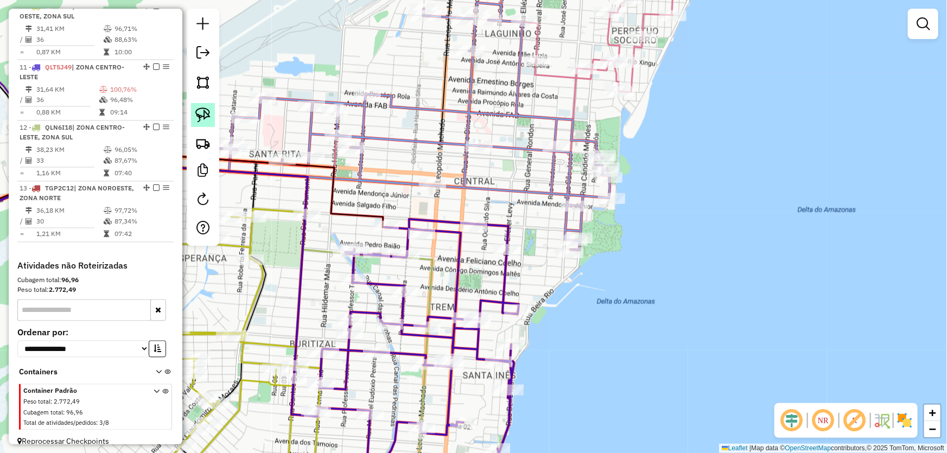
click at [203, 112] on img at bounding box center [202, 114] width 15 height 15
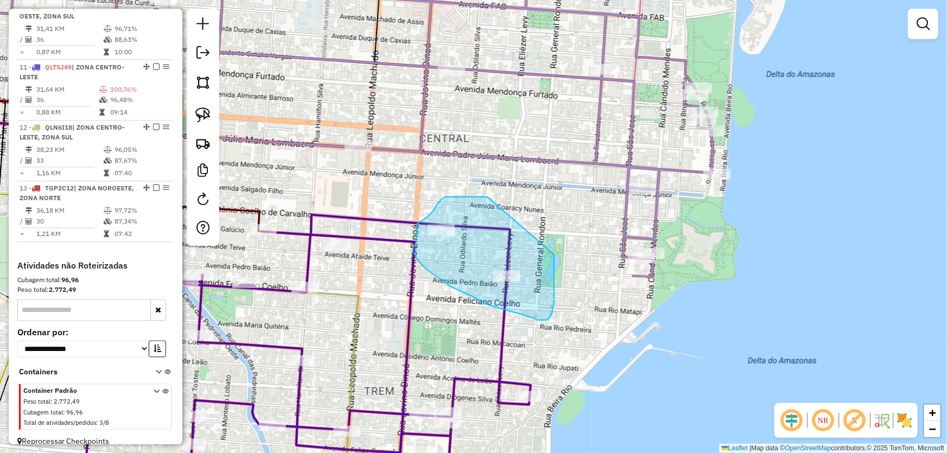
drag, startPoint x: 449, startPoint y: 197, endPoint x: 554, endPoint y: 253, distance: 119.2
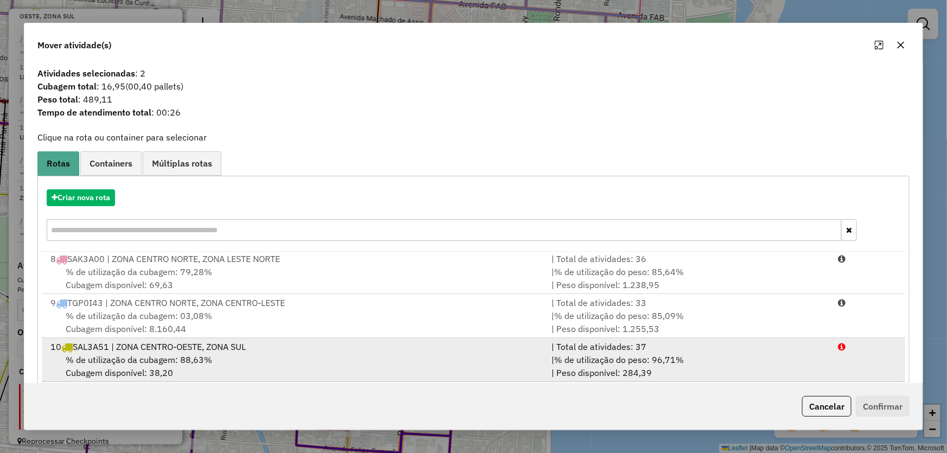
scroll to position [49, 0]
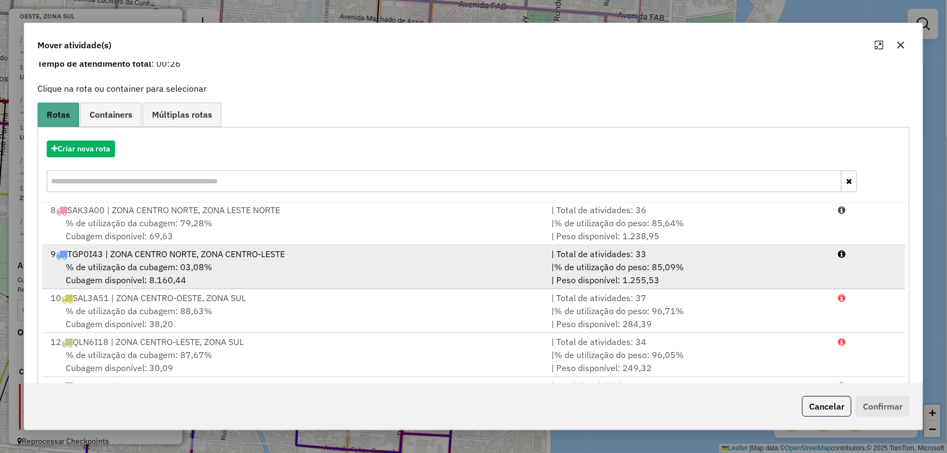
click at [118, 270] on span "% de utilização da cubagem: 03,08%" at bounding box center [139, 267] width 146 height 11
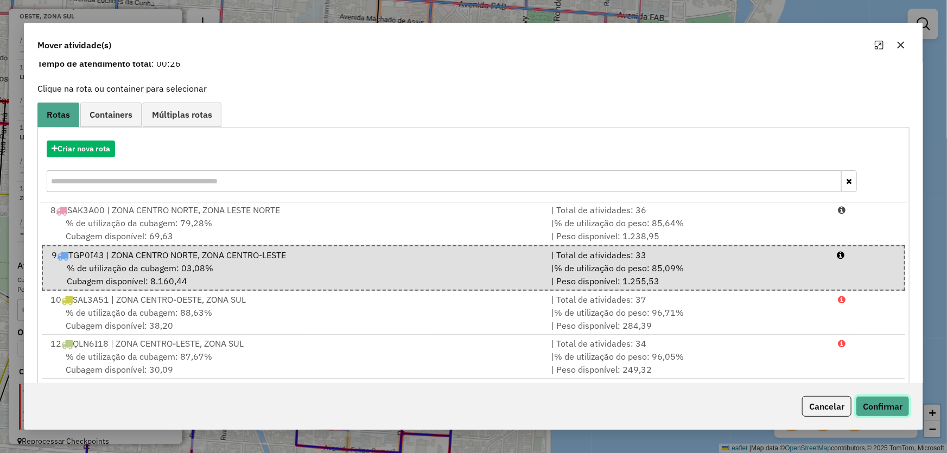
click at [866, 405] on button "Confirmar" at bounding box center [883, 406] width 54 height 21
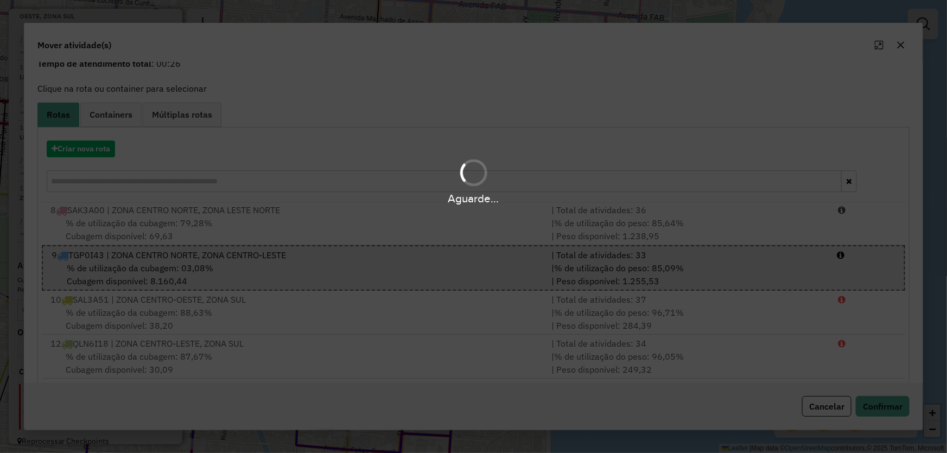
scroll to position [0, 0]
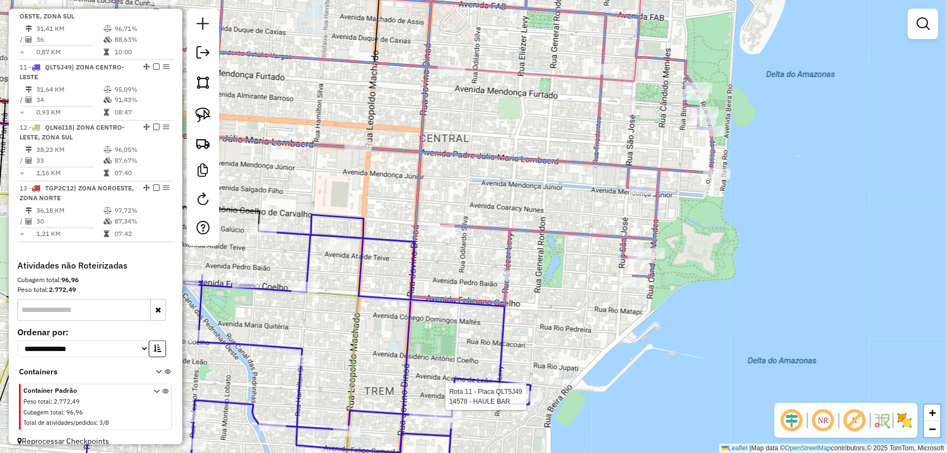
select select "*********"
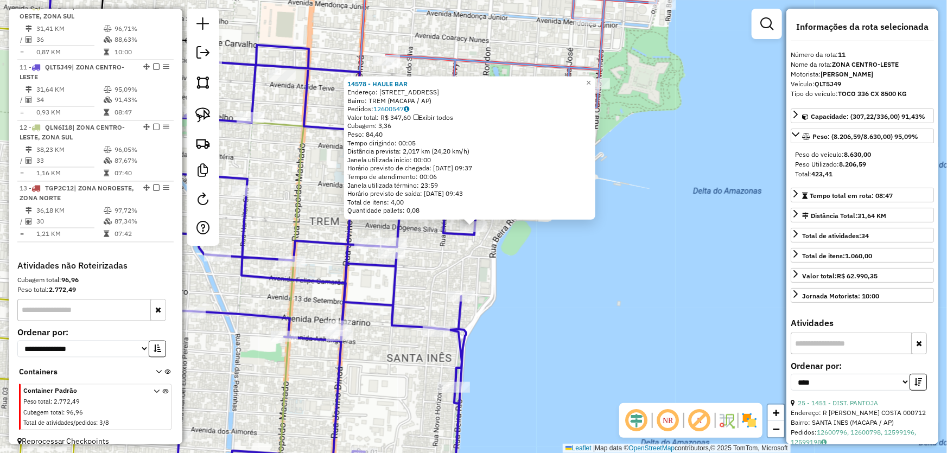
click at [603, 313] on div "14578 - HAULE BAR Endereço: R GENERAL RONDON 3017 Bairro: TREM (MACAPA / AP) Pe…" at bounding box center [473, 226] width 947 height 453
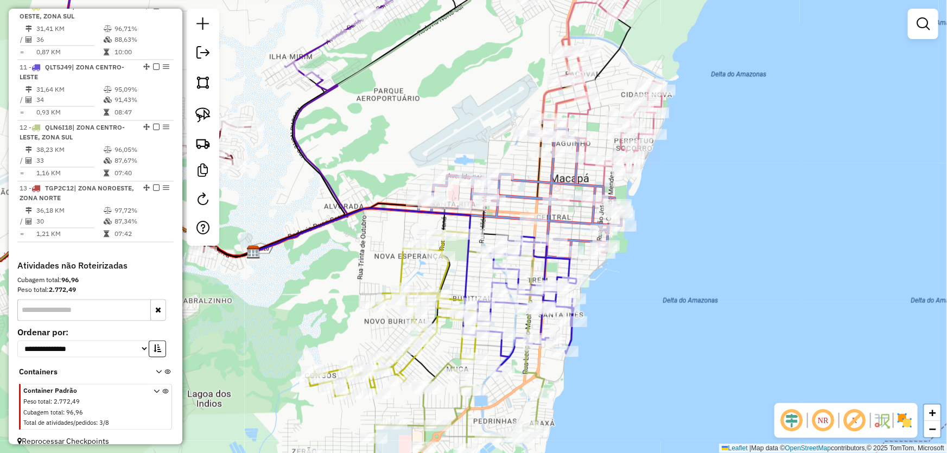
click at [588, 190] on icon at bounding box center [519, 194] width 203 height 130
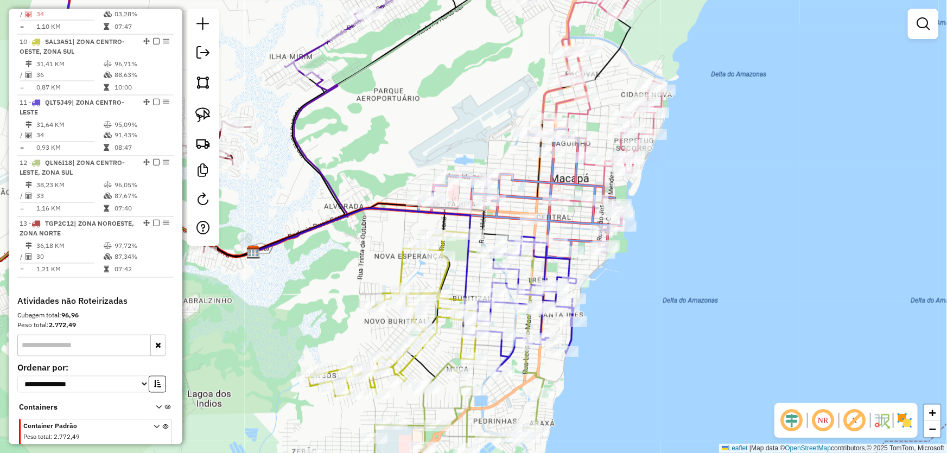
select select "*********"
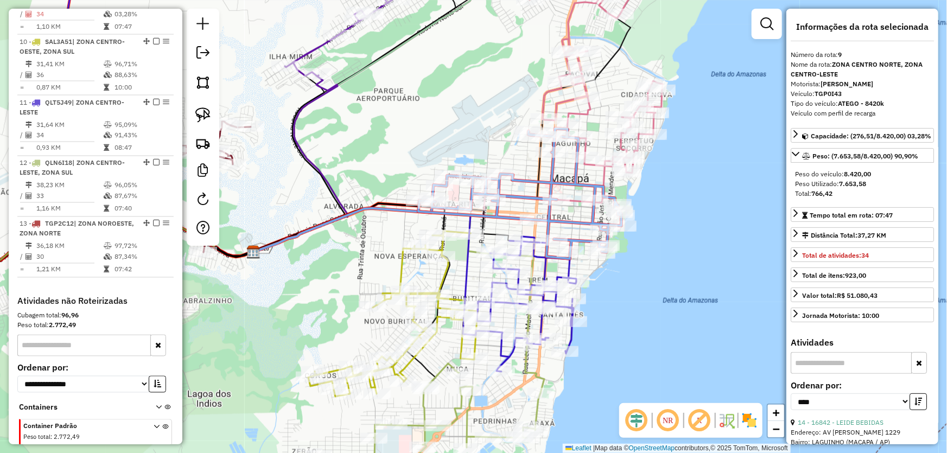
scroll to position [875, 0]
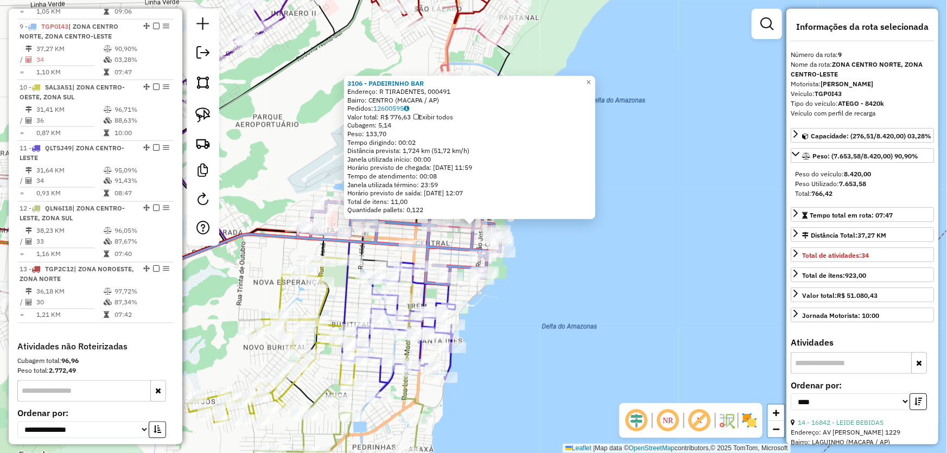
click at [579, 258] on div "3106 - PADEIRINHO BAR Endereço: R TIRADENTES, 000491 Bairro: CENTRO (MACAPA / A…" at bounding box center [473, 226] width 947 height 453
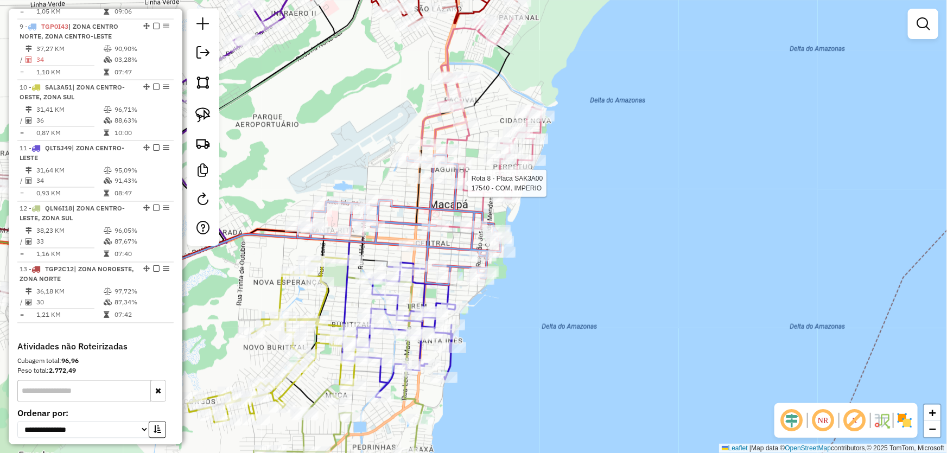
select select "*********"
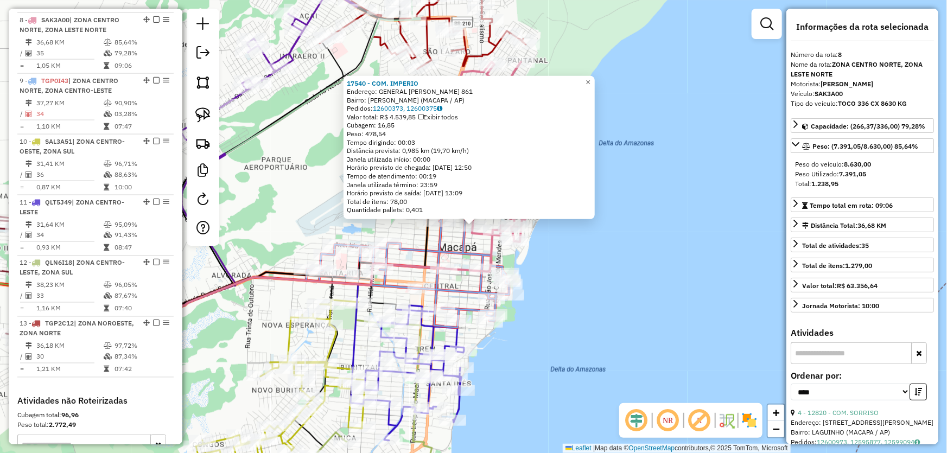
scroll to position [814, 0]
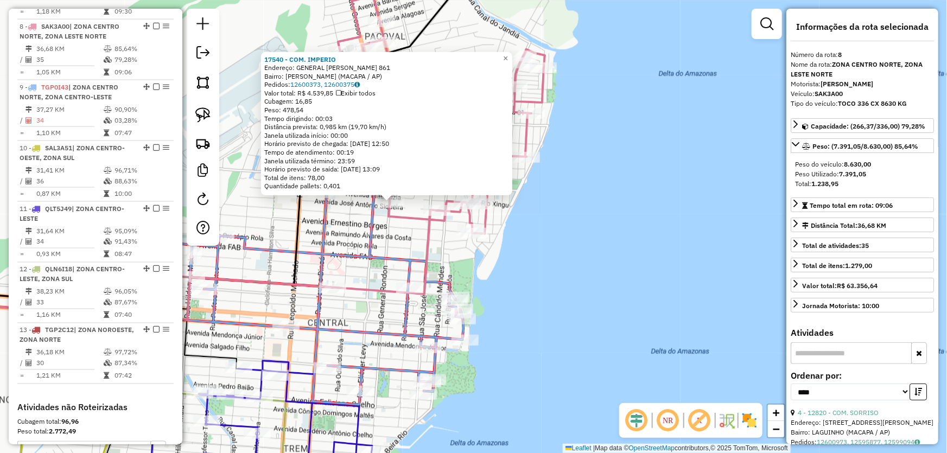
click at [551, 258] on div "17540 - COM. IMPERIO Endereço: GENERAL RONDON 861 Bairro: JULIAO RAMOS (MACAPA …" at bounding box center [473, 226] width 947 height 453
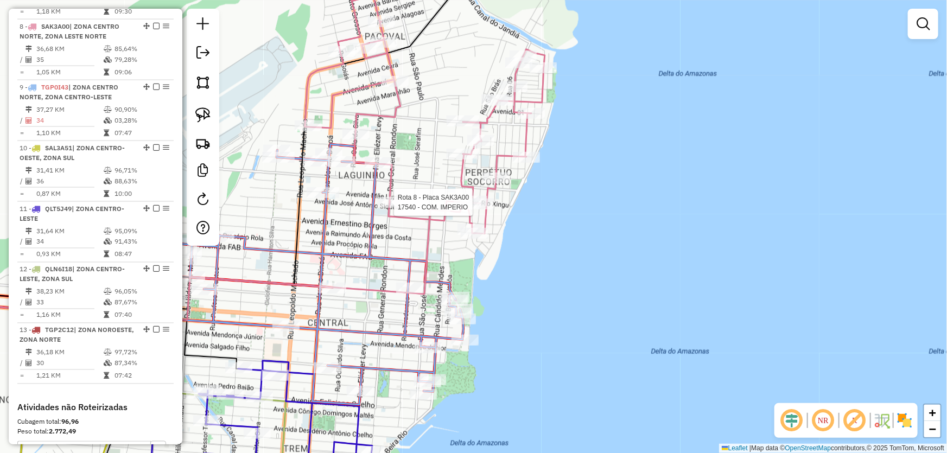
select select "*********"
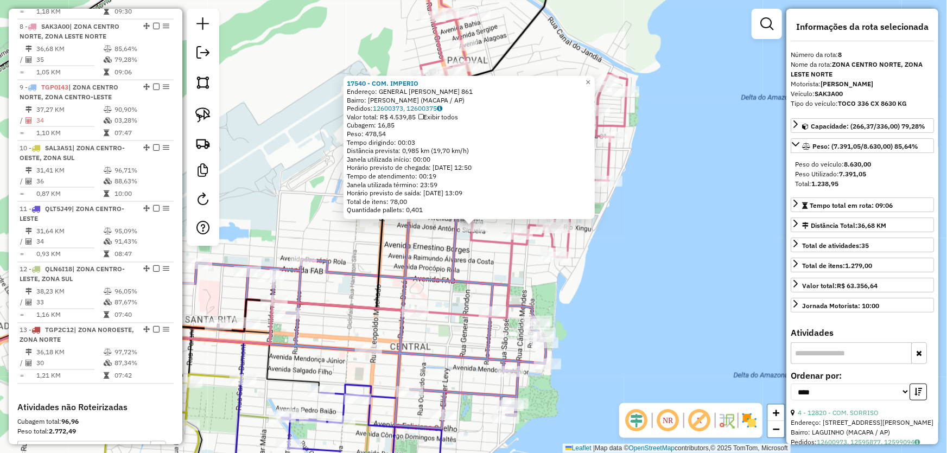
click at [608, 294] on div "17540 - COM. IMPERIO Endereço: GENERAL RONDON 861 Bairro: JULIAO RAMOS (MACAPA …" at bounding box center [473, 226] width 947 height 453
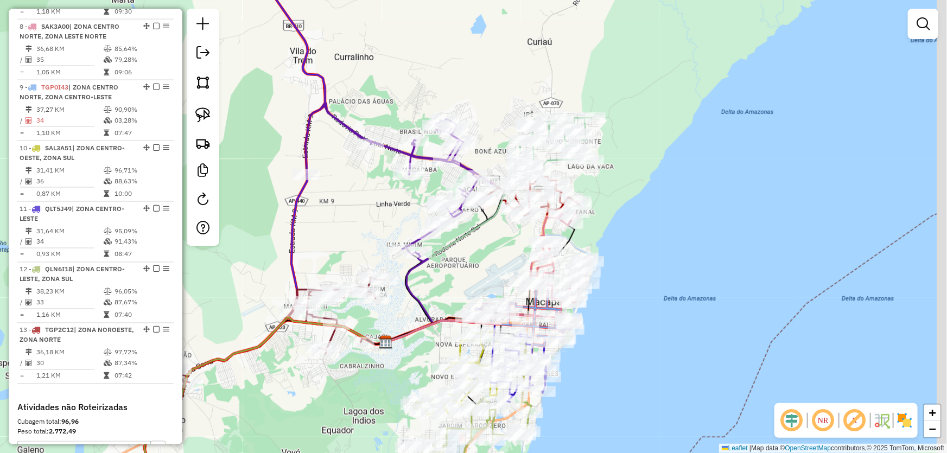
drag, startPoint x: 487, startPoint y: 248, endPoint x: 466, endPoint y: 268, distance: 29.6
click at [466, 268] on div "Janela de atendimento Grade de atendimento Capacidade Transportadoras Veículos …" at bounding box center [473, 226] width 947 height 453
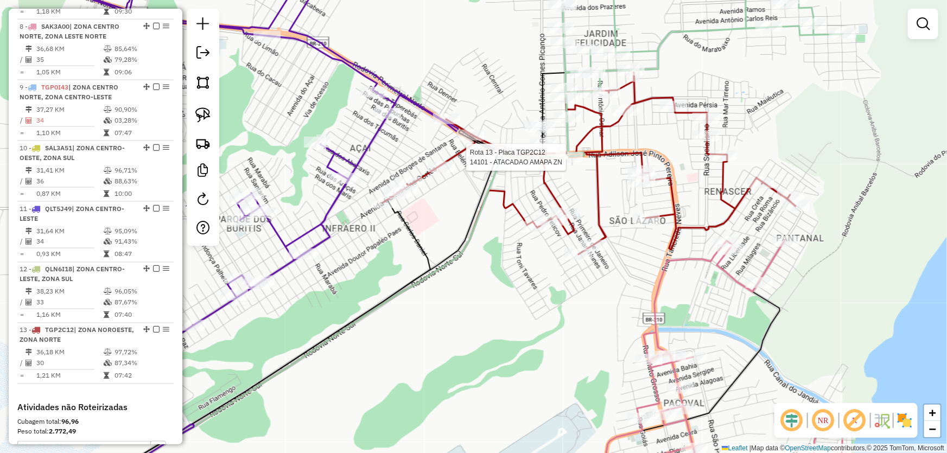
select select "*********"
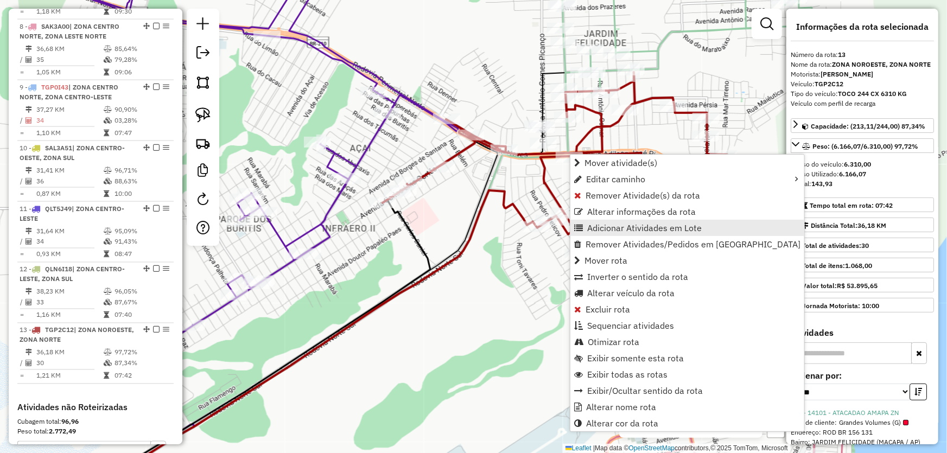
scroll to position [955, 0]
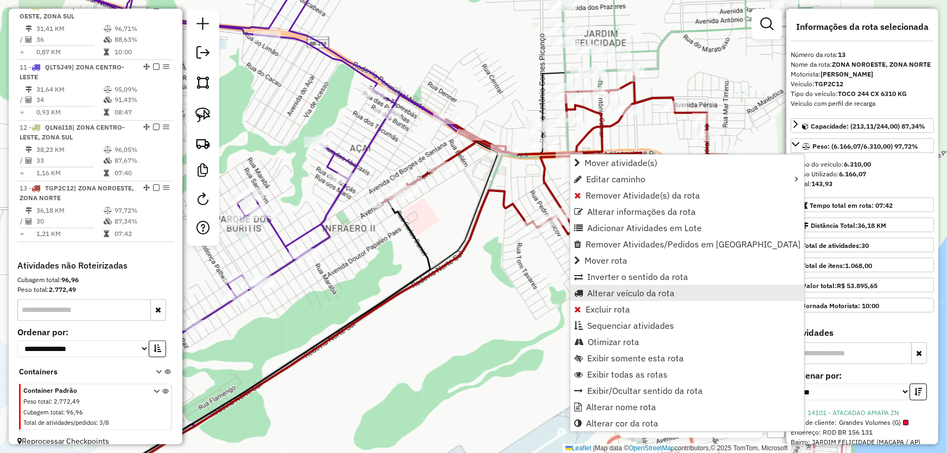
click at [596, 294] on span "Alterar veículo da rota" at bounding box center [630, 293] width 87 height 9
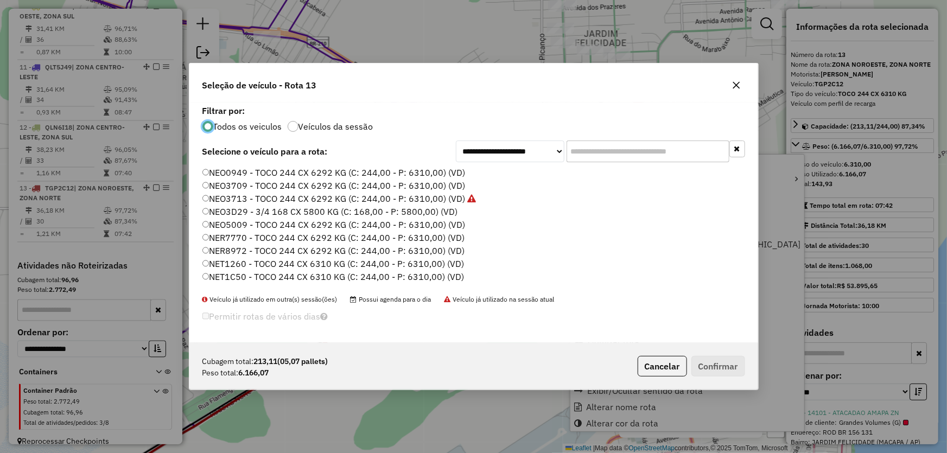
scroll to position [5, 3]
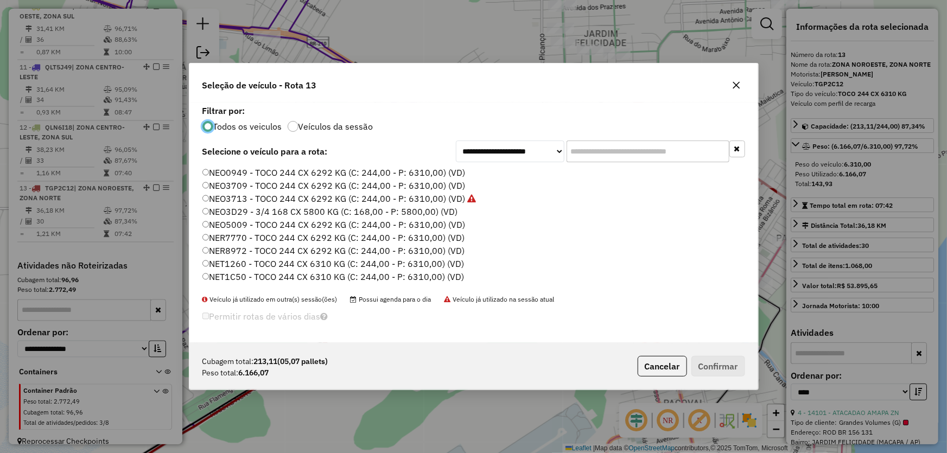
click at [245, 186] on label "NEO3709 - TOCO 244 CX 6292 KG (C: 244,00 - P: 6310,00) (VD)" at bounding box center [333, 185] width 263 height 13
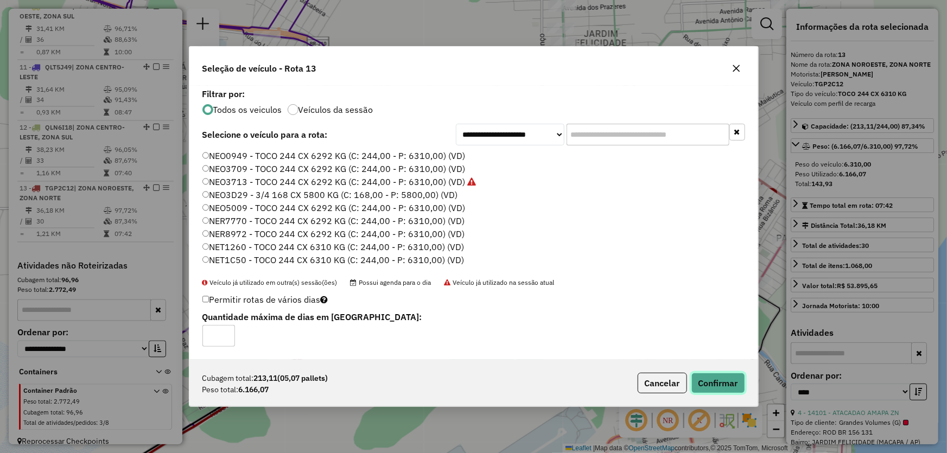
click at [722, 374] on button "Confirmar" at bounding box center [718, 383] width 54 height 21
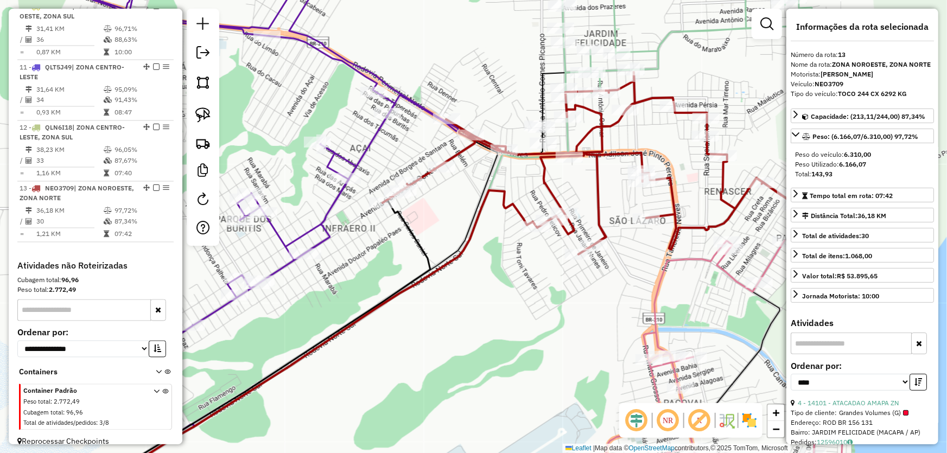
click at [507, 270] on div "Janela de atendimento Grade de atendimento Capacidade Transportadoras Veículos …" at bounding box center [473, 226] width 947 height 453
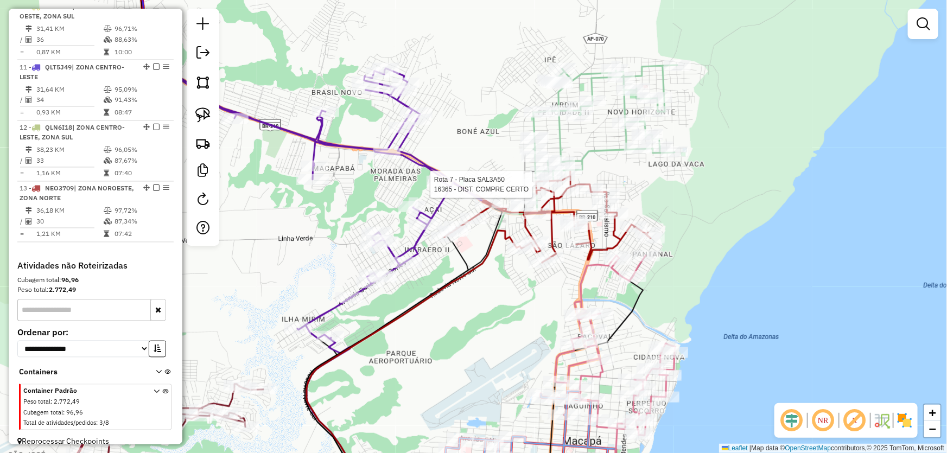
select select "*********"
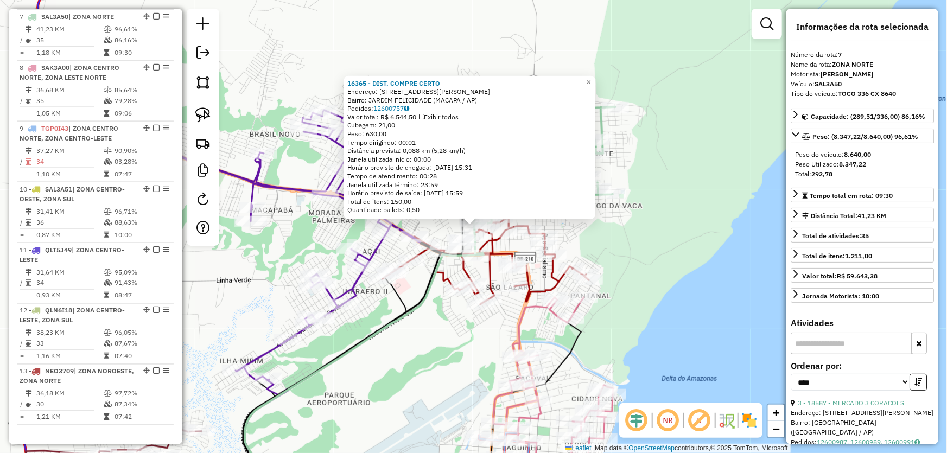
scroll to position [763, 0]
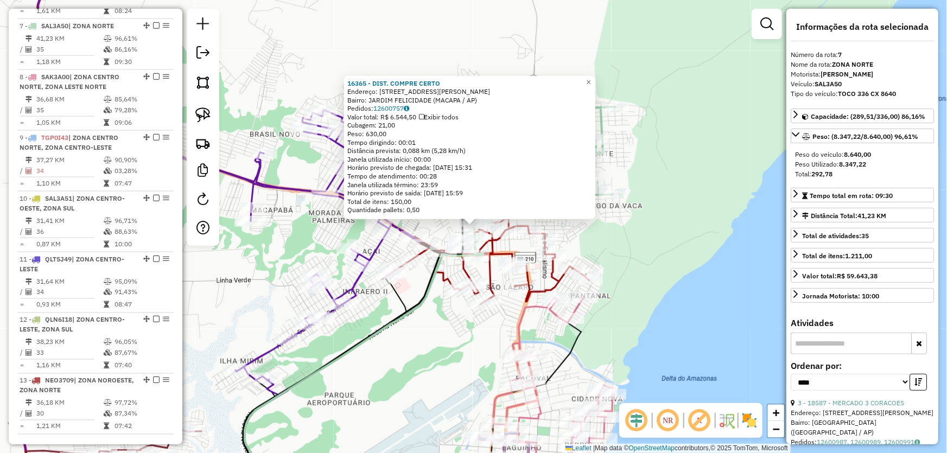
drag, startPoint x: 435, startPoint y: 371, endPoint x: 436, endPoint y: 365, distance: 6.1
click at [435, 371] on div "16365 - DIST. COMPRE CERTO Endereço: R VEREADOR [PERSON_NAME] 529 Bairro: JARDI…" at bounding box center [473, 226] width 947 height 453
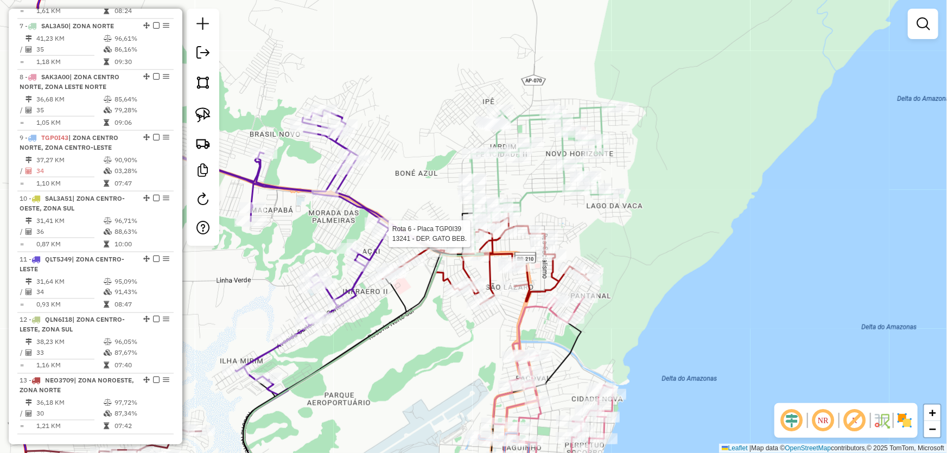
select select "*********"
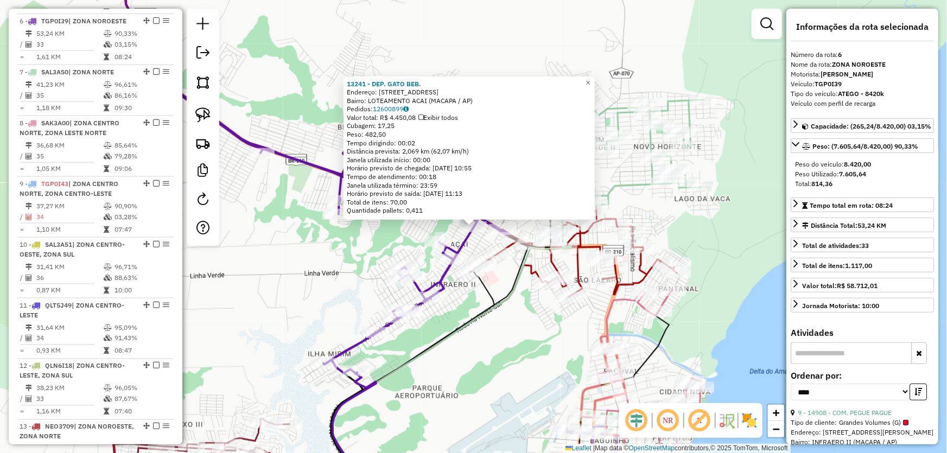
scroll to position [712, 0]
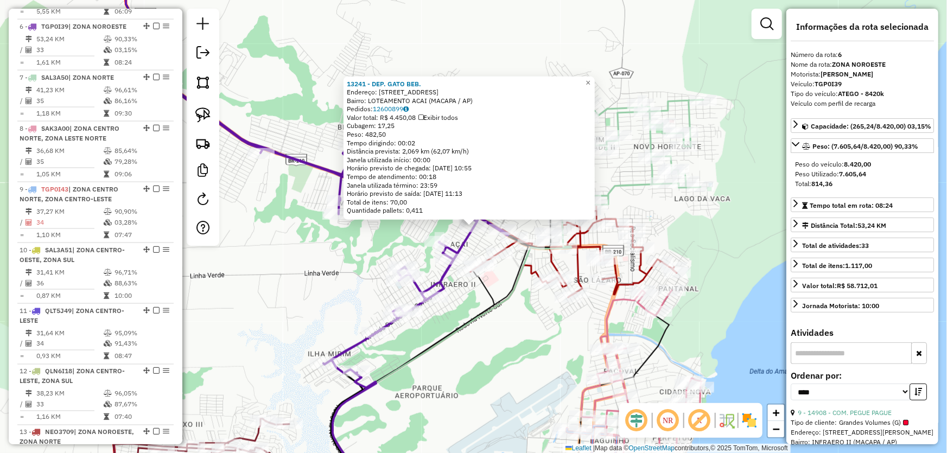
click at [557, 347] on div "13241 - DEP. GATO BEB. Endereço: AV DAS BACABAS 258 Bairro: LOTEAMENTO ACAI (MA…" at bounding box center [473, 226] width 947 height 453
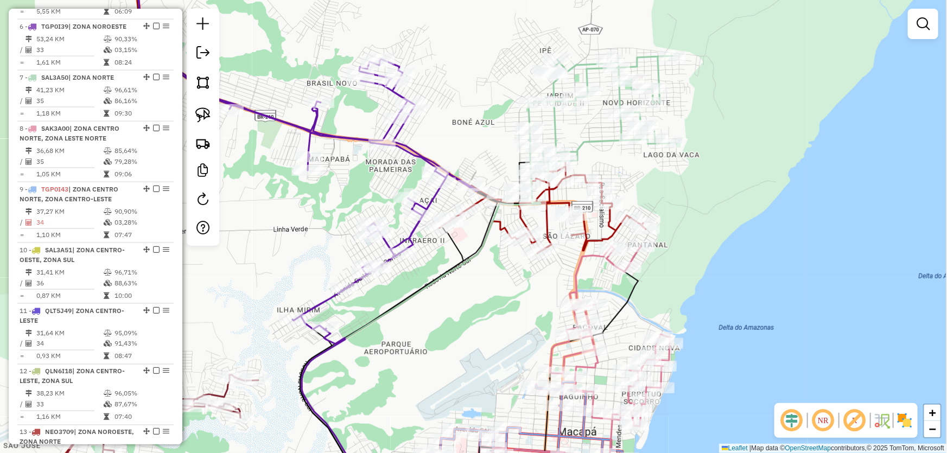
drag, startPoint x: 554, startPoint y: 352, endPoint x: 503, endPoint y: 266, distance: 99.5
click at [503, 267] on div "Janela de atendimento Grade de atendimento Capacidade Transportadoras Veículos …" at bounding box center [473, 226] width 947 height 453
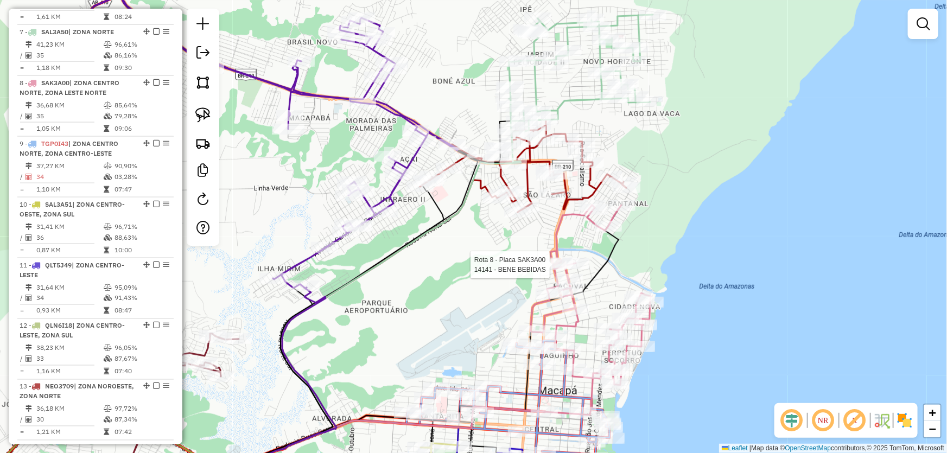
select select "*********"
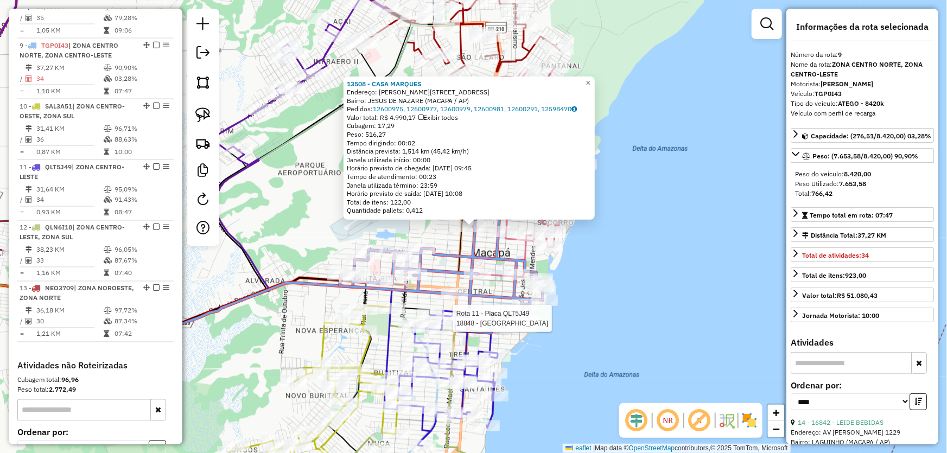
scroll to position [875, 0]
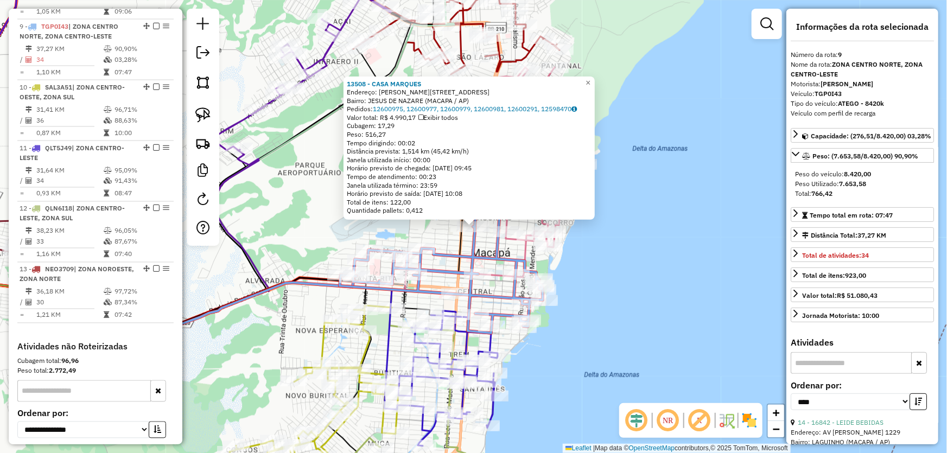
click at [589, 282] on div "13508 - CASA MARQUES Endereço: R JOVINO DINOA 734 Bairro: JESUS DE NAZARE (MACA…" at bounding box center [473, 226] width 947 height 453
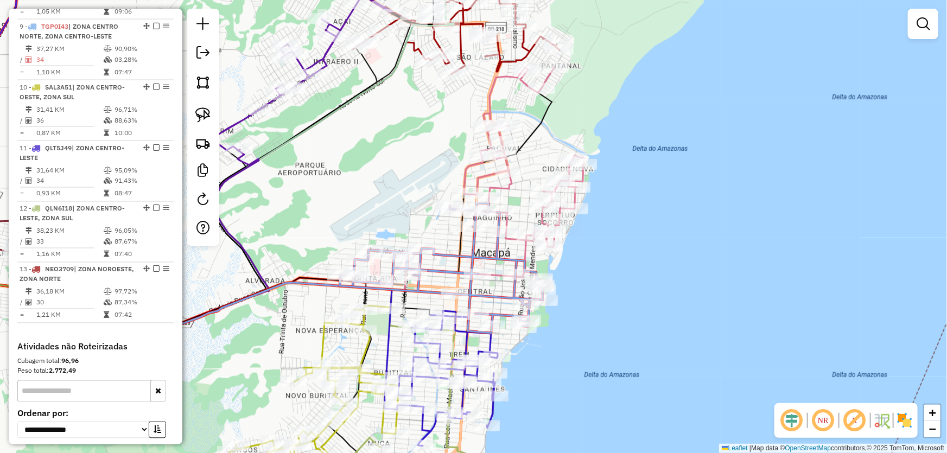
drag, startPoint x: 559, startPoint y: 126, endPoint x: 563, endPoint y: 135, distance: 9.5
click at [563, 135] on div "Janela de atendimento Grade de atendimento Capacidade Transportadoras Veículos …" at bounding box center [473, 226] width 947 height 453
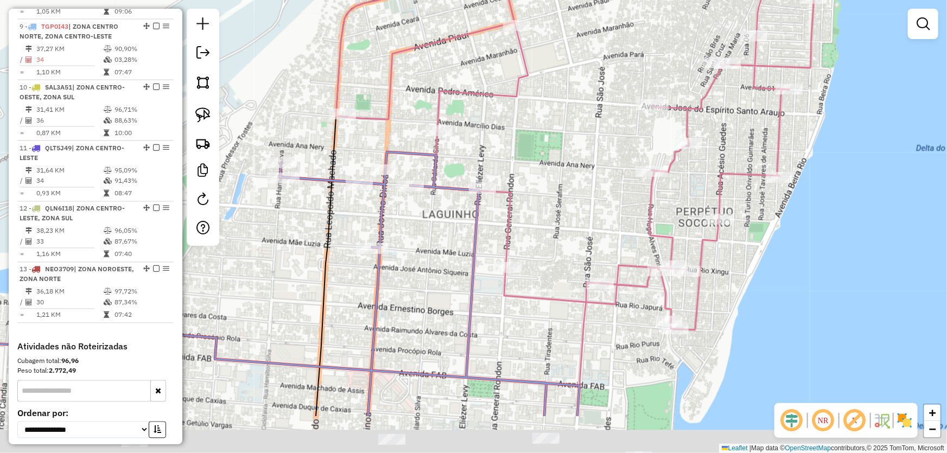
drag, startPoint x: 538, startPoint y: 155, endPoint x: 533, endPoint y: 146, distance: 10.0
click at [533, 146] on div "Janela de atendimento Grade de atendimento Capacidade Transportadoras Veículos …" at bounding box center [473, 226] width 947 height 453
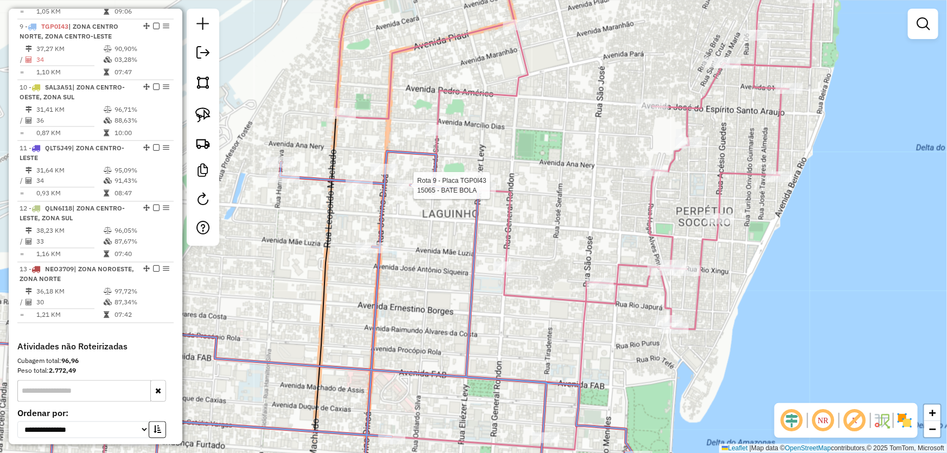
select select "*********"
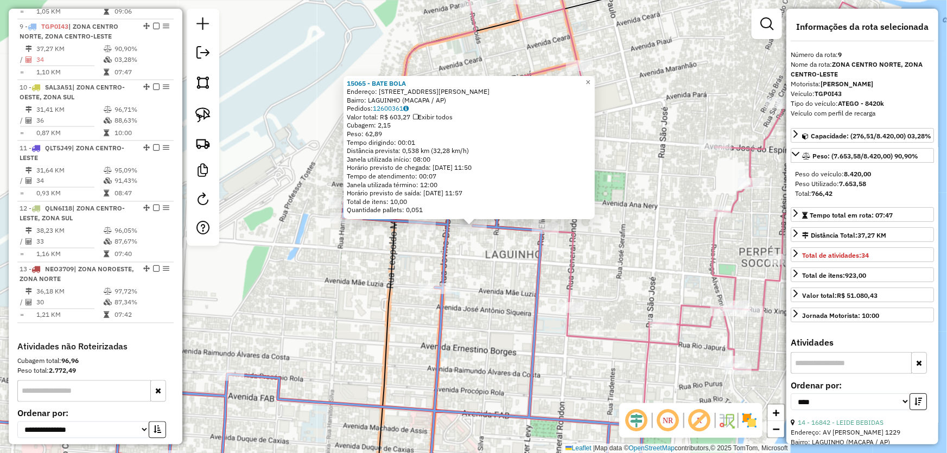
click at [550, 311] on div "15065 - BATE BOLA Endereço: AV GENERAL OSORIO 883 Bairro: LAGUINHO (MACAPA / AP…" at bounding box center [473, 226] width 947 height 453
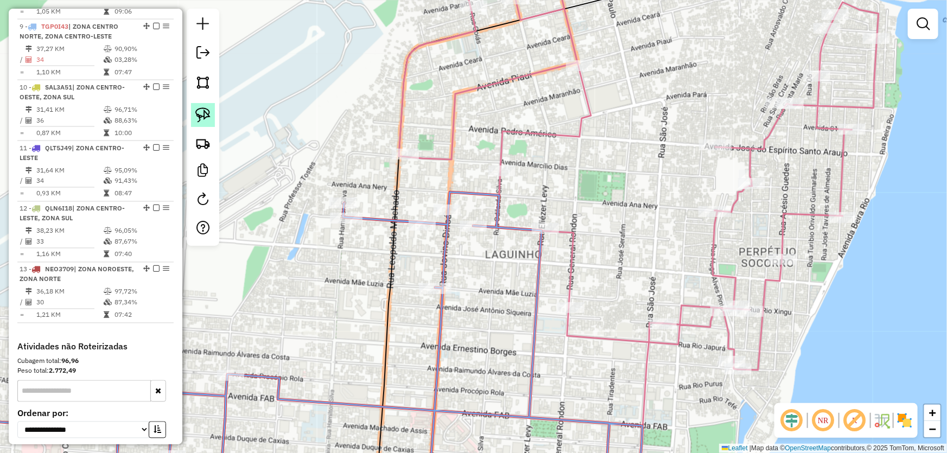
click at [211, 116] on link at bounding box center [203, 115] width 24 height 24
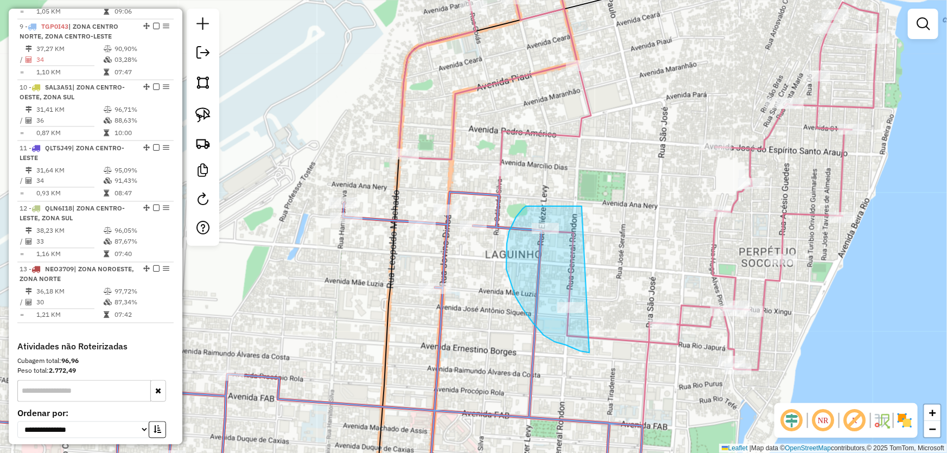
drag, startPoint x: 582, startPoint y: 206, endPoint x: 594, endPoint y: 340, distance: 134.0
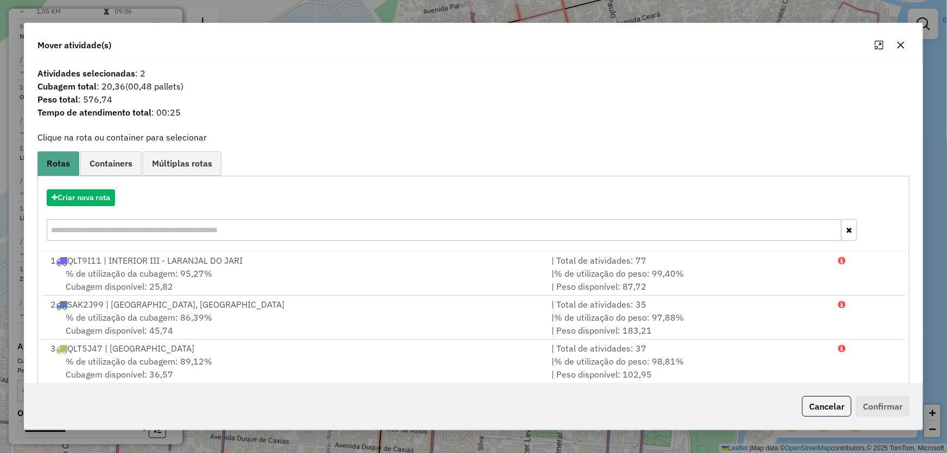
scroll to position [246, 0]
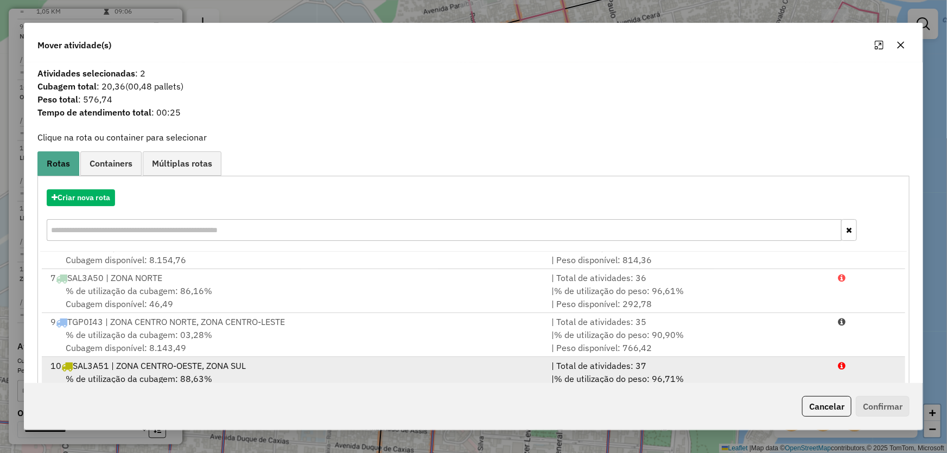
drag, startPoint x: 117, startPoint y: 324, endPoint x: 473, endPoint y: 358, distance: 358.0
click at [120, 325] on div "9 TGP0I43 | ZONA CENTRO NORTE, ZONA CENTRO-LESTE" at bounding box center [294, 321] width 501 height 13
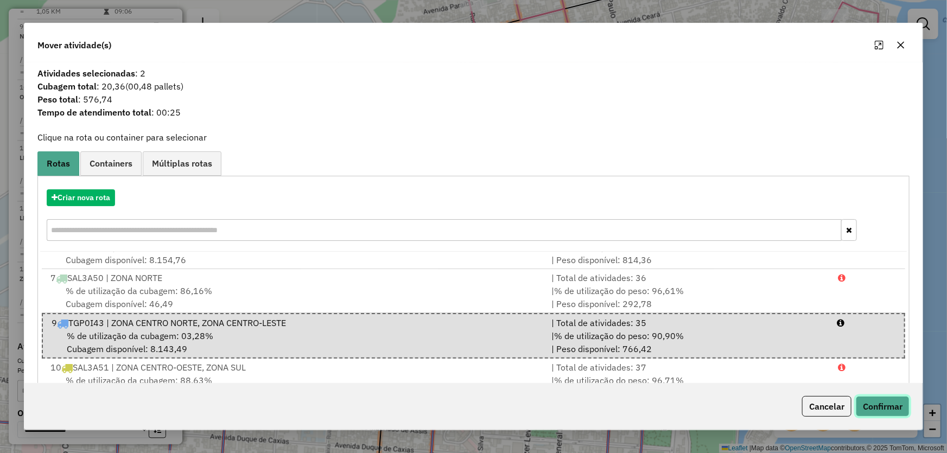
click at [871, 402] on button "Confirmar" at bounding box center [883, 406] width 54 height 21
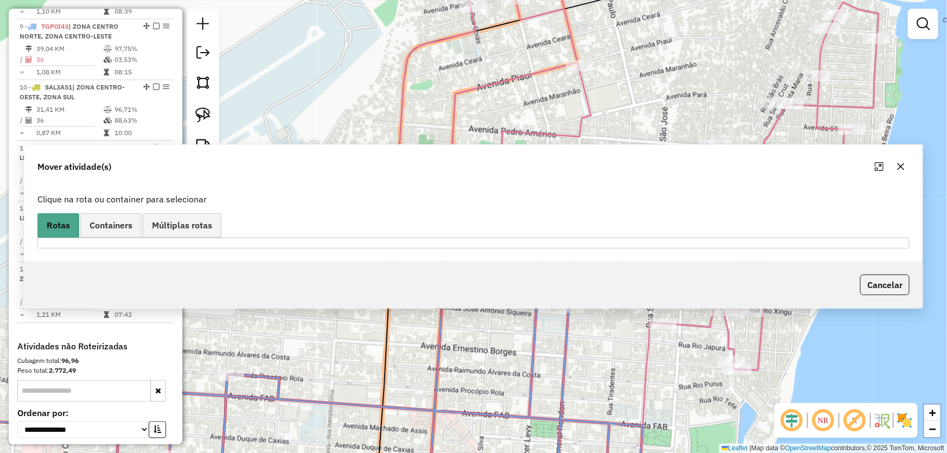
scroll to position [754, 0]
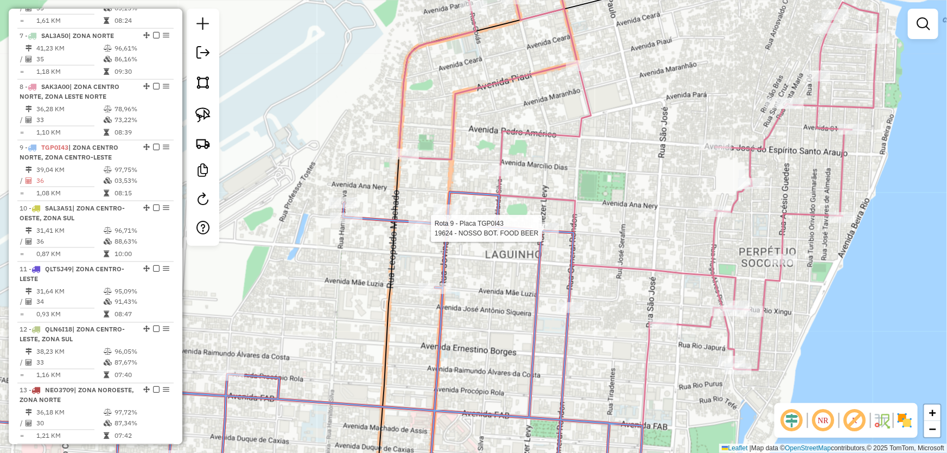
select select "*********"
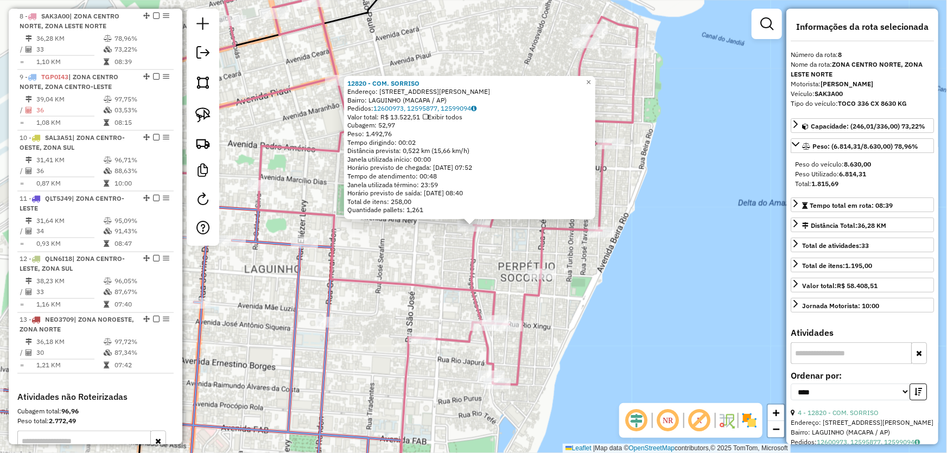
scroll to position [814, 0]
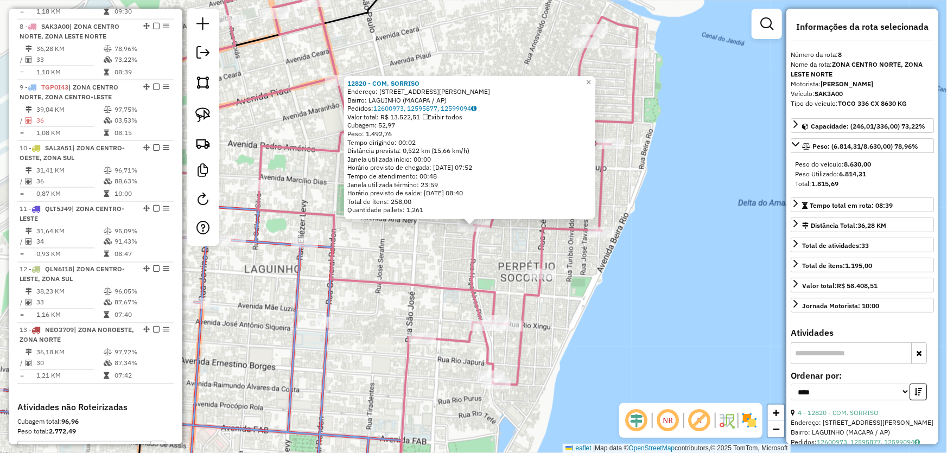
click at [664, 282] on div "12820 - COM. SORRISO Endereço: AV ANA NERY 309 Bairro: LAGUINHO (MACAPA / AP) P…" at bounding box center [473, 226] width 947 height 453
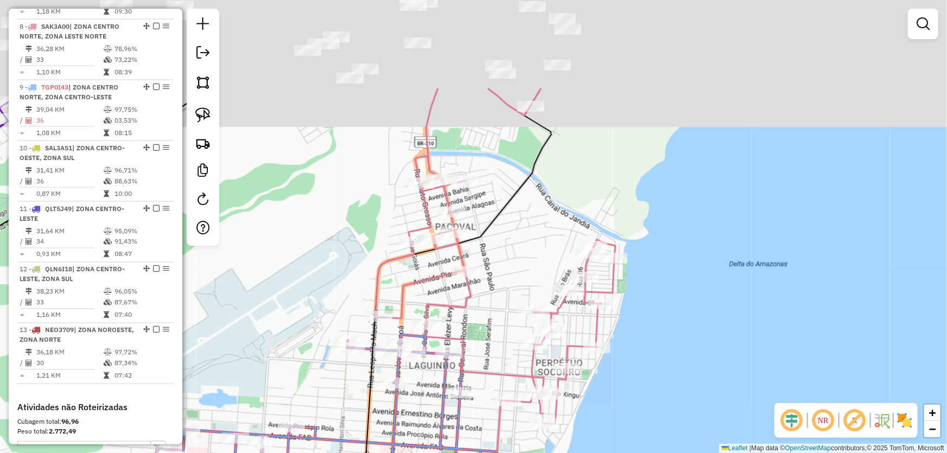
drag, startPoint x: 550, startPoint y: 134, endPoint x: 526, endPoint y: 362, distance: 229.1
click at [526, 362] on div "Janela de atendimento Grade de atendimento Capacidade Transportadoras Veículos …" at bounding box center [473, 226] width 947 height 453
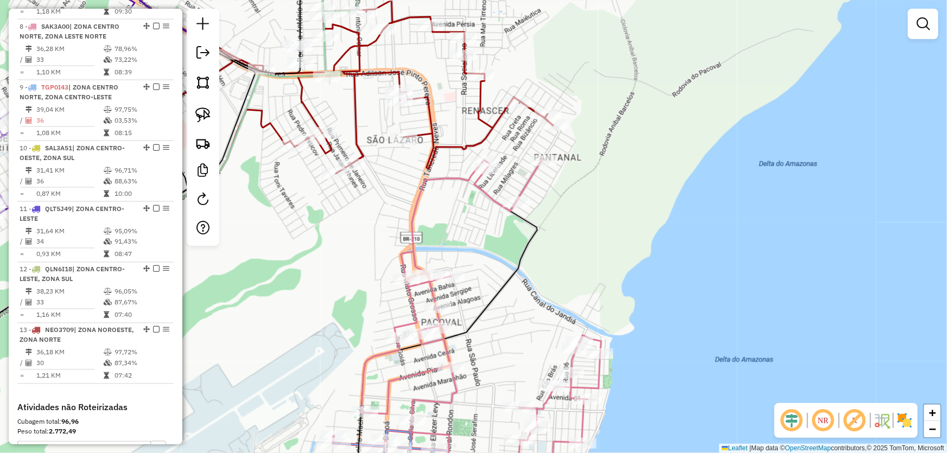
drag, startPoint x: 585, startPoint y: 195, endPoint x: 585, endPoint y: 281, distance: 85.7
click at [585, 281] on div "Janela de atendimento Grade de atendimento Capacidade Transportadoras Veículos …" at bounding box center [473, 226] width 947 height 453
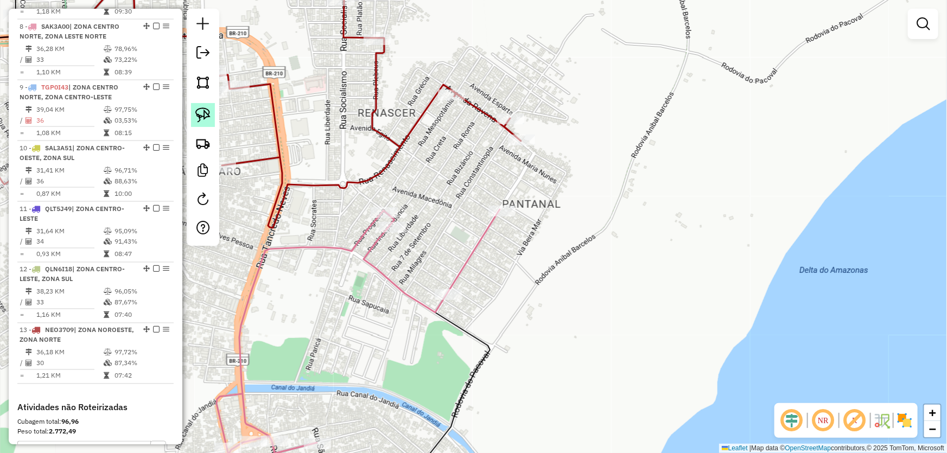
click at [205, 119] on img at bounding box center [202, 114] width 15 height 15
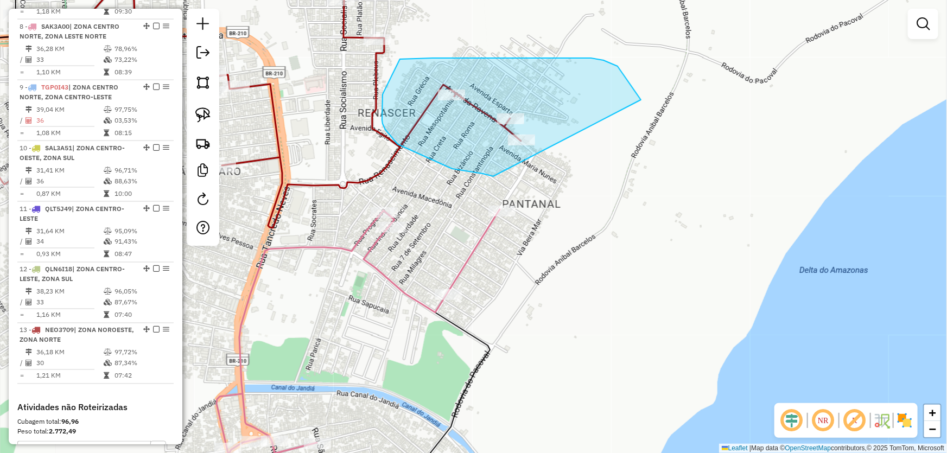
drag, startPoint x: 482, startPoint y: 174, endPoint x: 651, endPoint y: 171, distance: 168.8
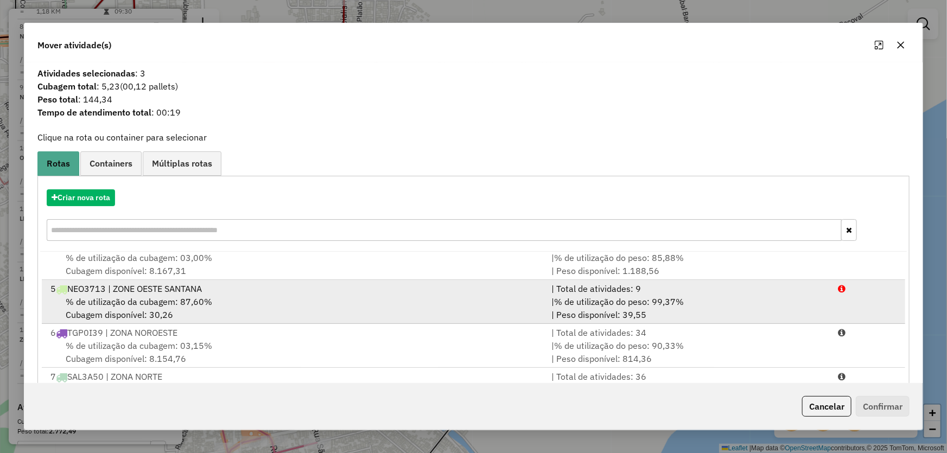
scroll to position [296, 0]
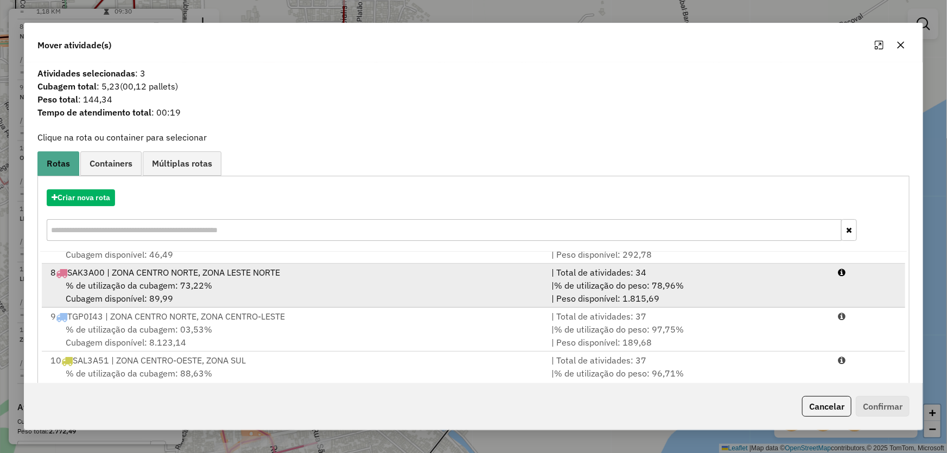
click at [129, 280] on span "% de utilização da cubagem: 73,22%" at bounding box center [139, 285] width 146 height 11
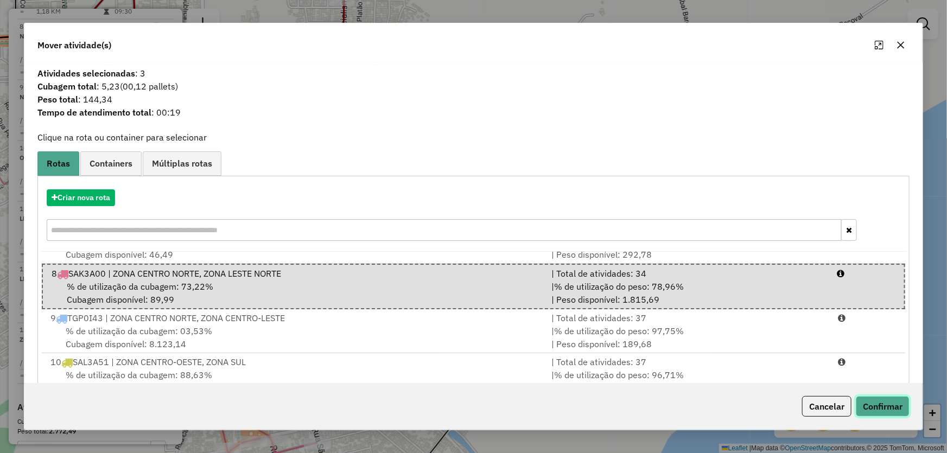
click at [886, 404] on button "Confirmar" at bounding box center [883, 406] width 54 height 21
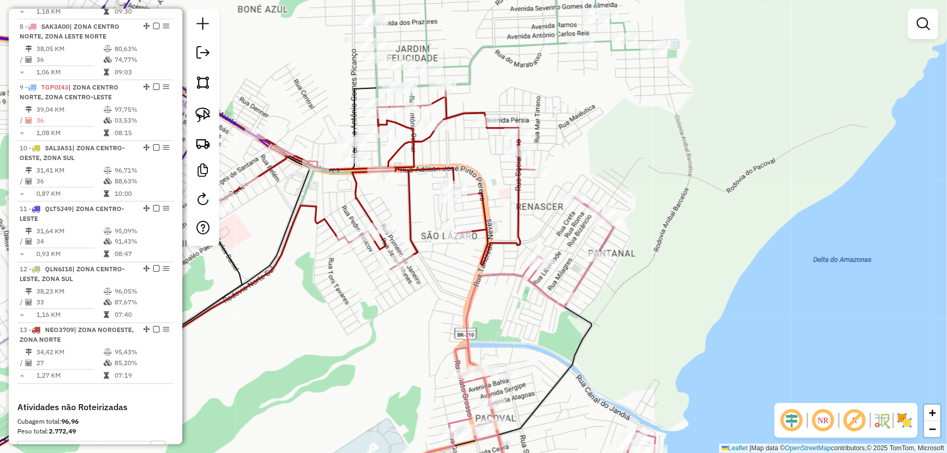
drag, startPoint x: 607, startPoint y: 114, endPoint x: 673, endPoint y: 199, distance: 107.4
click at [679, 195] on div "Janela de atendimento Grade de atendimento Capacidade Transportadoras Veículos …" at bounding box center [473, 226] width 947 height 453
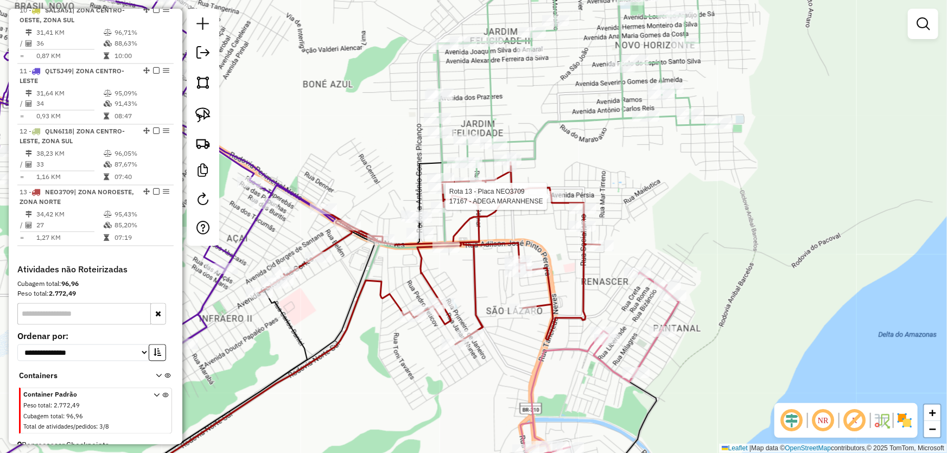
select select "*********"
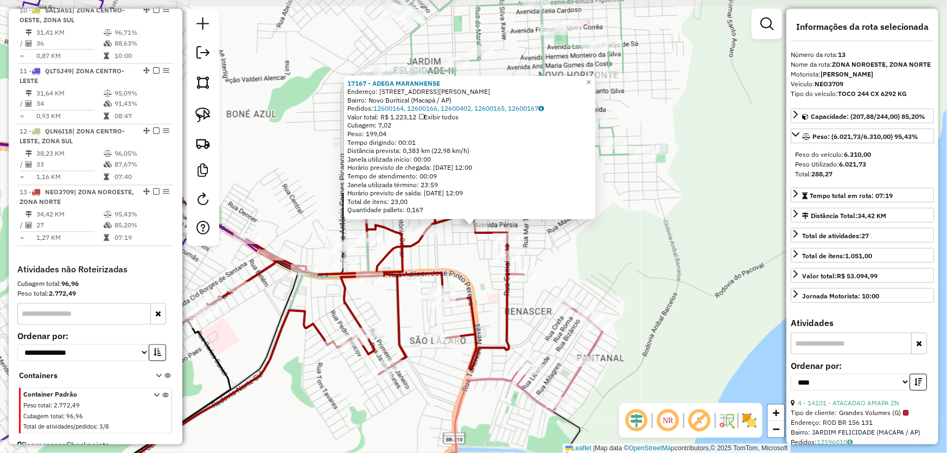
scroll to position [955, 0]
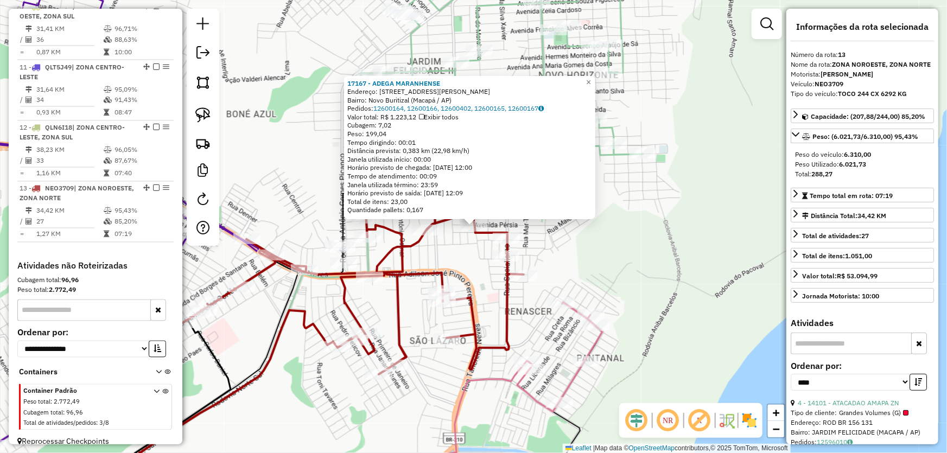
click at [472, 263] on div "17167 - ADEGA MARANHENSE Endereço: Rua Leopoldo Queirós Teixeira, 840 Bairro: N…" at bounding box center [473, 226] width 947 height 453
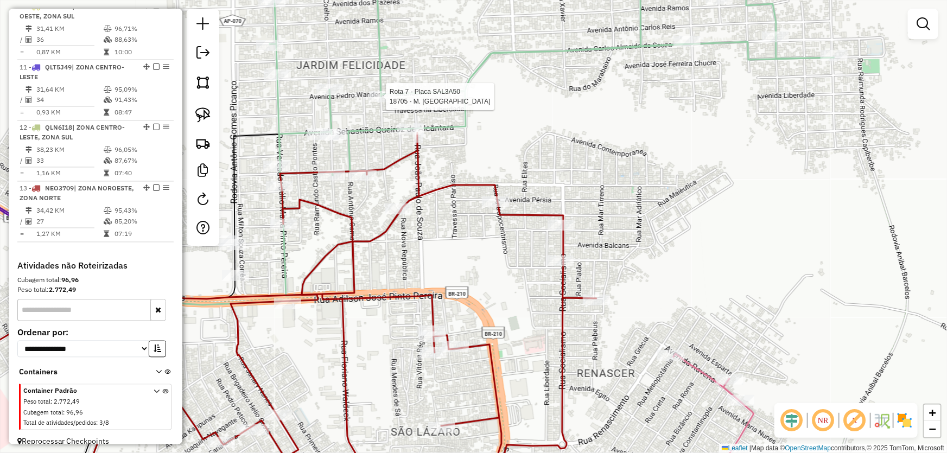
click at [380, 102] on div at bounding box center [382, 96] width 27 height 11
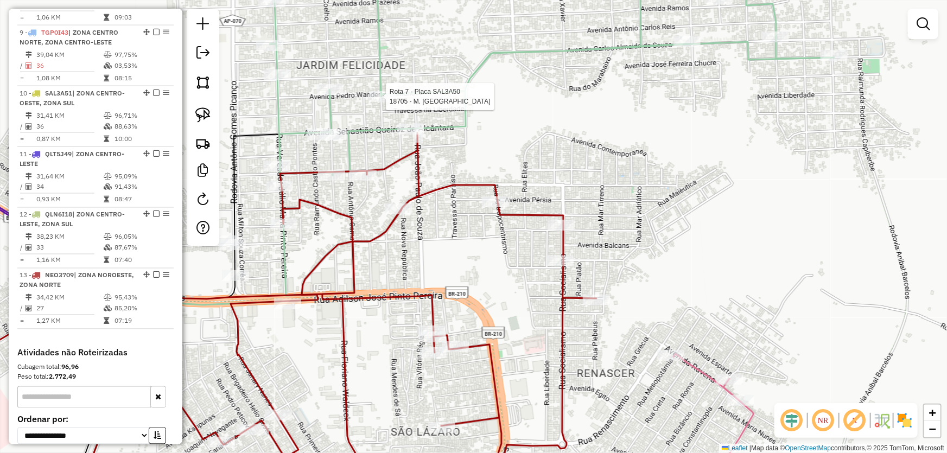
select select "*********"
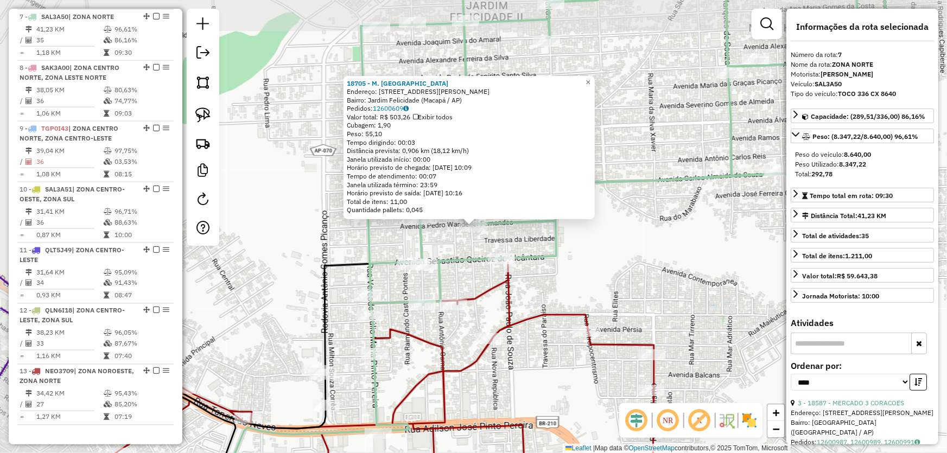
scroll to position [763, 0]
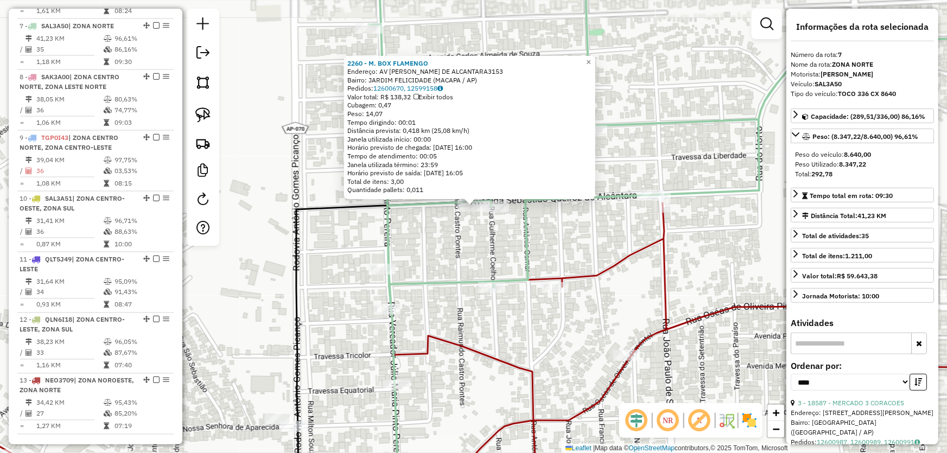
click at [472, 247] on div "2260 - M. BOX FLAMENGO Endereço: AV SEBASTIAO QUEIROZ DE ALCANTARA3153 Bairro: …" at bounding box center [473, 226] width 947 height 453
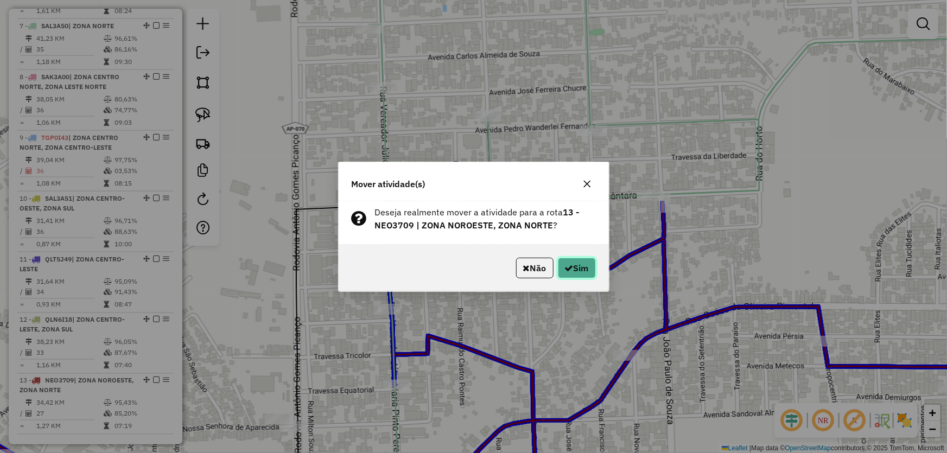
click at [586, 259] on button "Sim" at bounding box center [577, 268] width 38 height 21
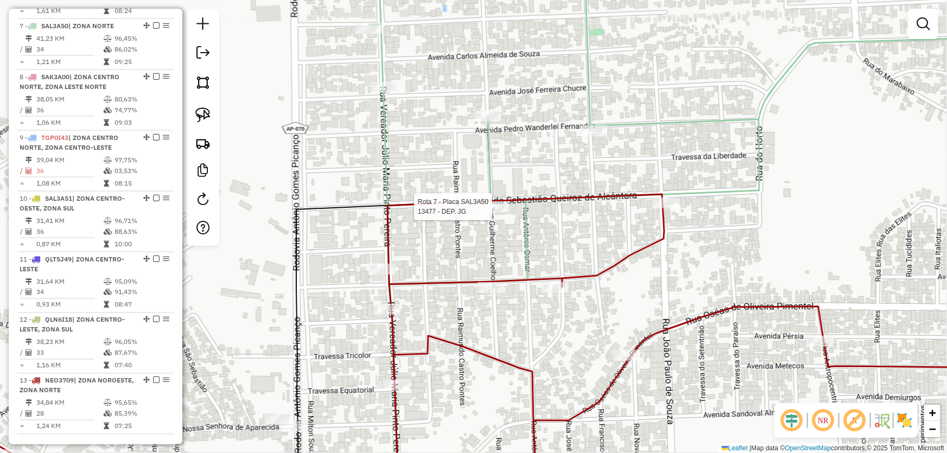
select select "*********"
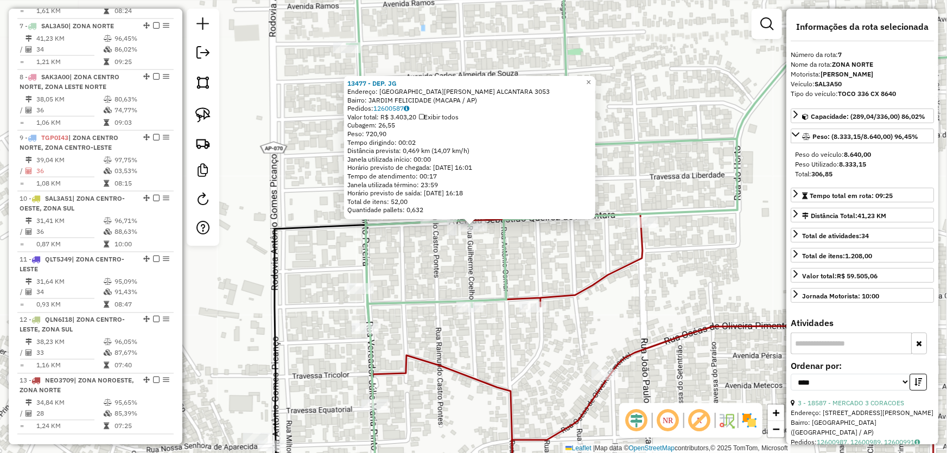
drag, startPoint x: 503, startPoint y: 262, endPoint x: 527, endPoint y: 230, distance: 39.9
click at [505, 262] on icon at bounding box center [694, 141] width 695 height 373
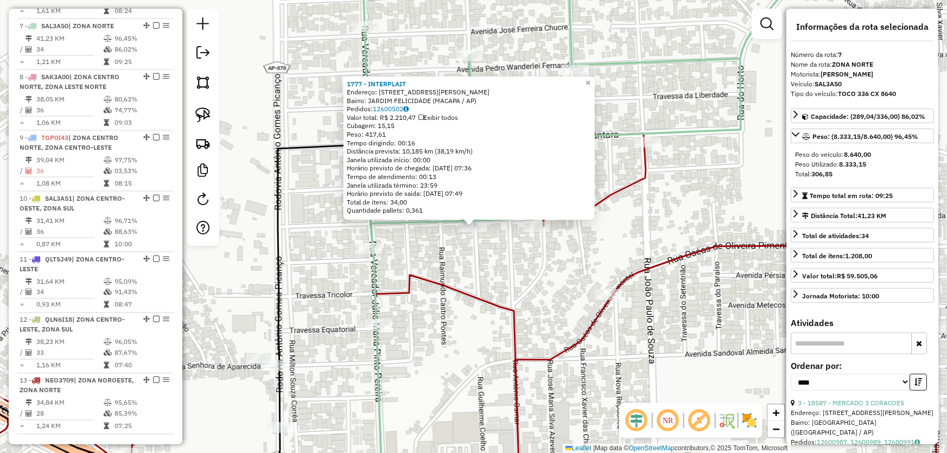
click at [538, 297] on div "1777 - INTERPLAIT Endereço: AV [PERSON_NAME] COSTA 371A Bairro: [GEOGRAPHIC_DAT…" at bounding box center [473, 226] width 947 height 453
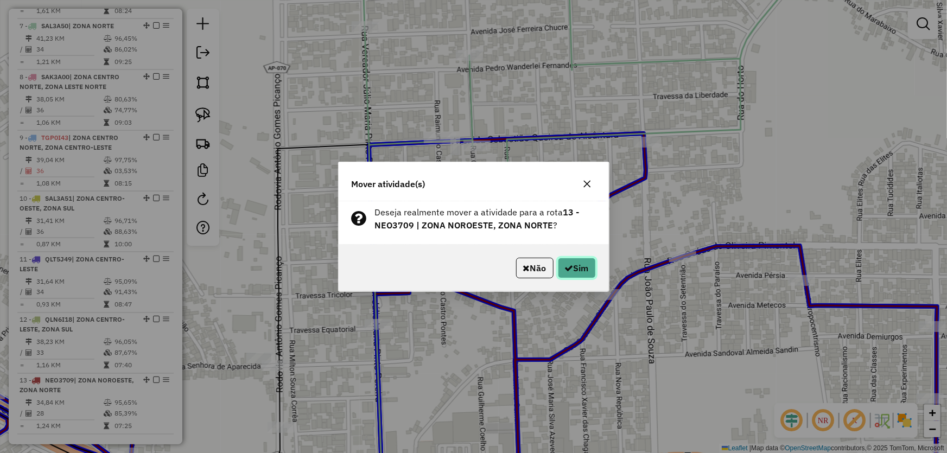
click at [593, 269] on button "Sim" at bounding box center [577, 268] width 38 height 21
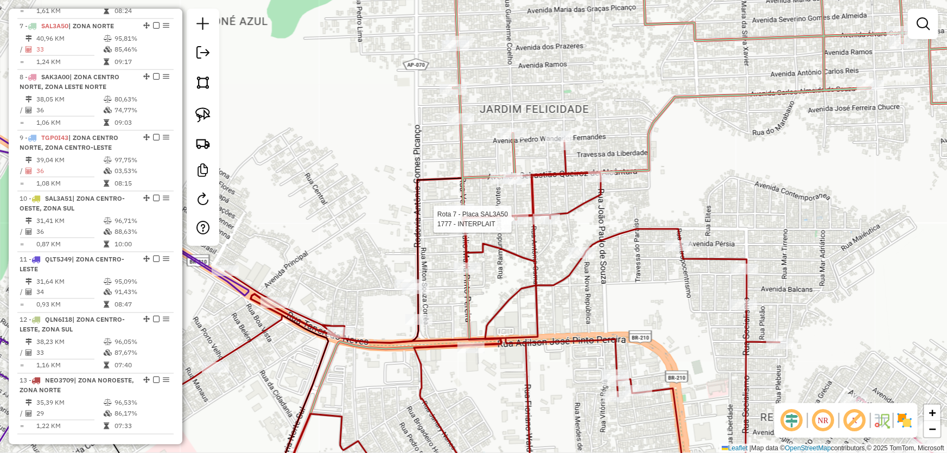
select select "*********"
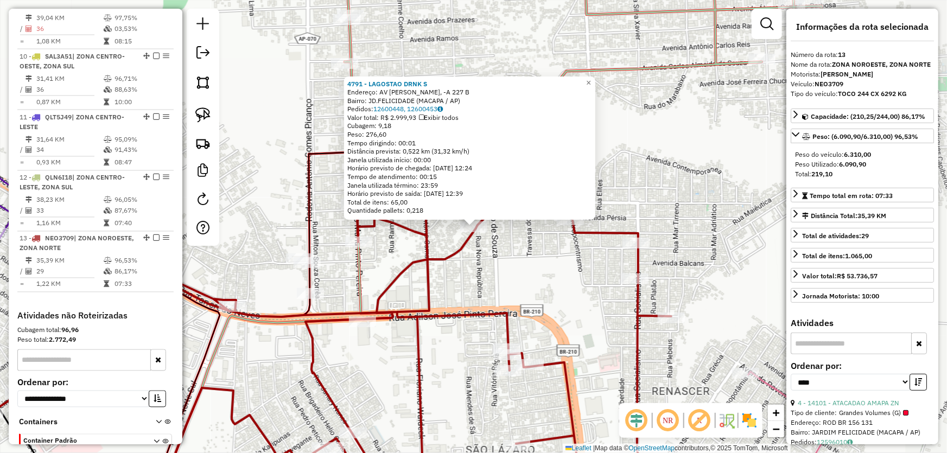
scroll to position [955, 0]
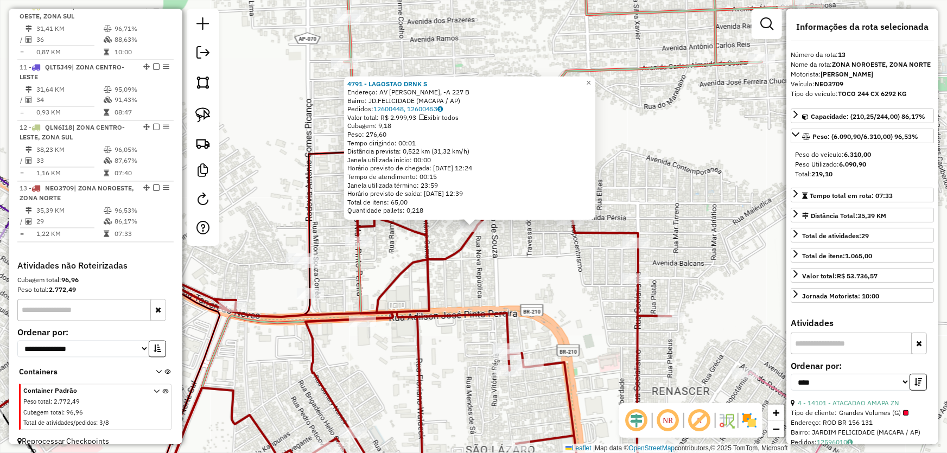
click at [551, 278] on div "4791 - LAGOSTAO DRNK S Endereço: AV OSEIAS PIMENTEL, -A 227 B Bairro: JD.FELICI…" at bounding box center [473, 226] width 947 height 453
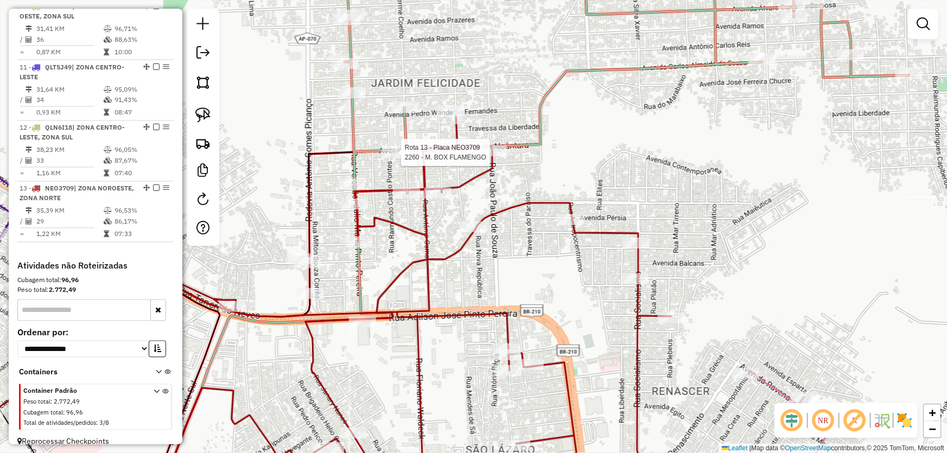
click at [412, 158] on div at bounding box center [397, 152] width 33 height 11
select select "*********"
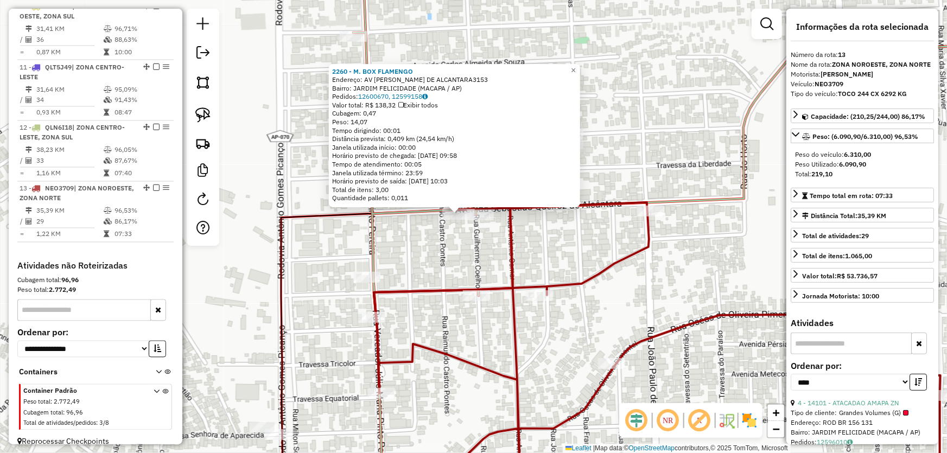
click at [487, 240] on div "2260 - M. BOX FLAMENGO Endereço: AV SEBASTIAO QUEIROZ DE ALCANTARA3153 Bairro: …" at bounding box center [473, 226] width 947 height 453
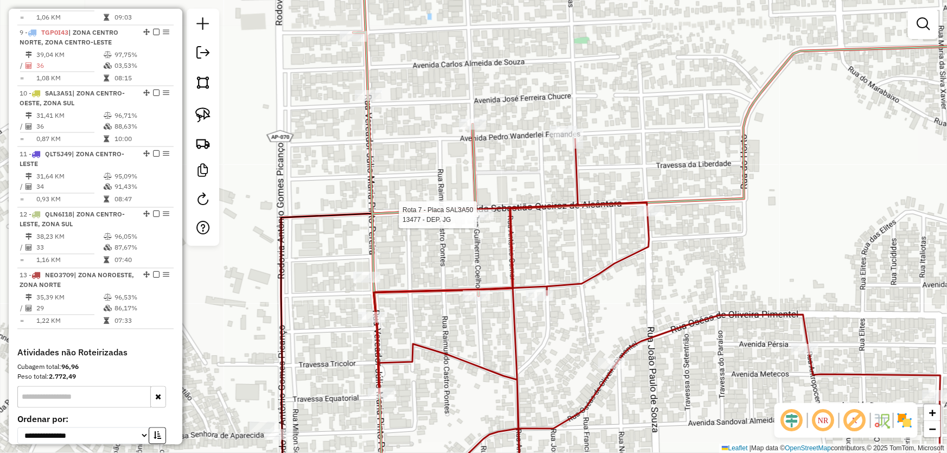
select select "*********"
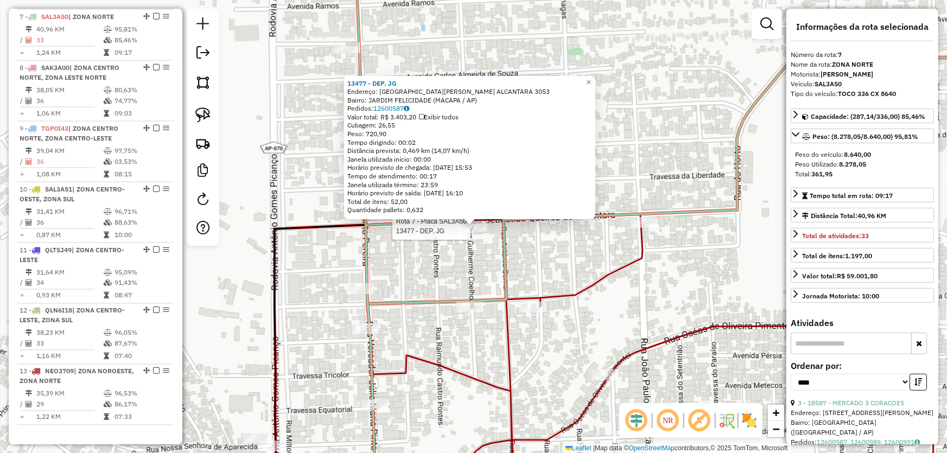
scroll to position [763, 0]
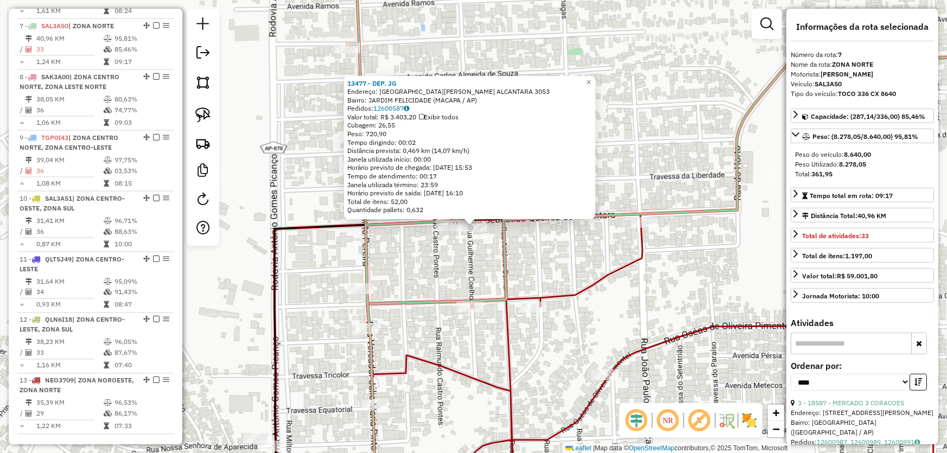
click at [461, 256] on div "13477 - DEP. JG Endereço: SEBASTIAO QUEIROZ ALCANTARA 3053 Bairro: JARDIM FELIC…" at bounding box center [473, 226] width 947 height 453
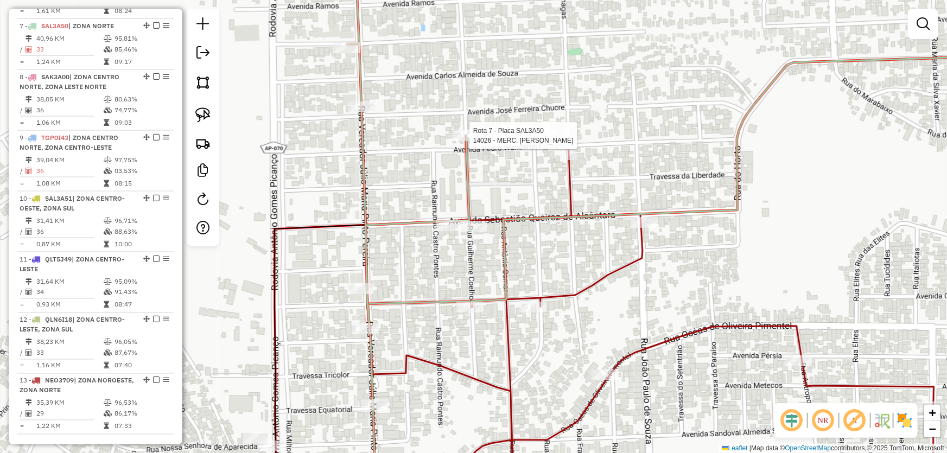
select select "*********"
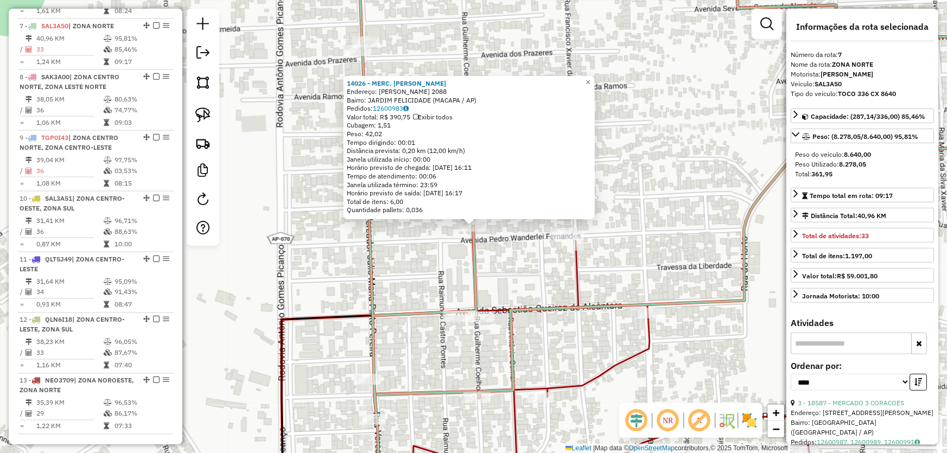
click at [517, 254] on div "14026 - MERC. SOUZA Endereço: GUILHERME COELHO 2088 Bairro: JARDIM FELICIDADE (…" at bounding box center [473, 226] width 947 height 453
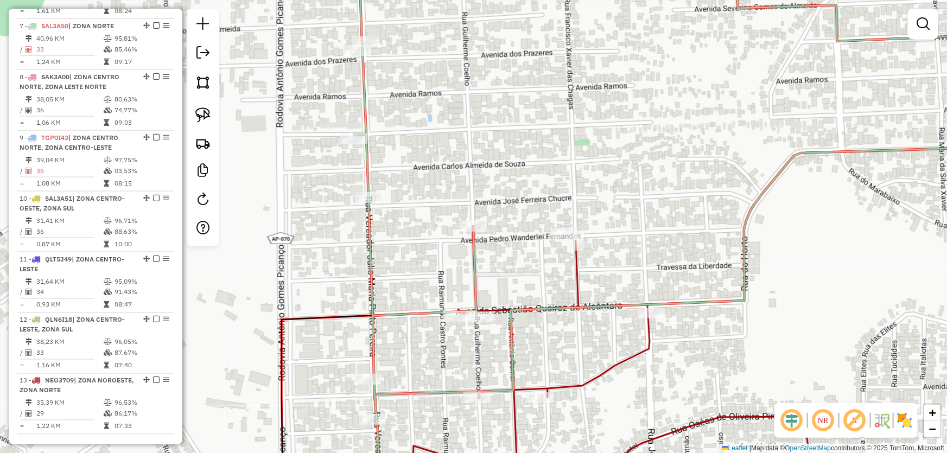
click at [472, 218] on div "Rota 7 - Placa SAL3A50 14026 - MERC. SOUZA Janela de atendimento Grade de atend…" at bounding box center [473, 226] width 947 height 453
select select "*********"
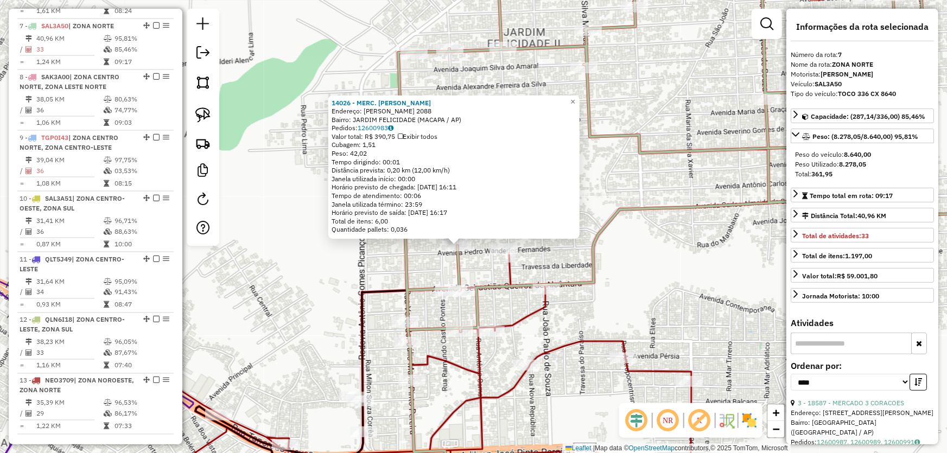
click at [334, 271] on div "14026 - MERC. SOUZA Endereço: GUILHERME COELHO 2088 Bairro: JARDIM FELICIDADE (…" at bounding box center [473, 226] width 947 height 453
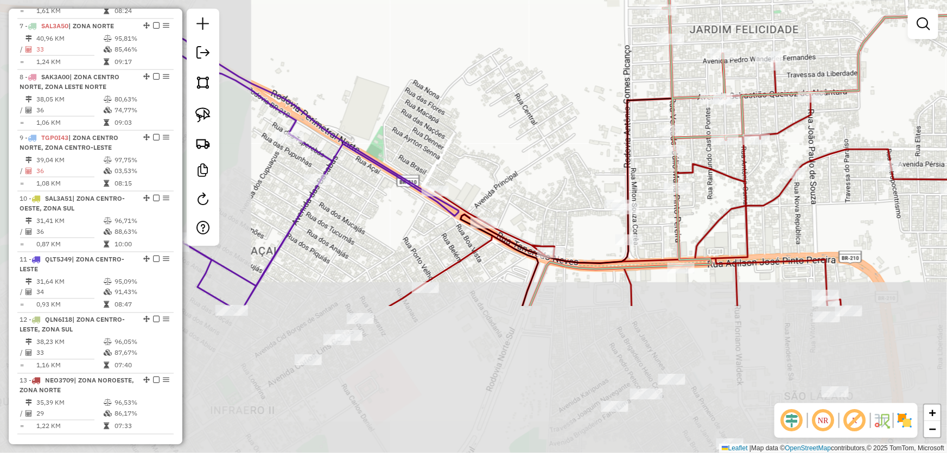
drag, startPoint x: 317, startPoint y: 289, endPoint x: 595, endPoint y: 85, distance: 345.0
click at [594, 86] on div "Janela de atendimento Grade de atendimento Capacidade Transportadoras Veículos …" at bounding box center [473, 226] width 947 height 453
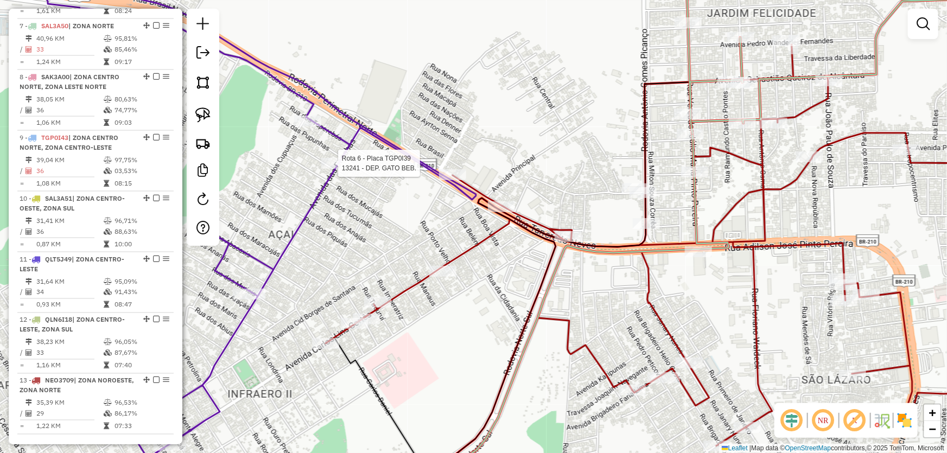
select select "*********"
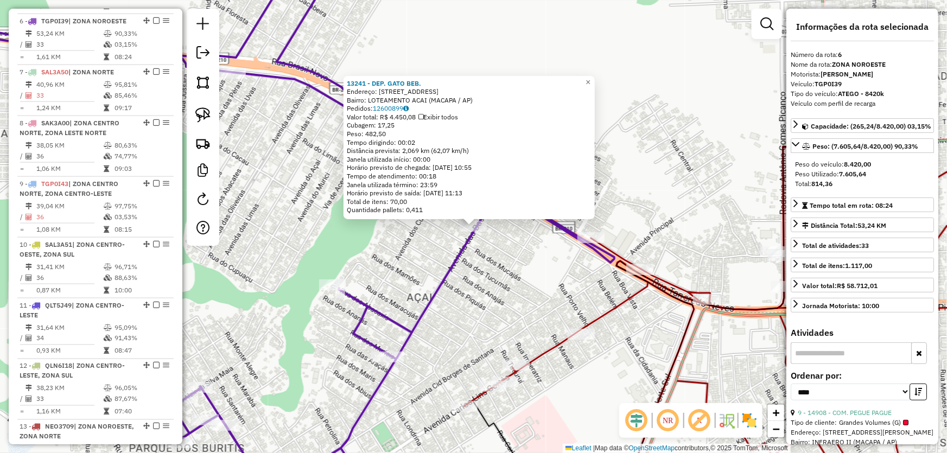
scroll to position [712, 0]
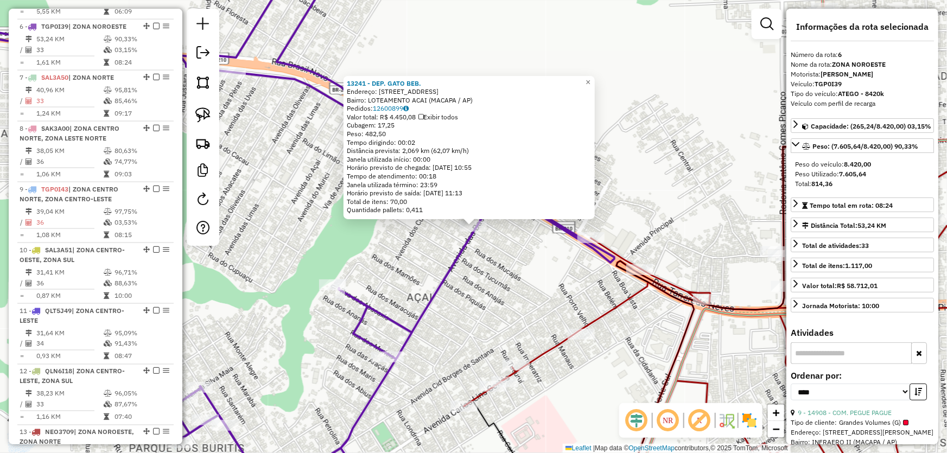
click at [495, 294] on div "13241 - DEP. GATO BEB. Endereço: AV DAS BACABAS 258 Bairro: LOTEAMENTO ACAI (MA…" at bounding box center [473, 226] width 947 height 453
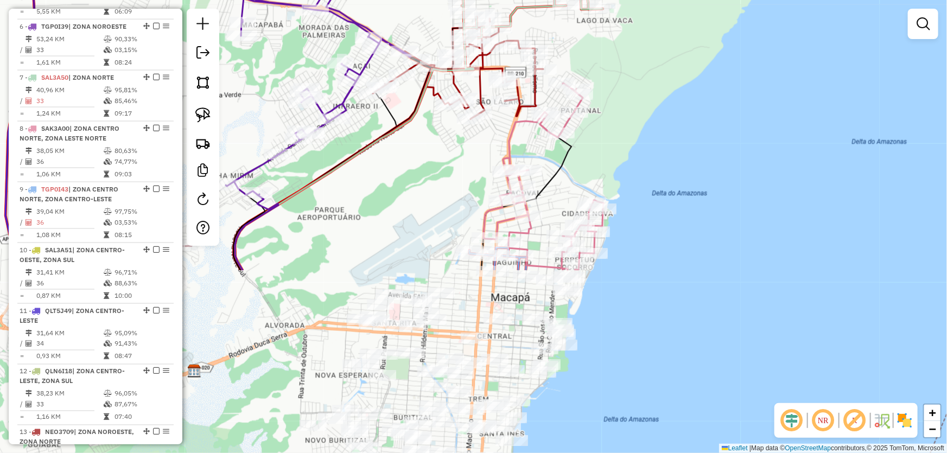
drag, startPoint x: 532, startPoint y: 380, endPoint x: 374, endPoint y: 226, distance: 220.6
click at [374, 226] on div "Janela de atendimento Grade de atendimento Capacidade Transportadoras Veículos …" at bounding box center [473, 226] width 947 height 453
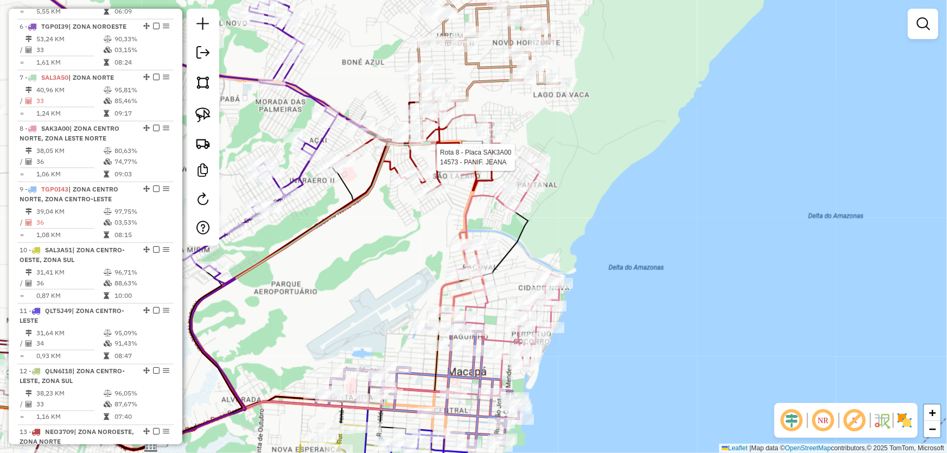
select select "*********"
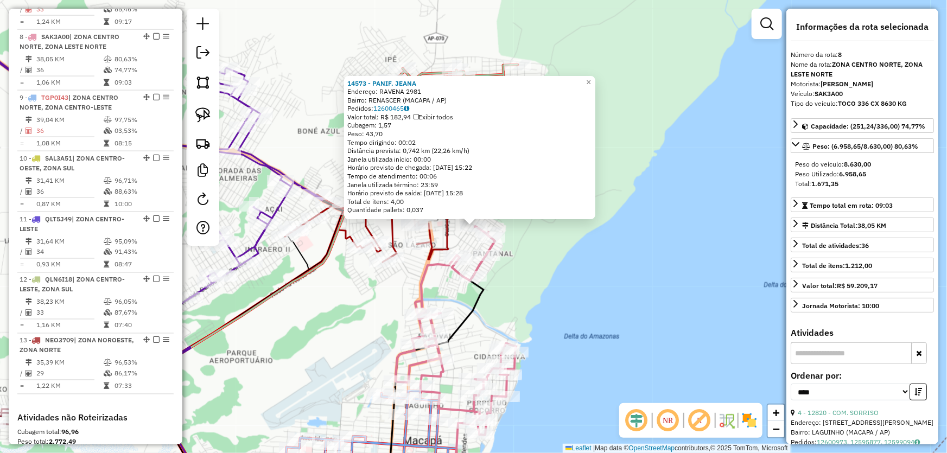
scroll to position [814, 0]
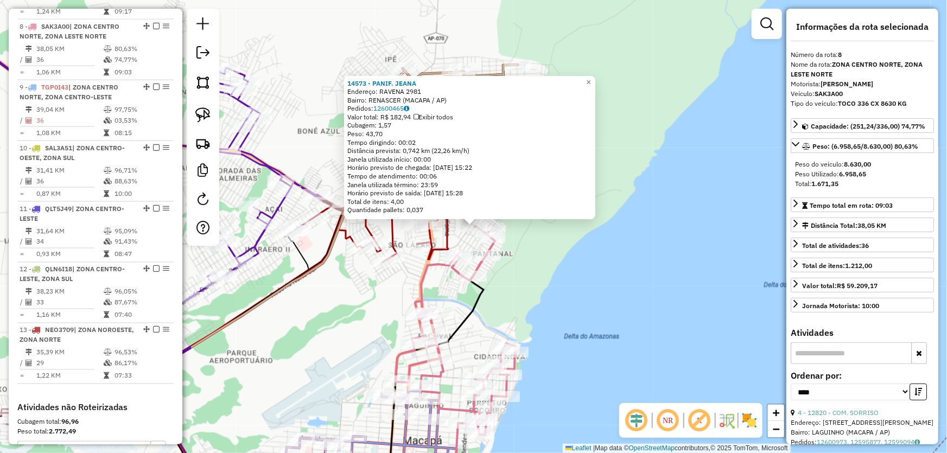
click at [542, 272] on div "14573 - PANIF. JEANA Endereço: RAVENA 2981 Bairro: RENASCER (MACAPA / AP) Pedid…" at bounding box center [473, 226] width 947 height 453
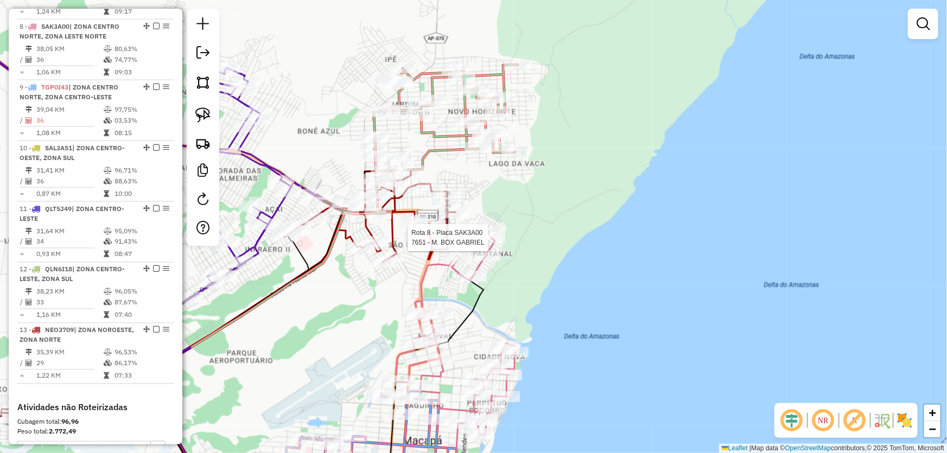
select select "*********"
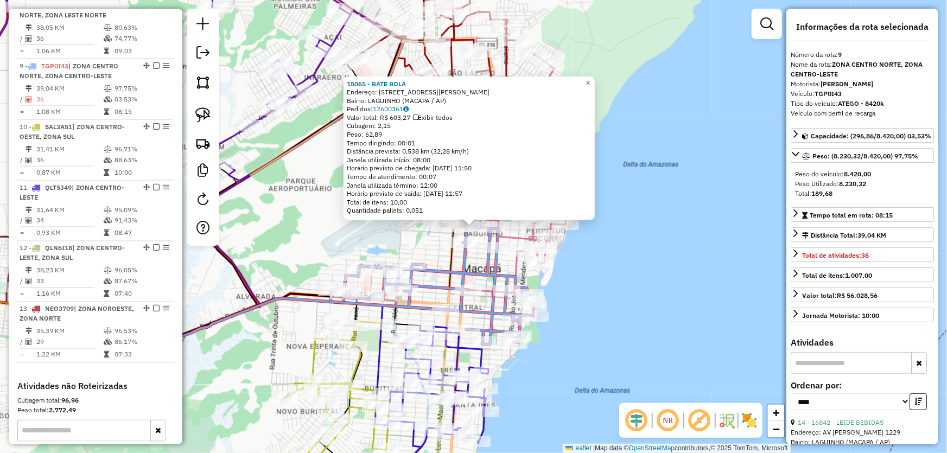
scroll to position [875, 0]
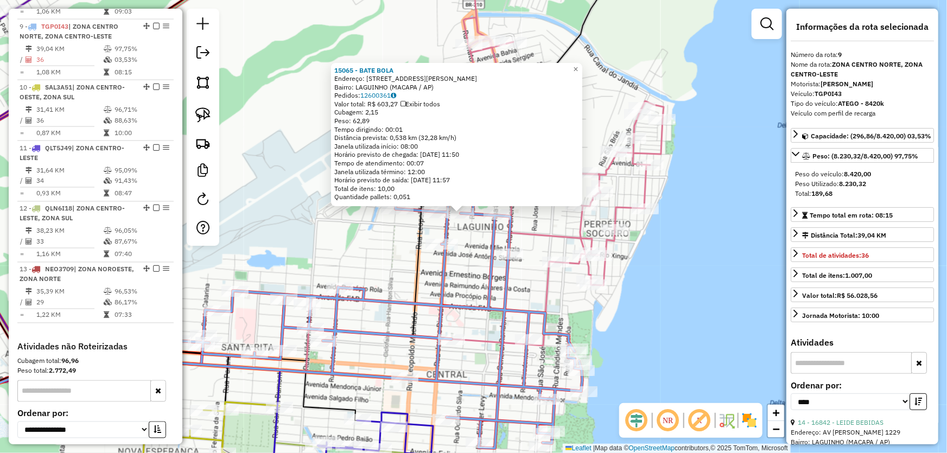
click at [480, 242] on div "15065 - BATE BOLA Endereço: AV GENERAL OSORIO 883 Bairro: LAGUINHO (MACAPA / AP…" at bounding box center [473, 226] width 947 height 453
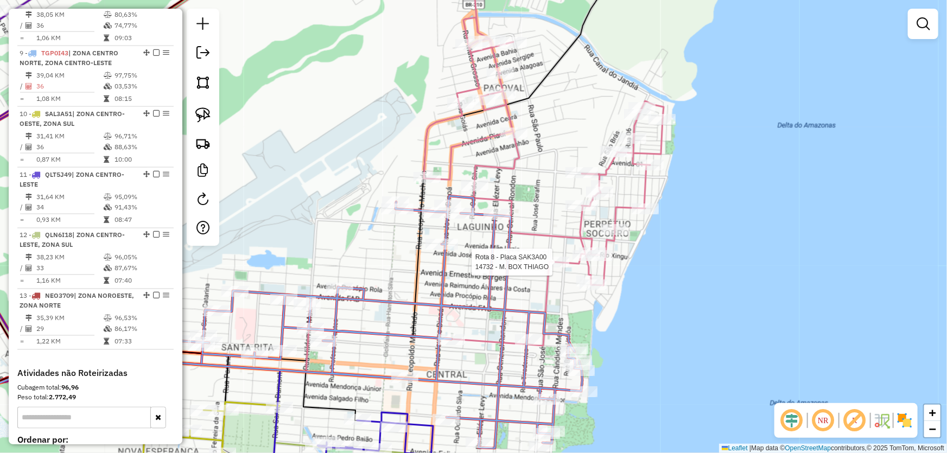
select select "*********"
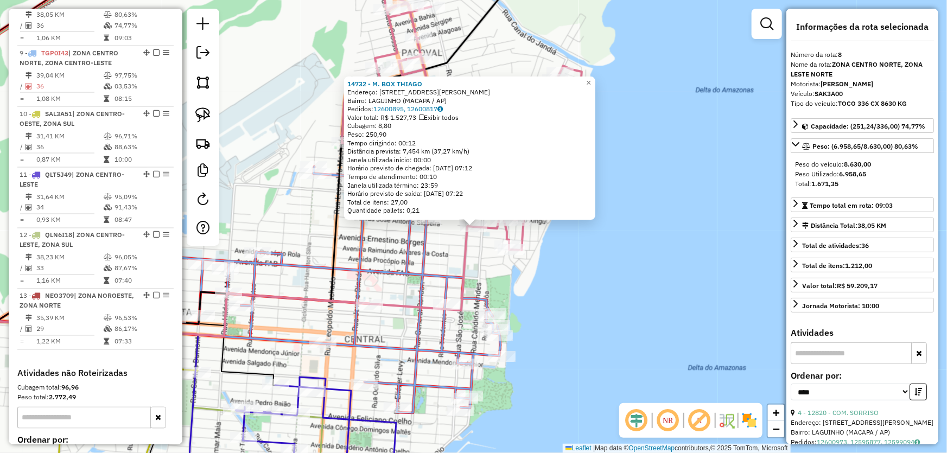
scroll to position [814, 0]
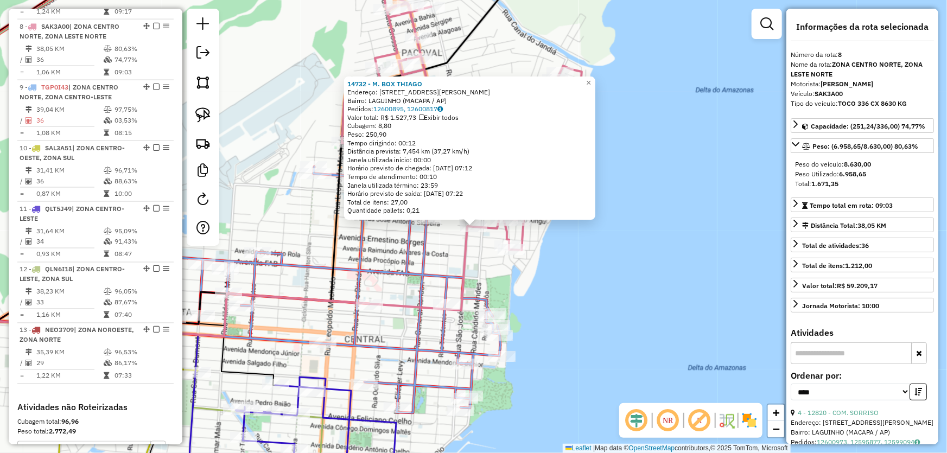
click at [482, 271] on div "14732 - M. BOX THIAGO Endereço: AV JOSE ANTONIO SIQUEIRA 78 Bairro: LAGUINHO (M…" at bounding box center [473, 226] width 947 height 453
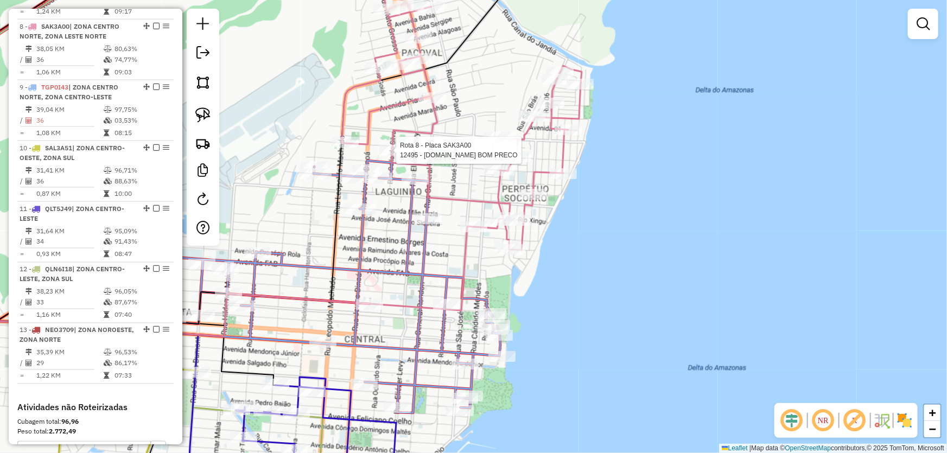
select select "*********"
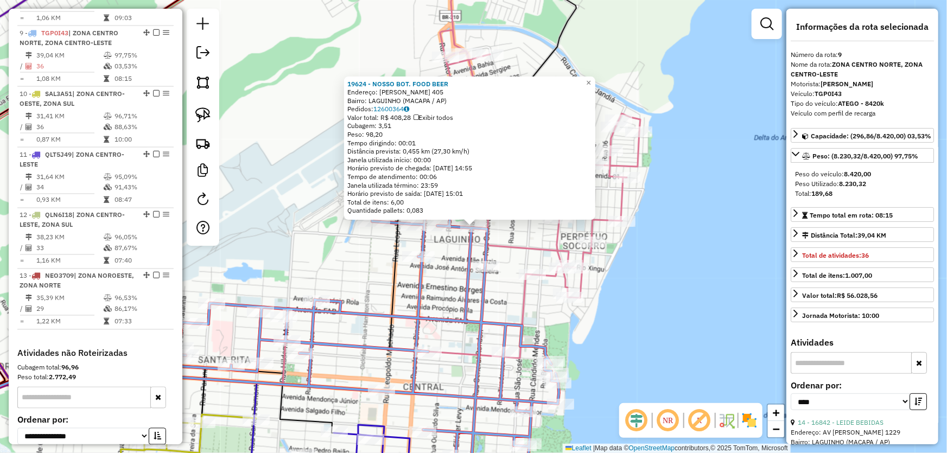
scroll to position [875, 0]
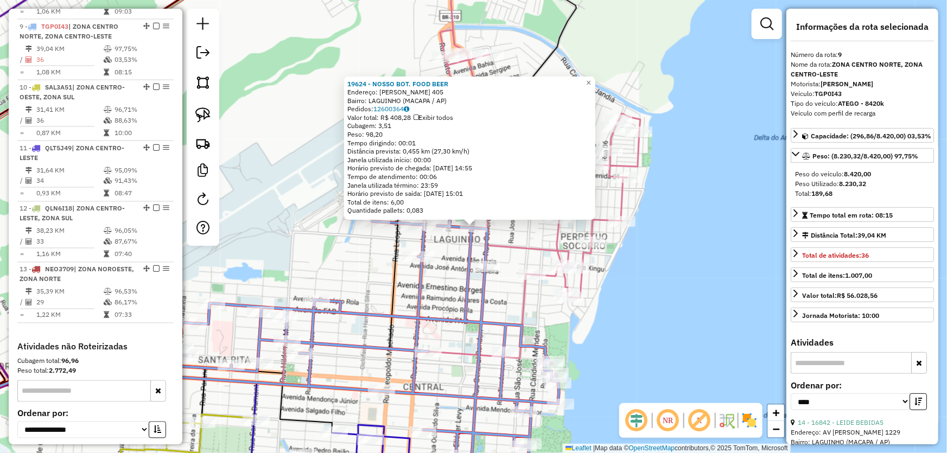
click at [467, 263] on icon at bounding box center [355, 334] width 406 height 252
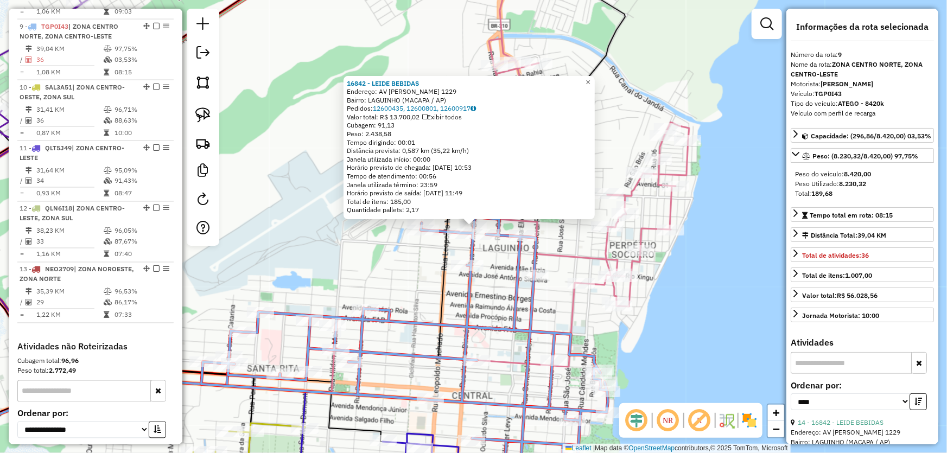
click at [498, 269] on div "16842 - LEIDE BEBIDAS Endereço: AV PEDRO AMERICO 1229 Bairro: LAGUINHO (MACAPA …" at bounding box center [473, 226] width 947 height 453
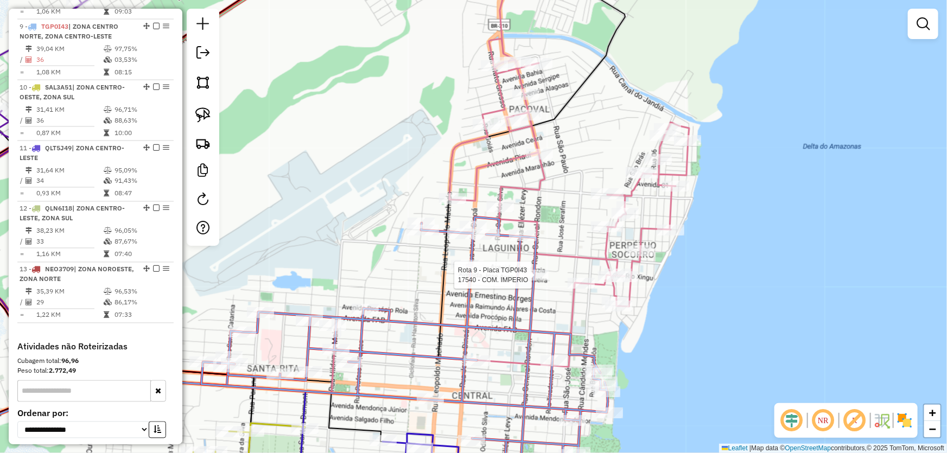
select select "*********"
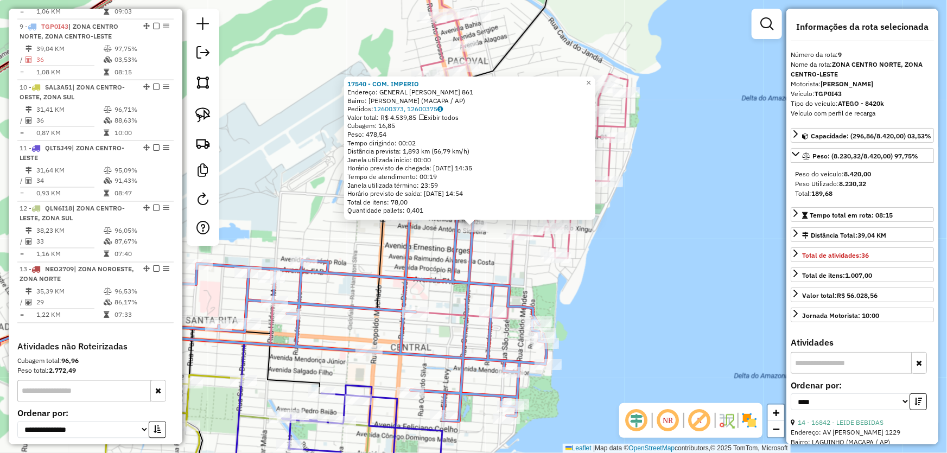
click at [594, 280] on div "17540 - COM. IMPERIO Endereço: GENERAL RONDON 861 Bairro: JULIAO RAMOS (MACAPA …" at bounding box center [473, 226] width 947 height 453
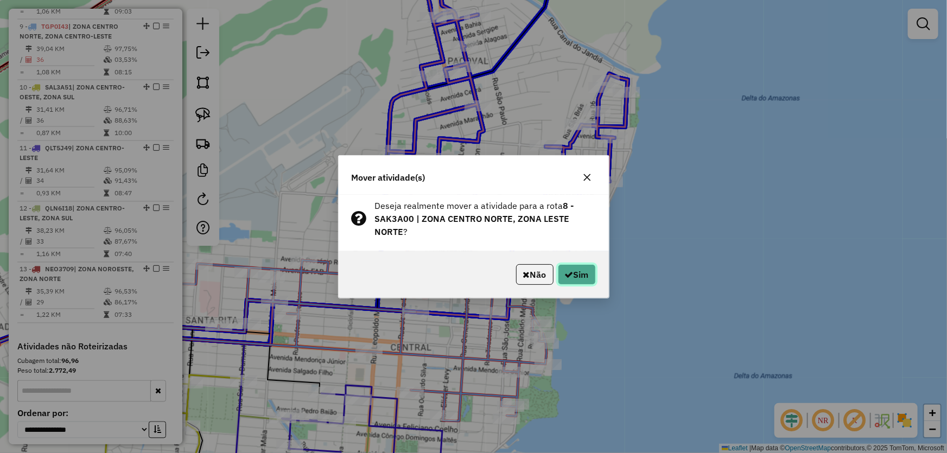
click at [564, 267] on button "Sim" at bounding box center [577, 274] width 38 height 21
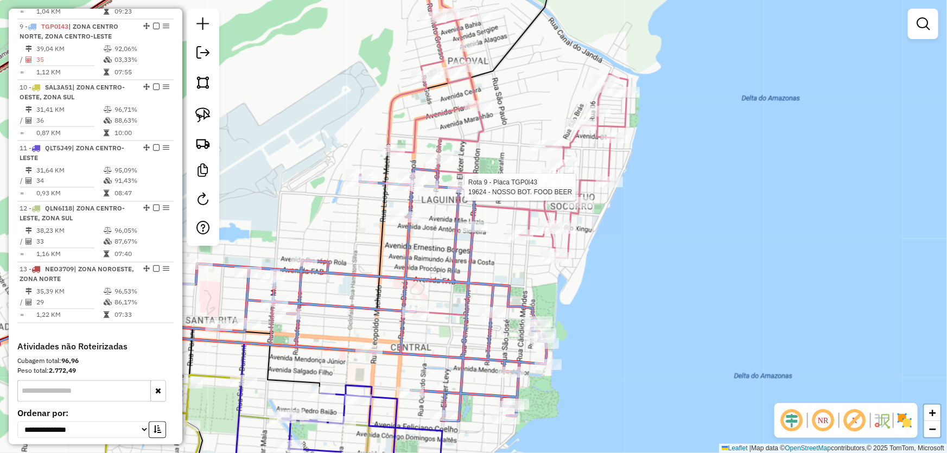
select select "*********"
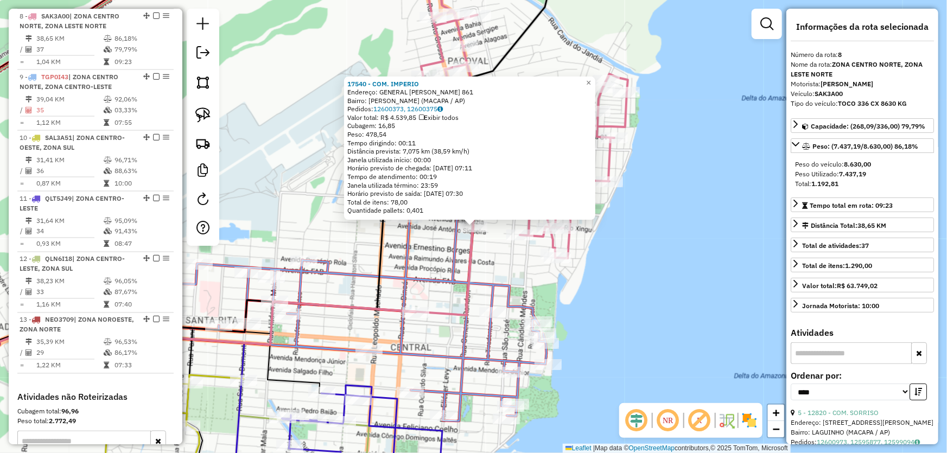
scroll to position [814, 0]
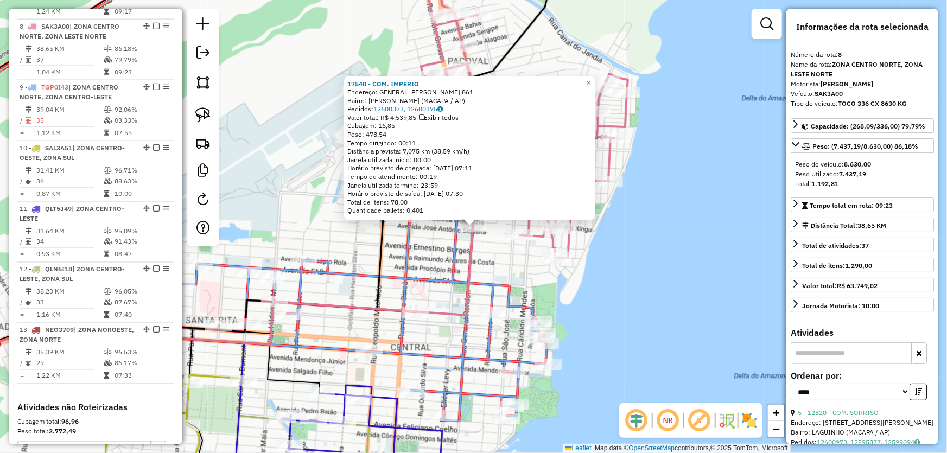
click at [490, 263] on div "17540 - COM. IMPERIO Endereço: GENERAL RONDON 861 Bairro: JULIAO RAMOS (MACAPA …" at bounding box center [473, 226] width 947 height 453
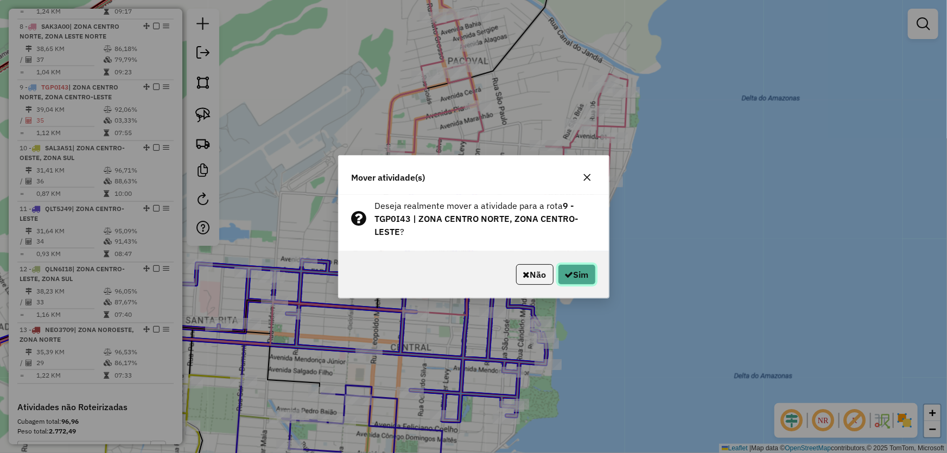
click at [562, 269] on button "Sim" at bounding box center [577, 274] width 38 height 21
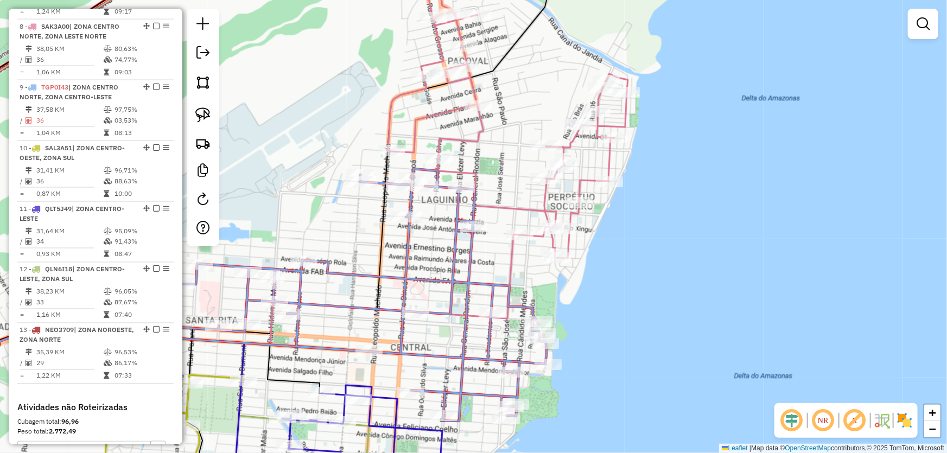
click at [321, 173] on div "Janela de atendimento Grade de atendimento Capacidade Transportadoras Veículos …" at bounding box center [473, 226] width 947 height 453
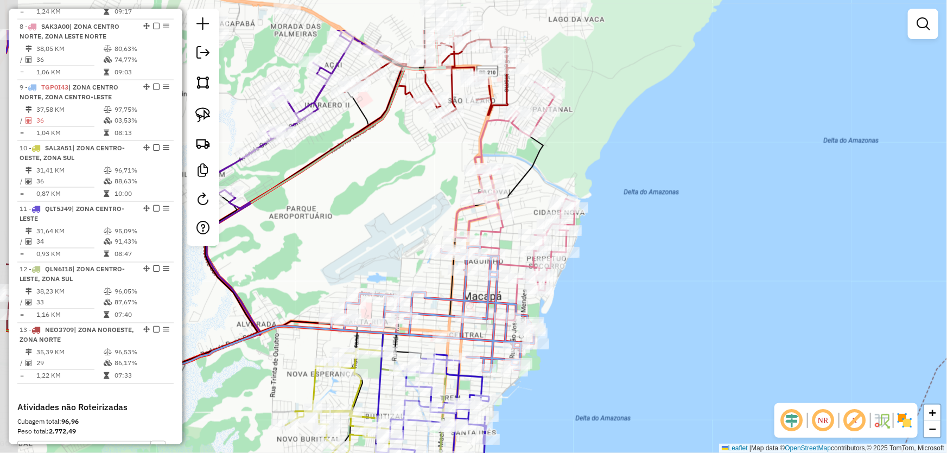
drag, startPoint x: 314, startPoint y: 151, endPoint x: 452, endPoint y: 26, distance: 186.3
click at [452, 26] on div "Janela de atendimento Grade de atendimento Capacidade Transportadoras Veículos …" at bounding box center [473, 226] width 947 height 453
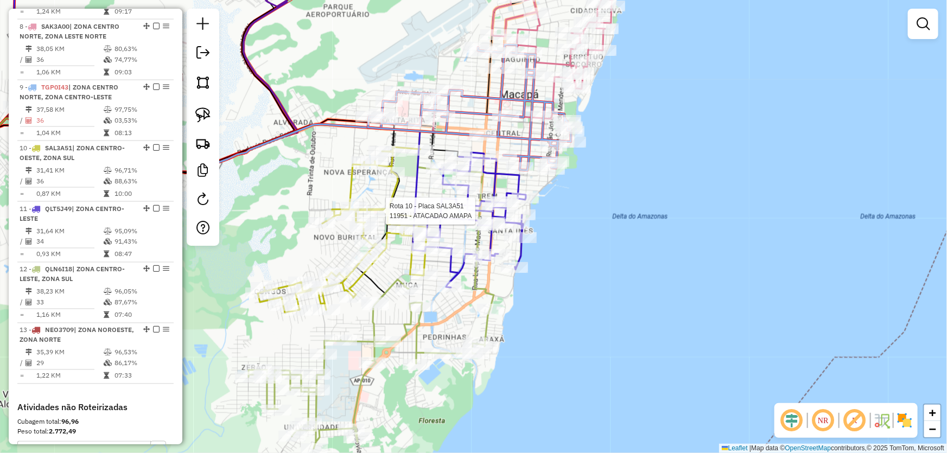
select select "*********"
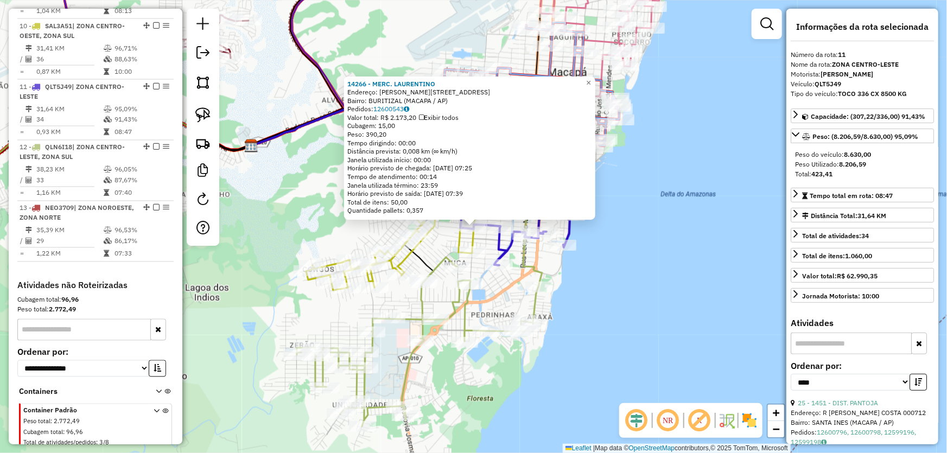
scroll to position [955, 0]
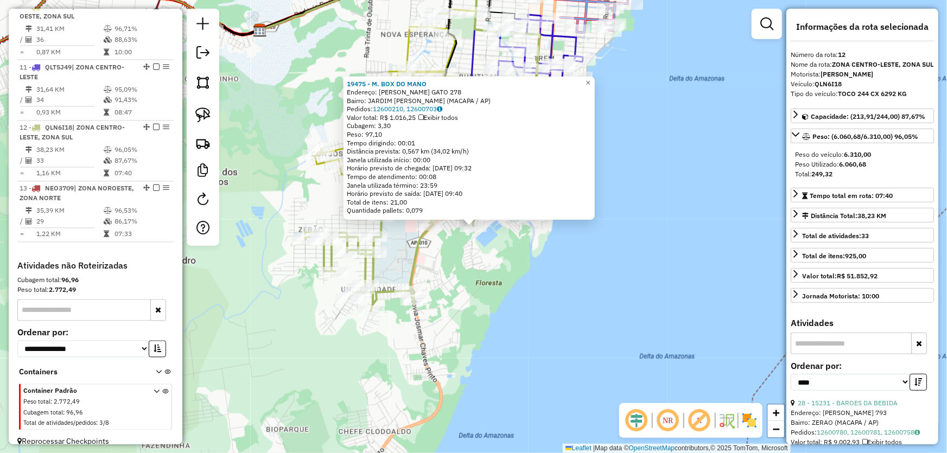
click at [577, 290] on div "19475 - M. BOX DO MANO Endereço: MARIA MAROLA GATO 278 Bairro: JARDIM MARCO ZER…" at bounding box center [473, 226] width 947 height 453
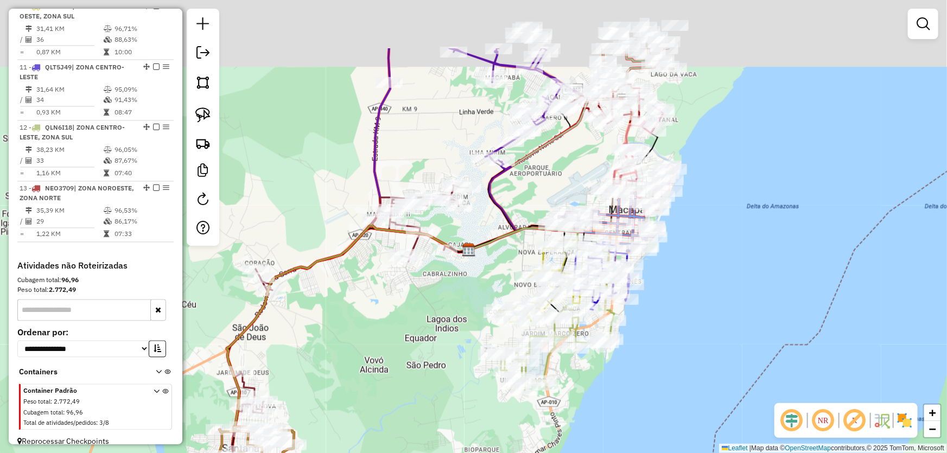
drag, startPoint x: 406, startPoint y: 191, endPoint x: 369, endPoint y: 428, distance: 239.3
click at [369, 428] on div "Janela de atendimento Grade de atendimento Capacidade Transportadoras Veículos …" at bounding box center [473, 226] width 947 height 453
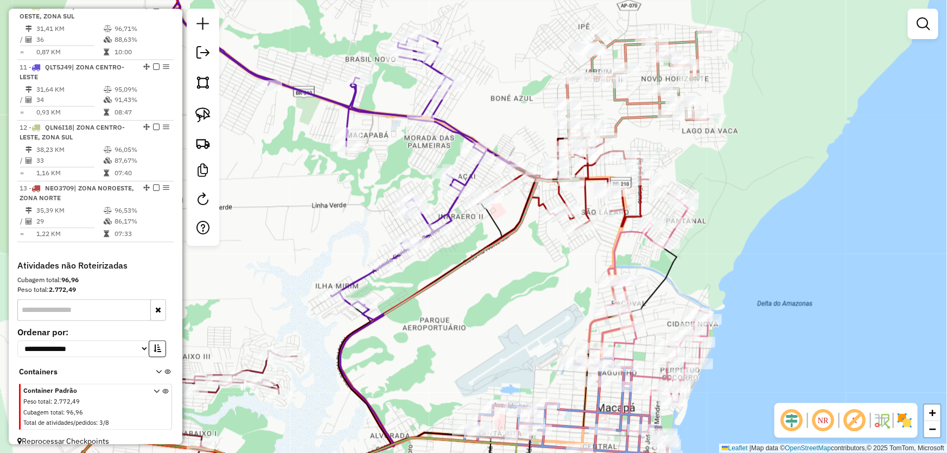
drag, startPoint x: 518, startPoint y: 281, endPoint x: 475, endPoint y: 345, distance: 77.8
click at [475, 345] on div "Janela de atendimento Grade de atendimento Capacidade Transportadoras Veículos …" at bounding box center [473, 226] width 947 height 453
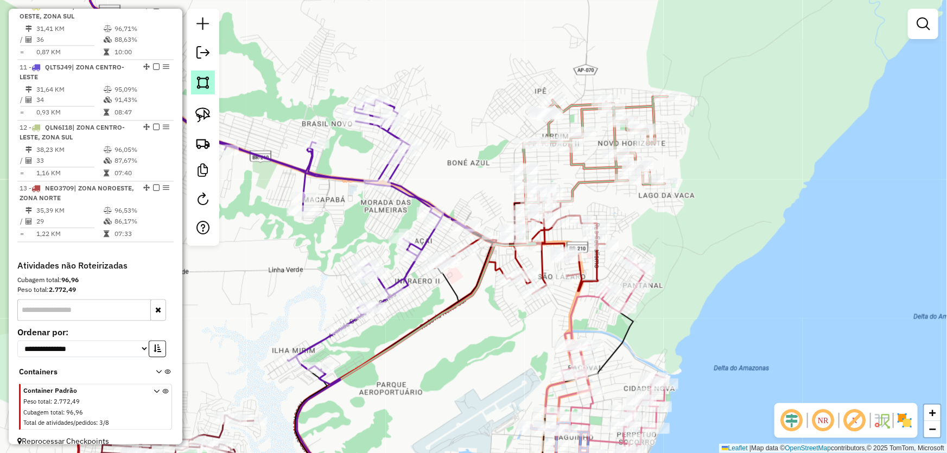
click at [201, 81] on img at bounding box center [202, 82] width 15 height 15
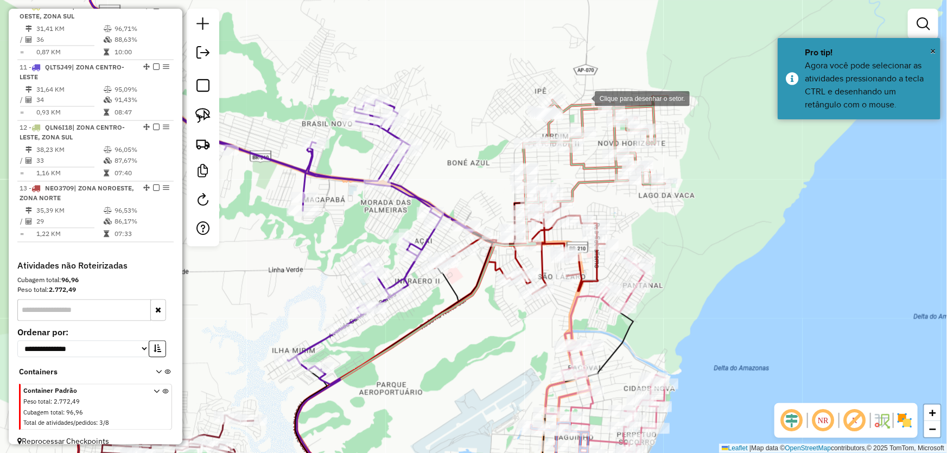
click at [589, 96] on div at bounding box center [584, 98] width 22 height 22
click at [491, 86] on div at bounding box center [494, 86] width 22 height 22
click at [468, 154] on div at bounding box center [468, 154] width 22 height 22
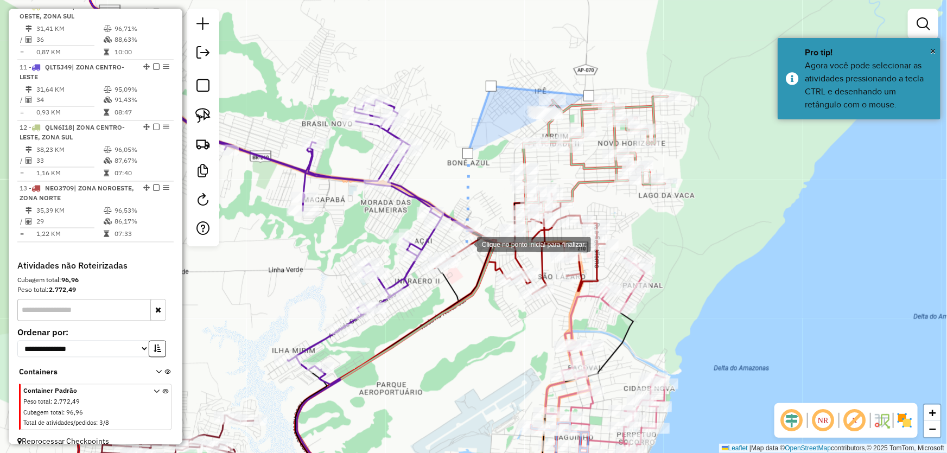
click at [466, 244] on div at bounding box center [466, 244] width 22 height 22
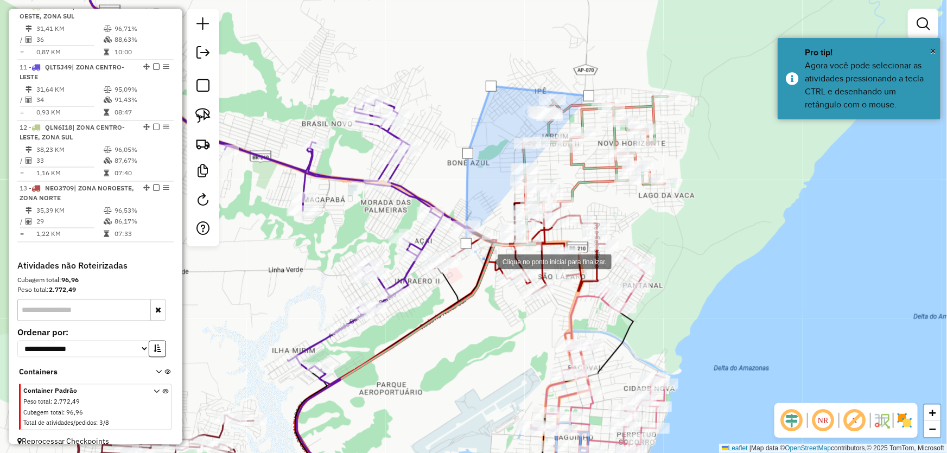
click at [498, 264] on div at bounding box center [487, 261] width 22 height 22
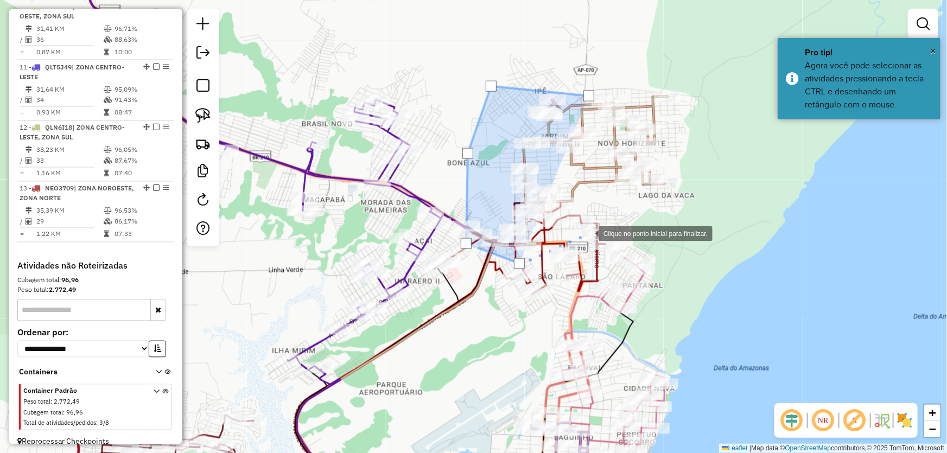
click at [588, 233] on div at bounding box center [588, 233] width 22 height 22
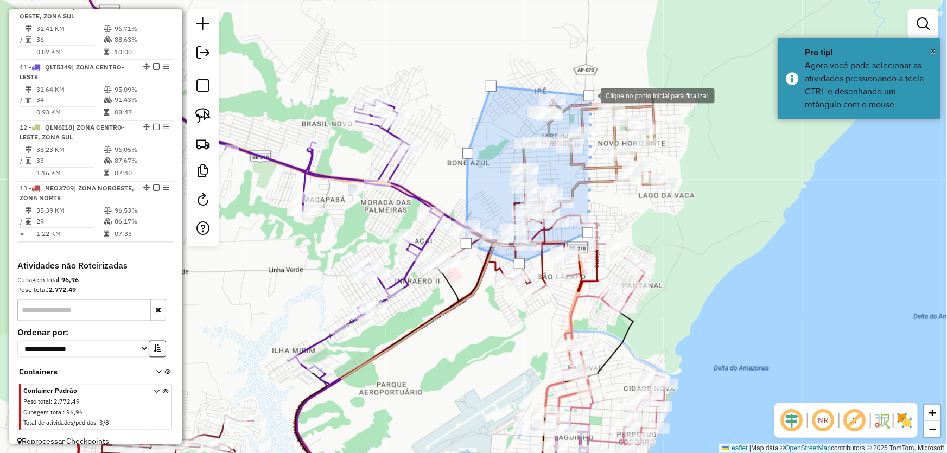
click at [590, 95] on div at bounding box center [588, 96] width 11 height 11
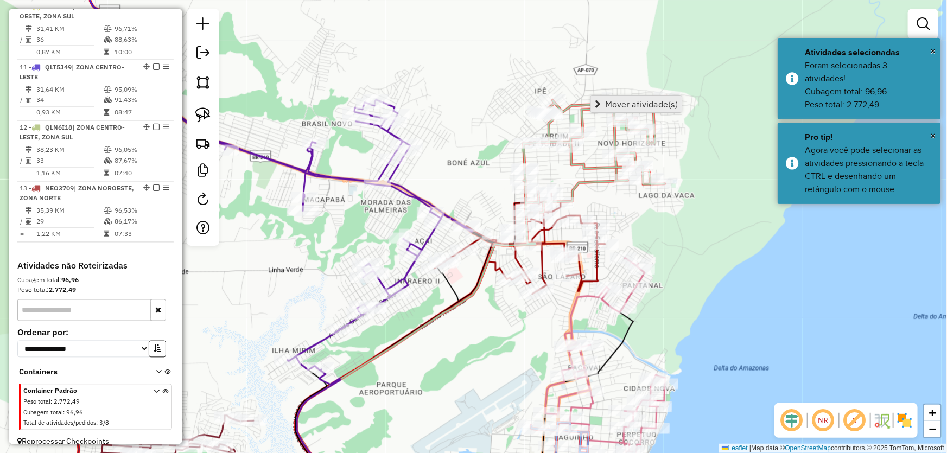
click at [608, 100] on span "Mover atividade(s)" at bounding box center [641, 104] width 73 height 9
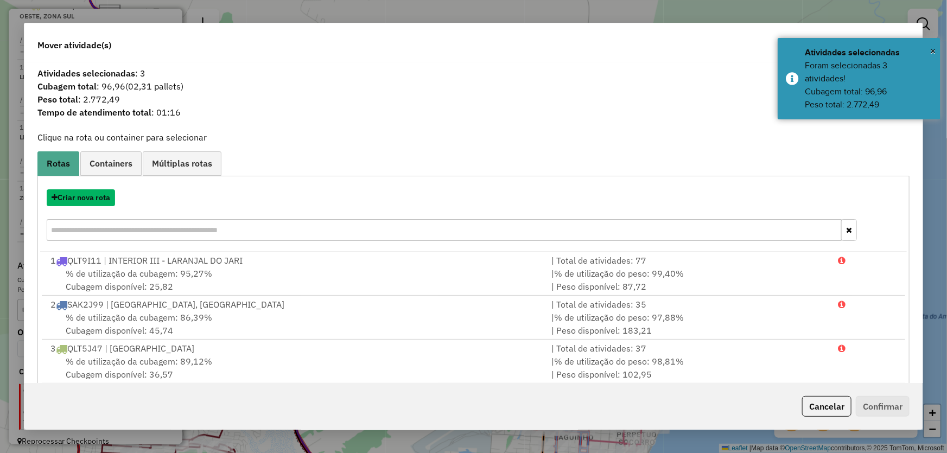
click at [98, 200] on button "Criar nova rota" at bounding box center [81, 197] width 68 height 17
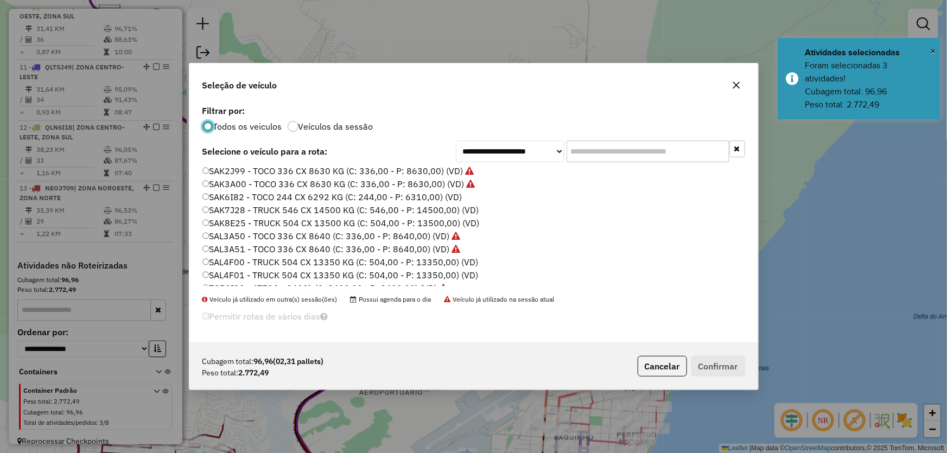
scroll to position [258, 0]
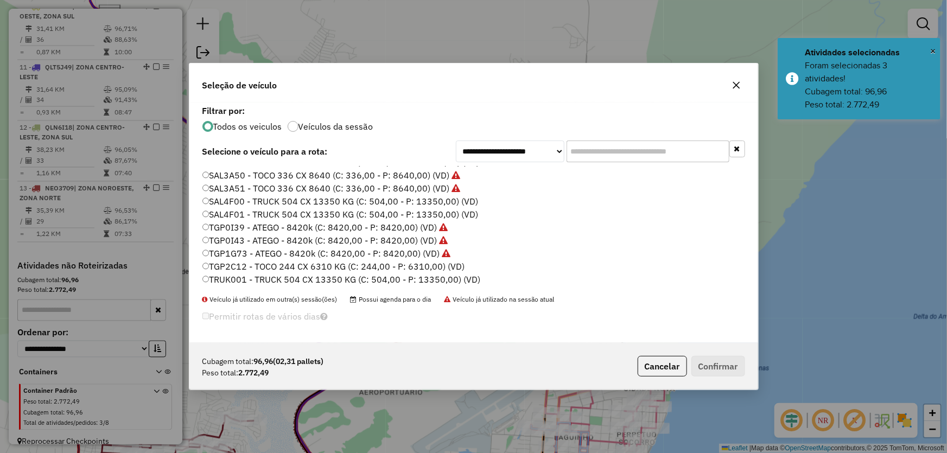
click at [239, 260] on label "TGP2C12 - TOCO 244 CX 6310 KG (C: 244,00 - P: 6310,00) (VD)" at bounding box center [333, 266] width 263 height 13
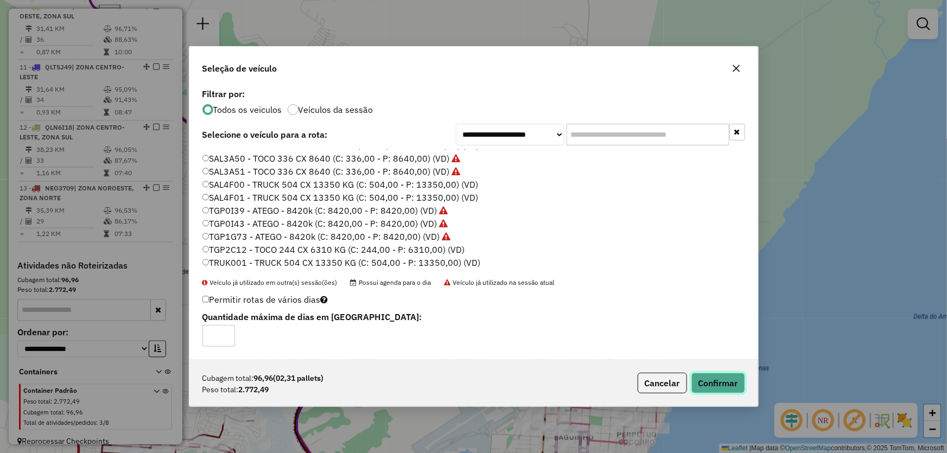
click at [711, 380] on button "Confirmar" at bounding box center [718, 383] width 54 height 21
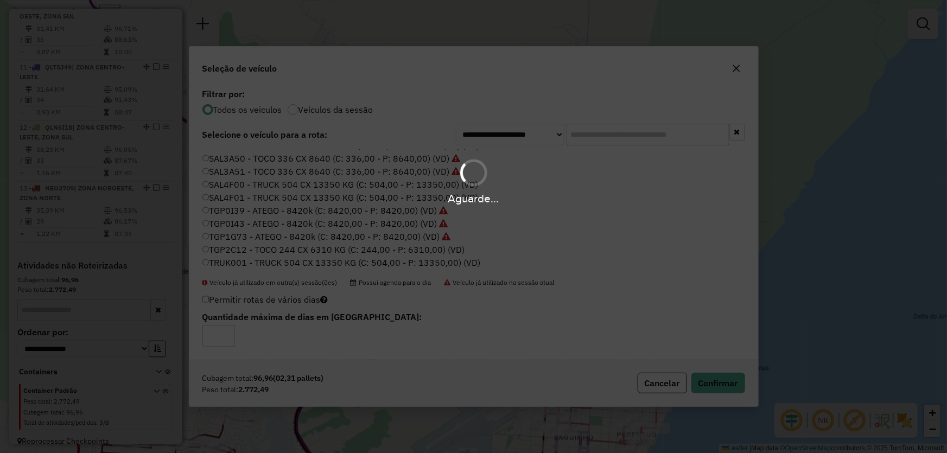
scroll to position [850, 0]
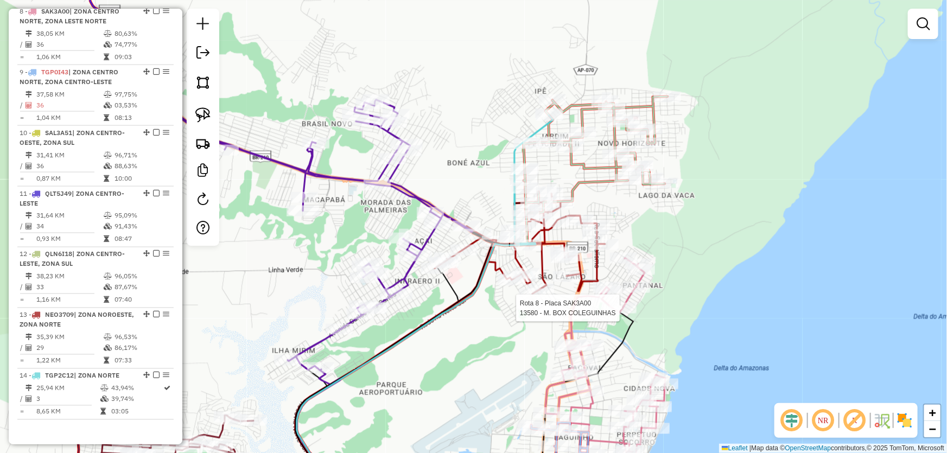
select select "*********"
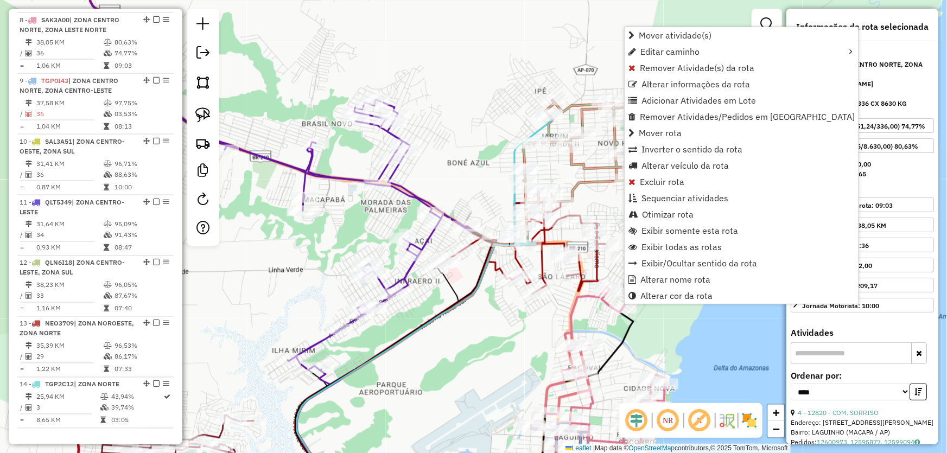
scroll to position [828, 0]
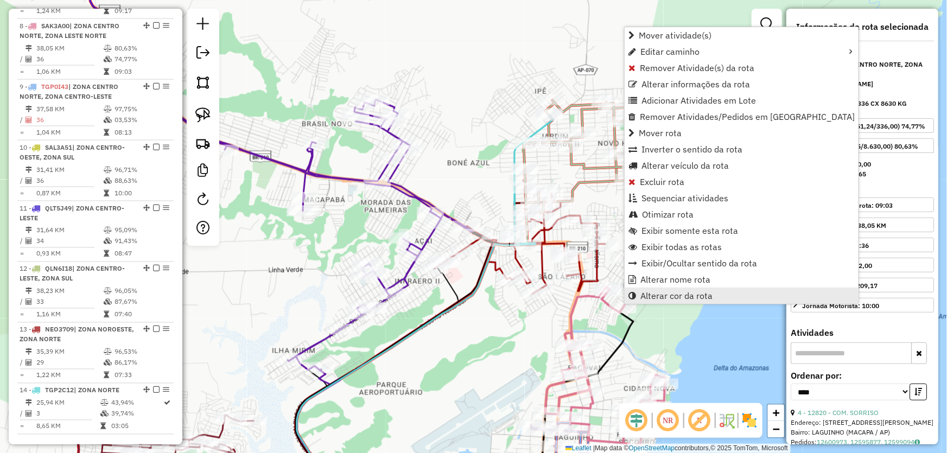
click at [656, 292] on span "Alterar cor da rota" at bounding box center [676, 295] width 72 height 9
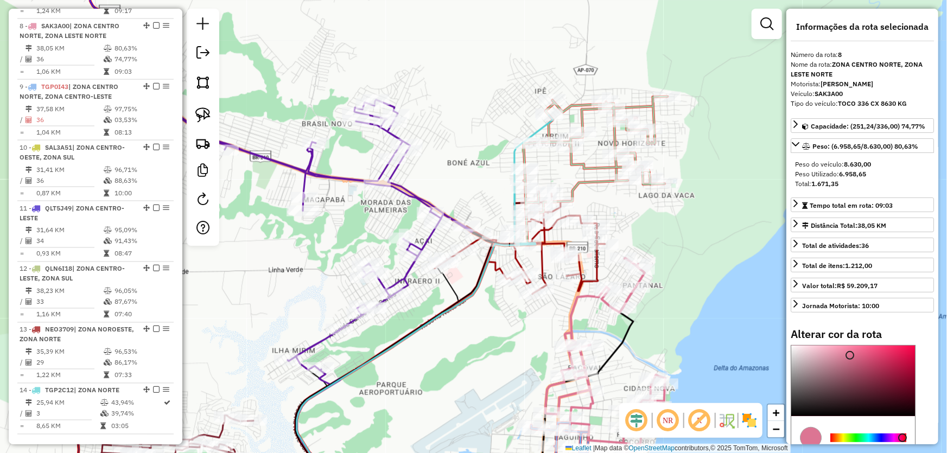
scroll to position [98, 0]
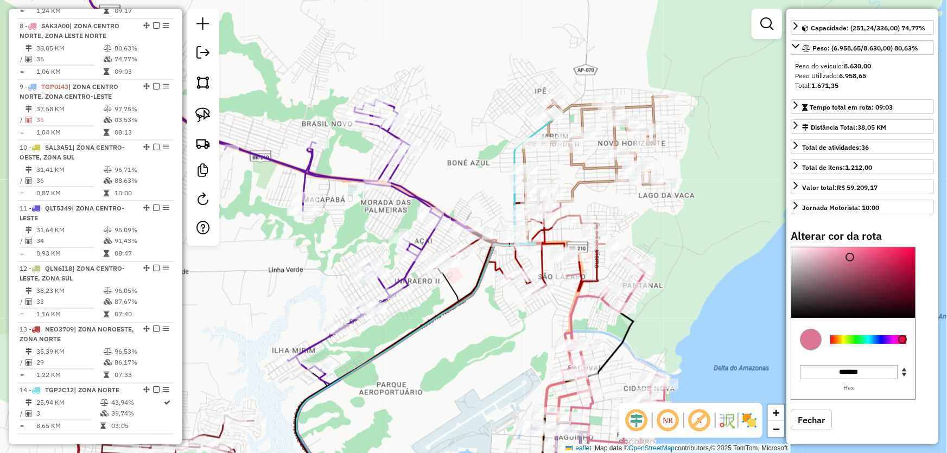
click at [842, 336] on div at bounding box center [868, 339] width 76 height 9
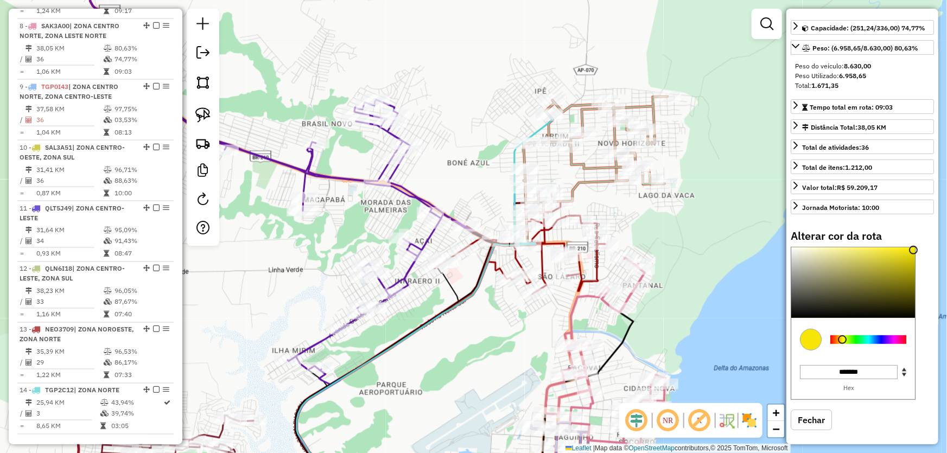
type input "*******"
drag, startPoint x: 895, startPoint y: 267, endPoint x: 917, endPoint y: 244, distance: 32.2
click at [915, 247] on div at bounding box center [853, 282] width 124 height 71
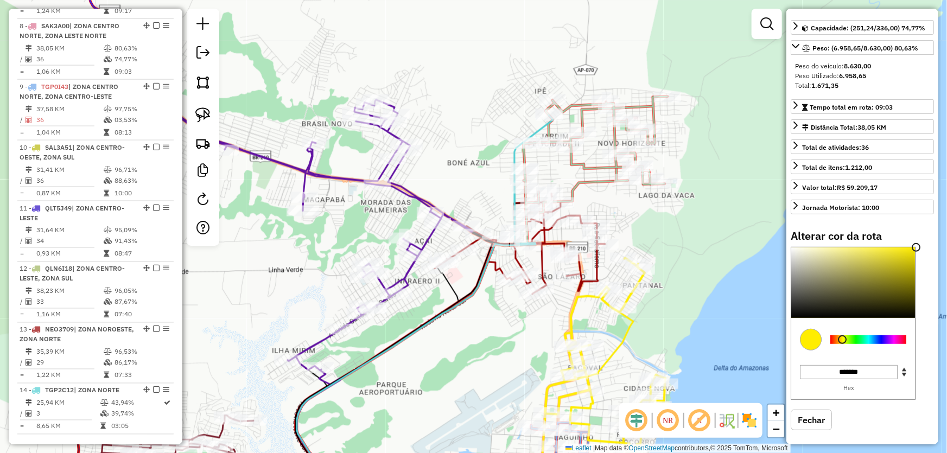
drag, startPoint x: 500, startPoint y: 181, endPoint x: 503, endPoint y: 188, distance: 8.5
click at [499, 181] on div "Janela de atendimento Grade de atendimento Capacidade Transportadoras Veículos …" at bounding box center [473, 226] width 947 height 453
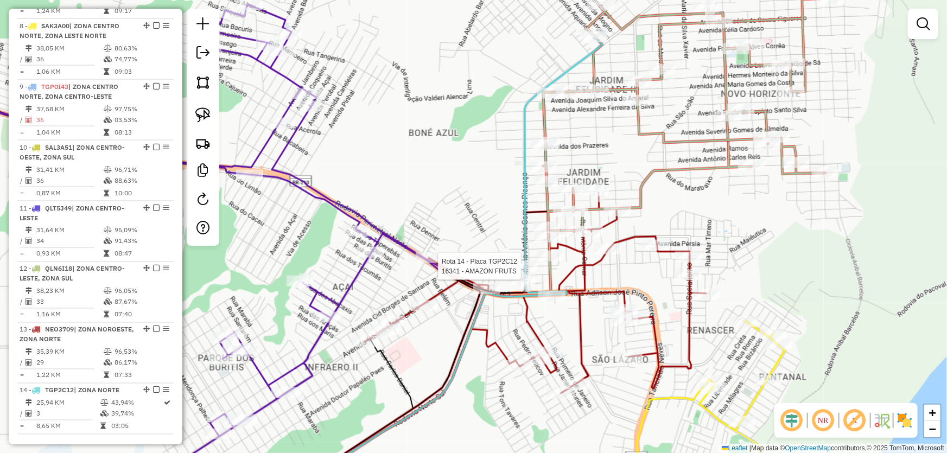
scroll to position [850, 0]
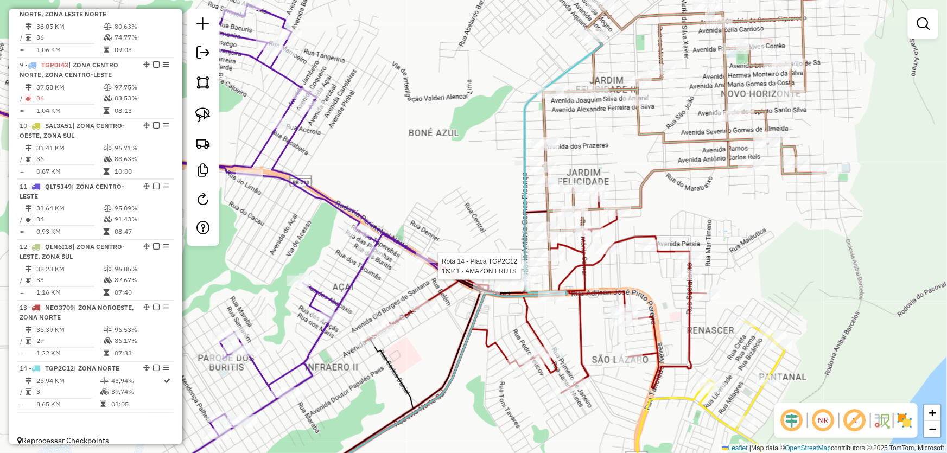
select select "*********"
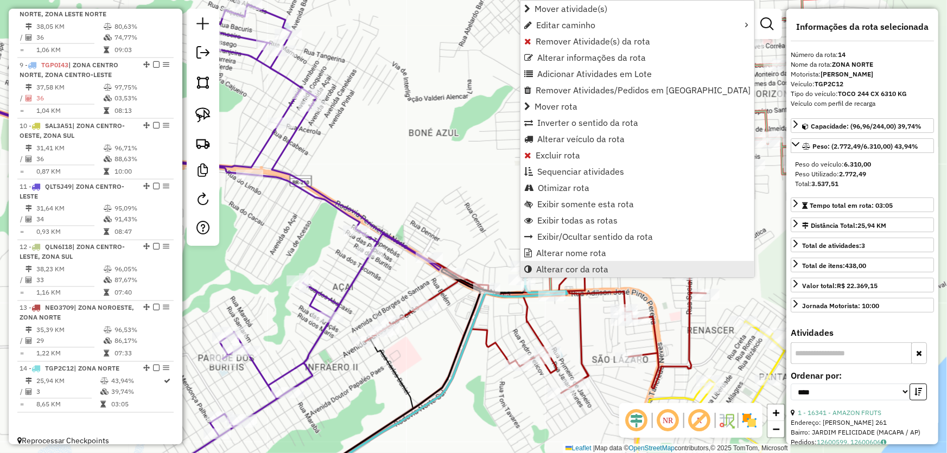
drag, startPoint x: 552, startPoint y: 263, endPoint x: 744, endPoint y: 273, distance: 192.4
click at [553, 265] on span "Alterar cor da rota" at bounding box center [572, 269] width 72 height 9
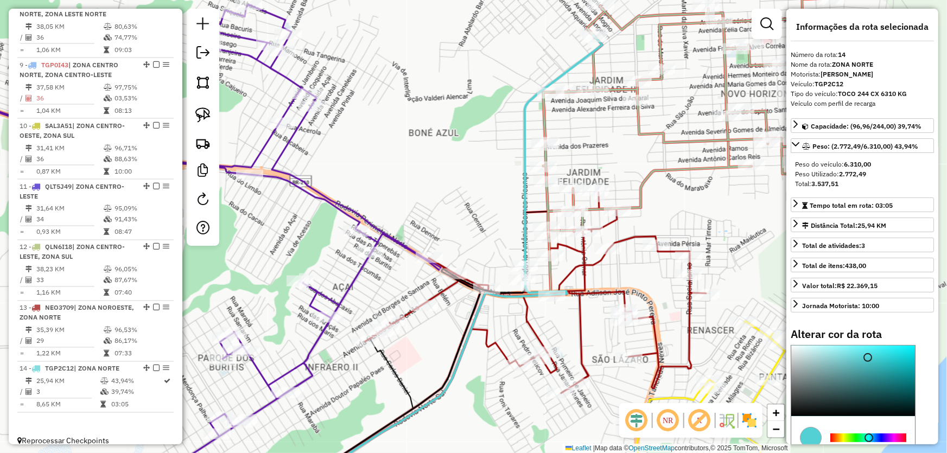
scroll to position [49, 0]
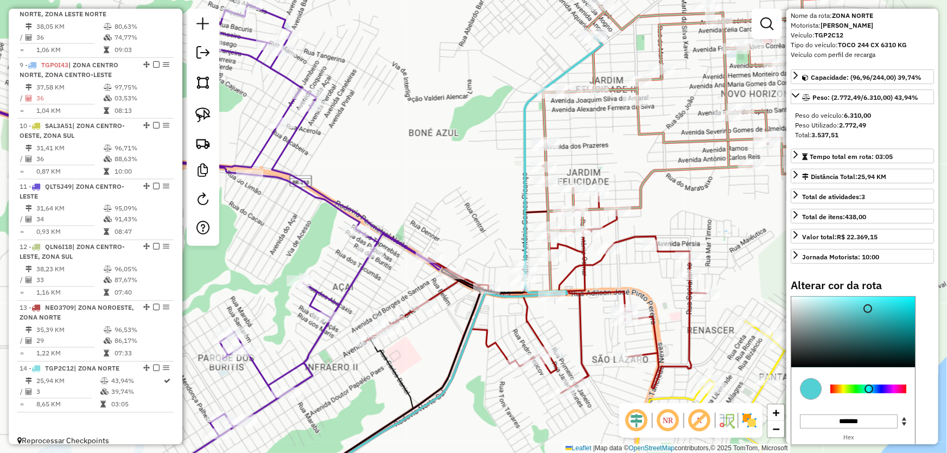
click at [893, 387] on div at bounding box center [868, 389] width 76 height 9
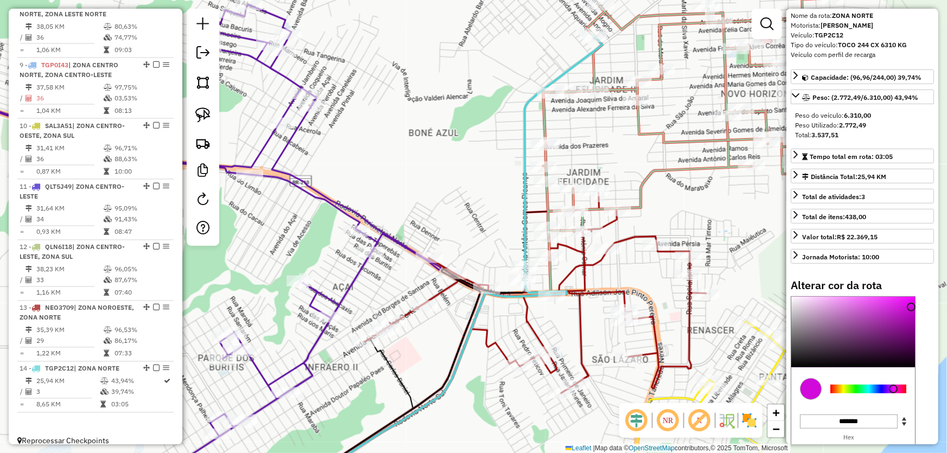
type input "*******"
drag, startPoint x: 901, startPoint y: 323, endPoint x: 913, endPoint y: 294, distance: 31.6
click at [913, 297] on div at bounding box center [853, 332] width 124 height 71
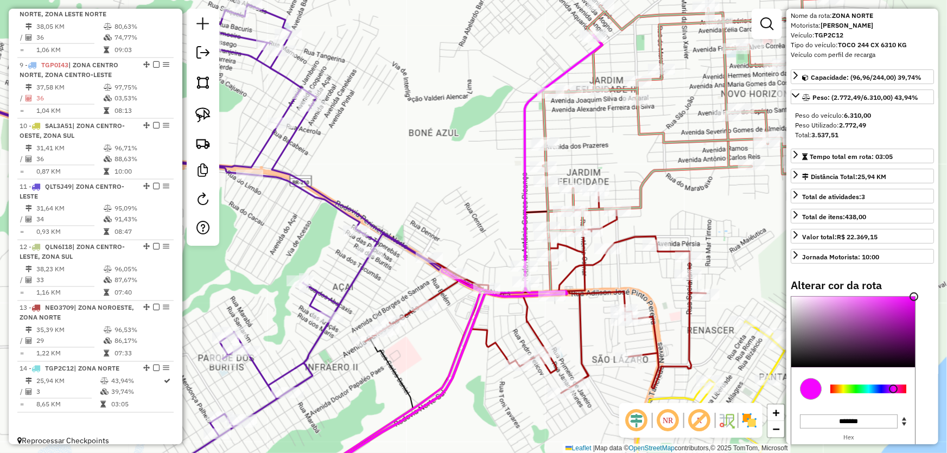
click at [450, 179] on div "Janela de atendimento Grade de atendimento Capacidade Transportadoras Veículos …" at bounding box center [473, 226] width 947 height 453
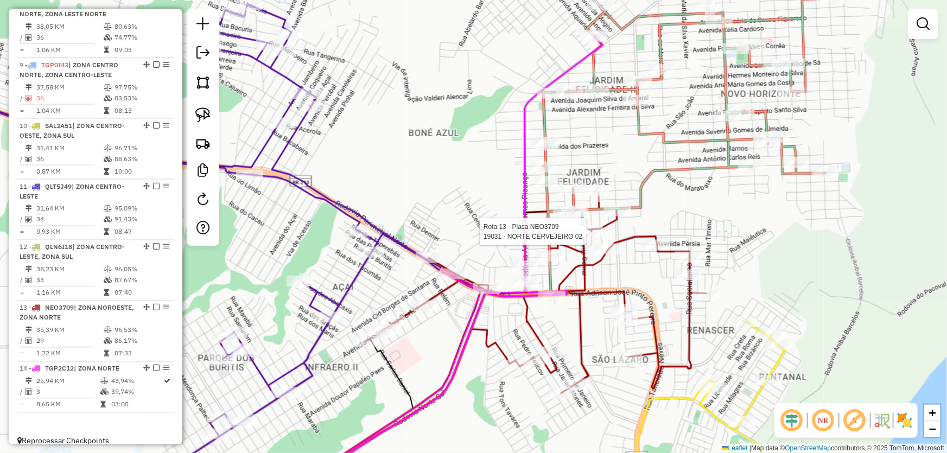
select select "*********"
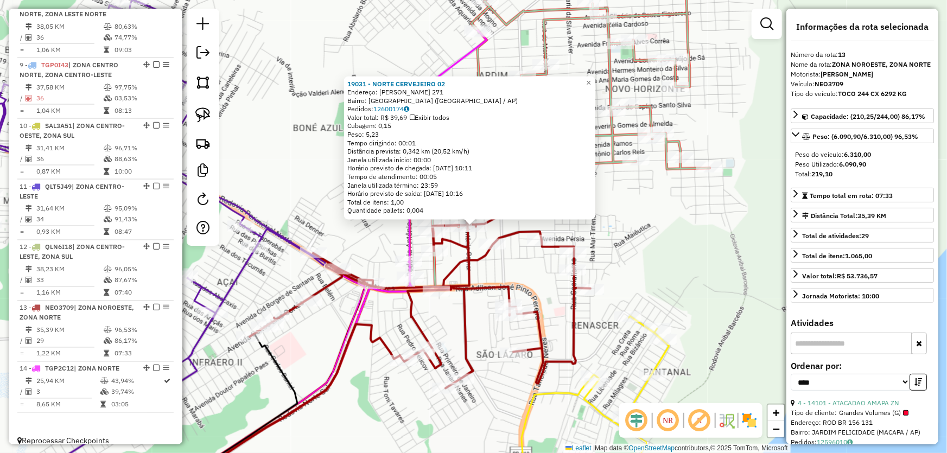
scroll to position [98, 0]
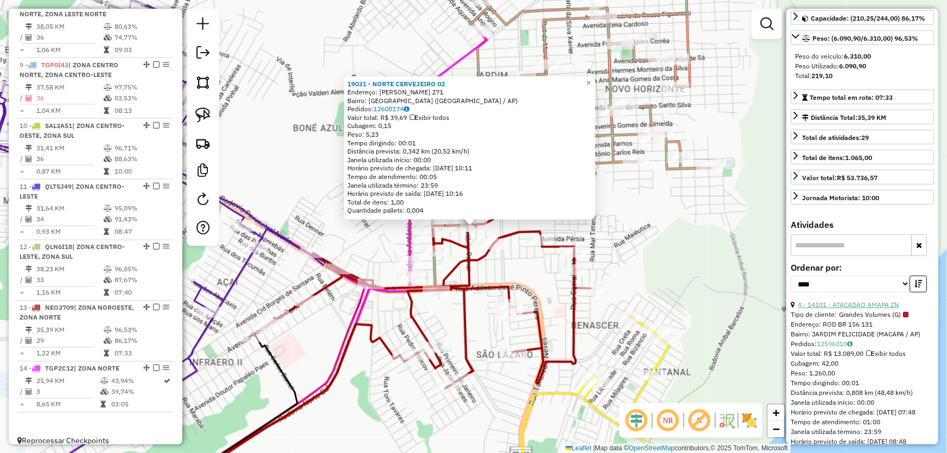
click at [852, 305] on link "4 - 14101 - ATACADAO AMAPA ZN" at bounding box center [848, 305] width 101 height 8
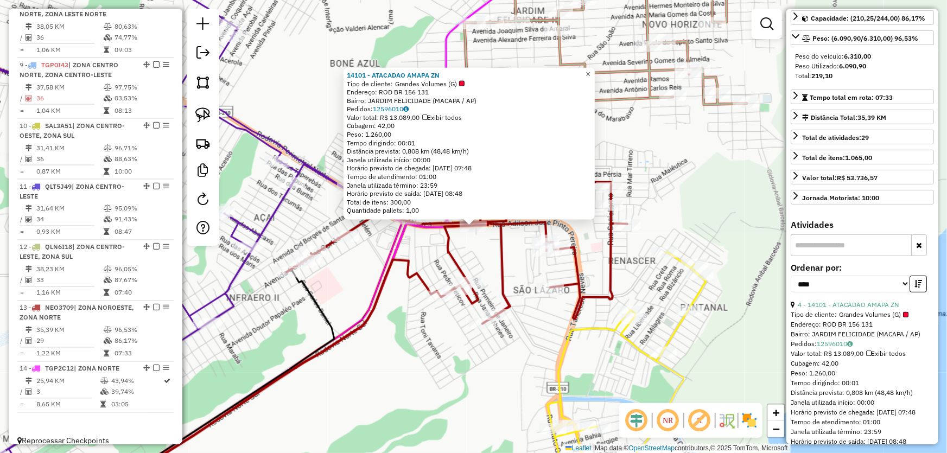
click at [480, 246] on div "14101 - ATACADAO AMAPA ZN Tipo de cliente: Grandes Volumes (G) Endereço: ROD BR…" at bounding box center [473, 226] width 947 height 453
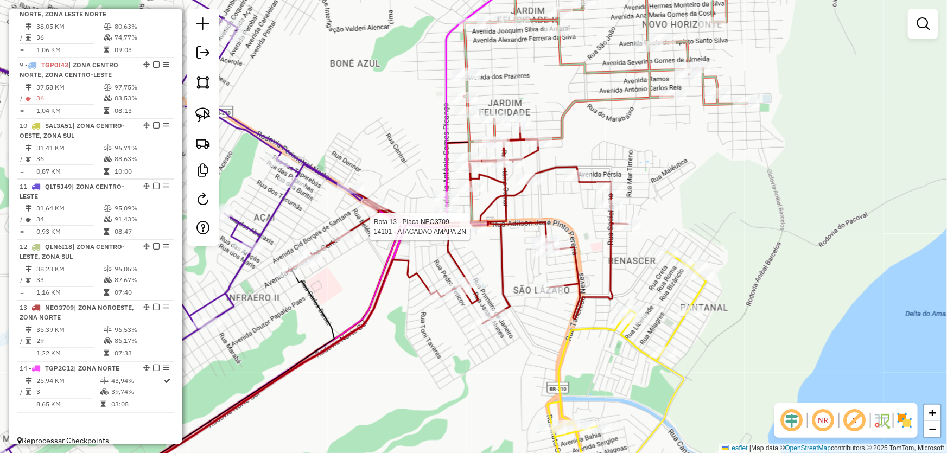
select select "*********"
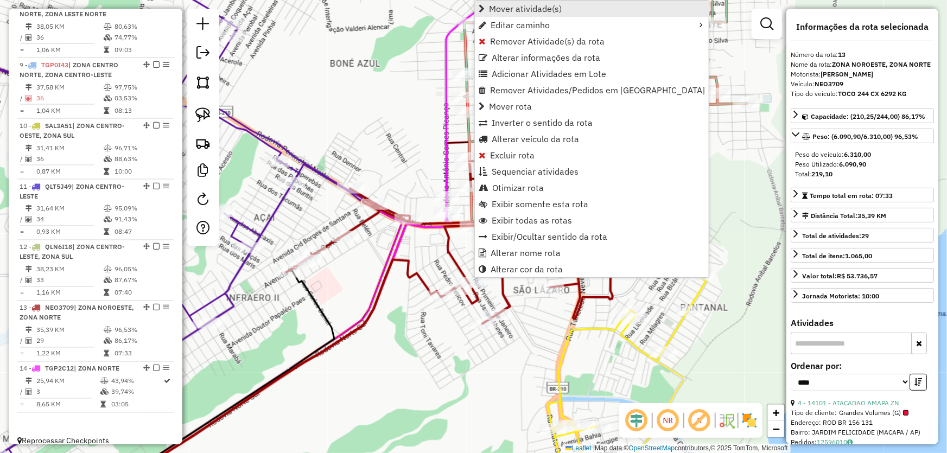
click at [504, 5] on span "Mover atividade(s)" at bounding box center [525, 8] width 73 height 9
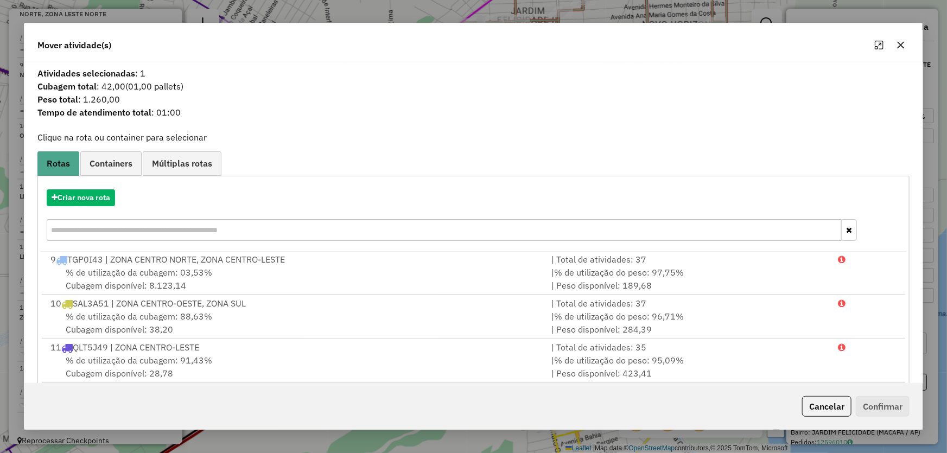
scroll to position [103, 0]
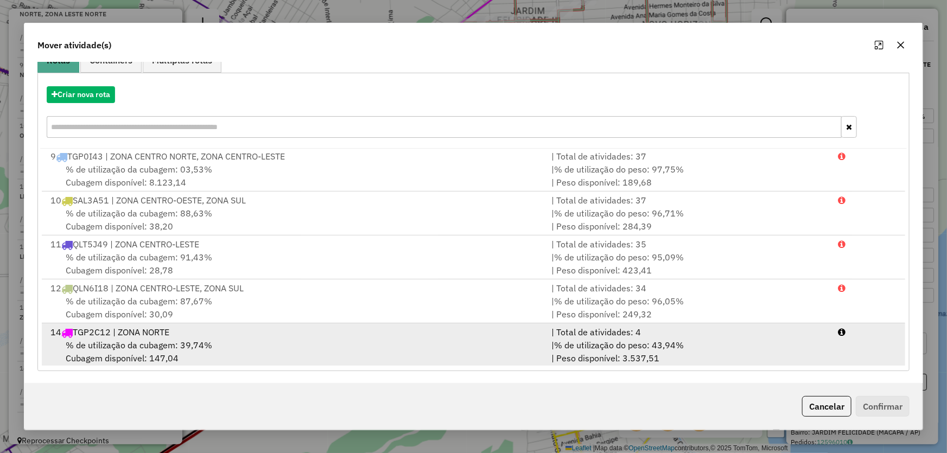
click at [184, 333] on div "14 TGP2C12 | ZONA NORTE" at bounding box center [294, 332] width 501 height 13
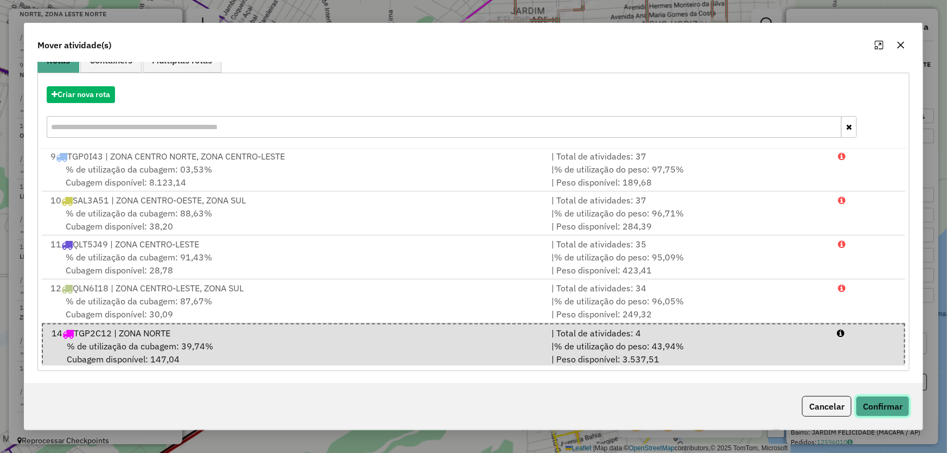
click at [894, 406] on button "Confirmar" at bounding box center [883, 406] width 54 height 21
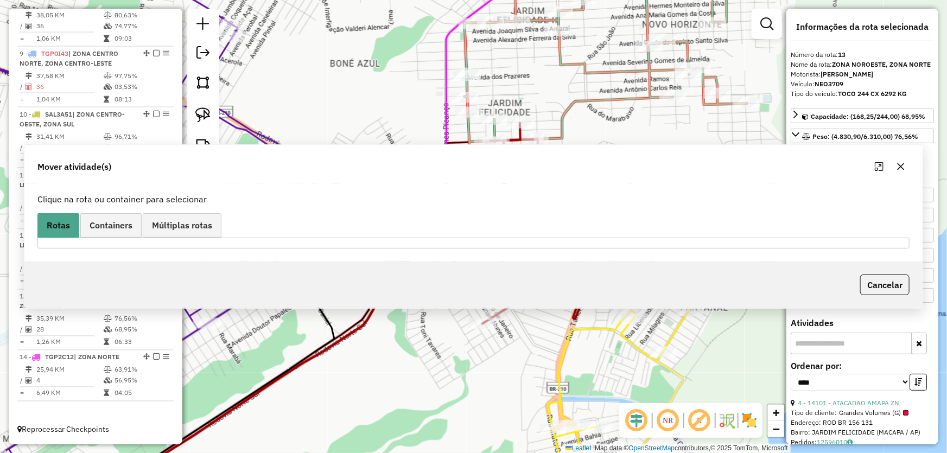
scroll to position [0, 0]
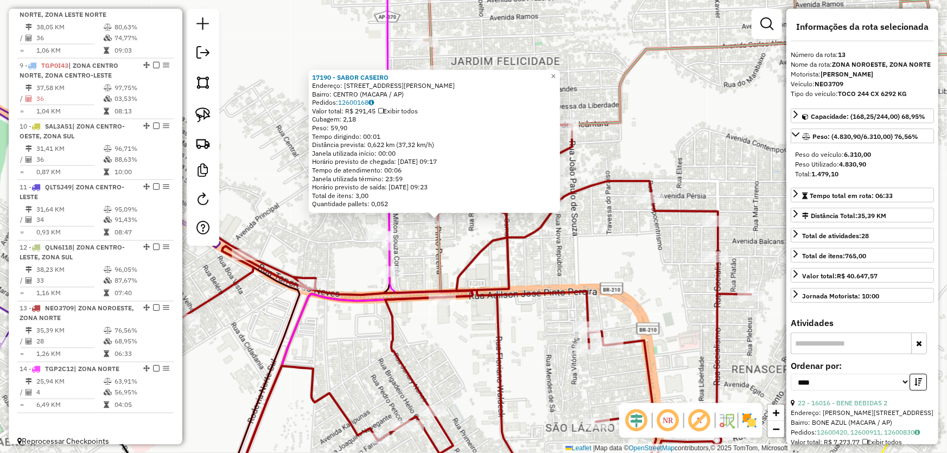
click at [507, 231] on icon at bounding box center [409, 293] width 681 height 401
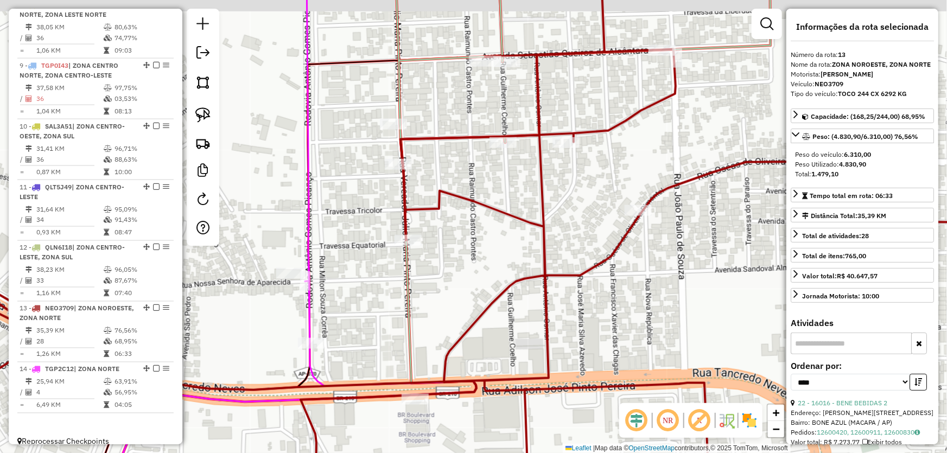
drag, startPoint x: 478, startPoint y: 223, endPoint x: 472, endPoint y: 299, distance: 76.2
click at [472, 299] on div "Janela de atendimento Grade de atendimento Capacidade Transportadoras Veículos …" at bounding box center [473, 226] width 947 height 453
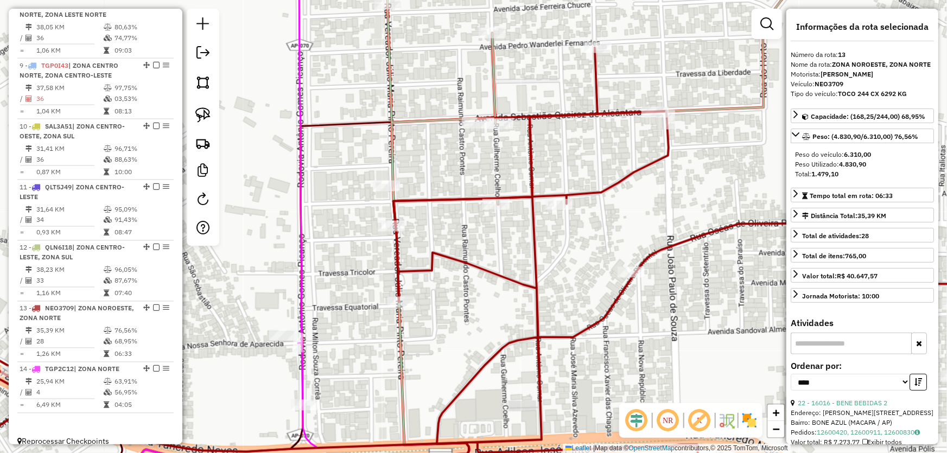
click at [486, 165] on div "Janela de atendimento Grade de atendimento Capacidade Transportadoras Veículos …" at bounding box center [473, 226] width 947 height 453
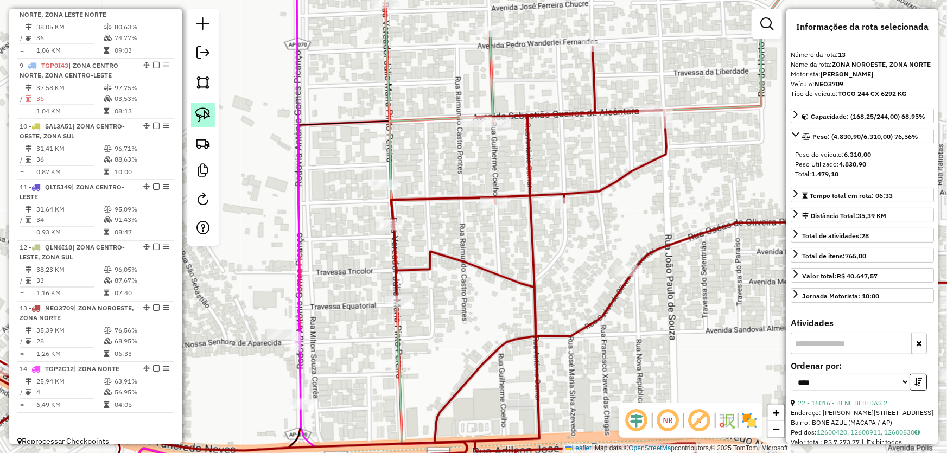
click at [206, 107] on img at bounding box center [202, 114] width 15 height 15
drag, startPoint x: 394, startPoint y: 128, endPoint x: 361, endPoint y: 139, distance: 35.0
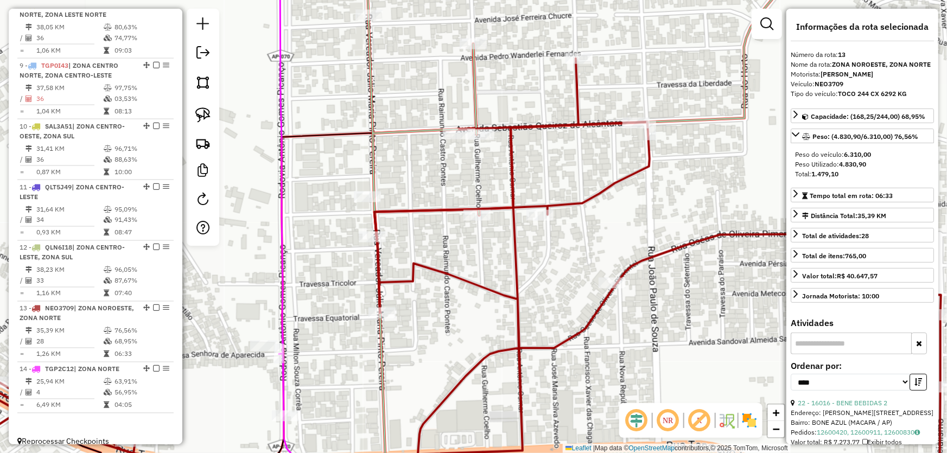
drag, startPoint x: 377, startPoint y: 140, endPoint x: 360, endPoint y: 148, distance: 18.5
click at [360, 148] on div "Janela de atendimento Grade de atendimento Capacidade Transportadoras Veículos …" at bounding box center [473, 226] width 947 height 453
click at [212, 114] on link at bounding box center [203, 115] width 24 height 24
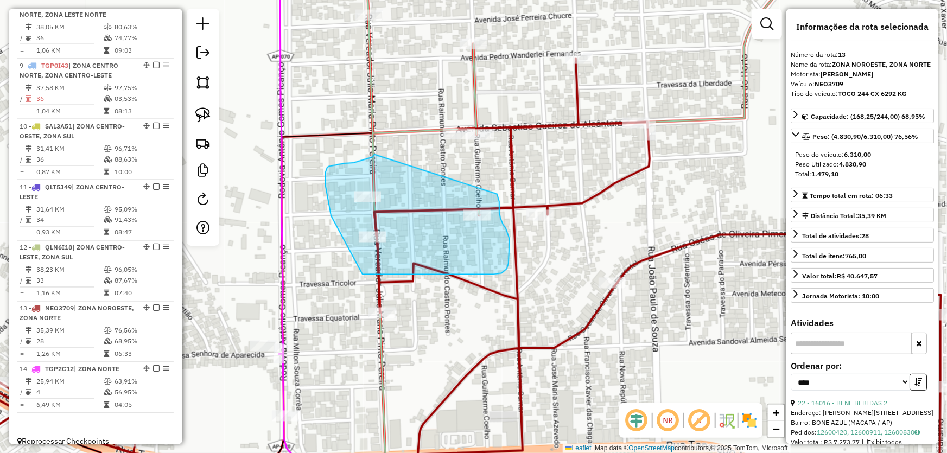
drag, startPoint x: 372, startPoint y: 157, endPoint x: 496, endPoint y: 192, distance: 128.9
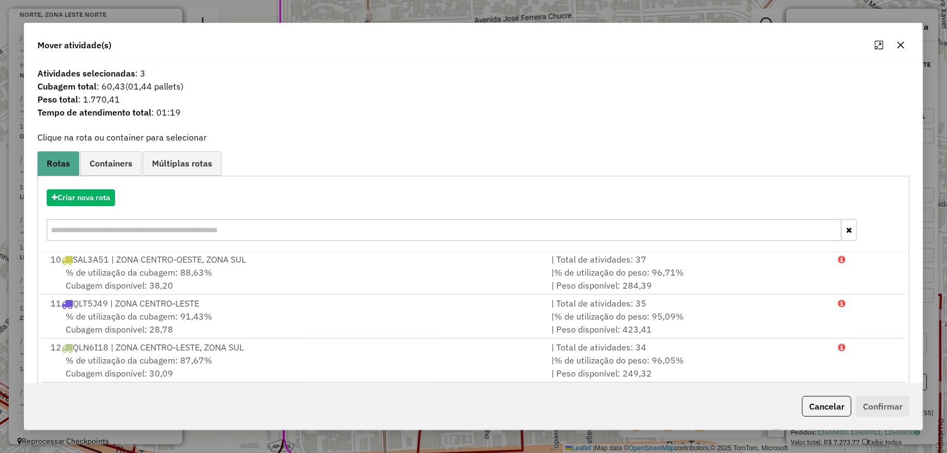
scroll to position [103, 0]
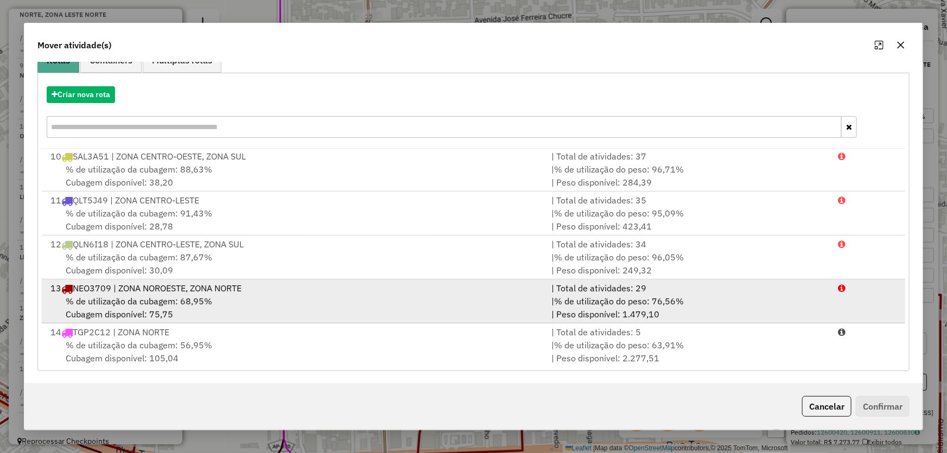
drag, startPoint x: 135, startPoint y: 298, endPoint x: 144, endPoint y: 299, distance: 9.3
click at [135, 298] on span "% de utilização da cubagem: 68,95%" at bounding box center [139, 301] width 146 height 11
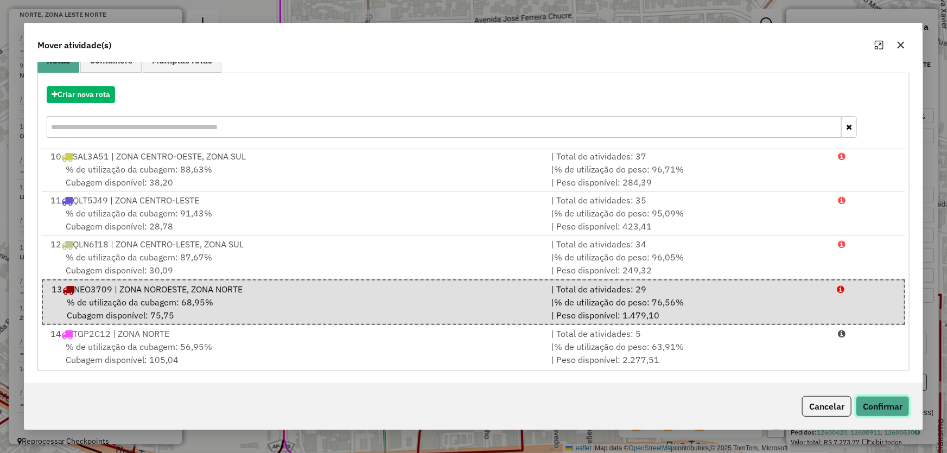
click at [878, 406] on button "Confirmar" at bounding box center [883, 406] width 54 height 21
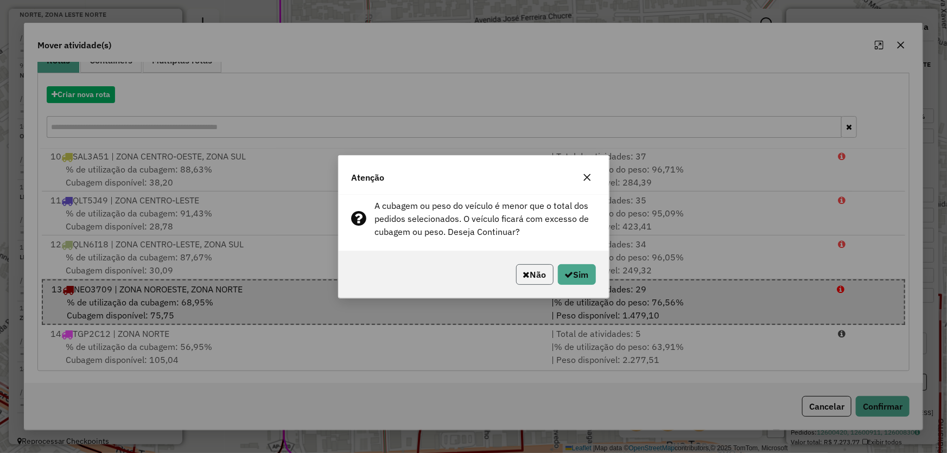
click at [536, 275] on button "Não" at bounding box center [534, 274] width 37 height 21
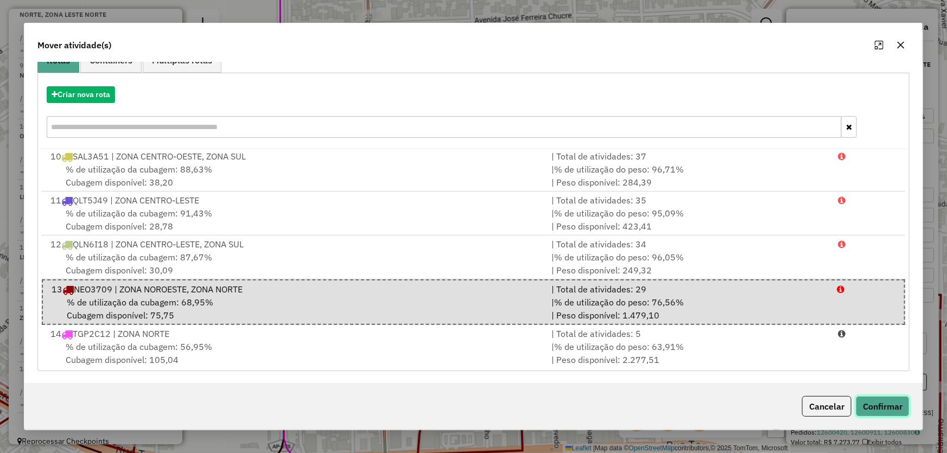
click at [870, 404] on button "Confirmar" at bounding box center [883, 406] width 54 height 21
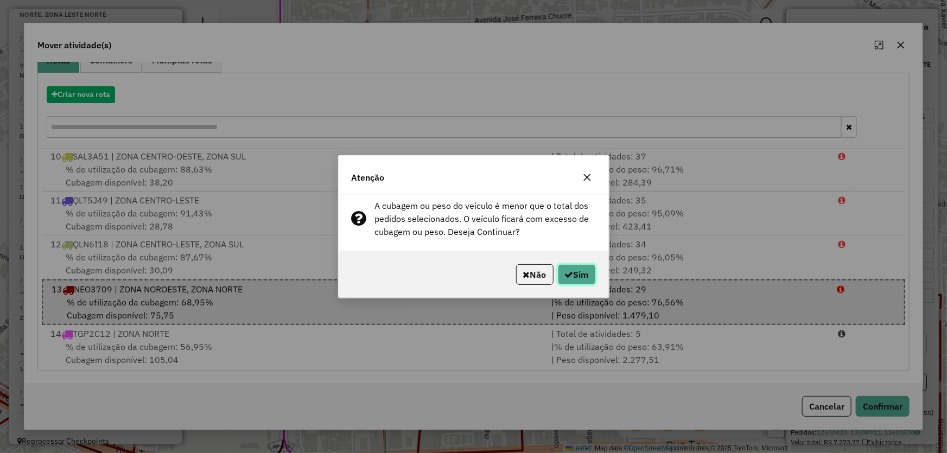
click at [572, 278] on button "Sim" at bounding box center [577, 274] width 38 height 21
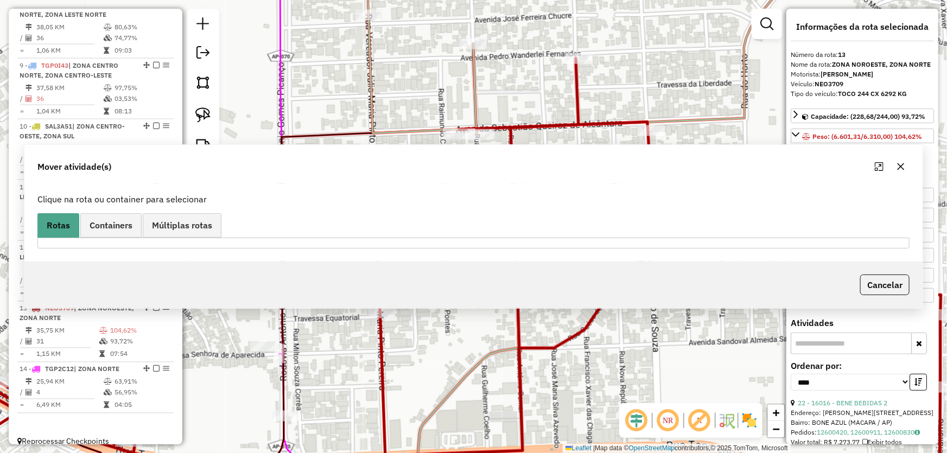
scroll to position [0, 0]
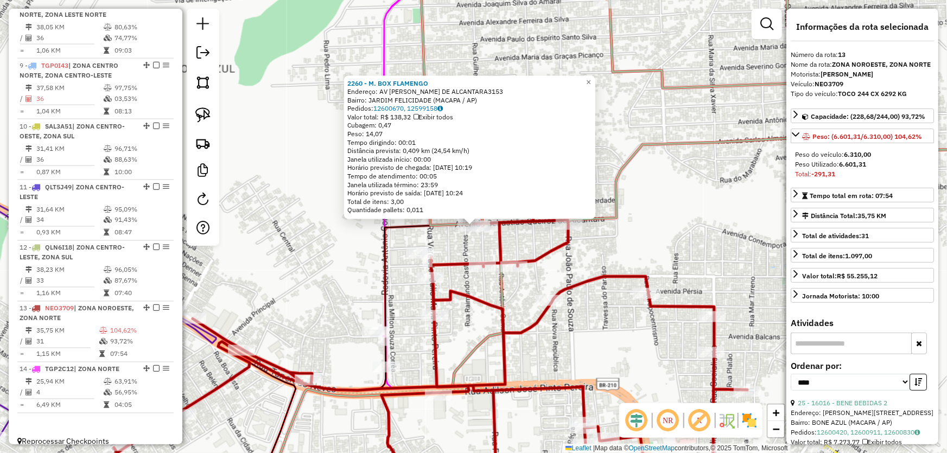
click at [662, 208] on div "2260 - M. BOX FLAMENGO Endereço: AV SEBASTIAO QUEIROZ DE ALCANTARA3153 Bairro: …" at bounding box center [473, 226] width 947 height 453
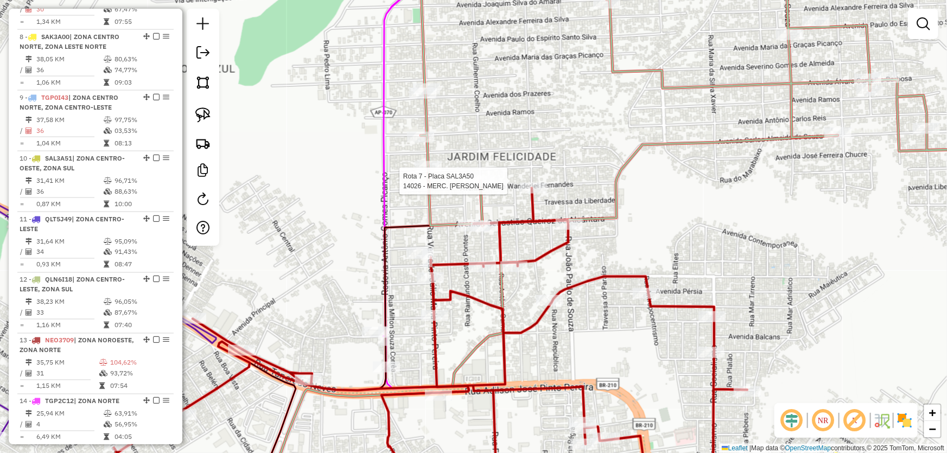
select select "*********"
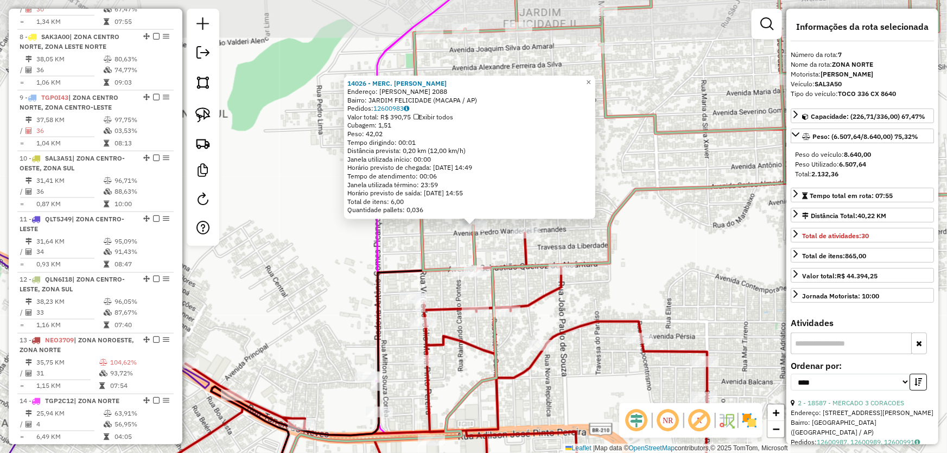
scroll to position [763, 0]
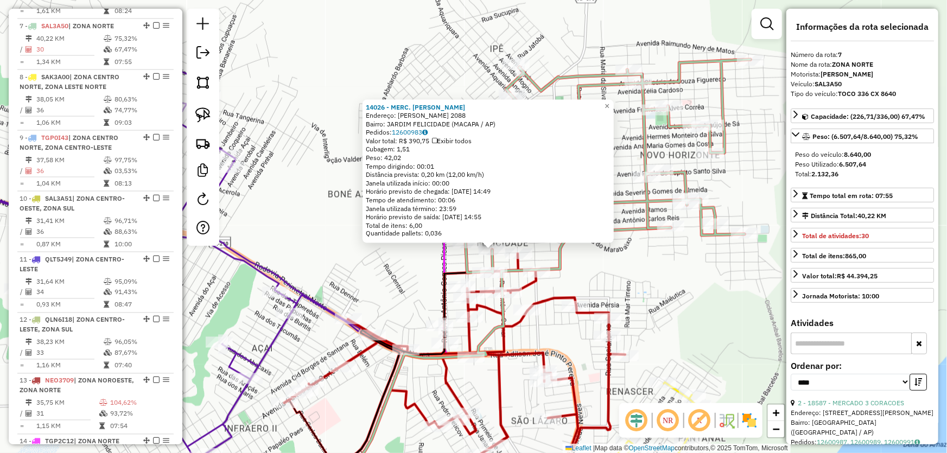
click at [371, 262] on div "14026 - MERC. SOUZA Endereço: GUILHERME COELHO 2088 Bairro: JARDIM FELICIDADE (…" at bounding box center [473, 226] width 947 height 453
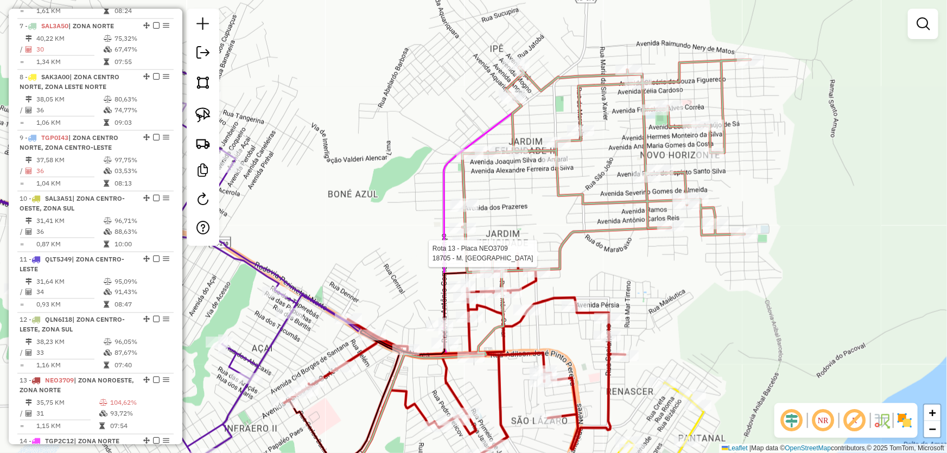
select select "*********"
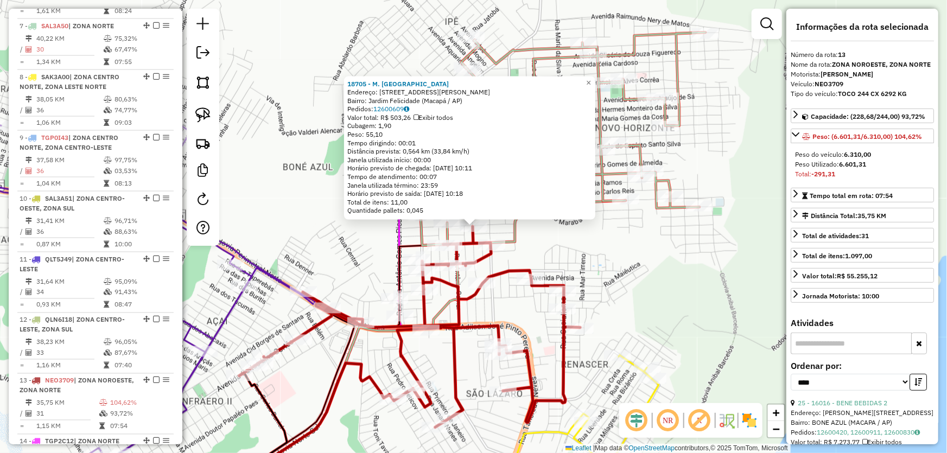
scroll to position [836, 0]
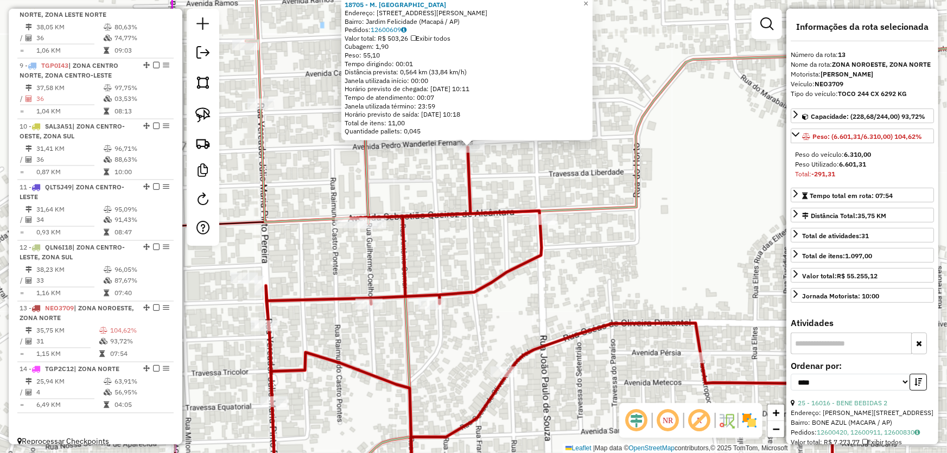
click at [468, 254] on div "18705 - M. BOX SANTA FE Endereço: Rua Francisco Xavier das Chagas, 517 Bairro: …" at bounding box center [473, 226] width 947 height 453
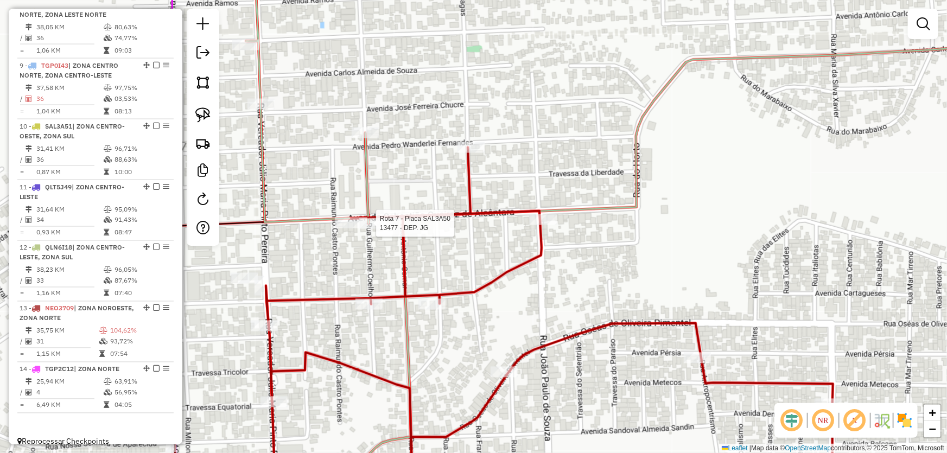
click at [375, 229] on div at bounding box center [372, 223] width 27 height 11
select select "*********"
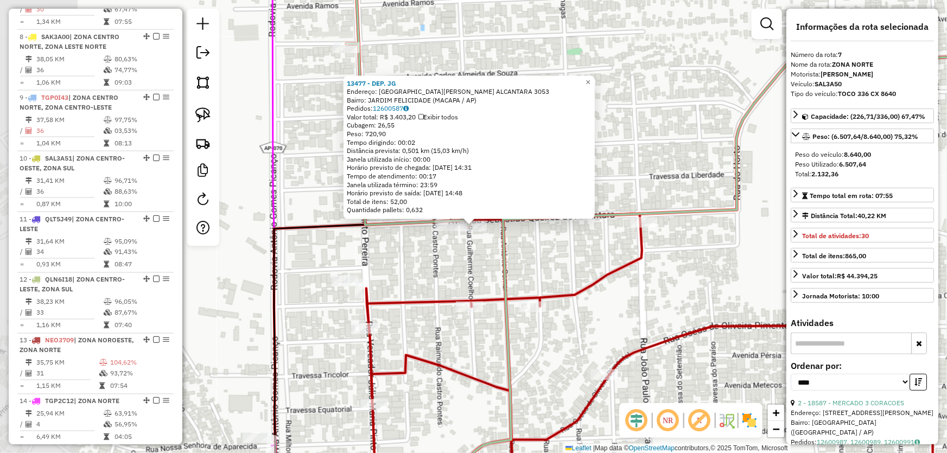
scroll to position [763, 0]
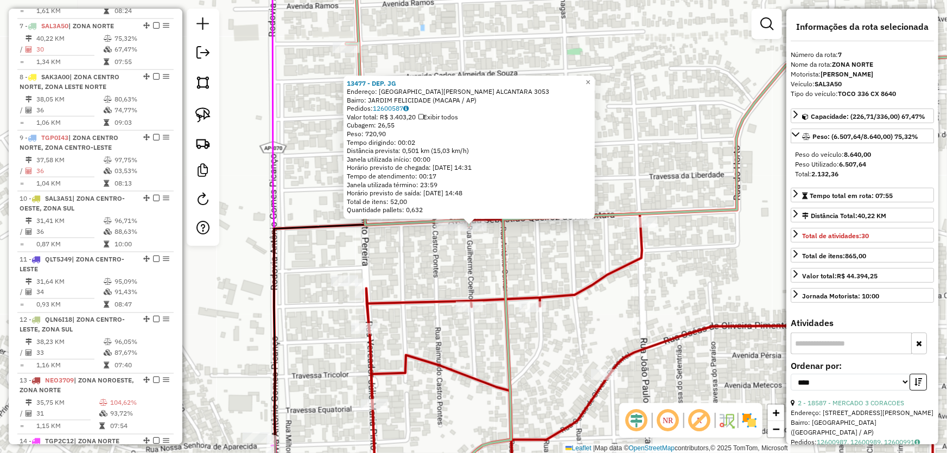
click at [444, 265] on div "13477 - DEP. JG Endereço: SEBASTIAO QUEIROZ ALCANTARA 3053 Bairro: JARDIM FELIC…" at bounding box center [473, 226] width 947 height 453
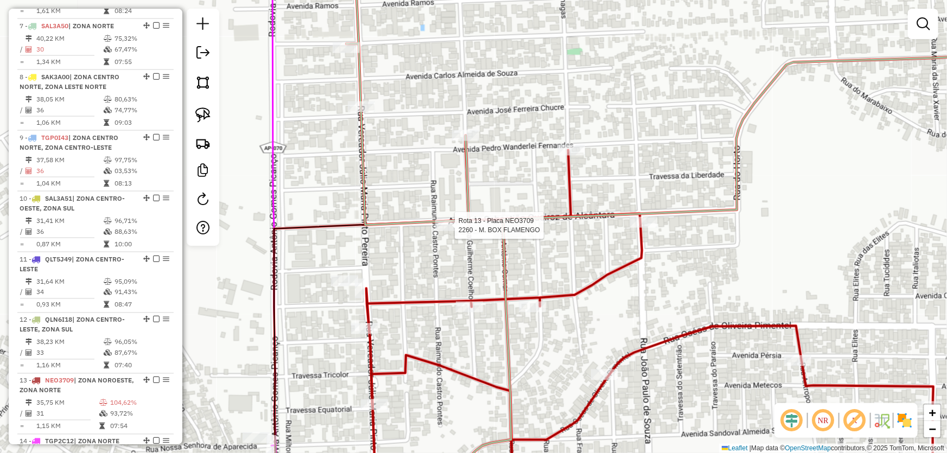
select select "*********"
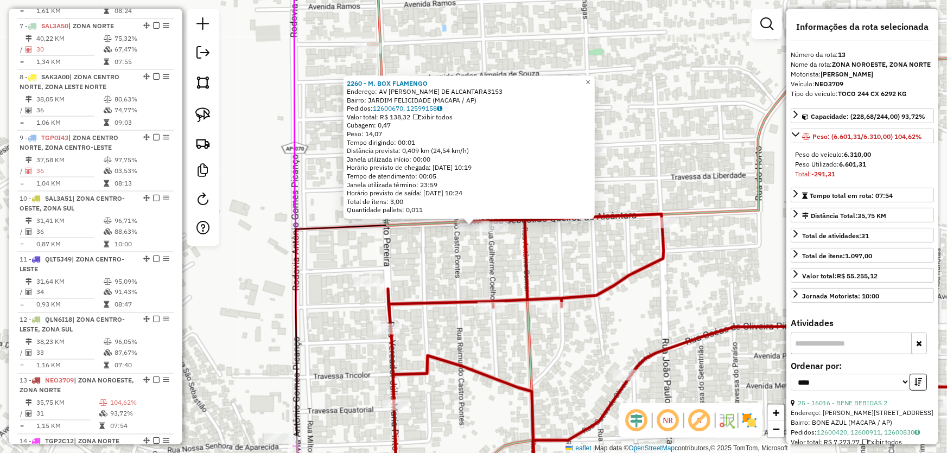
scroll to position [836, 0]
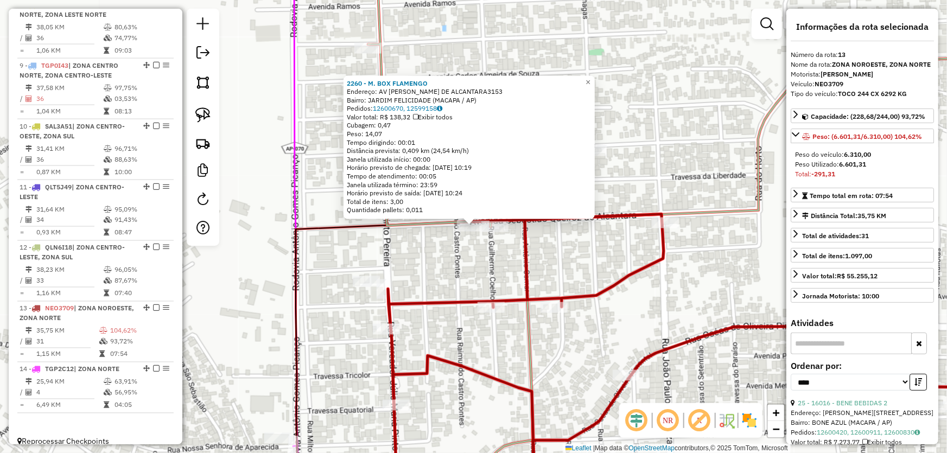
click at [477, 269] on div "2260 - M. BOX FLAMENGO Endereço: AV SEBASTIAO QUEIROZ DE ALCANTARA3153 Bairro: …" at bounding box center [473, 226] width 947 height 453
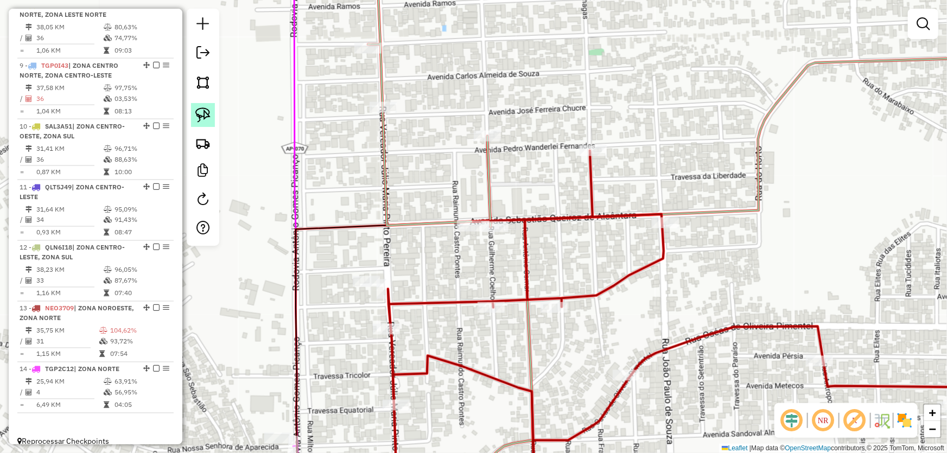
click at [201, 114] on img at bounding box center [202, 114] width 15 height 15
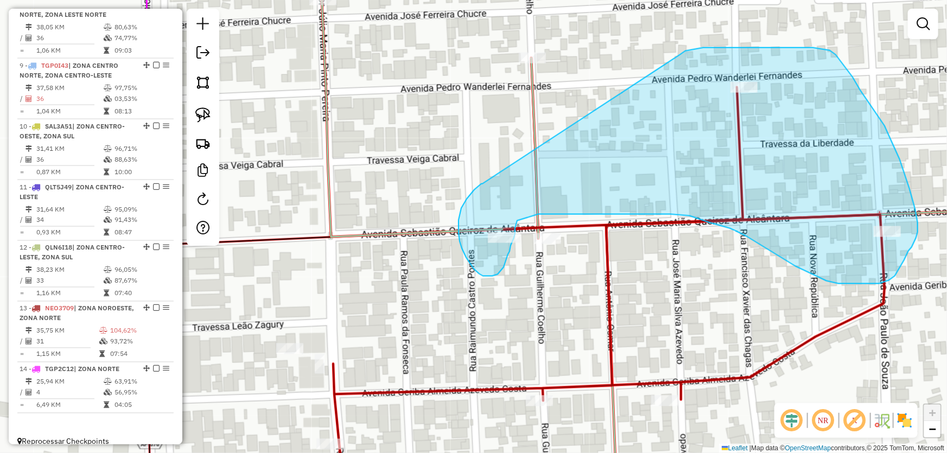
drag, startPoint x: 482, startPoint y: 184, endPoint x: 670, endPoint y: 63, distance: 223.3
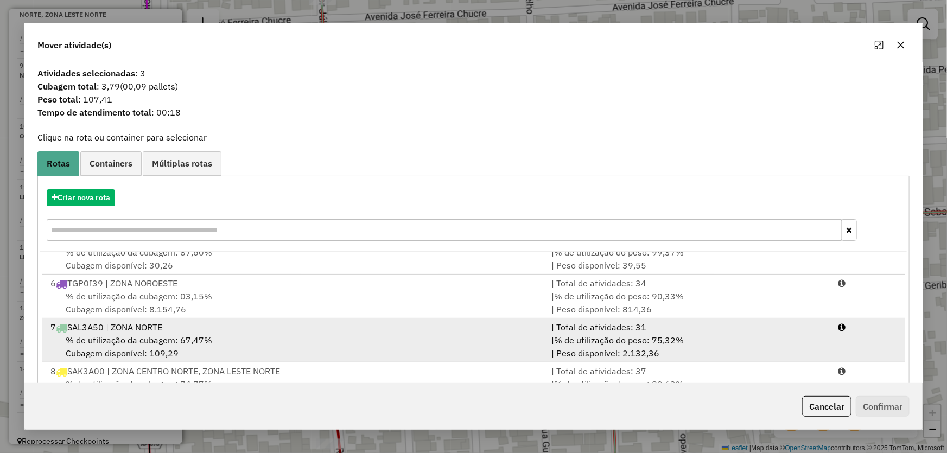
scroll to position [246, 0]
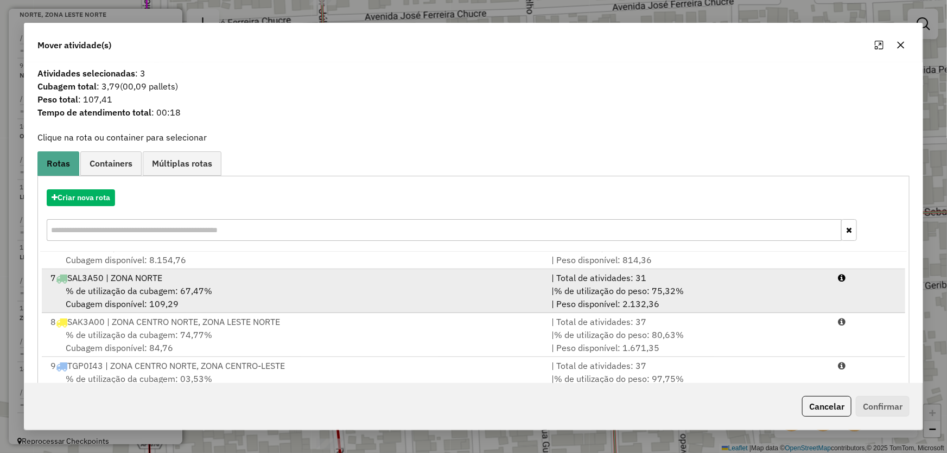
click at [136, 289] on span "% de utilização da cubagem: 67,47%" at bounding box center [139, 290] width 146 height 11
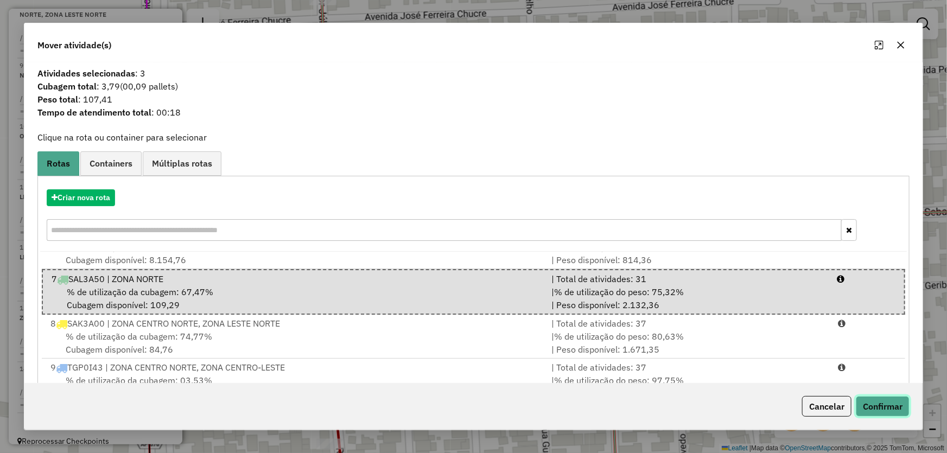
click at [878, 407] on button "Confirmar" at bounding box center [883, 406] width 54 height 21
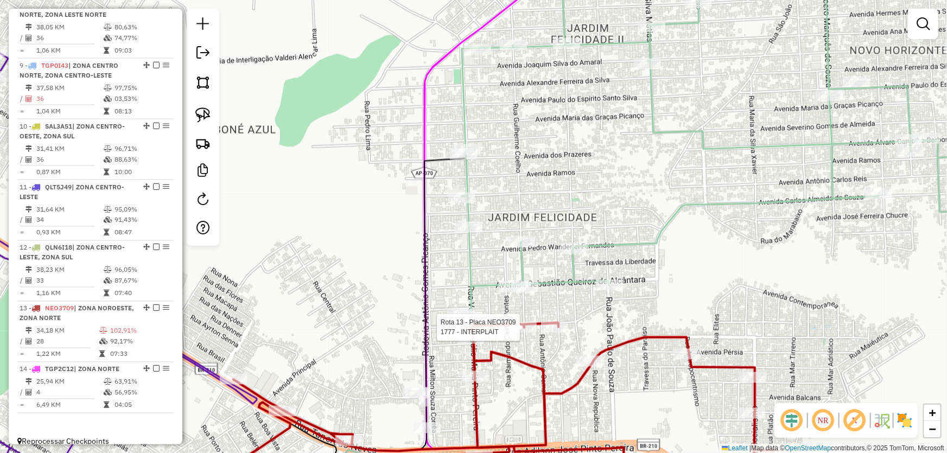
select select "*********"
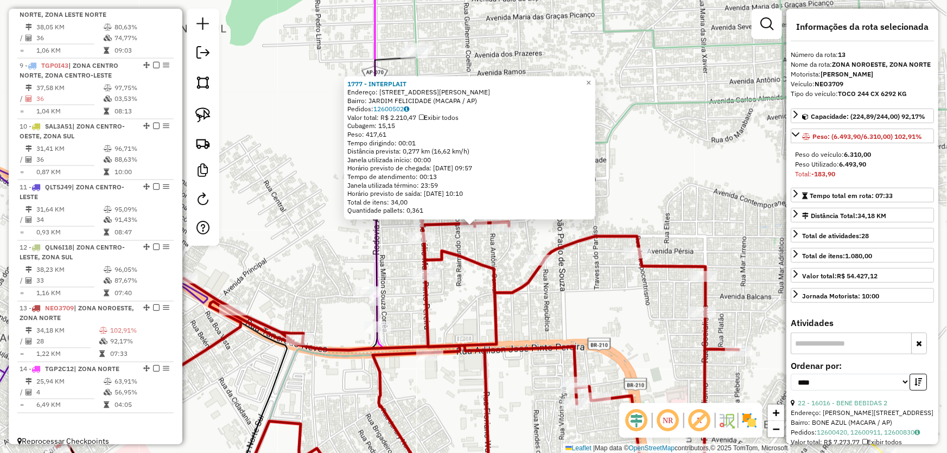
click at [564, 296] on div "1777 - INTERPLAIT Endereço: AV GERIBA ALMEIDA AZEVEDO COSTA 371A Bairro: JARDIM…" at bounding box center [473, 226] width 947 height 453
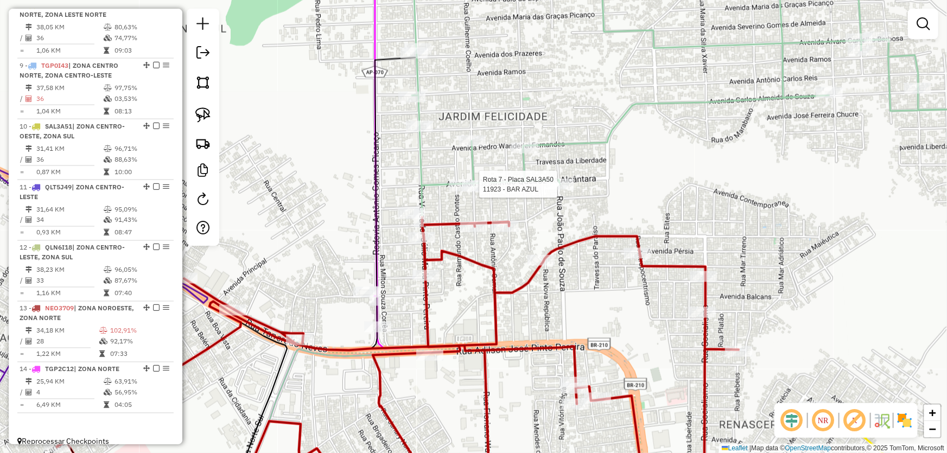
select select "*********"
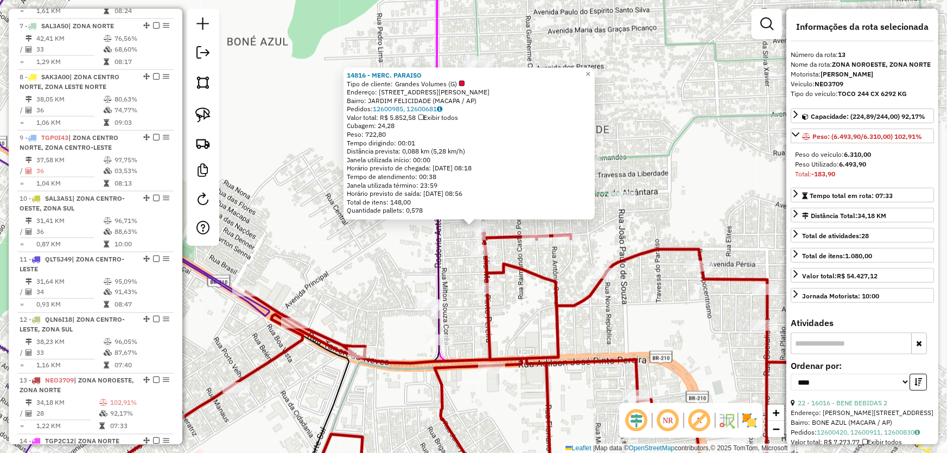
scroll to position [836, 0]
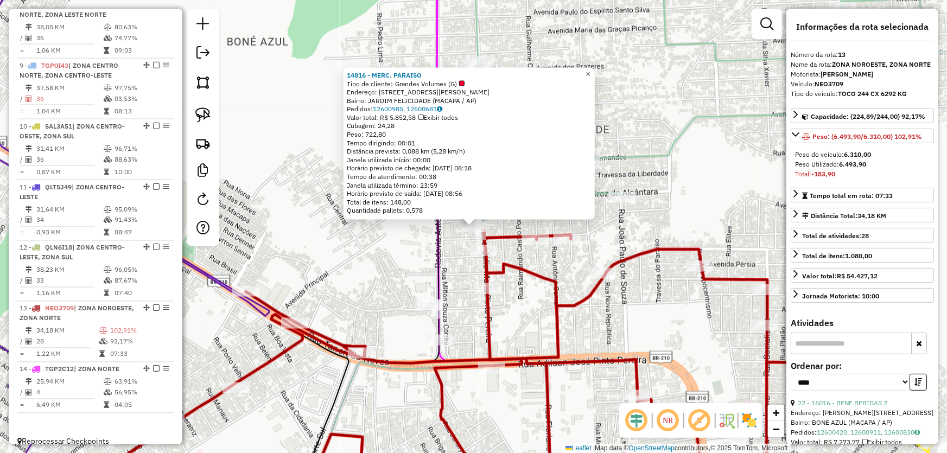
click at [329, 254] on div "14816 - MERC. PARAISO Tipo de cliente: Grandes Volumes (G) Endereço: R VEREADOR…" at bounding box center [473, 226] width 947 height 453
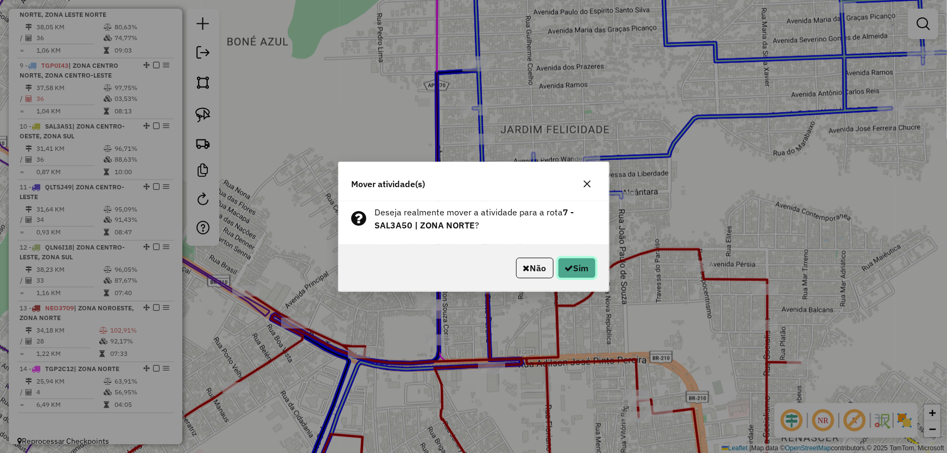
click at [571, 260] on button "Sim" at bounding box center [577, 268] width 38 height 21
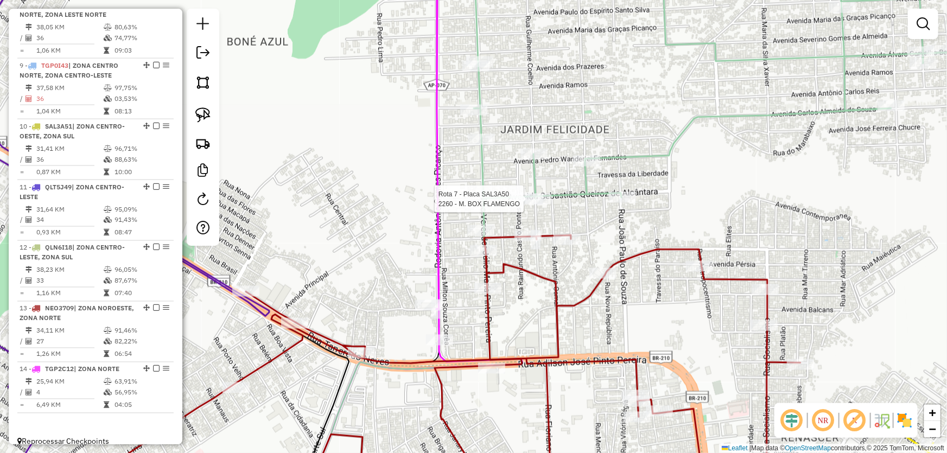
select select "*********"
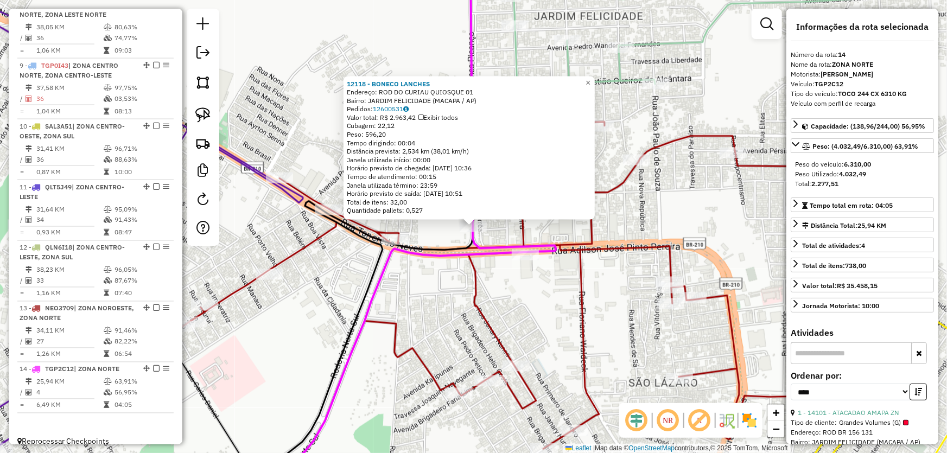
click at [540, 294] on div "12118 - BONECO LANCHES Endereço: ROD DO CURIAU QUIOSQUE 01 Bairro: JARDIM FELIC…" at bounding box center [473, 226] width 947 height 453
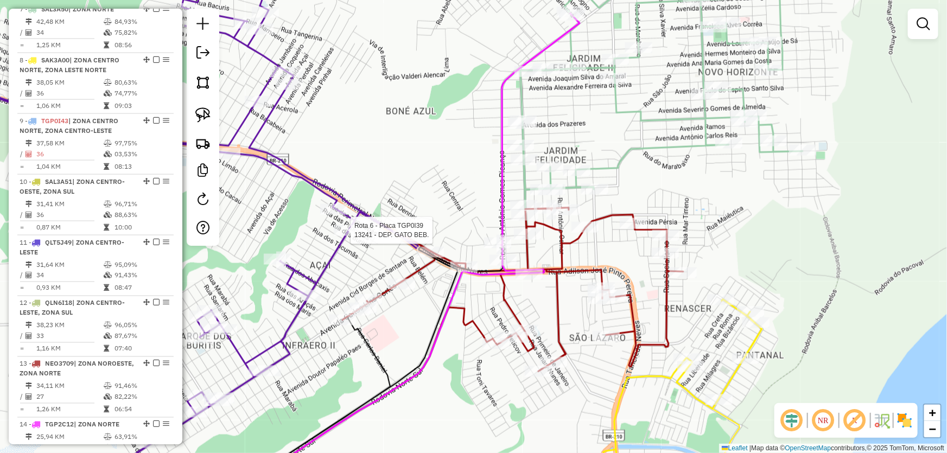
select select "*********"
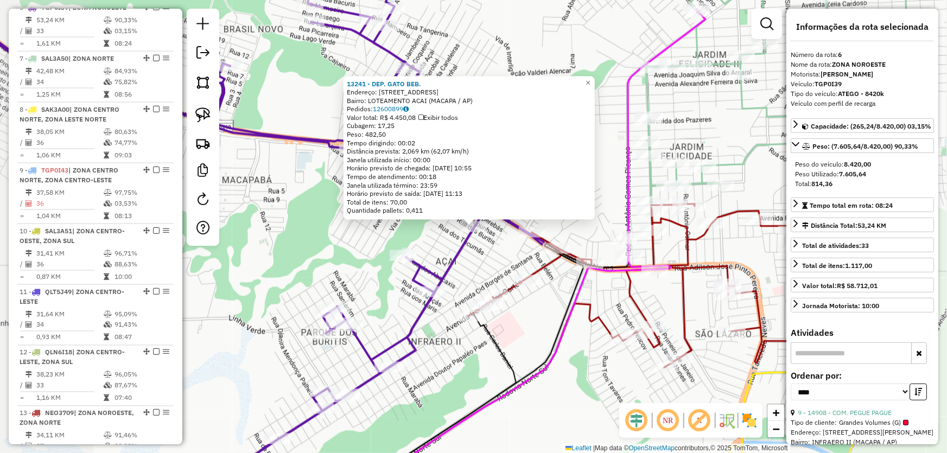
scroll to position [712, 0]
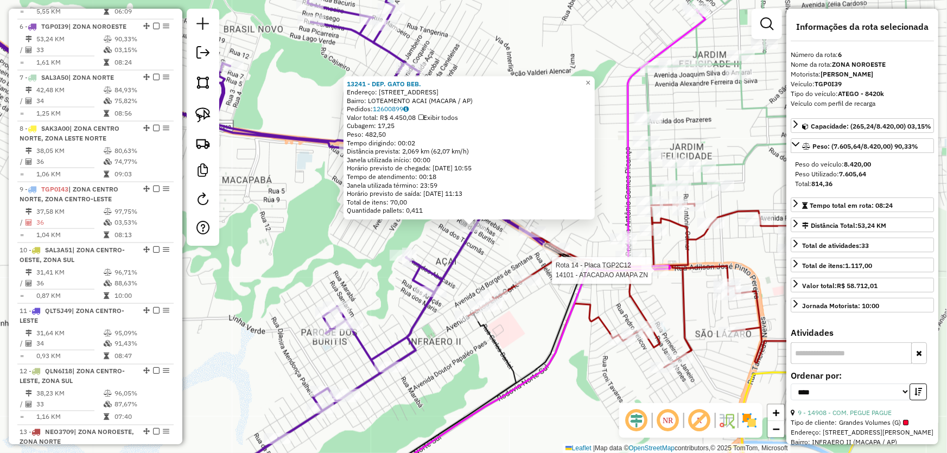
click at [652, 276] on div at bounding box center [654, 270] width 27 height 11
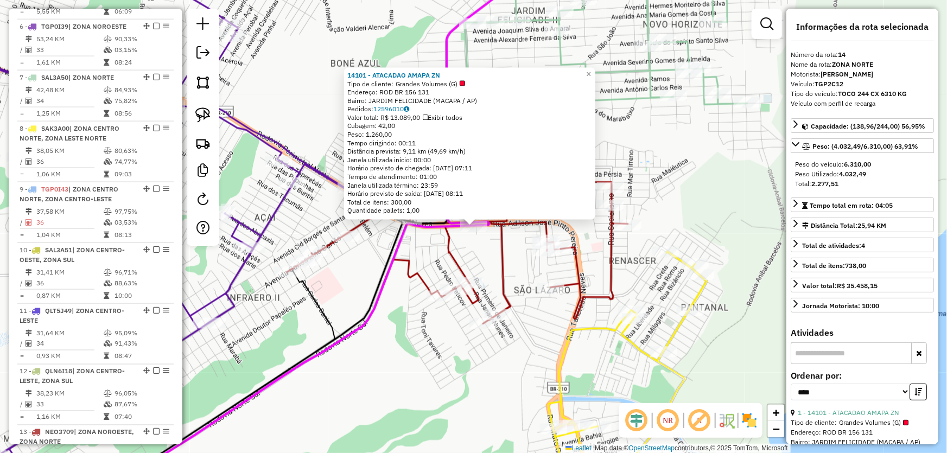
scroll to position [836, 0]
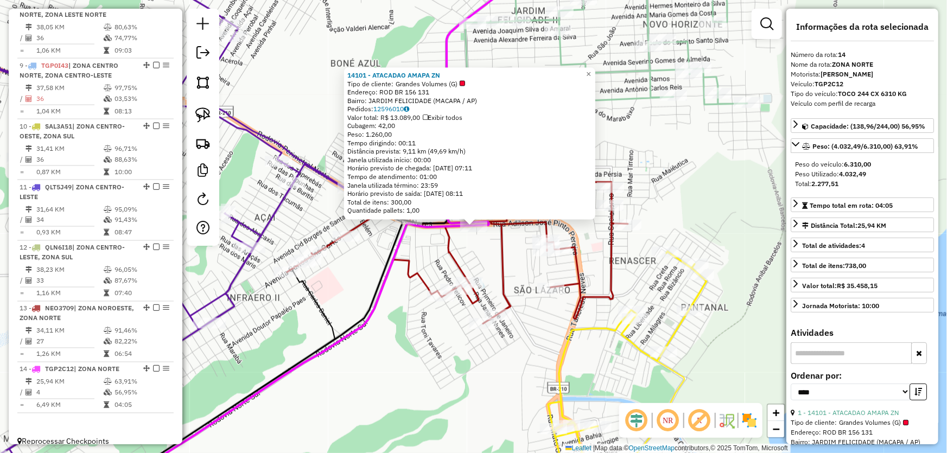
click at [524, 366] on div "14101 - ATACADAO AMAPA ZN Tipo de cliente: Grandes Volumes (G) Endereço: ROD BR…" at bounding box center [473, 226] width 947 height 453
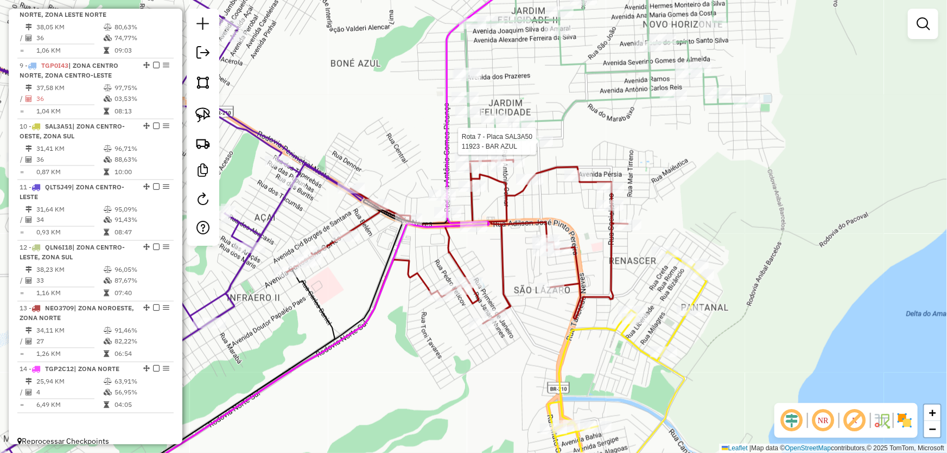
select select "*********"
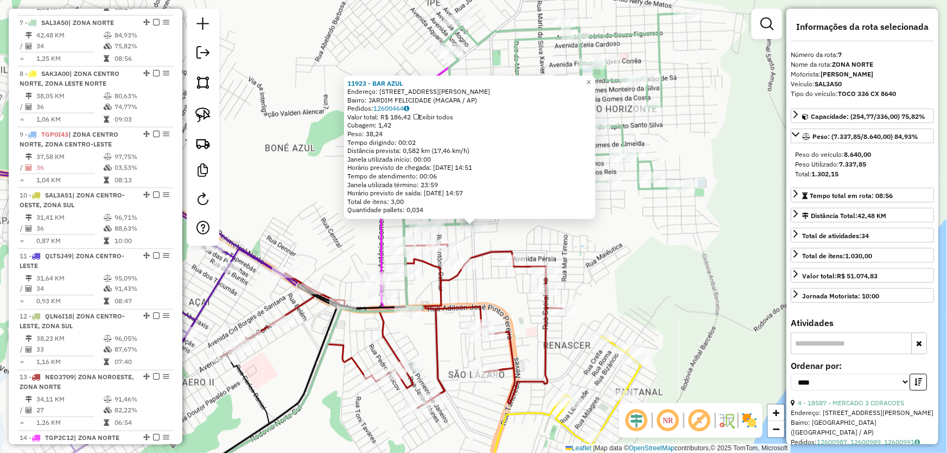
scroll to position [763, 0]
click at [606, 265] on div "11923 - BAR AZUL Endereço: AV SEBASTIAO QUEIROZ ALCANTARA 2813 Bairro: JARDIM F…" at bounding box center [473, 226] width 947 height 453
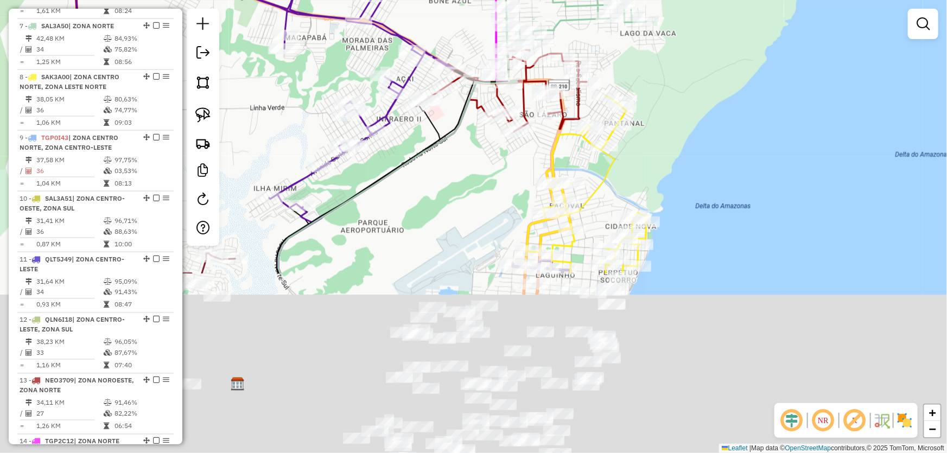
drag, startPoint x: 566, startPoint y: 284, endPoint x: 645, endPoint y: 38, distance: 258.7
click at [645, 38] on div "Rota 7 - Placa SAL3A50 19530 - POINT DAS BEBIDAS Janela de atendimento Grade de…" at bounding box center [473, 226] width 947 height 453
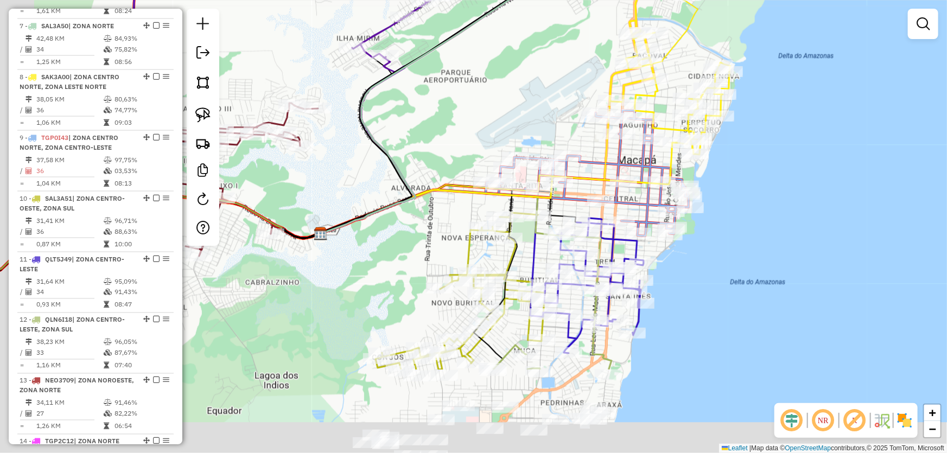
drag, startPoint x: 436, startPoint y: 211, endPoint x: 518, endPoint y: 62, distance: 170.0
click at [518, 62] on div "Rota 7 - Placa SAL3A50 19530 - POINT DAS BEBIDAS Janela de atendimento Grade de…" at bounding box center [473, 226] width 947 height 453
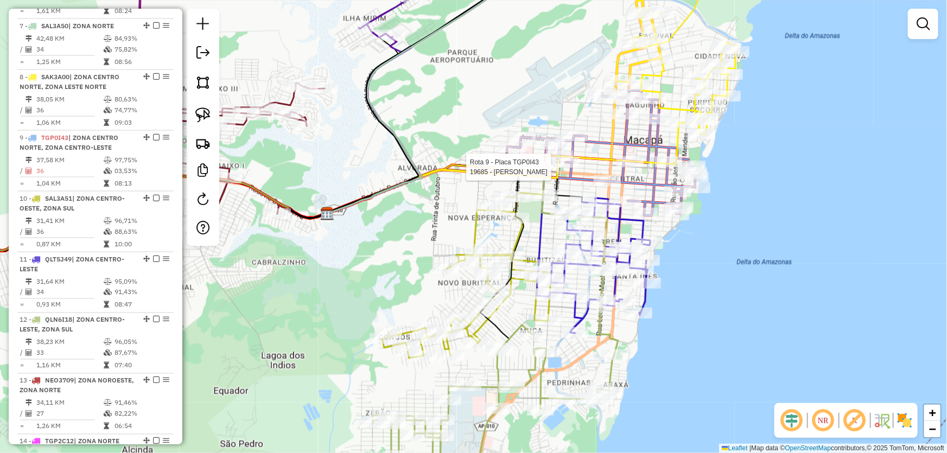
select select "*********"
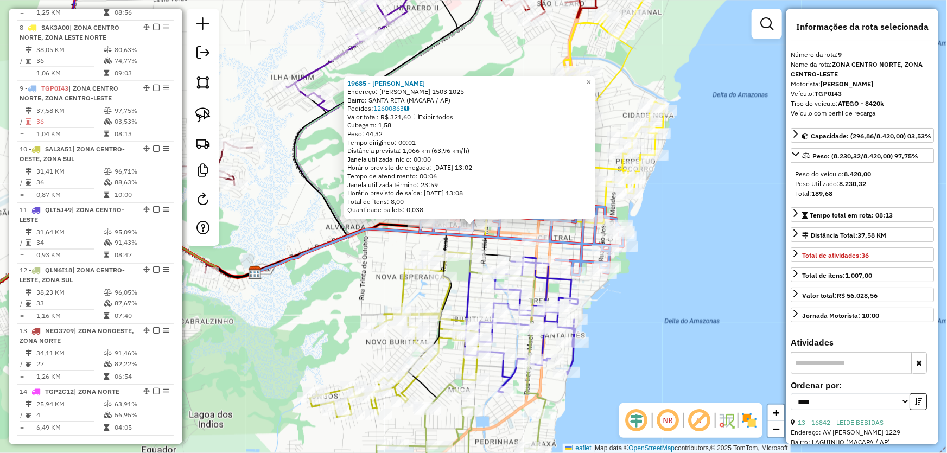
scroll to position [836, 0]
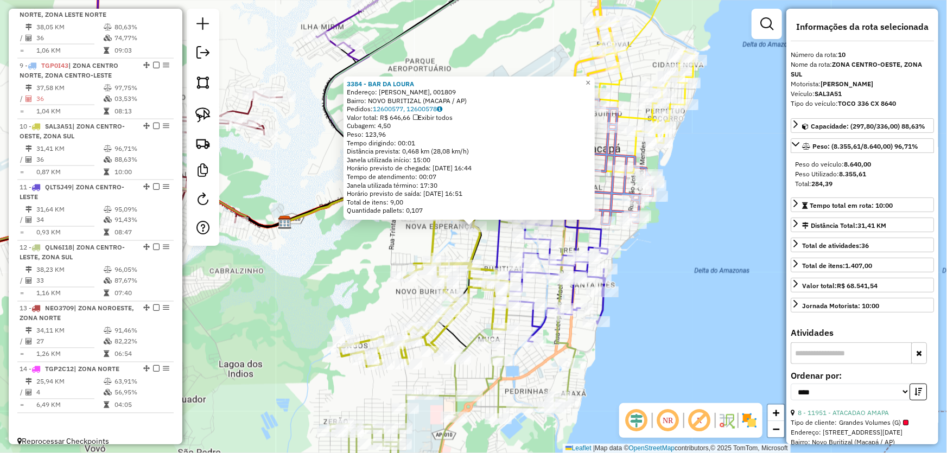
click at [358, 272] on div "3384 - BAR DA LOURA Endereço: CLAUDOMIRO MORAES, 001809 Bairro: NOVO BURITIZAL …" at bounding box center [473, 226] width 947 height 453
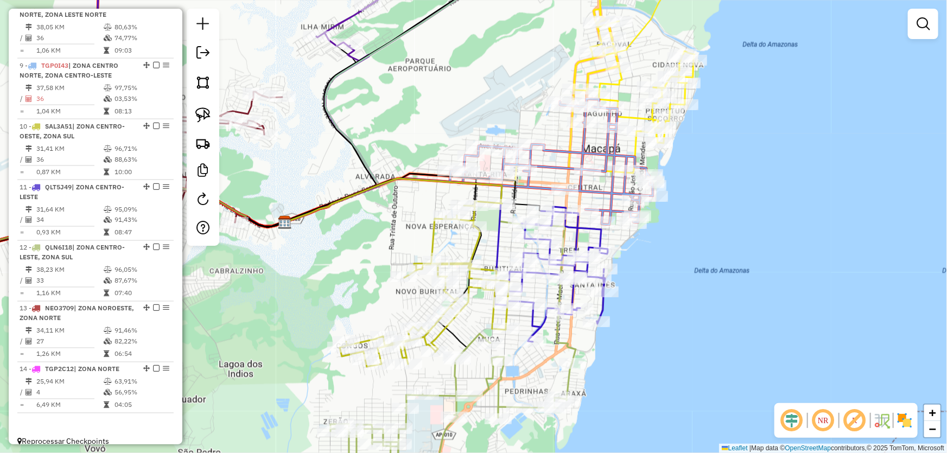
drag, startPoint x: 358, startPoint y: 226, endPoint x: 358, endPoint y: 210, distance: 16.3
click at [358, 211] on div "Janela de atendimento Grade de atendimento Capacidade Transportadoras Veículos …" at bounding box center [473, 226] width 947 height 453
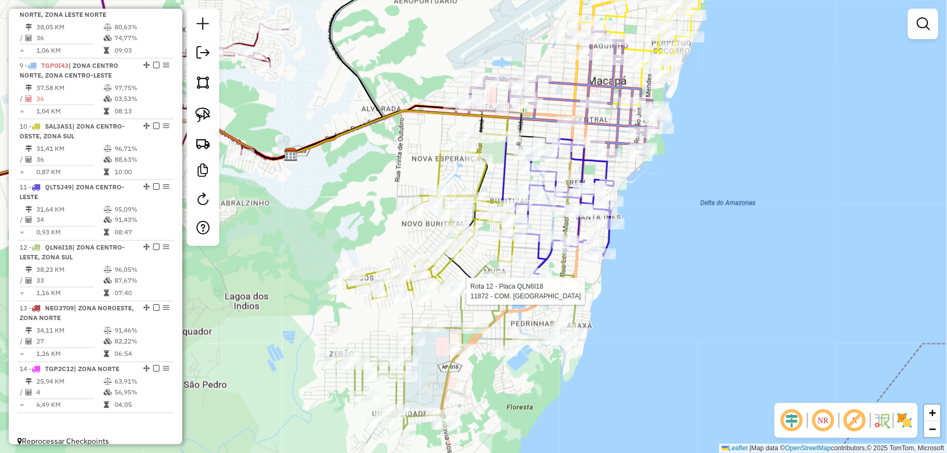
select select "*********"
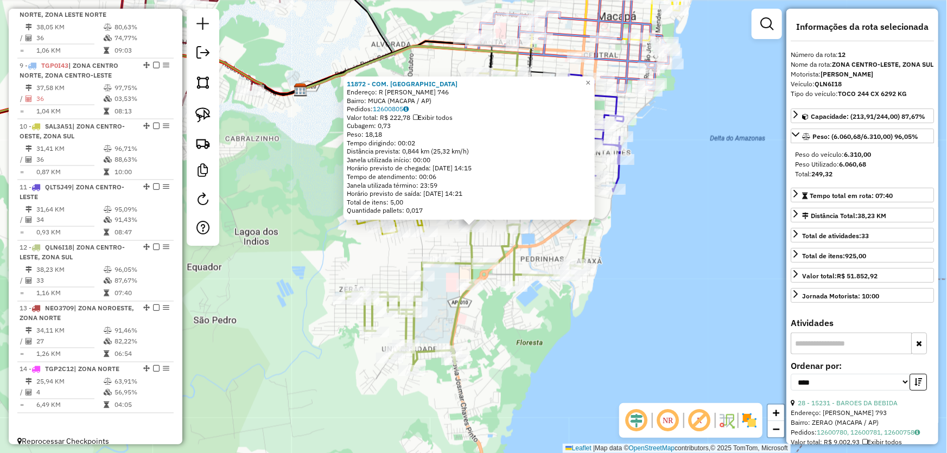
click at [700, 315] on div "11872 - COM. SAO FRANCISCO Endereço: R REMO AMORAS OLIVEIRA 746 Bairro: MUCA (M…" at bounding box center [473, 226] width 947 height 453
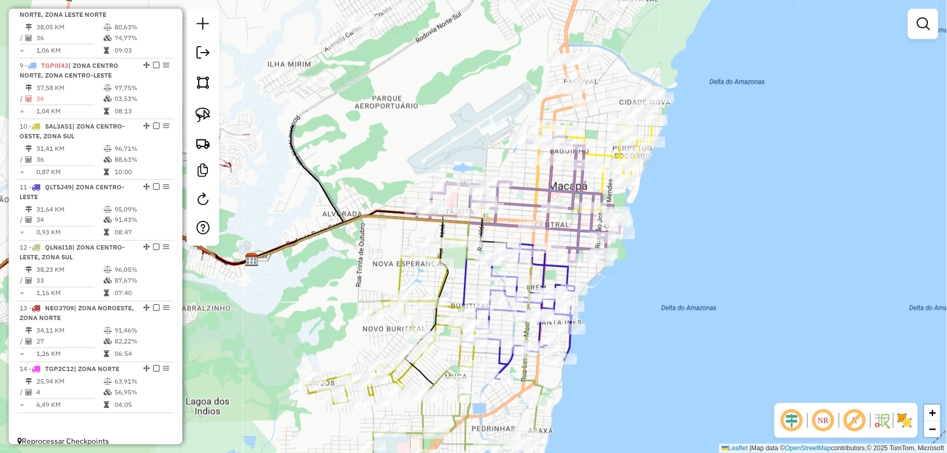
drag, startPoint x: 686, startPoint y: 146, endPoint x: 630, endPoint y: 332, distance: 193.9
click at [630, 332] on div "Janela de atendimento Grade de atendimento Capacidade Transportadoras Veículos …" at bounding box center [473, 226] width 947 height 453
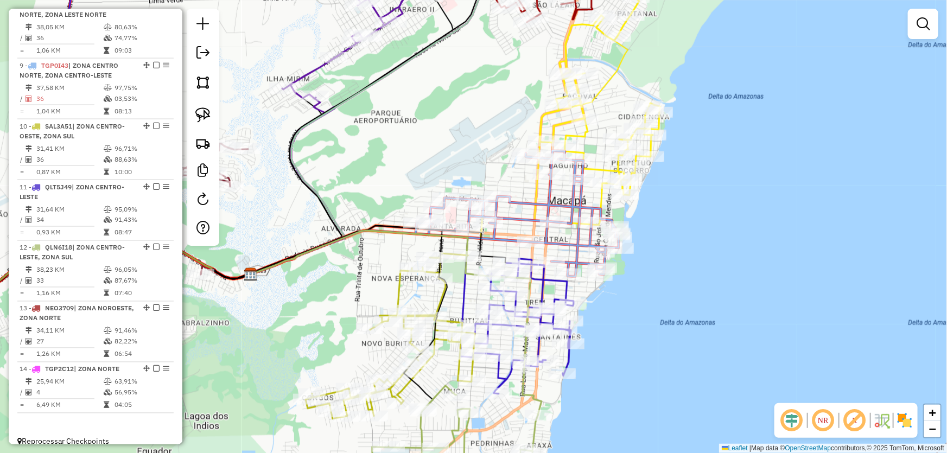
drag, startPoint x: 407, startPoint y: 194, endPoint x: 413, endPoint y: 191, distance: 6.6
click at [413, 191] on div "Janela de atendimento Grade de atendimento Capacidade Transportadoras Veículos …" at bounding box center [473, 226] width 947 height 453
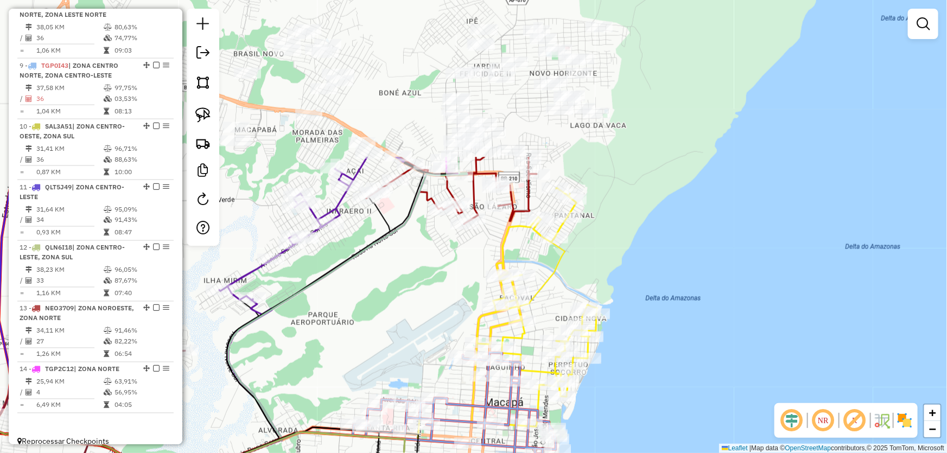
drag, startPoint x: 461, startPoint y: 133, endPoint x: 398, endPoint y: 335, distance: 211.4
click at [398, 335] on div "Janela de atendimento Grade de atendimento Capacidade Transportadoras Veículos …" at bounding box center [473, 226] width 947 height 453
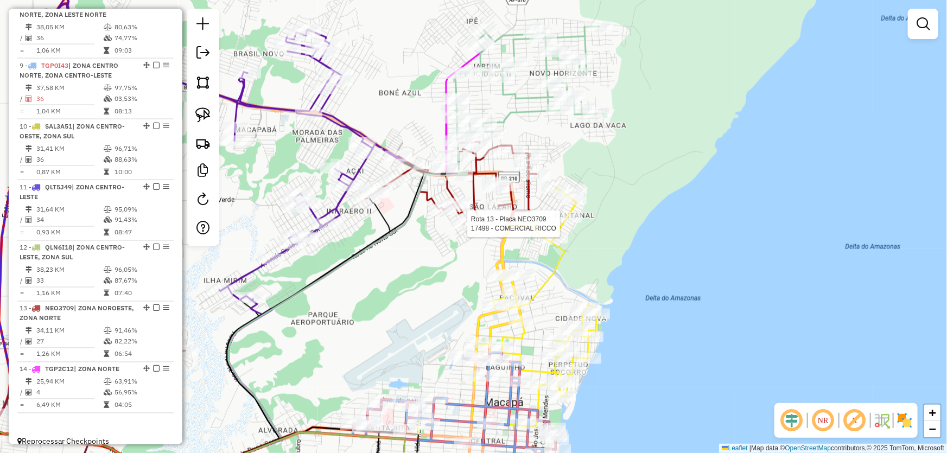
select select "*********"
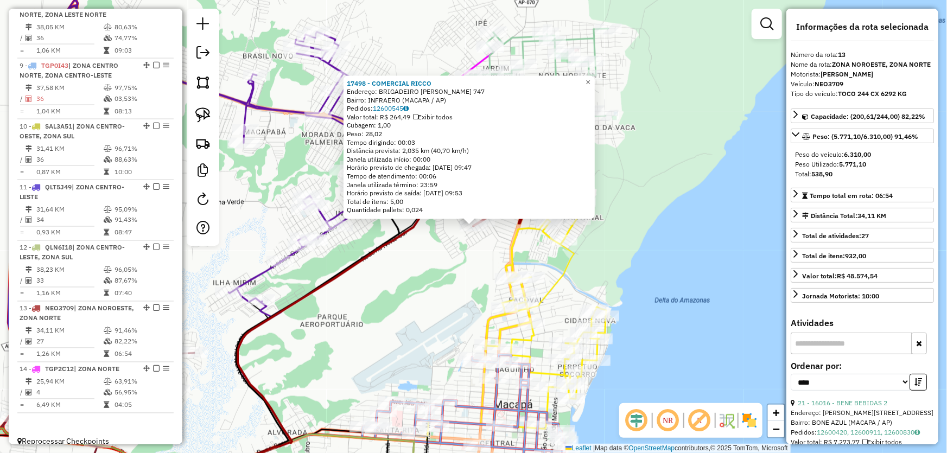
click at [452, 297] on div "17498 - COMERCIAL RICCO Endereço: BRIGADEIRO HELIO COSTA 747 Bairro: INFRAERO (…" at bounding box center [473, 226] width 947 height 453
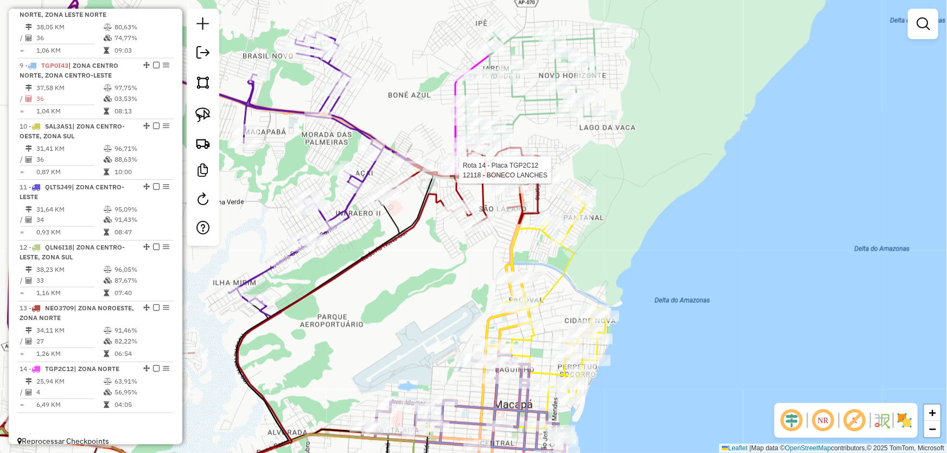
select select "*********"
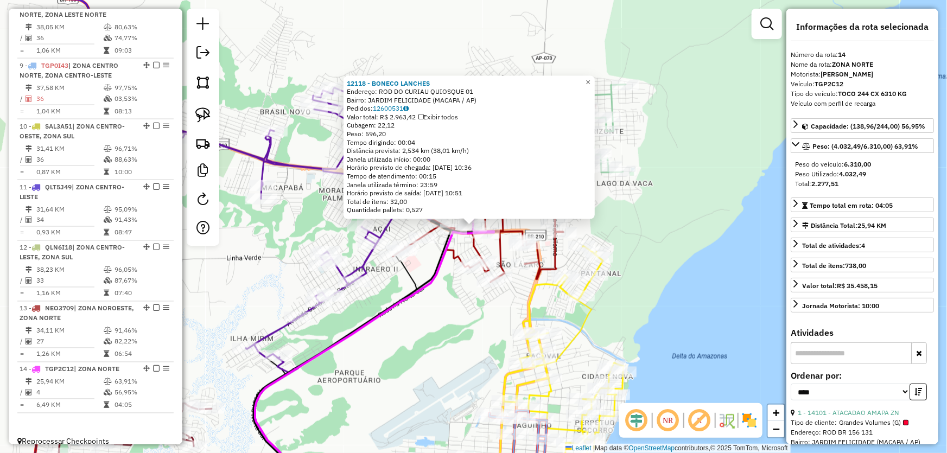
click at [439, 306] on div "12118 - BONECO LANCHES Endereço: ROD DO CURIAU QUIOSQUE 01 Bairro: JARDIM FELIC…" at bounding box center [473, 226] width 947 height 453
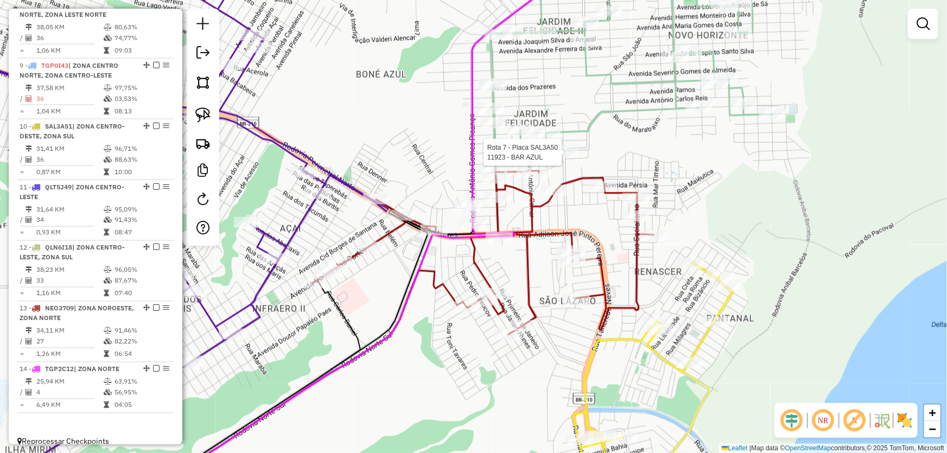
select select "*********"
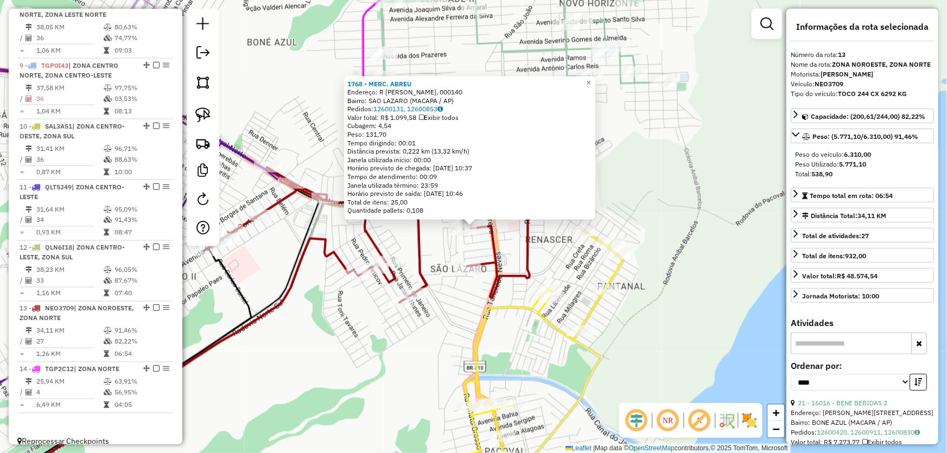
click at [372, 353] on div "1768 - MERC. ABREU Endereço: R ANETE GOMES DA SILVA, 000140 Bairro: SAO LAZARO …" at bounding box center [473, 226] width 947 height 453
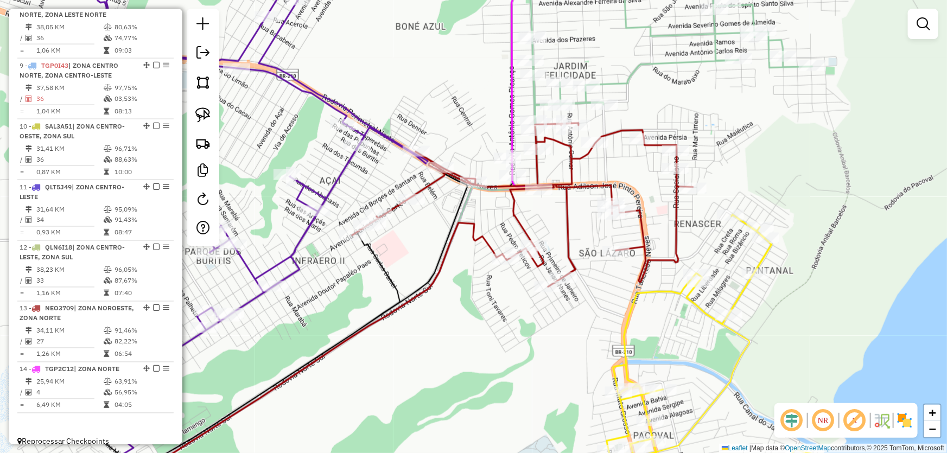
drag, startPoint x: 334, startPoint y: 300, endPoint x: 498, endPoint y: 284, distance: 164.7
click at [497, 284] on div "Janela de atendimento Grade de atendimento Capacidade Transportadoras Veículos …" at bounding box center [473, 226] width 947 height 453
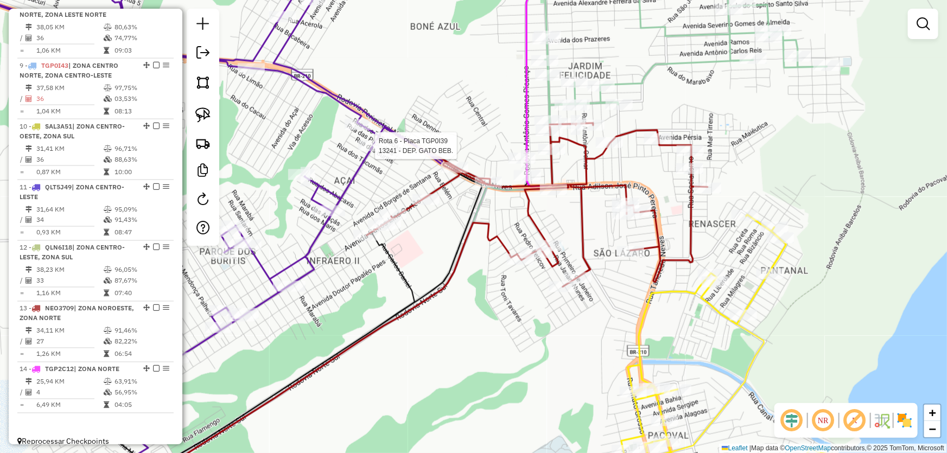
select select "*********"
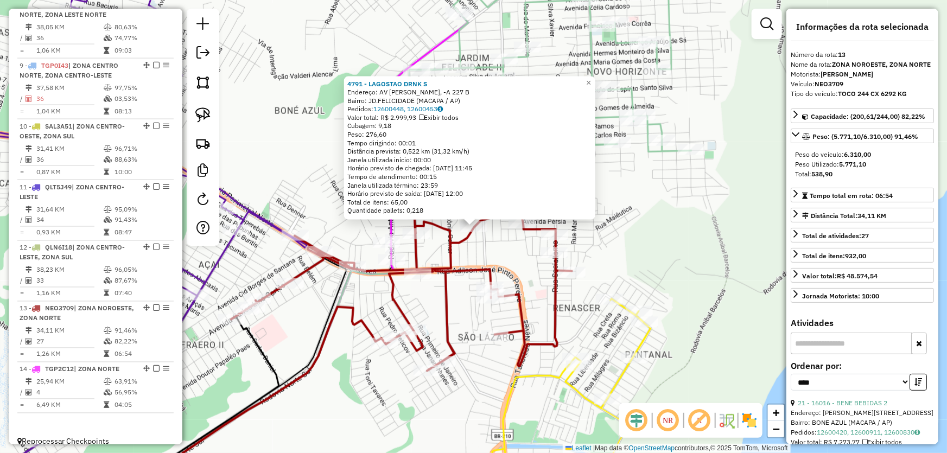
click at [658, 258] on div "4791 - LAGOSTAO DRNK S Endereço: AV OSEIAS PIMENTEL, -A 227 B Bairro: JD.FELICI…" at bounding box center [473, 226] width 947 height 453
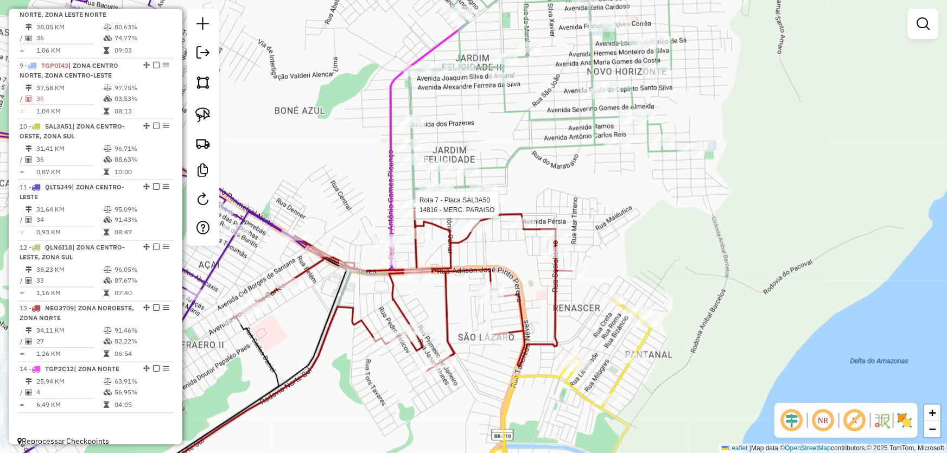
select select "*********"
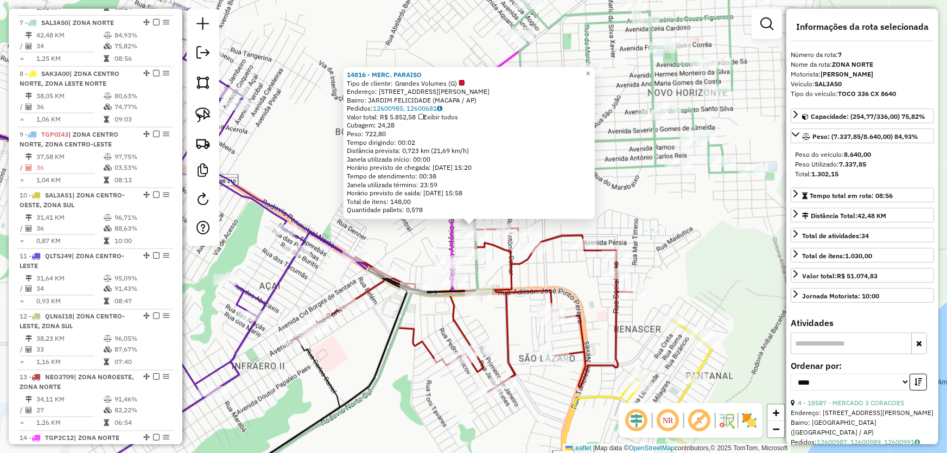
scroll to position [763, 0]
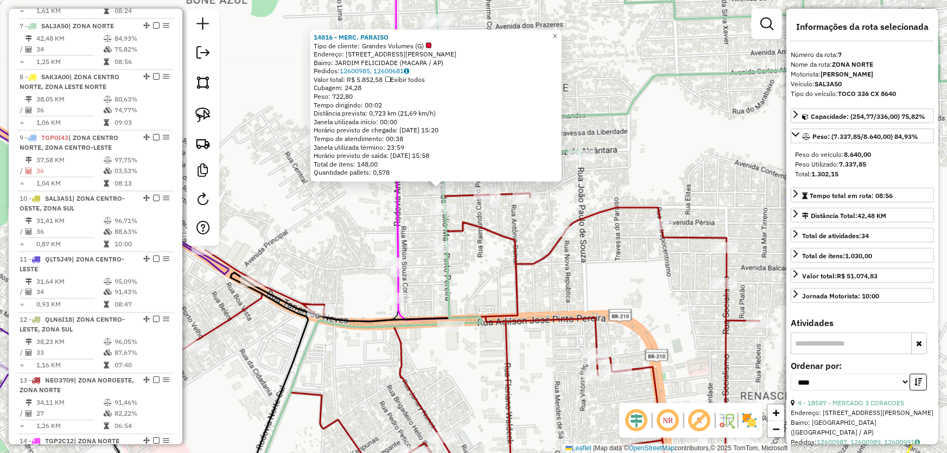
click at [540, 265] on icon at bounding box center [418, 346] width 681 height 305
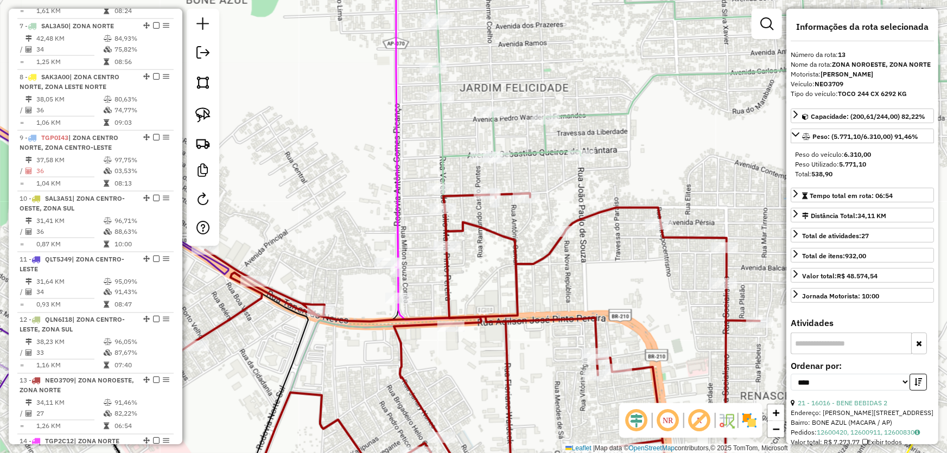
scroll to position [836, 0]
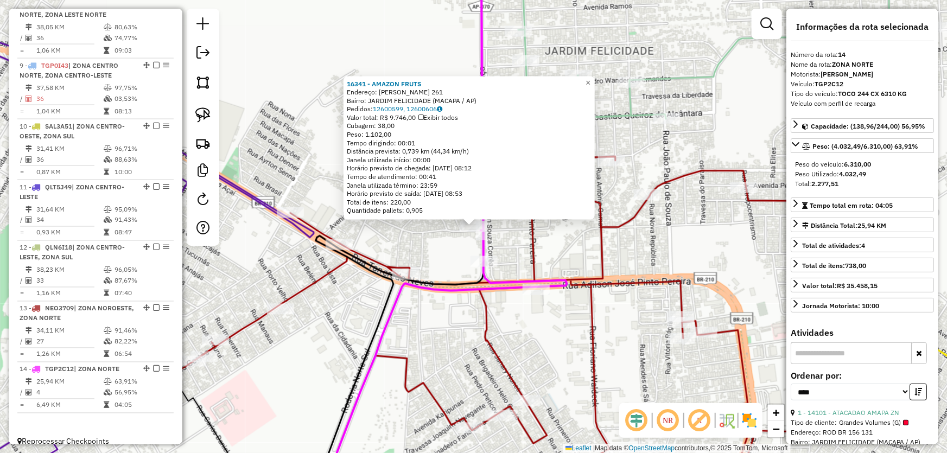
click at [665, 240] on div "16341 - AMAZON FRUTS Endereço: ROD CURIAU 261 Bairro: JARDIM FELICIDADE (MACAPA…" at bounding box center [473, 226] width 947 height 453
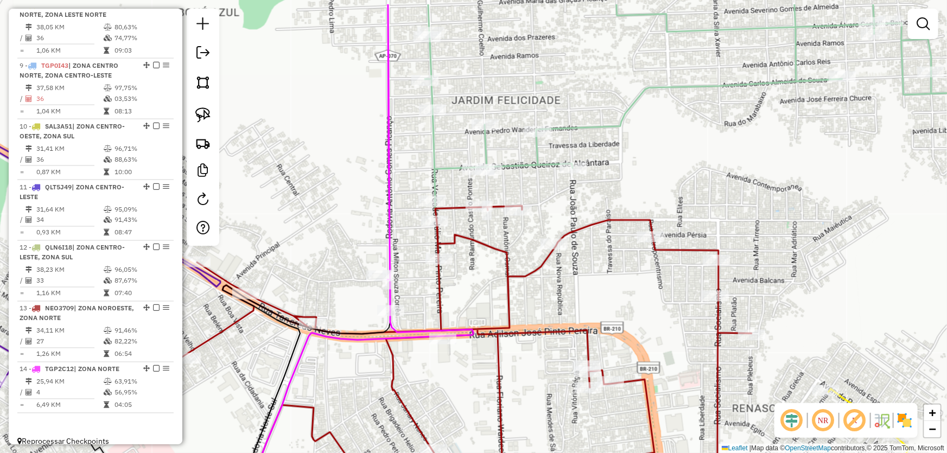
drag, startPoint x: 665, startPoint y: 240, endPoint x: 571, endPoint y: 289, distance: 105.6
click at [571, 289] on div "Janela de atendimento Grade de atendimento Capacidade Transportadoras Veículos …" at bounding box center [473, 226] width 947 height 453
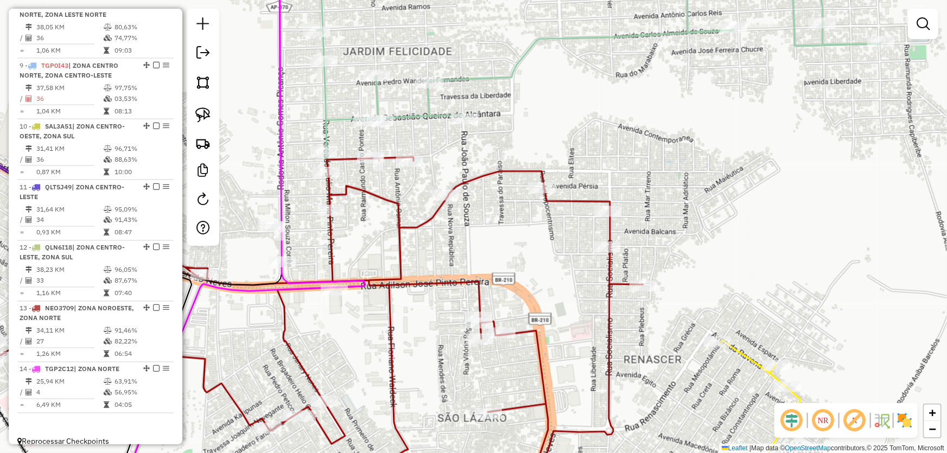
drag, startPoint x: 487, startPoint y: 128, endPoint x: 313, endPoint y: 124, distance: 173.6
click at [435, 133] on div "Janela de atendimento Grade de atendimento Capacidade Transportadoras Veículos …" at bounding box center [473, 226] width 947 height 453
click at [208, 114] on img at bounding box center [202, 114] width 15 height 15
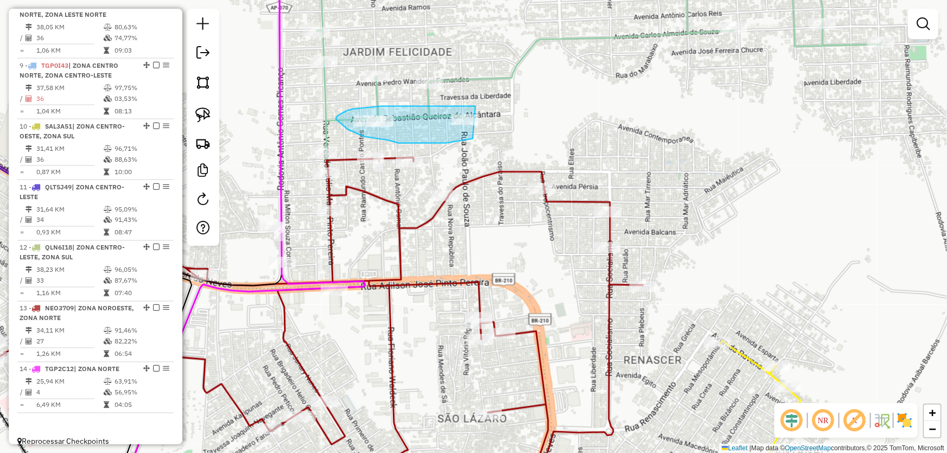
drag, startPoint x: 473, startPoint y: 139, endPoint x: 495, endPoint y: 107, distance: 38.5
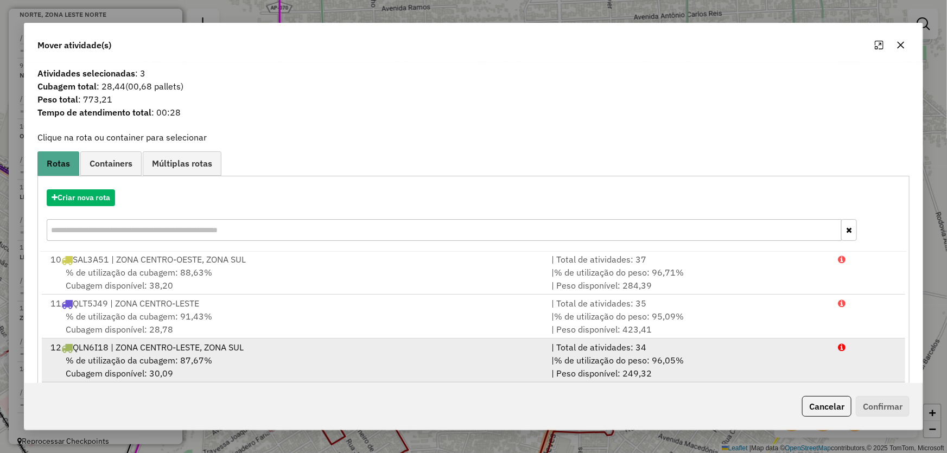
scroll to position [103, 0]
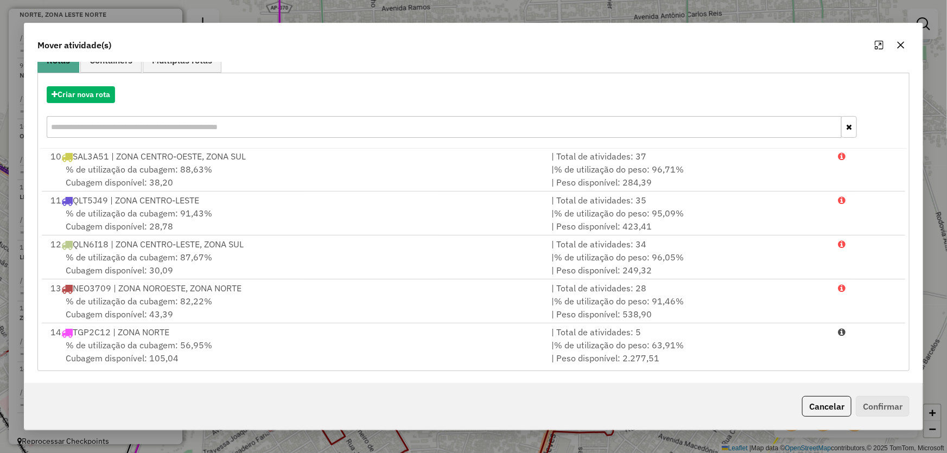
click at [899, 44] on icon "button" at bounding box center [900, 45] width 9 height 9
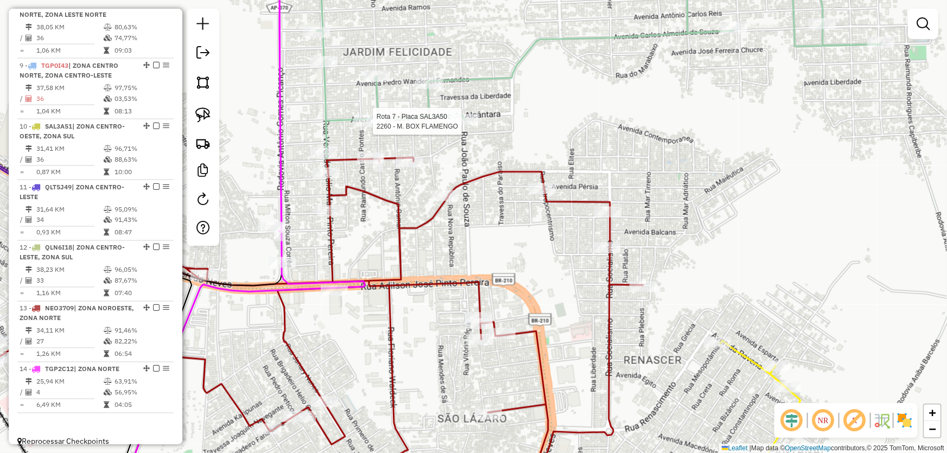
select select "*********"
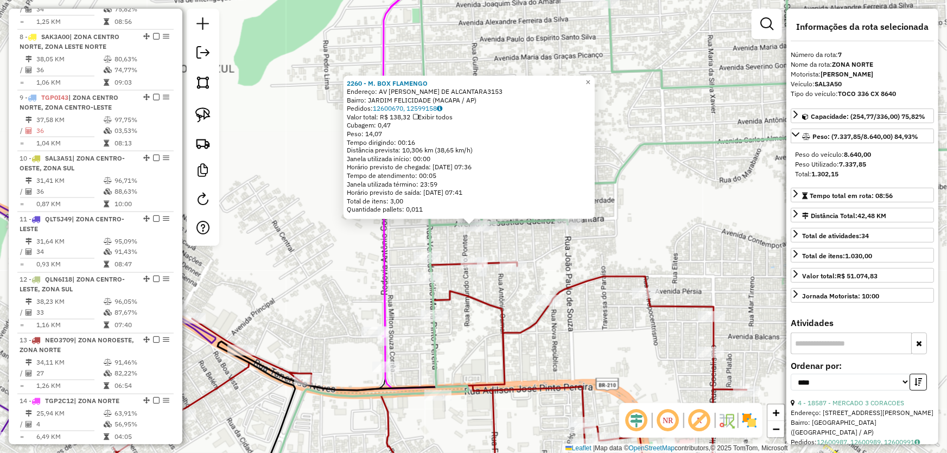
scroll to position [763, 0]
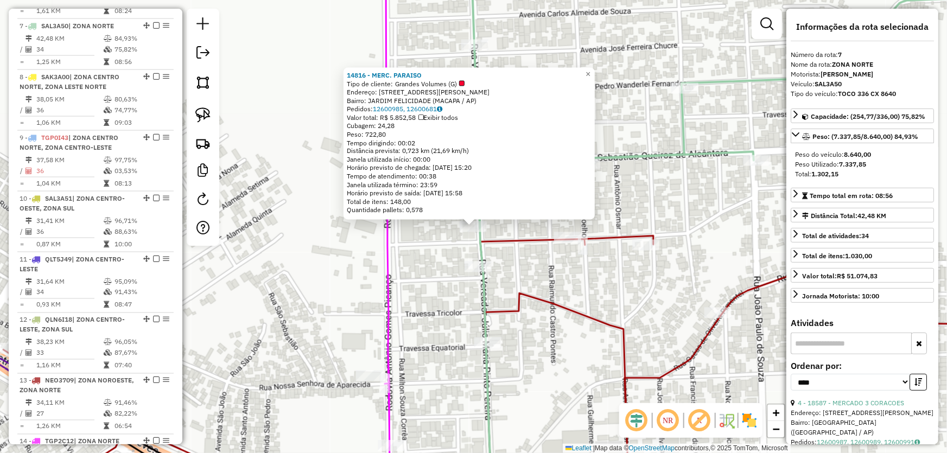
click at [579, 278] on div "14816 - MERC. PARAISO Tipo de cliente: Grandes Volumes (G) Endereço: R VEREADOR…" at bounding box center [473, 226] width 947 height 453
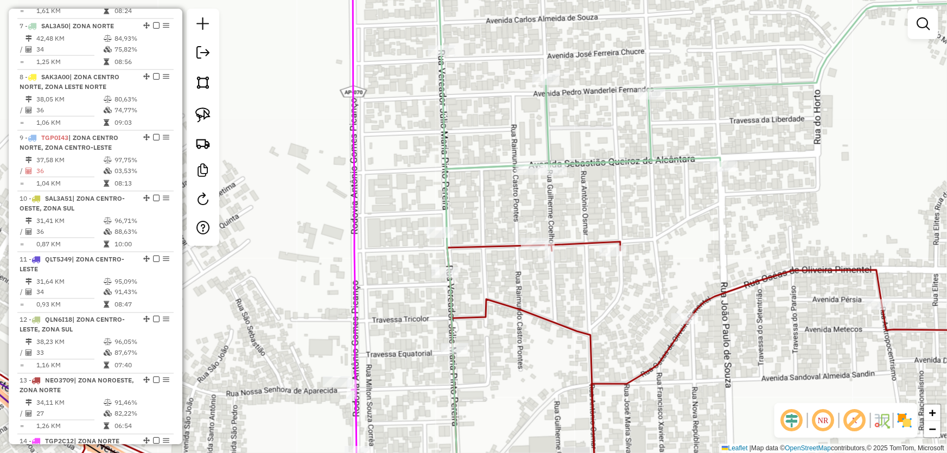
drag, startPoint x: 602, startPoint y: 188, endPoint x: 569, endPoint y: 194, distance: 33.6
click at [569, 194] on div "Janela de atendimento Grade de atendimento Capacidade Transportadoras Veículos …" at bounding box center [473, 226] width 947 height 453
click at [202, 123] on link at bounding box center [203, 115] width 24 height 24
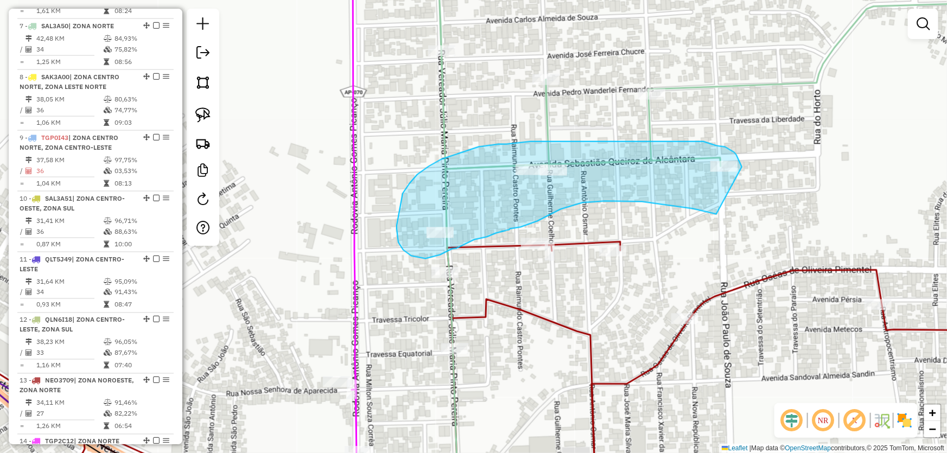
drag, startPoint x: 705, startPoint y: 212, endPoint x: 742, endPoint y: 167, distance: 57.8
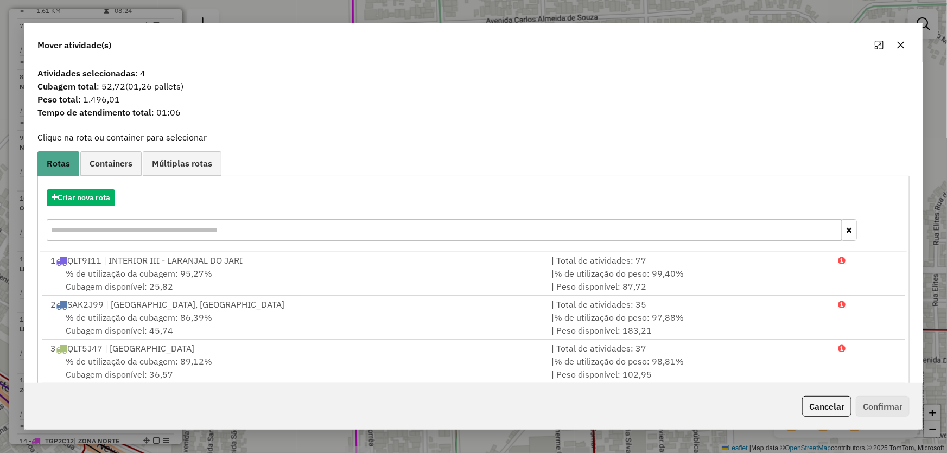
click at [901, 41] on icon "button" at bounding box center [900, 45] width 9 height 9
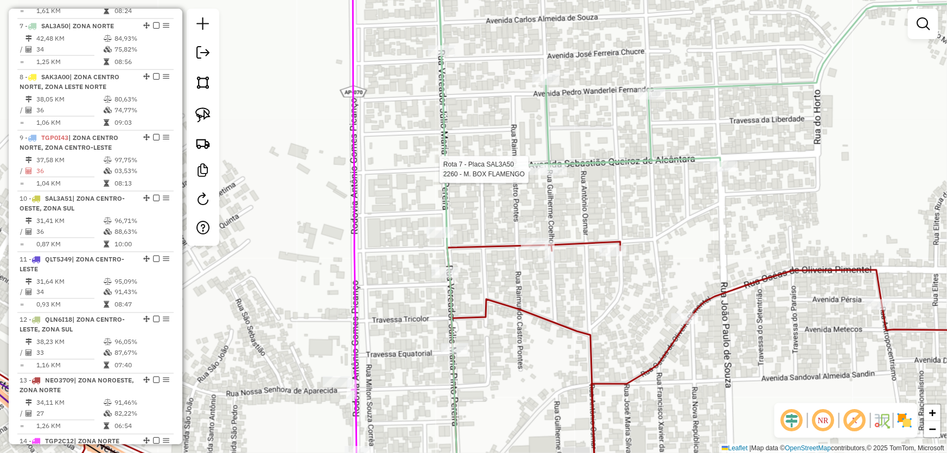
select select "*********"
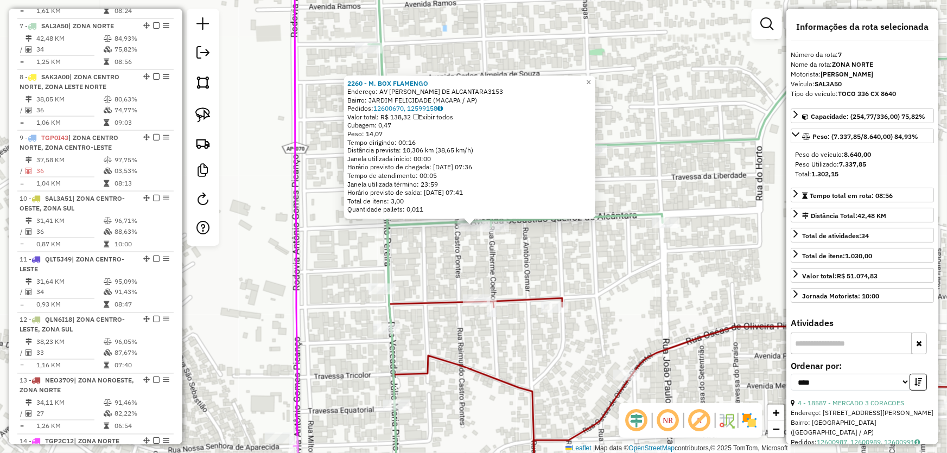
click at [619, 277] on div "2260 - M. BOX FLAMENGO Endereço: AV SEBASTIAO QUEIROZ DE ALCANTARA3153 Bairro: …" at bounding box center [473, 226] width 947 height 453
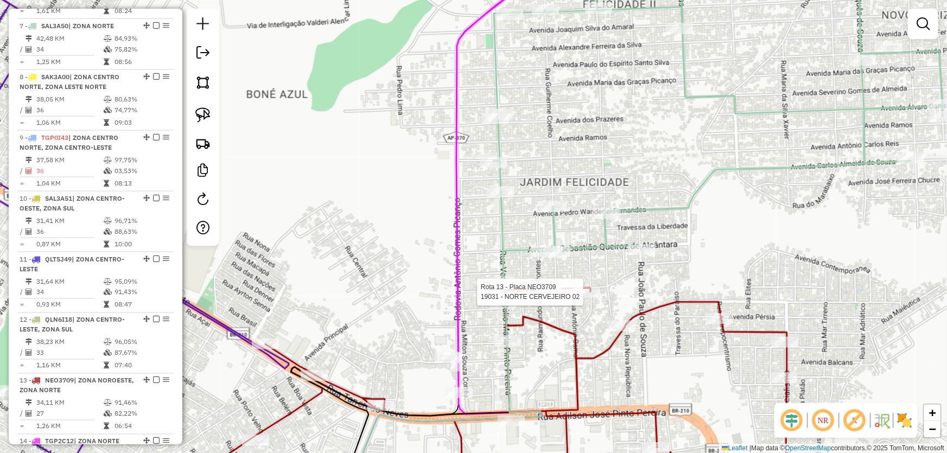
select select "*********"
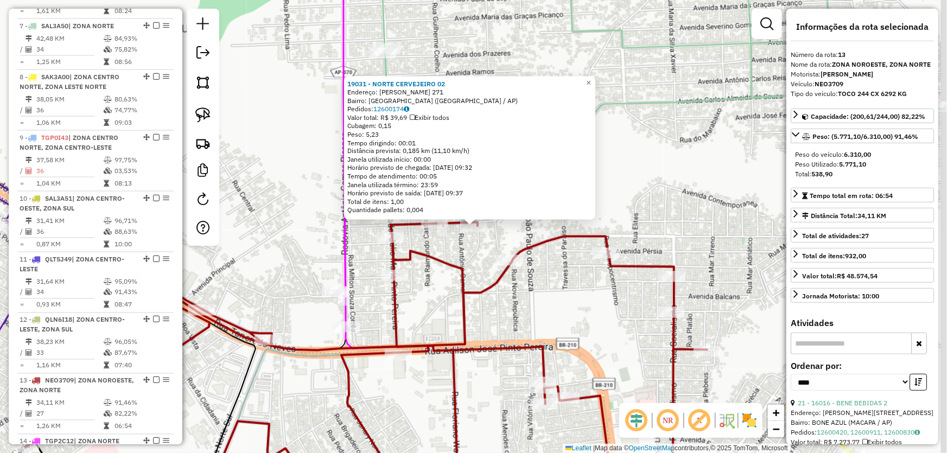
scroll to position [836, 0]
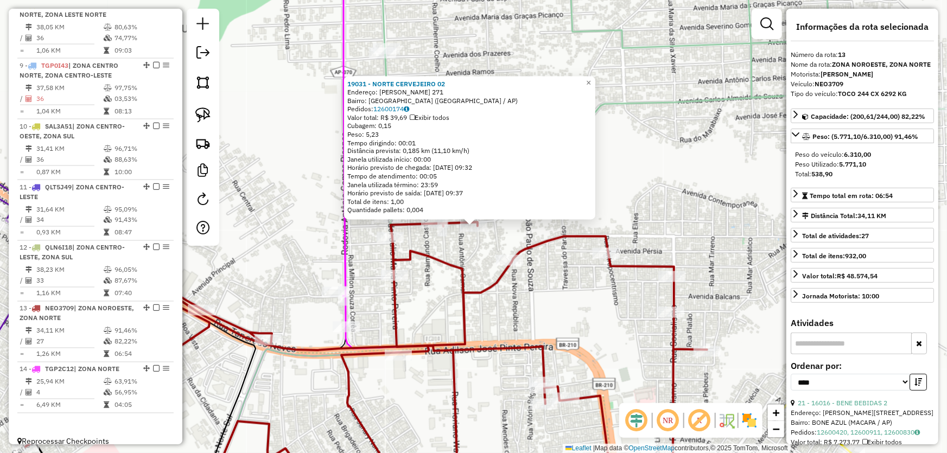
click at [539, 296] on div "19031 - NORTE CERVEJEIRO 02 Endereço: GERIBA ALMEIDA AZEVEDO 271 Bairro: NOVO H…" at bounding box center [473, 226] width 947 height 453
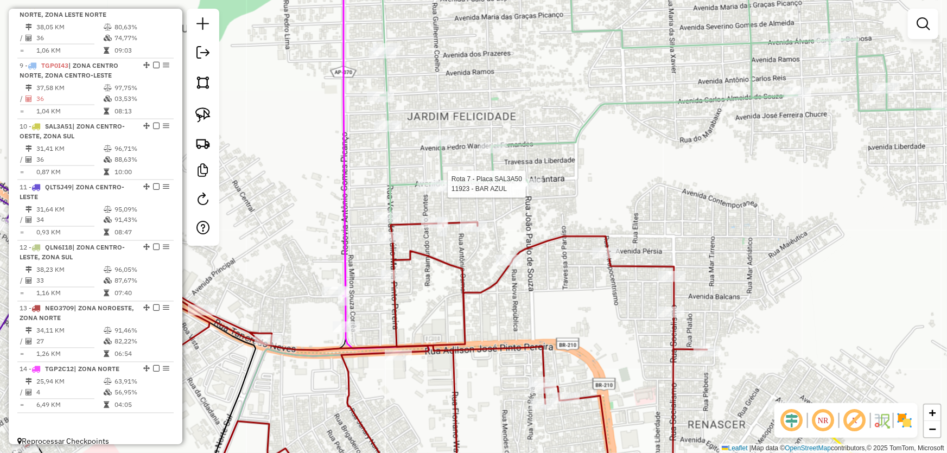
select select "*********"
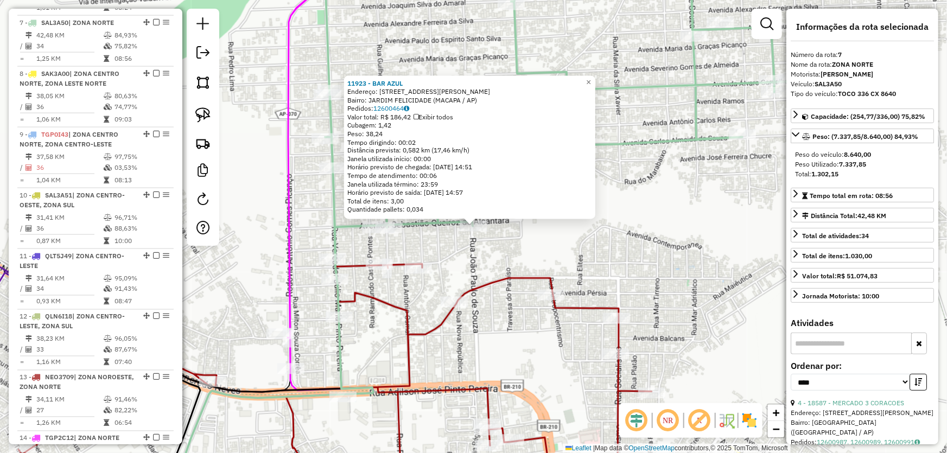
scroll to position [763, 0]
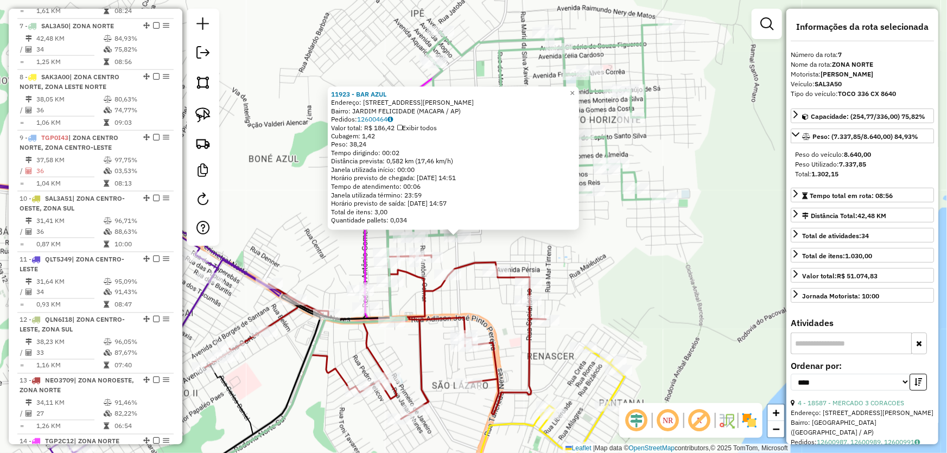
drag, startPoint x: 272, startPoint y: 235, endPoint x: 335, endPoint y: 212, distance: 66.8
click at [335, 212] on div "11923 - BAR AZUL Endereço: AV SEBASTIAO QUEIROZ ALCANTARA 2813 Bairro: JARDIM F…" at bounding box center [473, 226] width 947 height 453
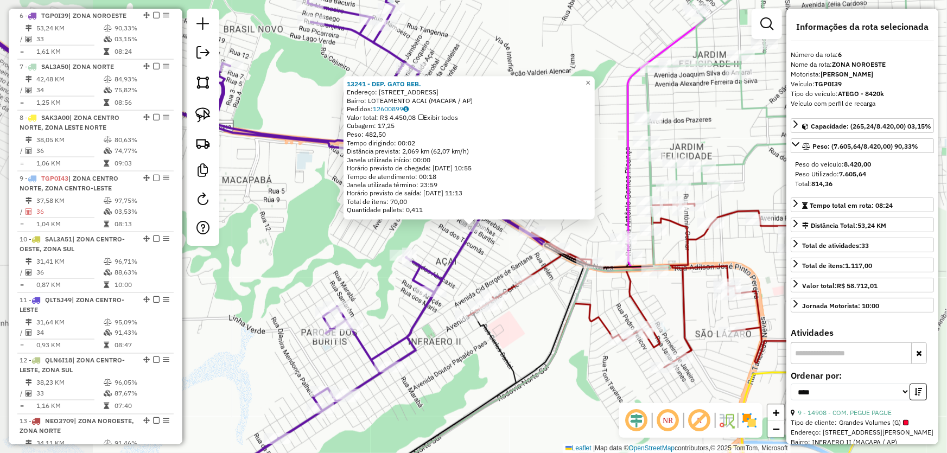
scroll to position [712, 0]
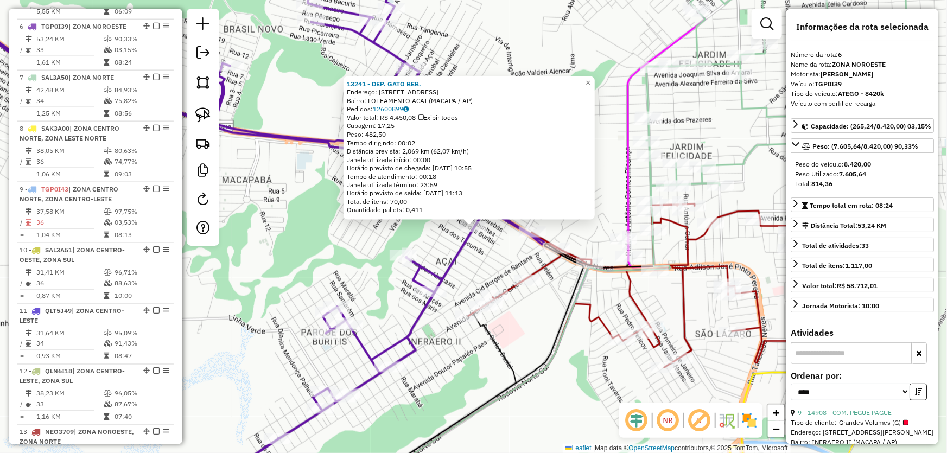
click at [477, 267] on div "13241 - DEP. GATO BEB. Endereço: AV DAS BACABAS 258 Bairro: LOTEAMENTO ACAI (MA…" at bounding box center [473, 226] width 947 height 453
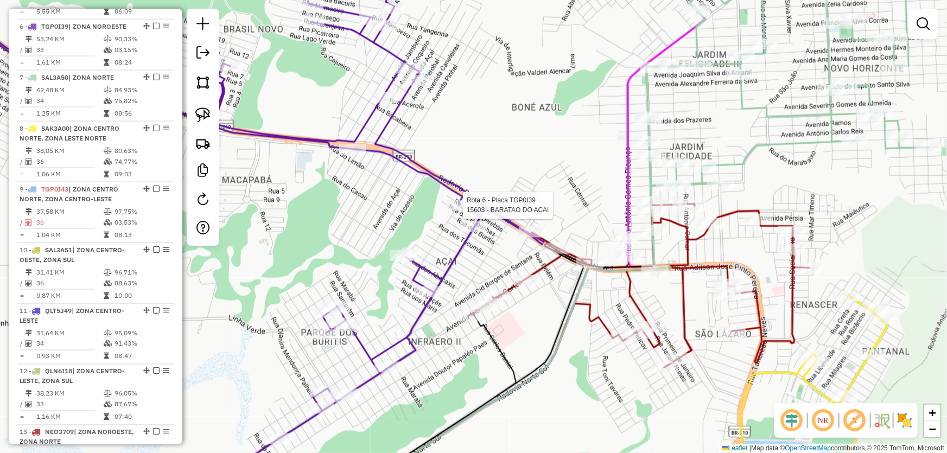
select select "*********"
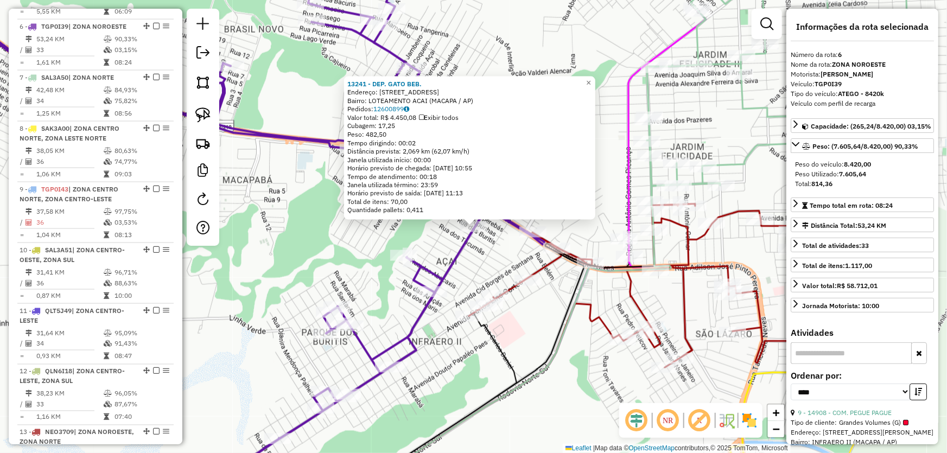
click at [488, 249] on div "13241 - DEP. GATO BEB. Endereço: AV DAS BACABAS 258 Bairro: LOTEAMENTO ACAI (MA…" at bounding box center [473, 226] width 947 height 453
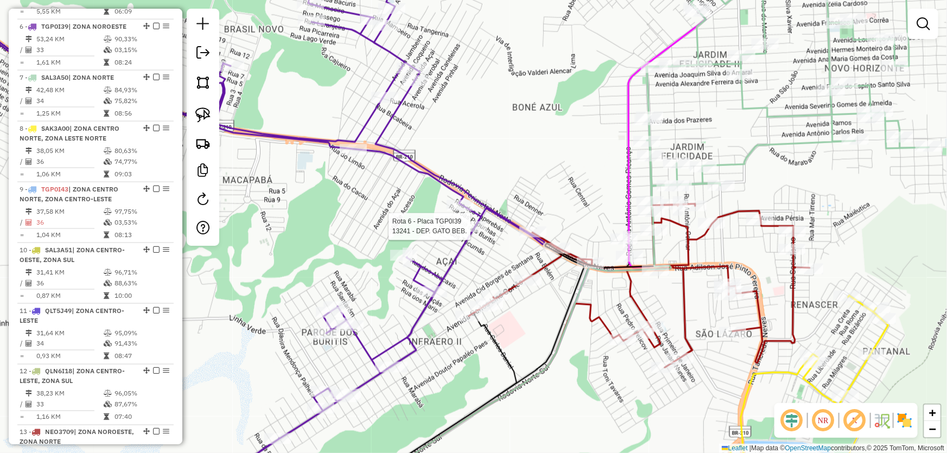
select select "*********"
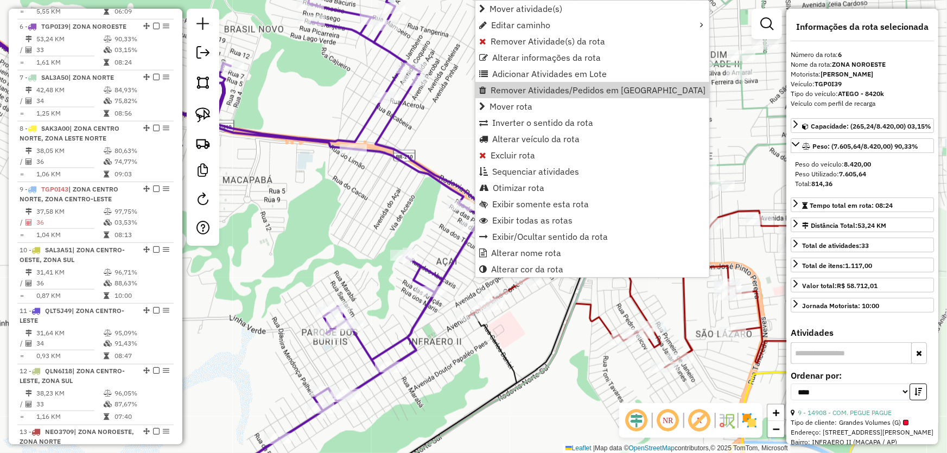
click at [391, 179] on div "Janela de atendimento Grade de atendimento Capacidade Transportadoras Veículos …" at bounding box center [473, 226] width 947 height 453
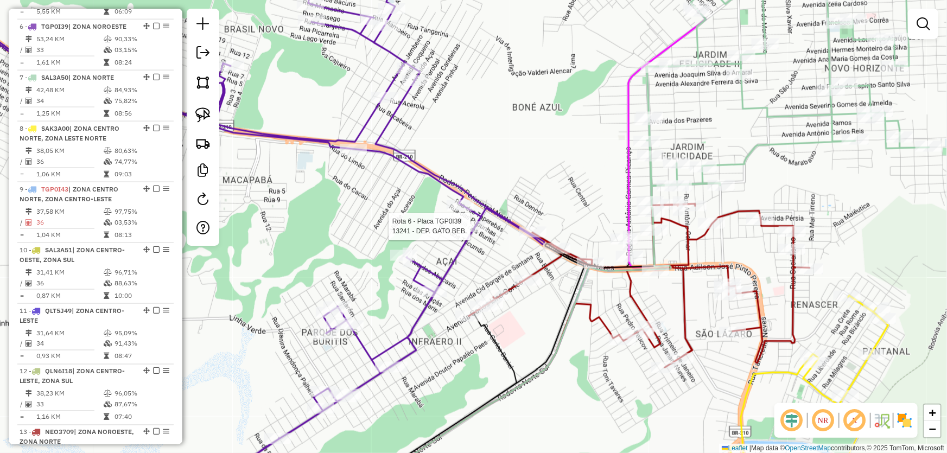
select select "*********"
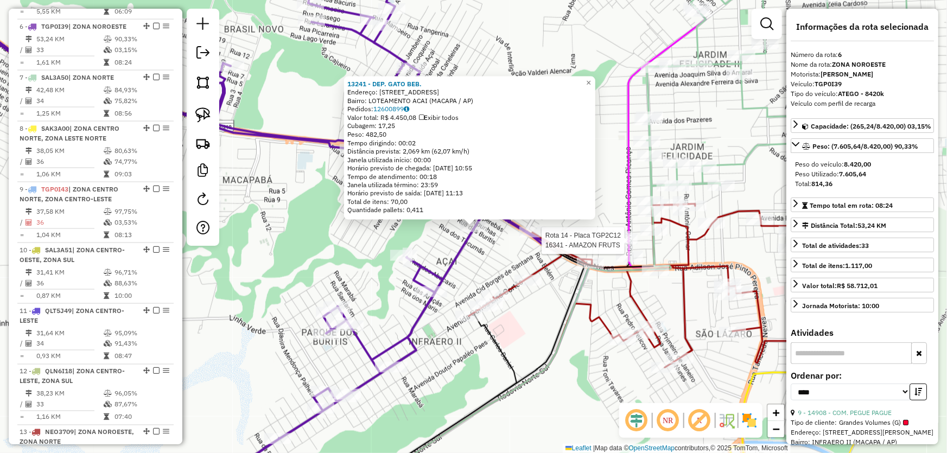
scroll to position [836, 0]
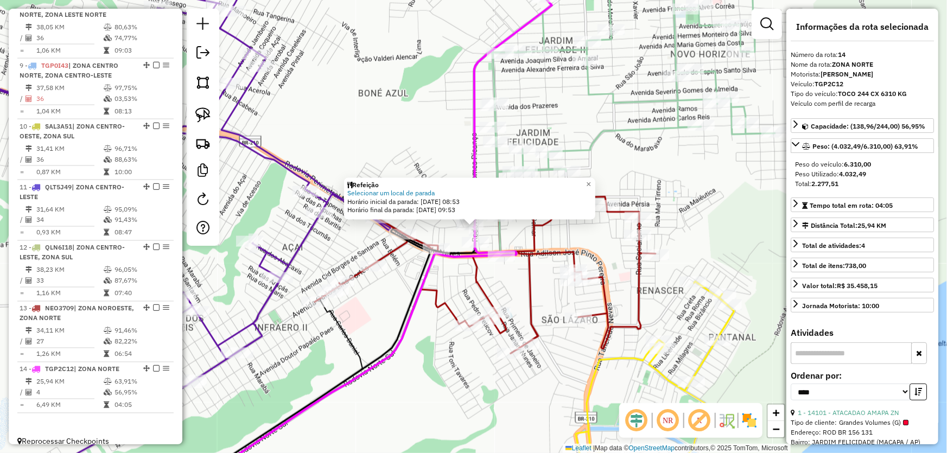
click at [405, 275] on div "Refeição Selecionar um local de parada Horário inicial da parada: 13/08/2025 08…" at bounding box center [473, 226] width 947 height 453
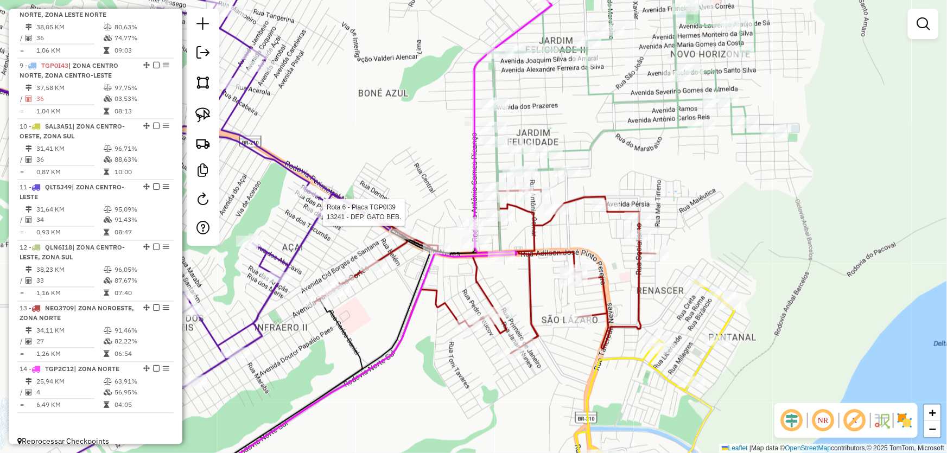
select select "*********"
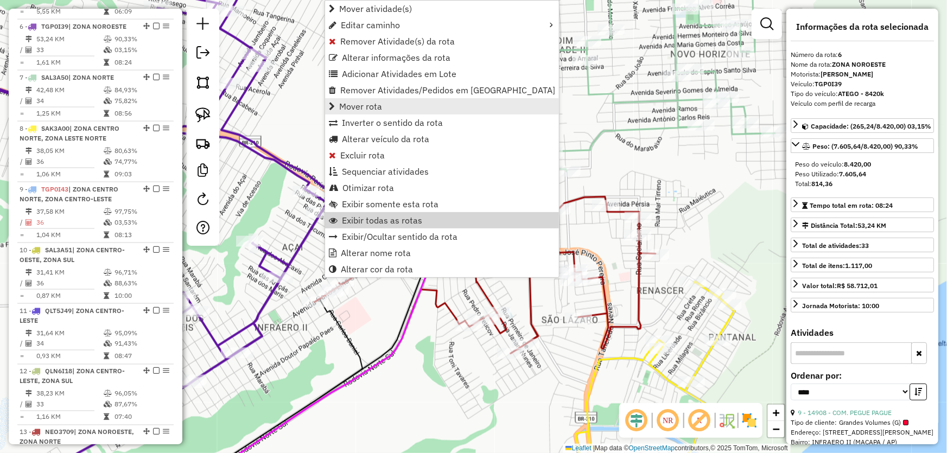
scroll to position [712, 0]
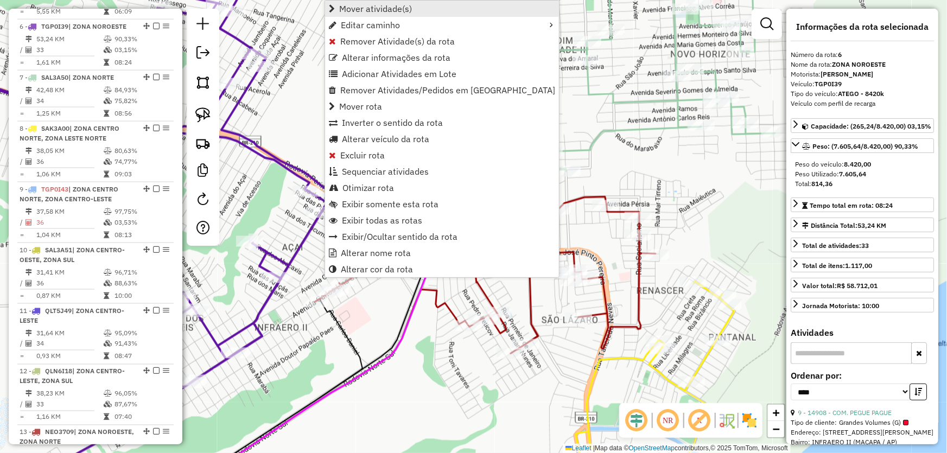
click at [393, 5] on span "Mover atividade(s)" at bounding box center [375, 8] width 73 height 9
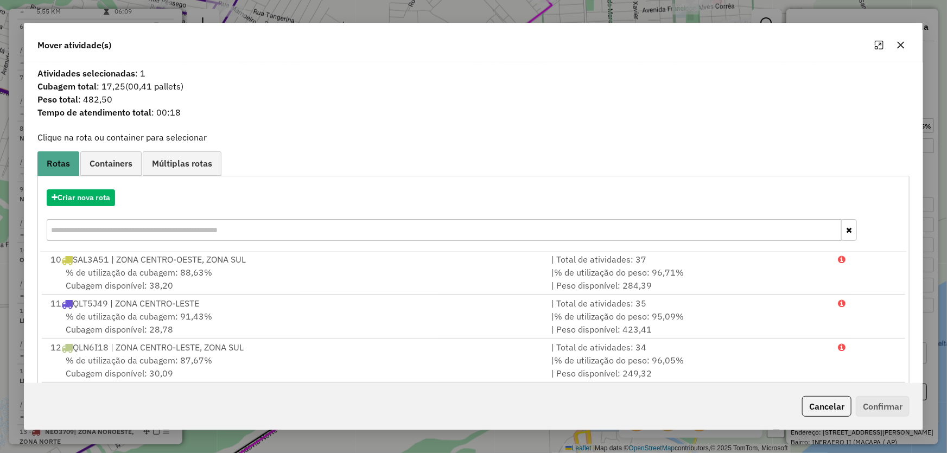
scroll to position [103, 0]
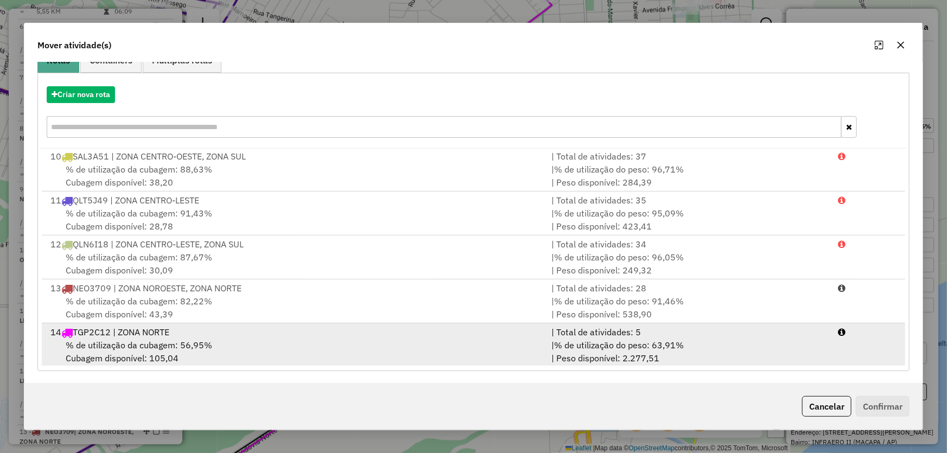
click at [236, 328] on div "14 TGP2C12 | ZONA NORTE" at bounding box center [294, 332] width 501 height 13
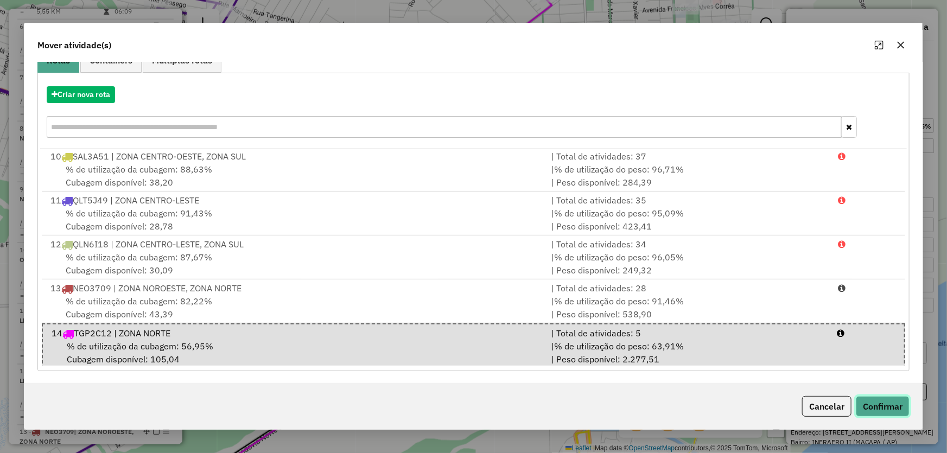
click at [872, 407] on button "Confirmar" at bounding box center [883, 406] width 54 height 21
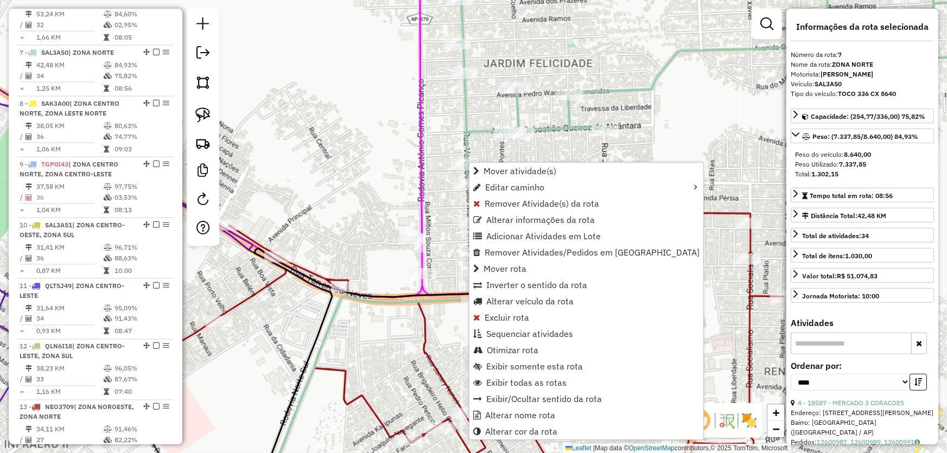
scroll to position [763, 0]
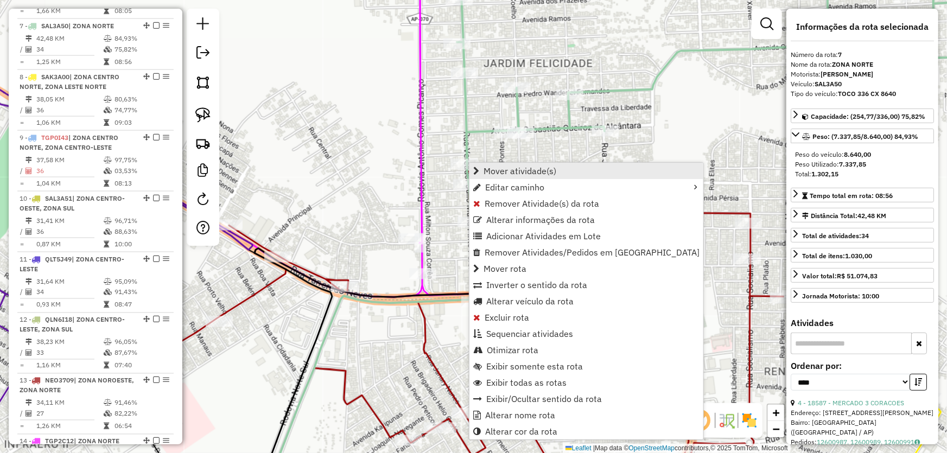
click at [515, 167] on span "Mover atividade(s)" at bounding box center [519, 171] width 73 height 9
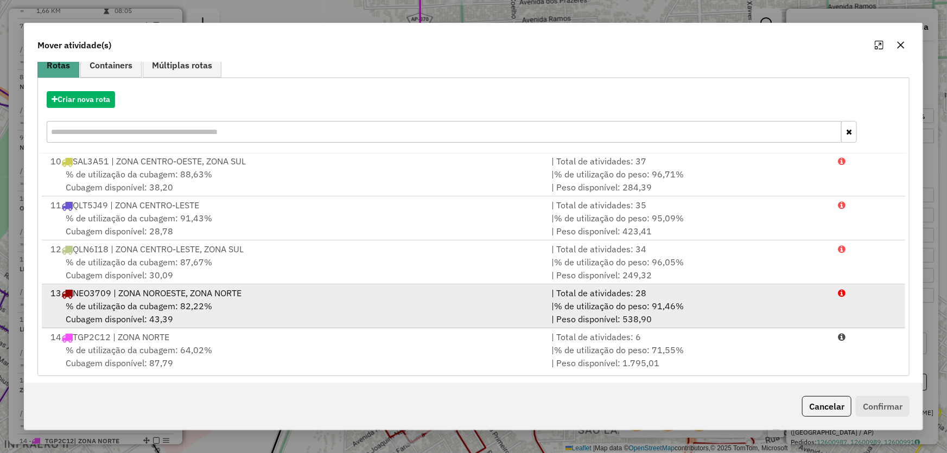
scroll to position [103, 0]
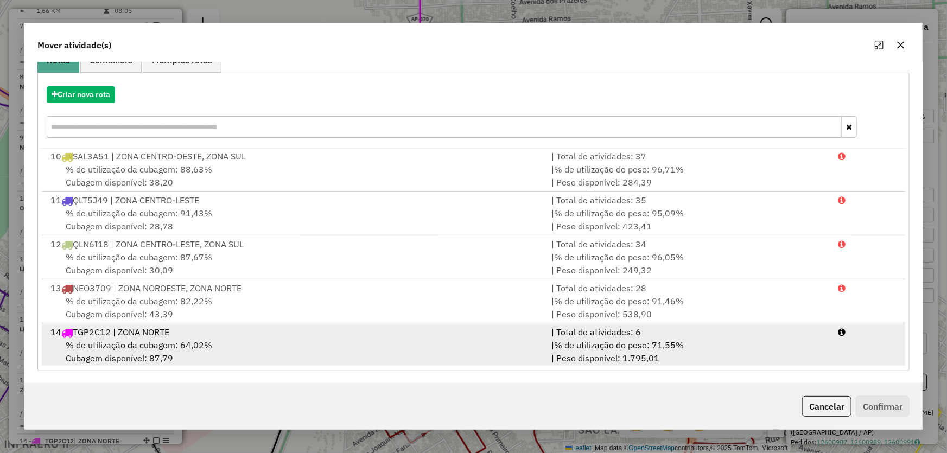
click at [189, 333] on div "14 TGP2C12 | ZONA NORTE" at bounding box center [294, 332] width 501 height 13
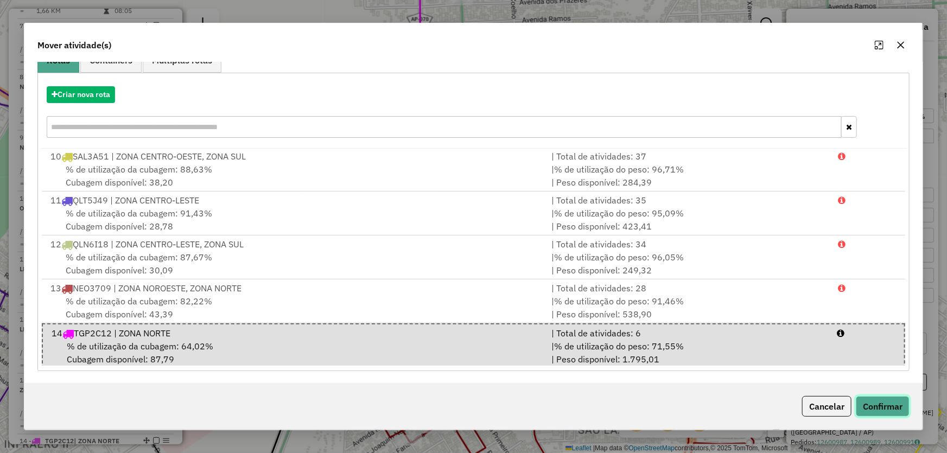
click at [879, 403] on button "Confirmar" at bounding box center [883, 406] width 54 height 21
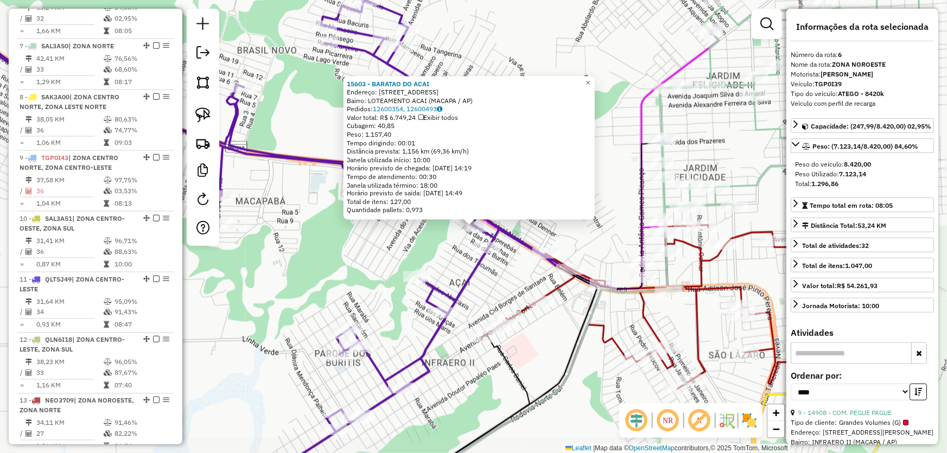
scroll to position [712, 0]
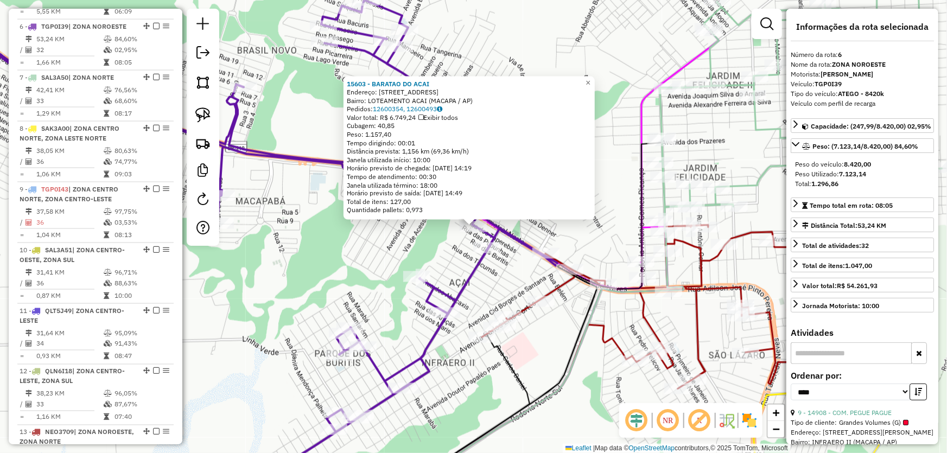
click at [338, 281] on div "15603 - BARATAO DO ACAI Endereço: AV DOS CUPUACUS 140 Bairro: LOTEAMENTO ACAI (…" at bounding box center [473, 226] width 947 height 453
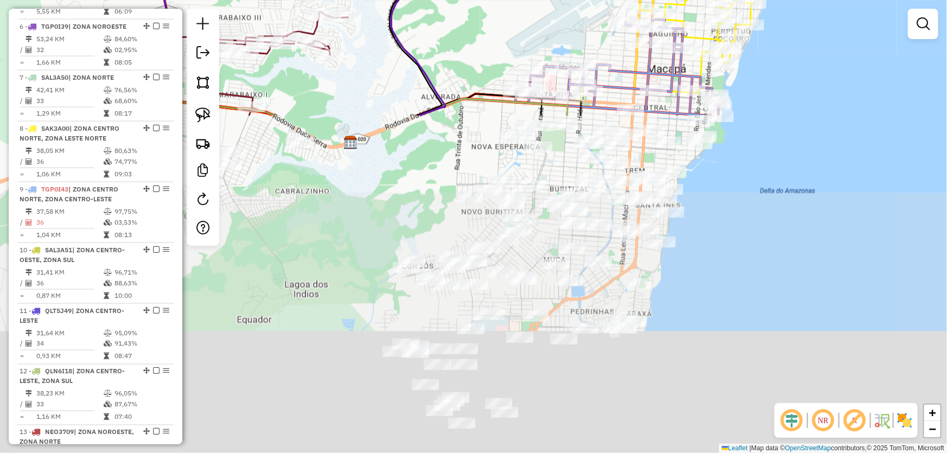
drag, startPoint x: 539, startPoint y: 353, endPoint x: 581, endPoint y: -11, distance: 366.4
click at [581, 0] on html "Aguarde... Pop-up bloqueado! Seu navegador bloqueou automáticamente a abertura …" at bounding box center [473, 226] width 947 height 453
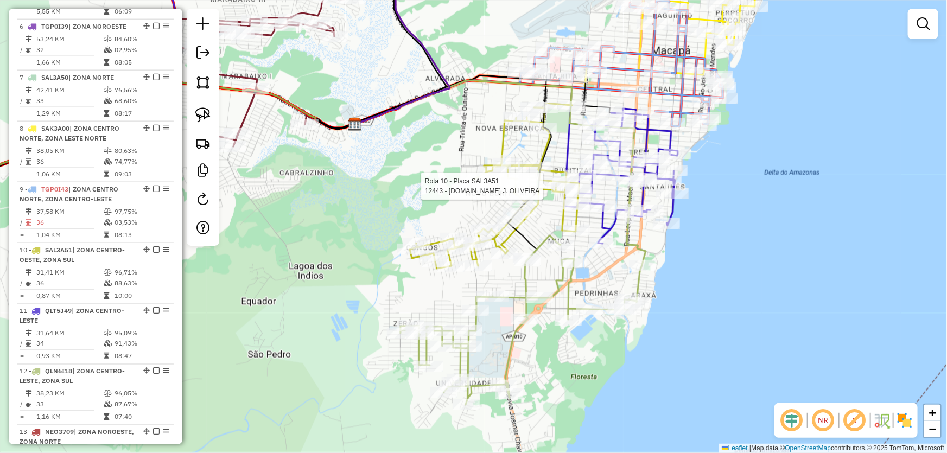
select select "*********"
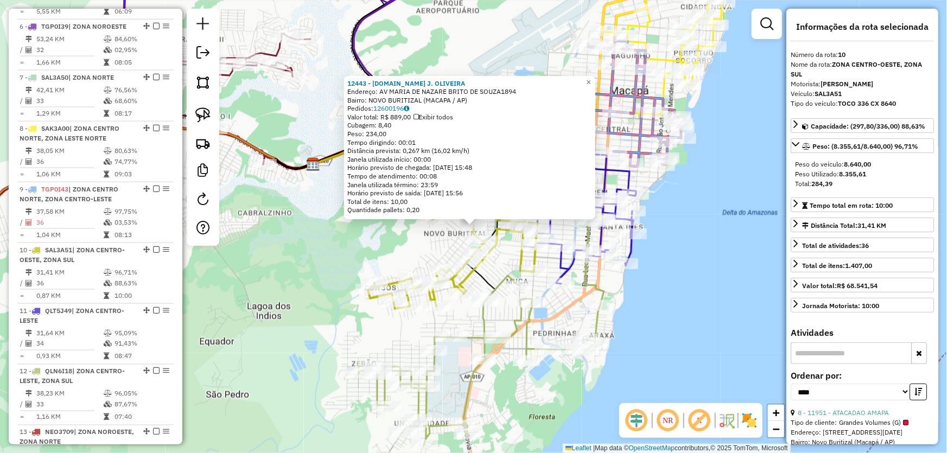
scroll to position [836, 0]
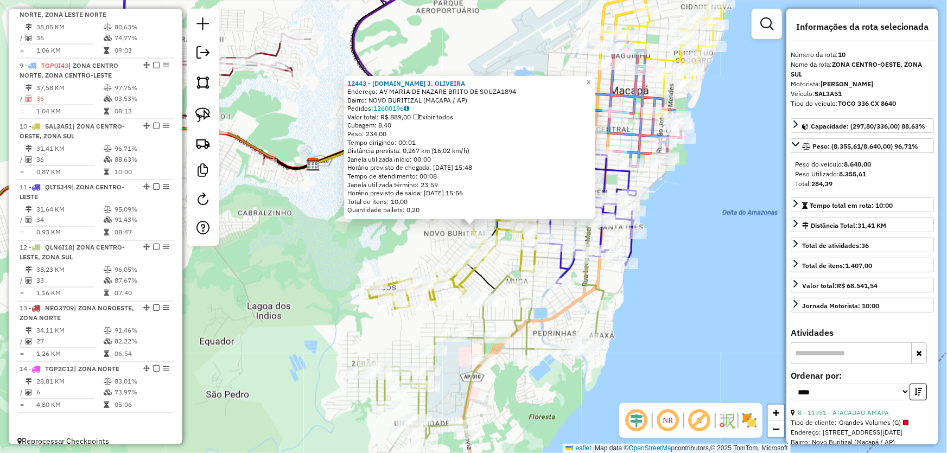
click at [684, 260] on div "12443 - M.BOX J. OLIVEIRA Endereço: AV MARIA DE NAZARE BRITO DE SOUZA1894 Bairr…" at bounding box center [473, 226] width 947 height 453
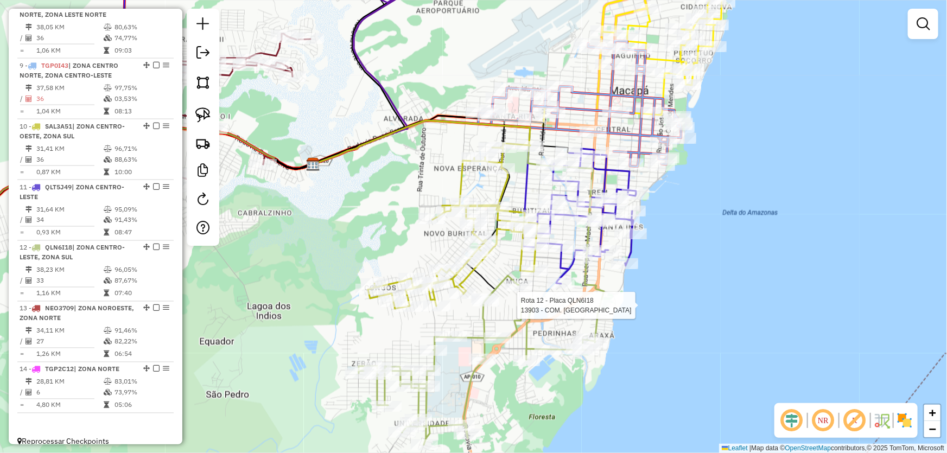
select select "*********"
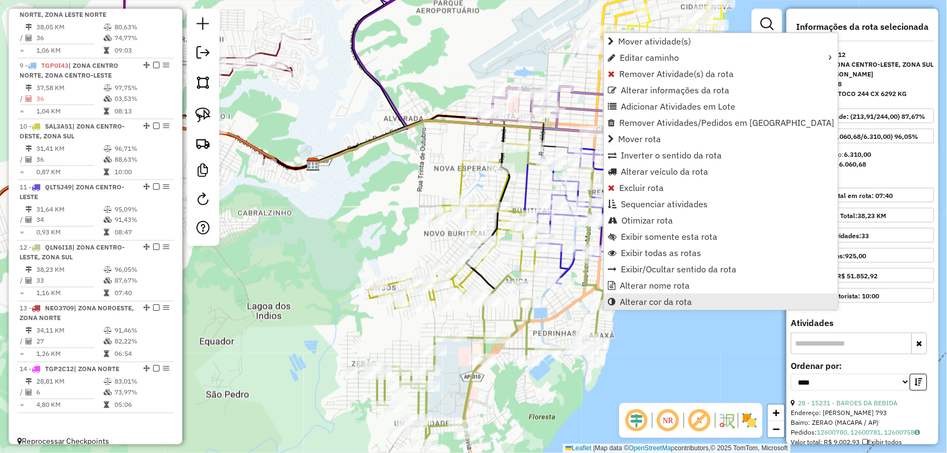
click at [626, 306] on span "Alterar cor da rota" at bounding box center [656, 301] width 72 height 9
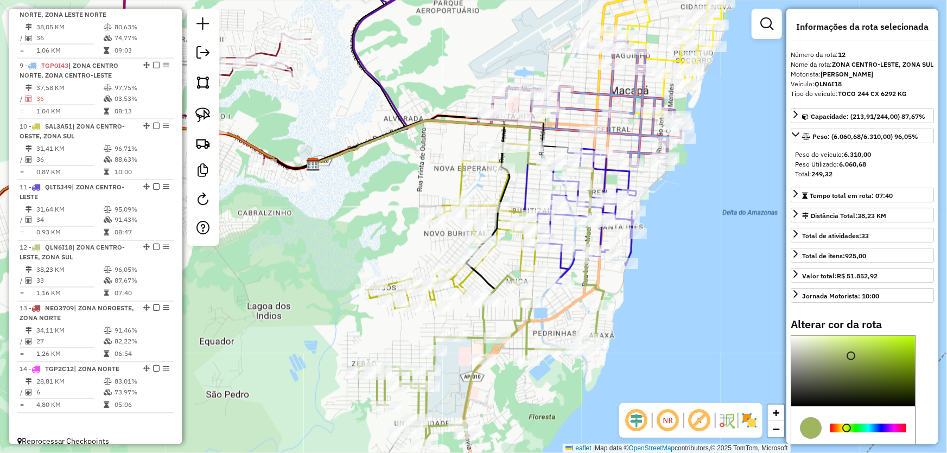
scroll to position [49, 0]
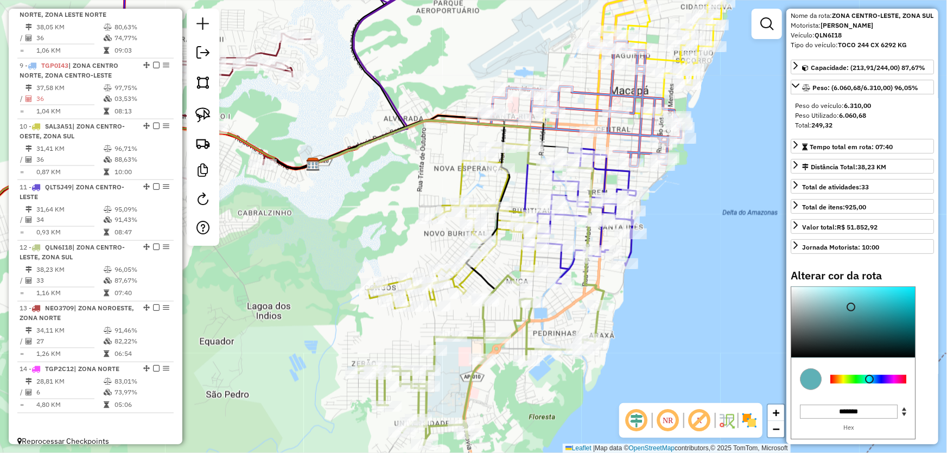
click at [869, 384] on div at bounding box center [868, 379] width 76 height 9
type input "*******"
drag, startPoint x: 901, startPoint y: 301, endPoint x: 905, endPoint y: 295, distance: 6.9
click at [905, 295] on div at bounding box center [853, 322] width 124 height 71
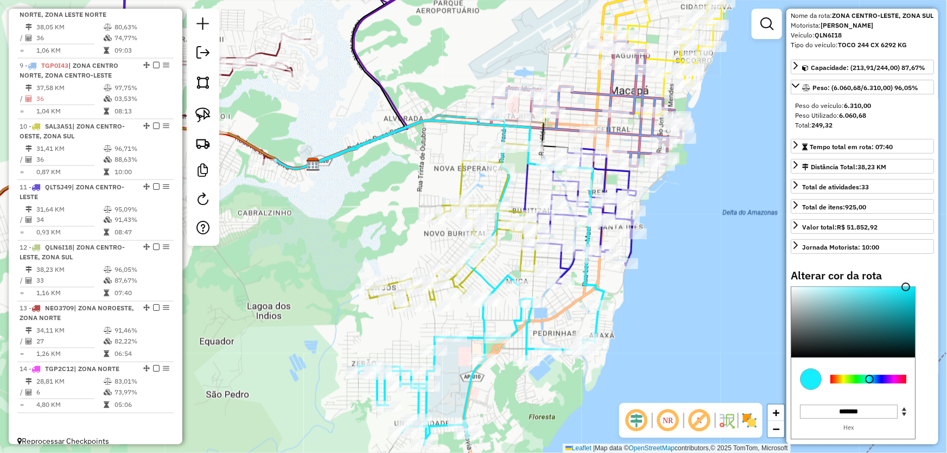
click at [740, 285] on div "Janela de atendimento Grade de atendimento Capacidade Transportadoras Veículos …" at bounding box center [473, 226] width 947 height 453
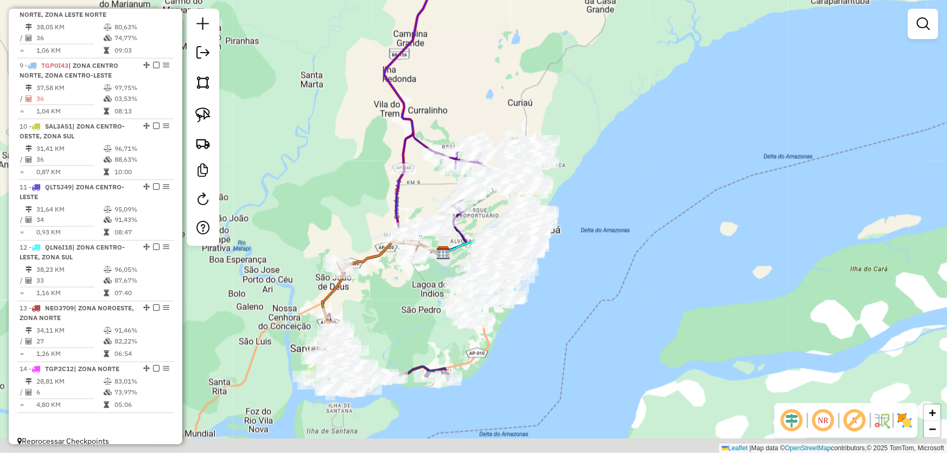
drag, startPoint x: 347, startPoint y: 379, endPoint x: 416, endPoint y: 322, distance: 89.8
click at [416, 322] on div "Janela de atendimento Grade de atendimento Capacidade Transportadoras Veículos …" at bounding box center [473, 226] width 947 height 453
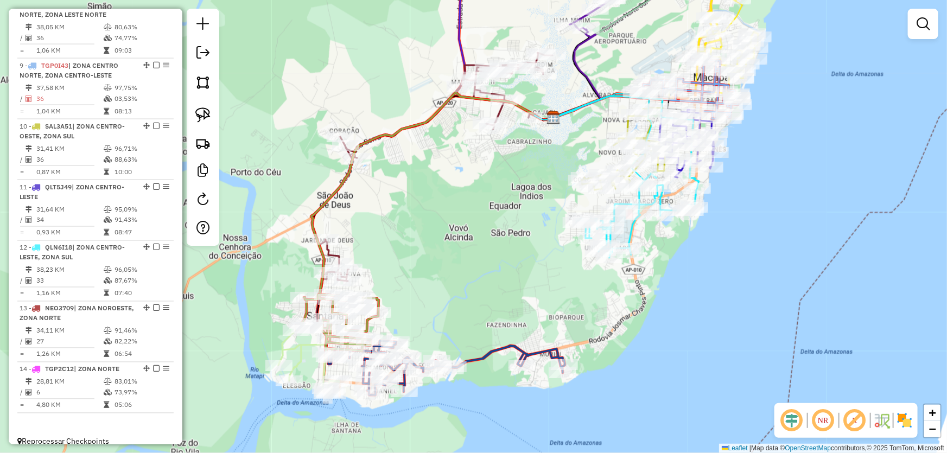
drag, startPoint x: 368, startPoint y: 309, endPoint x: 437, endPoint y: 256, distance: 87.1
click at [435, 257] on div "Janela de atendimento Grade de atendimento Capacidade Transportadoras Veículos …" at bounding box center [473, 226] width 947 height 453
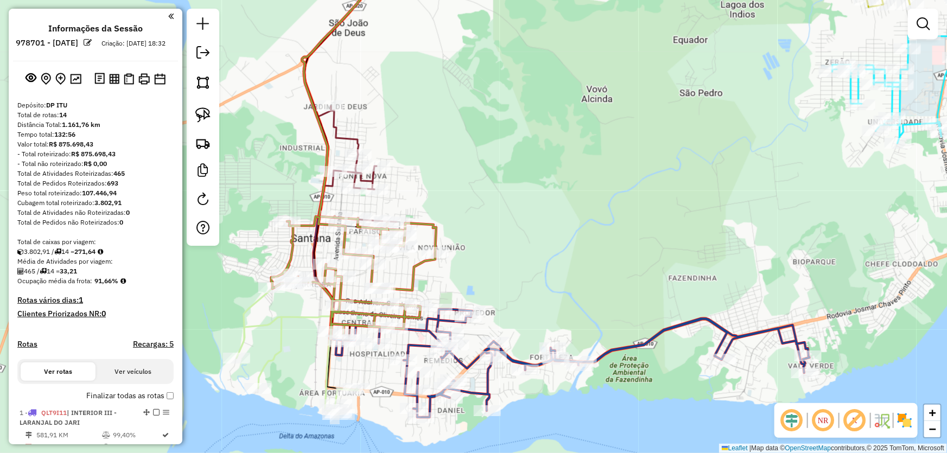
scroll to position [836, 0]
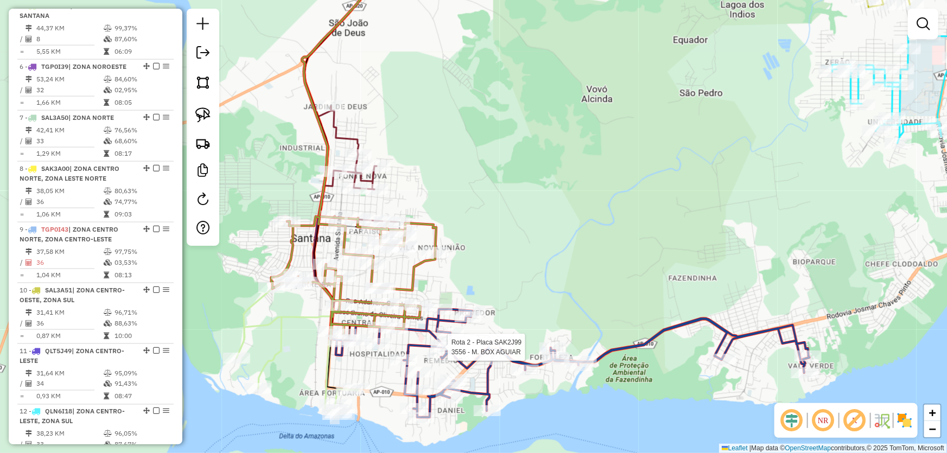
select select "*********"
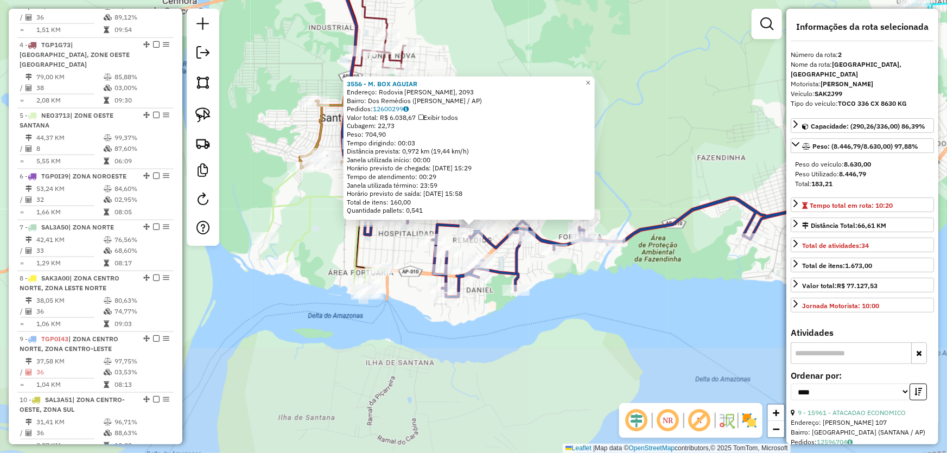
scroll to position [470, 0]
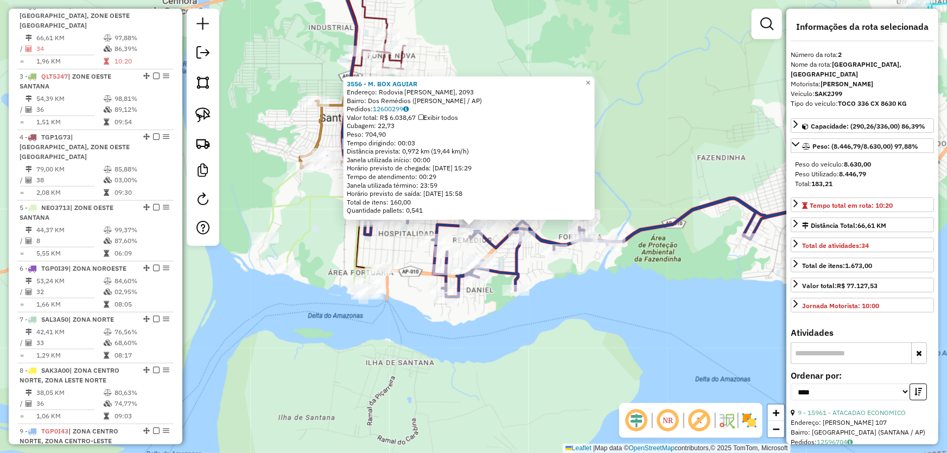
click at [578, 304] on div "3556 - M. BOX AGUIAR Endereço: Rodovia Salvador Diniz, 2093 Bairro: Dos Remédio…" at bounding box center [473, 226] width 947 height 453
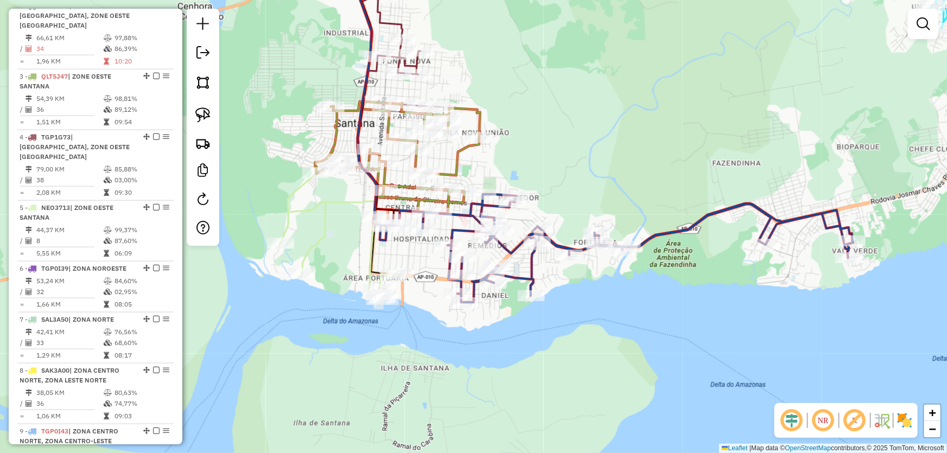
drag, startPoint x: 424, startPoint y: 316, endPoint x: 490, endPoint y: 342, distance: 70.8
click at [490, 347] on div "Janela de atendimento Grade de atendimento Capacidade Transportadoras Veículos …" at bounding box center [473, 226] width 947 height 453
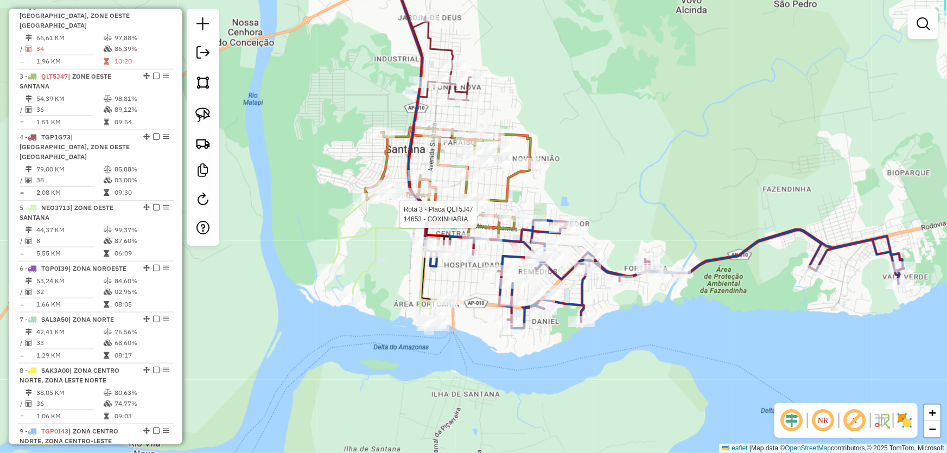
select select "*********"
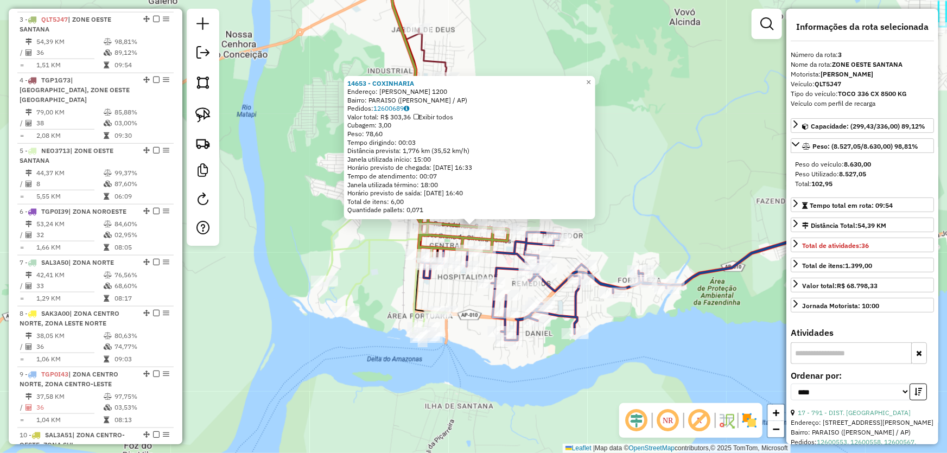
scroll to position [531, 0]
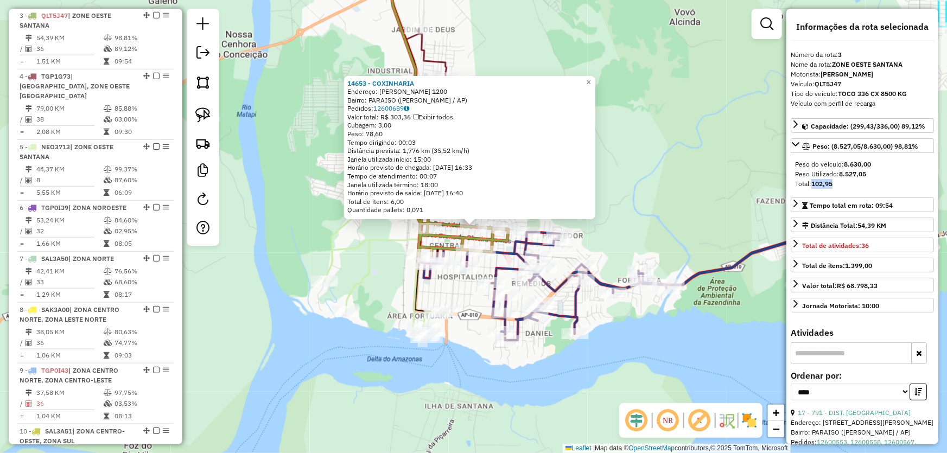
drag, startPoint x: 813, startPoint y: 181, endPoint x: 839, endPoint y: 181, distance: 26.0
click at [839, 181] on div "Total: 102,95" at bounding box center [862, 184] width 135 height 10
click at [458, 367] on div "14653 - COXINHARIA Endereço: TANCREDO NEVES 1200 Bairro: PARAISO (SANTANA / AP)…" at bounding box center [473, 226] width 947 height 453
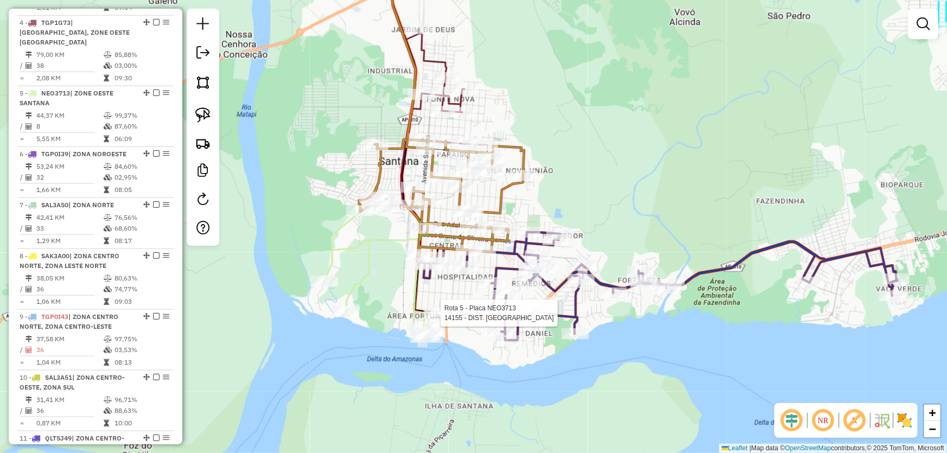
select select "*********"
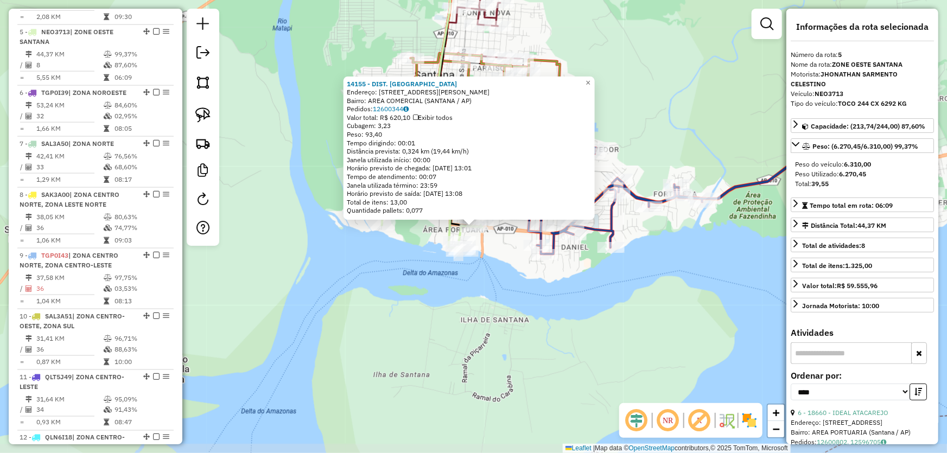
scroll to position [652, 0]
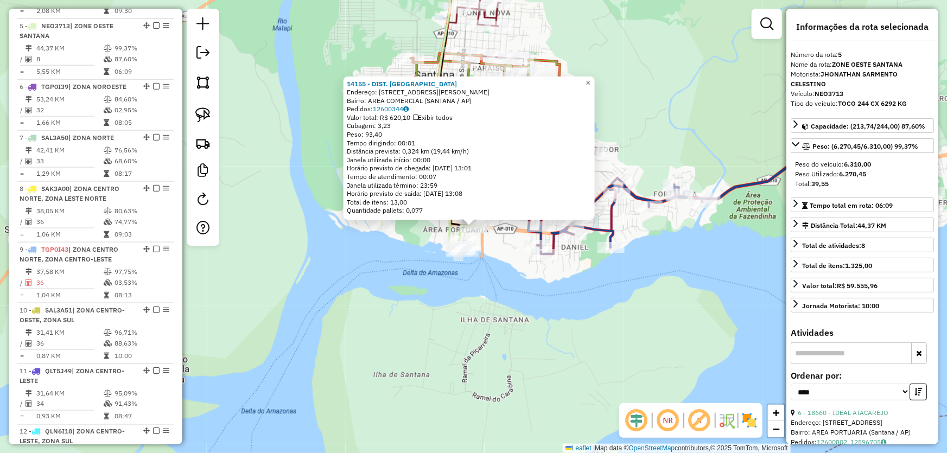
click at [657, 295] on div "14155 - DIST. SAO PEDRO Endereço: R CLAUDIO LUCIO MONTEIRO 230 A Bairro: AREA C…" at bounding box center [473, 226] width 947 height 453
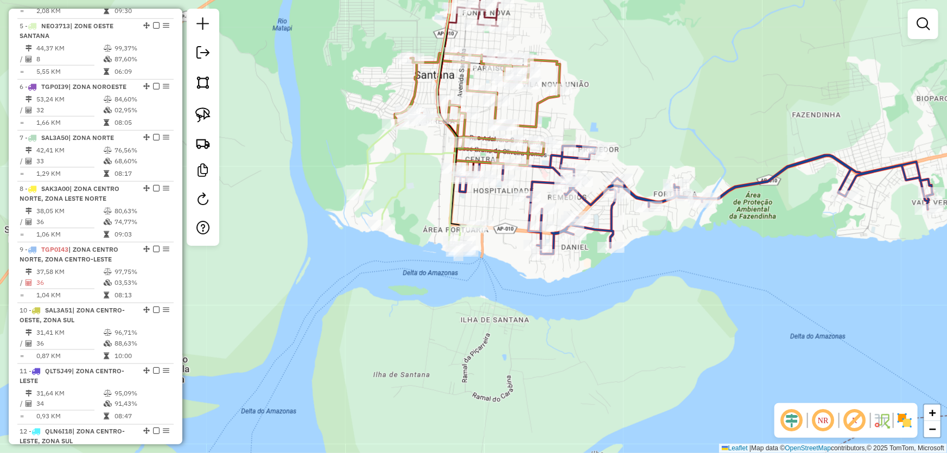
drag, startPoint x: 642, startPoint y: 89, endPoint x: 655, endPoint y: 156, distance: 68.0
click at [655, 156] on div "Janela de atendimento Grade de atendimento Capacidade Transportadoras Veículos …" at bounding box center [473, 226] width 947 height 453
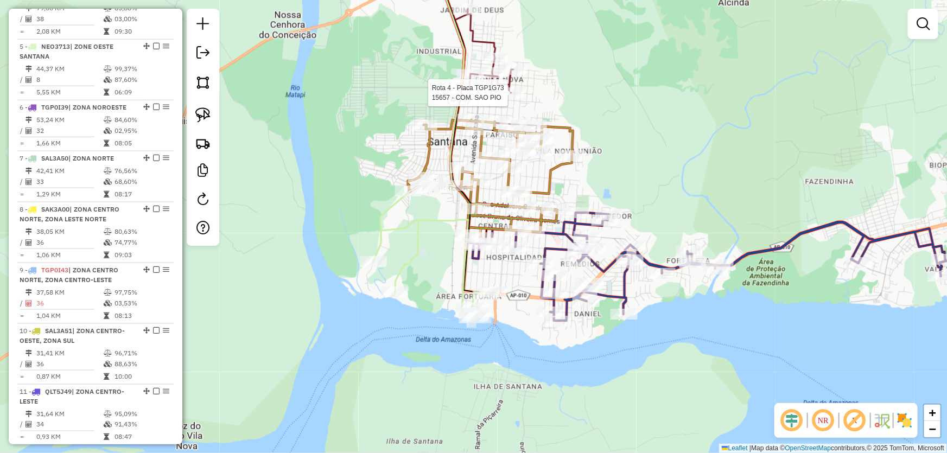
select select "*********"
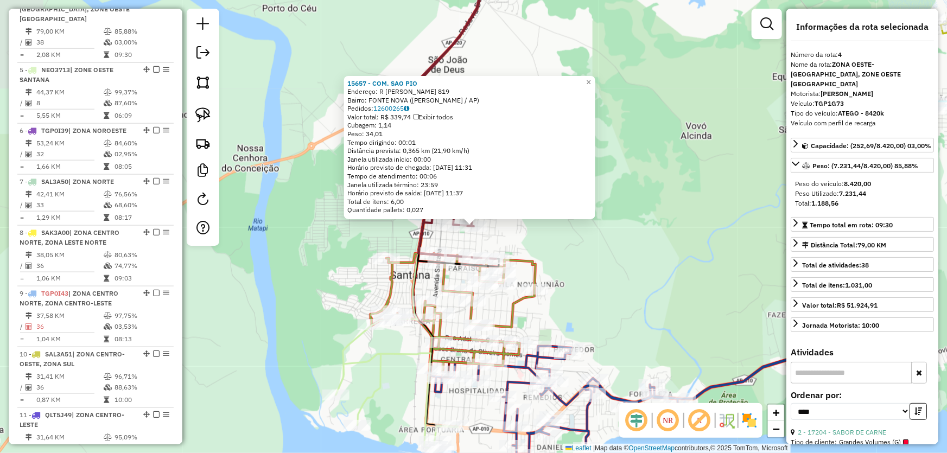
scroll to position [591, 0]
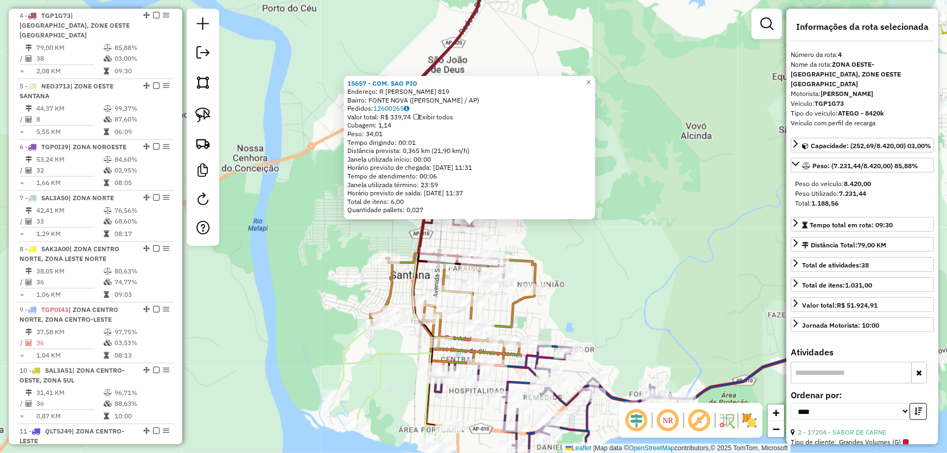
drag, startPoint x: 661, startPoint y: 270, endPoint x: 651, endPoint y: 265, distance: 11.2
click at [661, 270] on div "15657 - COM. SAO PIO Endereço: R EVARALDO VASCONCELOS 819 Bairro: FONTE NOVA (S…" at bounding box center [473, 226] width 947 height 453
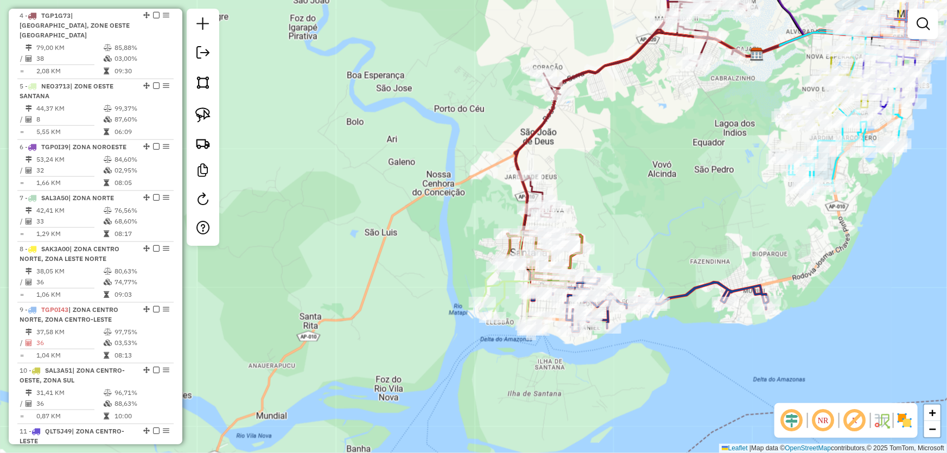
drag, startPoint x: 691, startPoint y: 212, endPoint x: 687, endPoint y: 189, distance: 23.6
click at [687, 189] on div "Janela de atendimento Grade de atendimento Capacidade Transportadoras Veículos …" at bounding box center [473, 226] width 947 height 453
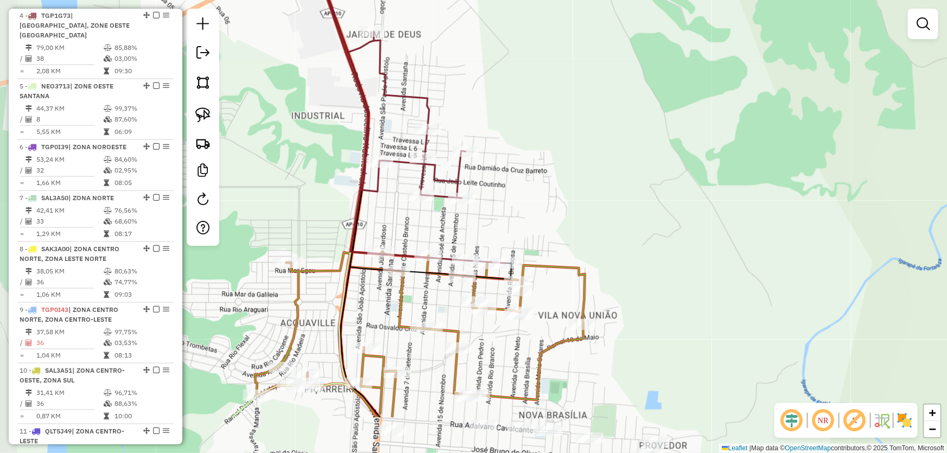
drag, startPoint x: 584, startPoint y: 212, endPoint x: 616, endPoint y: 131, distance: 86.9
click at [616, 131] on div "Janela de atendimento Grade de atendimento Capacidade Transportadoras Veículos …" at bounding box center [473, 226] width 947 height 453
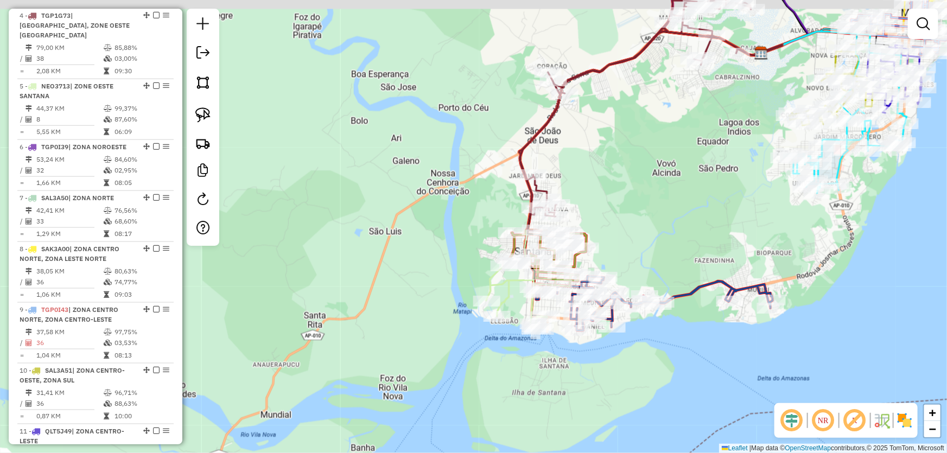
drag, startPoint x: 683, startPoint y: 145, endPoint x: 661, endPoint y: 199, distance: 57.9
click at [661, 199] on div "Janela de atendimento Grade de atendimento Capacidade Transportadoras Veículos …" at bounding box center [473, 226] width 947 height 453
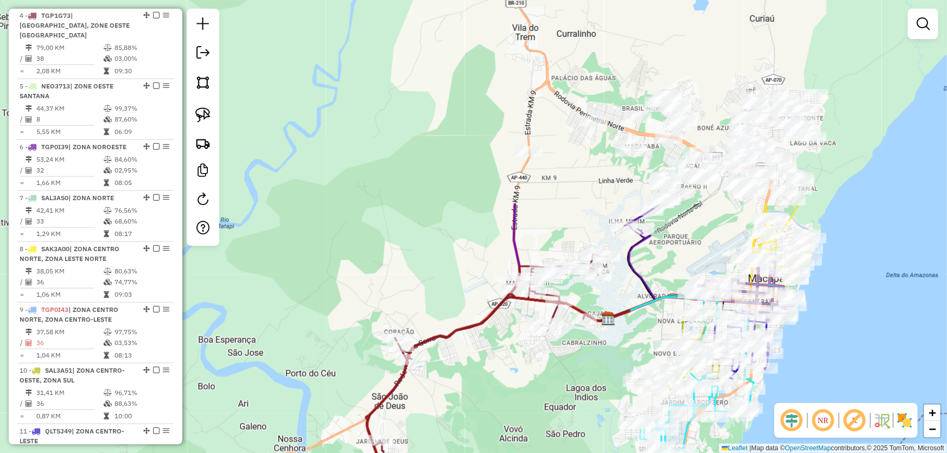
drag, startPoint x: 694, startPoint y: 150, endPoint x: 548, endPoint y: 396, distance: 285.8
click at [548, 396] on div "Janela de atendimento Grade de atendimento Capacidade Transportadoras Veículos …" at bounding box center [473, 226] width 947 height 453
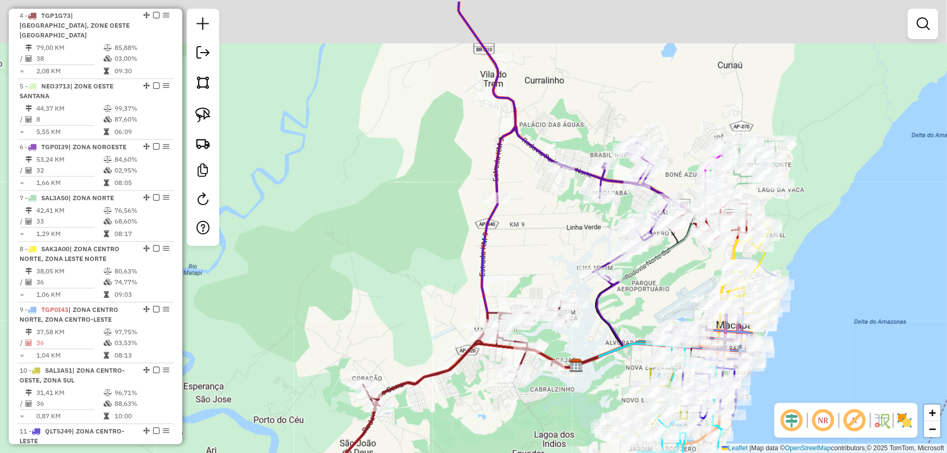
drag, startPoint x: 704, startPoint y: 233, endPoint x: 681, endPoint y: 270, distance: 43.8
click at [681, 270] on div "Janela de atendimento Grade de atendimento Capacidade Transportadoras Veículos …" at bounding box center [473, 226] width 947 height 453
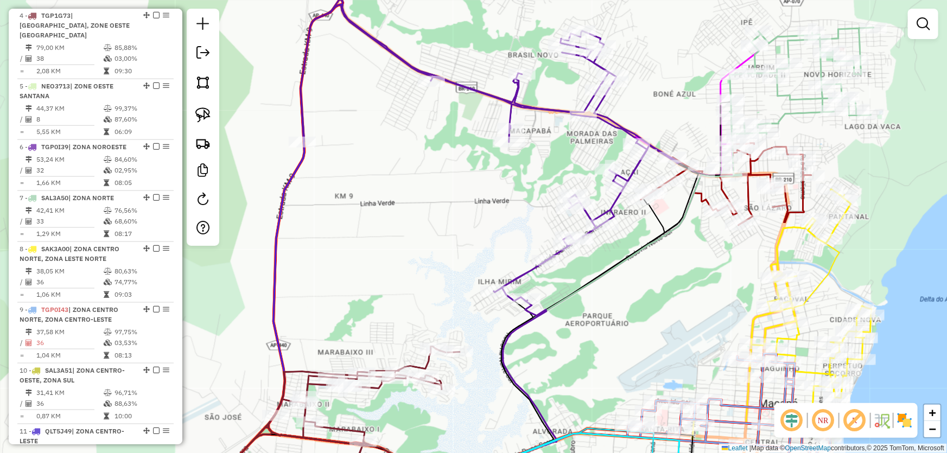
drag, startPoint x: 684, startPoint y: 254, endPoint x: 645, endPoint y: 288, distance: 50.8
click at [651, 289] on div "Janela de atendimento Grade de atendimento Capacidade Transportadoras Veículos …" at bounding box center [473, 226] width 947 height 453
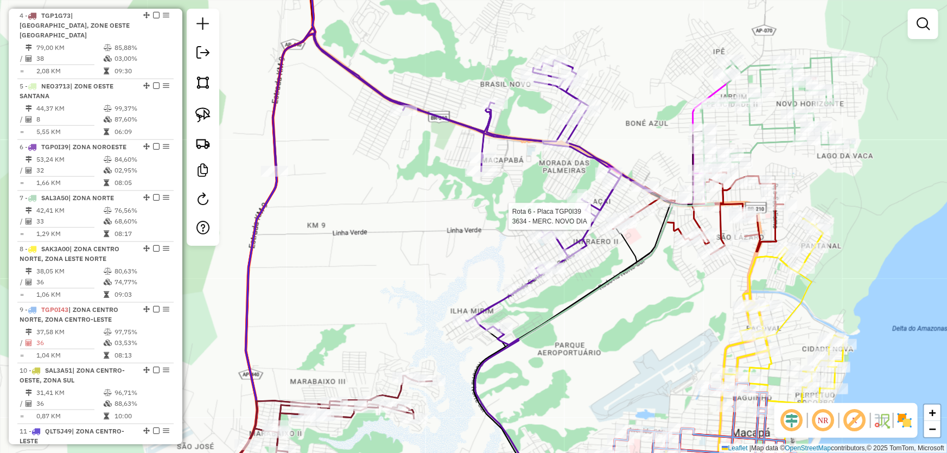
select select "*********"
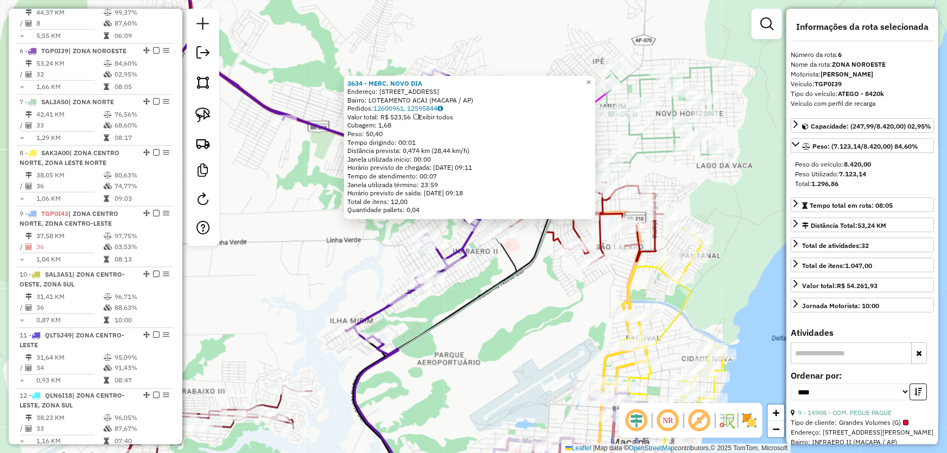
scroll to position [712, 0]
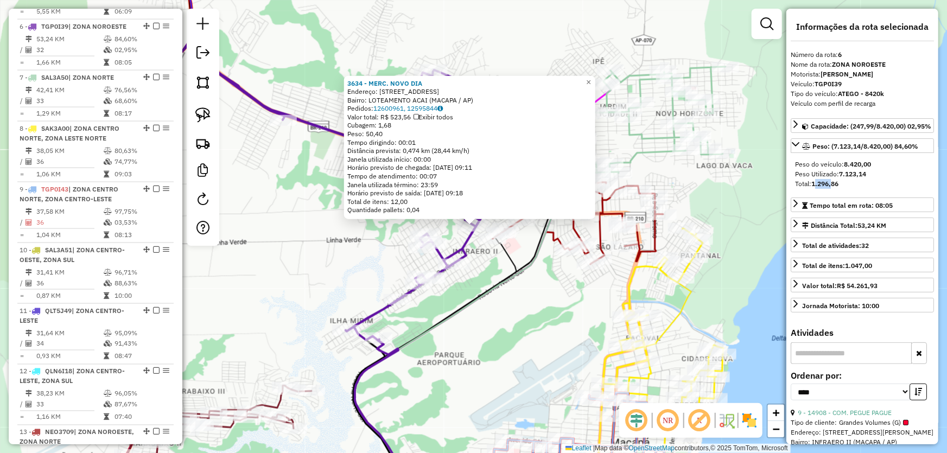
drag, startPoint x: 817, startPoint y: 194, endPoint x: 832, endPoint y: 193, distance: 15.7
click at [832, 188] on strong "1.296,86" at bounding box center [824, 184] width 27 height 8
click at [514, 347] on div "3634 - MERC. NOVO DIA Endereço: AV DOS MARIS, 413 Bairro: LOTEAMENTO ACAI (MACA…" at bounding box center [473, 226] width 947 height 453
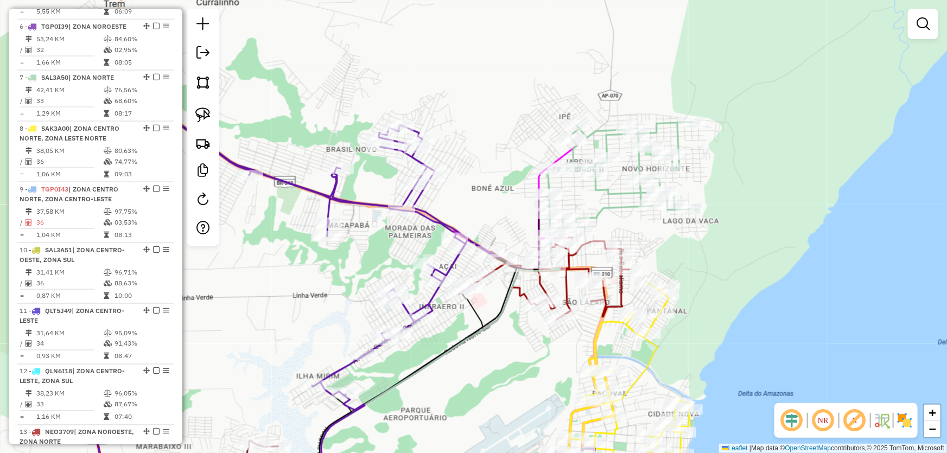
drag, startPoint x: 533, startPoint y: 309, endPoint x: 498, endPoint y: 366, distance: 67.3
click at [496, 369] on div "Janela de atendimento Grade de atendimento Capacidade Transportadoras Veículos …" at bounding box center [473, 226] width 947 height 453
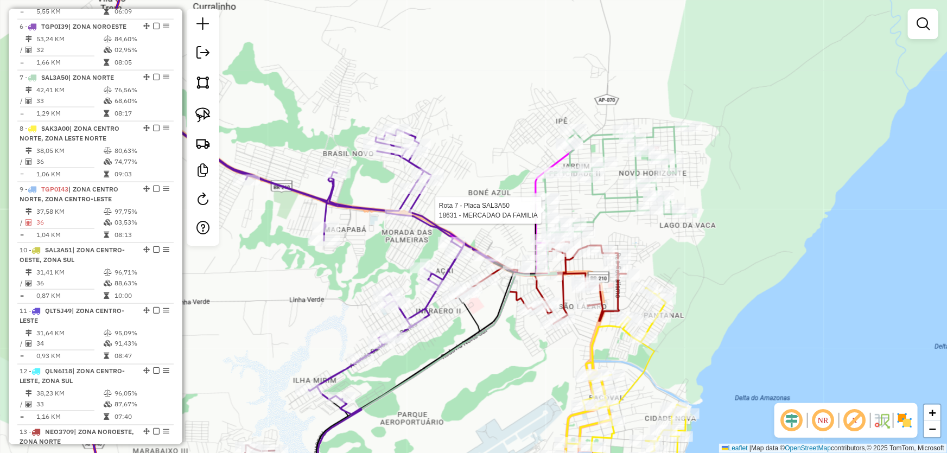
select select "*********"
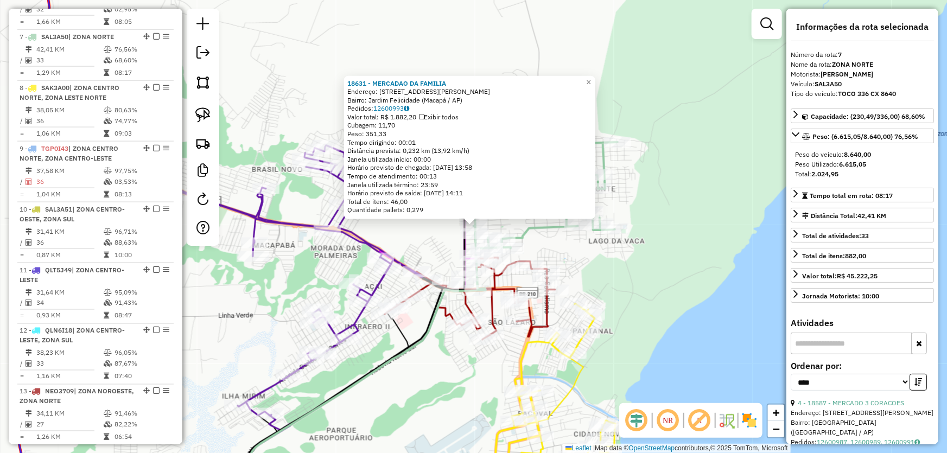
scroll to position [763, 0]
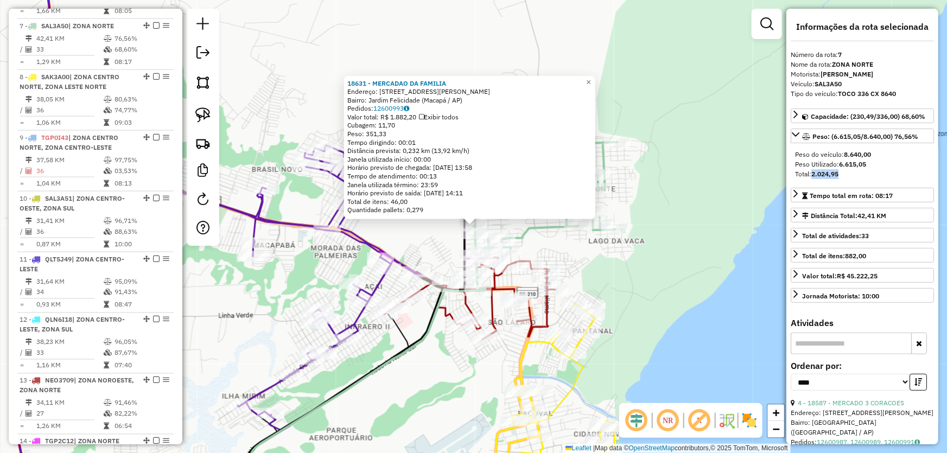
drag, startPoint x: 813, startPoint y: 172, endPoint x: 840, endPoint y: 176, distance: 28.0
click at [840, 176] on div "Total: 2.024,95" at bounding box center [862, 174] width 135 height 10
click at [646, 286] on div "18631 - MERCADAO DA FAMILIA Endereço: Avenida Antônio Carlos Coelho, 1320 Bairr…" at bounding box center [473, 226] width 947 height 453
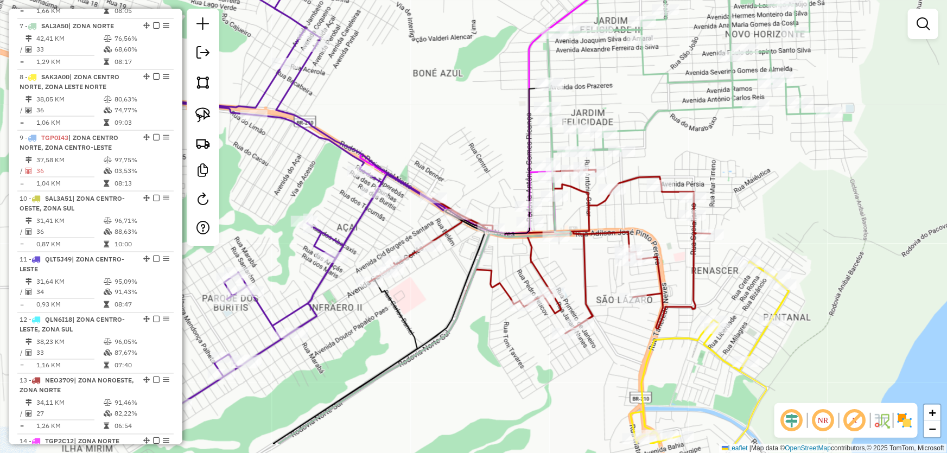
drag, startPoint x: 596, startPoint y: 271, endPoint x: 767, endPoint y: 219, distance: 179.2
click at [770, 216] on div "Janela de atendimento Grade de atendimento Capacidade Transportadoras Veículos …" at bounding box center [473, 226] width 947 height 453
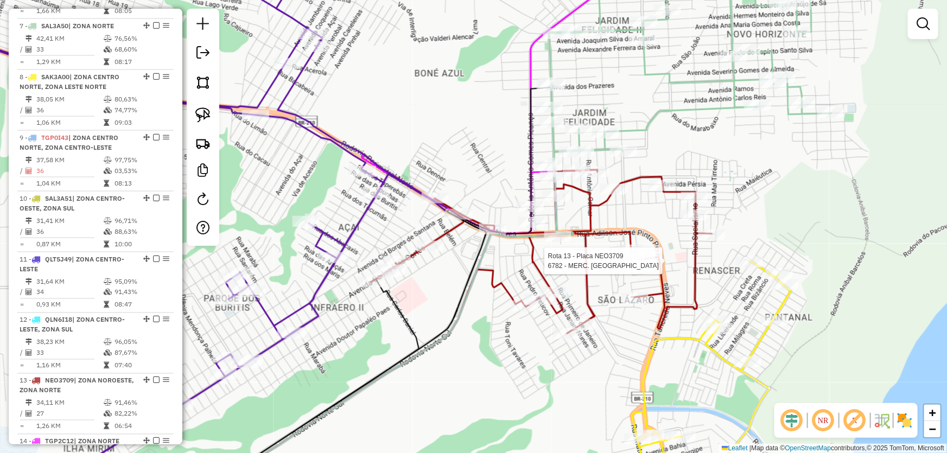
scroll to position [836, 0]
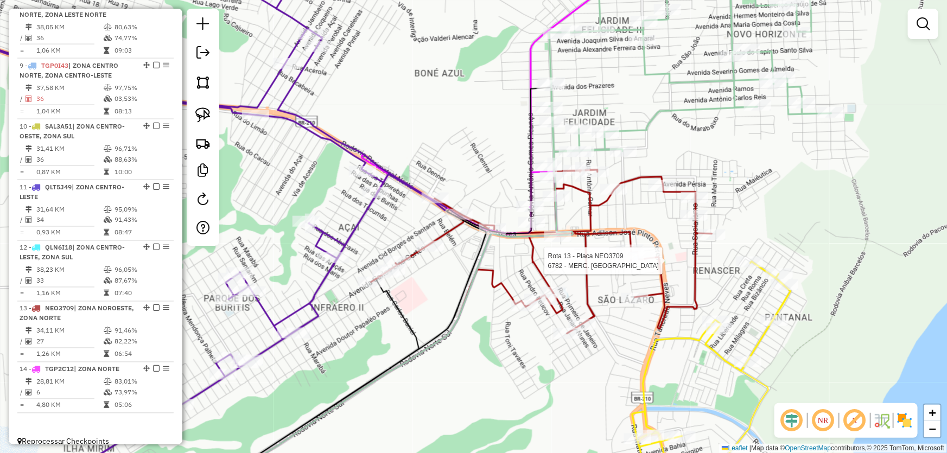
select select "*********"
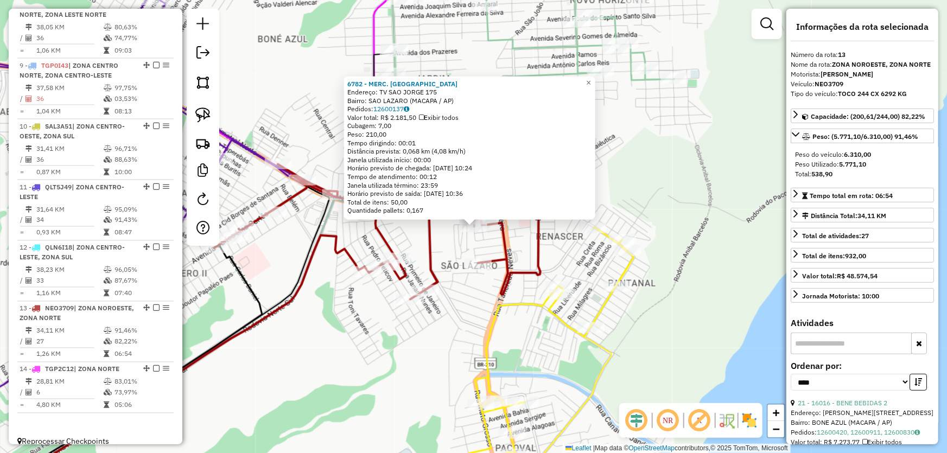
click at [699, 230] on div "6782 - MERC. CIRILO Endereço: TV SAO JORGE 175 Bairro: SAO LAZARO (MACAPA / AP)…" at bounding box center [473, 226] width 947 height 453
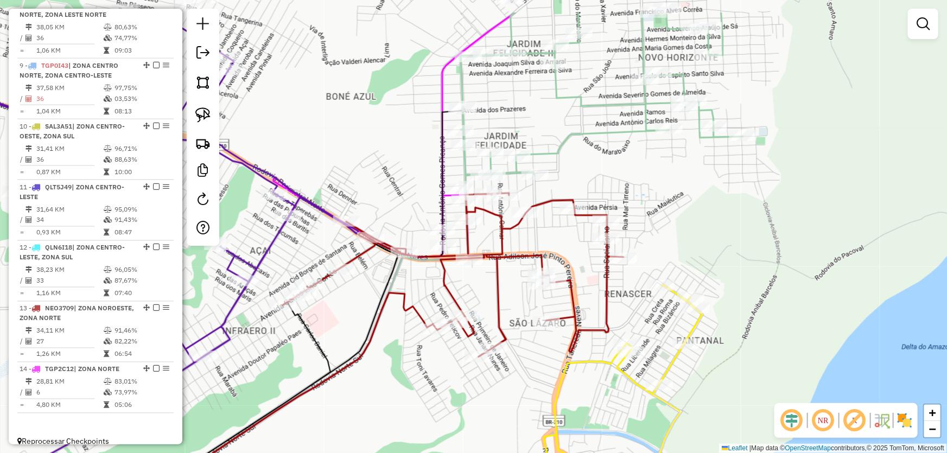
drag, startPoint x: 687, startPoint y: 213, endPoint x: 781, endPoint y: 294, distance: 124.3
click at [781, 294] on div "Janela de atendimento Grade de atendimento Capacidade Transportadoras Veículos …" at bounding box center [473, 226] width 947 height 453
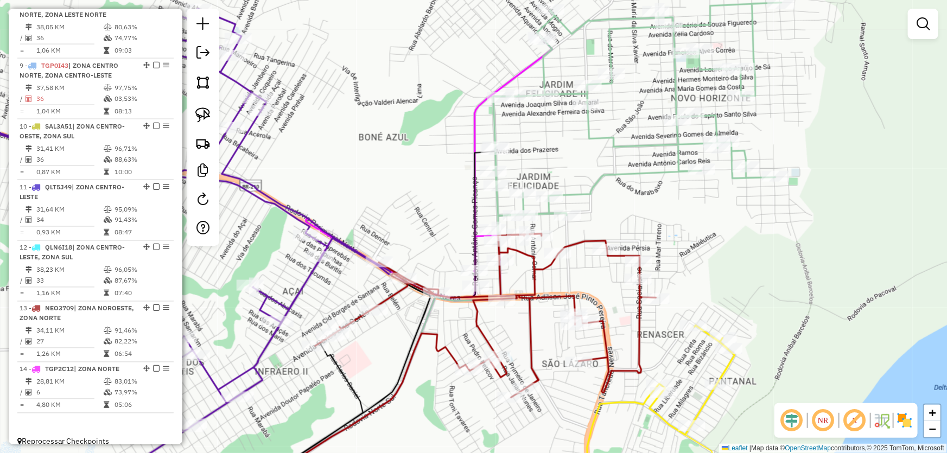
drag, startPoint x: 766, startPoint y: 236, endPoint x: 772, endPoint y: 253, distance: 18.4
click at [772, 253] on div "Janela de atendimento Grade de atendimento Capacidade Transportadoras Veículos …" at bounding box center [473, 226] width 947 height 453
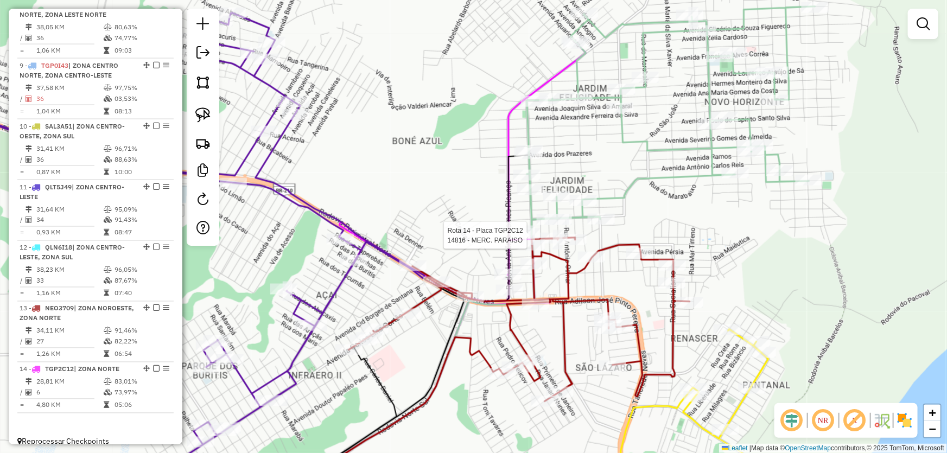
select select "*********"
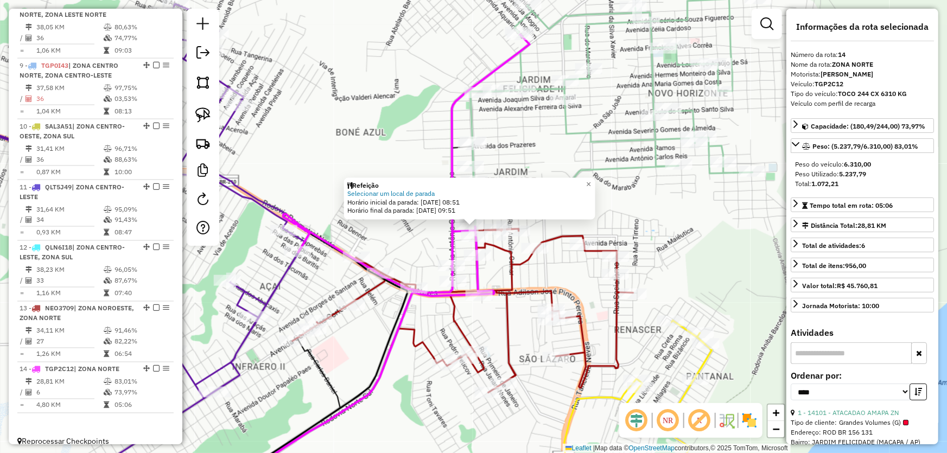
click at [642, 220] on div "Refeição Selecionar um local de parada Horário inicial da parada: 13/08/2025 08…" at bounding box center [473, 226] width 947 height 453
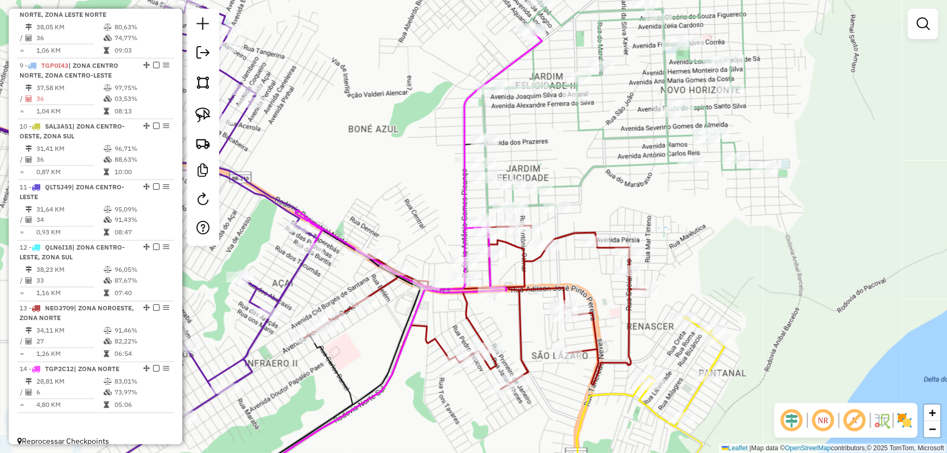
drag, startPoint x: 334, startPoint y: 206, endPoint x: 355, endPoint y: 197, distance: 23.1
click at [355, 197] on div "Janela de atendimento Grade de atendimento Capacidade Transportadoras Veículos …" at bounding box center [473, 226] width 947 height 453
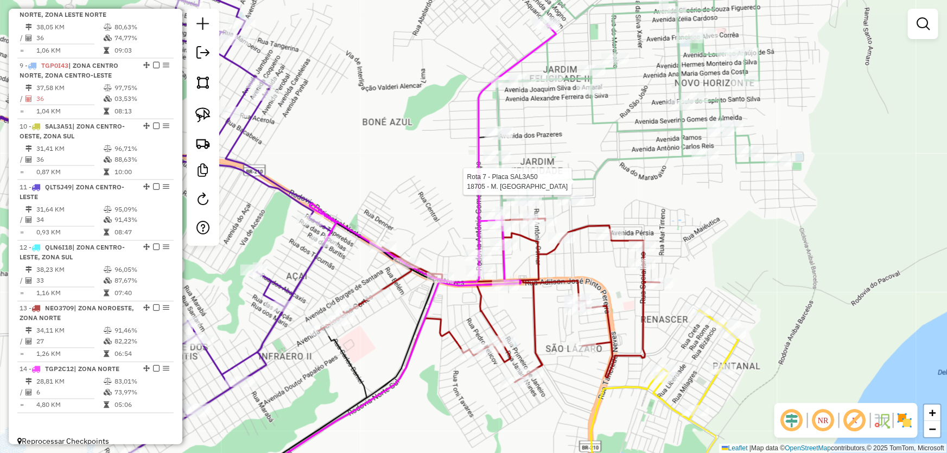
select select "*********"
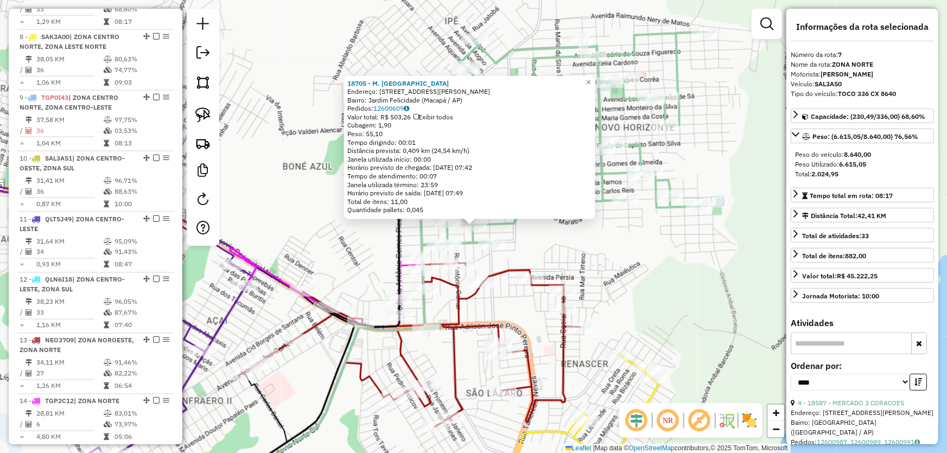
scroll to position [763, 0]
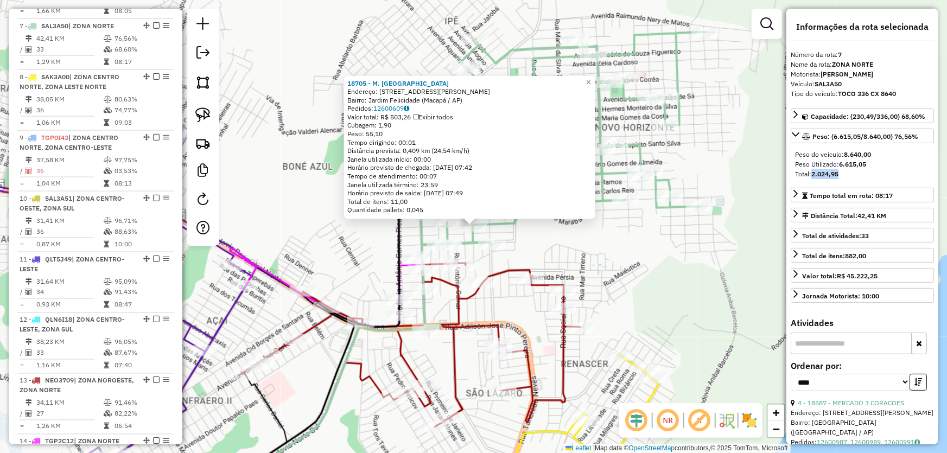
drag, startPoint x: 810, startPoint y: 174, endPoint x: 840, endPoint y: 175, distance: 29.9
click at [840, 175] on div "Total: 2.024,95" at bounding box center [862, 174] width 135 height 10
click at [600, 259] on div "18705 - M. BOX SANTA FE Endereço: Rua Francisco Xavier das Chagas, 517 Bairro: …" at bounding box center [473, 226] width 947 height 453
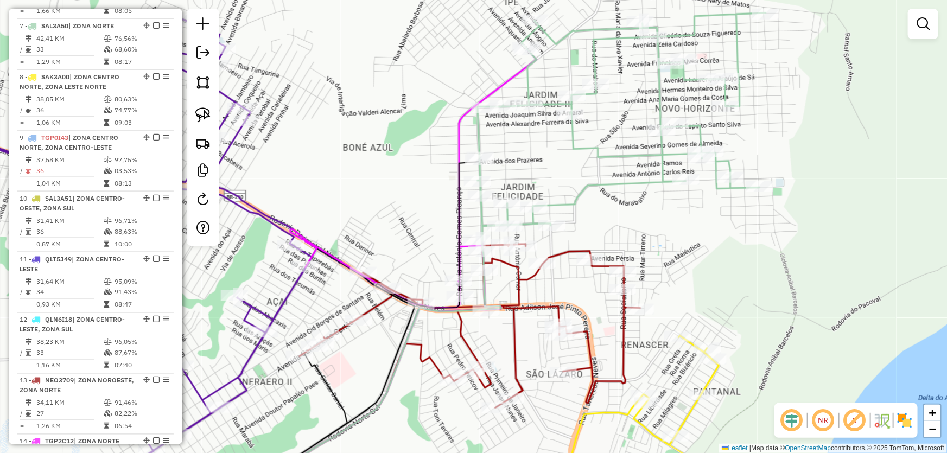
drag, startPoint x: 586, startPoint y: 259, endPoint x: 509, endPoint y: 212, distance: 89.9
click at [653, 235] on div "Janela de atendimento Grade de atendimento Capacidade Transportadoras Veículos …" at bounding box center [473, 226] width 947 height 453
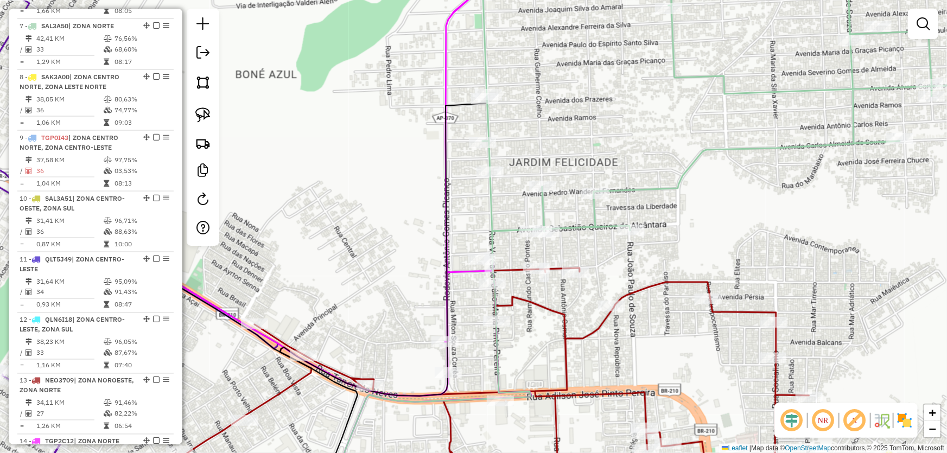
drag, startPoint x: 439, startPoint y: 193, endPoint x: 411, endPoint y: 193, distance: 28.2
click at [416, 194] on div "Janela de atendimento Grade de atendimento Capacidade Transportadoras Veículos …" at bounding box center [473, 226] width 947 height 453
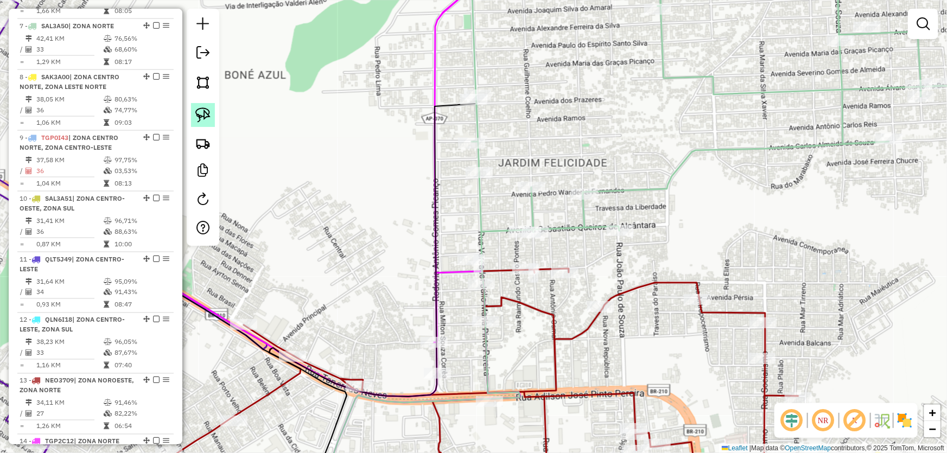
click at [199, 111] on img at bounding box center [202, 114] width 15 height 15
select select "*********"
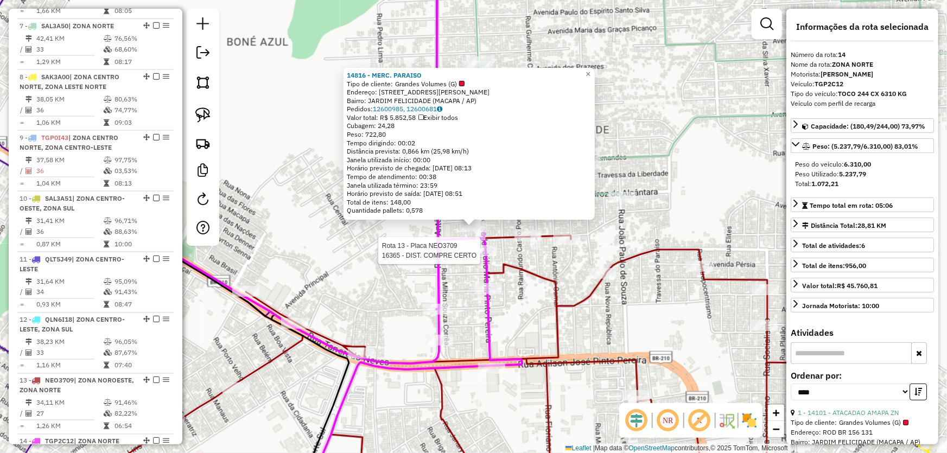
scroll to position [836, 0]
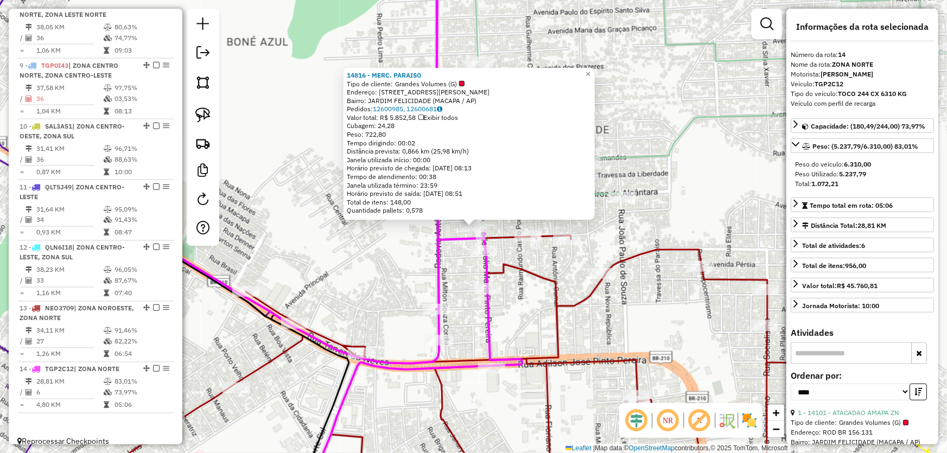
click at [350, 245] on div "14816 - MERC. PARAISO Tipo de cliente: Grandes Volumes (G) Endereço: R VEREADOR…" at bounding box center [473, 226] width 947 height 453
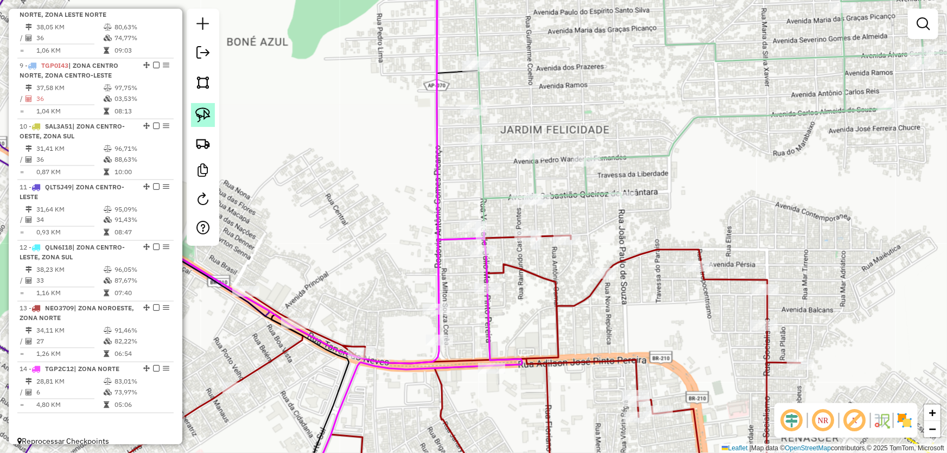
click at [201, 108] on img at bounding box center [202, 114] width 15 height 15
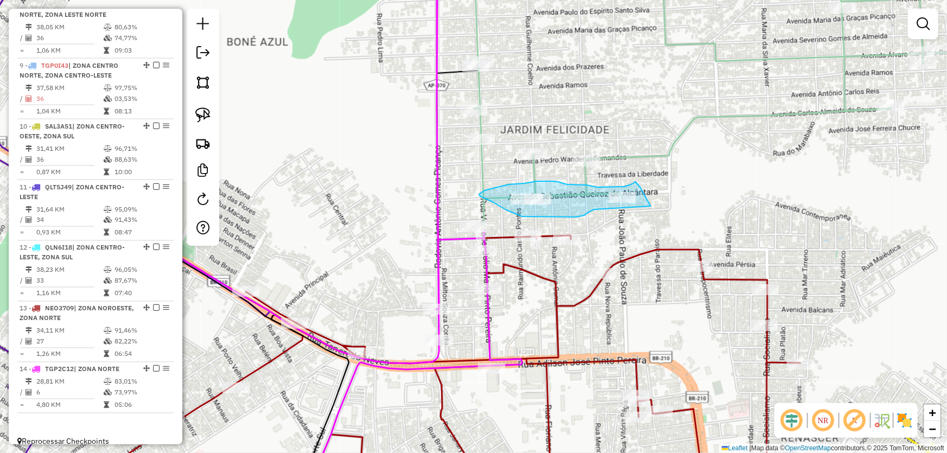
drag, startPoint x: 594, startPoint y: 209, endPoint x: 651, endPoint y: 212, distance: 57.0
click at [651, 212] on div "Janela de atendimento Grade de atendimento Capacidade Transportadoras Veículos …" at bounding box center [473, 226] width 947 height 453
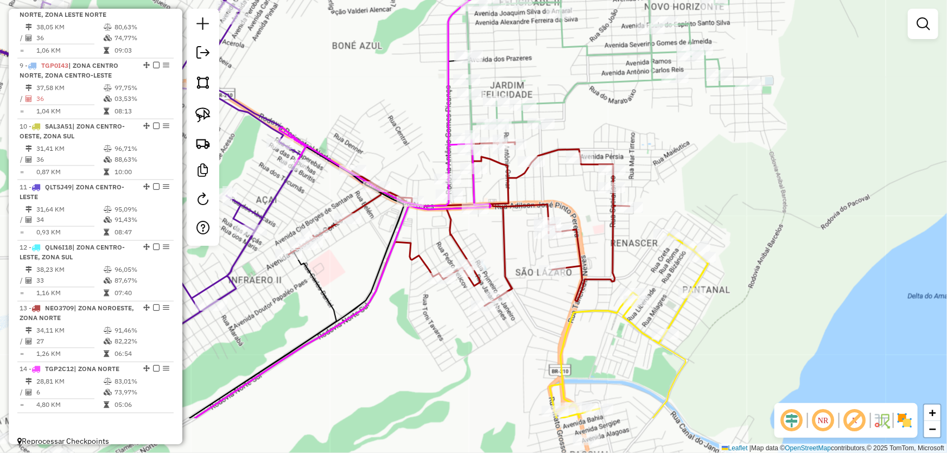
drag, startPoint x: 735, startPoint y: 251, endPoint x: 678, endPoint y: 116, distance: 146.6
click at [678, 114] on div "Janela de atendimento Grade de atendimento Capacidade Transportadoras Veículos …" at bounding box center [473, 226] width 947 height 453
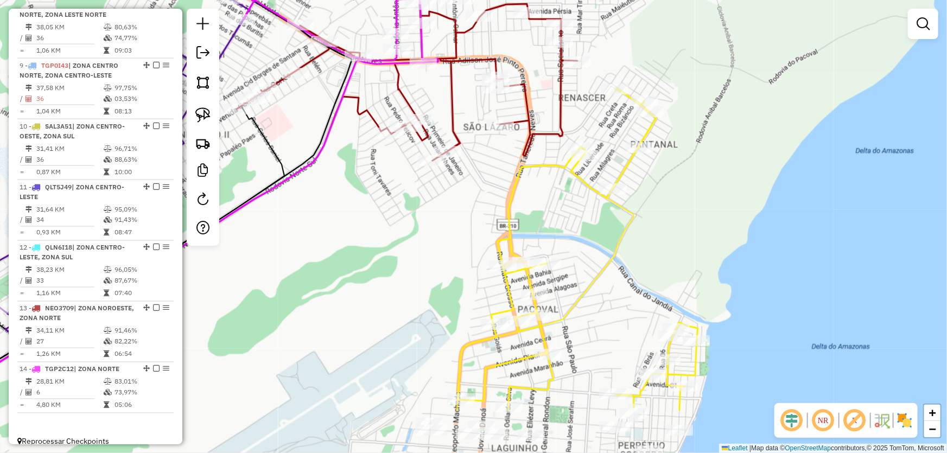
drag, startPoint x: 655, startPoint y: 285, endPoint x: 632, endPoint y: 202, distance: 86.2
click at [632, 202] on div "Janela de atendimento Grade de atendimento Capacidade Transportadoras Veículos …" at bounding box center [473, 226] width 947 height 453
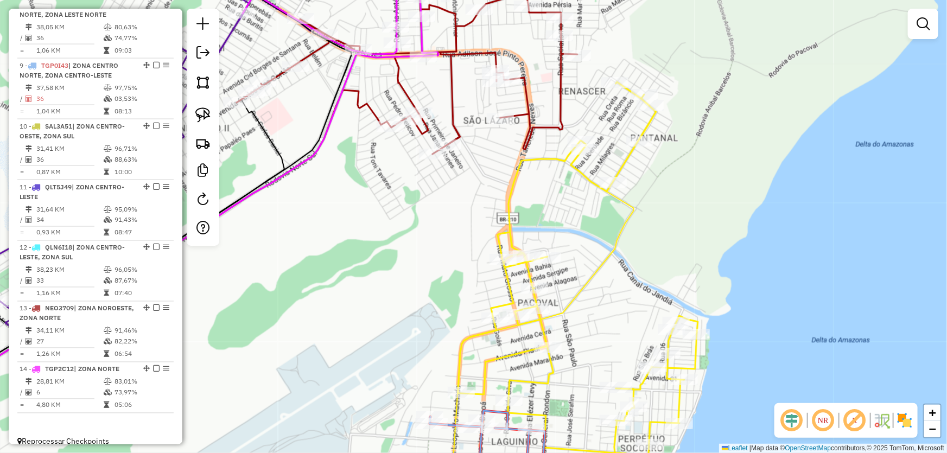
drag, startPoint x: 620, startPoint y: 217, endPoint x: 617, endPoint y: 201, distance: 16.5
click at [617, 201] on div "Janela de atendimento Grade de atendimento Capacidade Transportadoras Veículos …" at bounding box center [473, 226] width 947 height 453
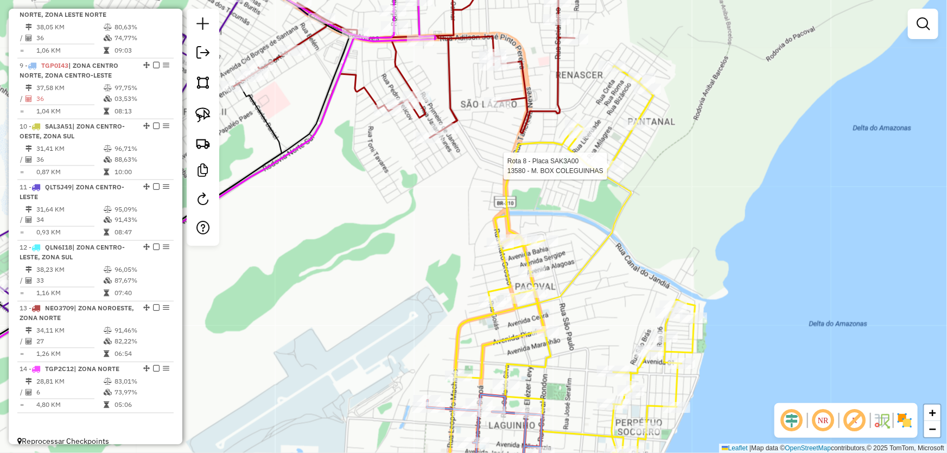
select select "*********"
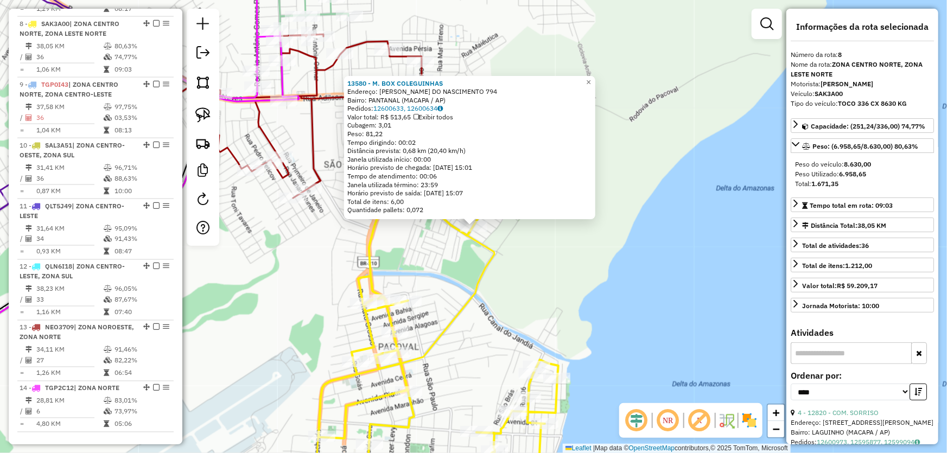
scroll to position [814, 0]
drag, startPoint x: 812, startPoint y: 184, endPoint x: 858, endPoint y: 197, distance: 47.8
click at [868, 188] on div "Total: 1.671,35" at bounding box center [862, 184] width 135 height 10
click at [596, 274] on div "13580 - M. BOX COLEGUINHAS Endereço: R JOAO ALMEIDA DO NASCIMENTO 794 Bairro: P…" at bounding box center [473, 226] width 947 height 453
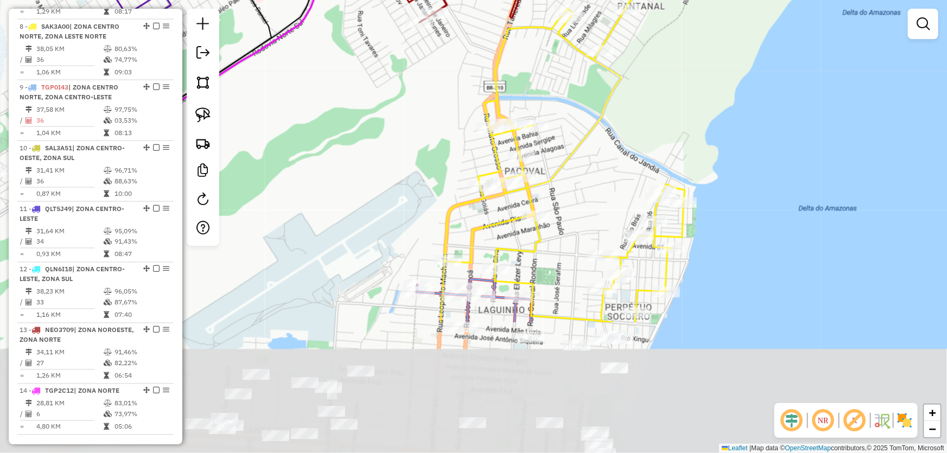
drag, startPoint x: 612, startPoint y: 302, endPoint x: 748, endPoint y: 95, distance: 247.2
click at [745, 101] on div "Janela de atendimento Grade de atendimento Capacidade Transportadoras Veículos …" at bounding box center [473, 226] width 947 height 453
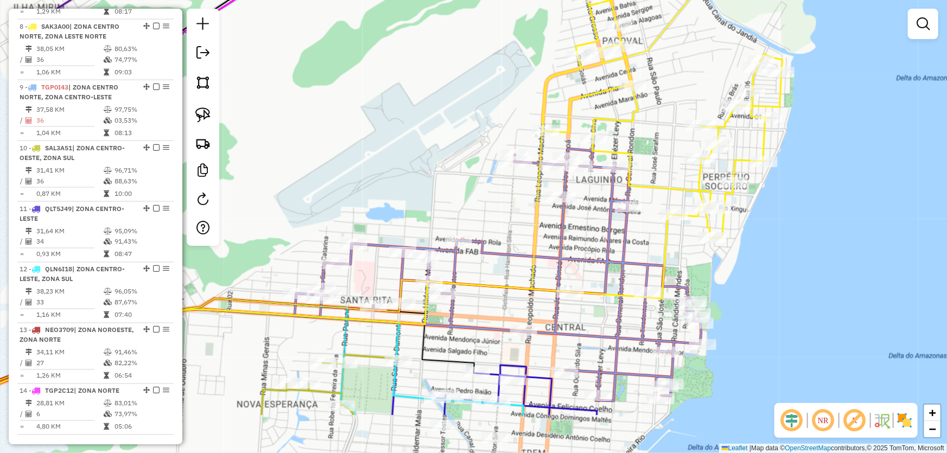
drag, startPoint x: 716, startPoint y: 276, endPoint x: 793, endPoint y: 183, distance: 120.2
click at [793, 183] on div "Janela de atendimento Grade de atendimento Capacidade Transportadoras Veículos …" at bounding box center [473, 226] width 947 height 453
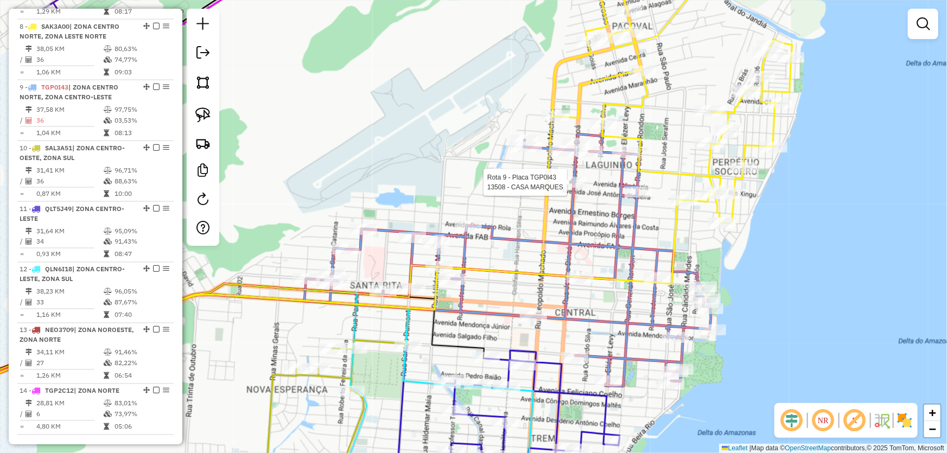
select select "*********"
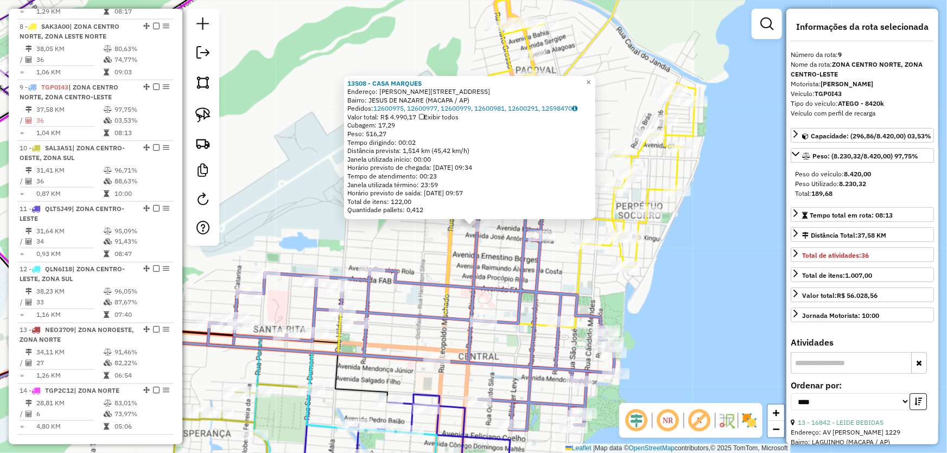
scroll to position [836, 0]
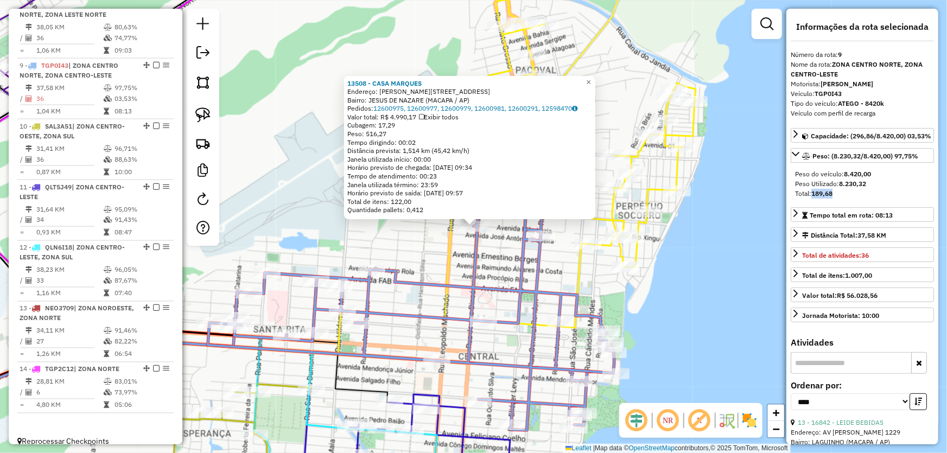
drag, startPoint x: 814, startPoint y: 202, endPoint x: 846, endPoint y: 207, distance: 32.9
click at [846, 199] on div "Total: 189,68" at bounding box center [862, 194] width 135 height 10
click at [693, 286] on div "13508 - CASA MARQUES Endereço: R JOVINO DINOA 734 Bairro: JESUS DE NAZARE (MACA…" at bounding box center [473, 226] width 947 height 453
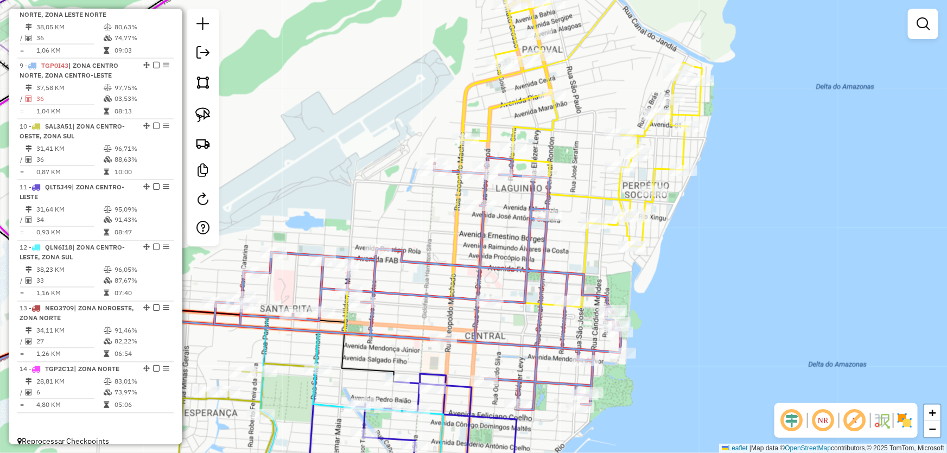
drag, startPoint x: 689, startPoint y: 317, endPoint x: 858, endPoint y: 80, distance: 290.6
click at [855, 86] on div "Janela de atendimento Grade de atendimento Capacidade Transportadoras Veículos …" at bounding box center [473, 226] width 947 height 453
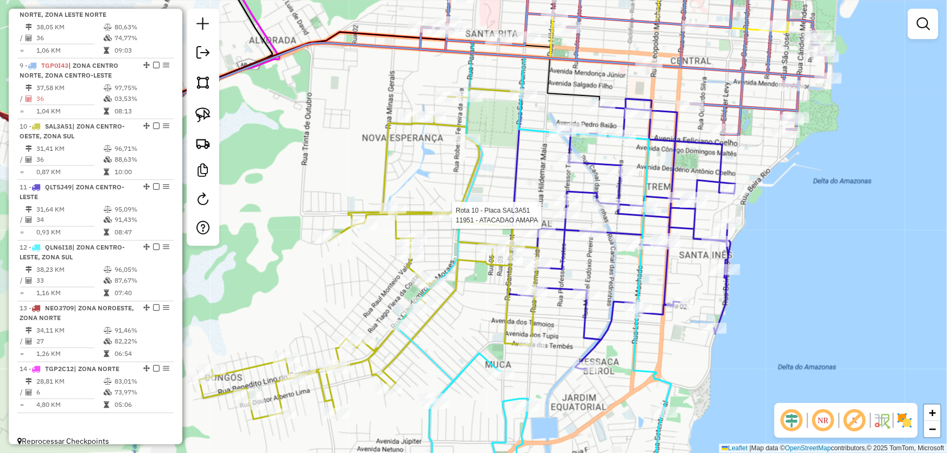
select select "*********"
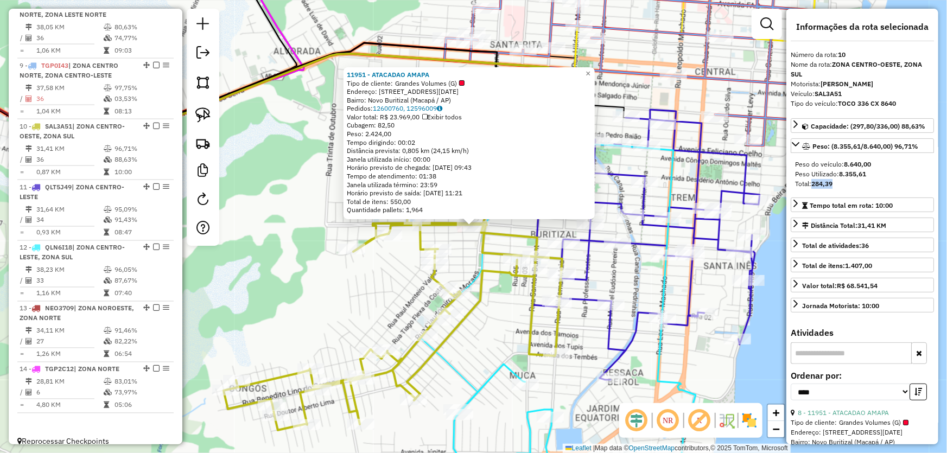
drag, startPoint x: 814, startPoint y: 192, endPoint x: 838, endPoint y: 197, distance: 24.9
click at [838, 189] on div "Total: 284,39" at bounding box center [862, 184] width 135 height 10
click at [758, 335] on div "11951 - ATACADAO AMAPA Tipo de cliente: Grandes Volumes (G) Endereço: Avenida T…" at bounding box center [473, 226] width 947 height 453
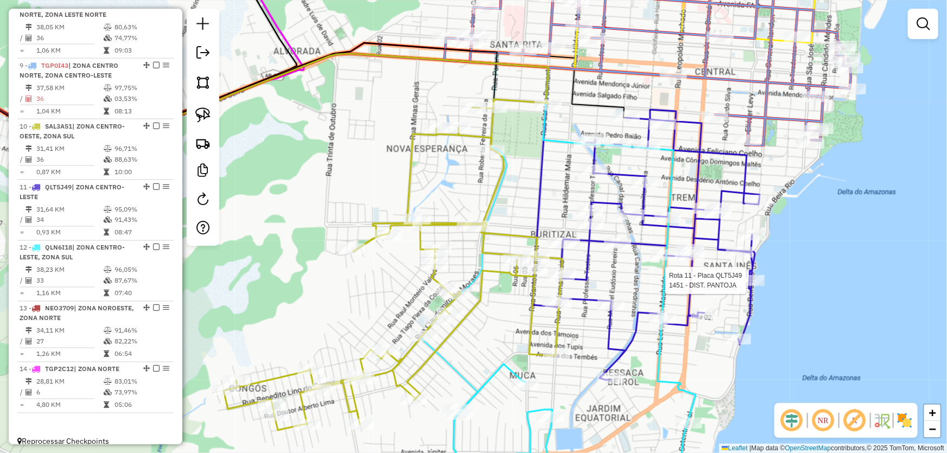
select select "*********"
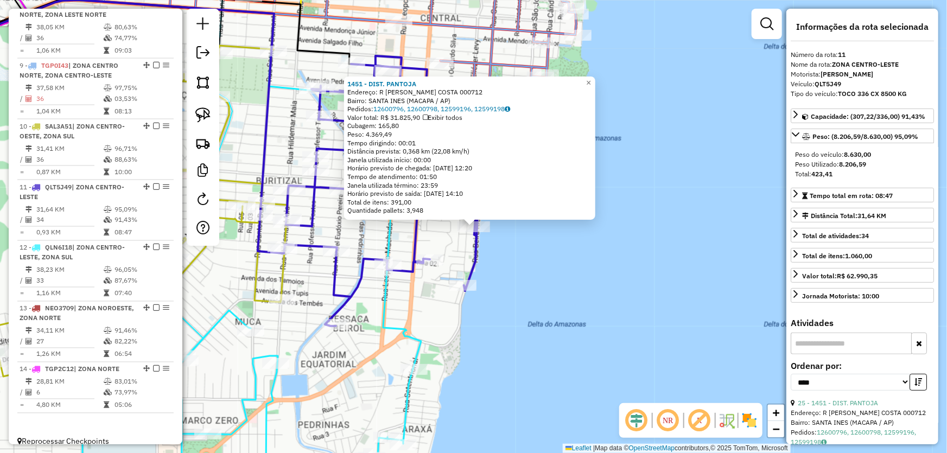
click at [639, 274] on div "1451 - DIST. PANTOJA Endereço: R ANDRE DE OLIVEIRA COSTA 000712 Bairro: SANTA I…" at bounding box center [473, 226] width 947 height 453
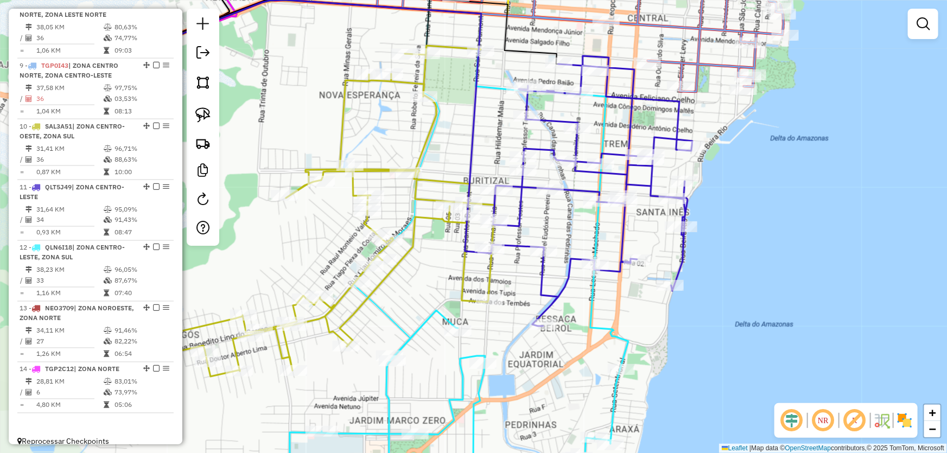
click at [775, 268] on div "Janela de atendimento Grade de atendimento Capacidade Transportadoras Veículos …" at bounding box center [473, 226] width 947 height 453
select select "*********"
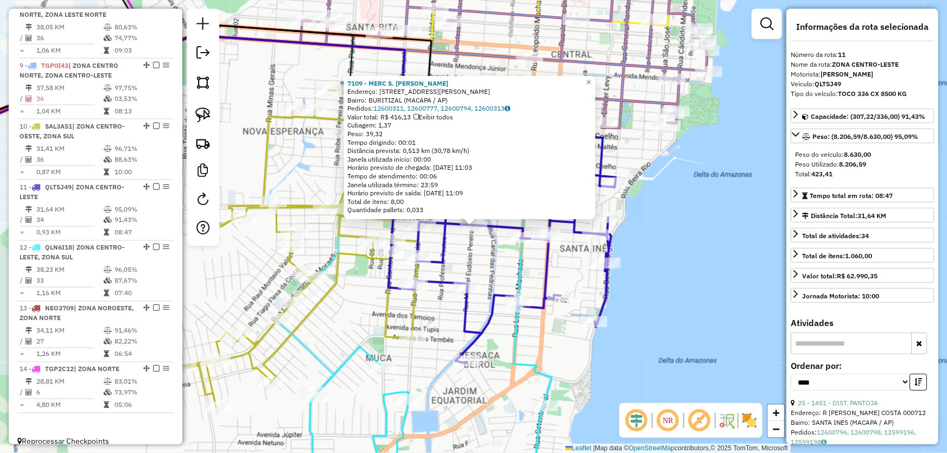
click at [844, 343] on input "text" at bounding box center [851, 344] width 121 height 22
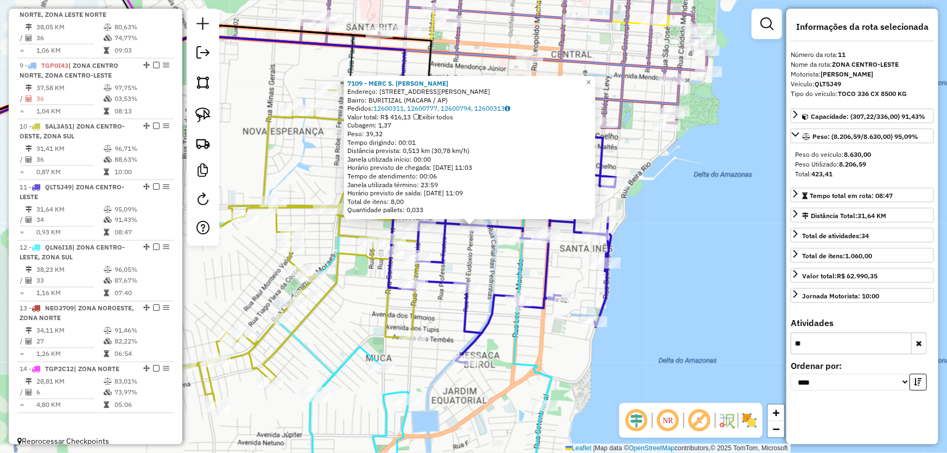
type input "*"
type input "***"
drag, startPoint x: 691, startPoint y: 339, endPoint x: 639, endPoint y: 320, distance: 55.6
click at [690, 339] on div "7109 - MERC S. JOSE Endereço: AV PEDRO LAZARINO 936 Bairro: BURITIZAL (MACAPA /…" at bounding box center [473, 226] width 947 height 453
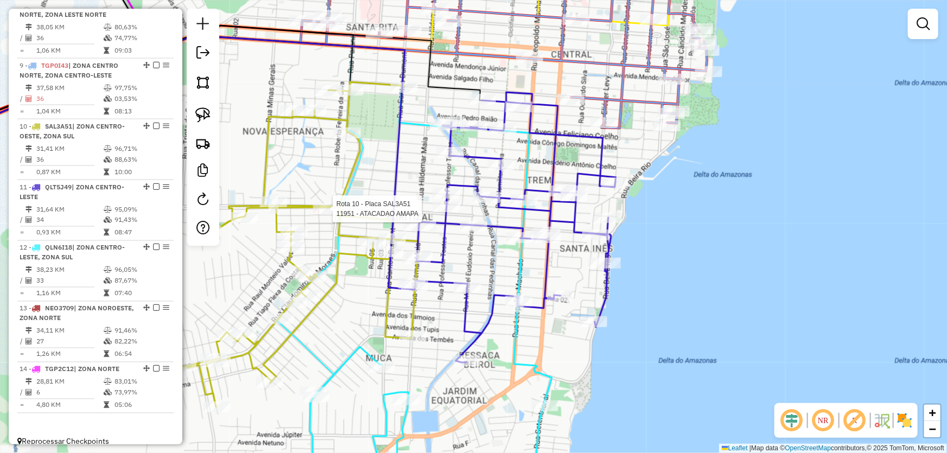
select select "*********"
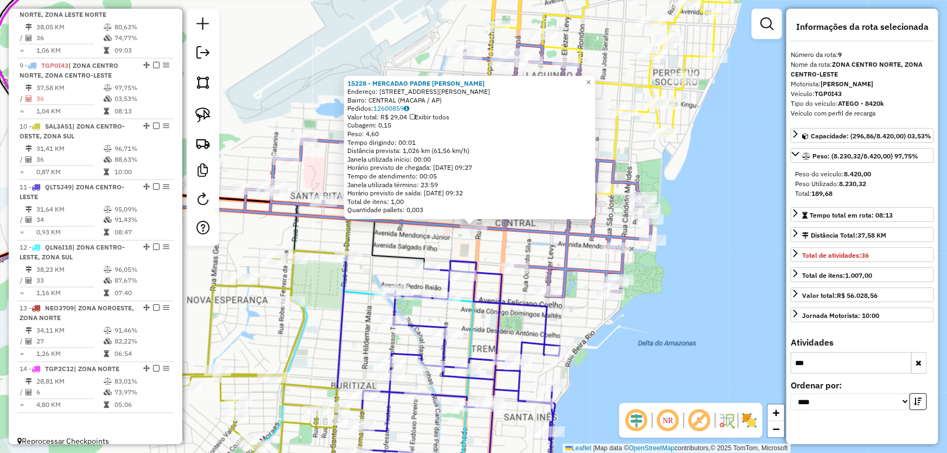
click at [635, 339] on div "15228 - MERCADAO PADRE JULIO Endereço: AV PADRE JULIO MARIA LOMBARD 1 1526 A Ba…" at bounding box center [473, 226] width 947 height 453
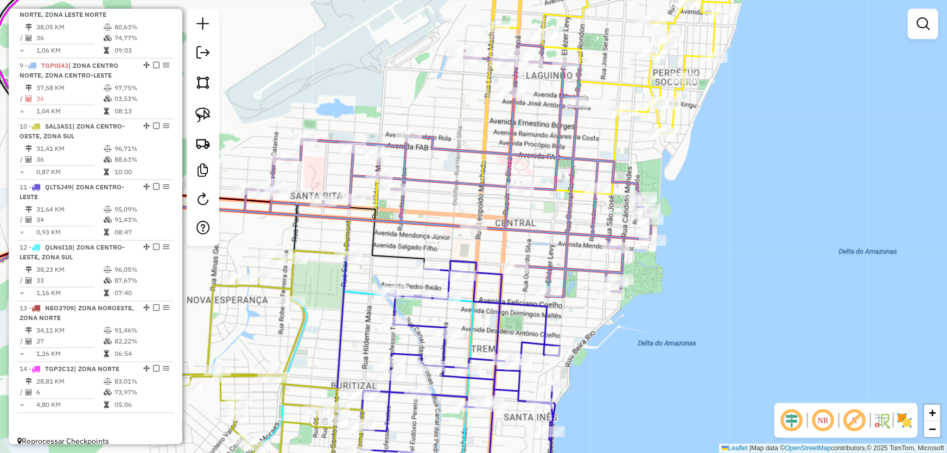
drag, startPoint x: 677, startPoint y: 347, endPoint x: 750, endPoint y: 284, distance: 96.9
click at [751, 286] on div "Janela de atendimento Grade de atendimento Capacidade Transportadoras Veículos …" at bounding box center [473, 226] width 947 height 453
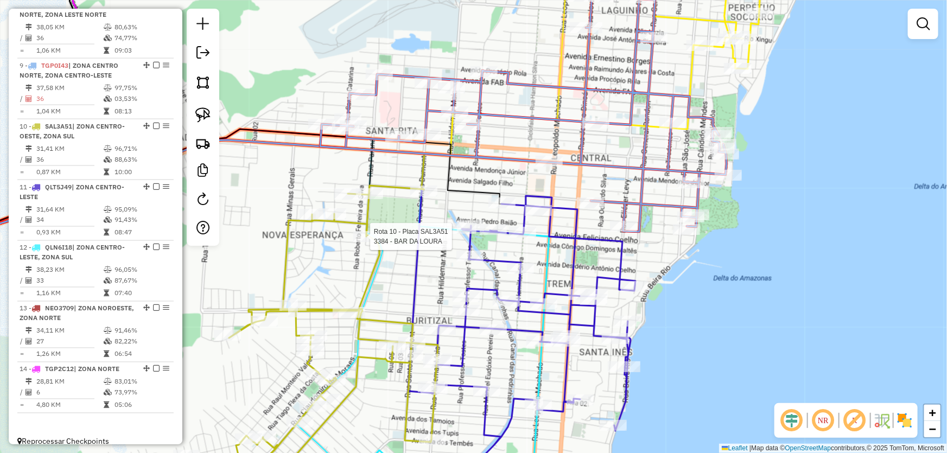
select select "*********"
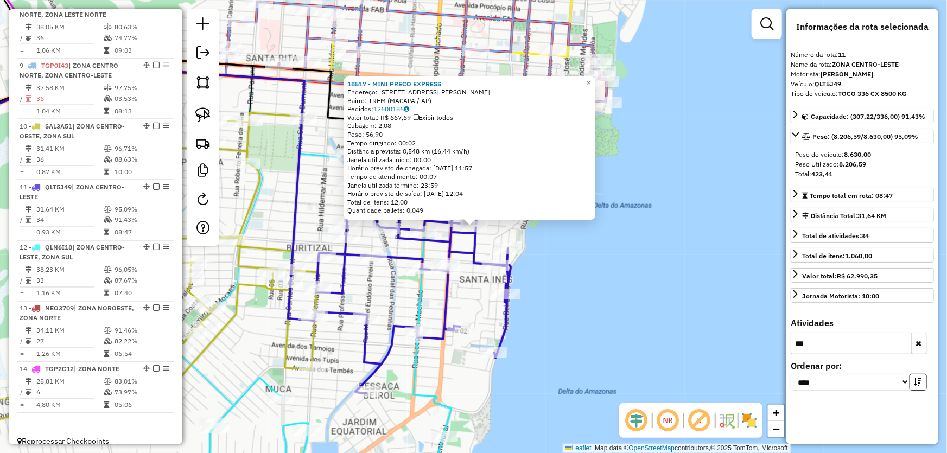
scroll to position [0, 0]
click at [698, 289] on div "18517 - MINI PRECO EXPRESS Endereço: RUA ODILARDO SILVA 3094 Bairro: TREM (MACA…" at bounding box center [473, 226] width 947 height 453
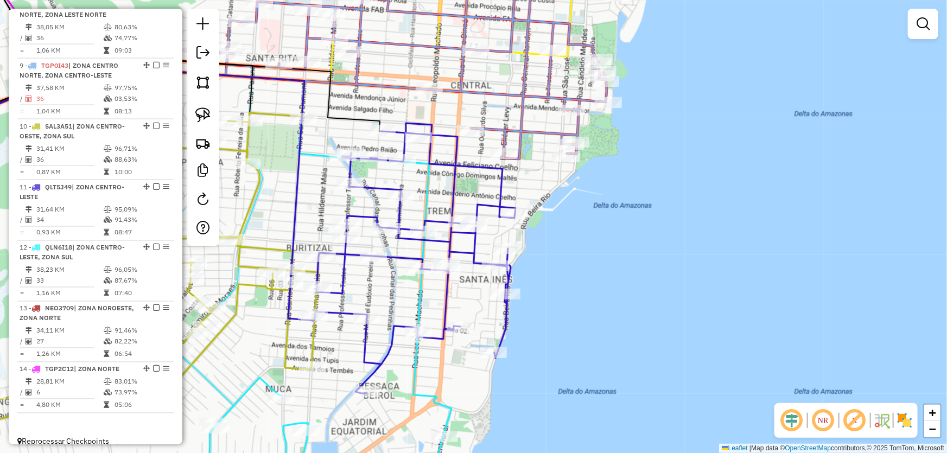
click at [670, 222] on div "Janela de atendimento Grade de atendimento Capacidade Transportadoras Veículos …" at bounding box center [473, 226] width 947 height 453
select select "*********"
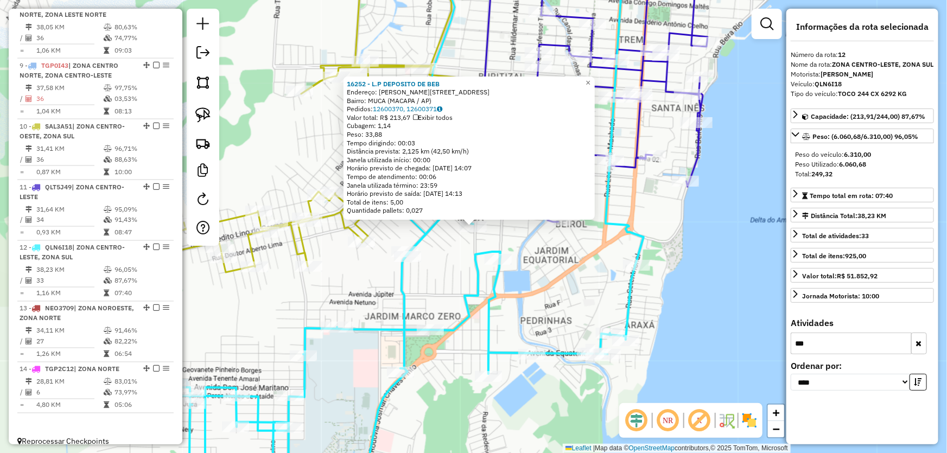
click at [918, 347] on icon "button" at bounding box center [919, 344] width 6 height 8
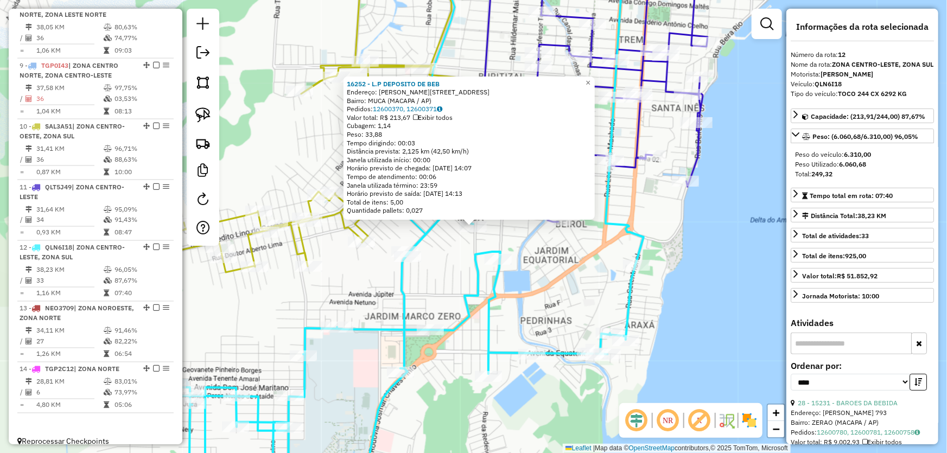
click at [690, 259] on div "16252 - L.P DEPOSITO DE BEB Endereço: R SANTOS DUMONT 3400 3820 Bairro: MUCA (M…" at bounding box center [473, 226] width 947 height 453
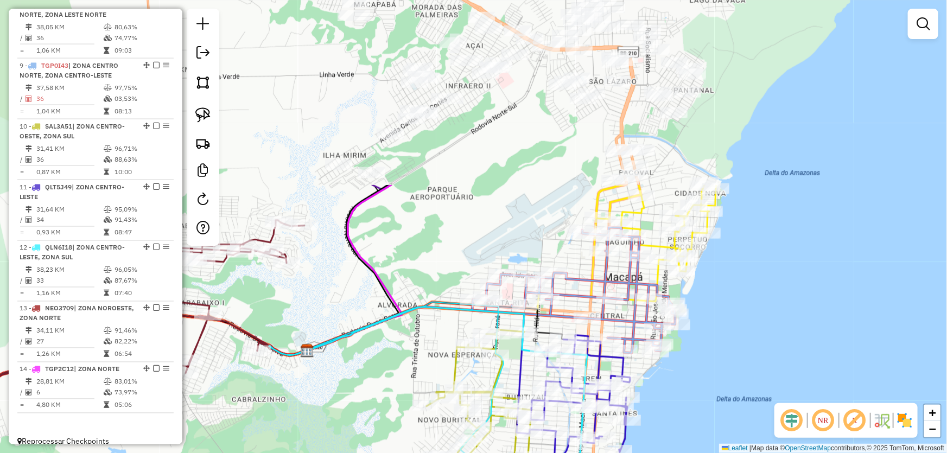
drag, startPoint x: 764, startPoint y: 216, endPoint x: 694, endPoint y: 472, distance: 265.5
click at [694, 452] on html "Aguarde... Pop-up bloqueado! Seu navegador bloqueou automáticamente a abertura …" at bounding box center [473, 226] width 947 height 453
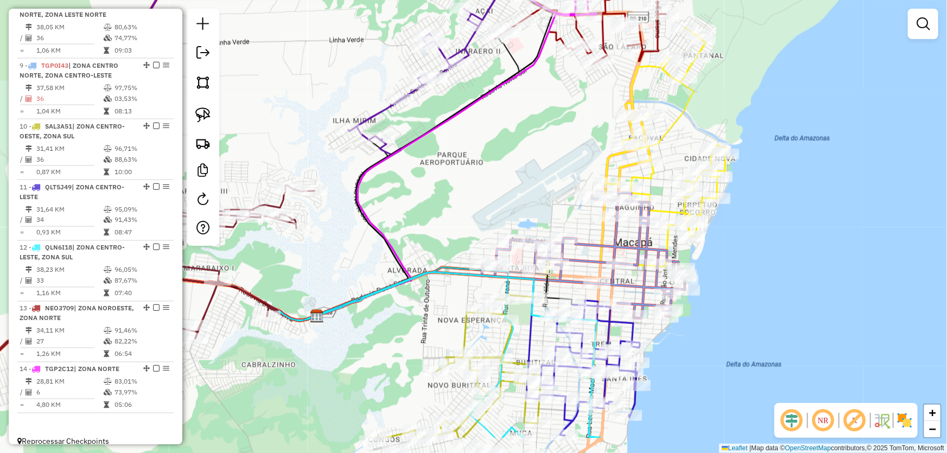
drag, startPoint x: 557, startPoint y: 162, endPoint x: 584, endPoint y: 4, distance: 160.1
click at [584, 4] on div "Janela de atendimento Grade de atendimento Capacidade Transportadoras Veículos …" at bounding box center [473, 226] width 947 height 453
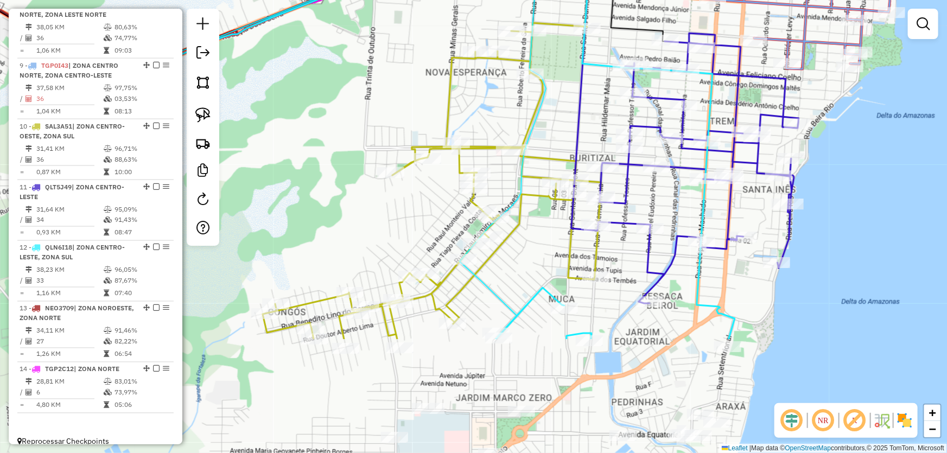
drag, startPoint x: 495, startPoint y: 276, endPoint x: 546, endPoint y: 84, distance: 199.2
click at [546, 84] on div "Janela de atendimento Grade de atendimento Capacidade Transportadoras Veículos …" at bounding box center [473, 226] width 947 height 453
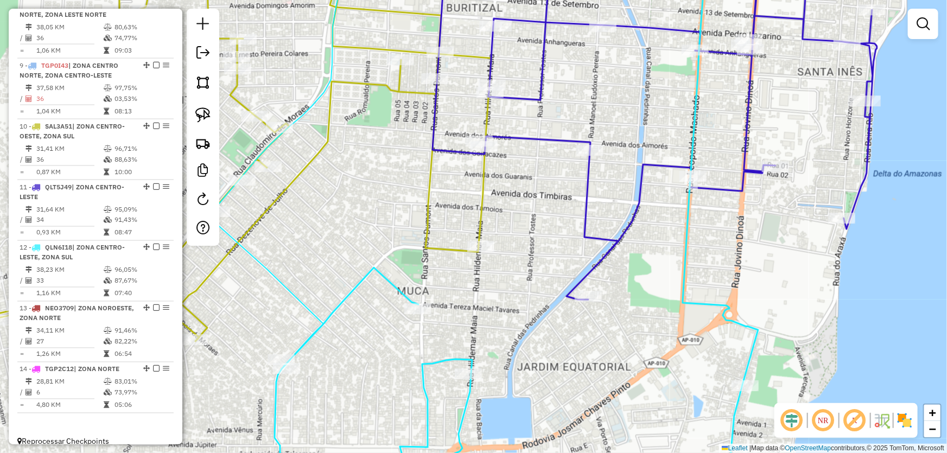
drag, startPoint x: 526, startPoint y: 189, endPoint x: 410, endPoint y: 186, distance: 115.6
click at [410, 186] on div "Janela de atendimento Grade de atendimento Capacidade Transportadoras Veículos …" at bounding box center [473, 226] width 947 height 453
select select "*********"
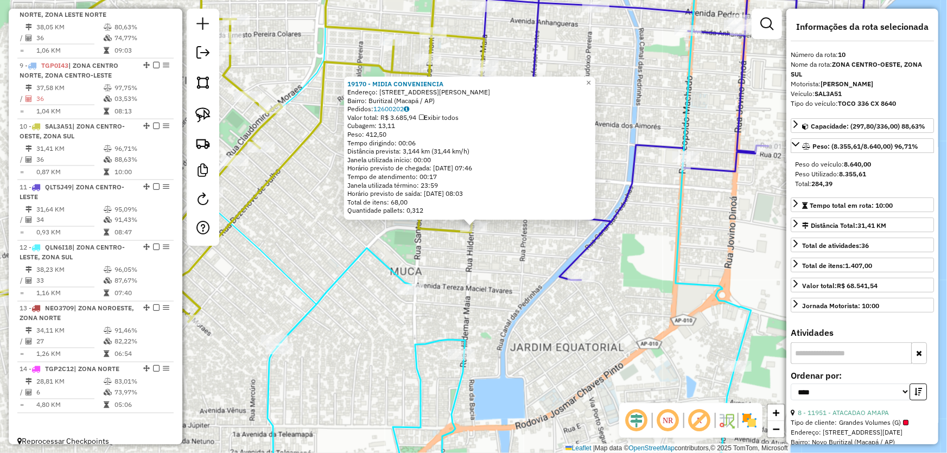
click at [475, 252] on div "19170 - MIDIA CONVENIENCIA Endereço: Rua Hildemar Maia, 2762 Bairro: Buritizal …" at bounding box center [473, 226] width 947 height 453
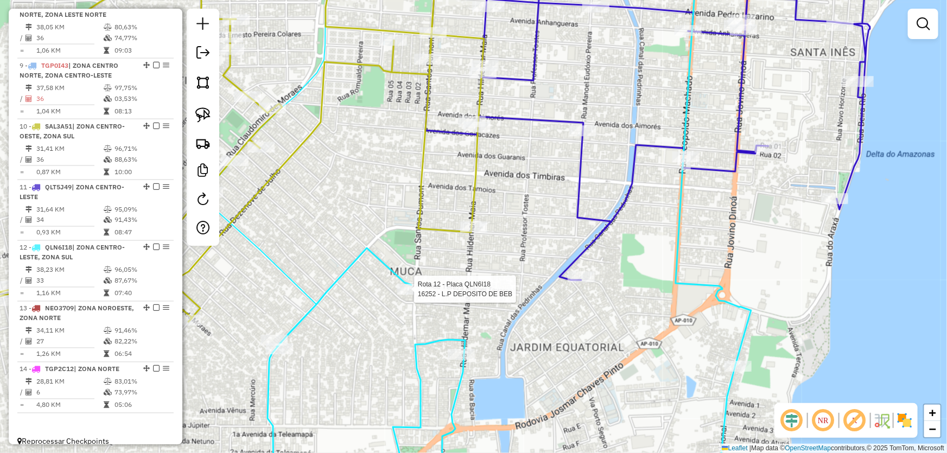
select select "*********"
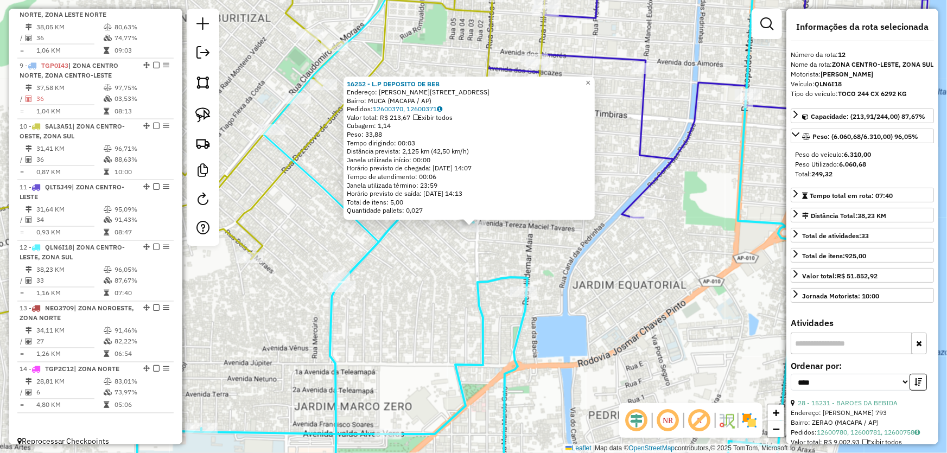
click at [436, 299] on div "16252 - L.P DEPOSITO DE BEB Endereço: R SANTOS DUMONT 3400 3820 Bairro: MUCA (M…" at bounding box center [473, 226] width 947 height 453
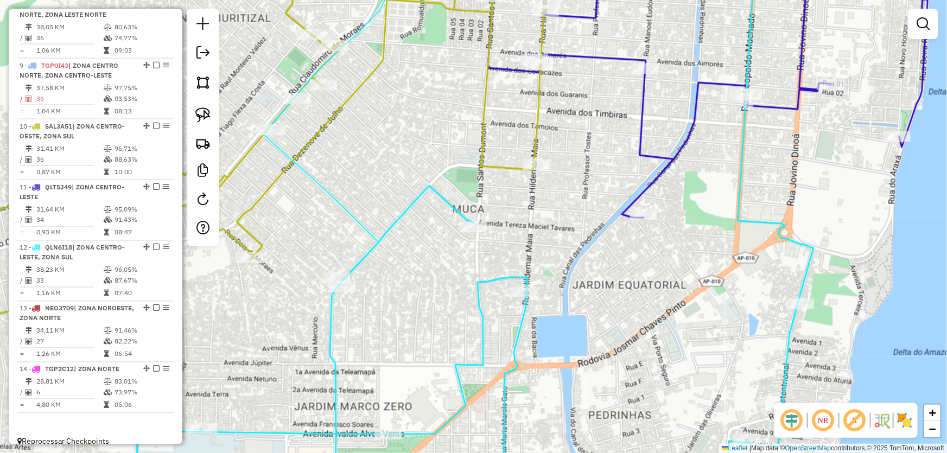
select select "*********"
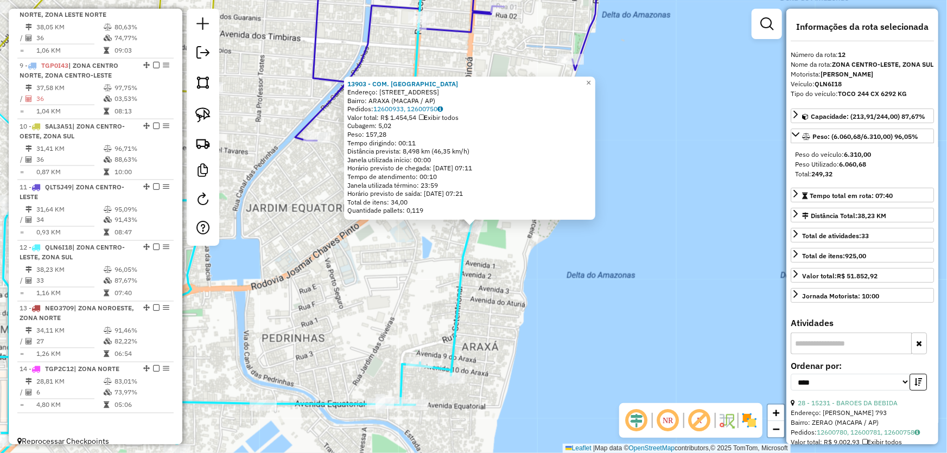
click at [610, 315] on div "13903 - COM. FRANCA Endereço: R SETENTRIONAL 370 Bairro: ARAXA (MACAPA / AP) Pe…" at bounding box center [473, 226] width 947 height 453
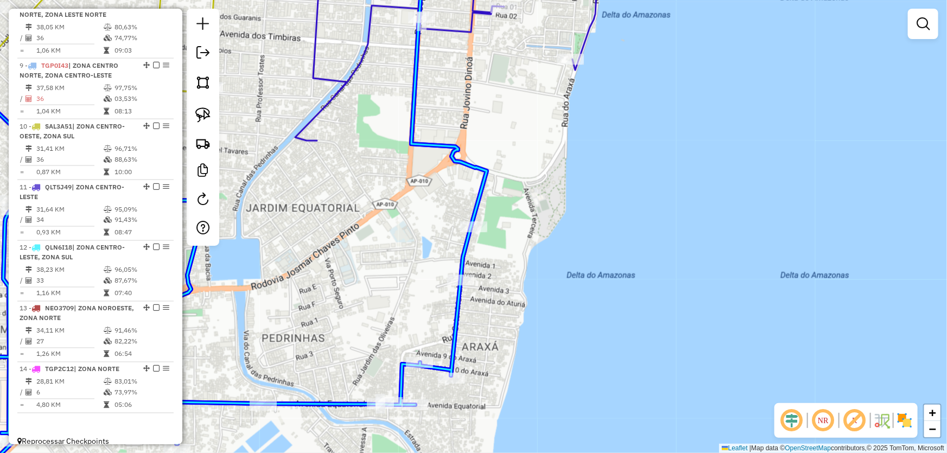
click at [446, 275] on div "Janela de atendimento Grade de atendimento Capacidade Transportadoras Veículos …" at bounding box center [473, 226] width 947 height 453
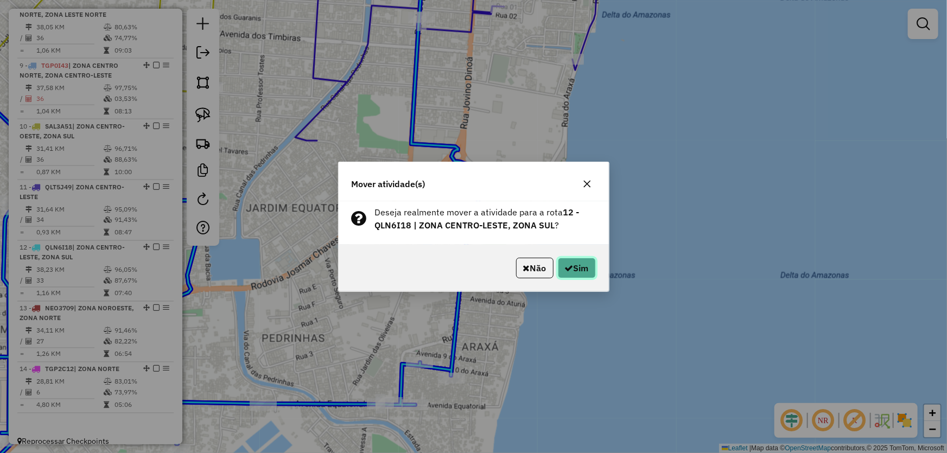
click at [576, 271] on button "Sim" at bounding box center [577, 268] width 38 height 21
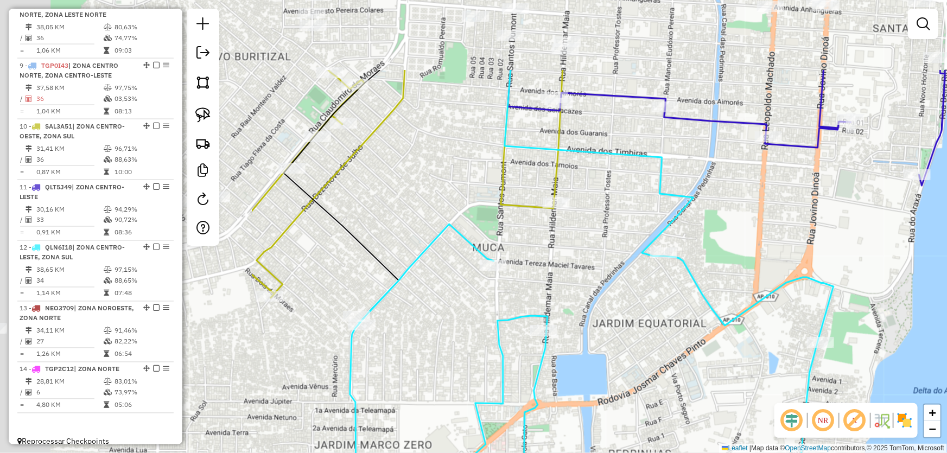
drag, startPoint x: 313, startPoint y: 210, endPoint x: 659, endPoint y: 326, distance: 364.6
click at [659, 326] on div "Janela de atendimento Grade de atendimento Capacidade Transportadoras Veículos …" at bounding box center [473, 226] width 947 height 453
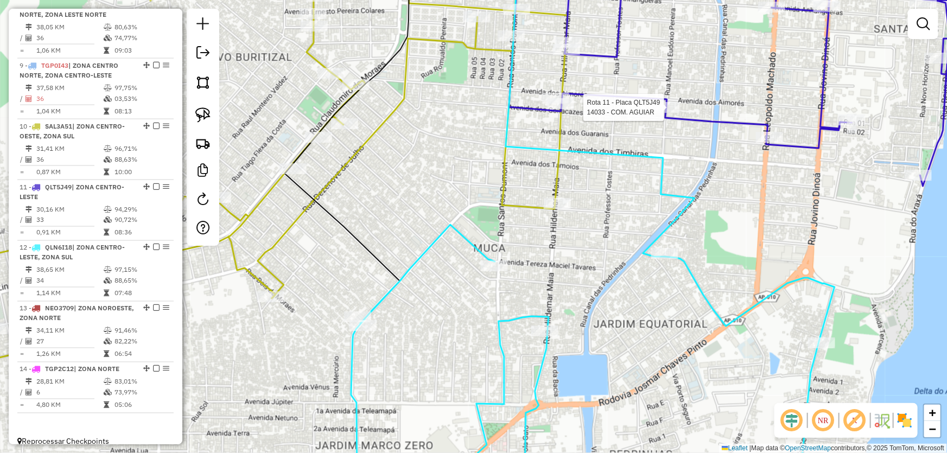
click at [661, 113] on div at bounding box center [666, 107] width 27 height 11
select select "*********"
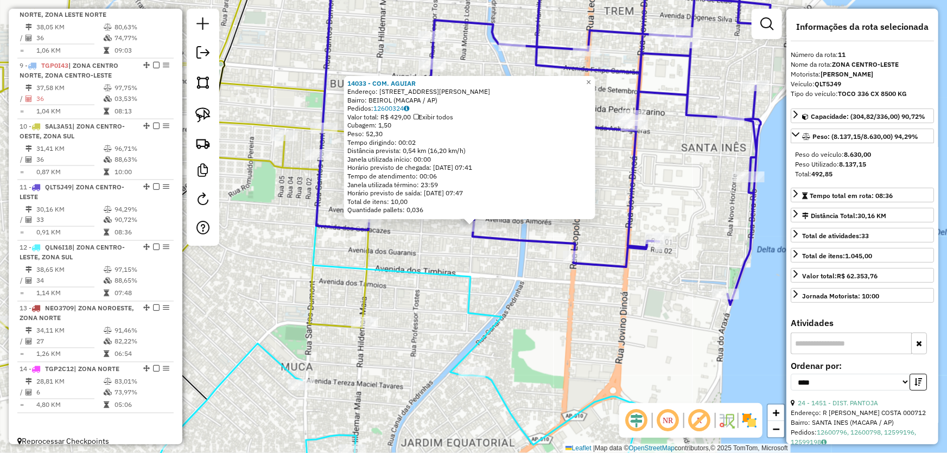
click at [416, 283] on div "14033 - COM. AGUIAR Endereço: R MANOEL EUDOXIO PEREIRA 2927 3616 Bairro: BEIROL…" at bounding box center [473, 226] width 947 height 453
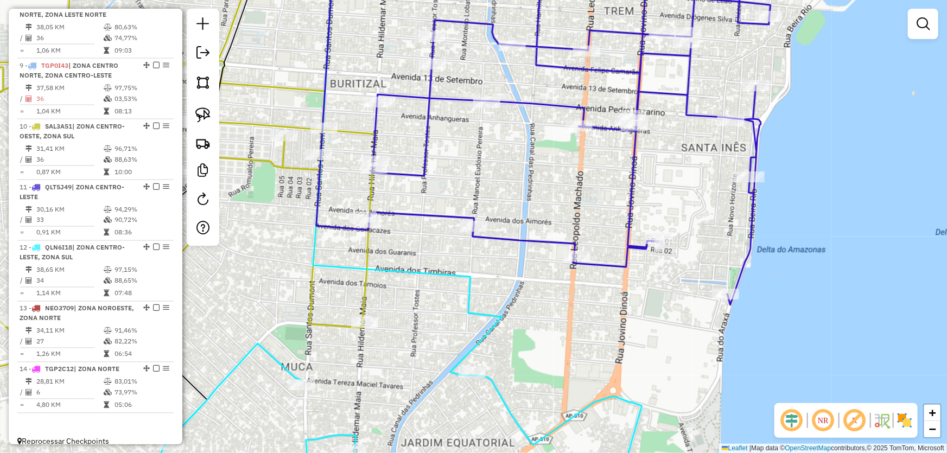
click at [346, 324] on icon at bounding box center [140, 209] width 469 height 511
select select "*********"
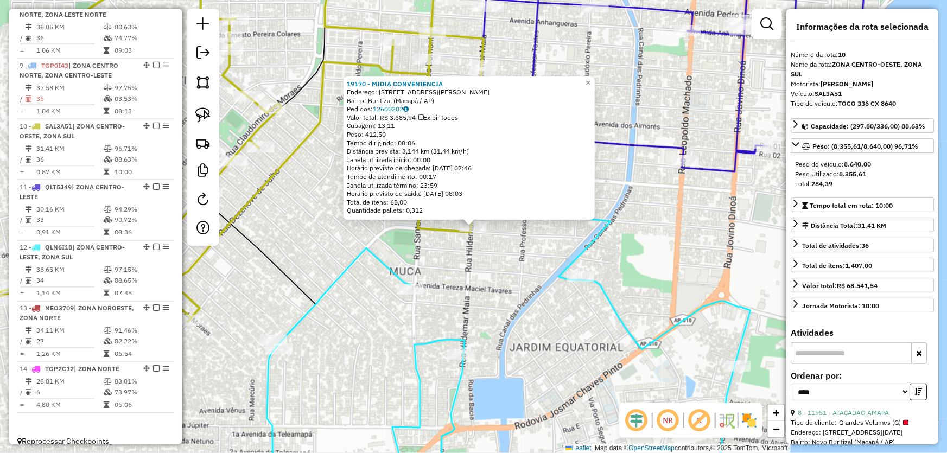
click at [513, 289] on div "19170 - MIDIA CONVENIENCIA Endereço: Rua Hildemar Maia, 2762 Bairro: Buritizal …" at bounding box center [473, 226] width 947 height 453
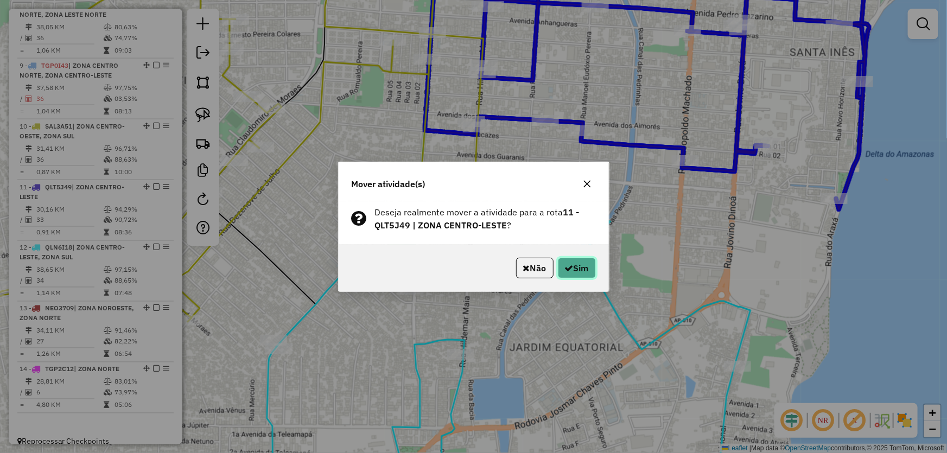
click at [579, 267] on button "Sim" at bounding box center [577, 268] width 38 height 21
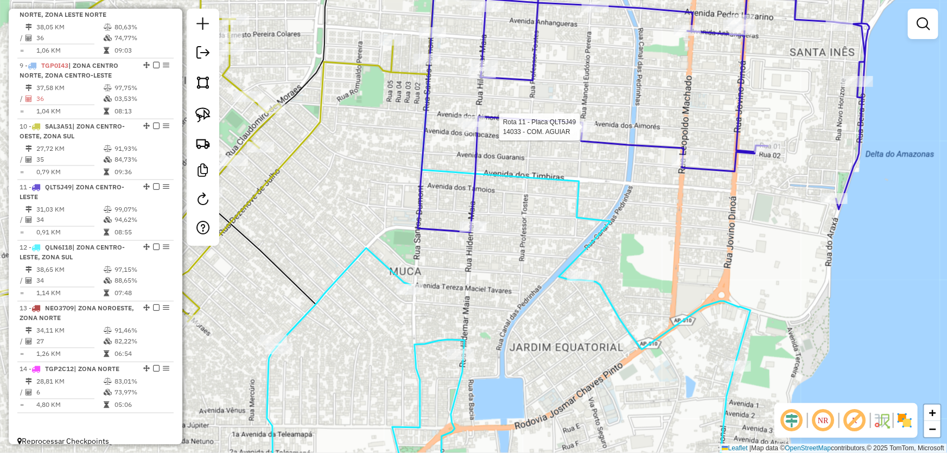
select select "*********"
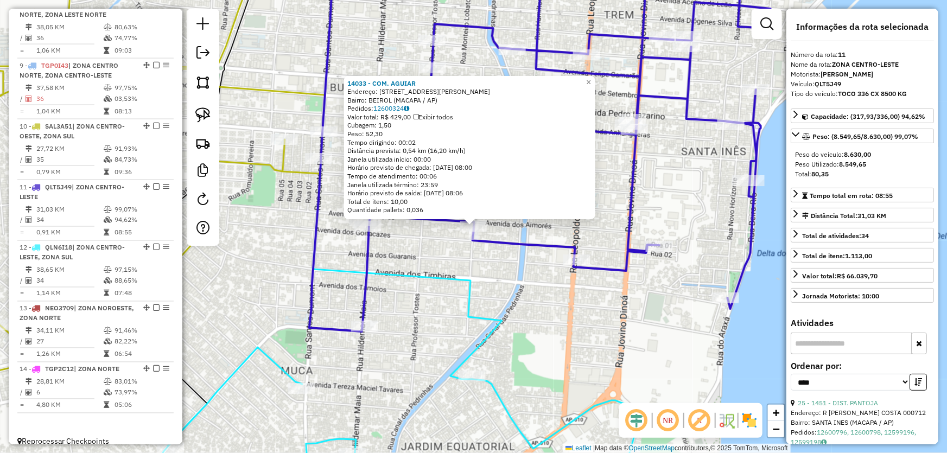
click at [443, 265] on div "14033 - COM. AGUIAR Endereço: R MANOEL EUDOXIO PEREIRA 2927 3616 Bairro: BEIROL…" at bounding box center [473, 226] width 947 height 453
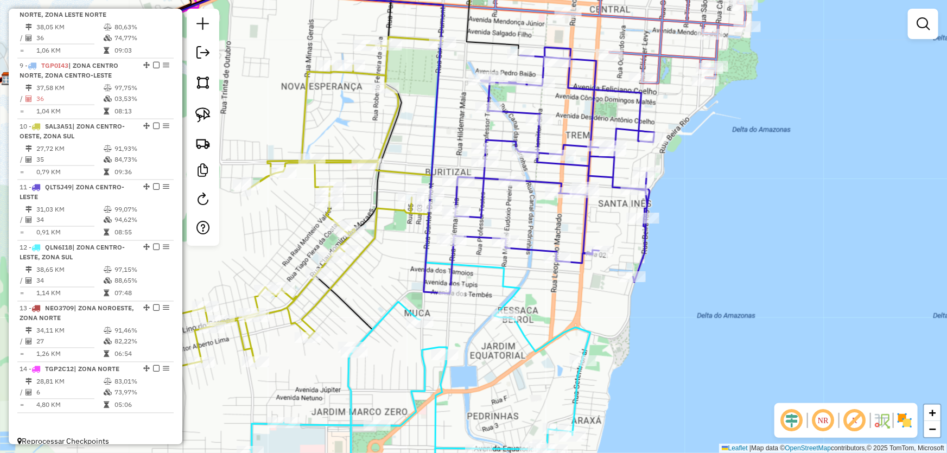
drag, startPoint x: 460, startPoint y: 303, endPoint x: 518, endPoint y: 310, distance: 58.5
click at [518, 310] on icon at bounding box center [264, 154] width 512 height 326
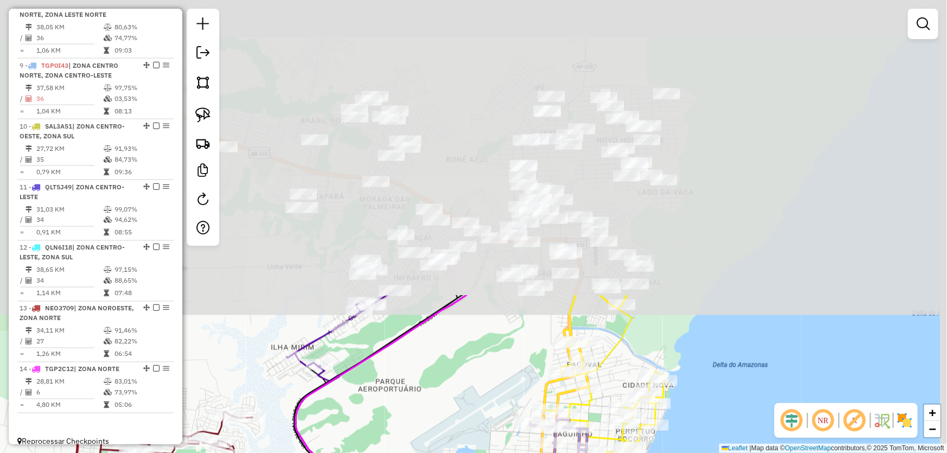
drag, startPoint x: 429, startPoint y: 82, endPoint x: 414, endPoint y: 429, distance: 346.5
click at [414, 429] on div "Janela de atendimento Grade de atendimento Capacidade Transportadoras Veículos …" at bounding box center [473, 226] width 947 height 453
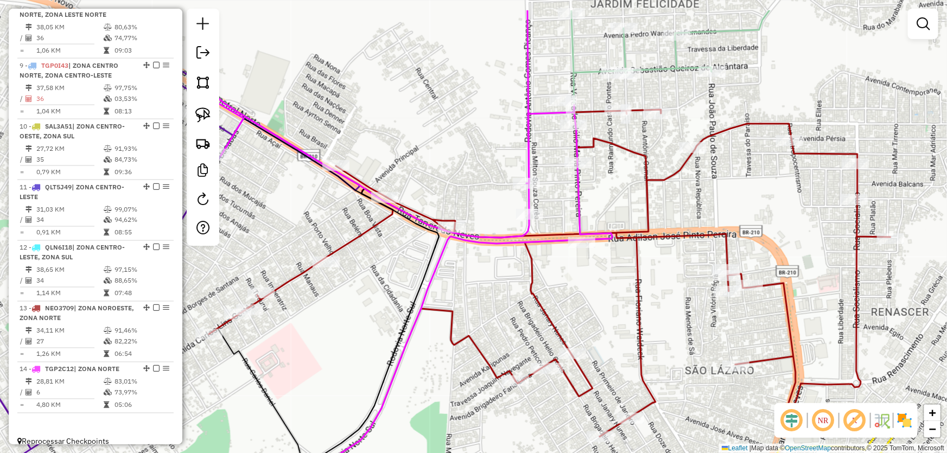
drag, startPoint x: 489, startPoint y: 222, endPoint x: 462, endPoint y: 286, distance: 70.0
click at [462, 286] on div "Janela de atendimento Grade de atendimento Capacidade Transportadoras Veículos …" at bounding box center [473, 226] width 947 height 453
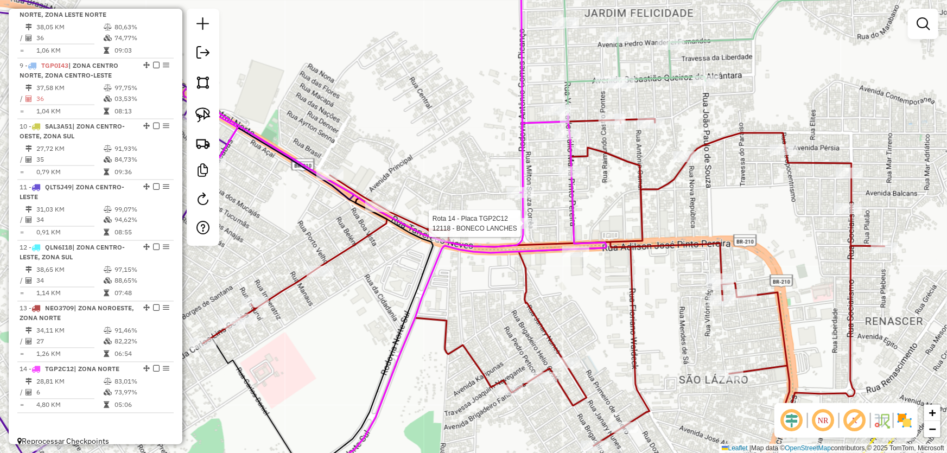
select select "*********"
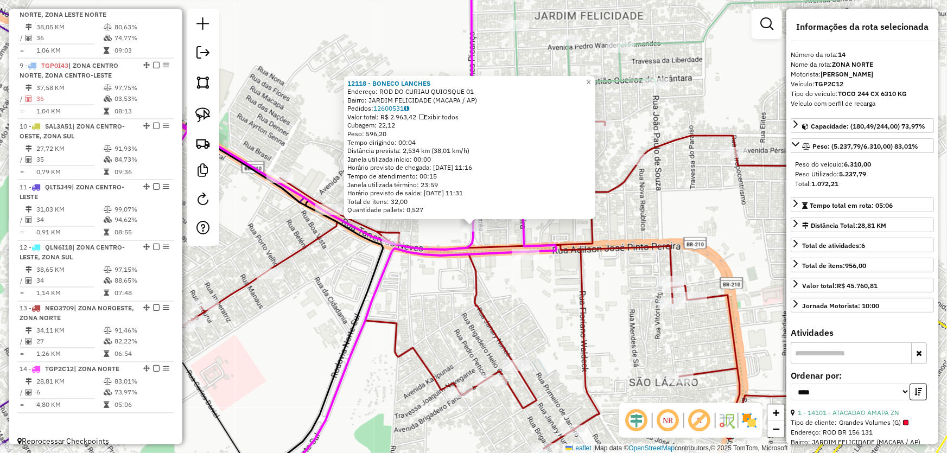
click at [640, 209] on div "12118 - BONECO LANCHES Endereço: ROD DO CURIAU QUIOSQUE 01 Bairro: JARDIM FELIC…" at bounding box center [473, 226] width 947 height 453
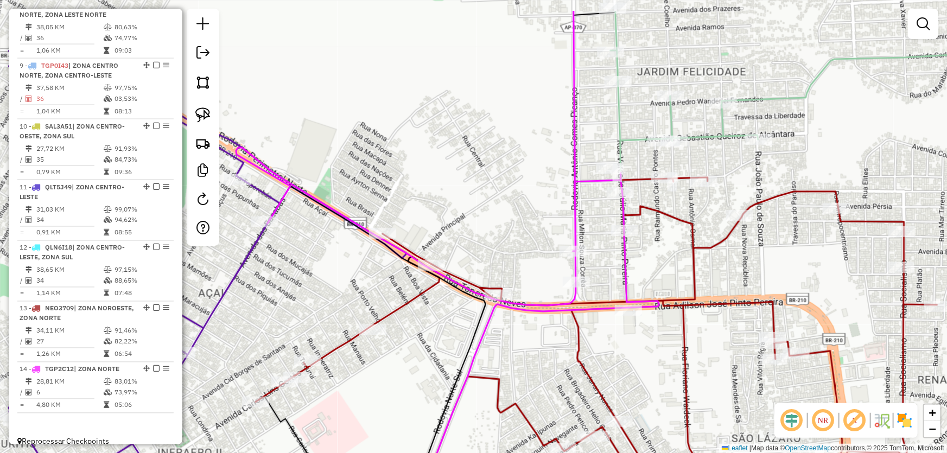
drag, startPoint x: 640, startPoint y: 209, endPoint x: 743, endPoint y: 265, distance: 116.8
click at [743, 265] on div "Janela de atendimento Grade de atendimento Capacidade Transportadoras Veículos …" at bounding box center [473, 226] width 947 height 453
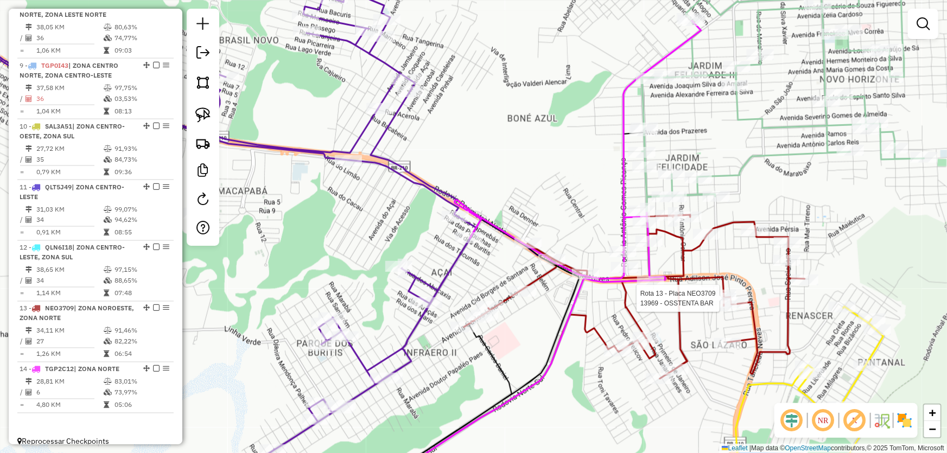
select select "*********"
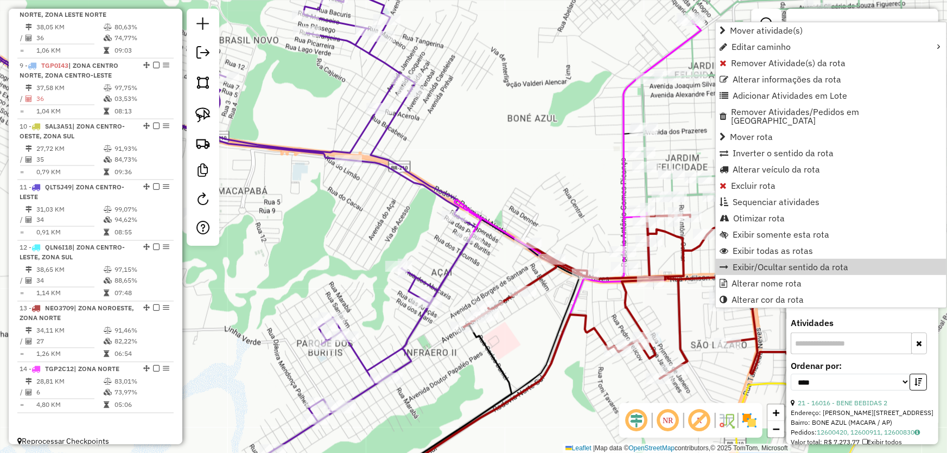
click at [524, 139] on div "Rota 13 - Placa NEO3709 4791 - LAGOSTAO DRNK S Rota 13 - Placa NEO3709 1777 - I…" at bounding box center [473, 226] width 947 height 453
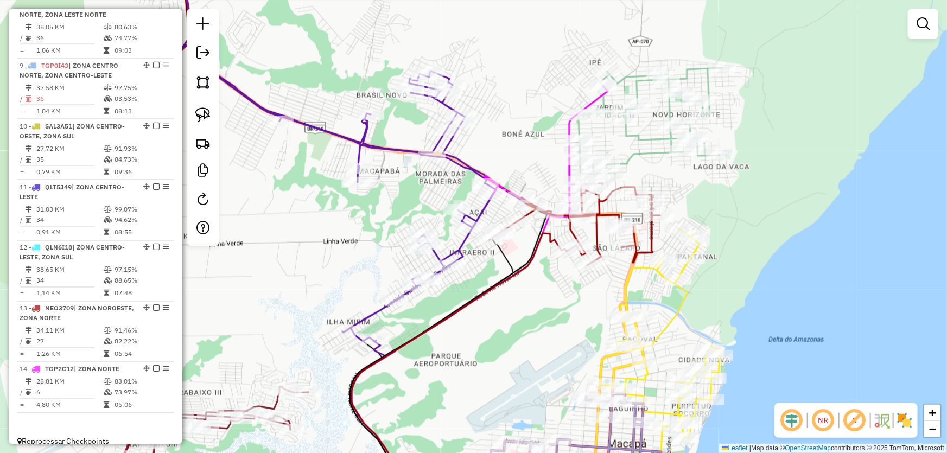
drag, startPoint x: 517, startPoint y: 348, endPoint x: 708, endPoint y: 39, distance: 363.0
click at [692, 71] on div "Janela de atendimento Grade de atendimento Capacidade Transportadoras Veículos …" at bounding box center [473, 226] width 947 height 453
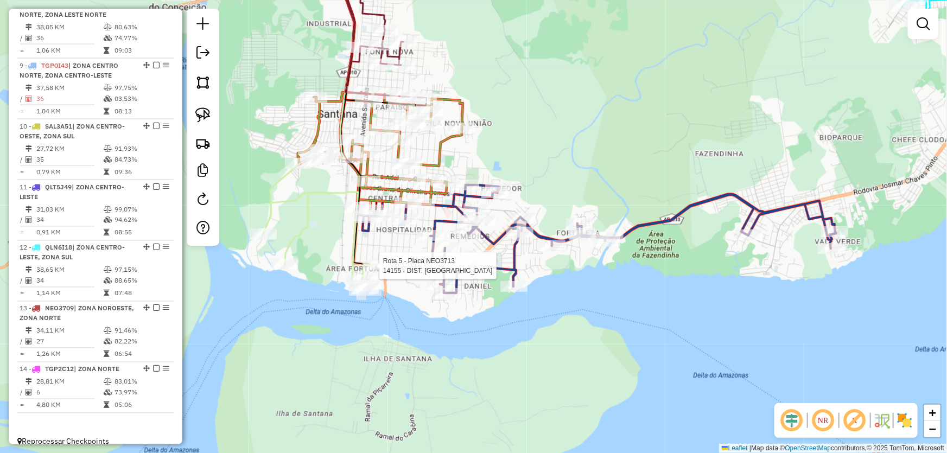
select select "*********"
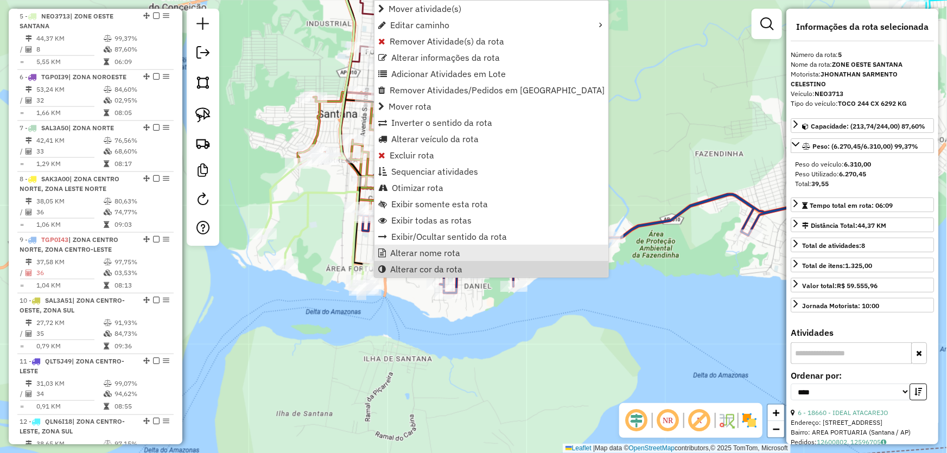
scroll to position [652, 0]
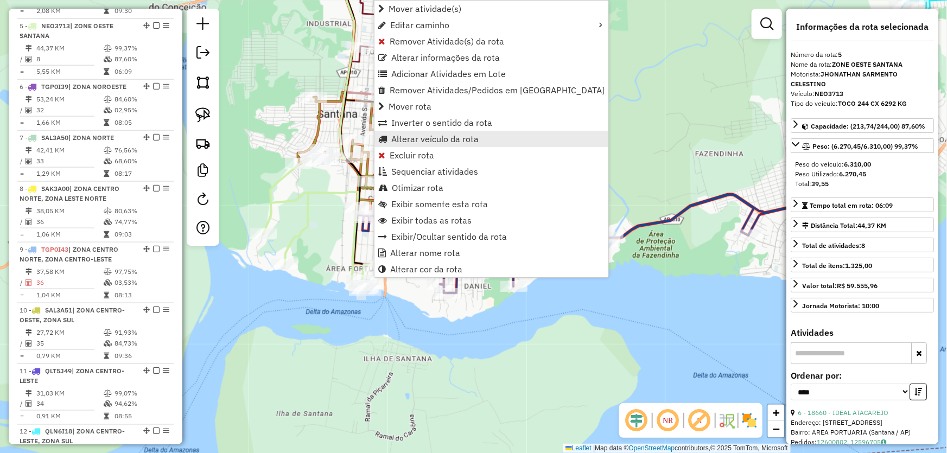
click at [426, 137] on span "Alterar veículo da rota" at bounding box center [434, 139] width 87 height 9
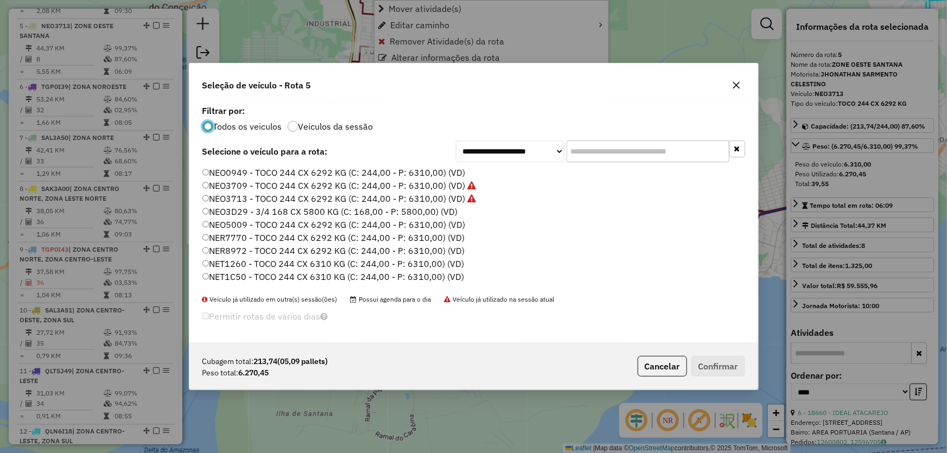
scroll to position [5, 3]
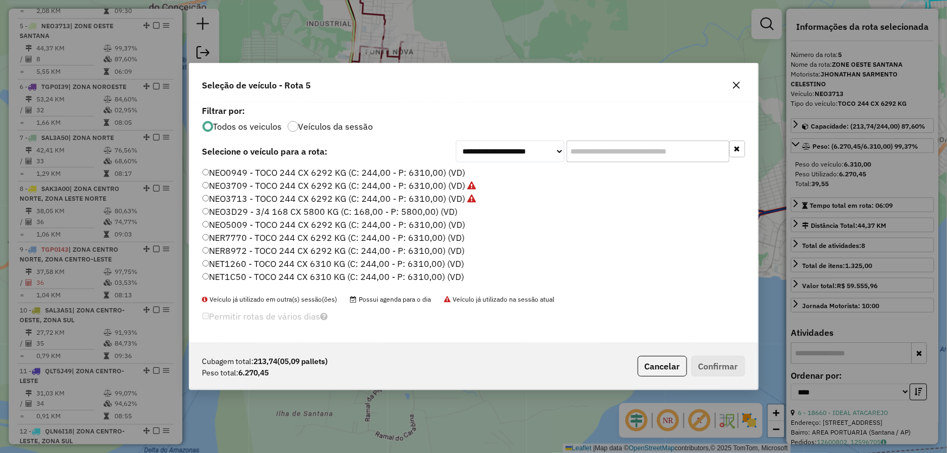
click at [237, 186] on label "NEO3709 - TOCO 244 CX 6292 KG (C: 244,00 - P: 6310,00) (VD)" at bounding box center [339, 185] width 274 height 13
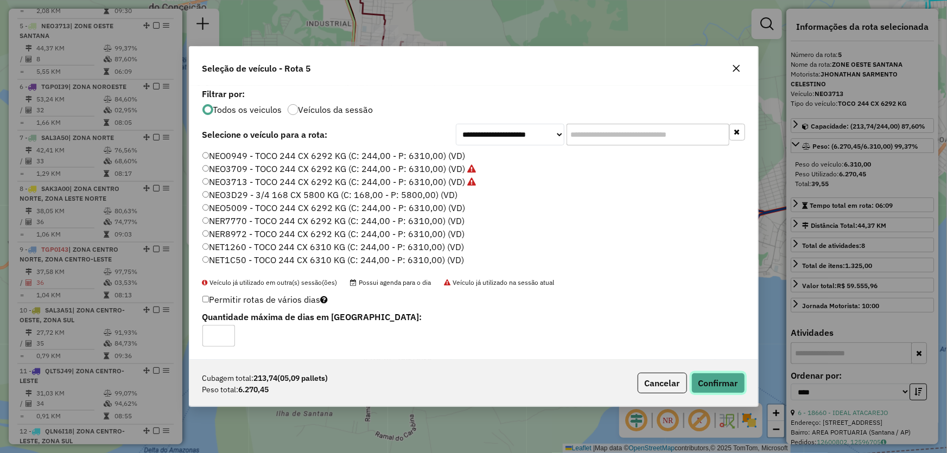
click at [734, 387] on button "Confirmar" at bounding box center [718, 383] width 54 height 21
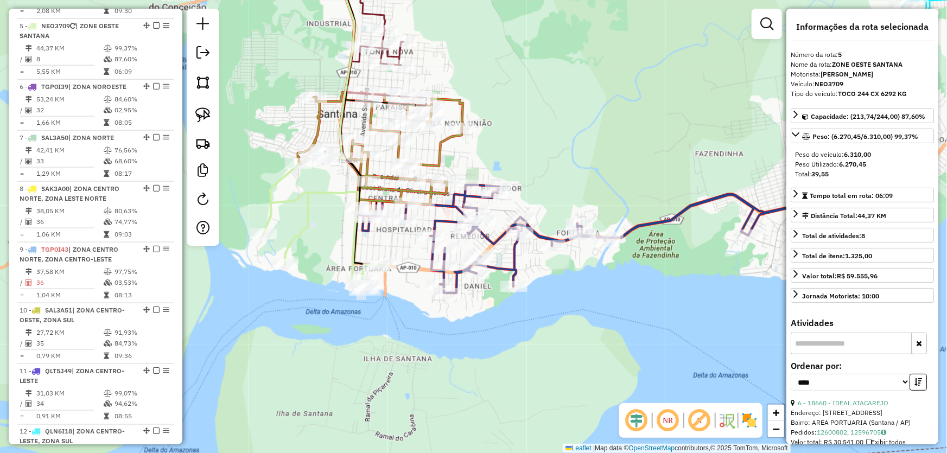
click at [617, 145] on div "Janela de atendimento Grade de atendimento Capacidade Transportadoras Veículos …" at bounding box center [473, 226] width 947 height 453
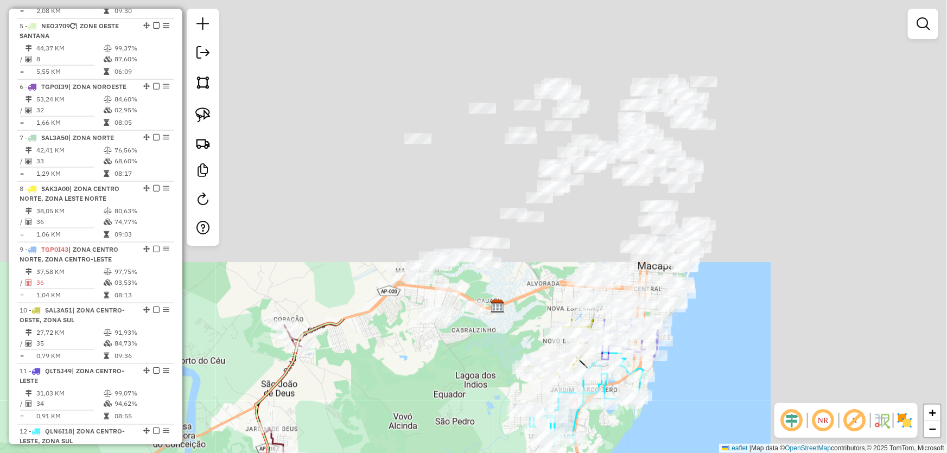
drag, startPoint x: 688, startPoint y: 107, endPoint x: 426, endPoint y: 472, distance: 449.0
click at [426, 452] on html "Aguarde... Pop-up bloqueado! Seu navegador bloqueou automáticamente a abertura …" at bounding box center [473, 226] width 947 height 453
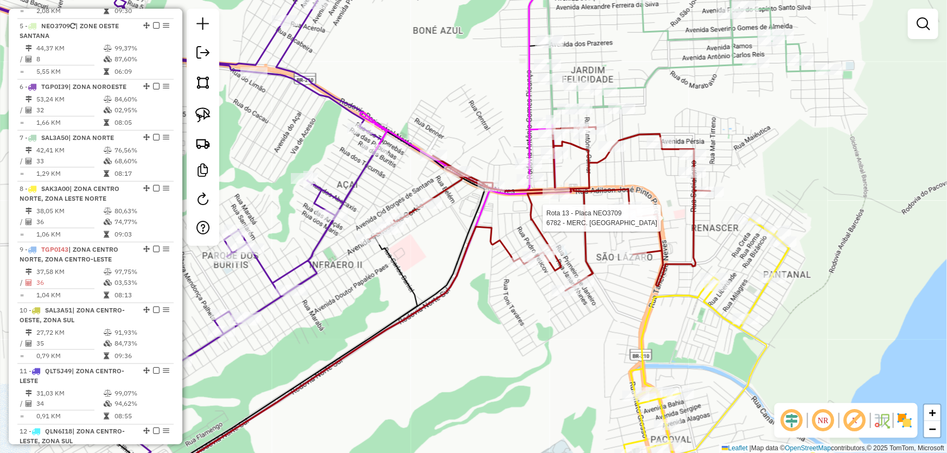
scroll to position [836, 0]
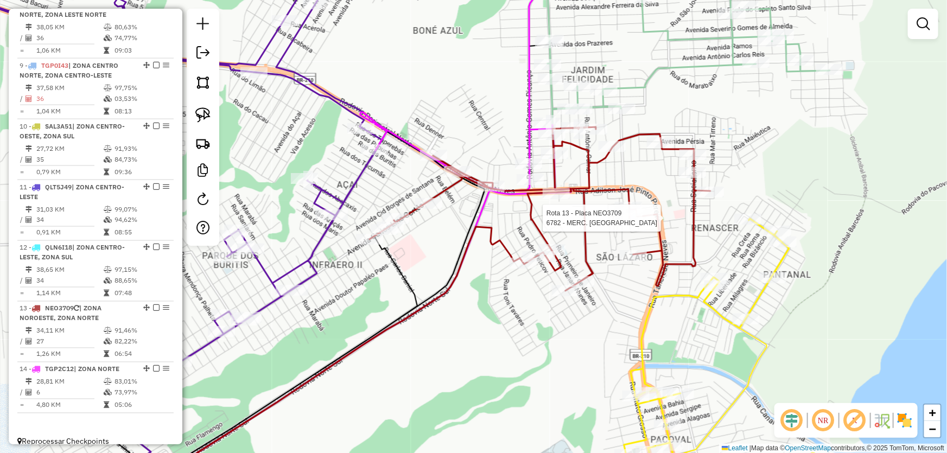
select select "*********"
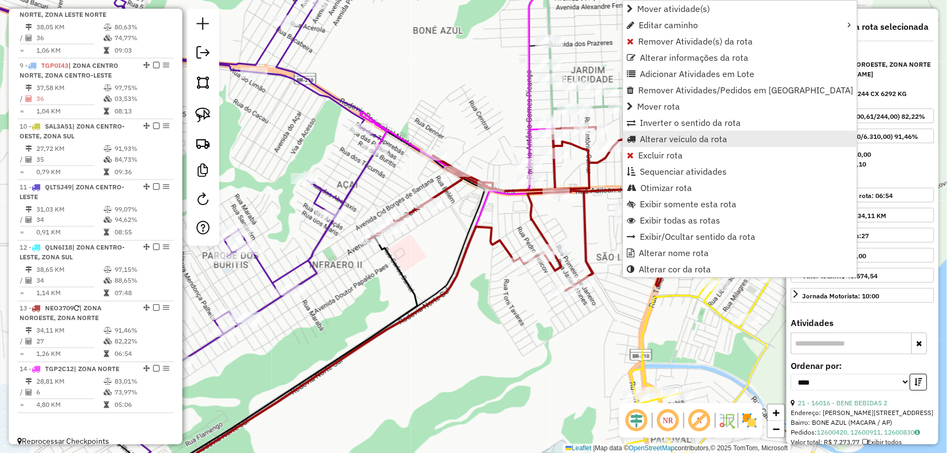
click at [667, 137] on span "Alterar veículo da rota" at bounding box center [683, 139] width 87 height 9
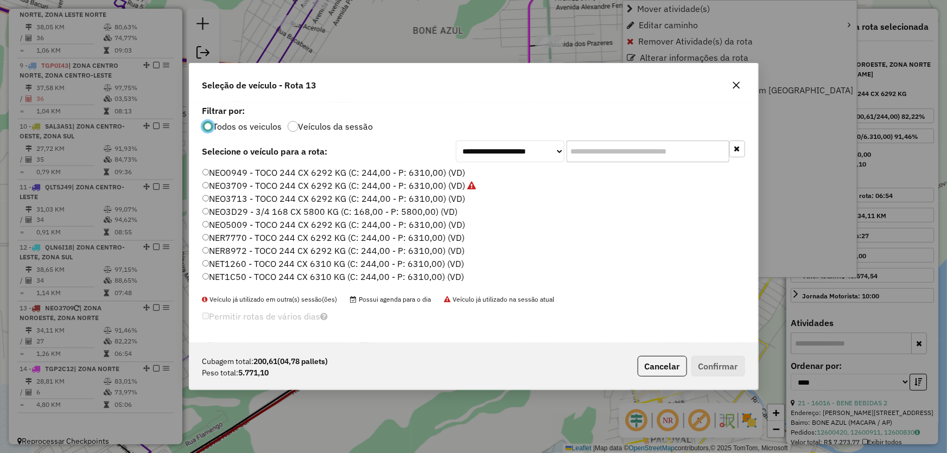
scroll to position [5, 3]
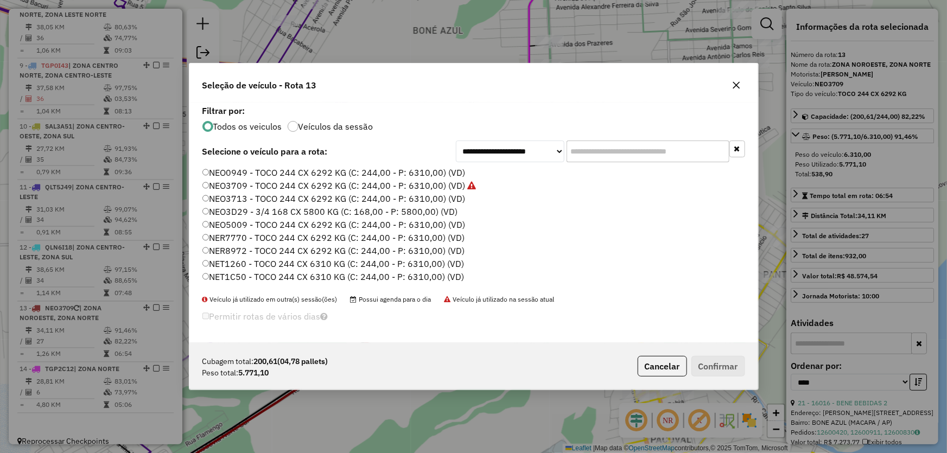
click at [238, 193] on label "NEO3713 - TOCO 244 CX 6292 KG (C: 244,00 - P: 6310,00) (VD)" at bounding box center [333, 198] width 263 height 13
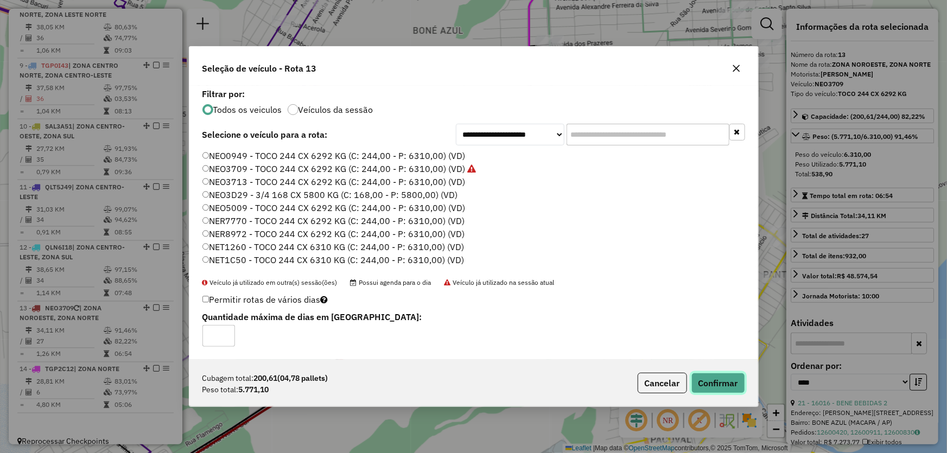
click at [734, 387] on button "Confirmar" at bounding box center [718, 383] width 54 height 21
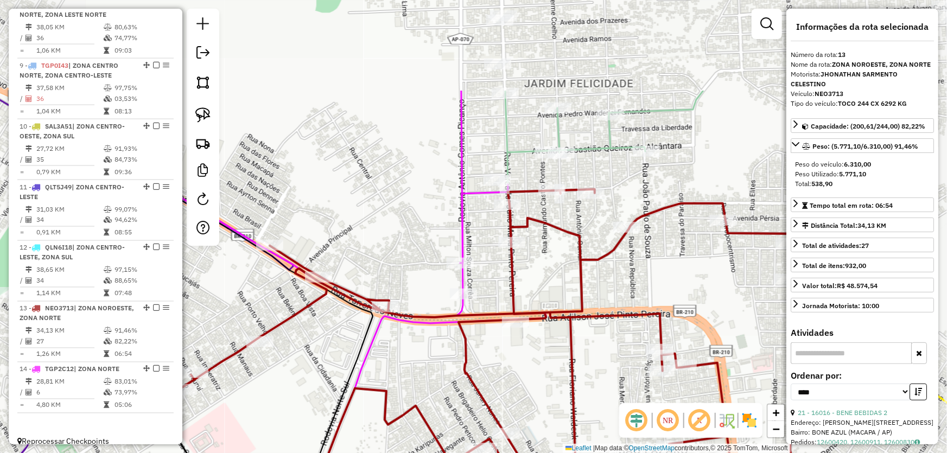
drag, startPoint x: 635, startPoint y: 135, endPoint x: 575, endPoint y: 291, distance: 167.0
click at [575, 291] on icon at bounding box center [483, 352] width 681 height 327
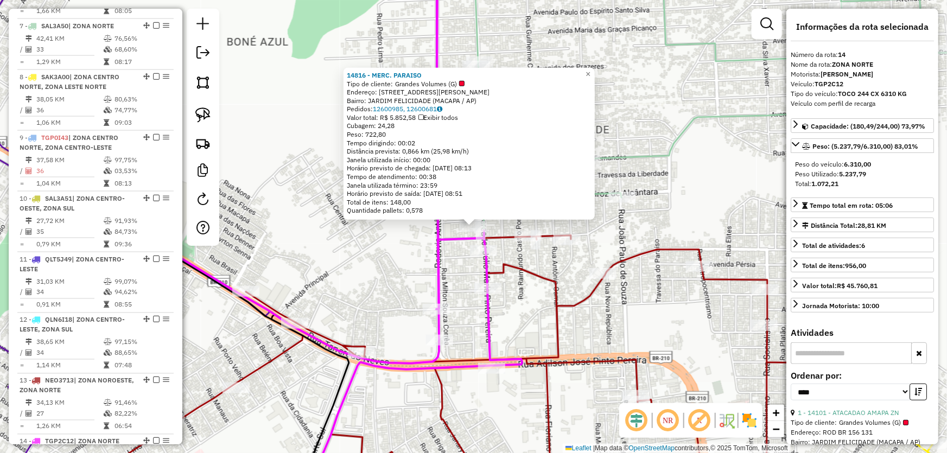
scroll to position [836, 0]
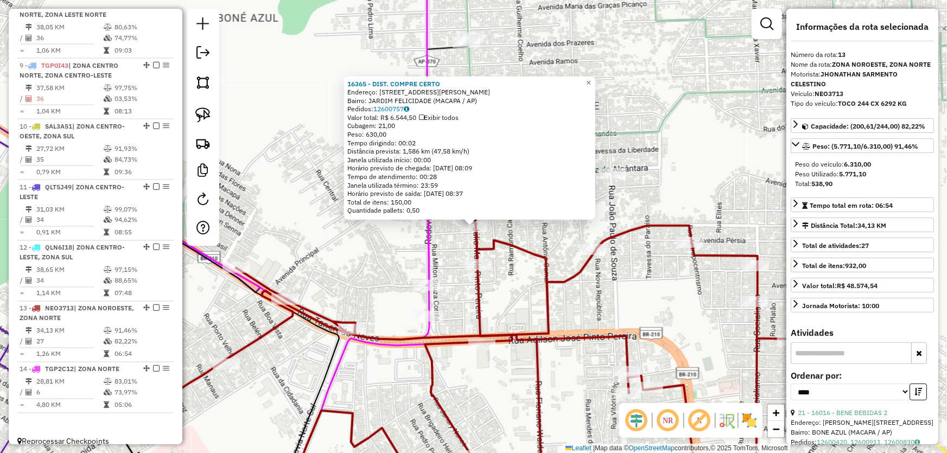
click at [514, 290] on div "16365 - DIST. COMPRE CERTO Endereço: R VEREADOR JULIO PEREIRA 529 Bairro: JARDI…" at bounding box center [473, 226] width 947 height 453
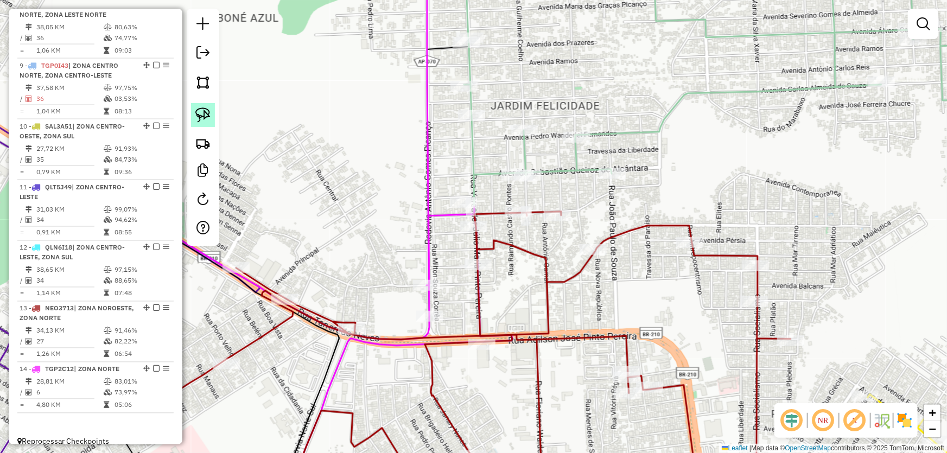
click at [201, 110] on img at bounding box center [202, 114] width 15 height 15
drag, startPoint x: 520, startPoint y: 190, endPoint x: 551, endPoint y: 182, distance: 31.3
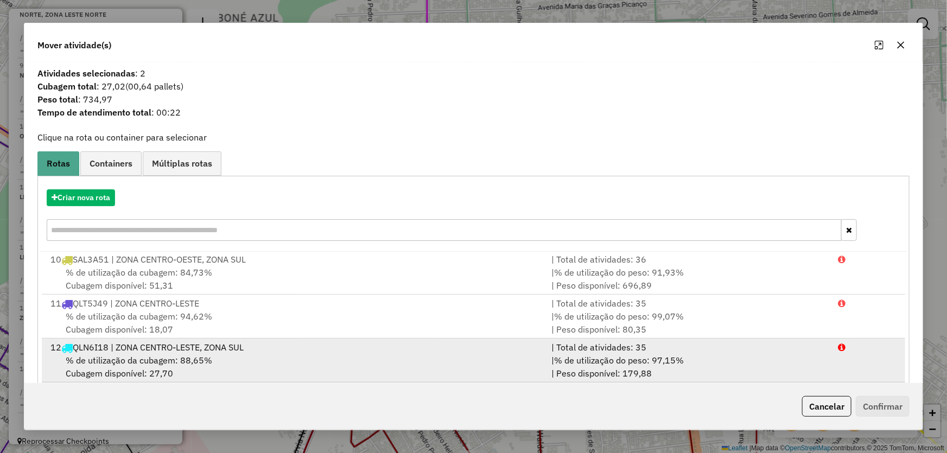
scroll to position [103, 0]
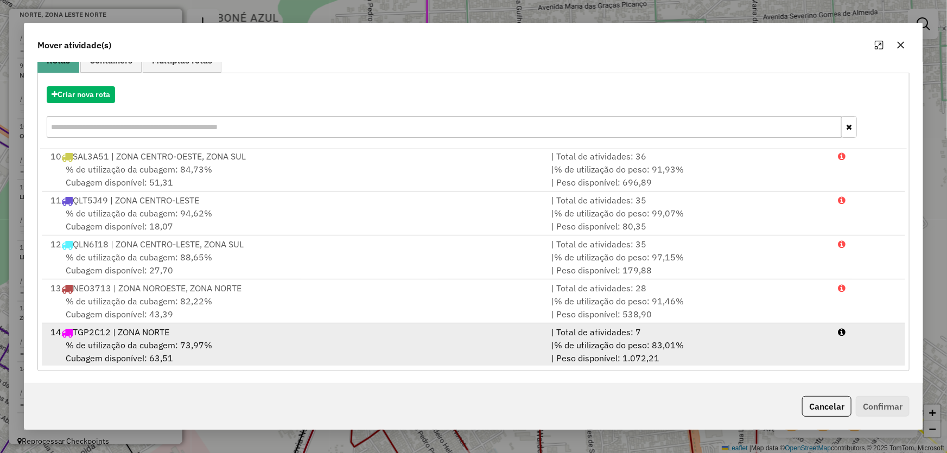
click at [192, 341] on span "% de utilização da cubagem: 73,97%" at bounding box center [139, 345] width 146 height 11
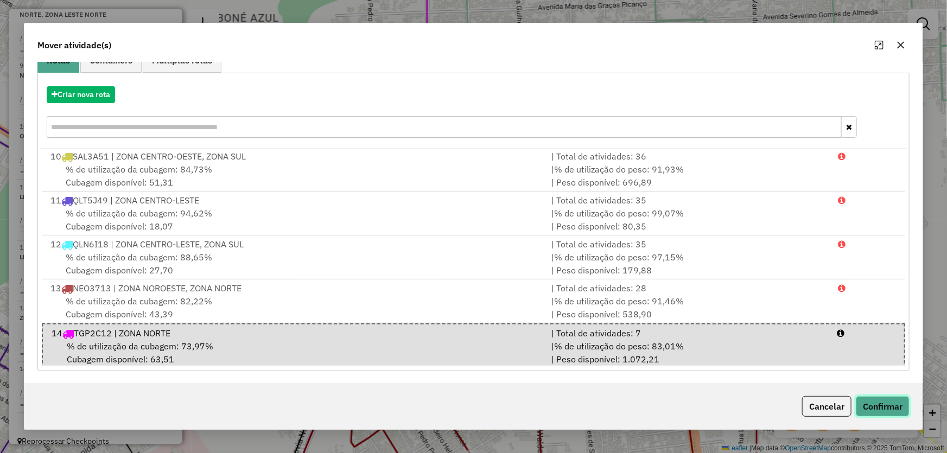
click at [901, 411] on button "Confirmar" at bounding box center [883, 406] width 54 height 21
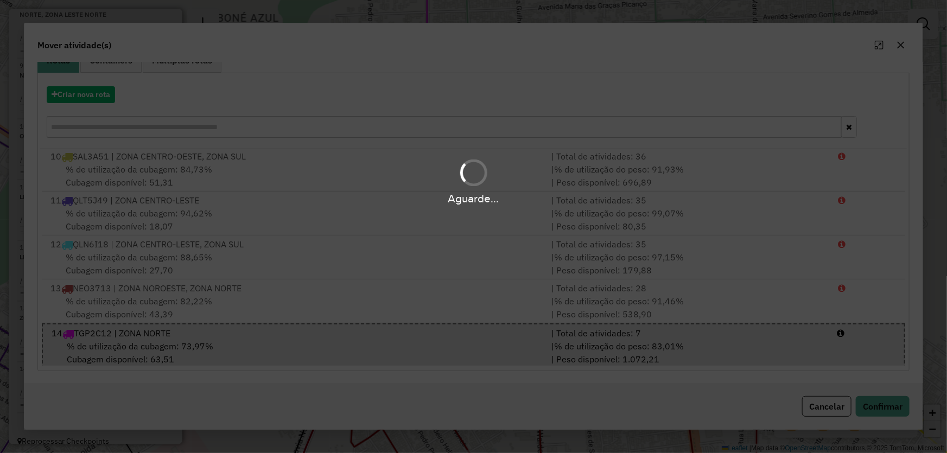
scroll to position [0, 0]
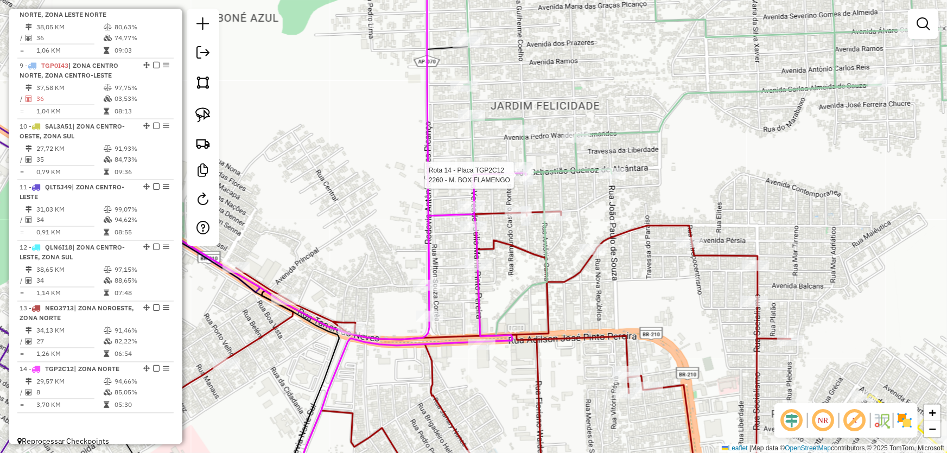
select select "*********"
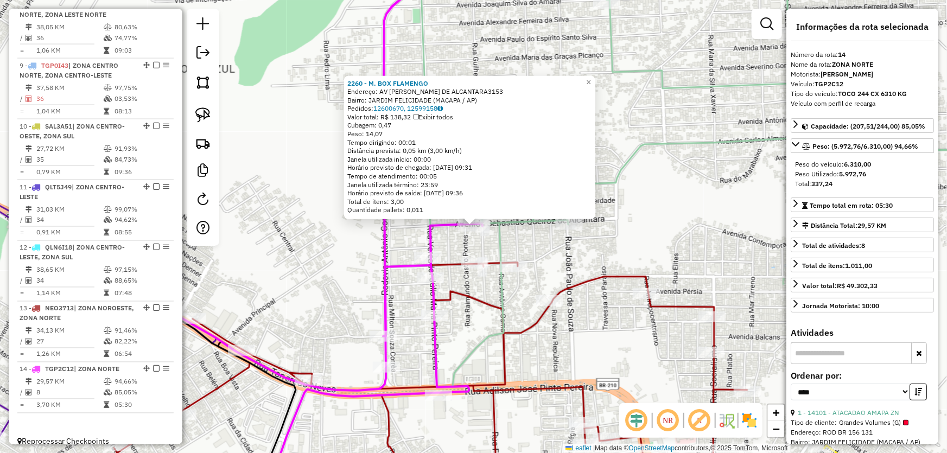
click at [328, 260] on div "2260 - M. BOX FLAMENGO Endereço: AV SEBASTIAO QUEIROZ DE ALCANTARA3153 Bairro: …" at bounding box center [473, 226] width 947 height 453
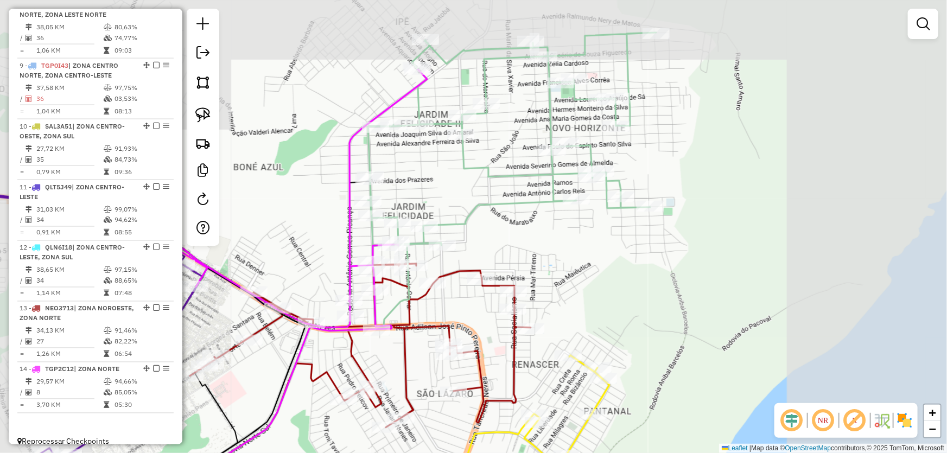
drag, startPoint x: 309, startPoint y: 264, endPoint x: 500, endPoint y: 172, distance: 212.1
click at [500, 173] on div "Janela de atendimento Grade de atendimento Capacidade Transportadoras Veículos …" at bounding box center [473, 226] width 947 height 453
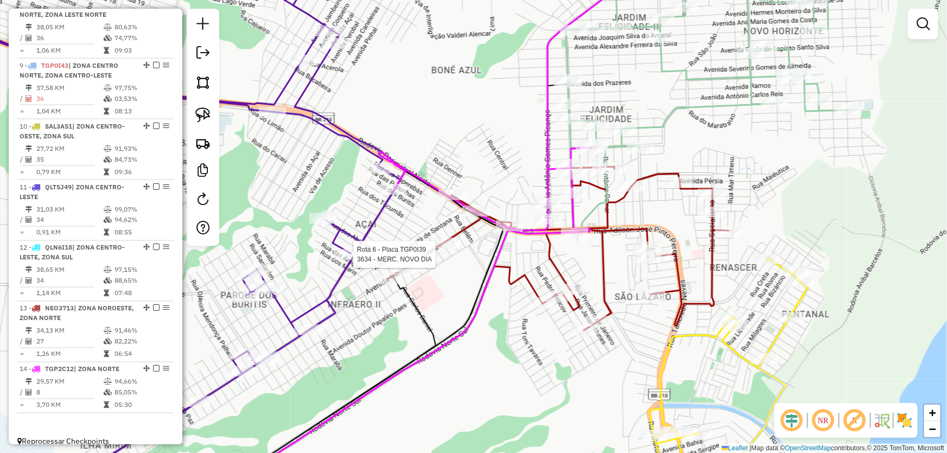
select select "*********"
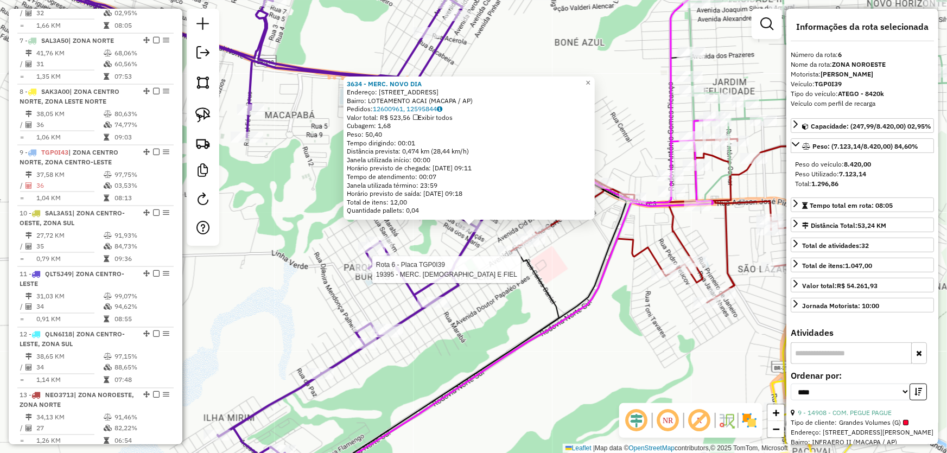
scroll to position [712, 0]
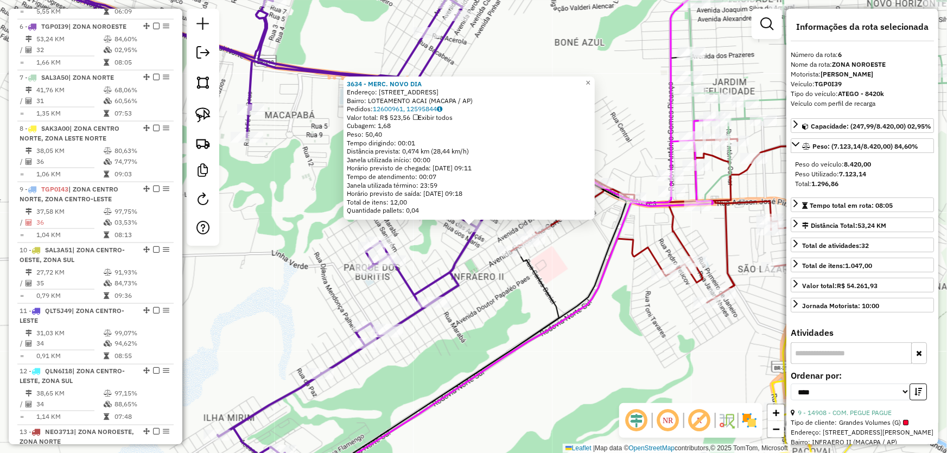
click at [460, 265] on icon at bounding box center [297, 205] width 578 height 501
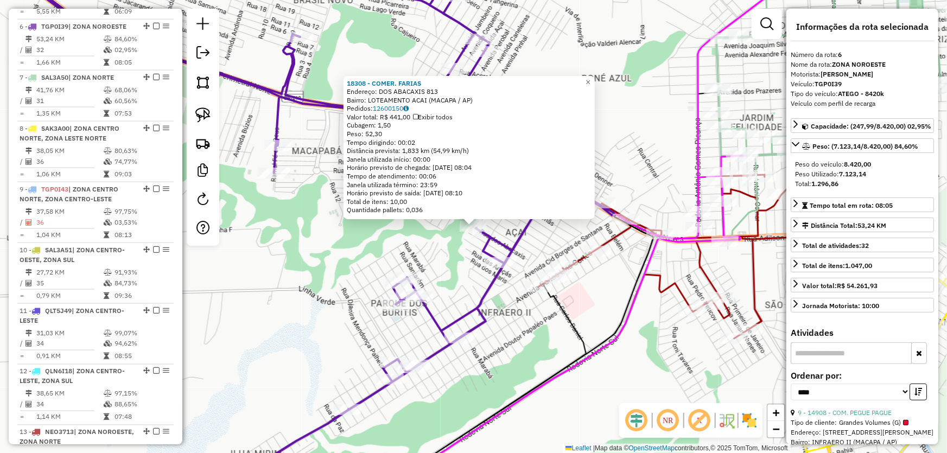
click at [287, 266] on div "18308 - COMER. FARIAS Endereço: DOS ABACAXIS 813 Bairro: LOTEAMENTO ACAI (MACAP…" at bounding box center [473, 226] width 947 height 453
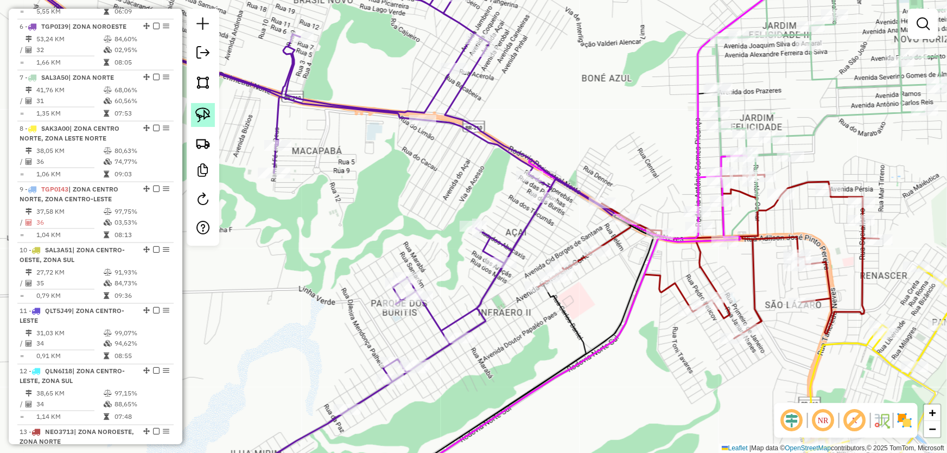
click at [202, 113] on img at bounding box center [202, 114] width 15 height 15
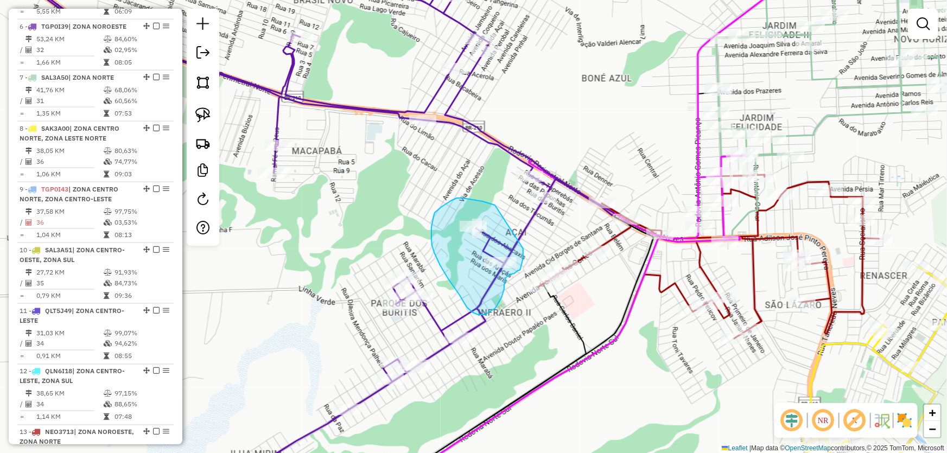
drag, startPoint x: 495, startPoint y: 205, endPoint x: 522, endPoint y: 244, distance: 47.1
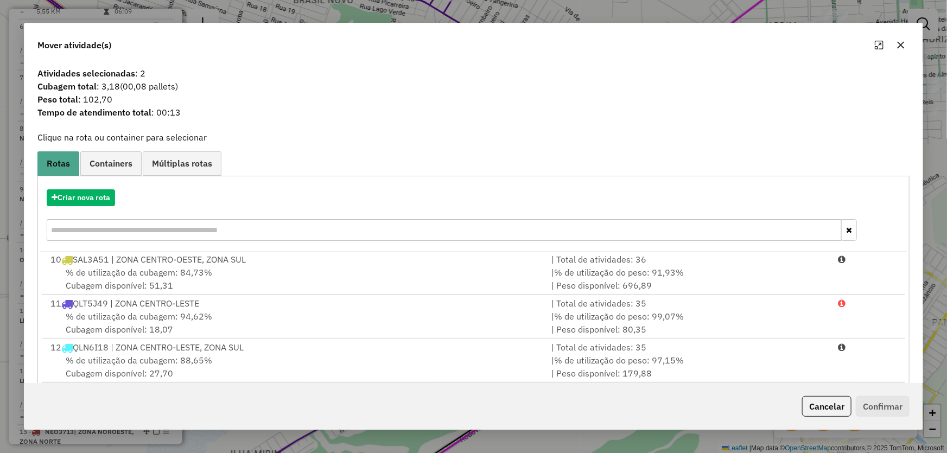
scroll to position [103, 0]
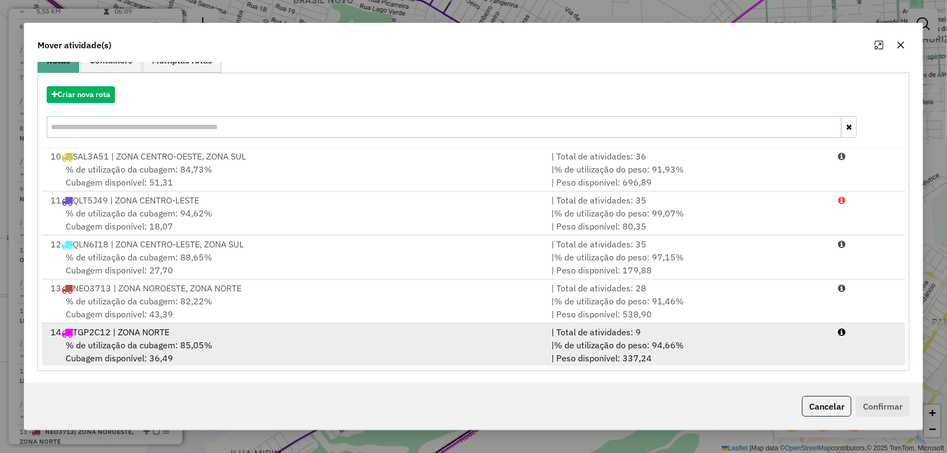
click at [169, 336] on div "14 TGP2C12 | ZONA NORTE" at bounding box center [294, 332] width 501 height 13
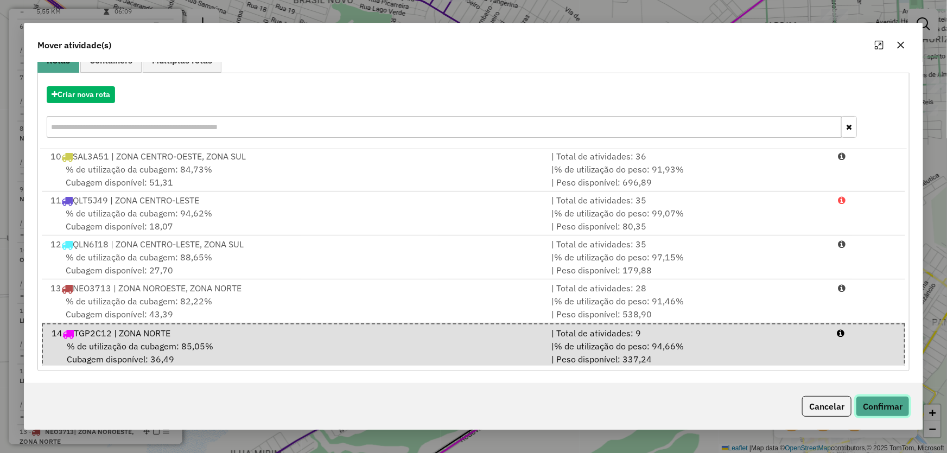
click at [900, 401] on button "Confirmar" at bounding box center [883, 406] width 54 height 21
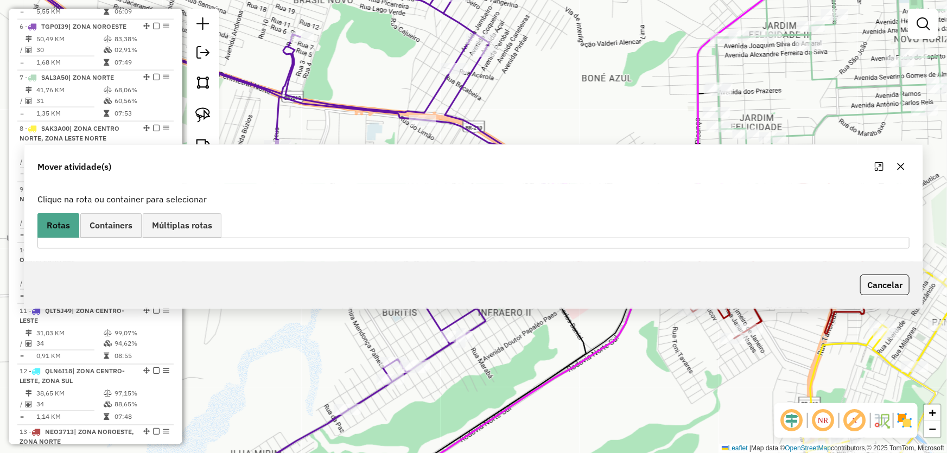
scroll to position [0, 0]
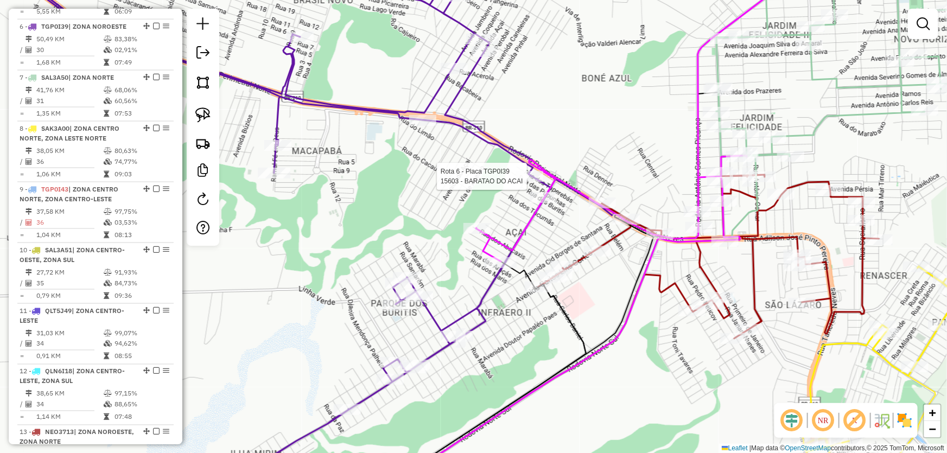
select select "*********"
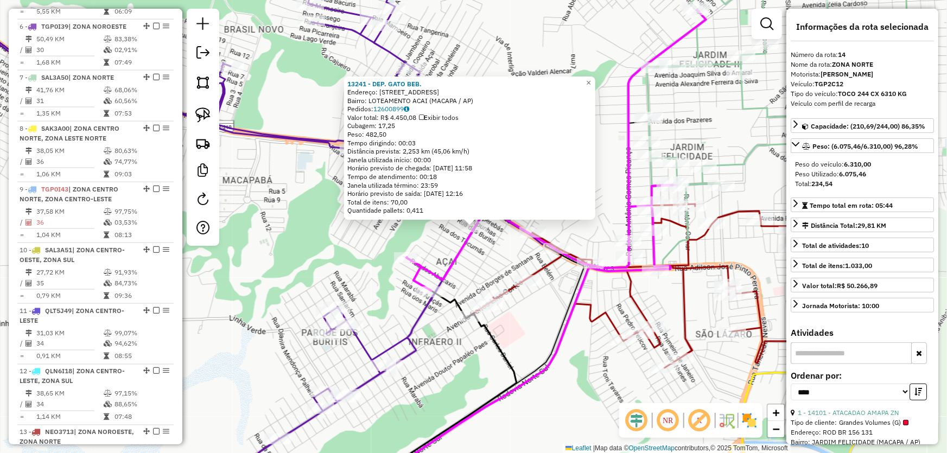
scroll to position [836, 0]
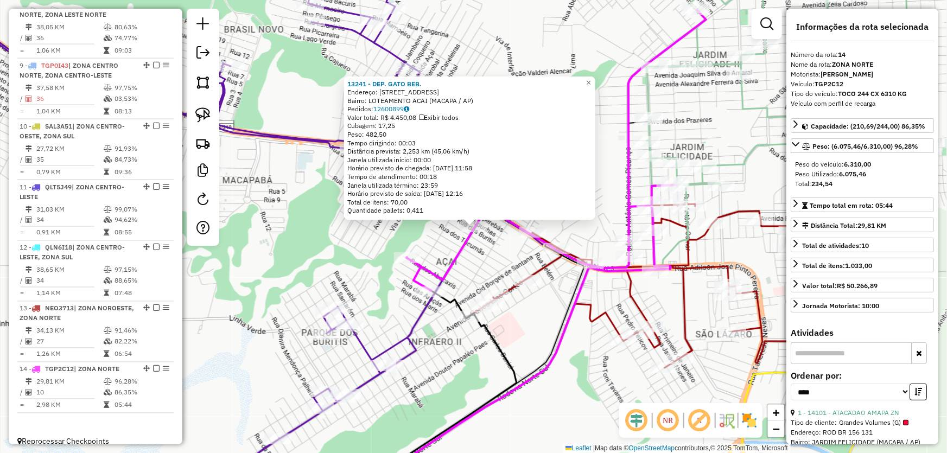
click at [540, 320] on div "13241 - DEP. GATO BEB. Endereço: AV DAS BACABAS 258 Bairro: LOTEAMENTO ACAI (MA…" at bounding box center [473, 226] width 947 height 453
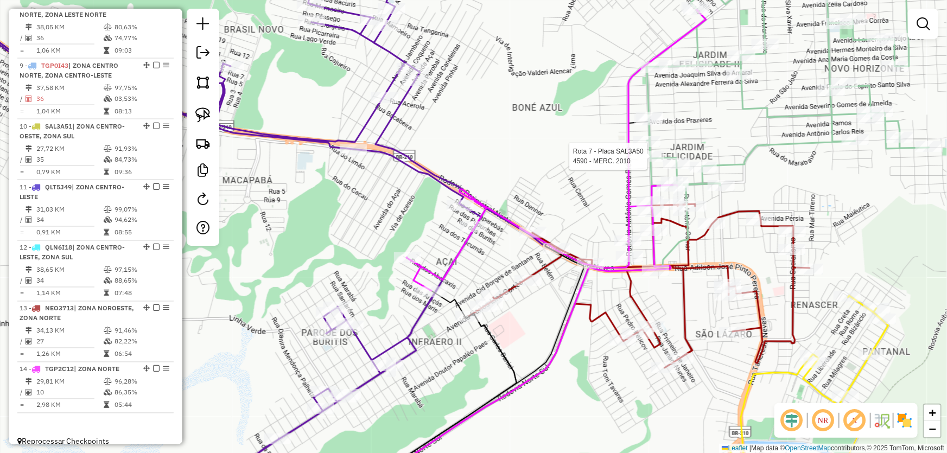
select select "*********"
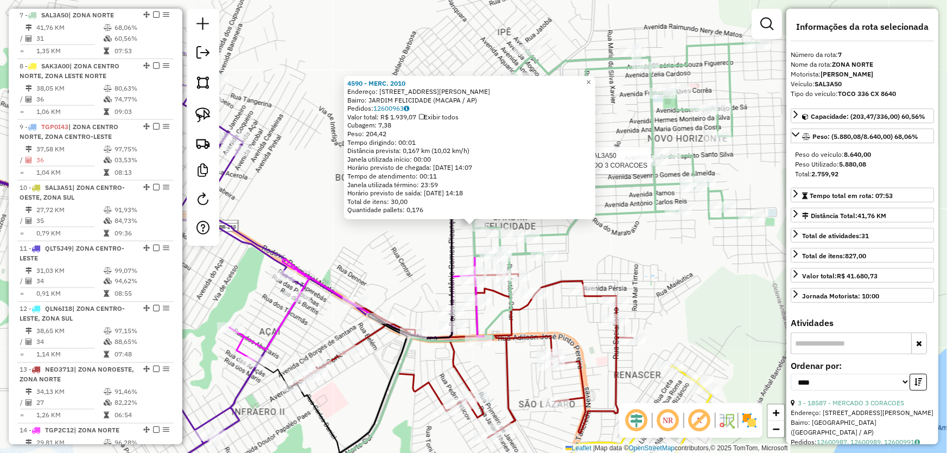
scroll to position [763, 0]
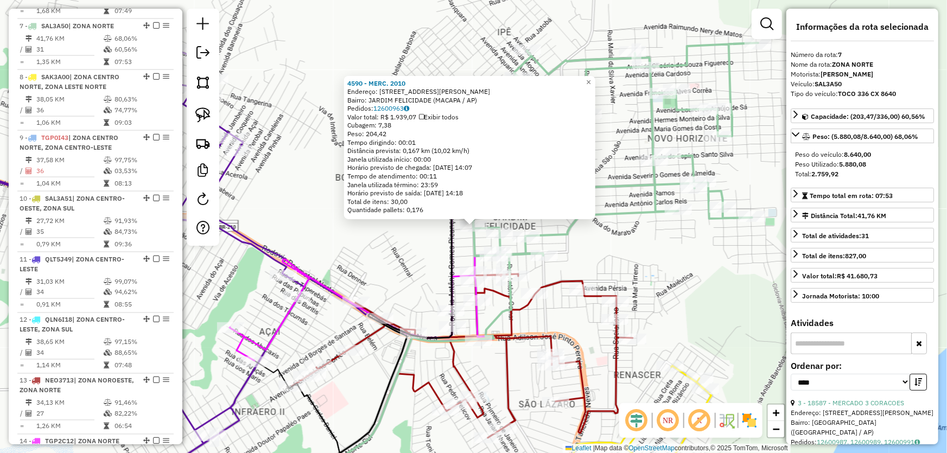
click at [693, 262] on div "4590 - MERC. 2010 Endereço: R VEREADOR JULIO PEREIRA 890 Bairro: JARDIM FELICID…" at bounding box center [473, 226] width 947 height 453
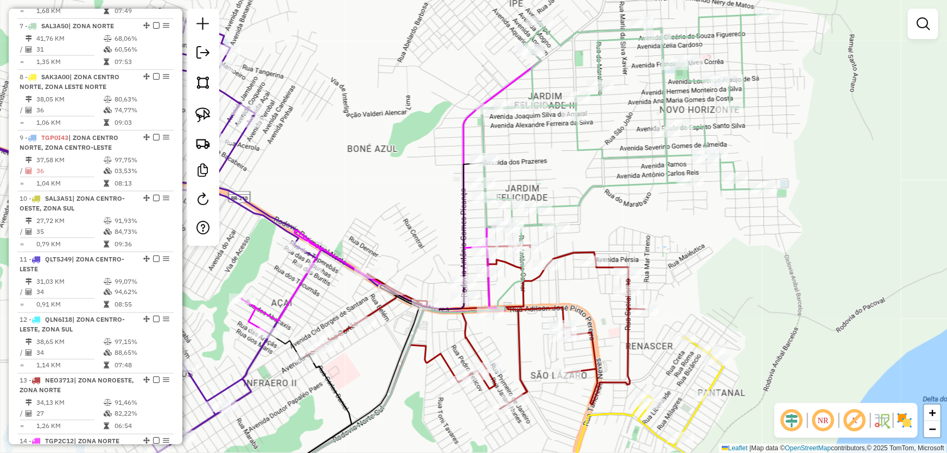
drag, startPoint x: 687, startPoint y: 268, endPoint x: 567, endPoint y: 231, distance: 126.0
click at [699, 238] on div "Janela de atendimento Grade de atendimento Capacidade Transportadoras Veículos …" at bounding box center [473, 226] width 947 height 453
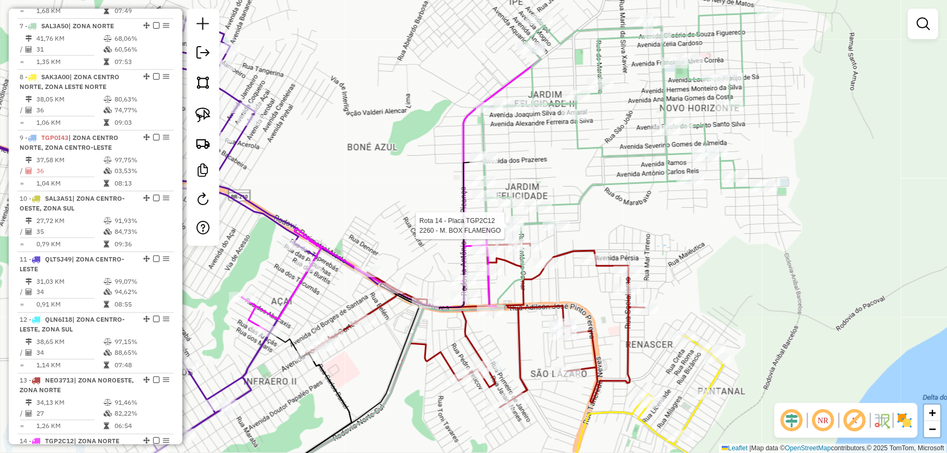
scroll to position [836, 0]
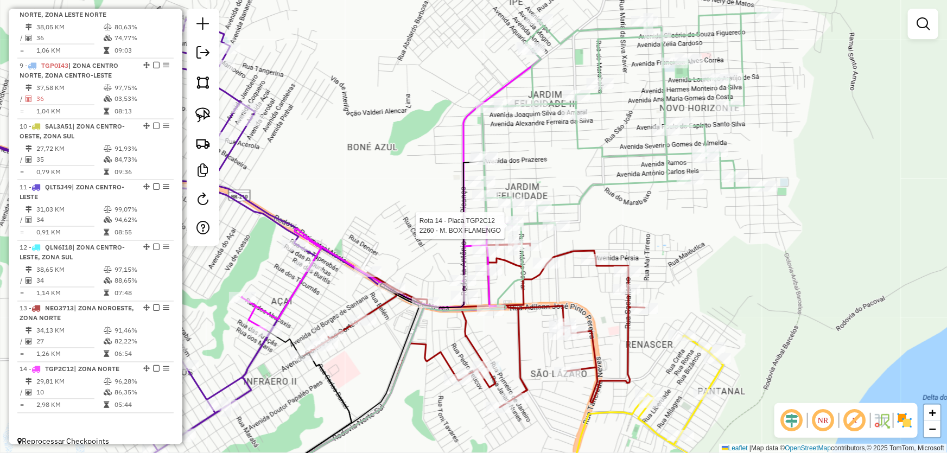
select select "*********"
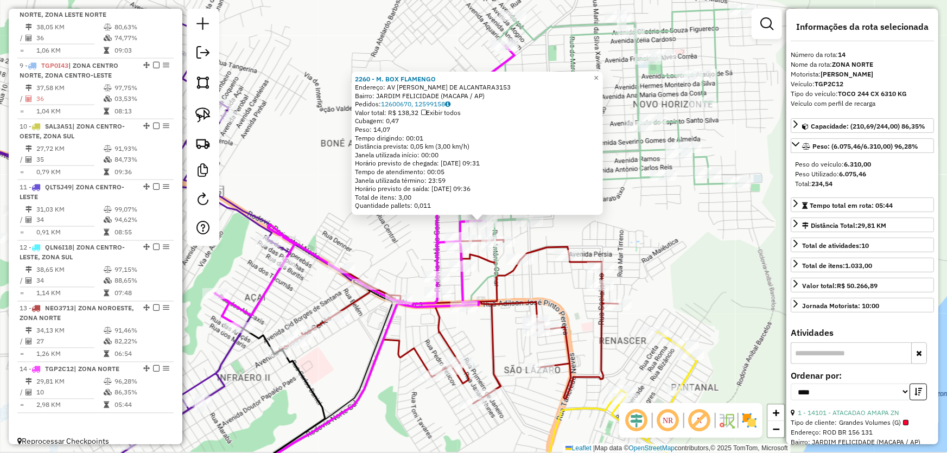
drag, startPoint x: 317, startPoint y: 230, endPoint x: 336, endPoint y: 221, distance: 21.1
click at [335, 221] on div "2260 - M. BOX FLAMENGO Endereço: AV SEBASTIAO QUEIROZ DE ALCANTARA3153 Bairro: …" at bounding box center [473, 226] width 947 height 453
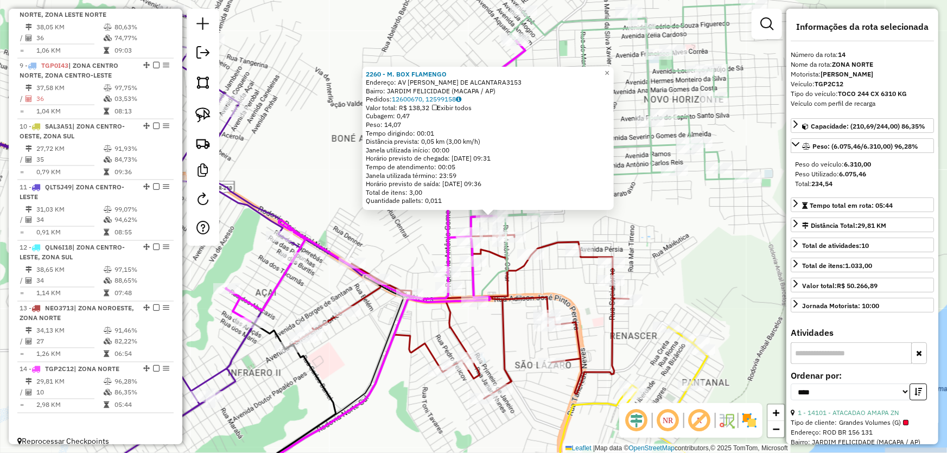
click at [336, 221] on div "2260 - M. BOX FLAMENGO Endereço: AV SEBASTIAO QUEIROZ DE ALCANTARA3153 Bairro: …" at bounding box center [473, 226] width 947 height 453
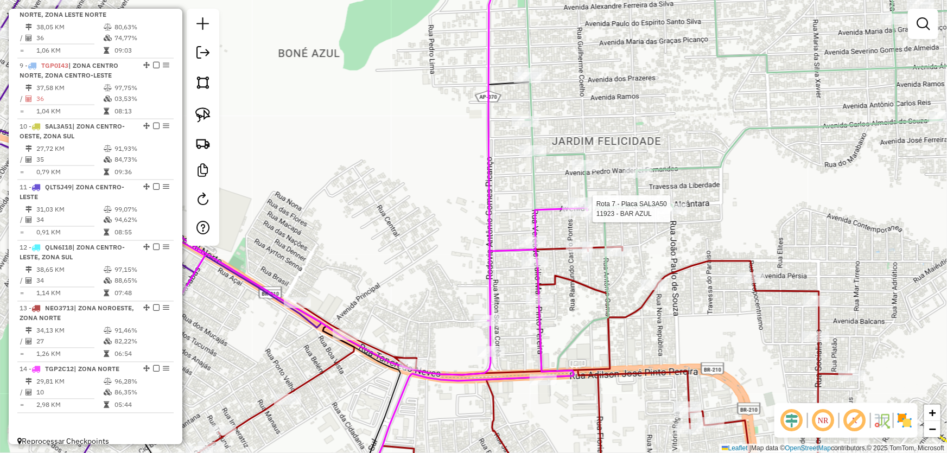
select select "*********"
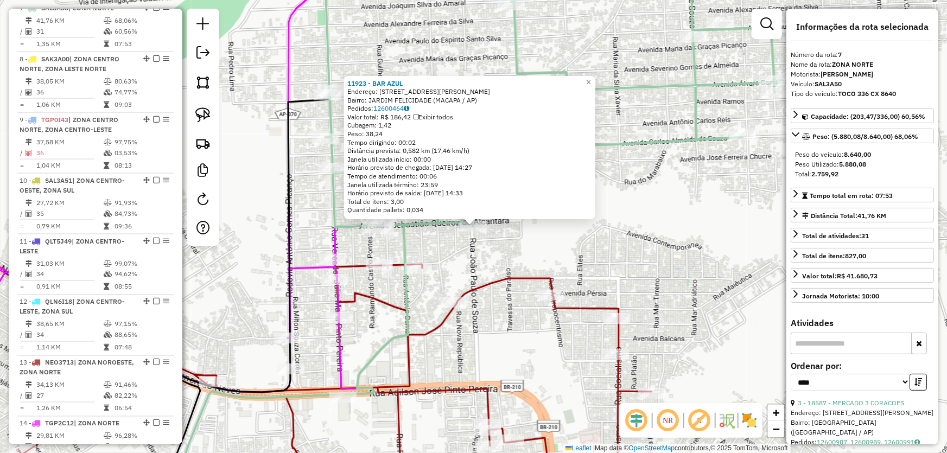
scroll to position [763, 0]
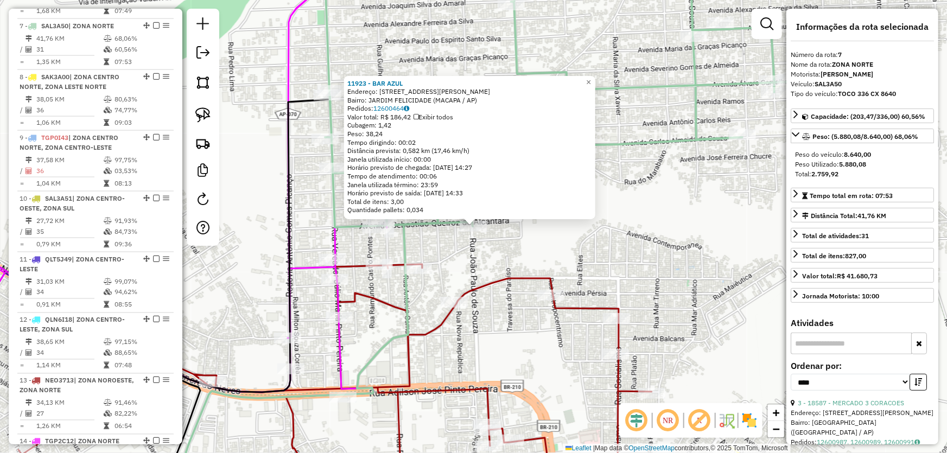
click at [553, 251] on div "11923 - BAR AZUL Endereço: AV SEBASTIAO QUEIROZ ALCANTARA 2813 Bairro: JARDIM F…" at bounding box center [473, 226] width 947 height 453
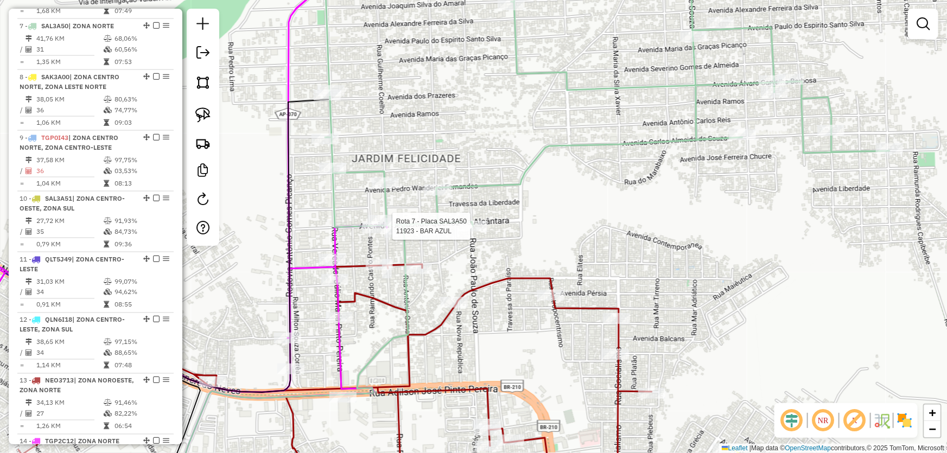
select select "*********"
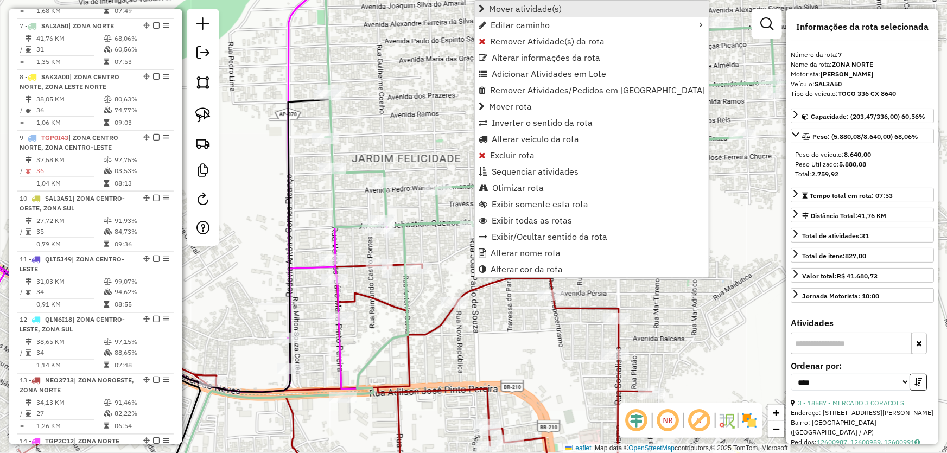
click at [506, 6] on span "Mover atividade(s)" at bounding box center [525, 8] width 73 height 9
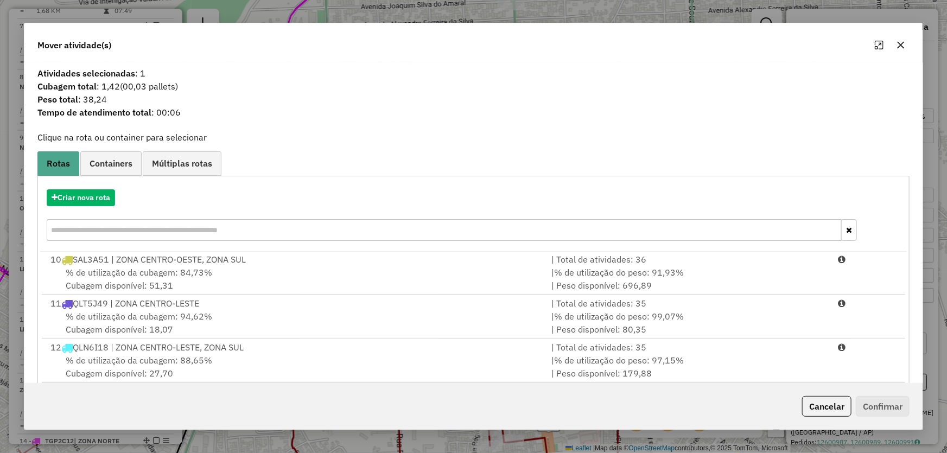
scroll to position [103, 0]
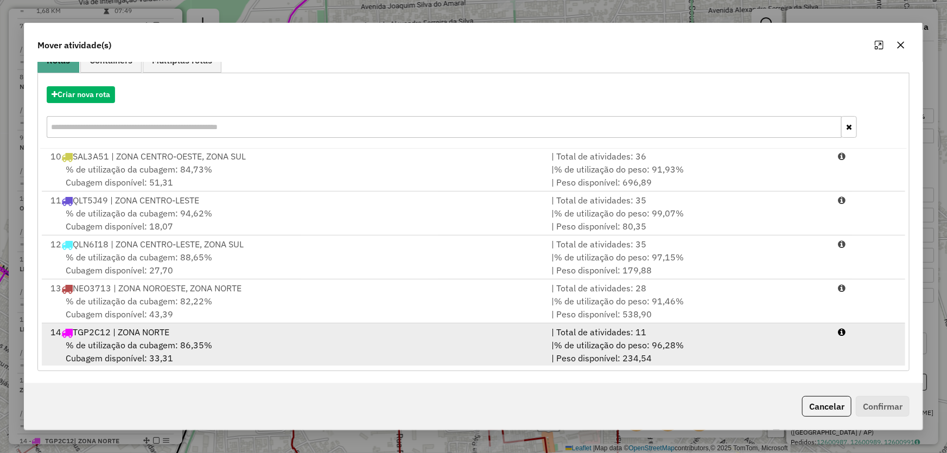
click at [154, 342] on span "% de utilização da cubagem: 86,35%" at bounding box center [139, 345] width 146 height 11
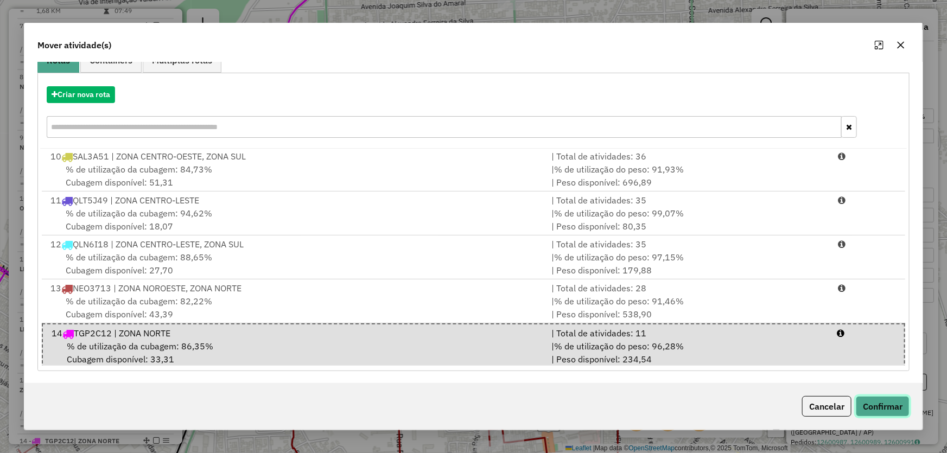
click at [893, 411] on button "Confirmar" at bounding box center [883, 406] width 54 height 21
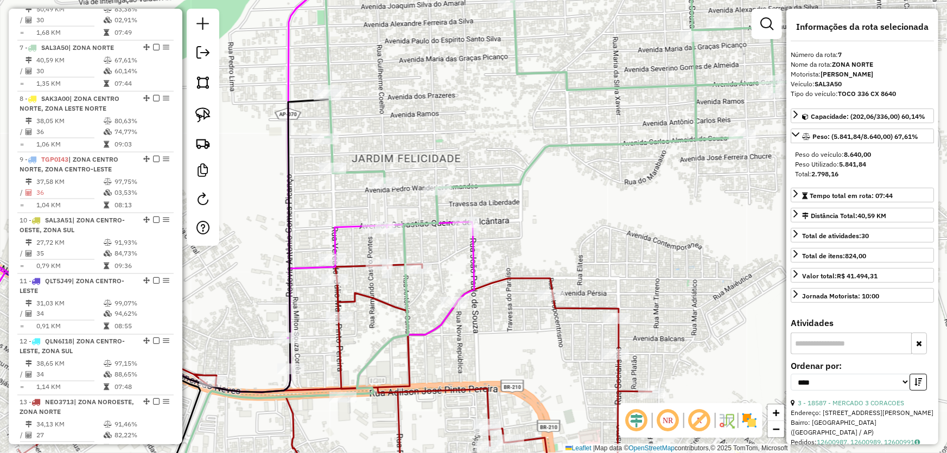
scroll to position [763, 0]
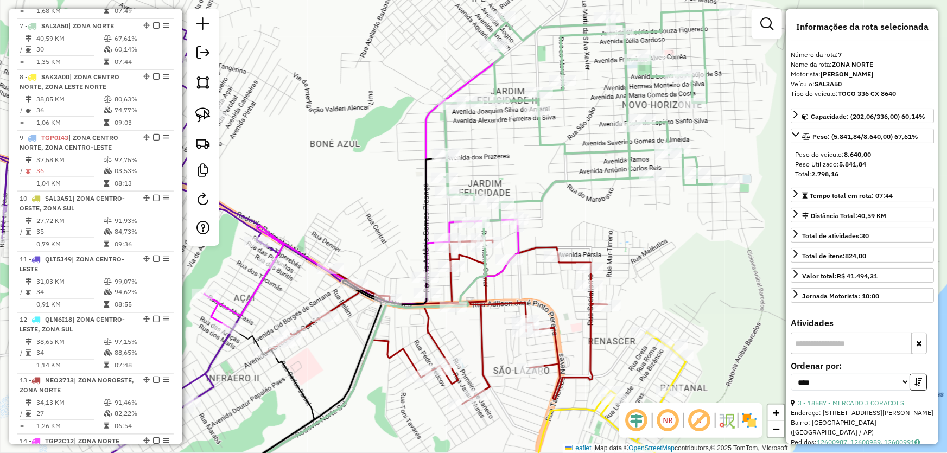
click at [566, 222] on div "Janela de atendimento Grade de atendimento Capacidade Transportadoras Veículos …" at bounding box center [473, 226] width 947 height 453
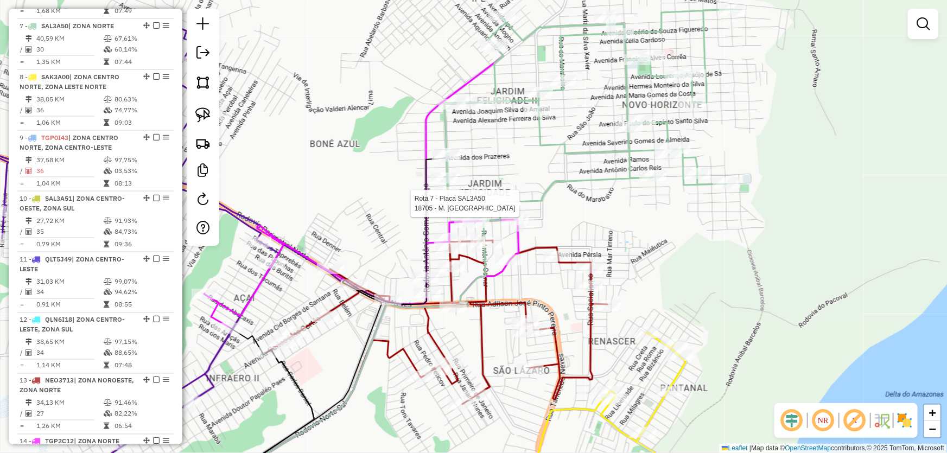
select select "*********"
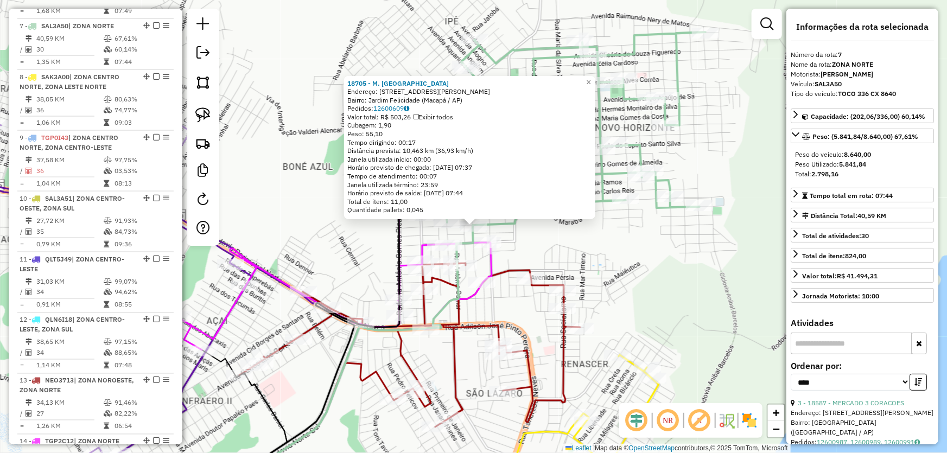
click at [365, 233] on div "18705 - M. BOX SANTA FE Endereço: Rua Francisco Xavier das Chagas, 517 Bairro: …" at bounding box center [473, 226] width 947 height 453
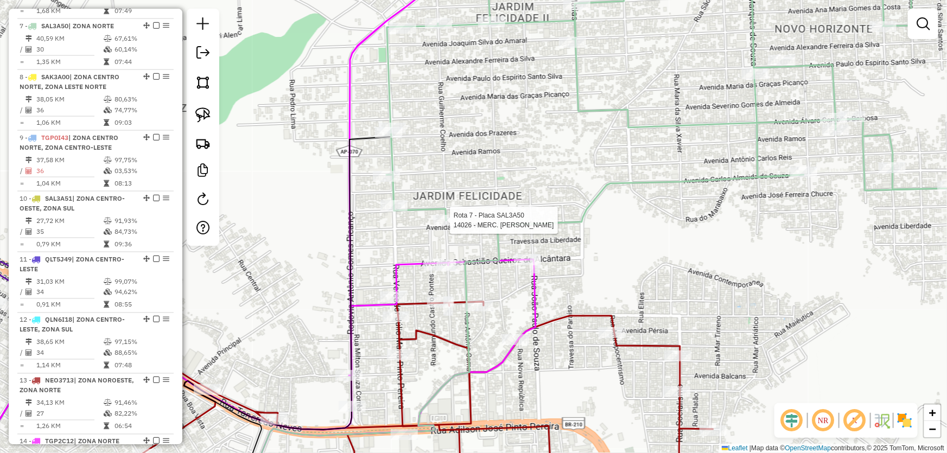
select select "*********"
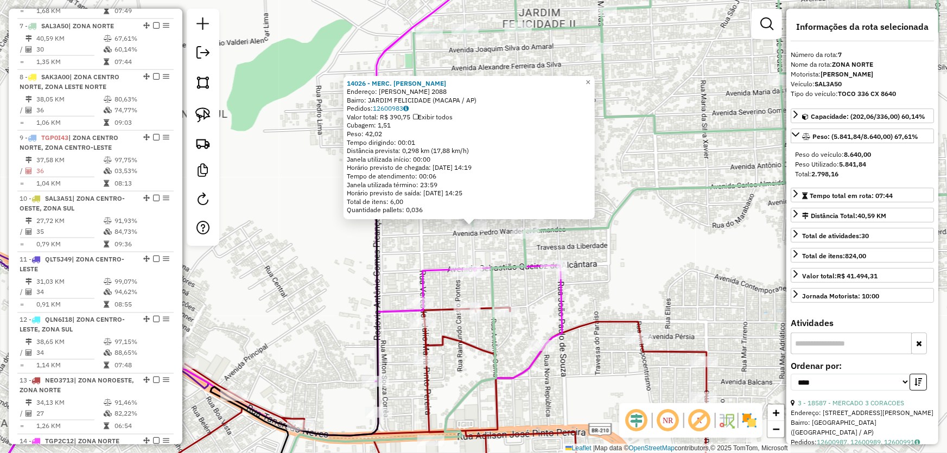
click at [309, 246] on div "14026 - MERC. SOUZA Endereço: GUILHERME COELHO 2088 Bairro: JARDIM FELICIDADE (…" at bounding box center [473, 226] width 947 height 453
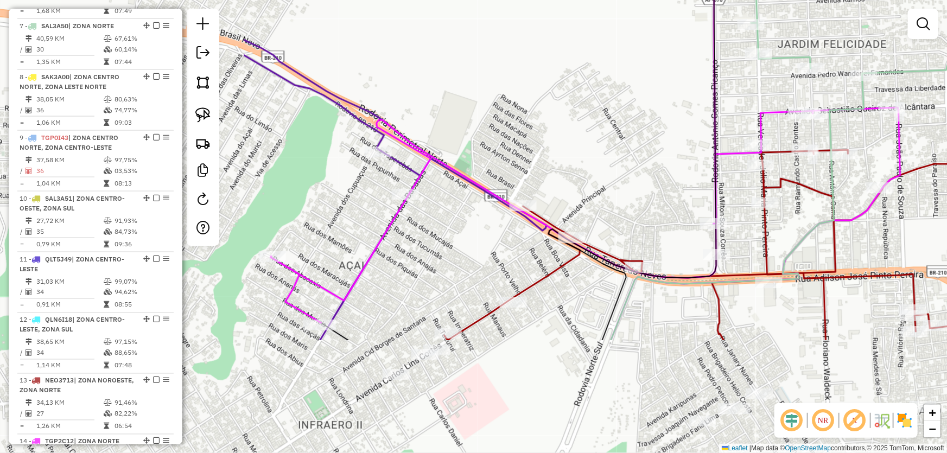
drag, startPoint x: 309, startPoint y: 254, endPoint x: 651, endPoint y: 96, distance: 376.3
click at [651, 96] on div "Janela de atendimento Grade de atendimento Capacidade Transportadoras Veículos …" at bounding box center [473, 226] width 947 height 453
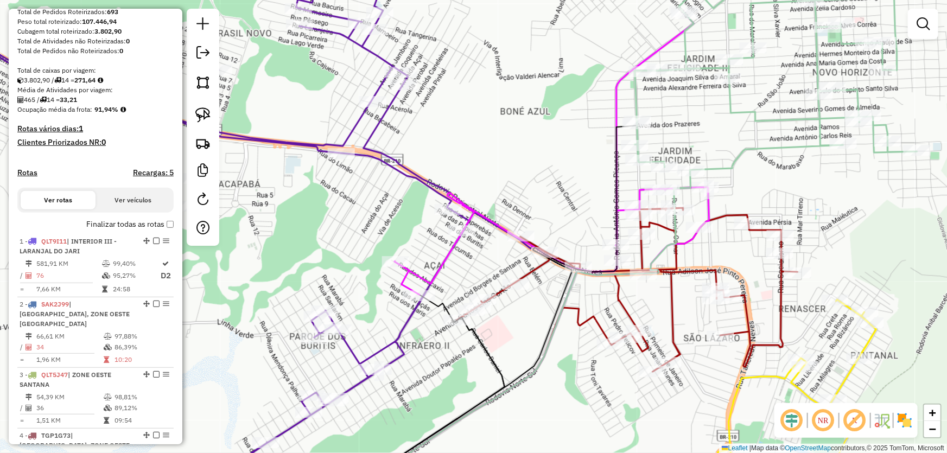
scroll to position [0, 0]
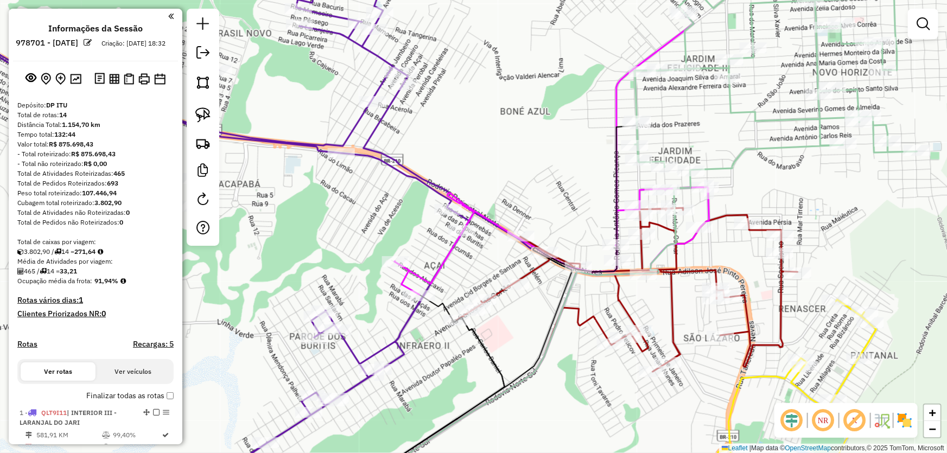
click at [652, 411] on div "Janela de atendimento Grade de atendimento Capacidade Transportadoras Veículos …" at bounding box center [473, 226] width 947 height 453
click at [77, 84] on img at bounding box center [75, 79] width 11 height 10
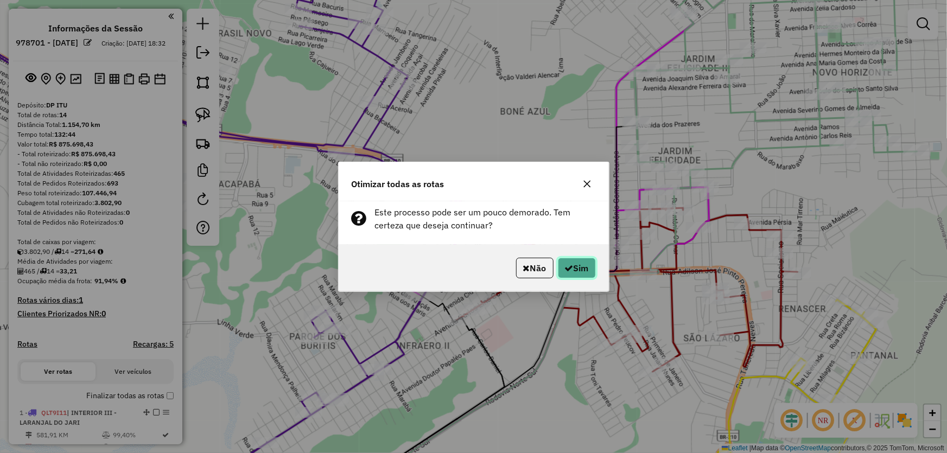
click at [570, 267] on icon "button" at bounding box center [569, 268] width 9 height 9
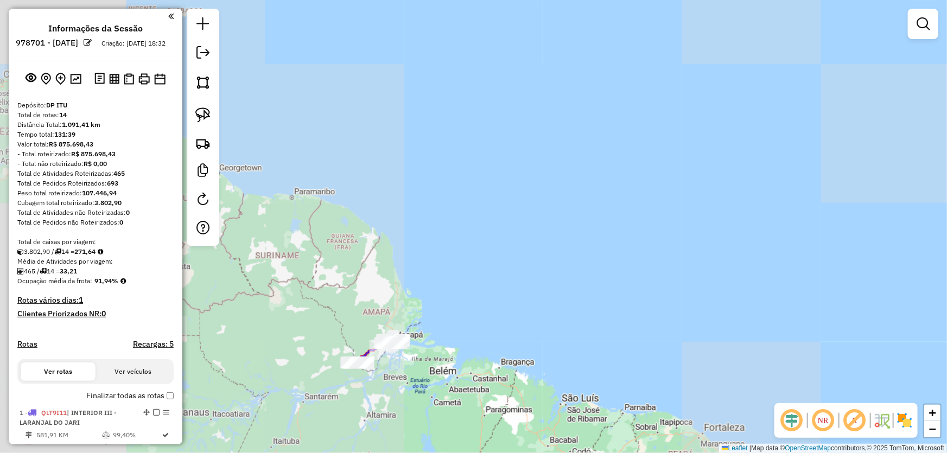
drag, startPoint x: 324, startPoint y: 401, endPoint x: 380, endPoint y: 362, distance: 67.7
click at [380, 362] on div "Janela de atendimento Grade de atendimento Capacidade Transportadoras Veículos …" at bounding box center [473, 226] width 947 height 453
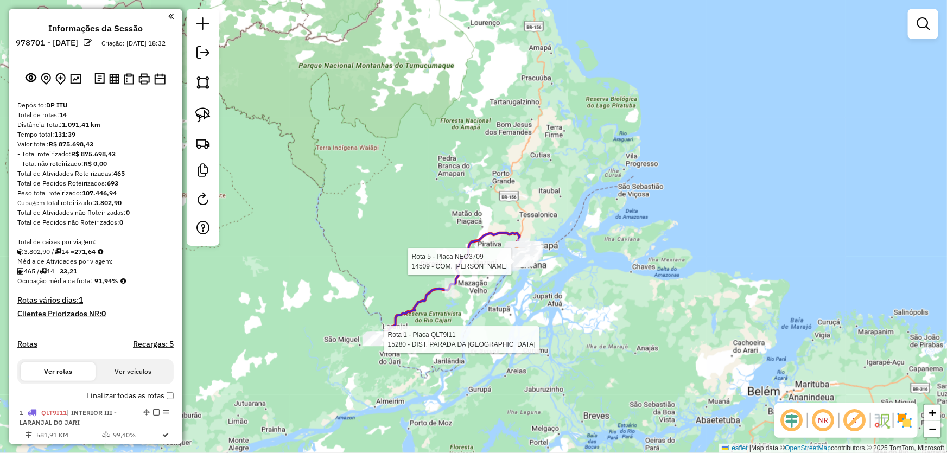
select select "*********"
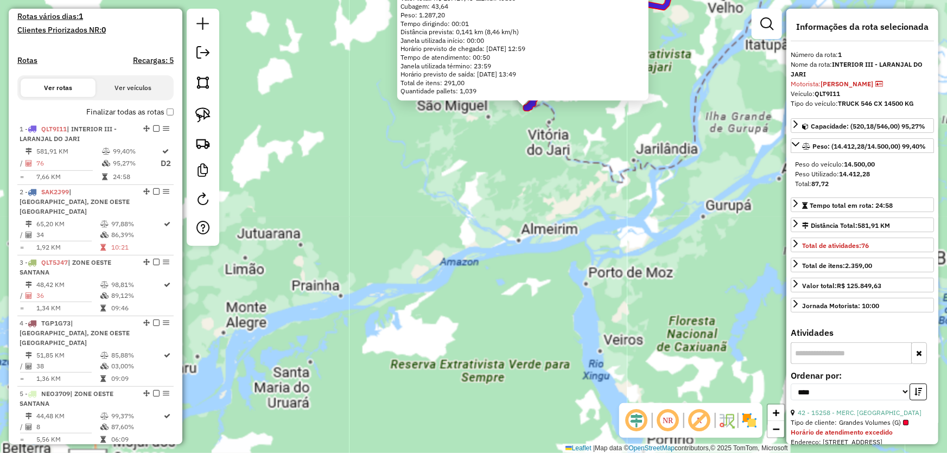
scroll to position [407, 0]
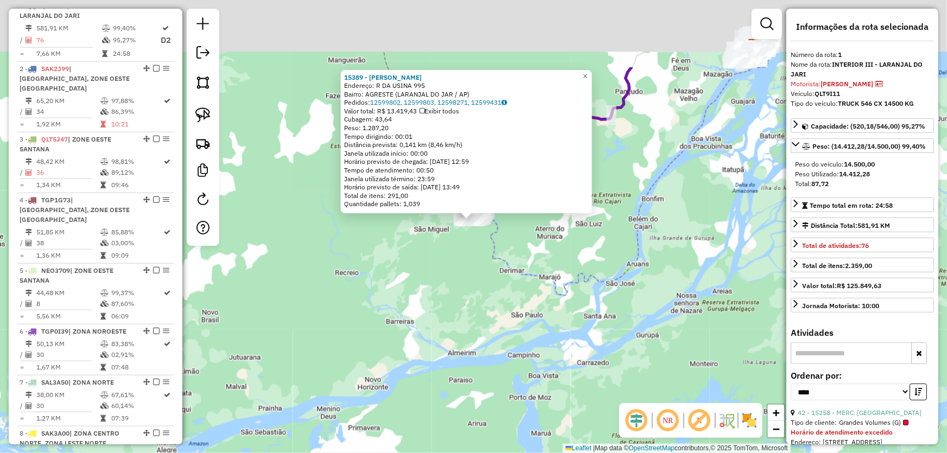
drag, startPoint x: 559, startPoint y: 220, endPoint x: 456, endPoint y: 409, distance: 214.9
click at [456, 409] on div "15389 - JEAN BEBIDAS Endereço: R DA USINA 995 Bairro: AGRESTE (LARANJAL DO JAR …" at bounding box center [473, 226] width 947 height 453
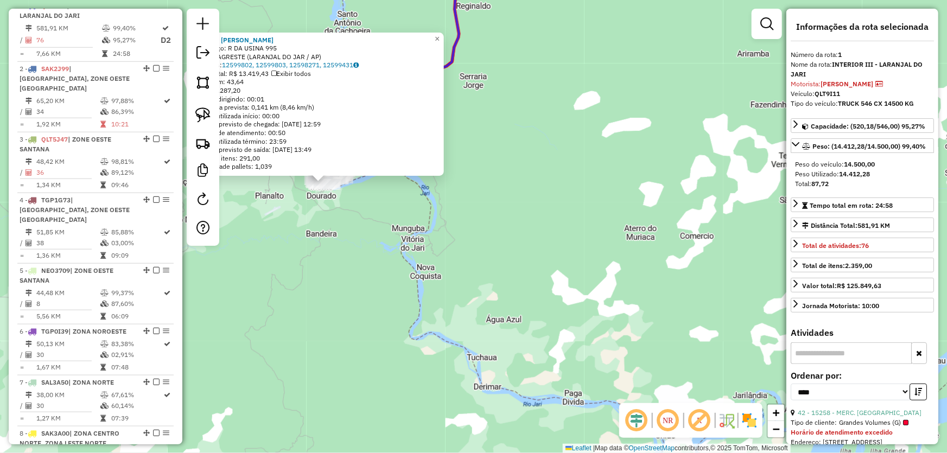
drag, startPoint x: 369, startPoint y: 269, endPoint x: 464, endPoint y: 376, distance: 143.0
click at [470, 385] on div "15389 - JEAN BEBIDAS Endereço: R DA USINA 995 Bairro: AGRESTE (LARANJAL DO JAR …" at bounding box center [473, 226] width 947 height 453
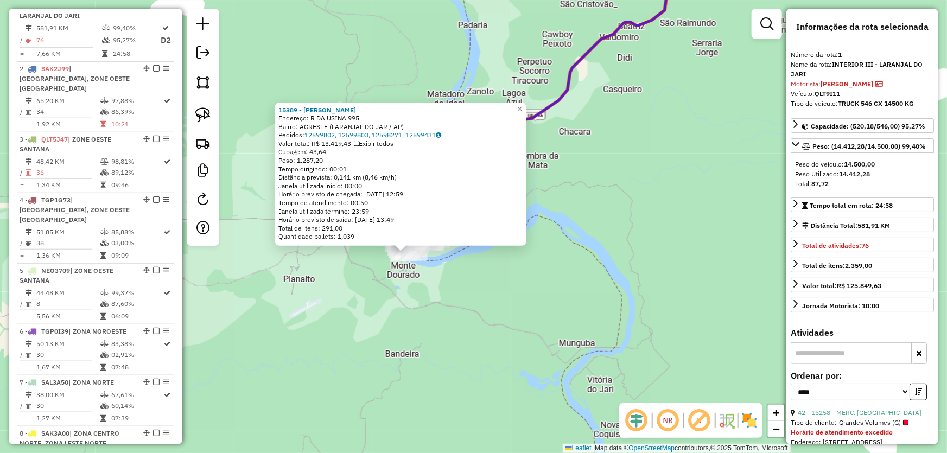
click at [464, 284] on div "15389 - JEAN BEBIDAS Endereço: R DA USINA 995 Bairro: AGRESTE (LARANJAL DO JAR …" at bounding box center [473, 226] width 947 height 453
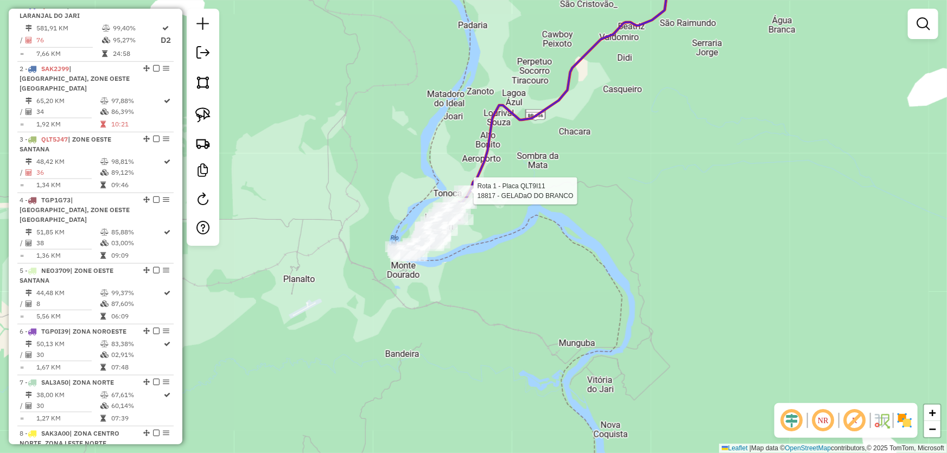
select select "*********"
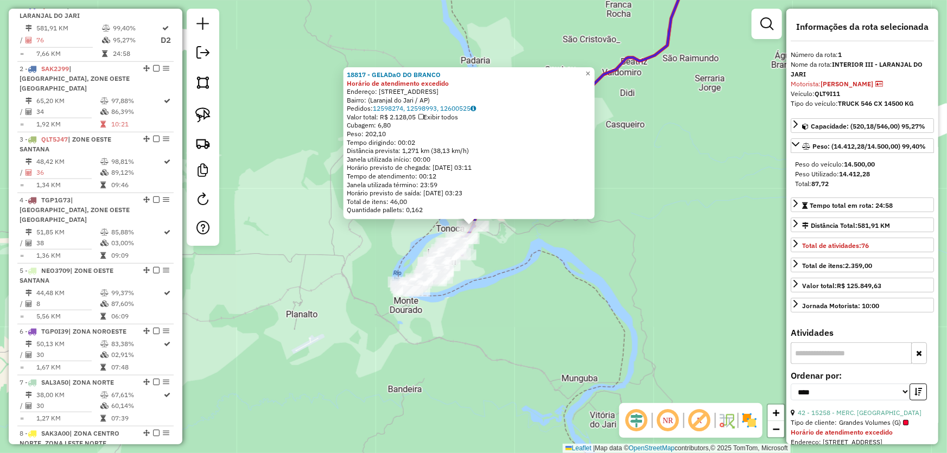
click at [570, 251] on div "18817 - GELADaO DO BRANCO Horário de atendimento excedido Endereço: Estrada par…" at bounding box center [473, 226] width 947 height 453
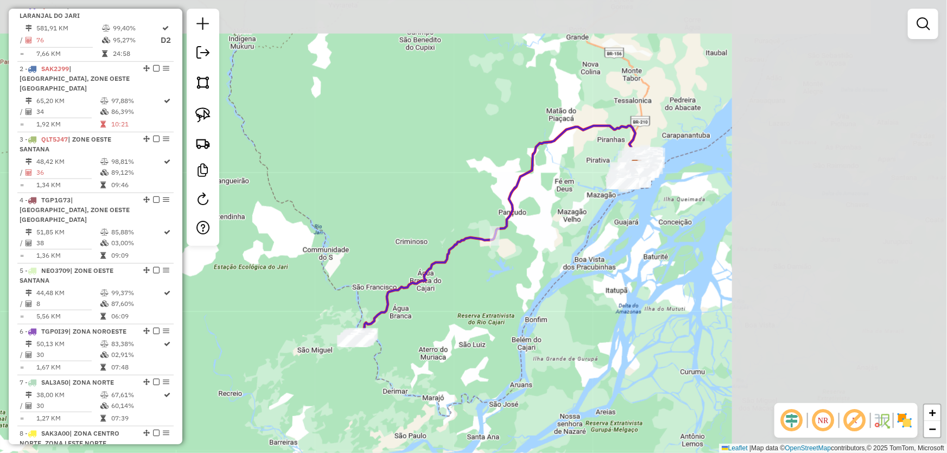
drag, startPoint x: 775, startPoint y: 153, endPoint x: 468, endPoint y: 207, distance: 311.8
click at [494, 262] on div "Janela de atendimento Grade de atendimento Capacidade Transportadoras Veículos …" at bounding box center [473, 226] width 947 height 453
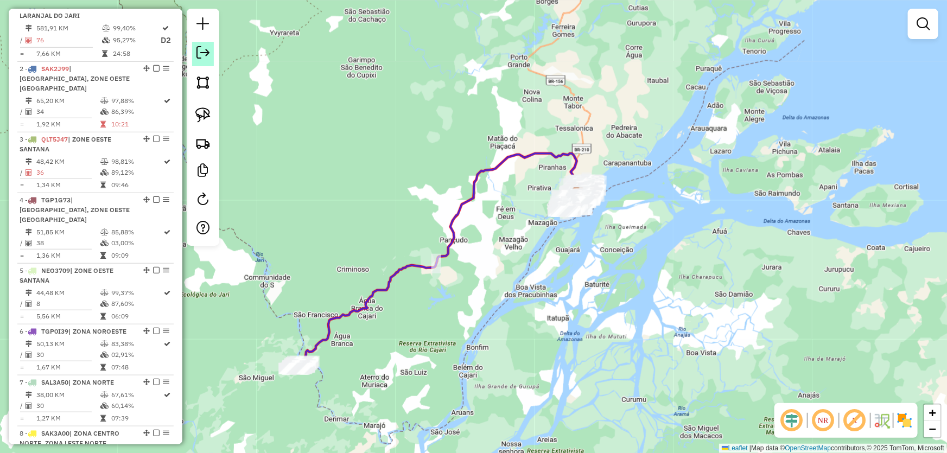
click at [197, 53] on em at bounding box center [202, 52] width 13 height 13
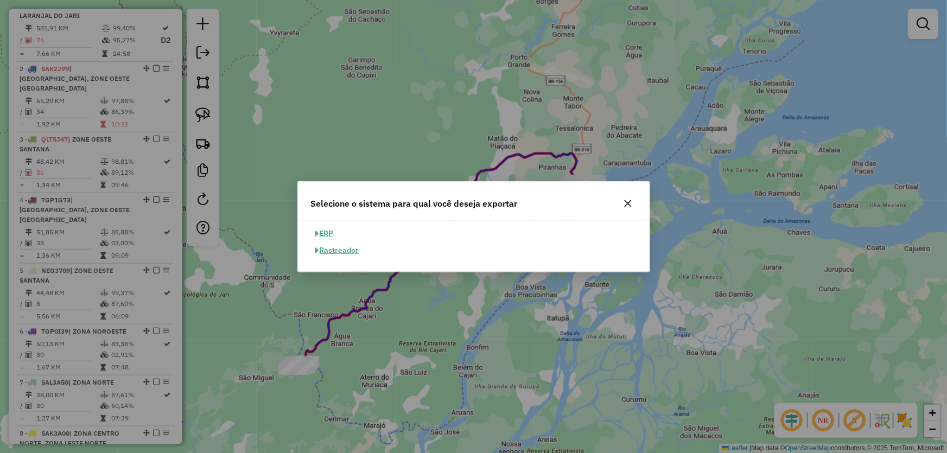
click at [327, 233] on button "ERP" at bounding box center [325, 233] width 28 height 17
select select "**"
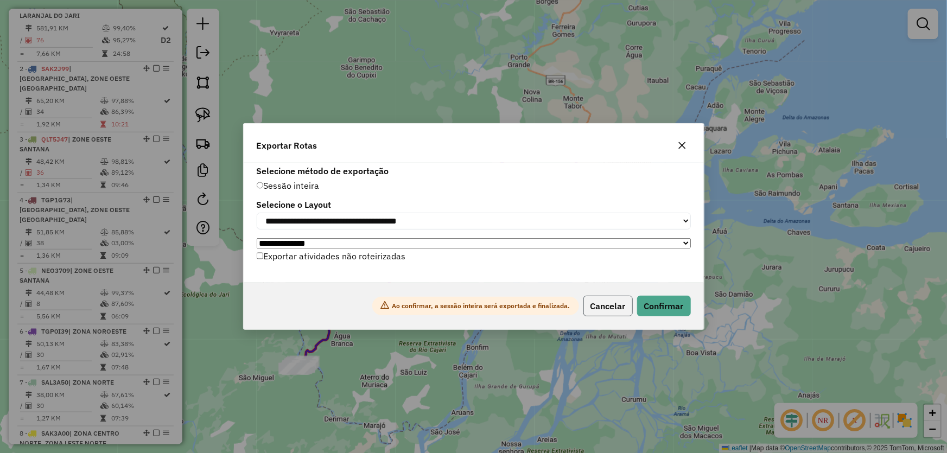
click at [593, 304] on button "Cancelar" at bounding box center [607, 306] width 49 height 21
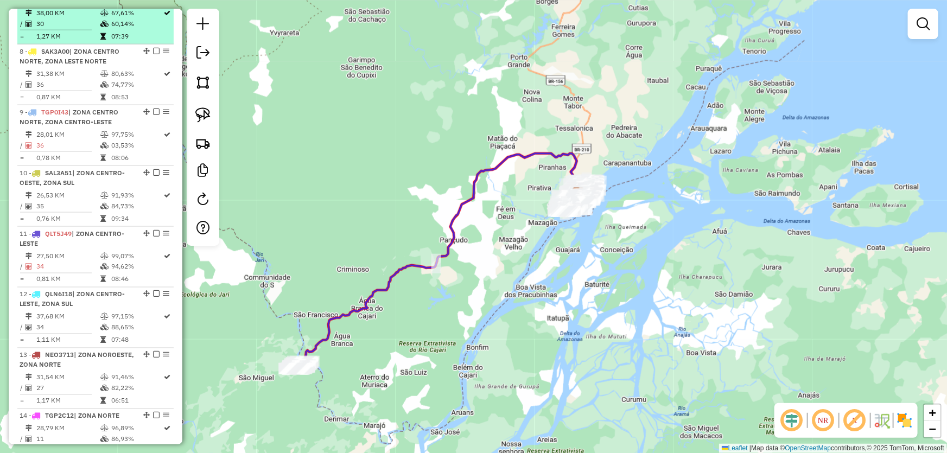
scroll to position [836, 0]
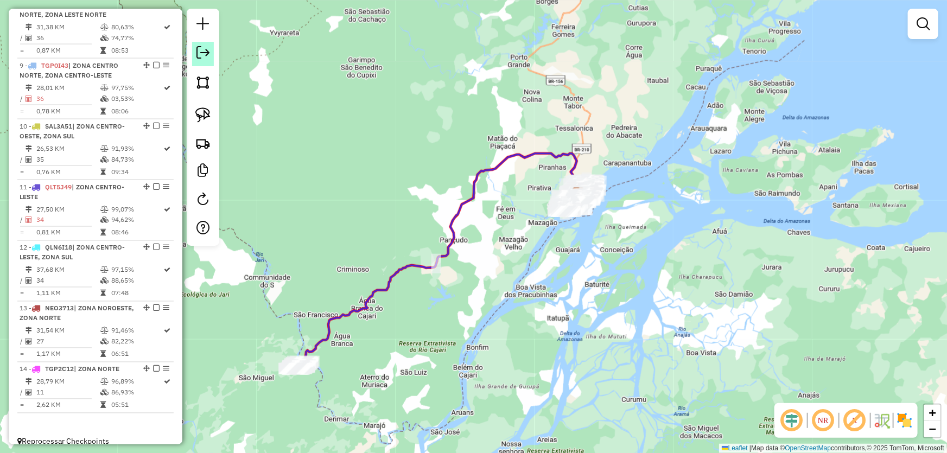
click at [204, 62] on link at bounding box center [203, 54] width 22 height 24
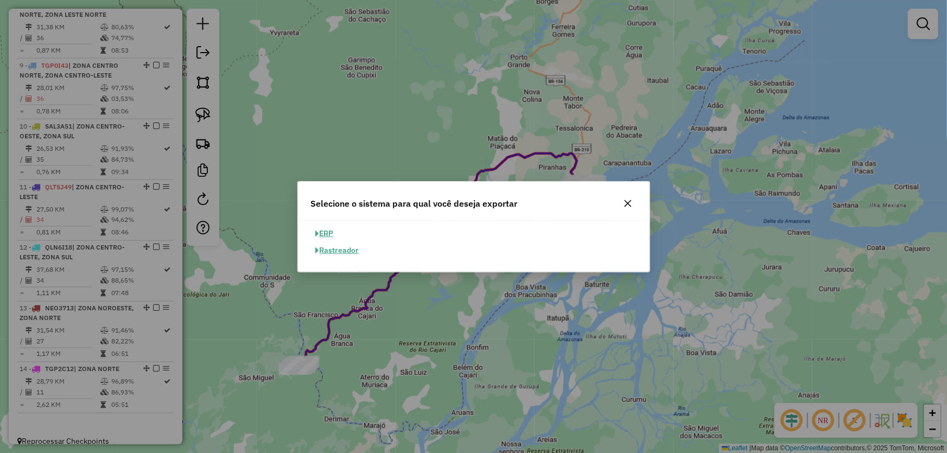
click at [335, 232] on button "ERP" at bounding box center [325, 233] width 28 height 17
select select "**"
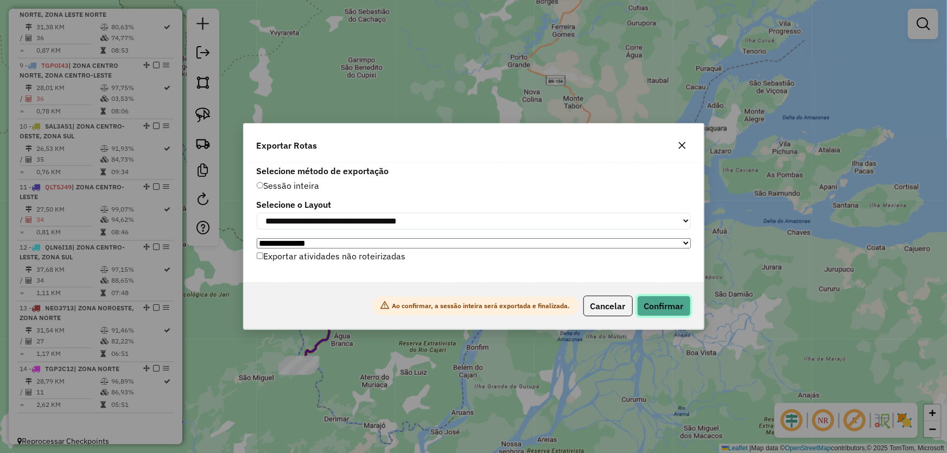
click at [659, 314] on button "Confirmar" at bounding box center [664, 306] width 54 height 21
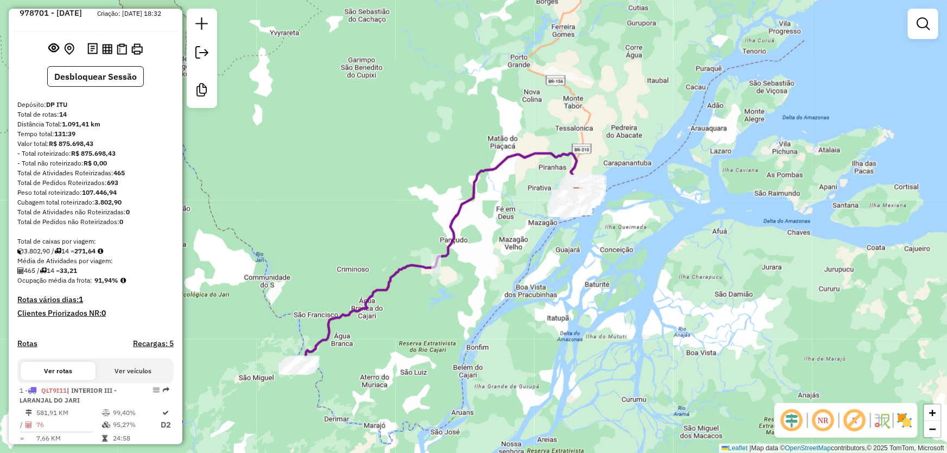
scroll to position [0, 0]
